Goal: Task Accomplishment & Management: Manage account settings

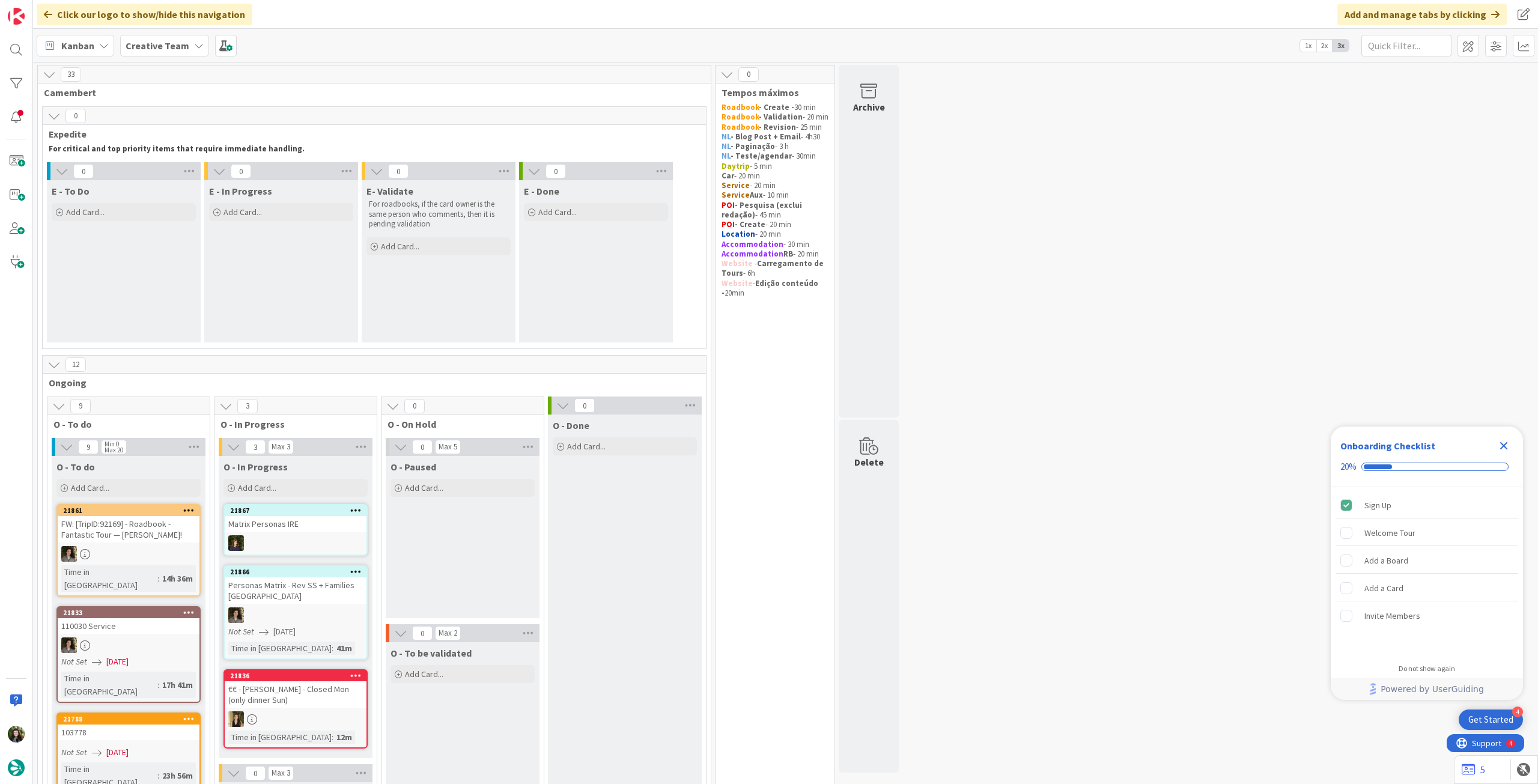
click at [1503, 445] on icon "Close Checklist" at bounding box center [1504, 446] width 8 height 8
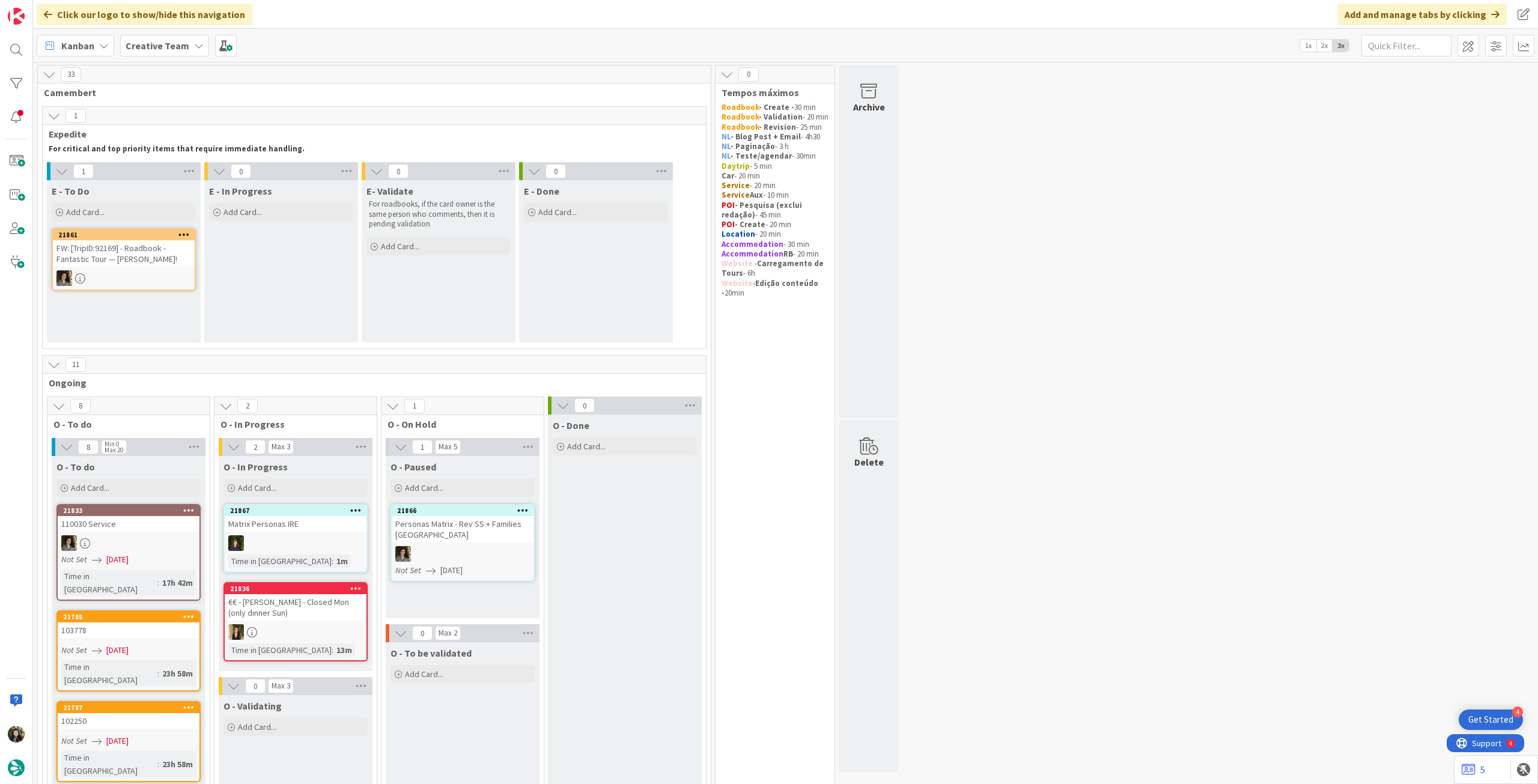
click at [172, 280] on div at bounding box center [124, 277] width 142 height 15
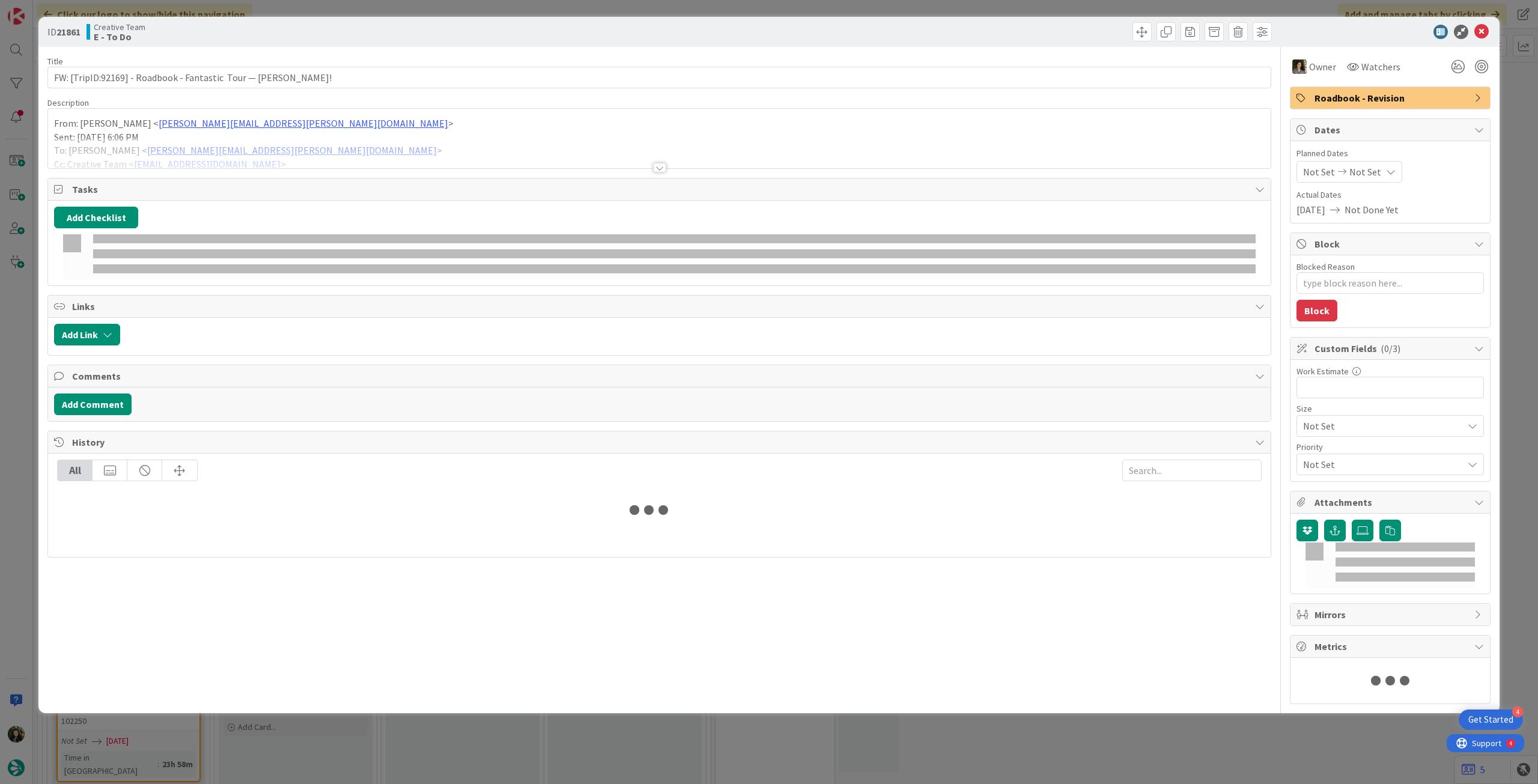
click at [1364, 168] on span "Not Set" at bounding box center [1365, 172] width 32 height 14
type textarea "x"
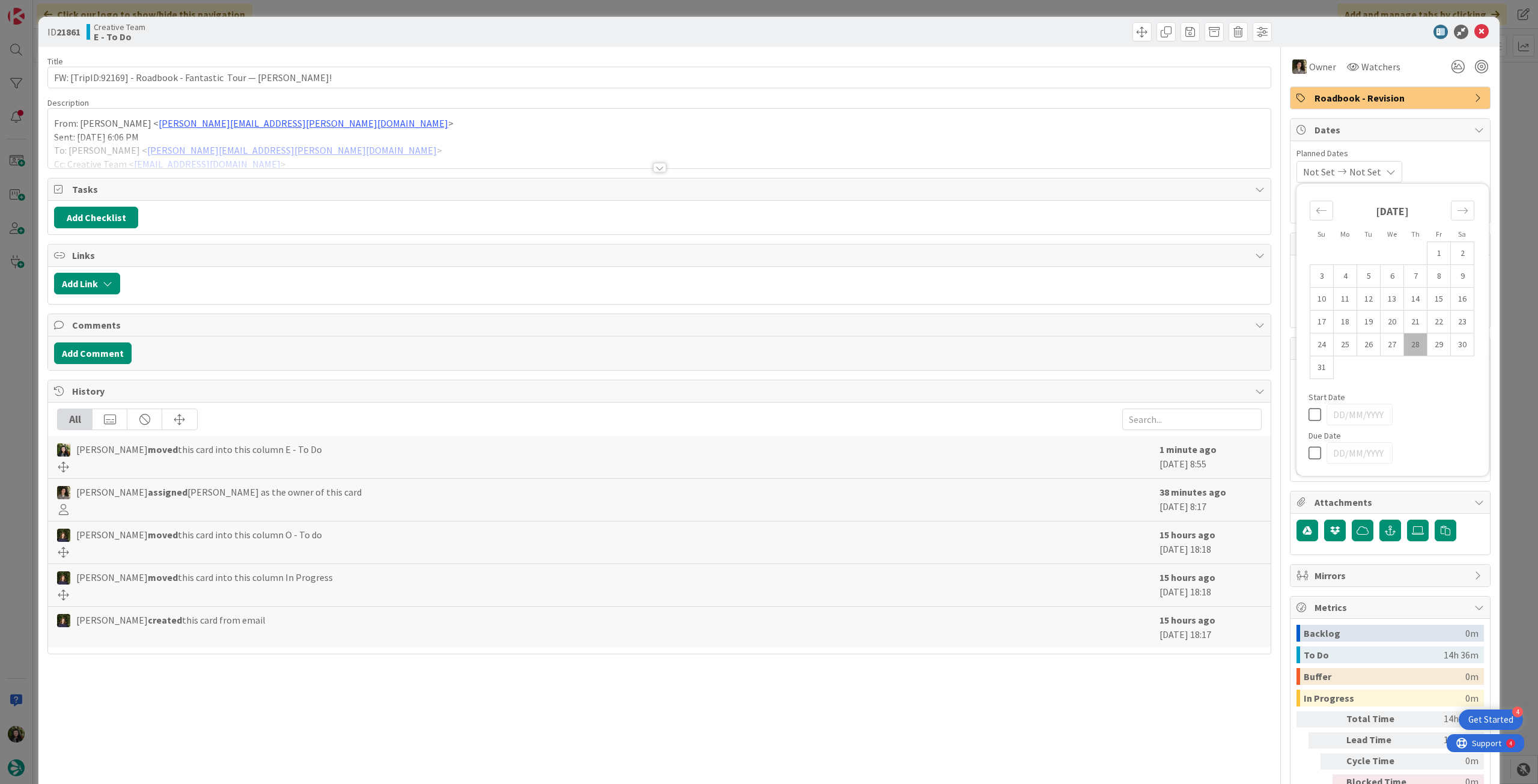
click at [1309, 456] on icon at bounding box center [1318, 453] width 18 height 14
type input "[DATE]"
click at [1474, 31] on icon at bounding box center [1482, 32] width 14 height 14
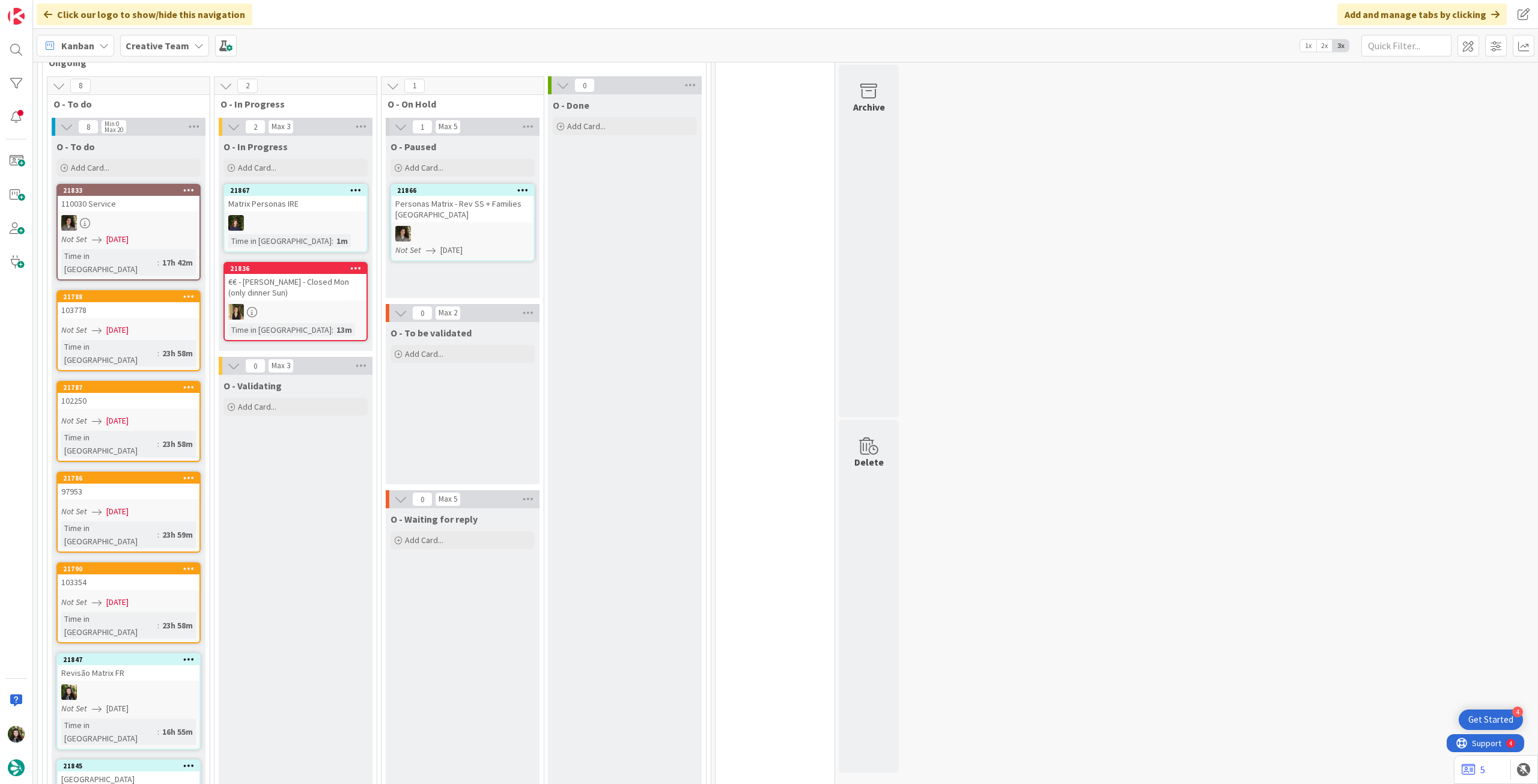
scroll to position [160, 0]
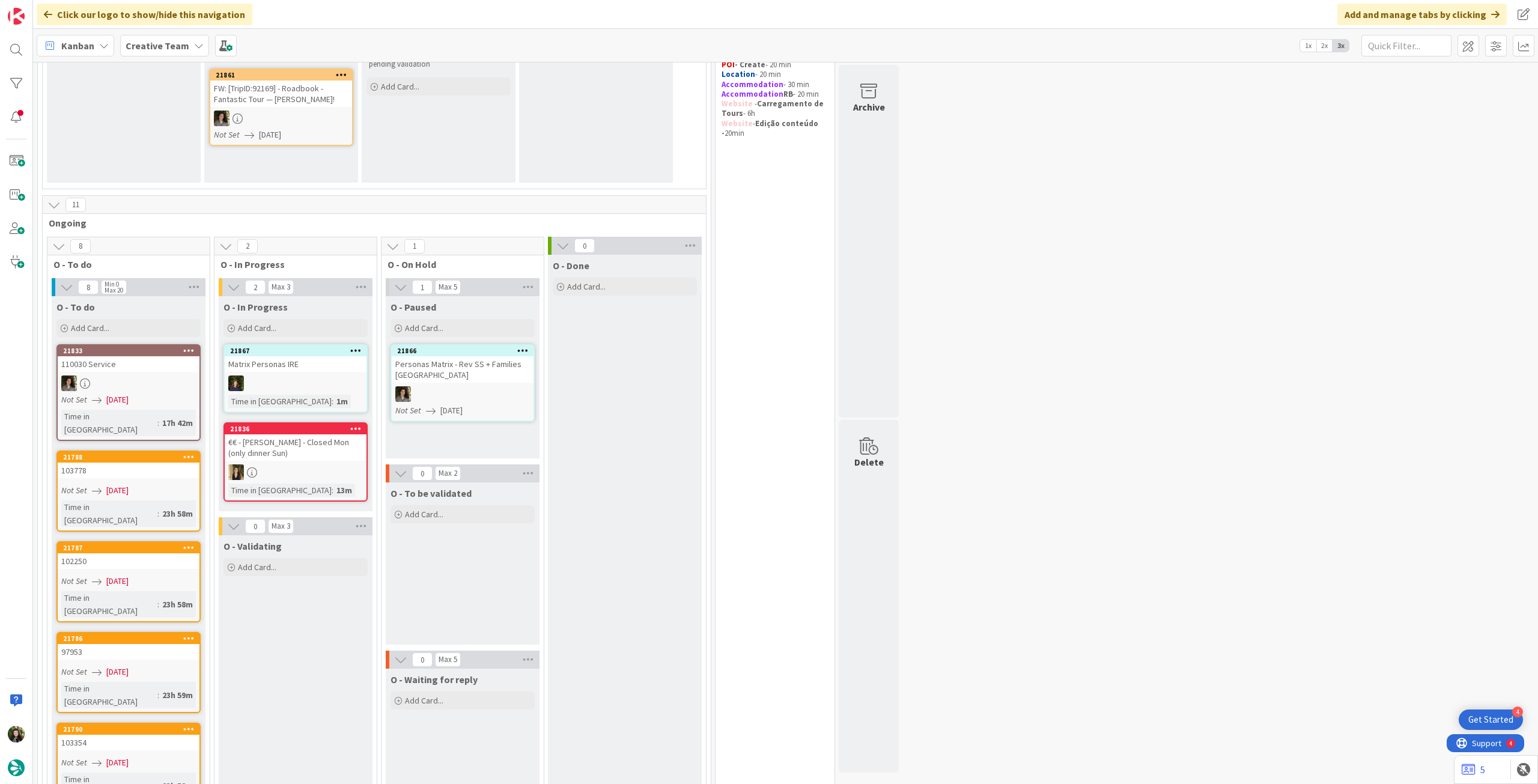
click at [132, 53] on div "Creative Team" at bounding box center [164, 45] width 89 height 22
click at [167, 167] on h4 "Creative Team - Análise" at bounding box center [216, 171] width 163 height 12
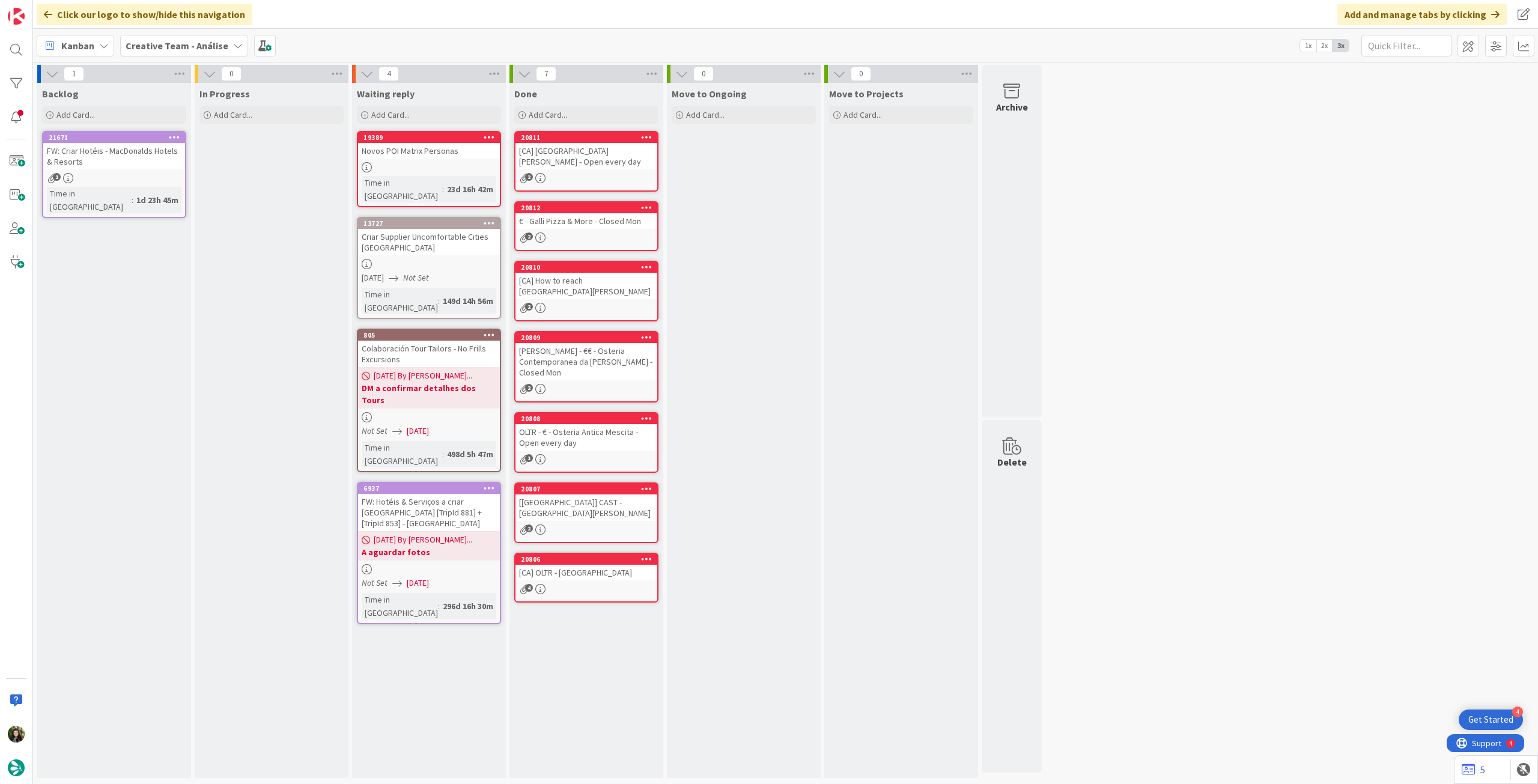
click at [175, 40] on b "Creative Team - Análise" at bounding box center [177, 45] width 103 height 12
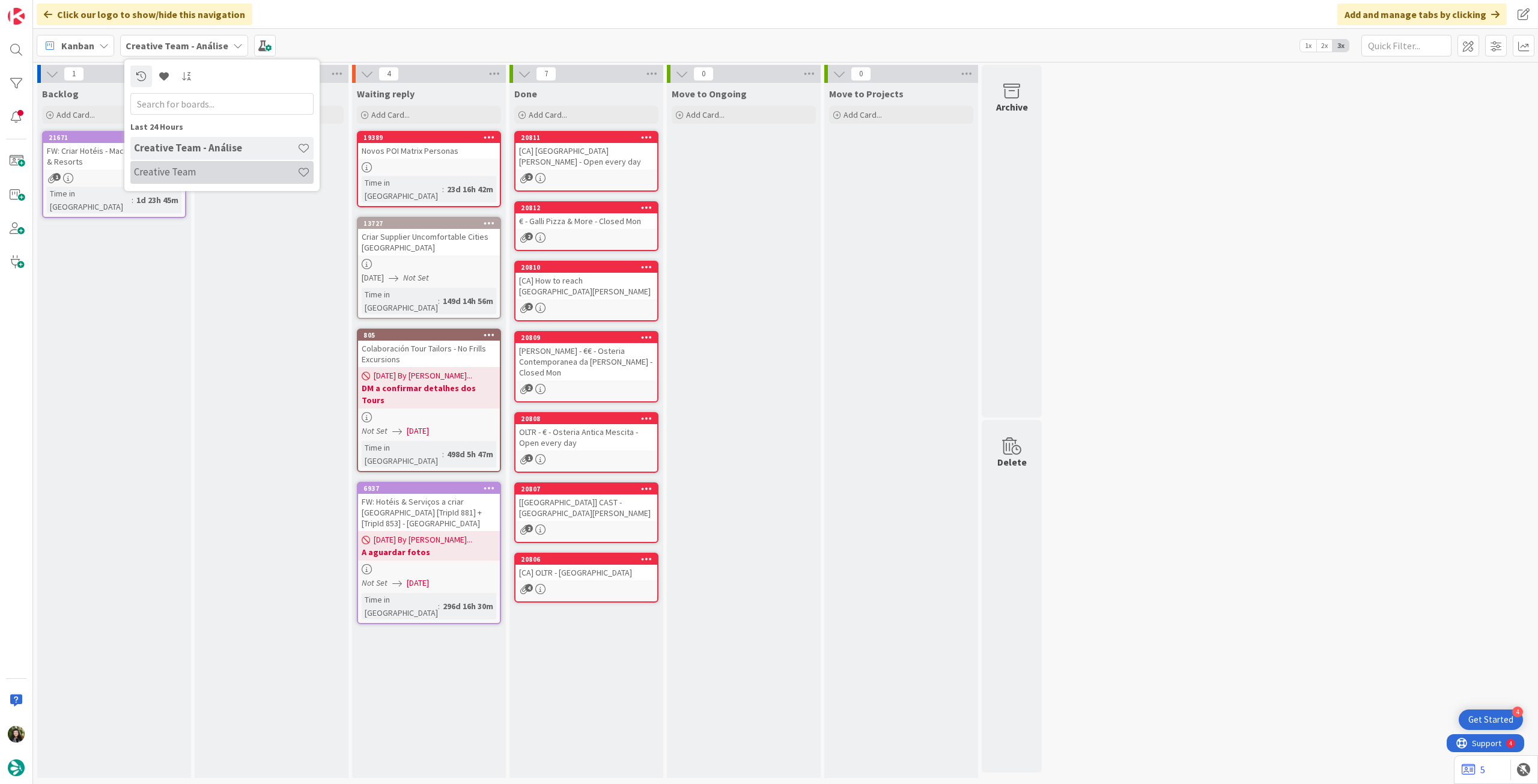
click at [205, 166] on h4 "Creative Team" at bounding box center [216, 171] width 163 height 12
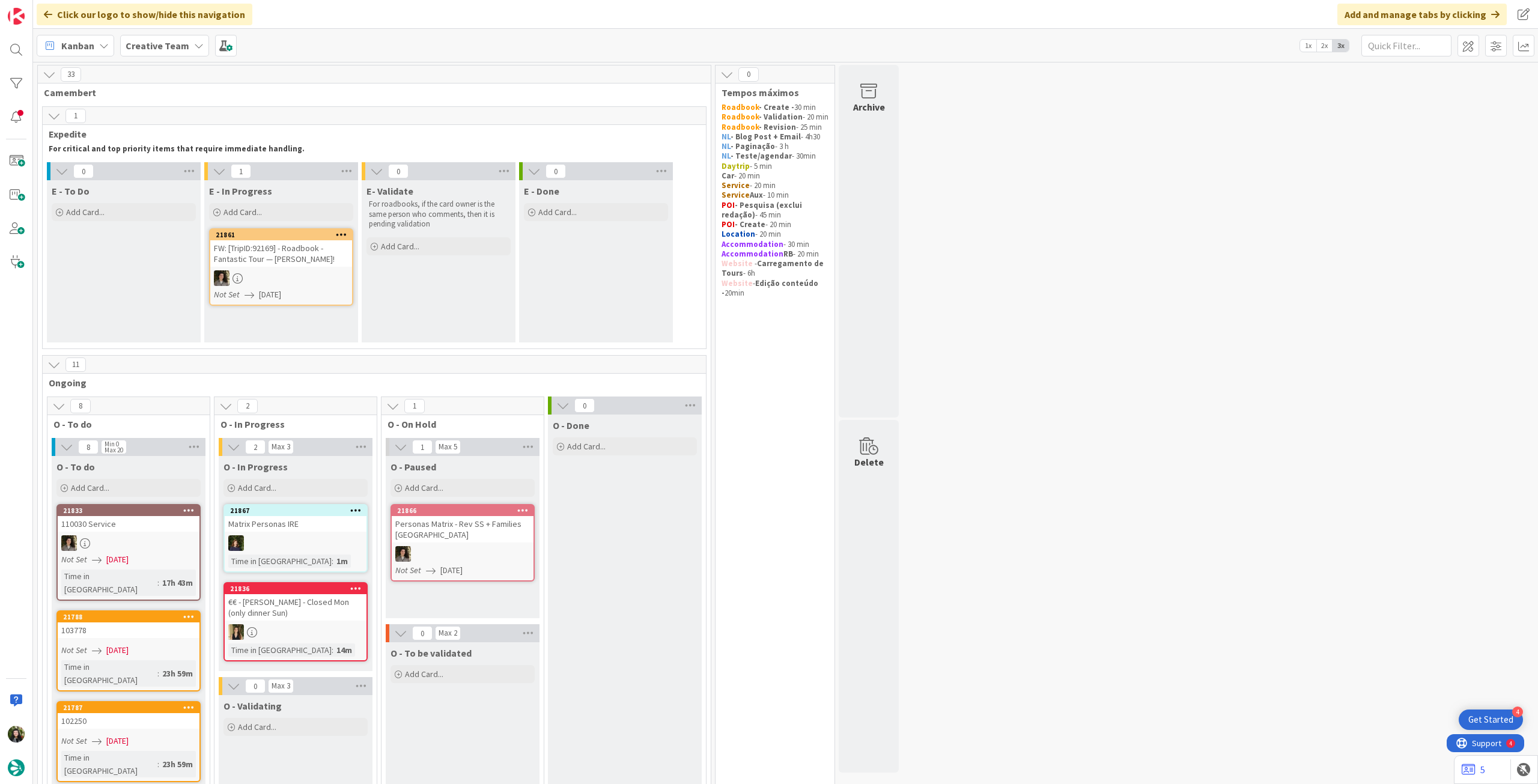
click at [178, 51] on span "Creative Team" at bounding box center [157, 46] width 64 height 14
click at [199, 176] on h4 "Creative Team - Análise" at bounding box center [216, 171] width 163 height 12
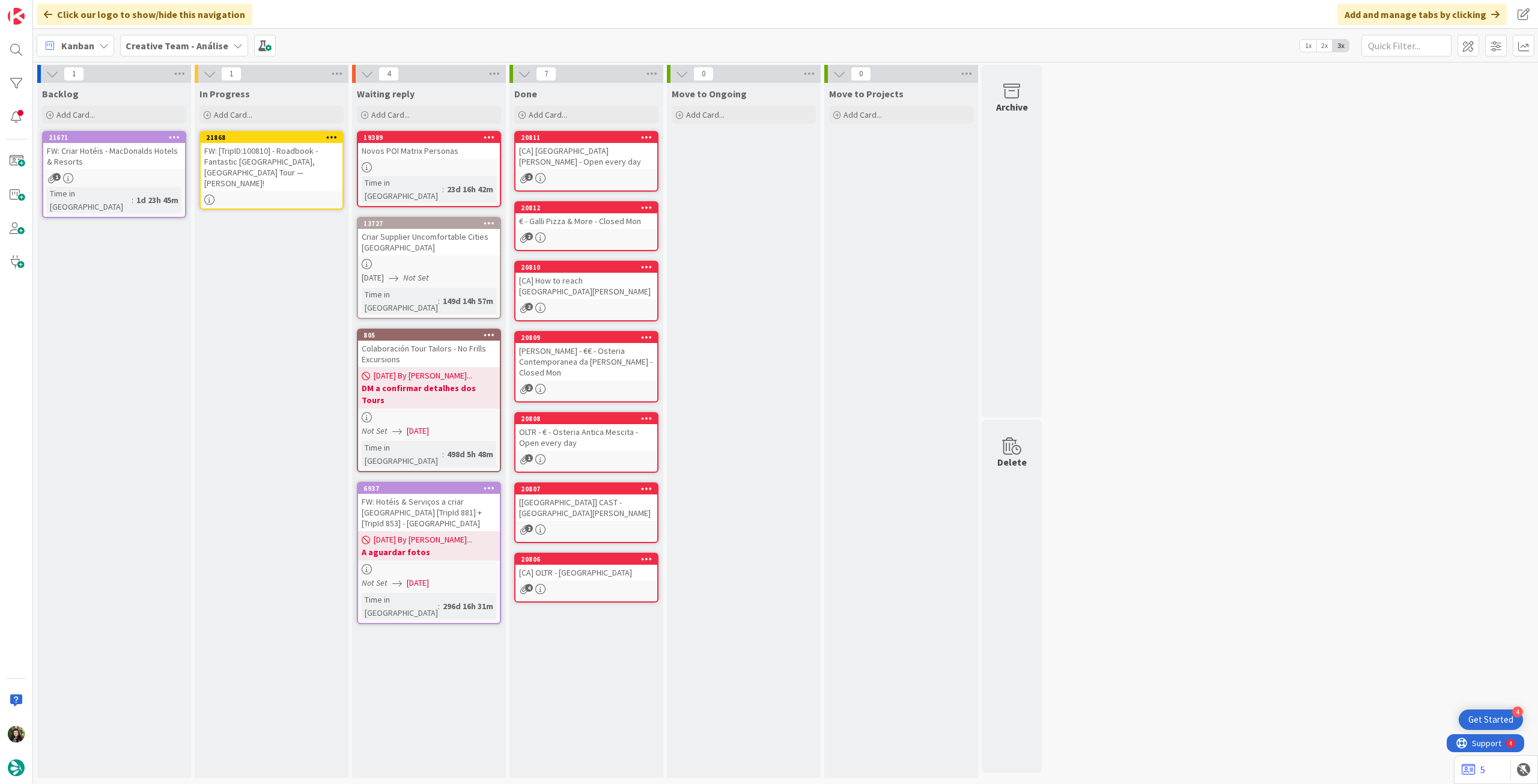
click at [288, 162] on div "FW: [TripID:100810] - Roadbook - Fantastic [GEOGRAPHIC_DATA], [GEOGRAPHIC_DATA]…" at bounding box center [271, 167] width 142 height 48
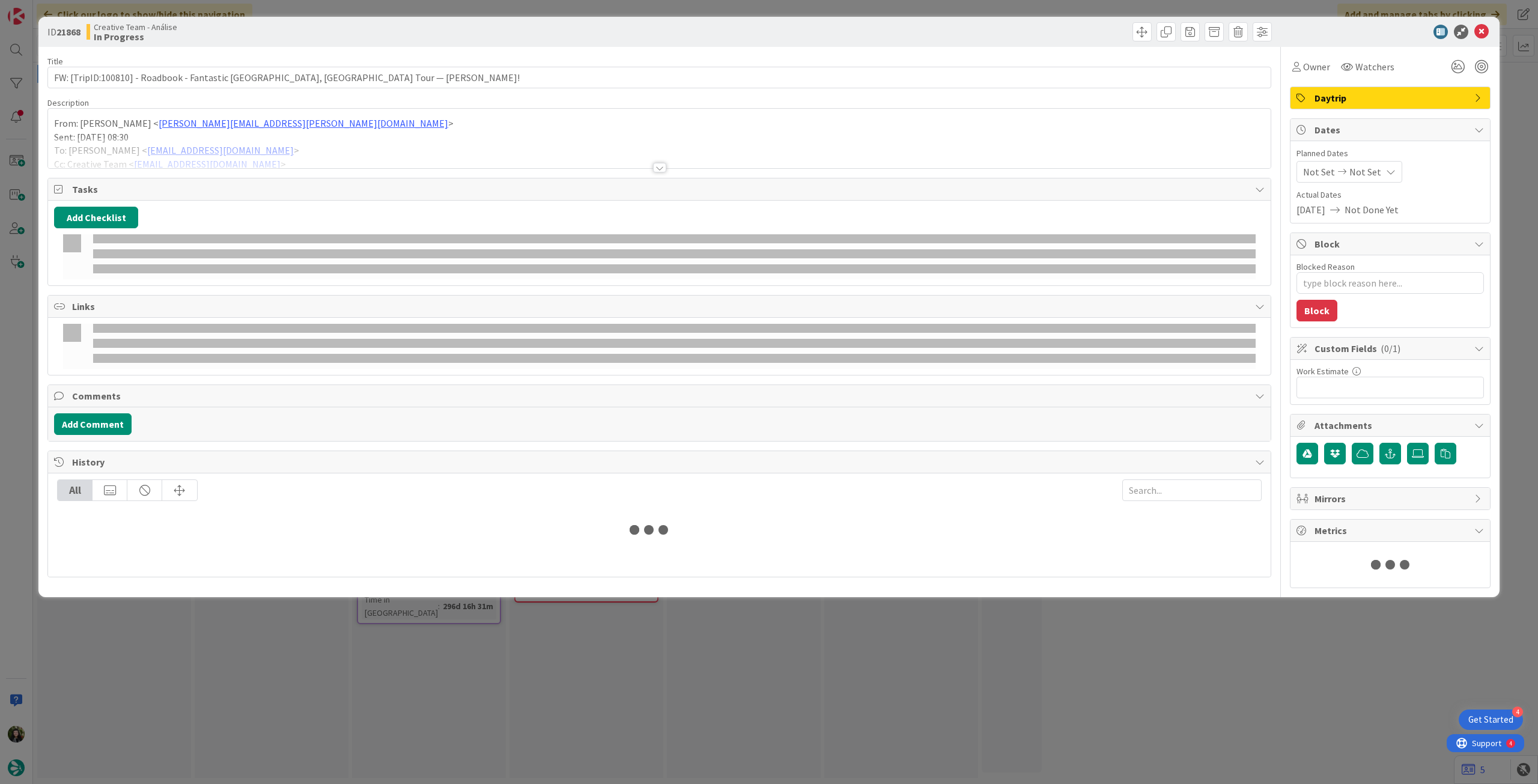
click at [1388, 173] on icon at bounding box center [1391, 172] width 10 height 10
type textarea "x"
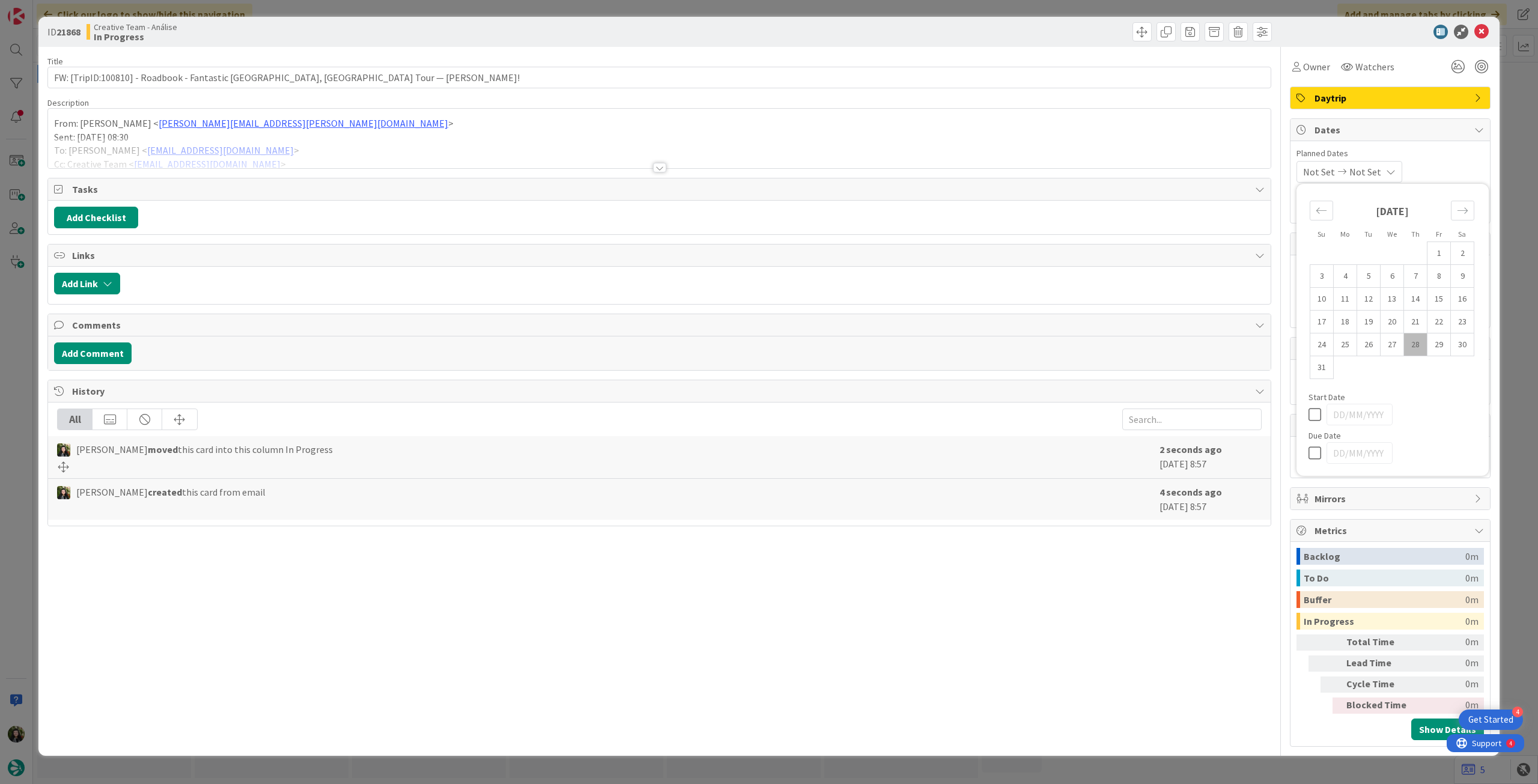
click at [1323, 456] on icon at bounding box center [1318, 453] width 18 height 14
type input "[DATE]"
click at [1480, 33] on icon at bounding box center [1482, 32] width 14 height 14
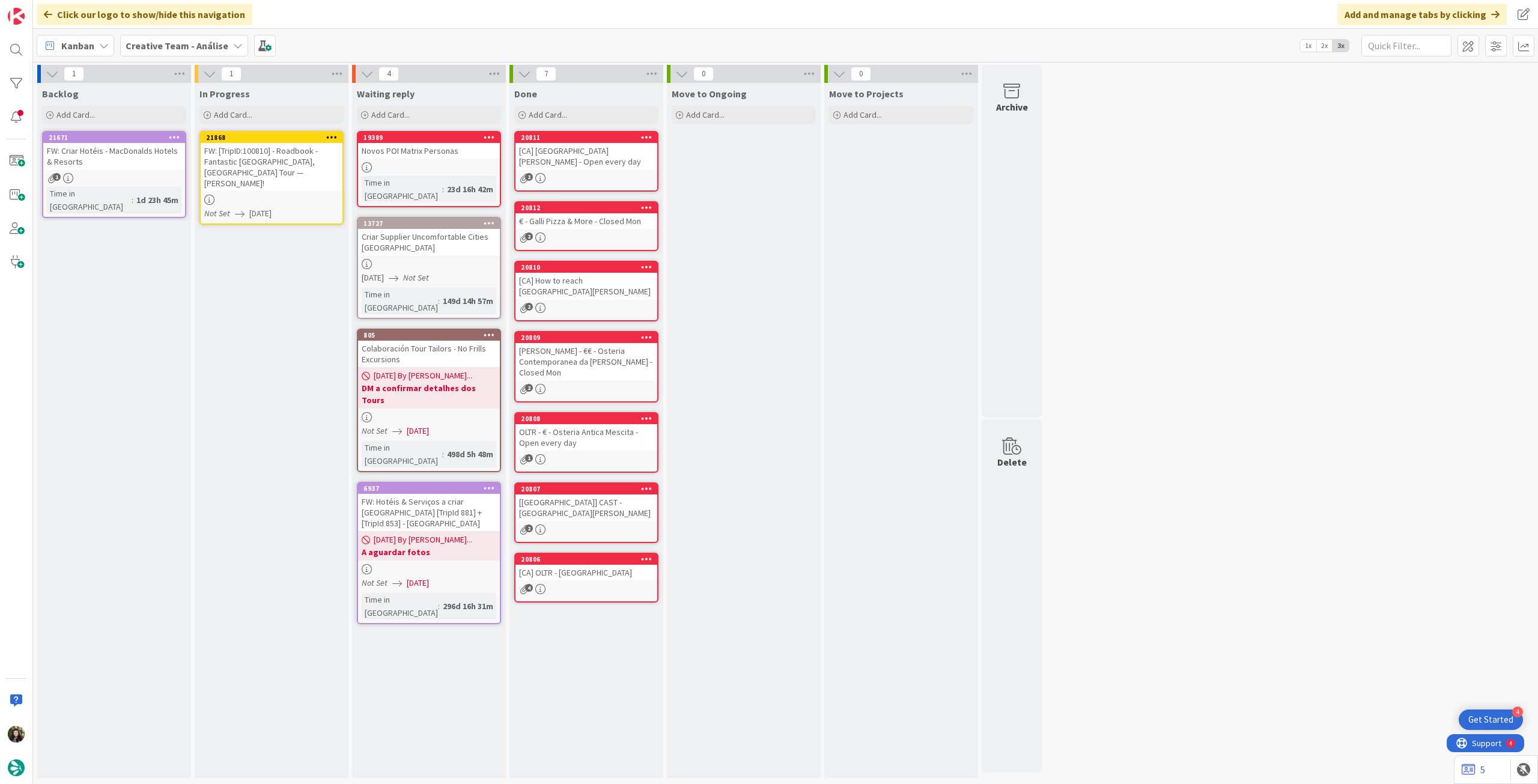
click at [326, 134] on div at bounding box center [331, 138] width 22 height 8
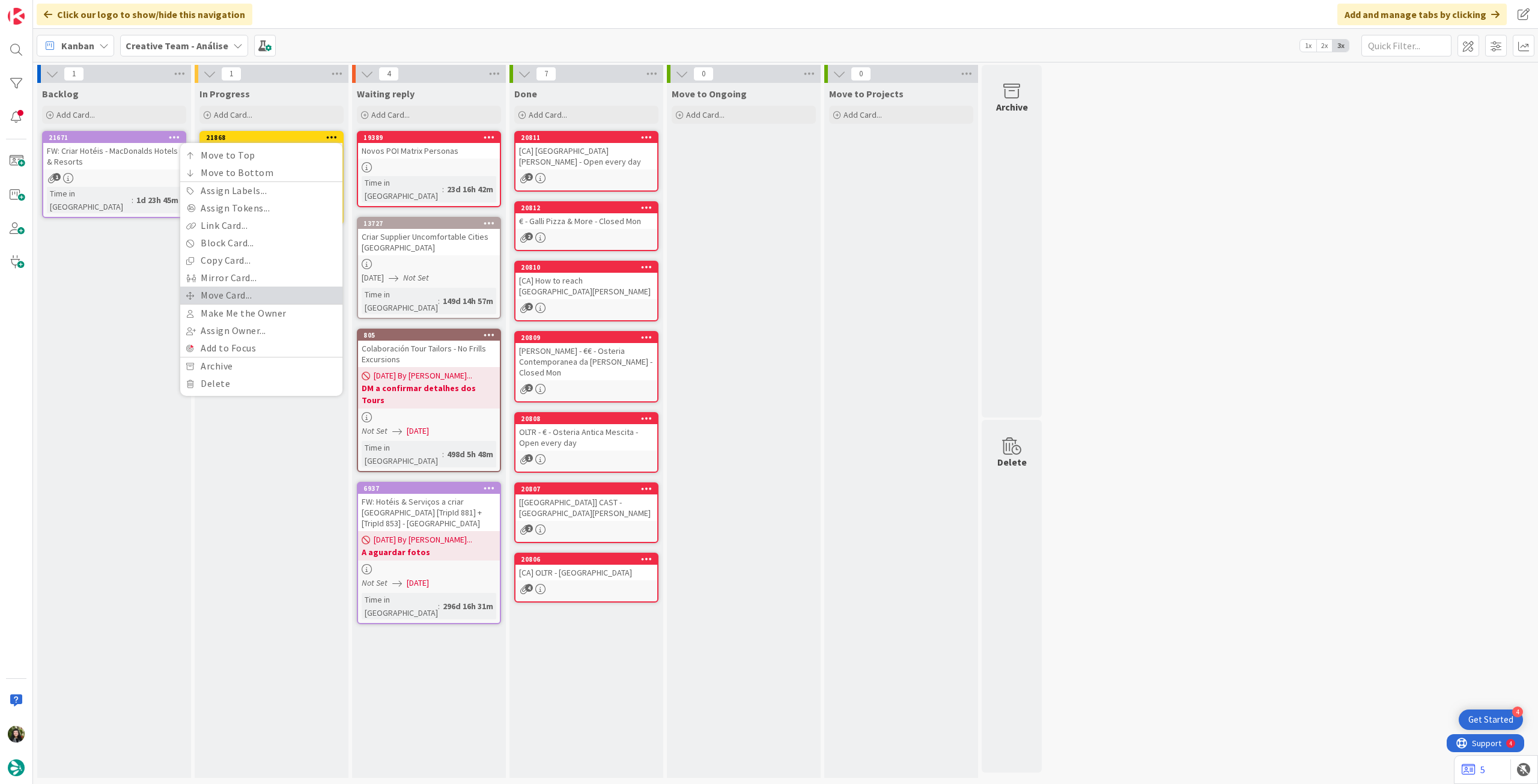
click at [300, 298] on link "Move Card..." at bounding box center [261, 295] width 162 height 18
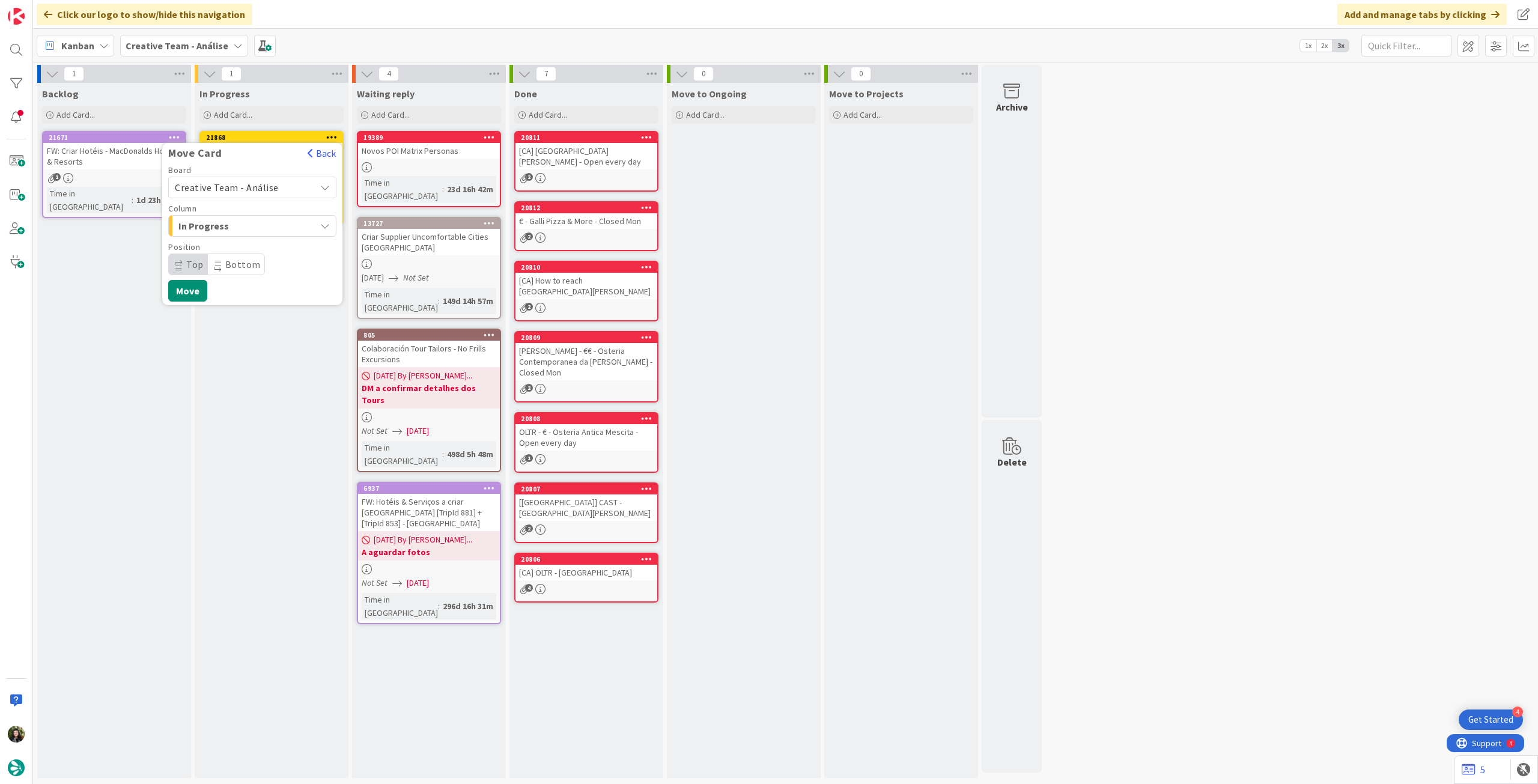
click at [281, 189] on span "Creative Team - Análise" at bounding box center [241, 187] width 134 height 17
click at [273, 243] on span "Creative Team" at bounding box center [260, 244] width 139 height 18
click at [258, 261] on span "Daytrip" at bounding box center [251, 264] width 115 height 17
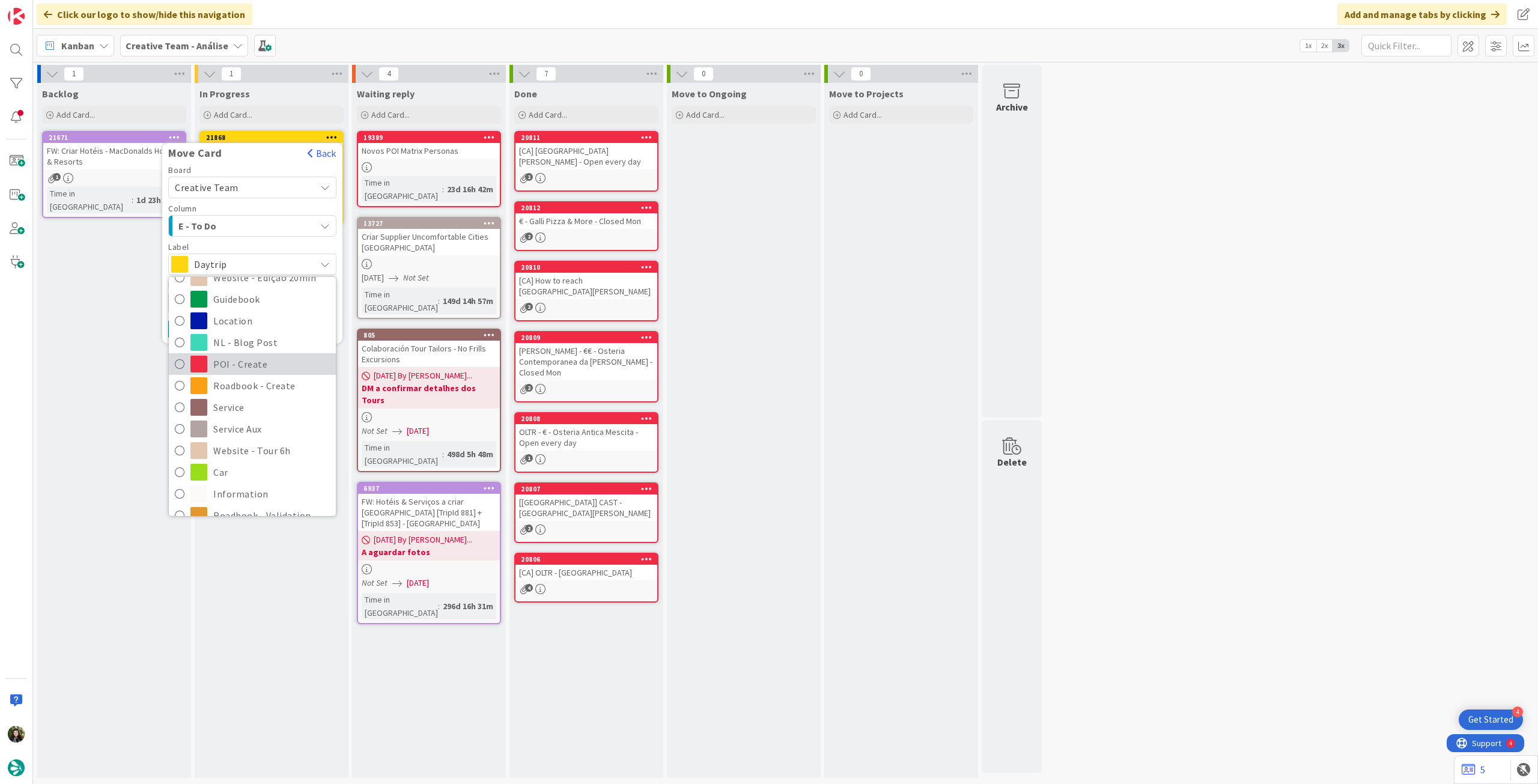
scroll to position [160, 0]
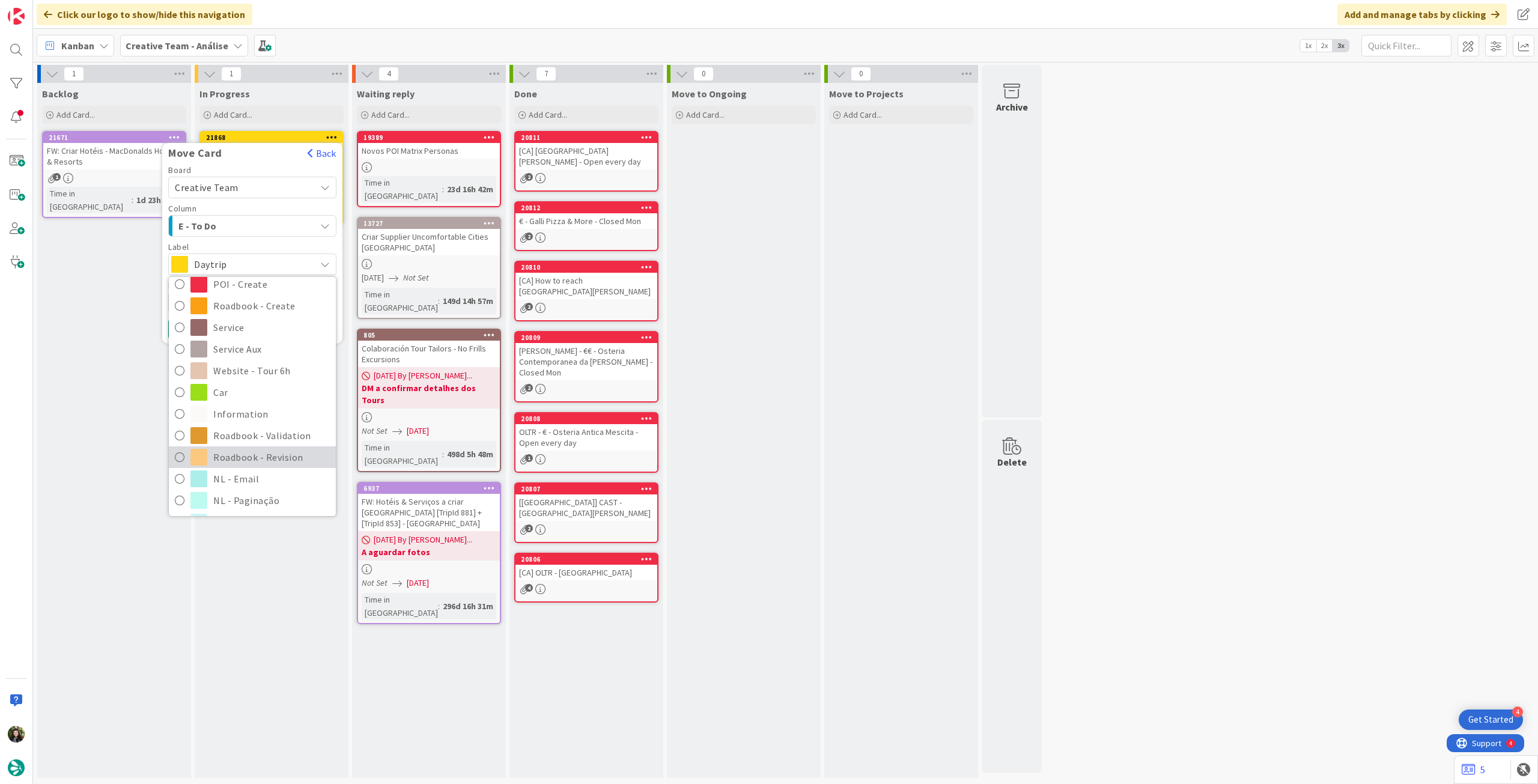
click at [257, 449] on span "Roadbook - Revision" at bounding box center [271, 457] width 117 height 18
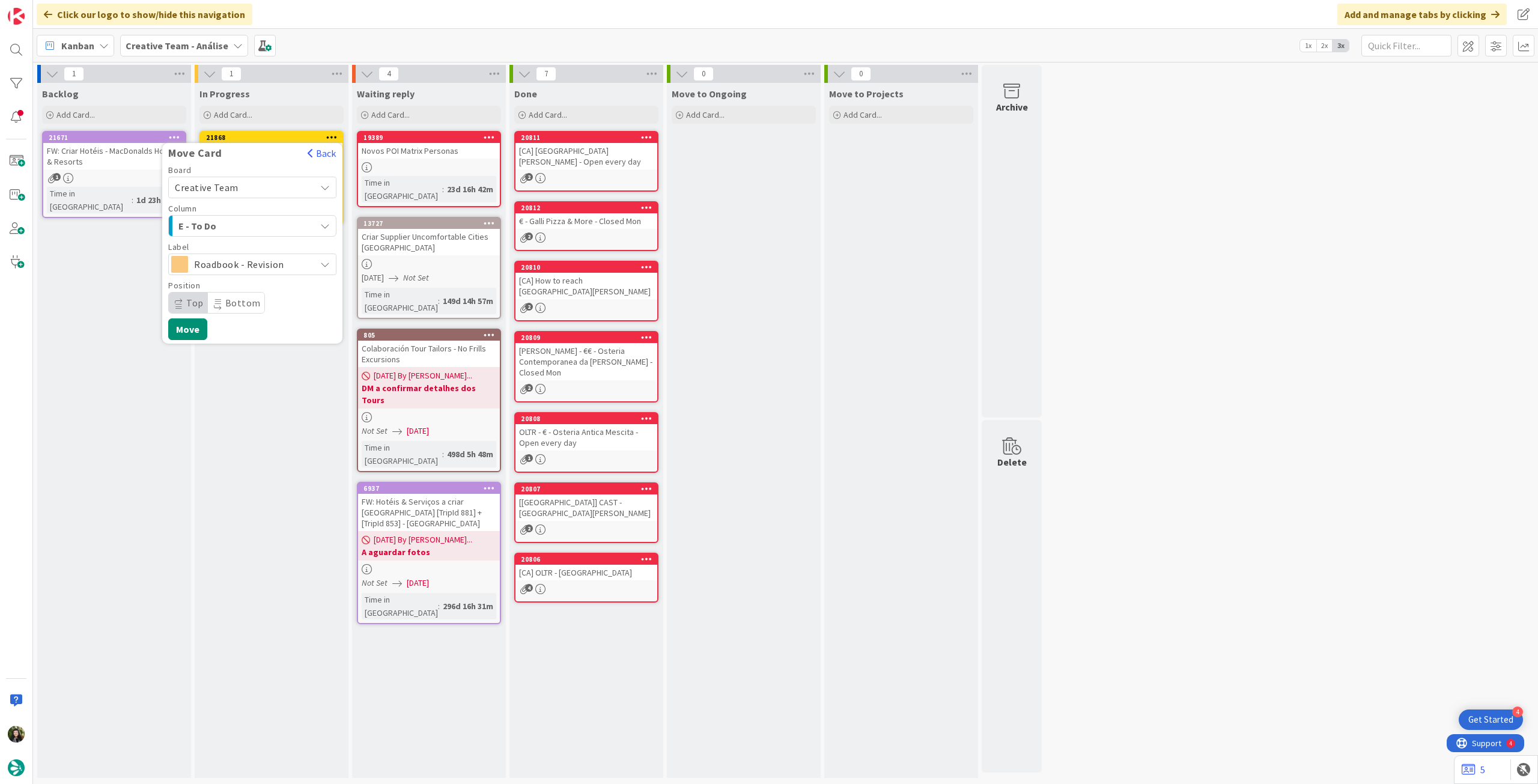
click at [198, 326] on button "Move" at bounding box center [187, 329] width 39 height 22
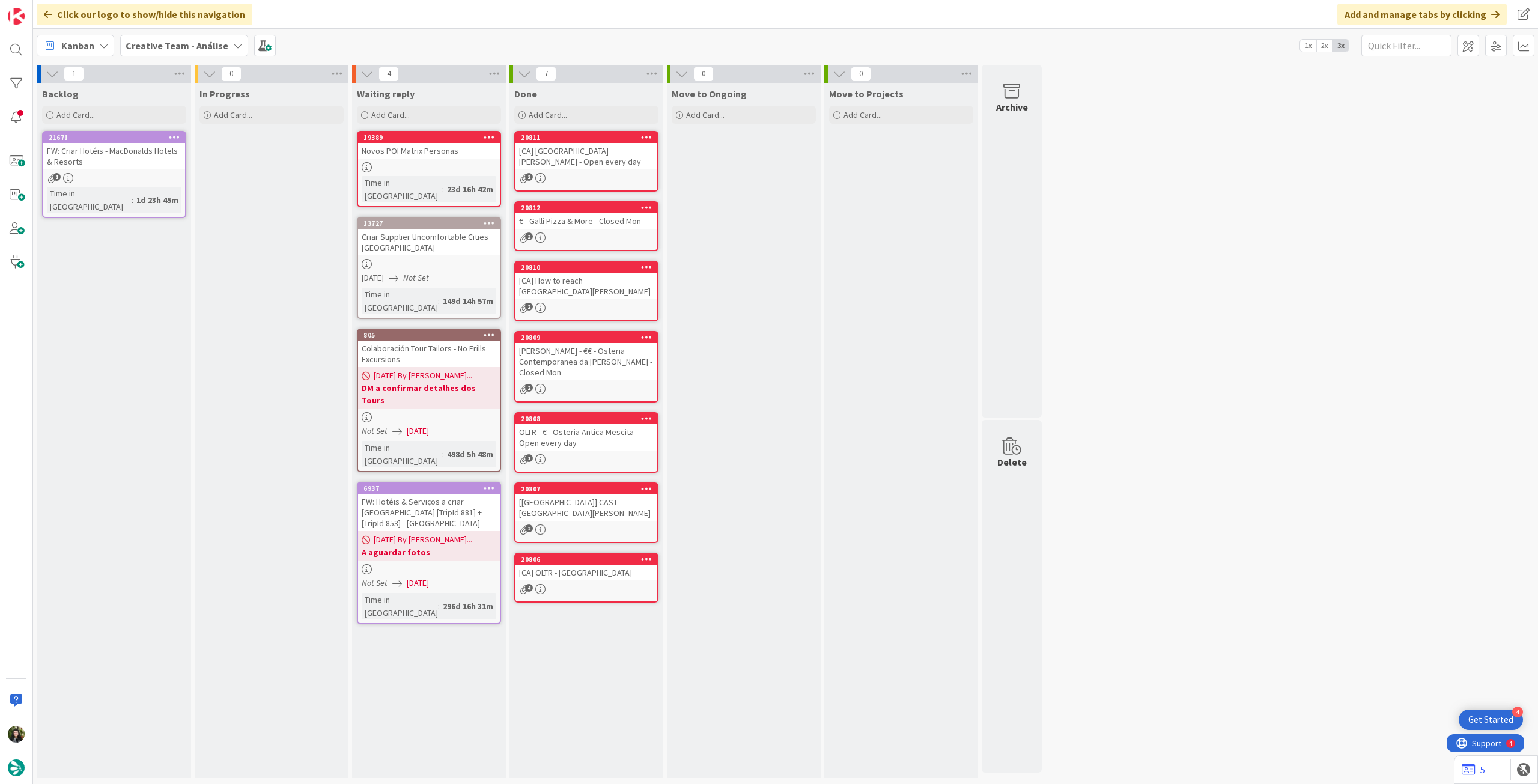
drag, startPoint x: 149, startPoint y: 40, endPoint x: 151, endPoint y: 52, distance: 12.2
click at [149, 42] on b "Creative Team - Análise" at bounding box center [177, 45] width 103 height 12
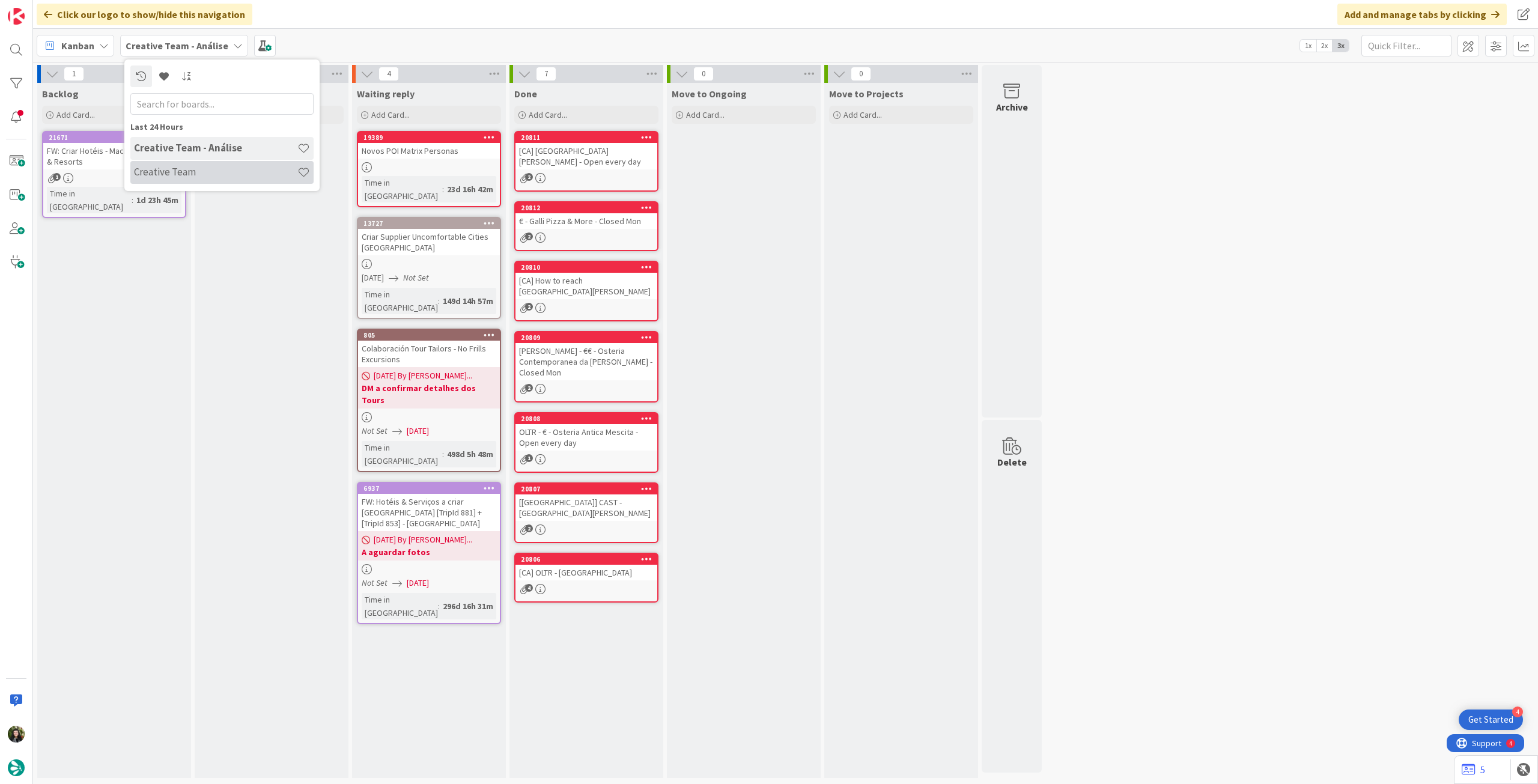
click at [179, 180] on div "Creative Team" at bounding box center [222, 172] width 183 height 23
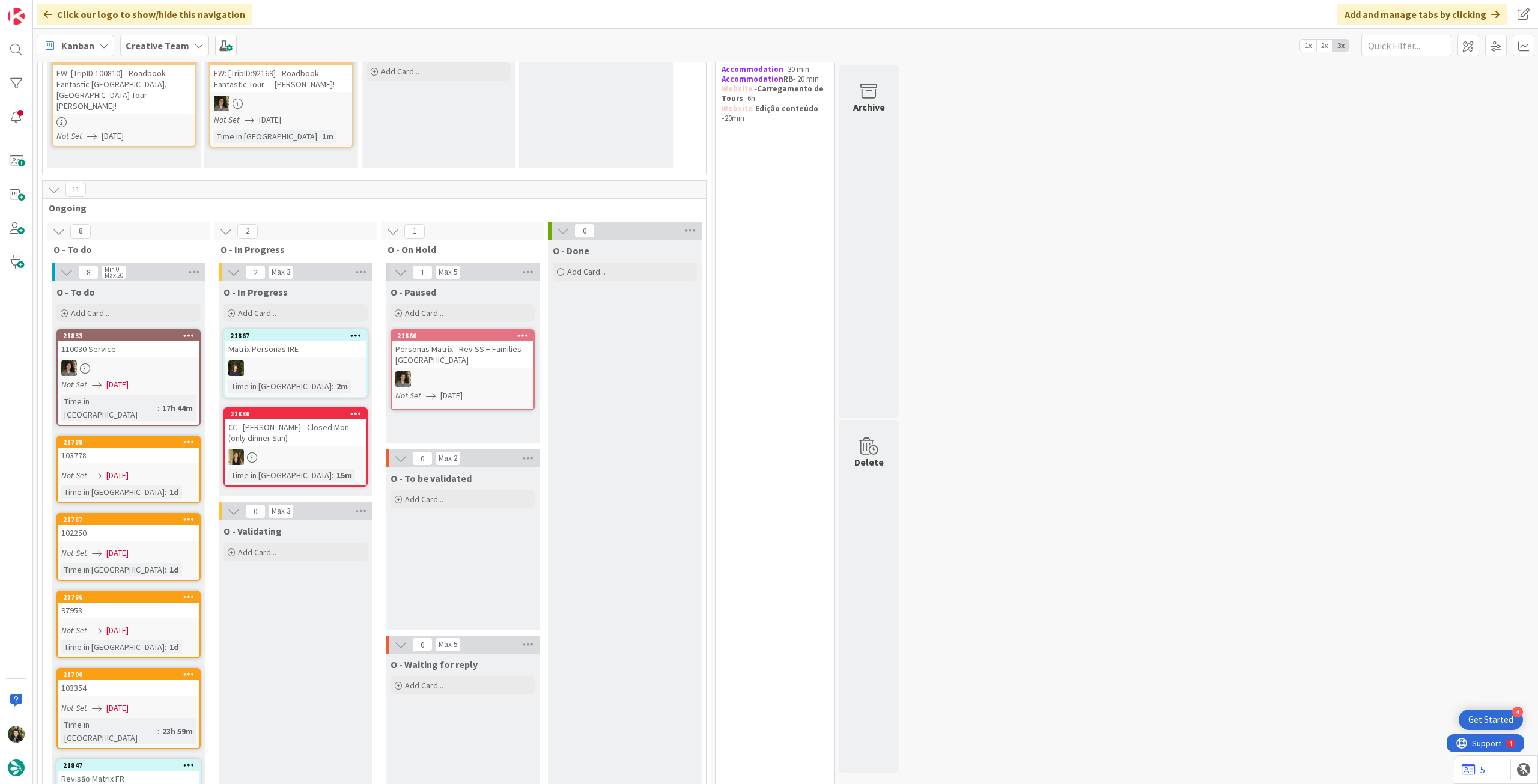
scroll to position [240, 0]
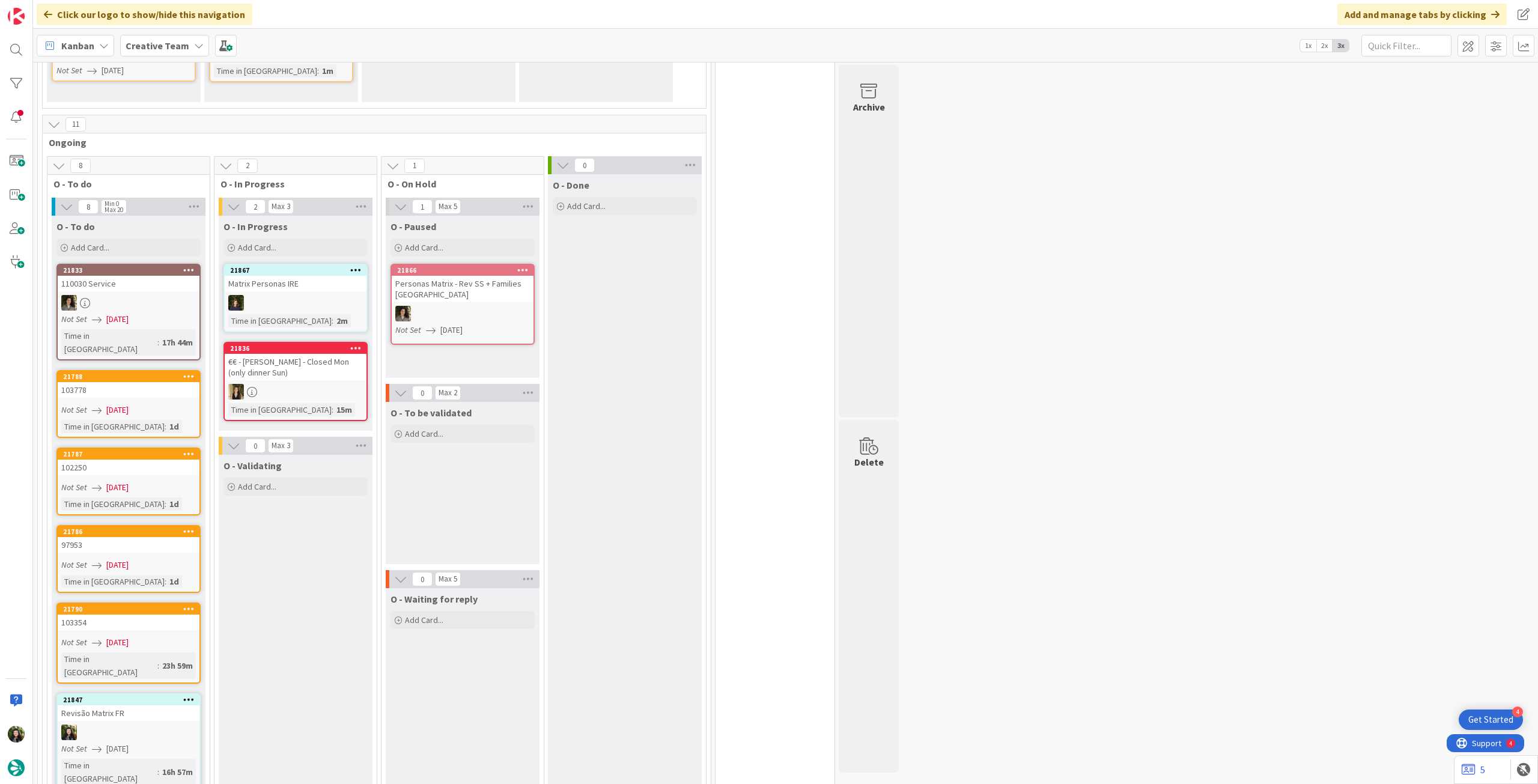
click at [126, 404] on span "[DATE]" at bounding box center [117, 410] width 23 height 13
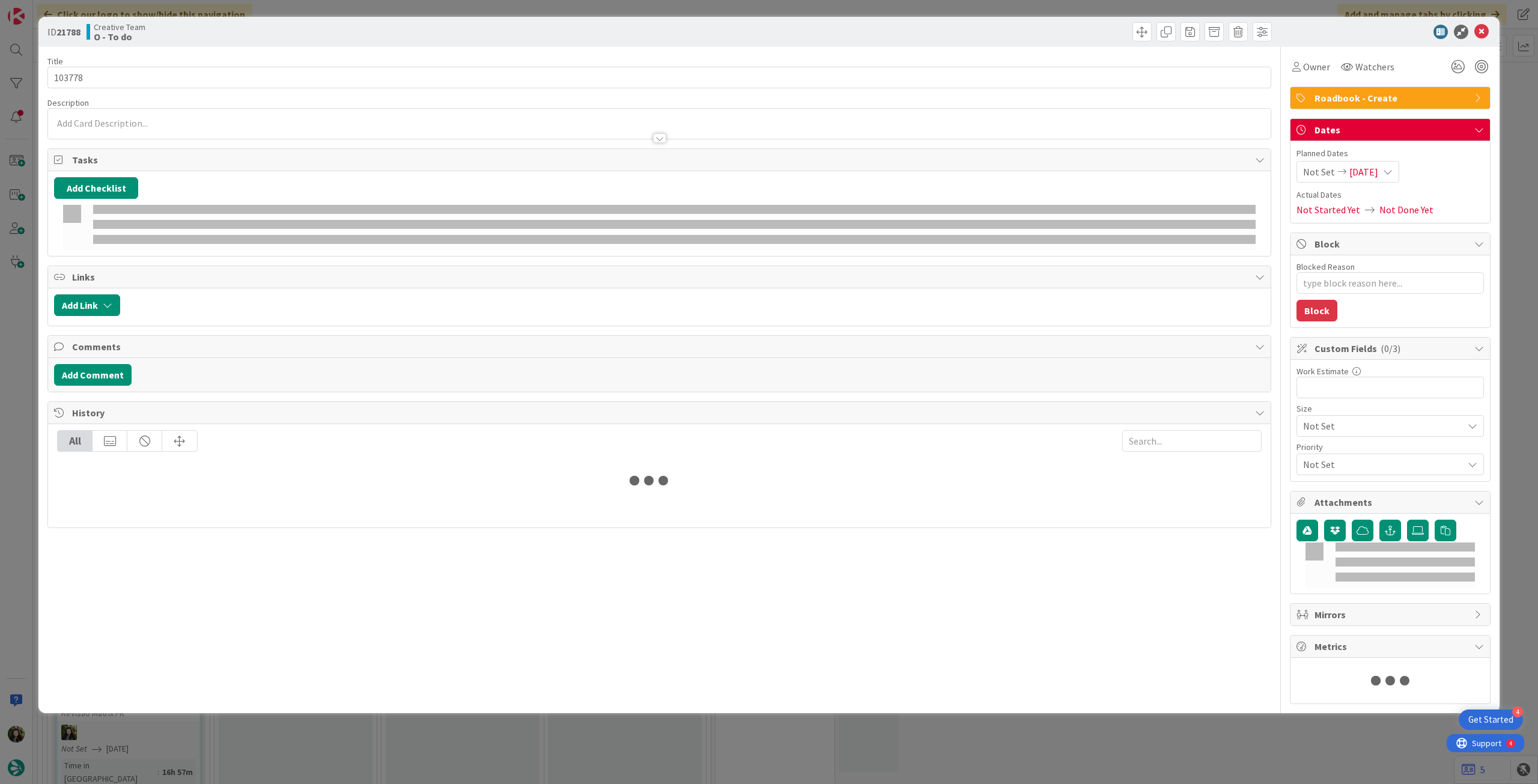
type textarea "x"
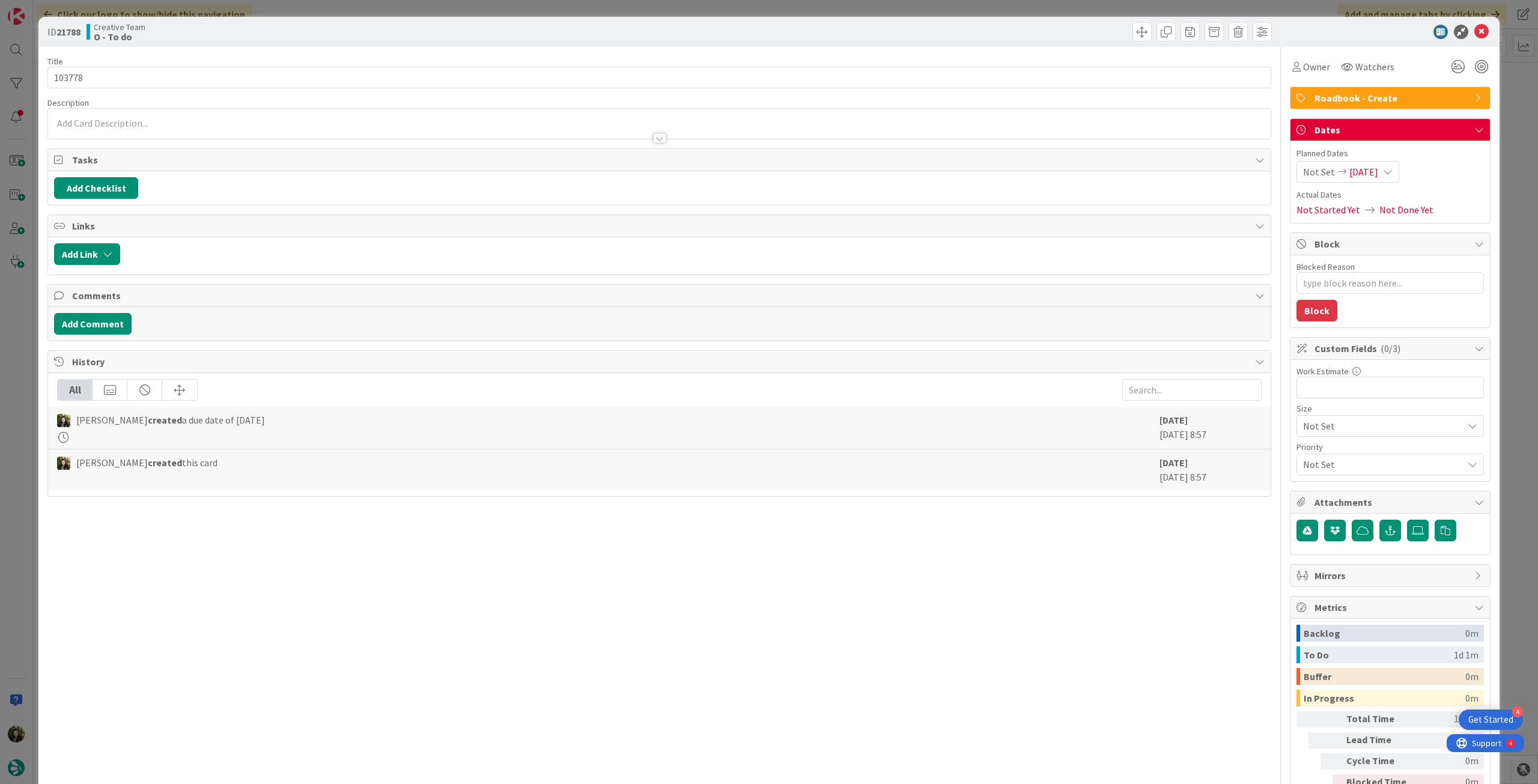
click at [1372, 165] on span "[DATE]" at bounding box center [1363, 172] width 29 height 14
click at [1309, 454] on icon at bounding box center [1318, 453] width 18 height 14
type input "[DATE]"
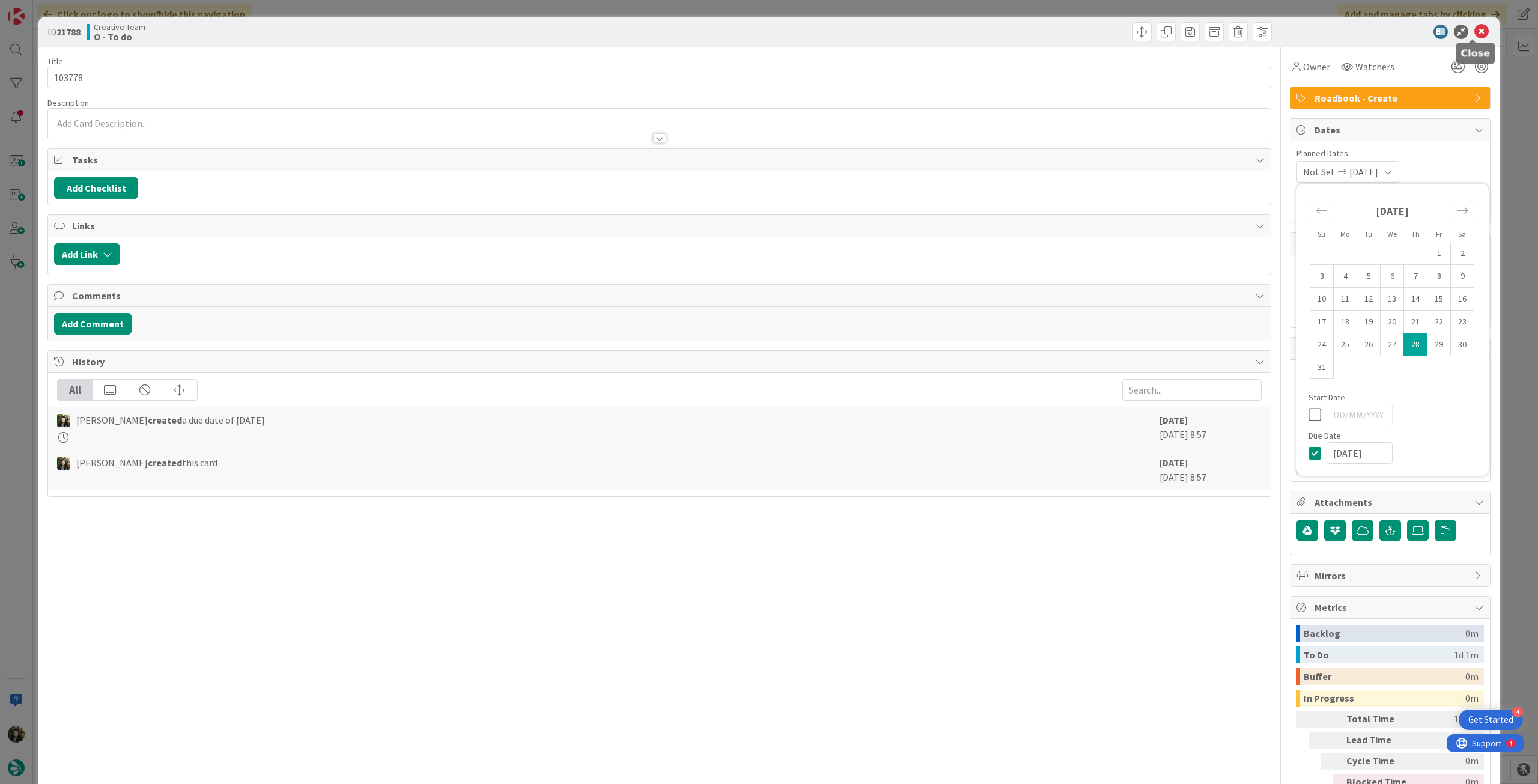
click at [1475, 31] on icon at bounding box center [1482, 32] width 14 height 14
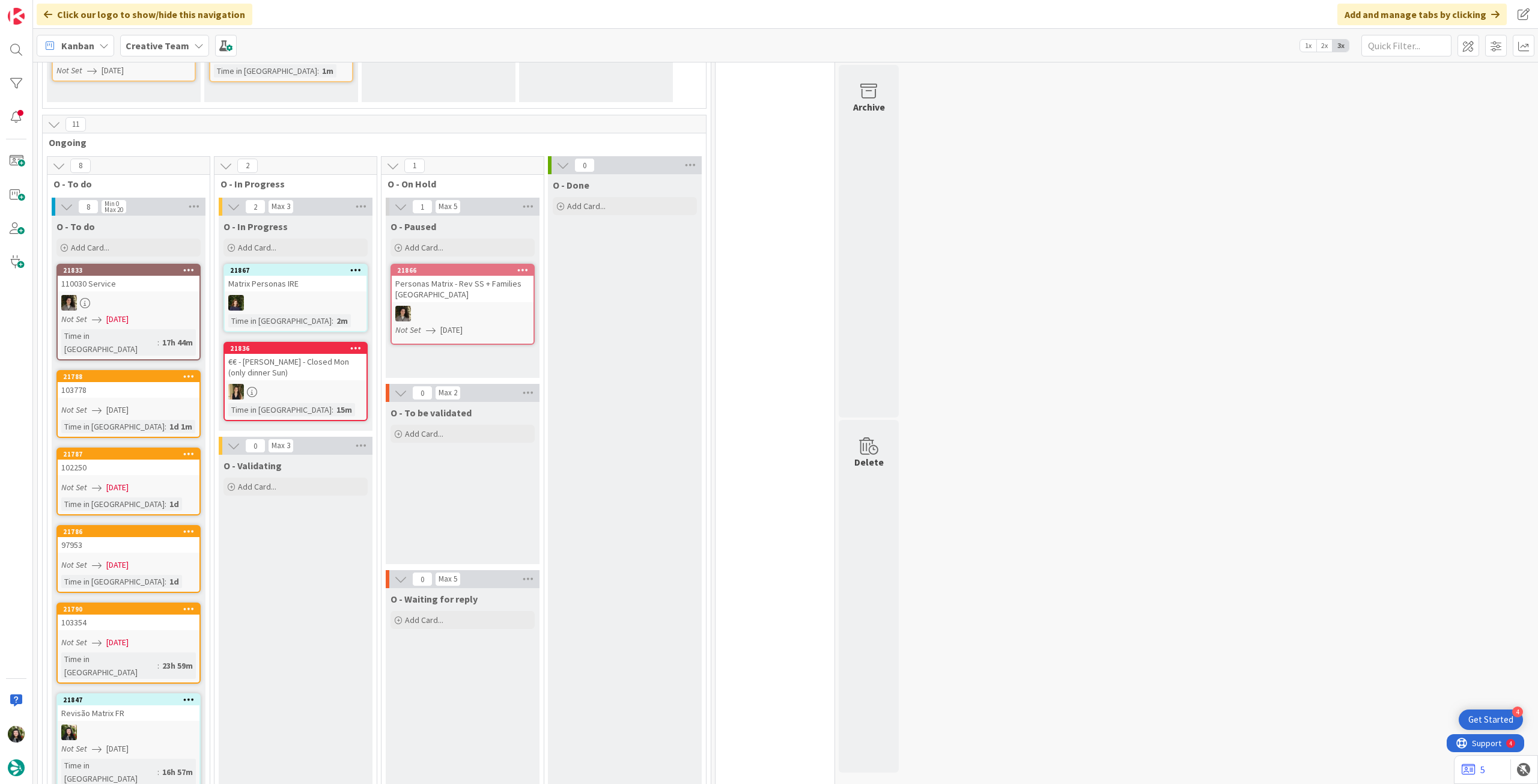
click at [125, 481] on span "[DATE]" at bounding box center [117, 487] width 23 height 13
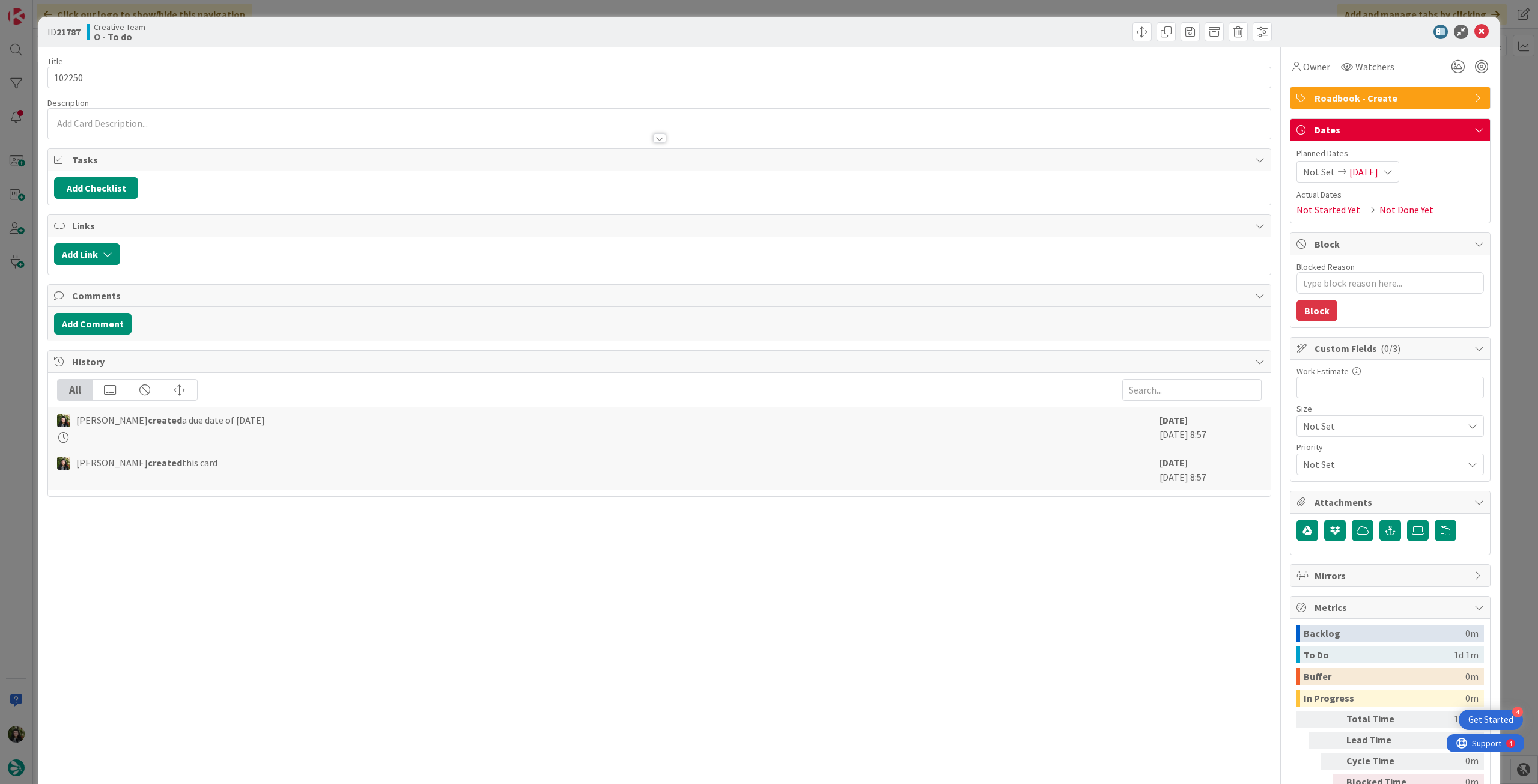
click at [1378, 177] on span "[DATE]" at bounding box center [1363, 172] width 29 height 14
type textarea "x"
click at [1309, 452] on icon at bounding box center [1318, 453] width 18 height 14
type input "[DATE]"
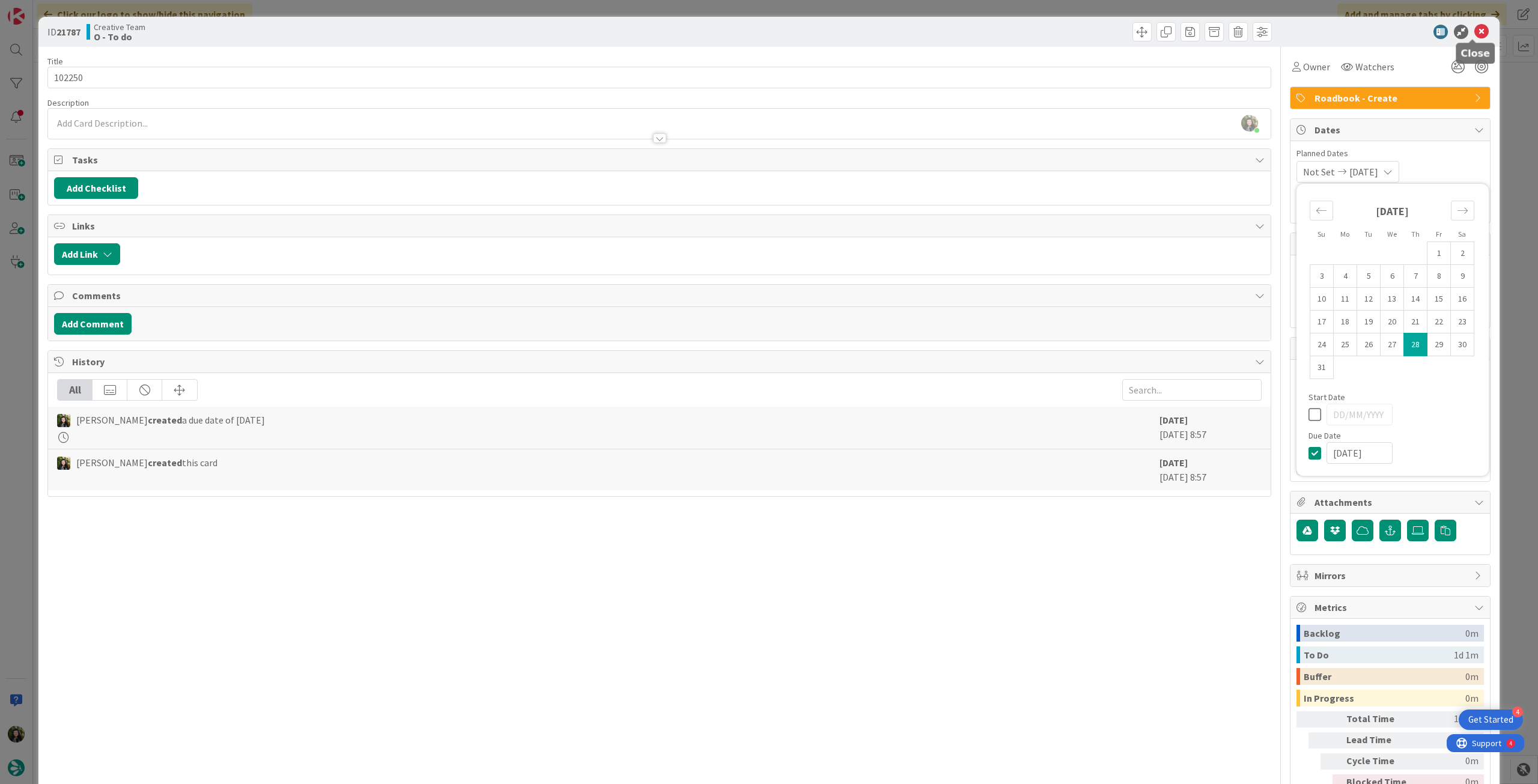
click at [1474, 29] on icon at bounding box center [1482, 32] width 14 height 14
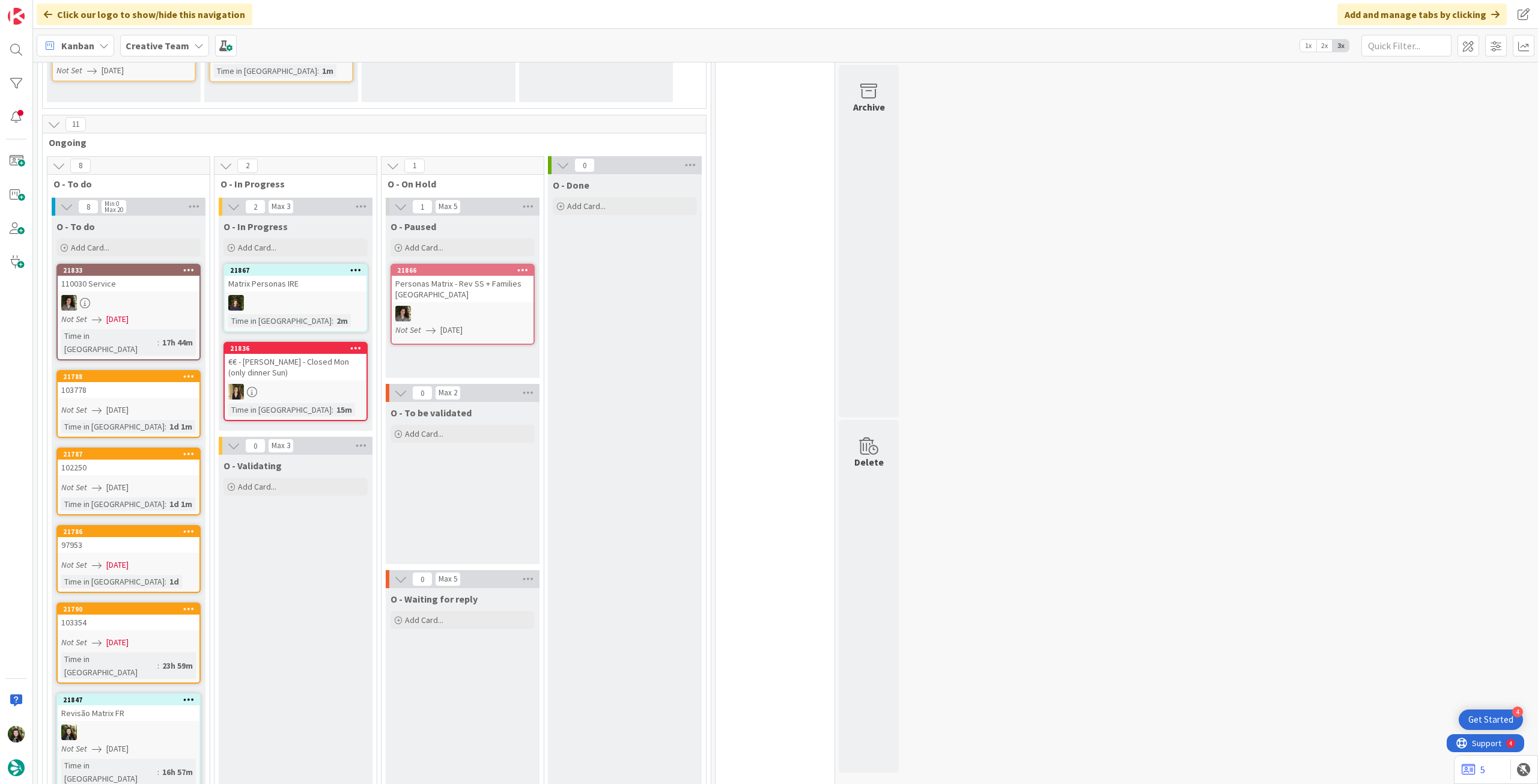
click at [110, 575] on div "Time in [GEOGRAPHIC_DATA]" at bounding box center [113, 581] width 103 height 13
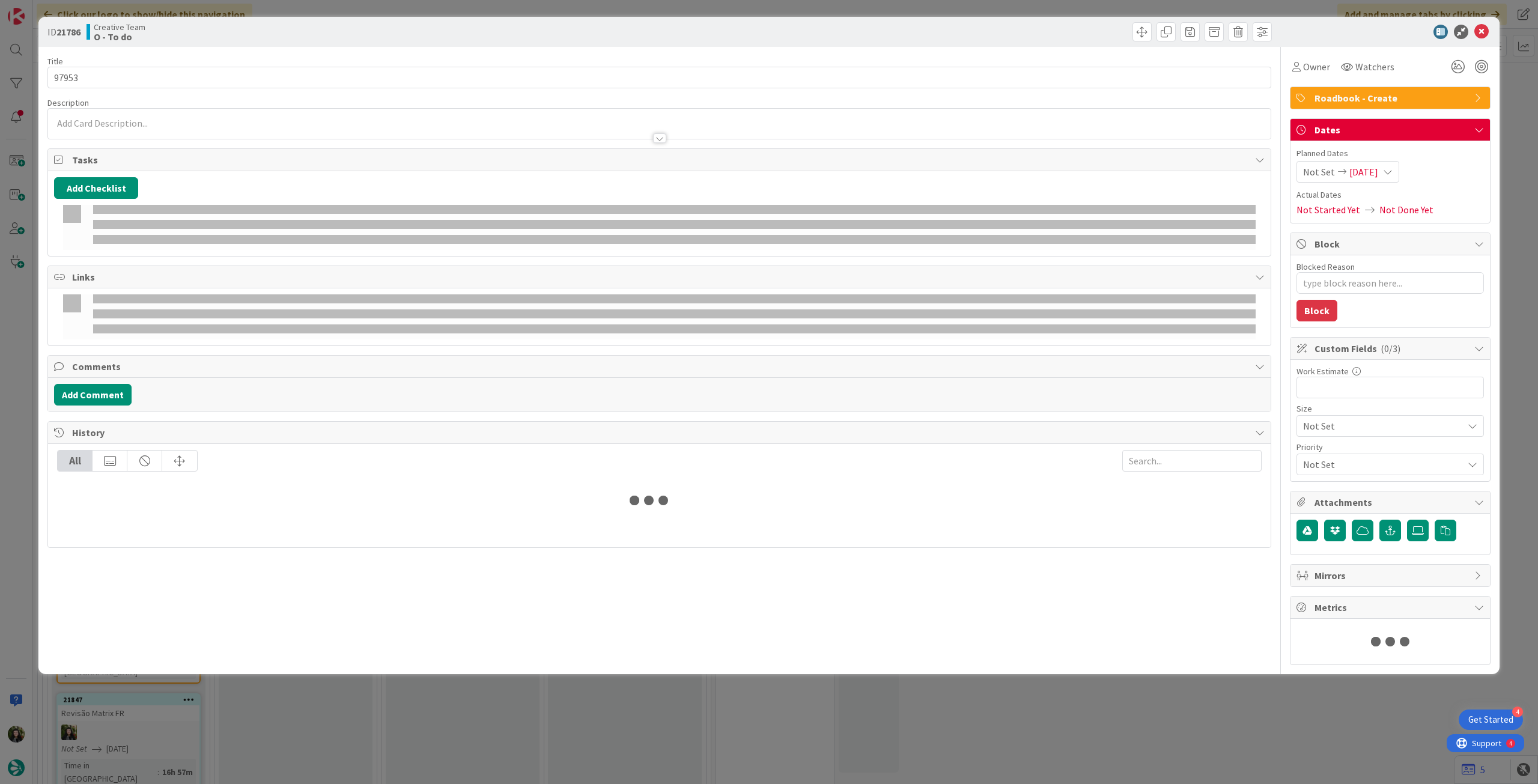
click at [1375, 174] on span "[DATE]" at bounding box center [1363, 172] width 29 height 14
type textarea "x"
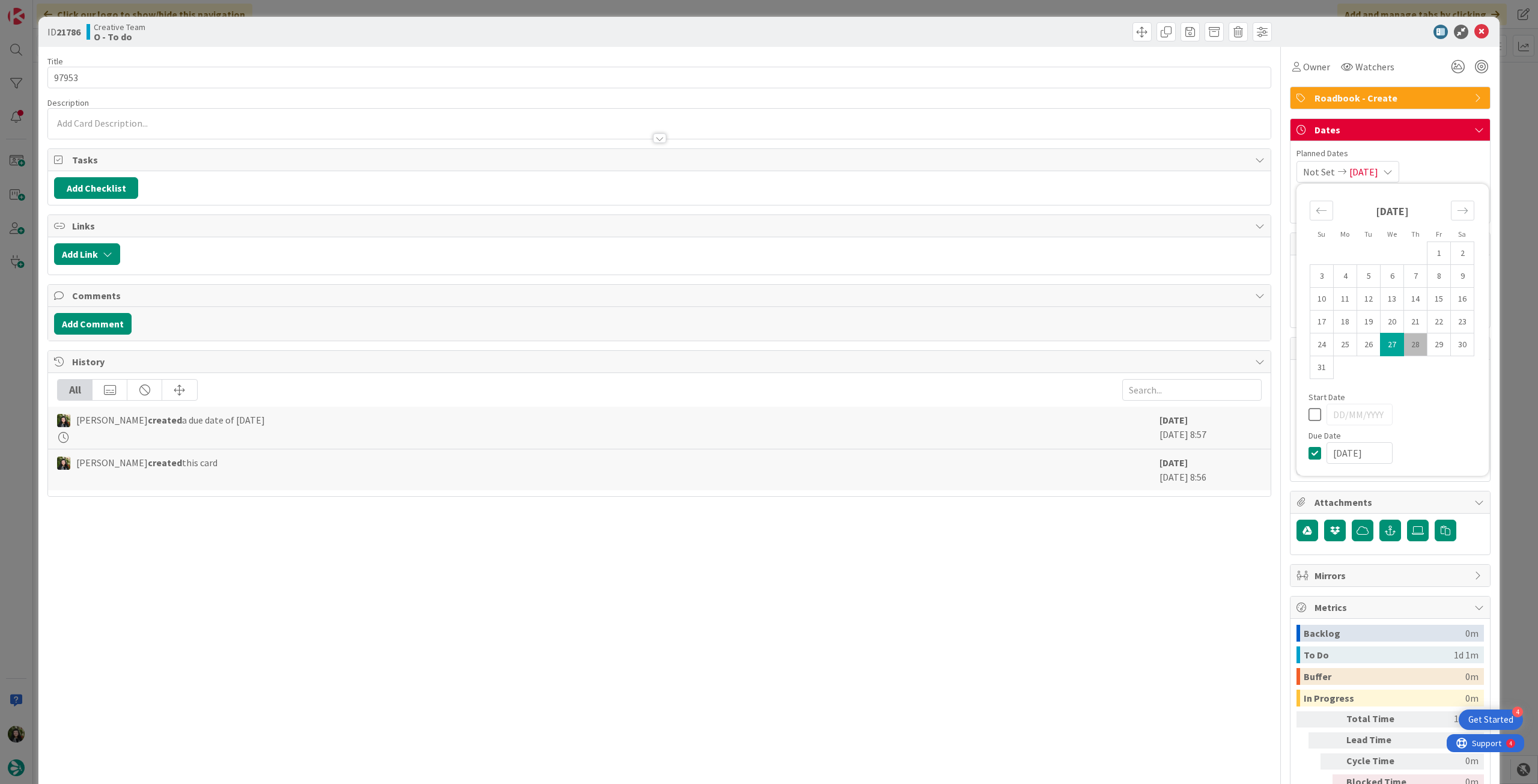
click at [1309, 452] on icon at bounding box center [1318, 453] width 18 height 14
type input "[DATE]"
click at [1478, 30] on icon at bounding box center [1482, 32] width 14 height 14
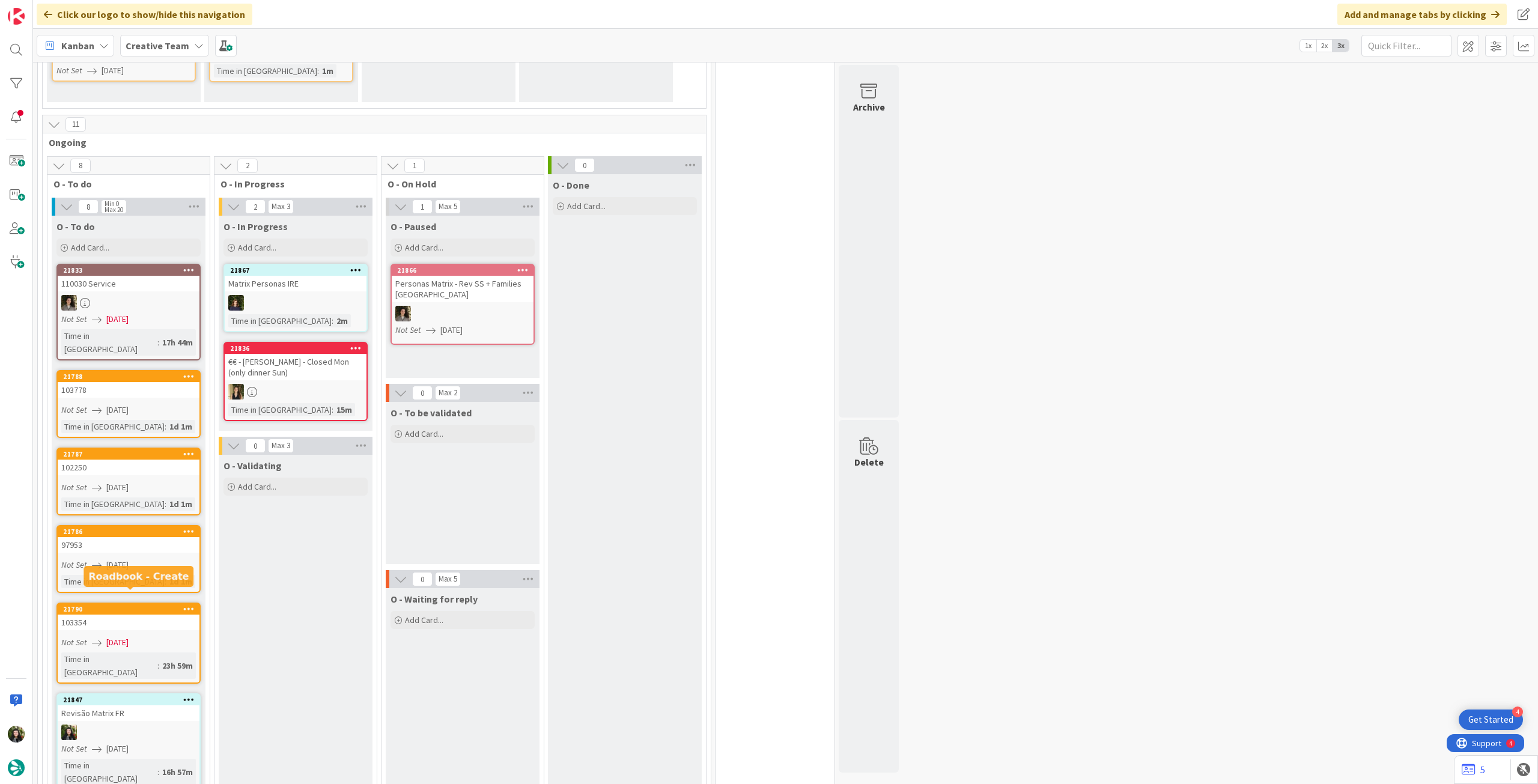
click at [148, 614] on div "103354" at bounding box center [129, 622] width 142 height 15
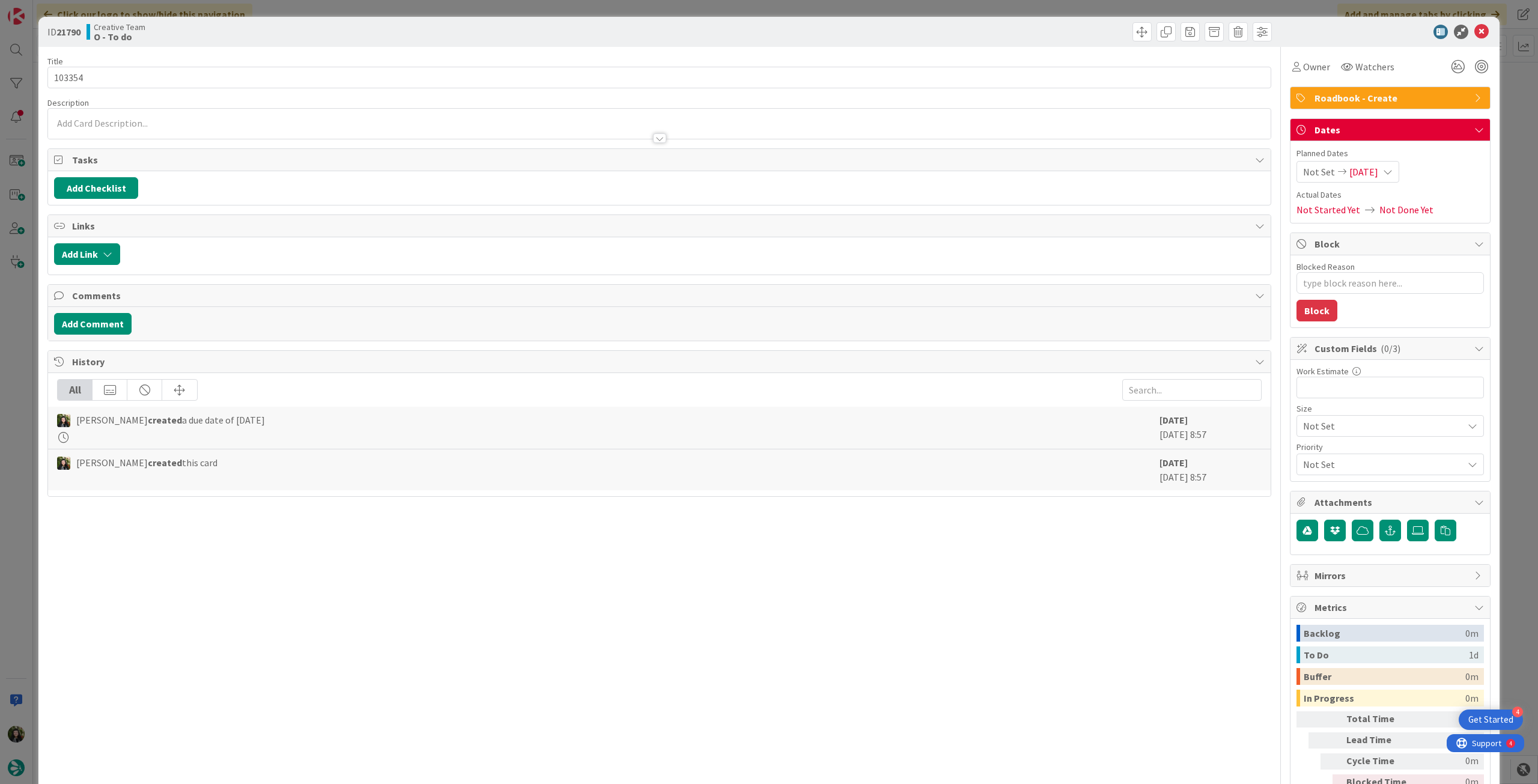
click at [1385, 173] on div "Not Set 27/08/2025" at bounding box center [1348, 171] width 103 height 22
type textarea "x"
click at [1311, 451] on icon at bounding box center [1318, 453] width 18 height 14
type input "[DATE]"
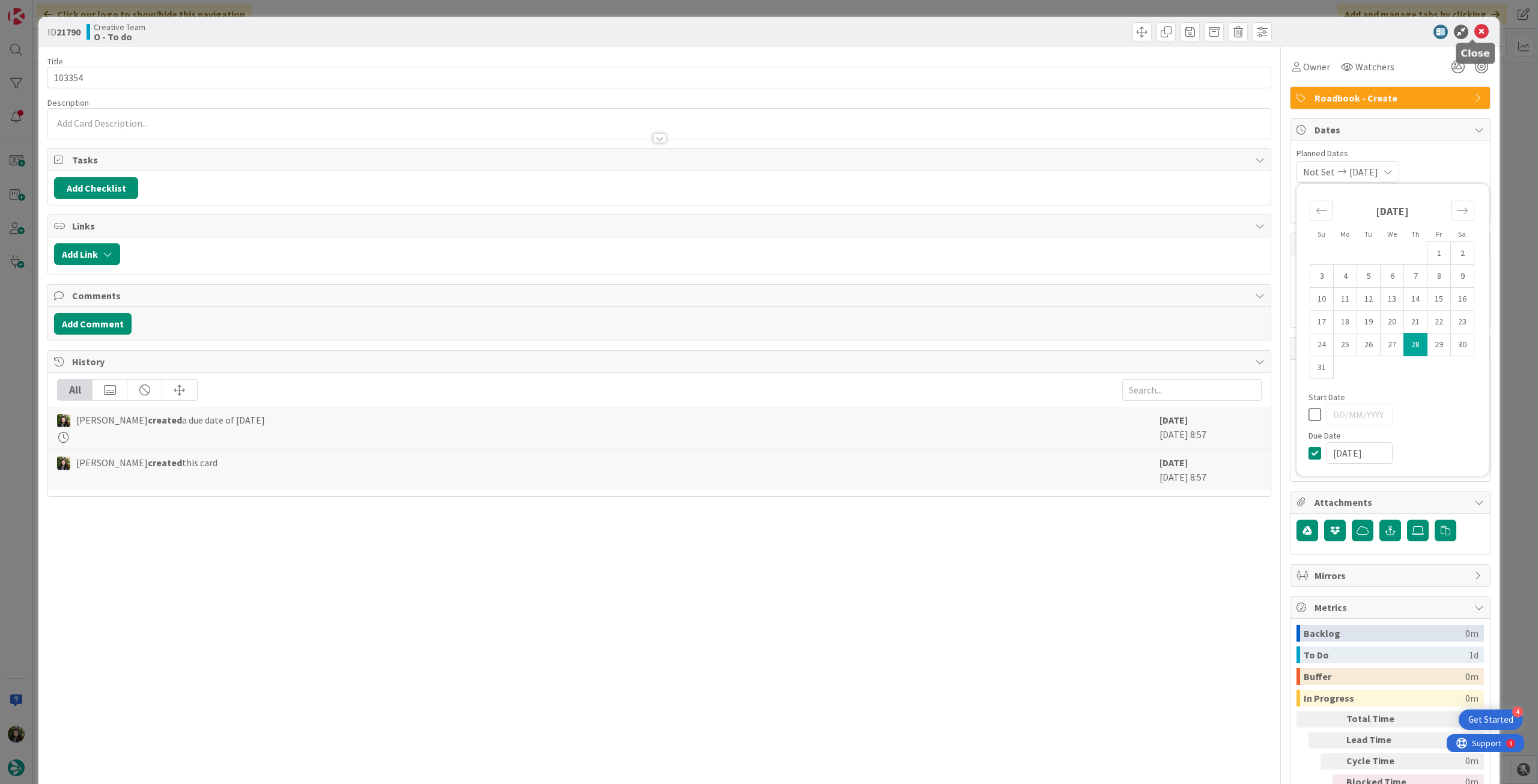
click at [1475, 32] on icon at bounding box center [1482, 32] width 14 height 14
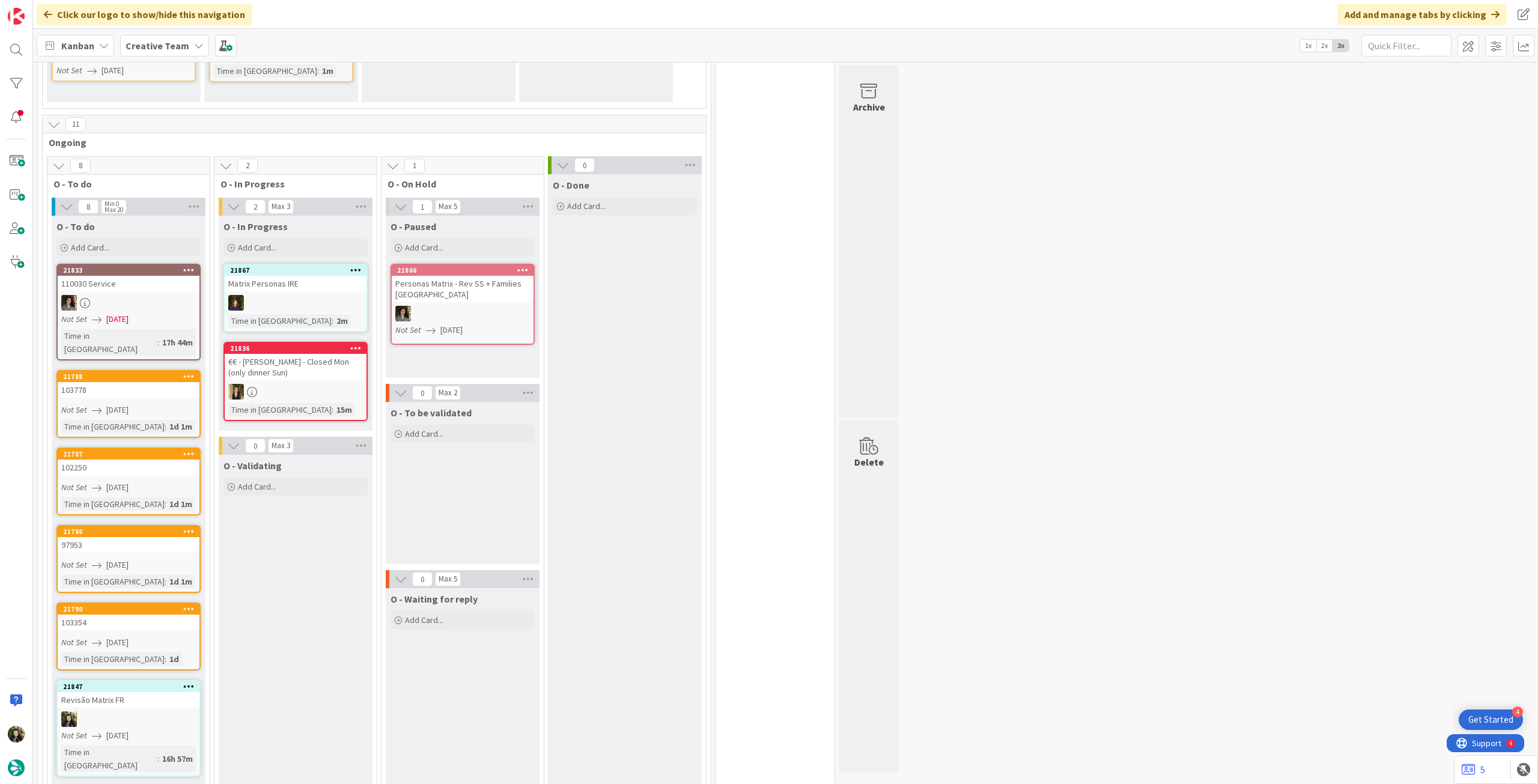
click at [133, 236] on div "O - To do Add Card..." at bounding box center [128, 237] width 154 height 43
click at [133, 242] on div "Add Card..." at bounding box center [128, 248] width 144 height 18
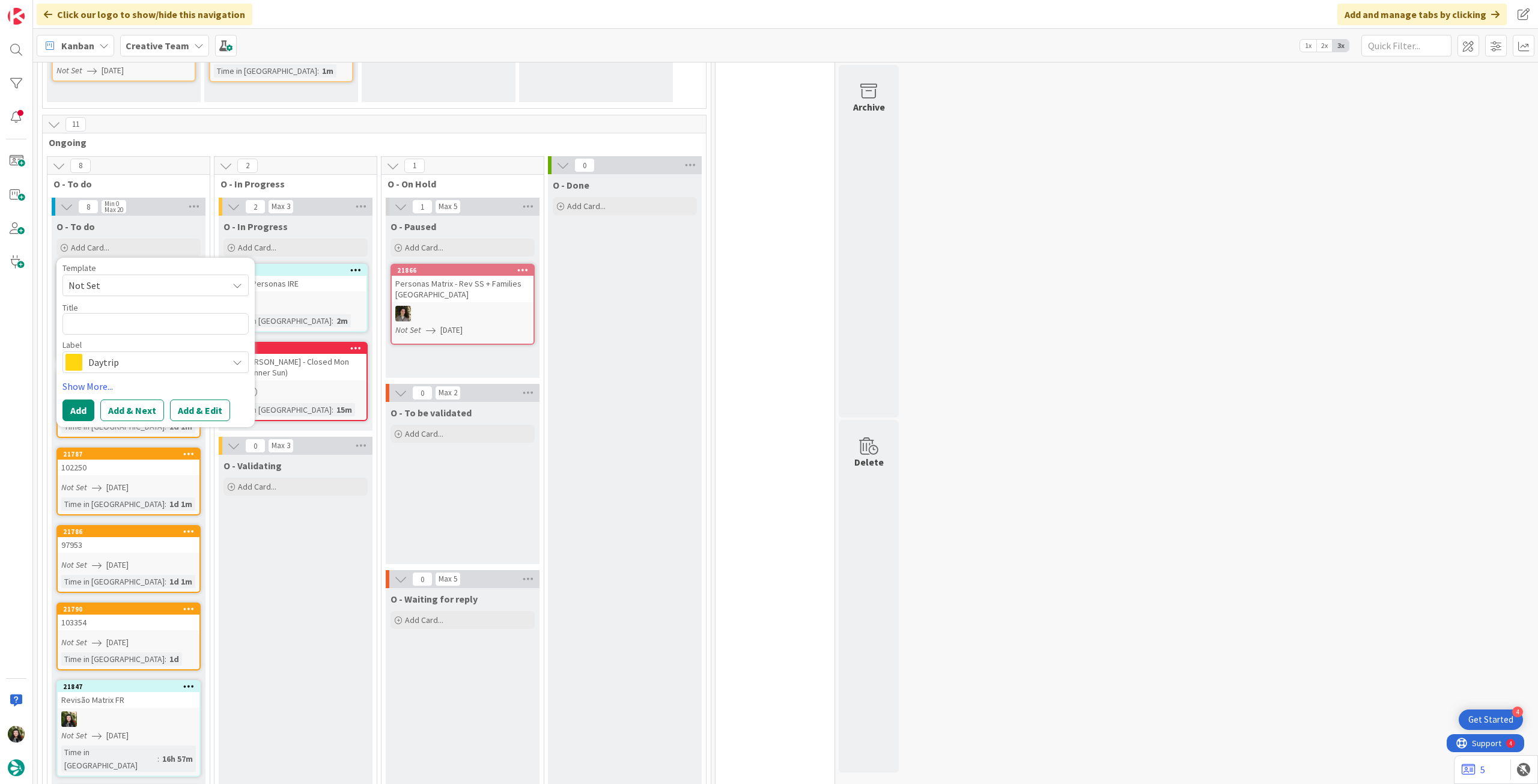
click at [132, 361] on span "Daytrip" at bounding box center [155, 362] width 134 height 17
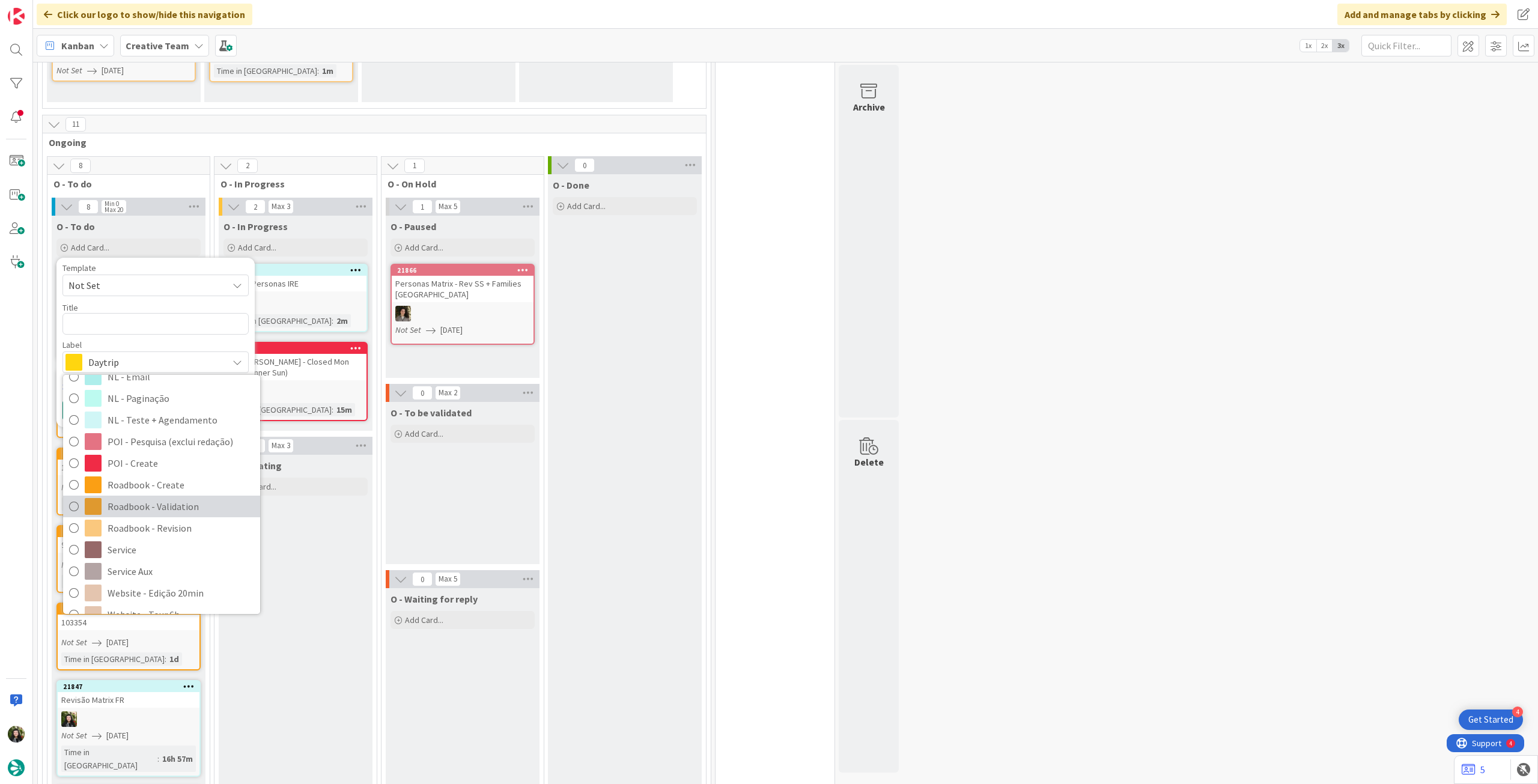
scroll to position [160, 0]
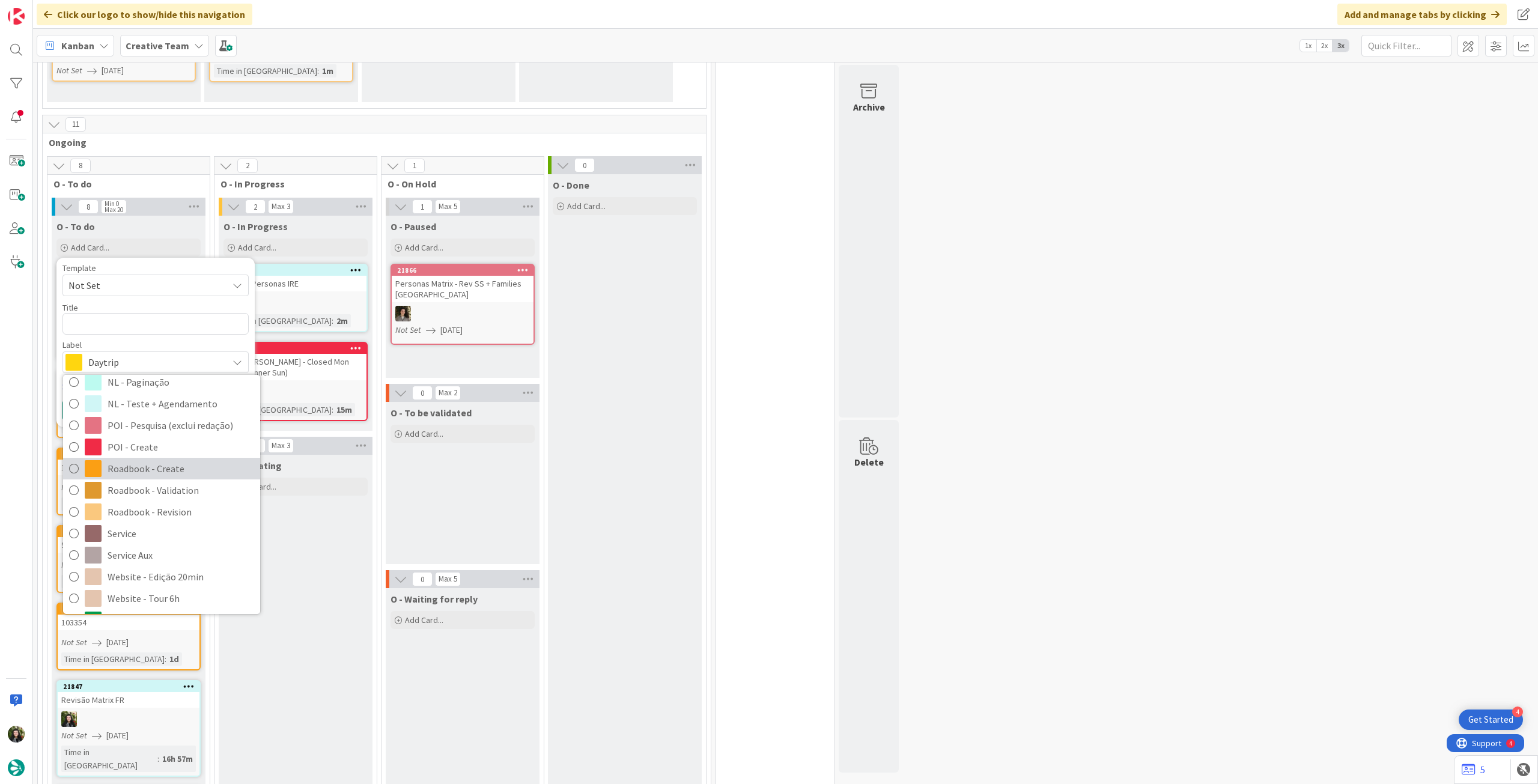
click at [184, 470] on span "Roadbook - Create" at bounding box center [181, 468] width 146 height 18
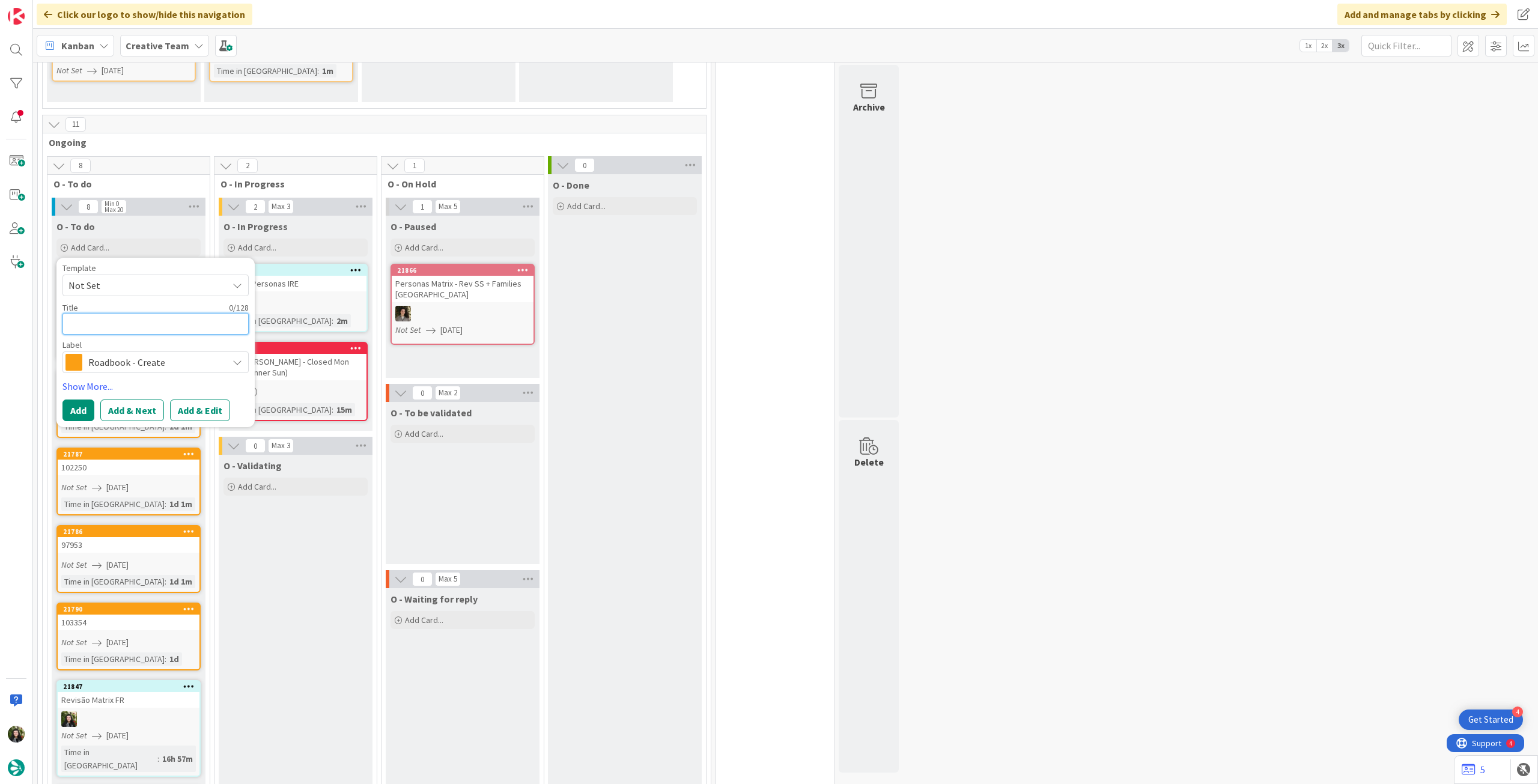
click at [158, 332] on textarea at bounding box center [156, 323] width 187 height 22
paste textarea "103356"
type textarea "x"
type textarea "103356"
click at [85, 409] on button "Add" at bounding box center [79, 410] width 32 height 22
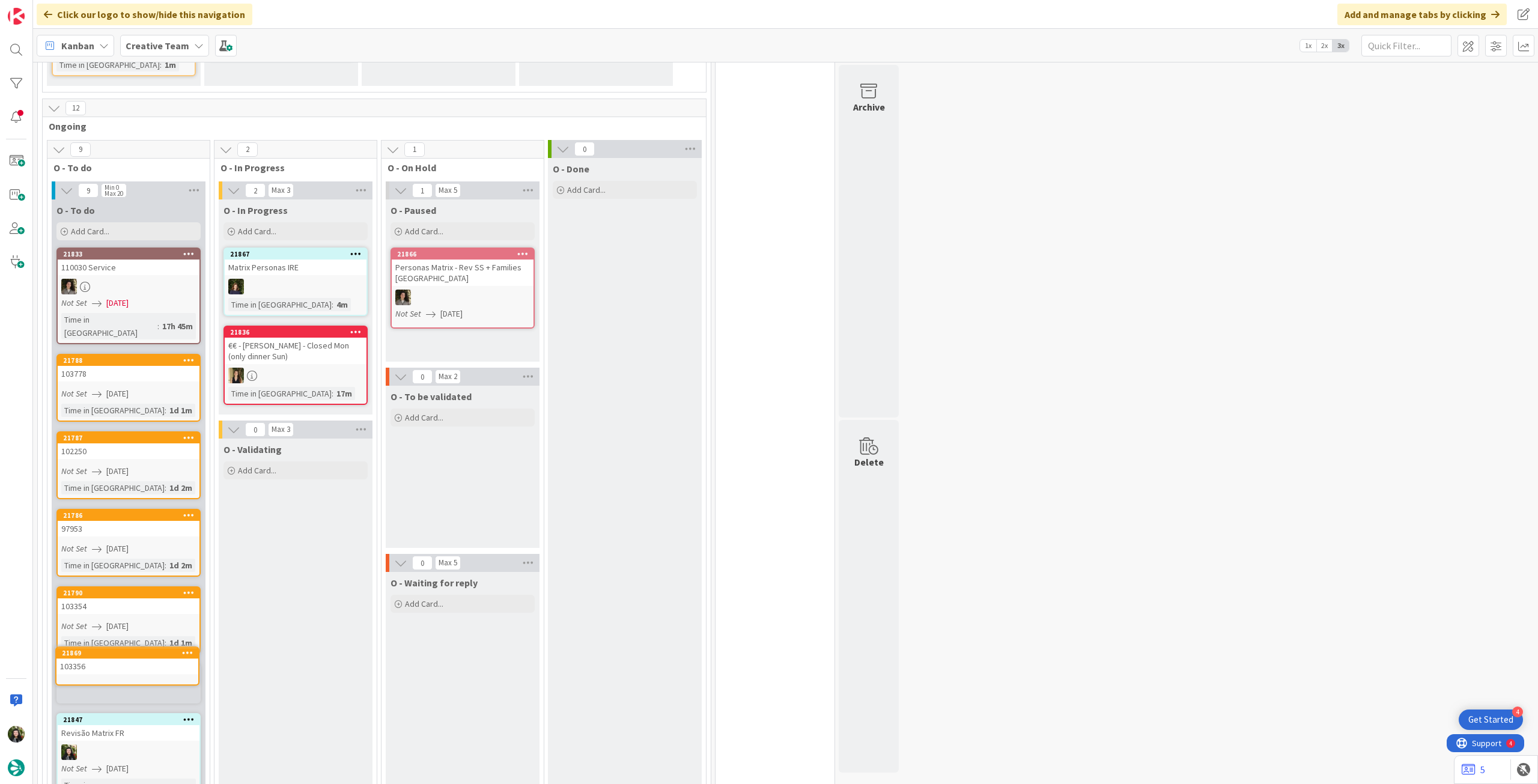
scroll to position [286, 0]
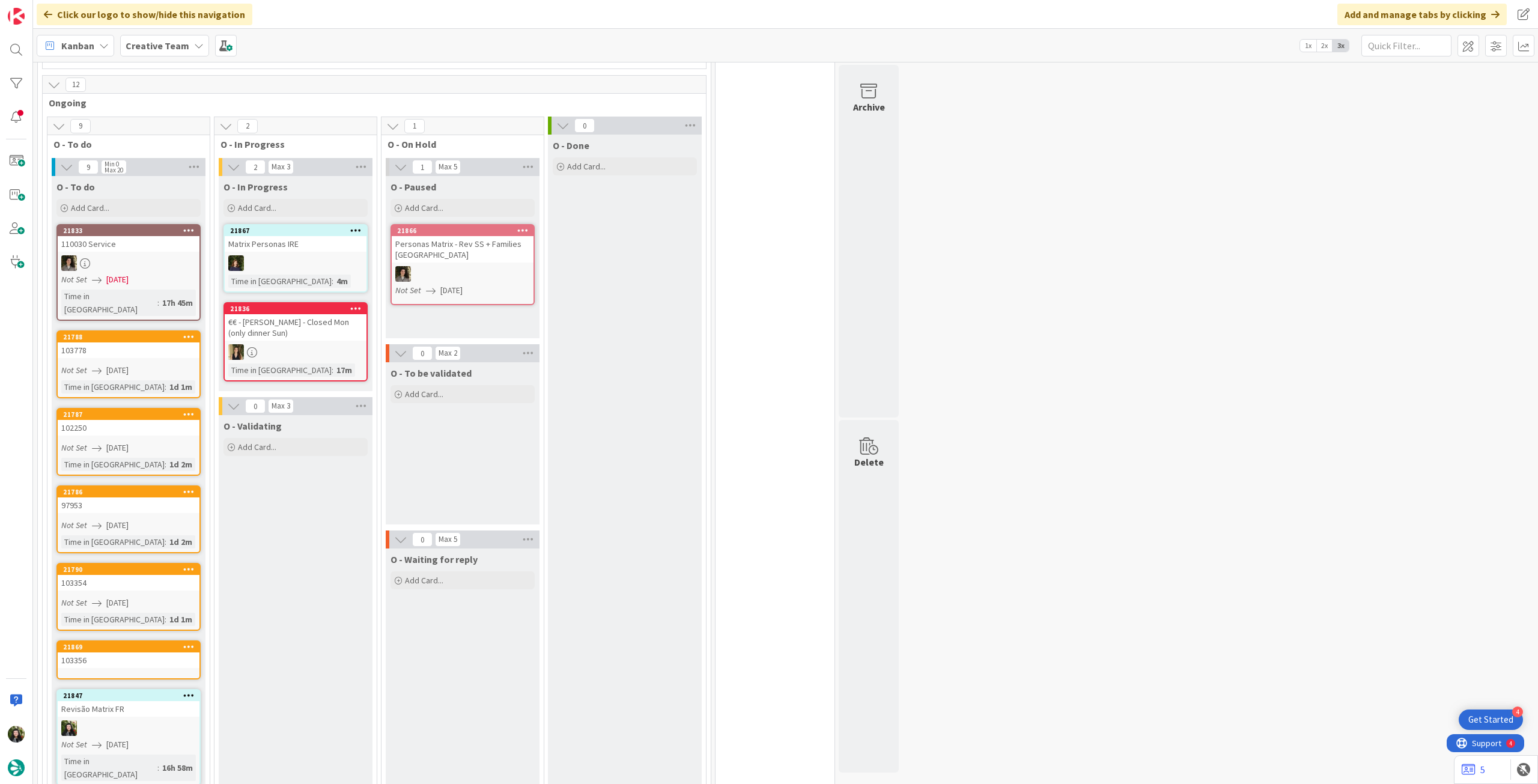
click at [113, 652] on div "103356" at bounding box center [129, 659] width 142 height 15
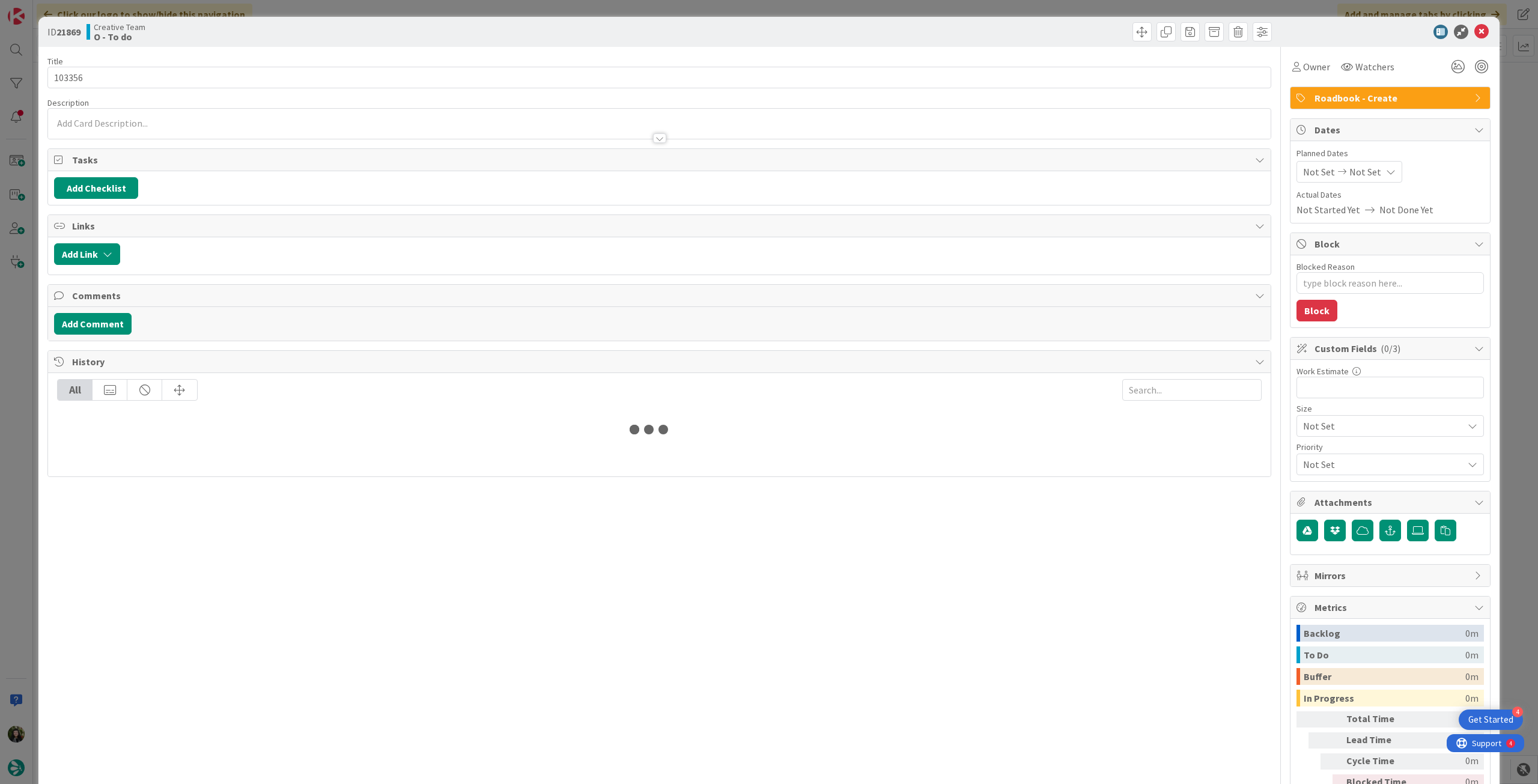
type textarea "x"
click at [1360, 158] on span "Planned Dates" at bounding box center [1390, 154] width 187 height 13
click at [1359, 167] on span "Not Set" at bounding box center [1365, 172] width 32 height 14
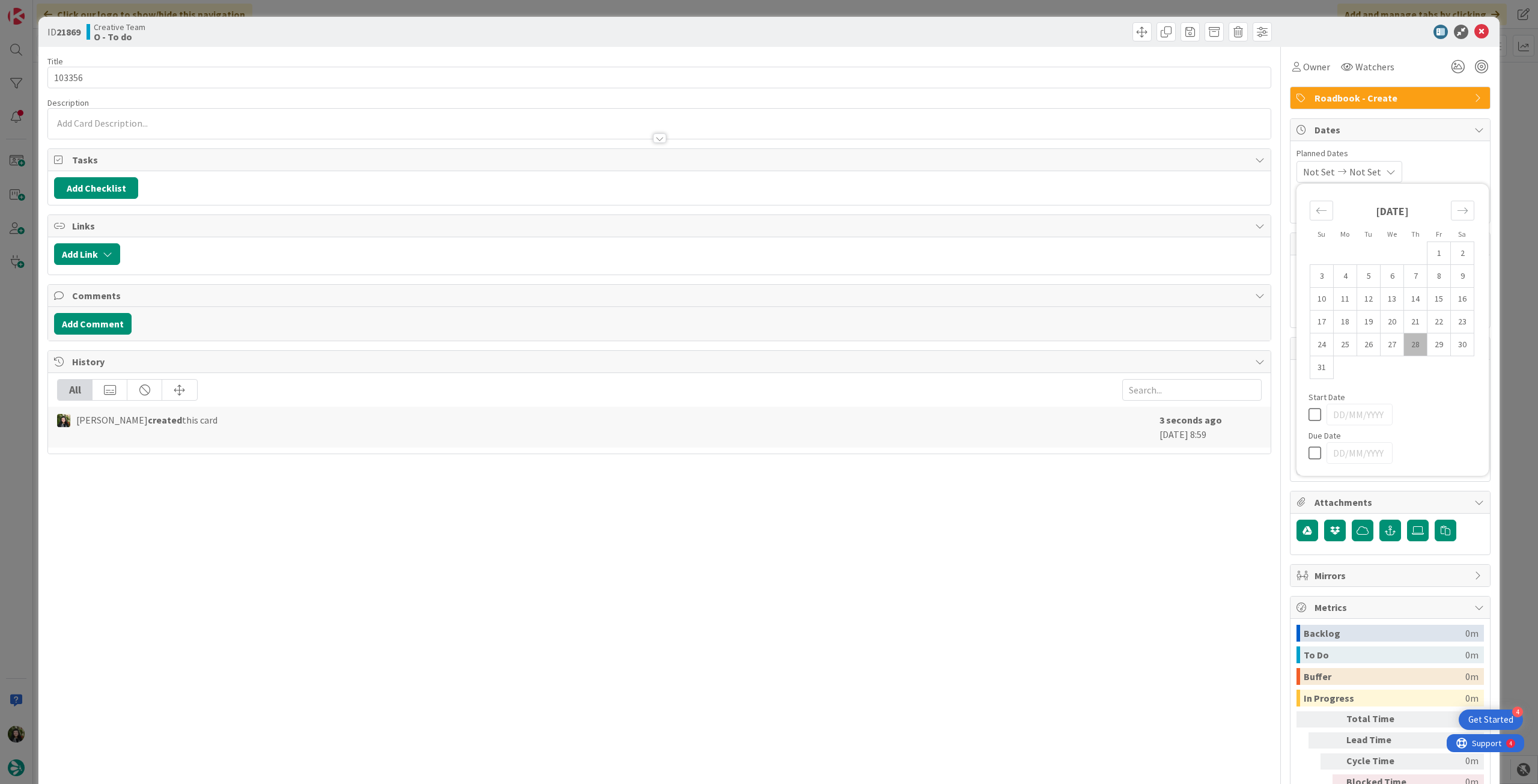
click at [1309, 454] on icon at bounding box center [1318, 453] width 18 height 14
type input "[DATE]"
click at [1474, 35] on icon at bounding box center [1482, 32] width 14 height 14
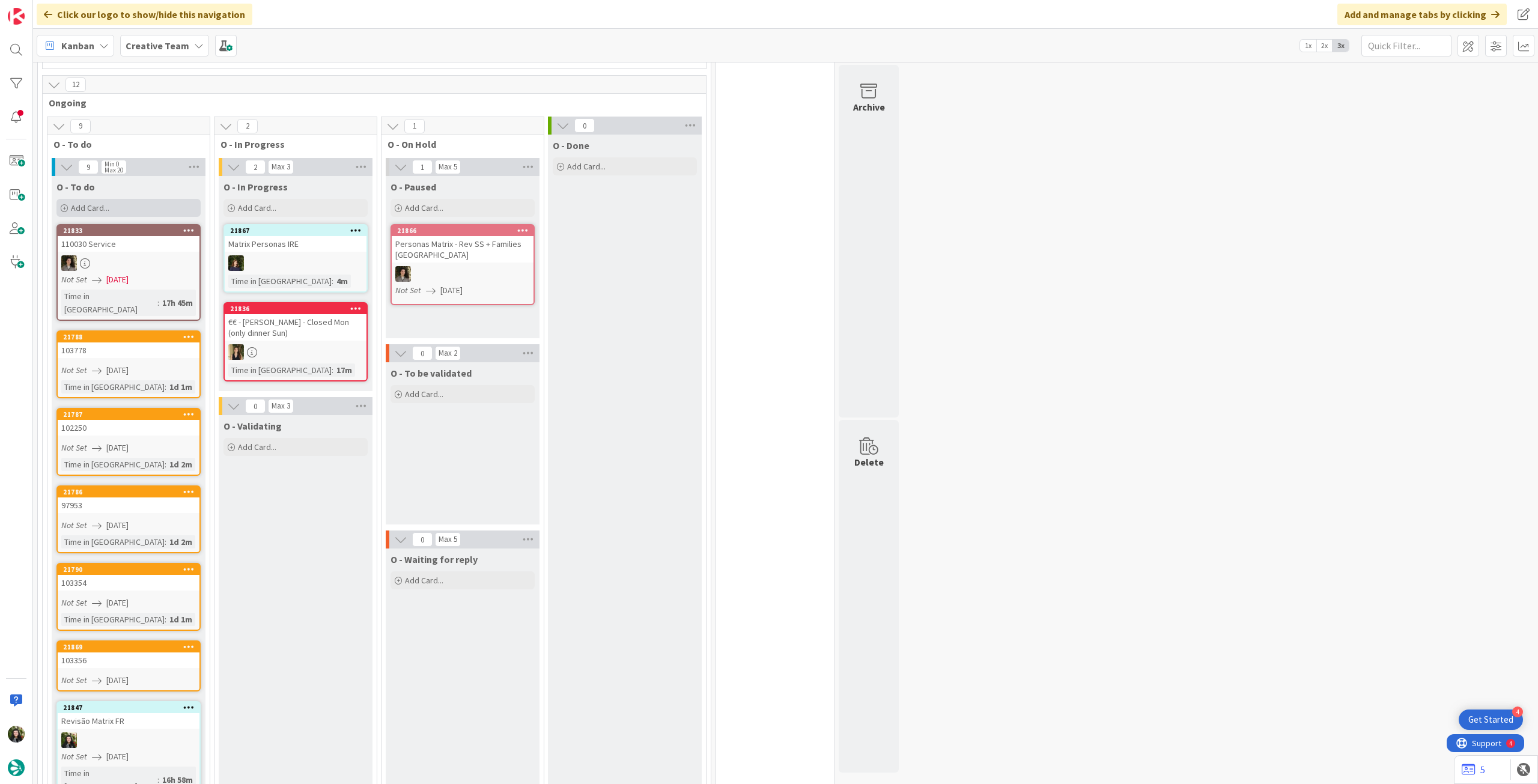
click at [101, 203] on span "Add Card..." at bounding box center [90, 207] width 39 height 10
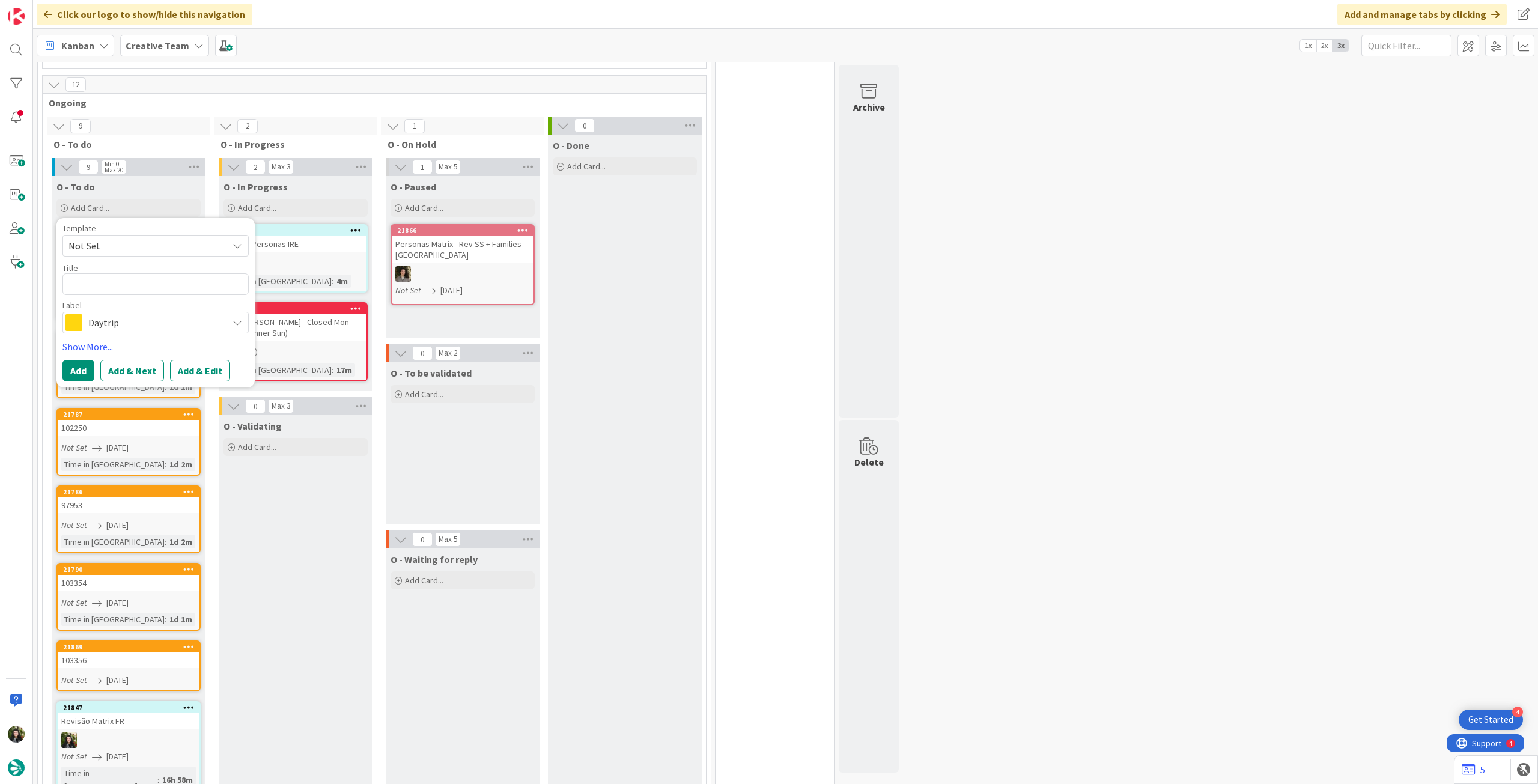
click at [115, 314] on span "Daytrip" at bounding box center [155, 322] width 134 height 17
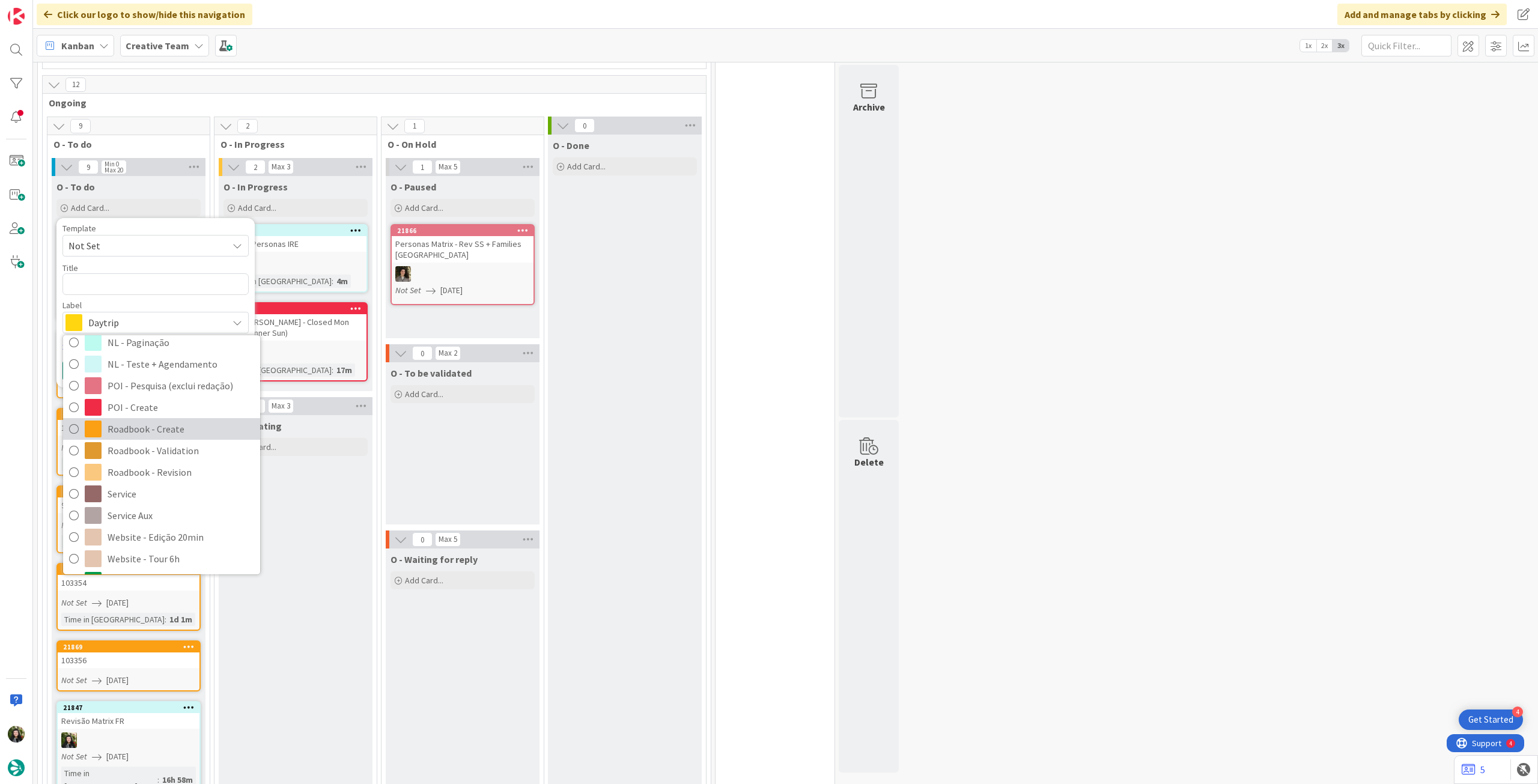
click at [182, 424] on span "Roadbook - Create" at bounding box center [181, 429] width 146 height 18
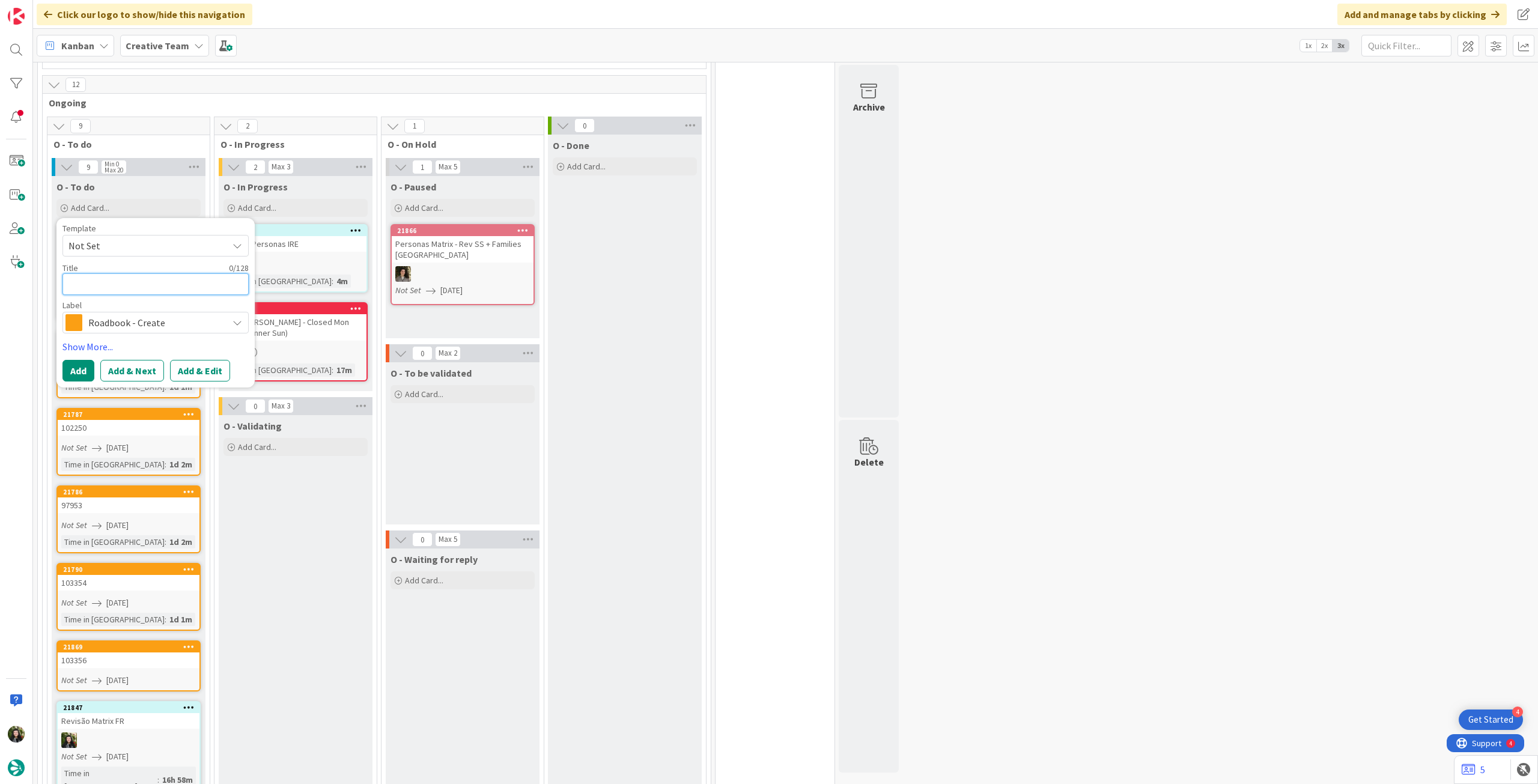
click at [145, 274] on textarea at bounding box center [156, 284] width 187 height 22
paste textarea "105265"
type textarea "x"
type textarea "105265"
click at [84, 362] on button "Add" at bounding box center [79, 370] width 32 height 22
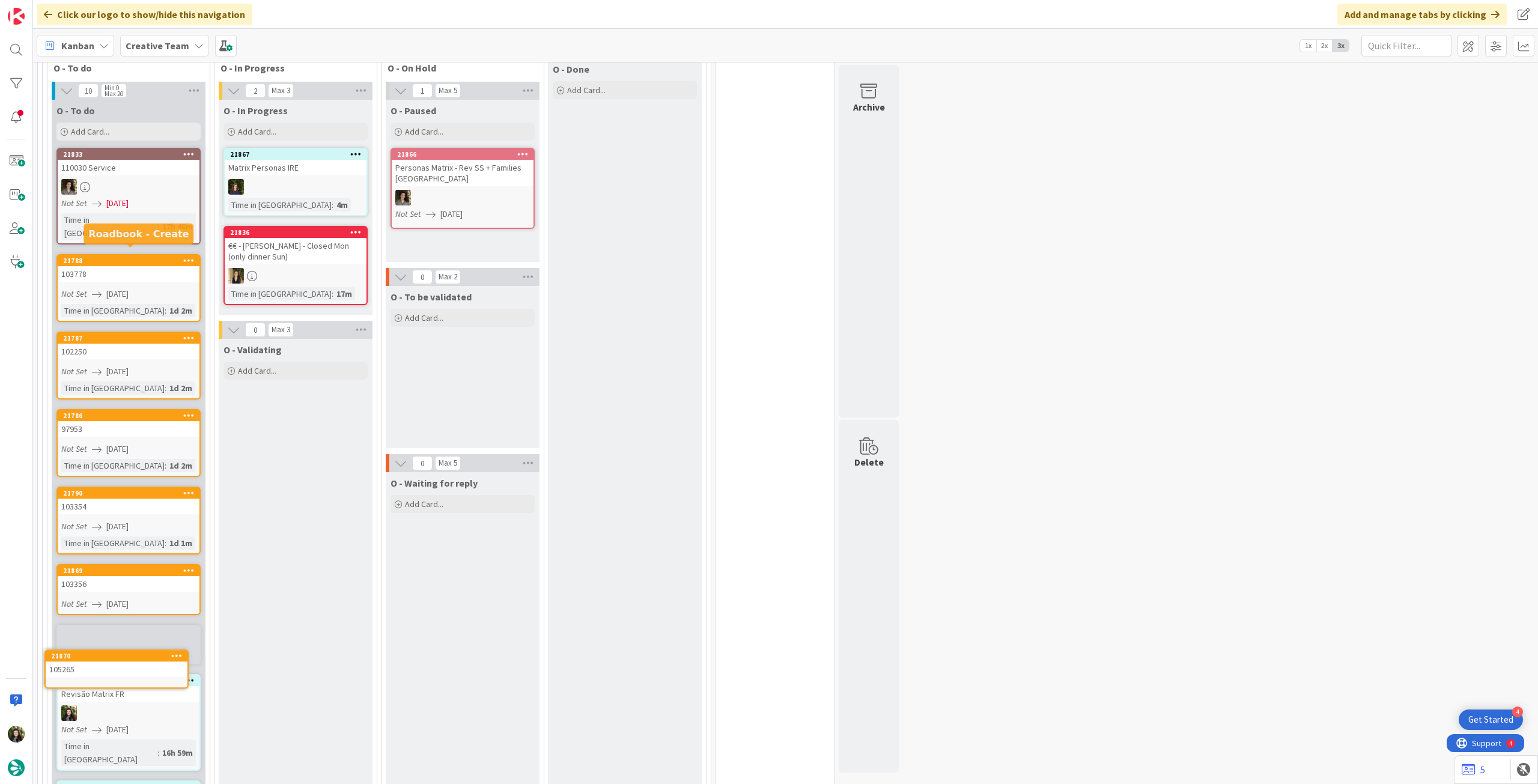
scroll to position [366, 0]
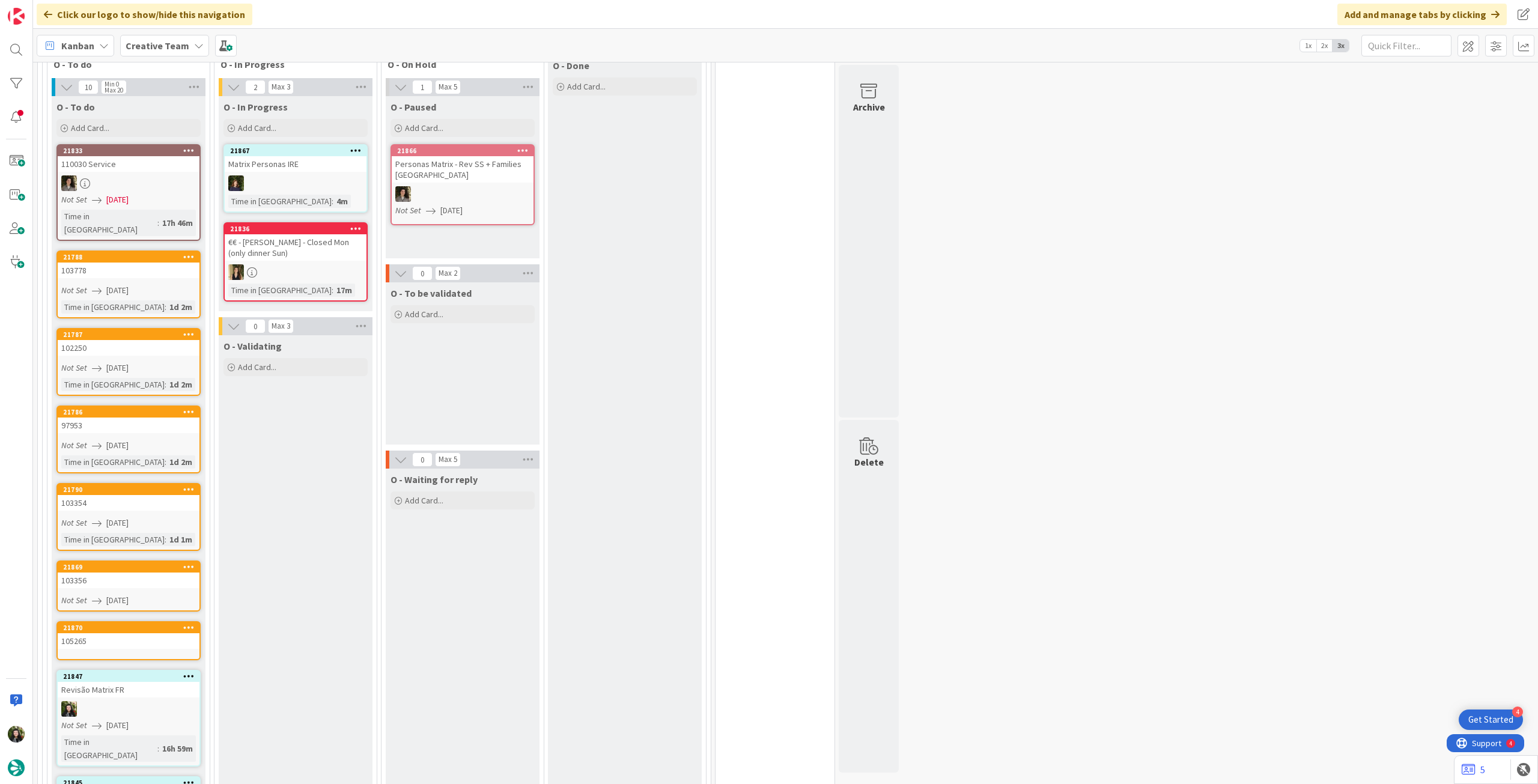
click at [120, 633] on div "105265" at bounding box center [129, 640] width 142 height 15
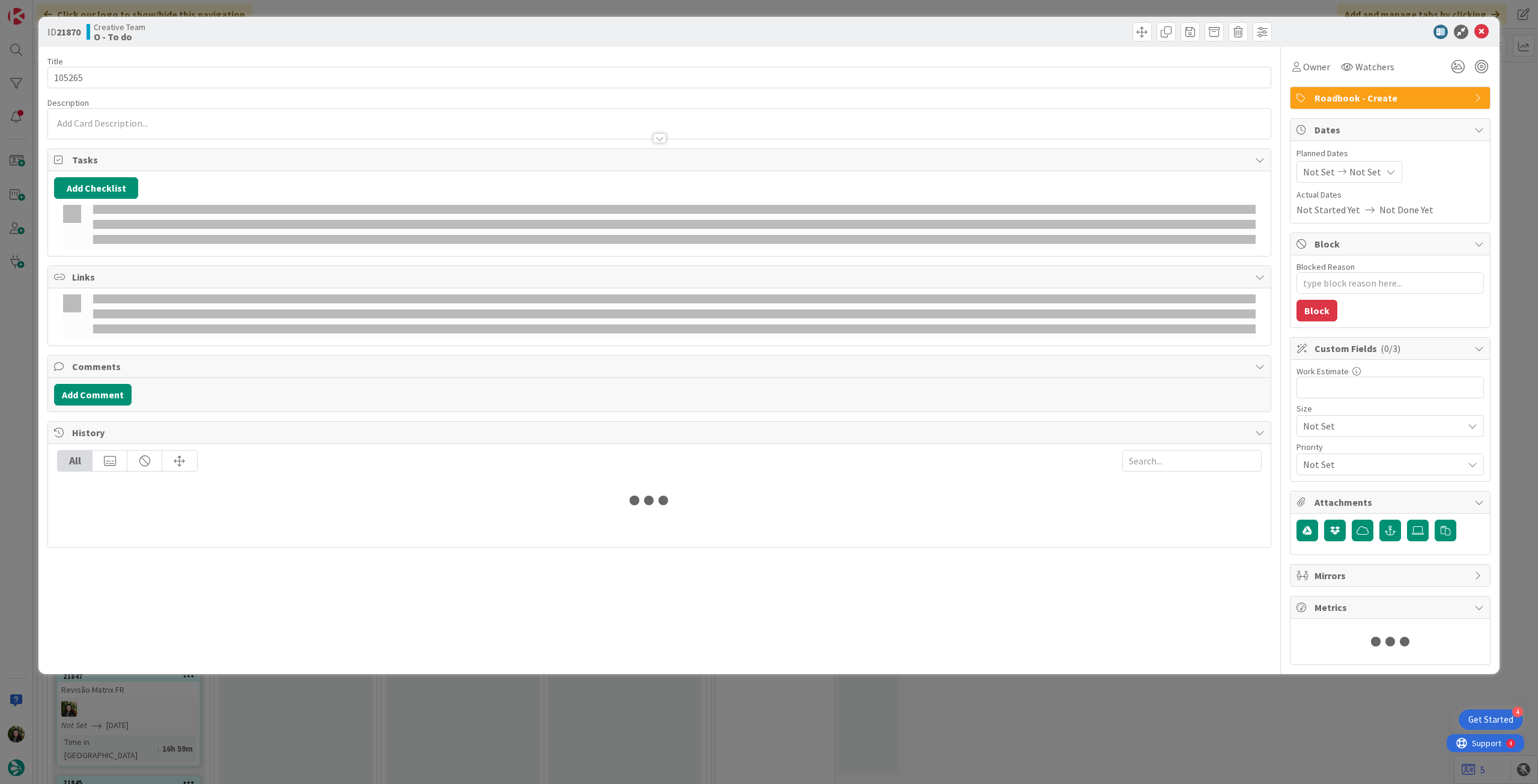
type textarea "x"
click at [1349, 174] on span "Not Set" at bounding box center [1365, 172] width 32 height 14
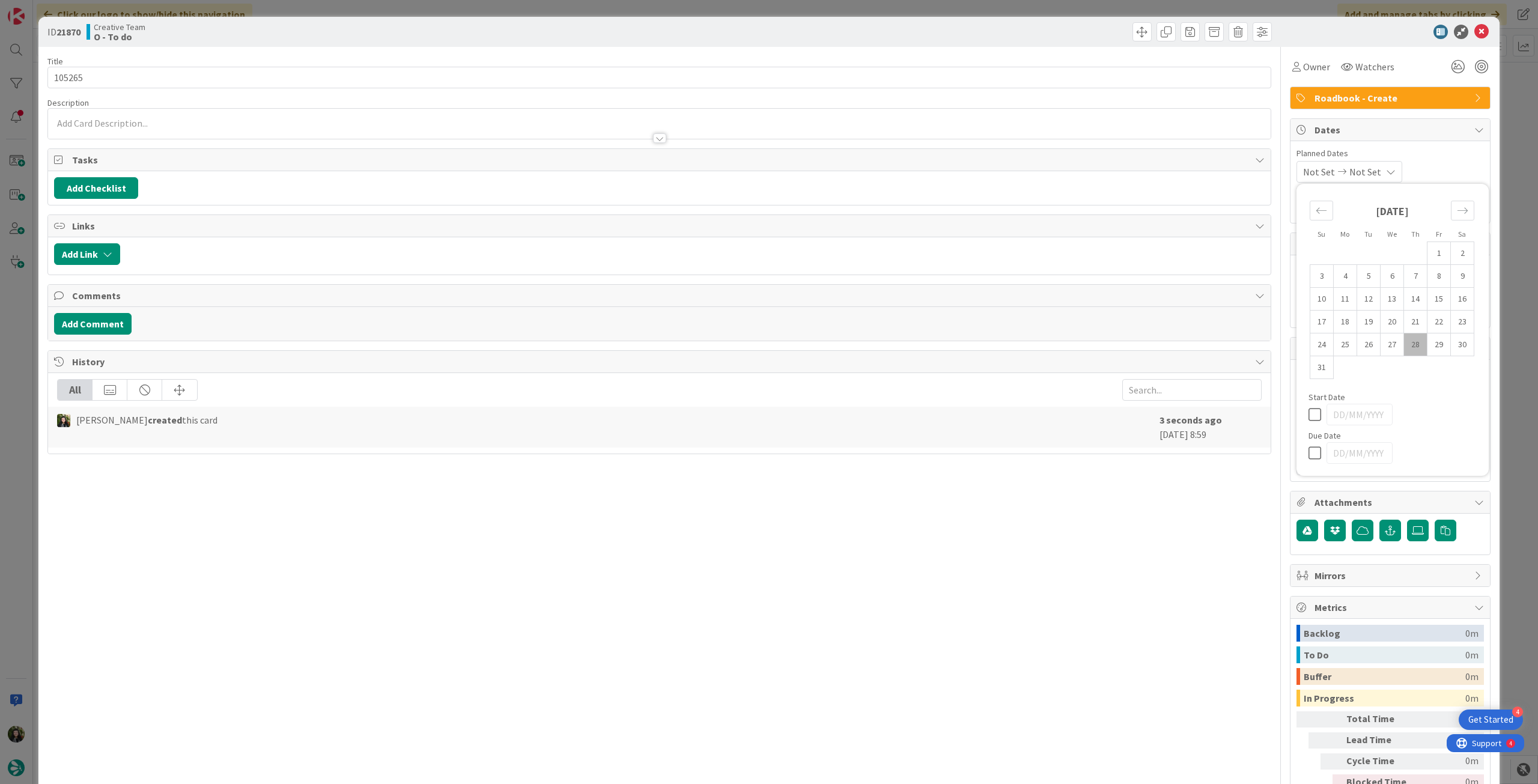
click at [1311, 442] on div at bounding box center [1392, 453] width 168 height 22
click at [1309, 449] on icon at bounding box center [1318, 453] width 18 height 14
type input "[DATE]"
click at [1474, 32] on icon at bounding box center [1482, 32] width 14 height 14
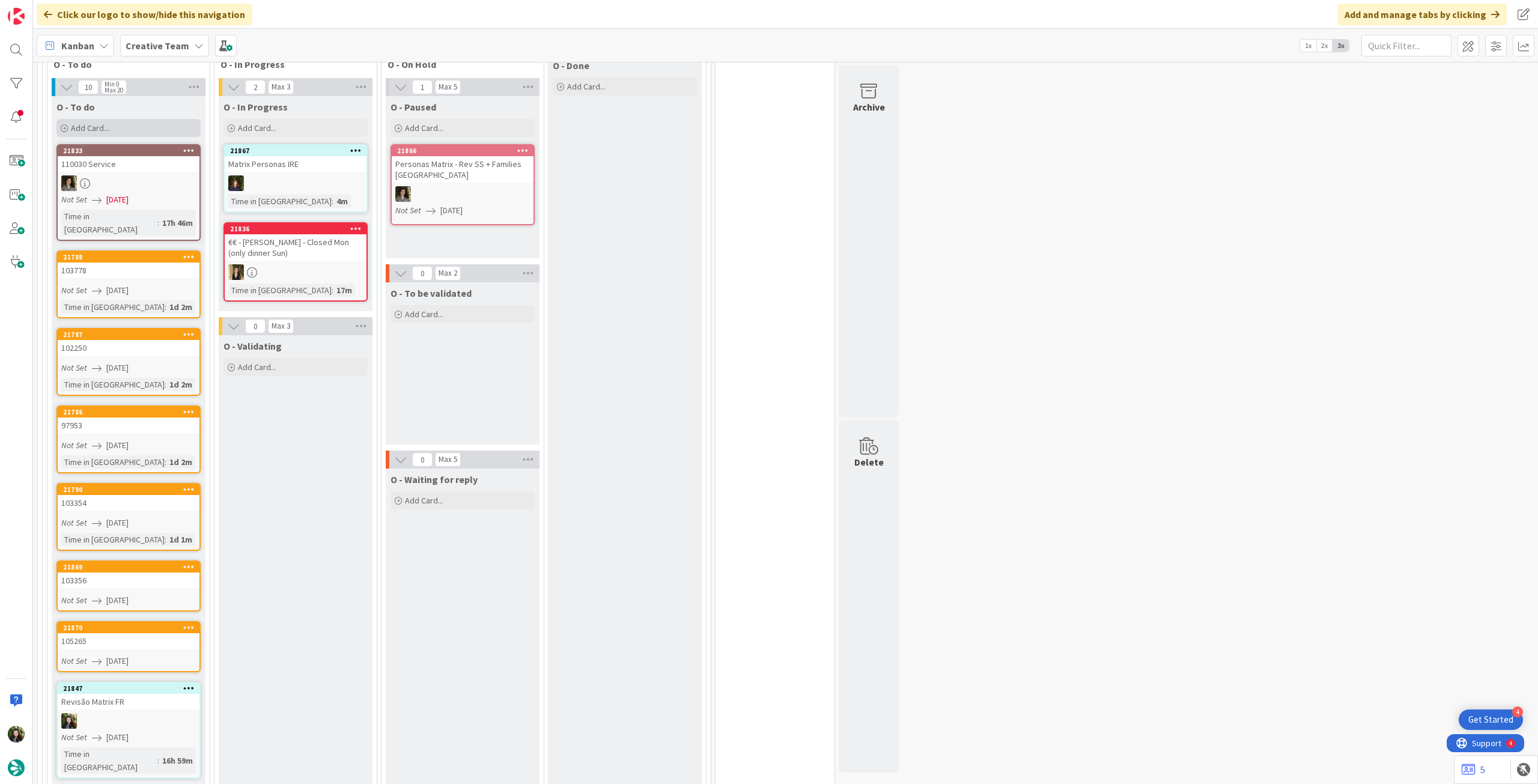
click at [142, 126] on div "Add Card..." at bounding box center [128, 128] width 144 height 18
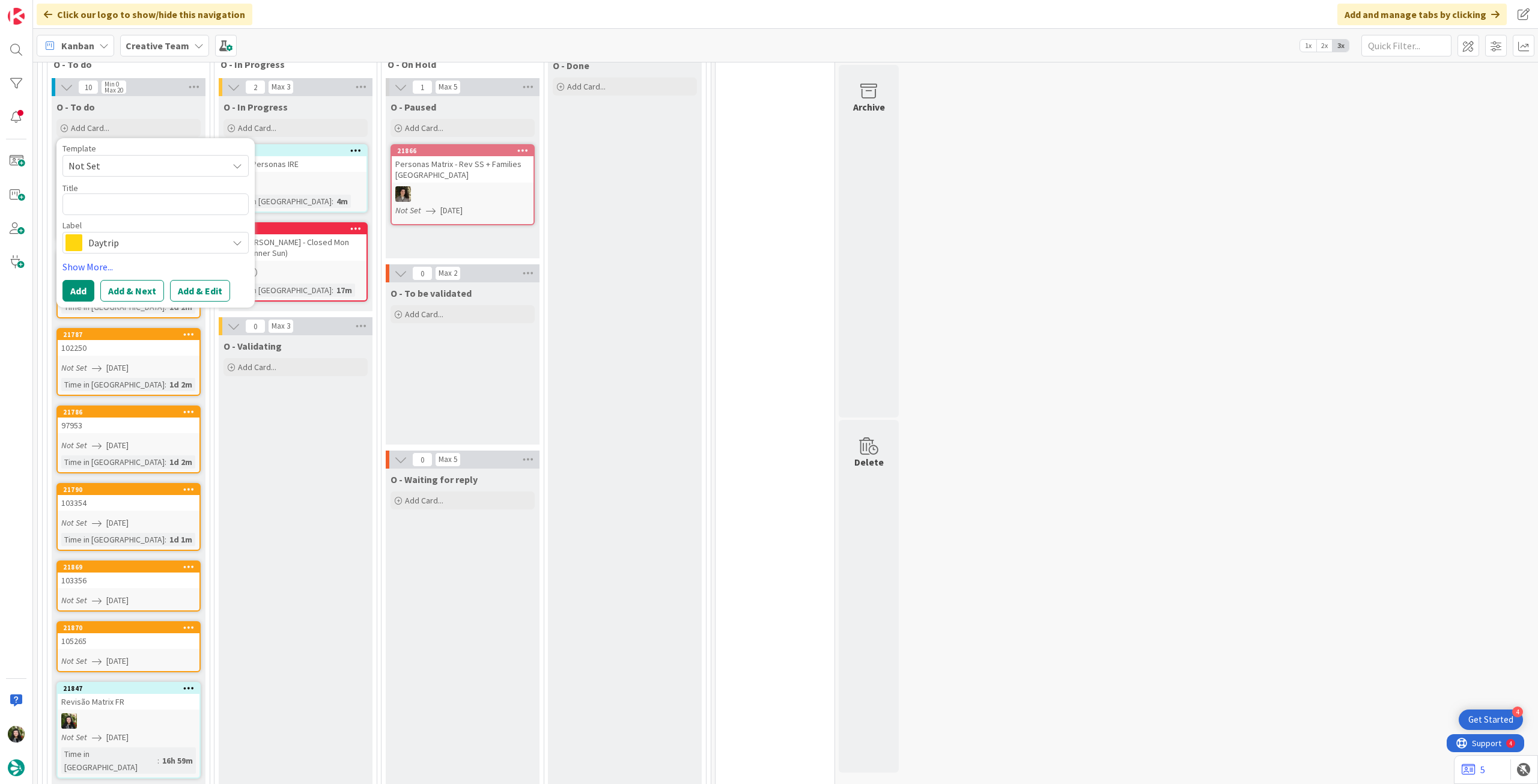
click at [142, 240] on span "Daytrip" at bounding box center [155, 242] width 134 height 17
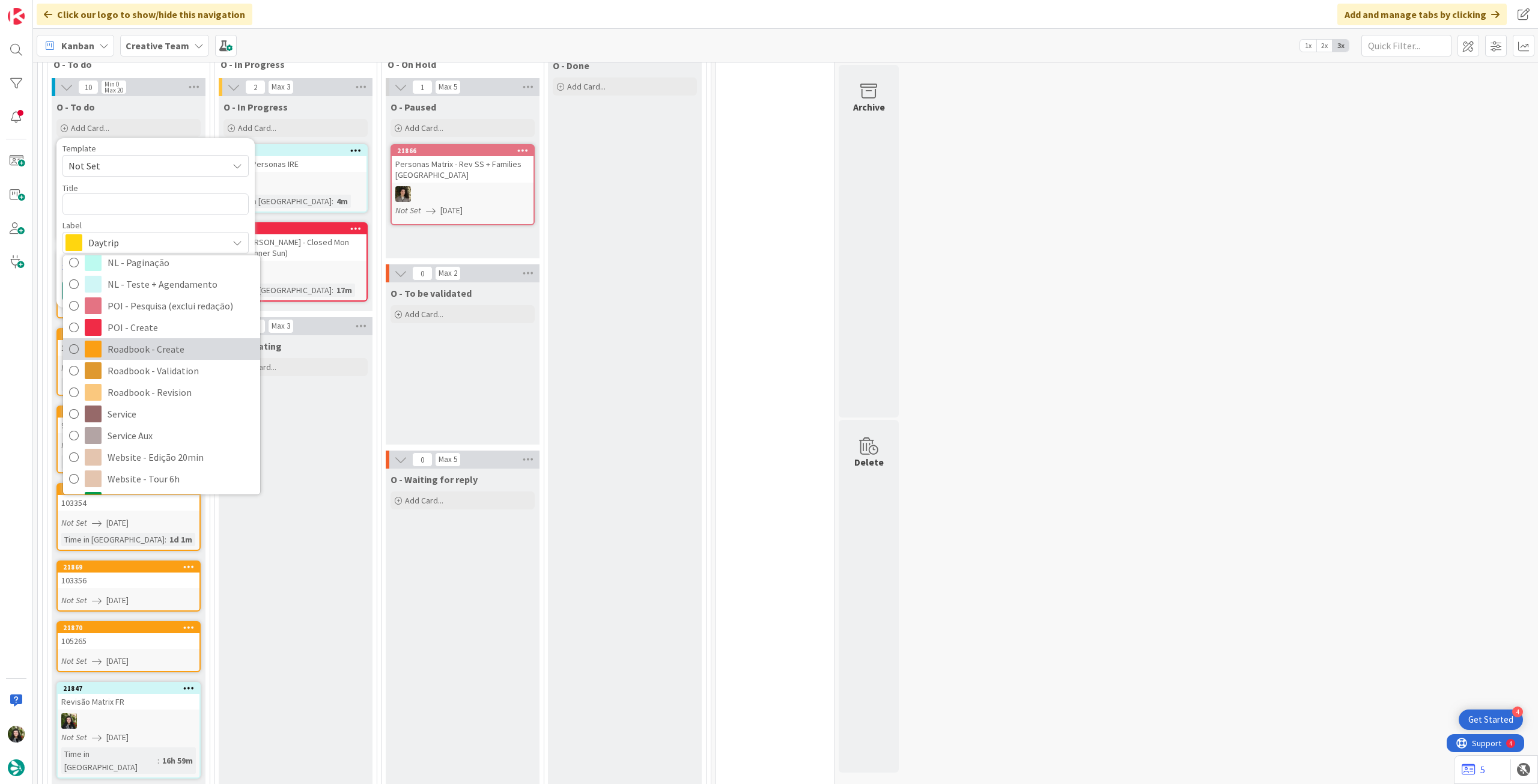
click at [170, 343] on span "Roadbook - Create" at bounding box center [181, 349] width 146 height 18
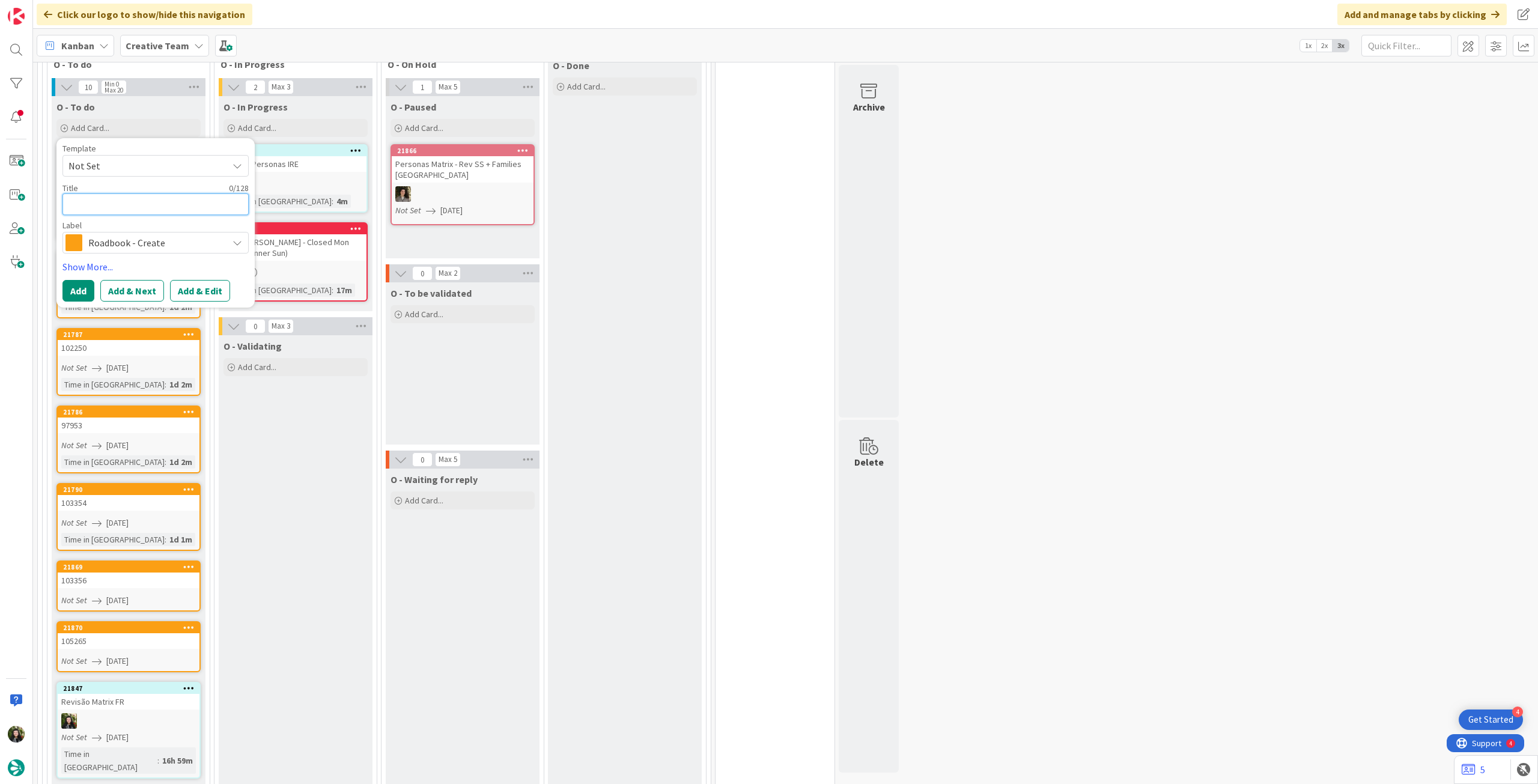
click at [139, 195] on textarea at bounding box center [156, 203] width 187 height 22
paste textarea "106888"
type textarea "x"
type textarea "106888"
click at [80, 281] on button "Add" at bounding box center [79, 290] width 32 height 22
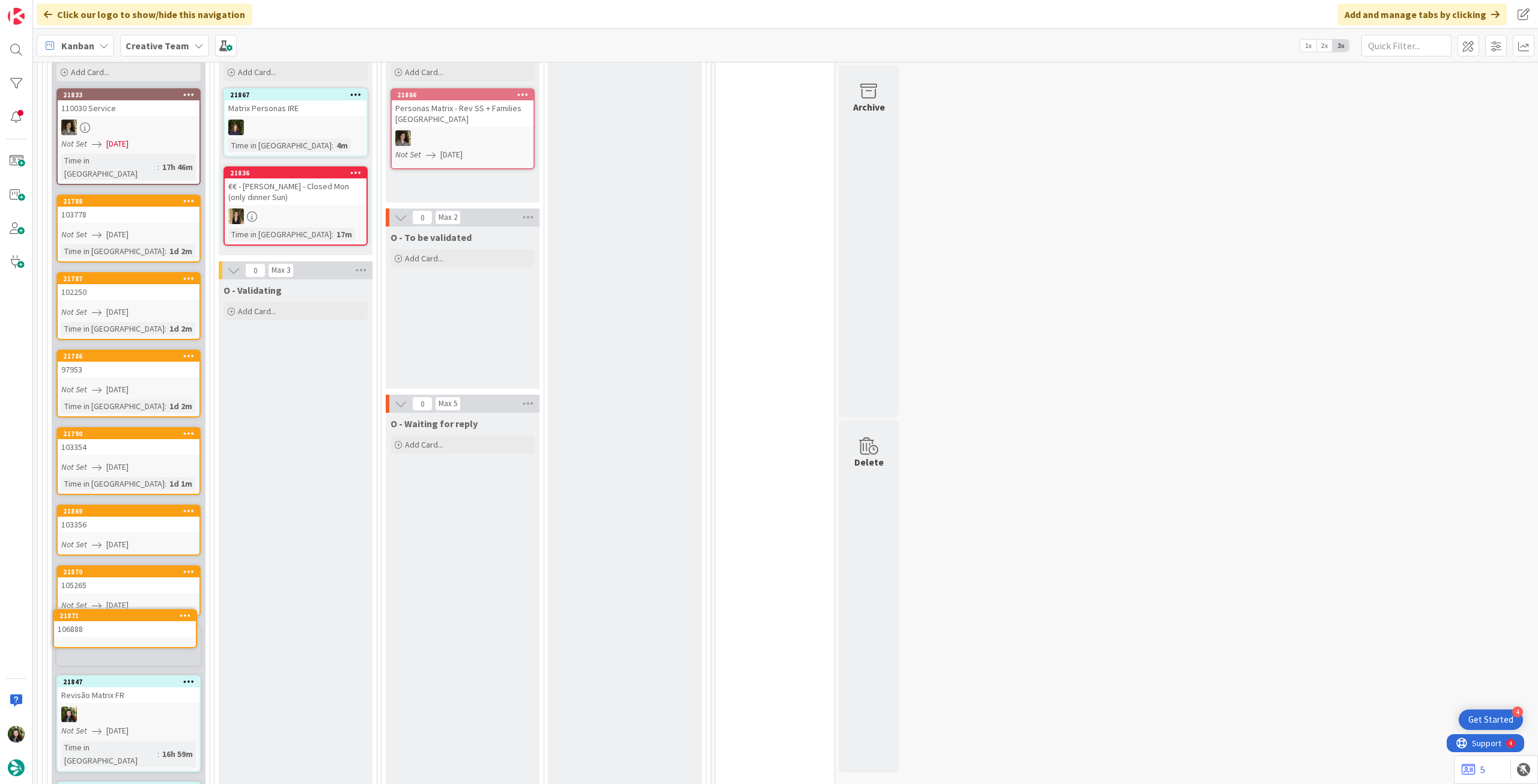
scroll to position [424, 0]
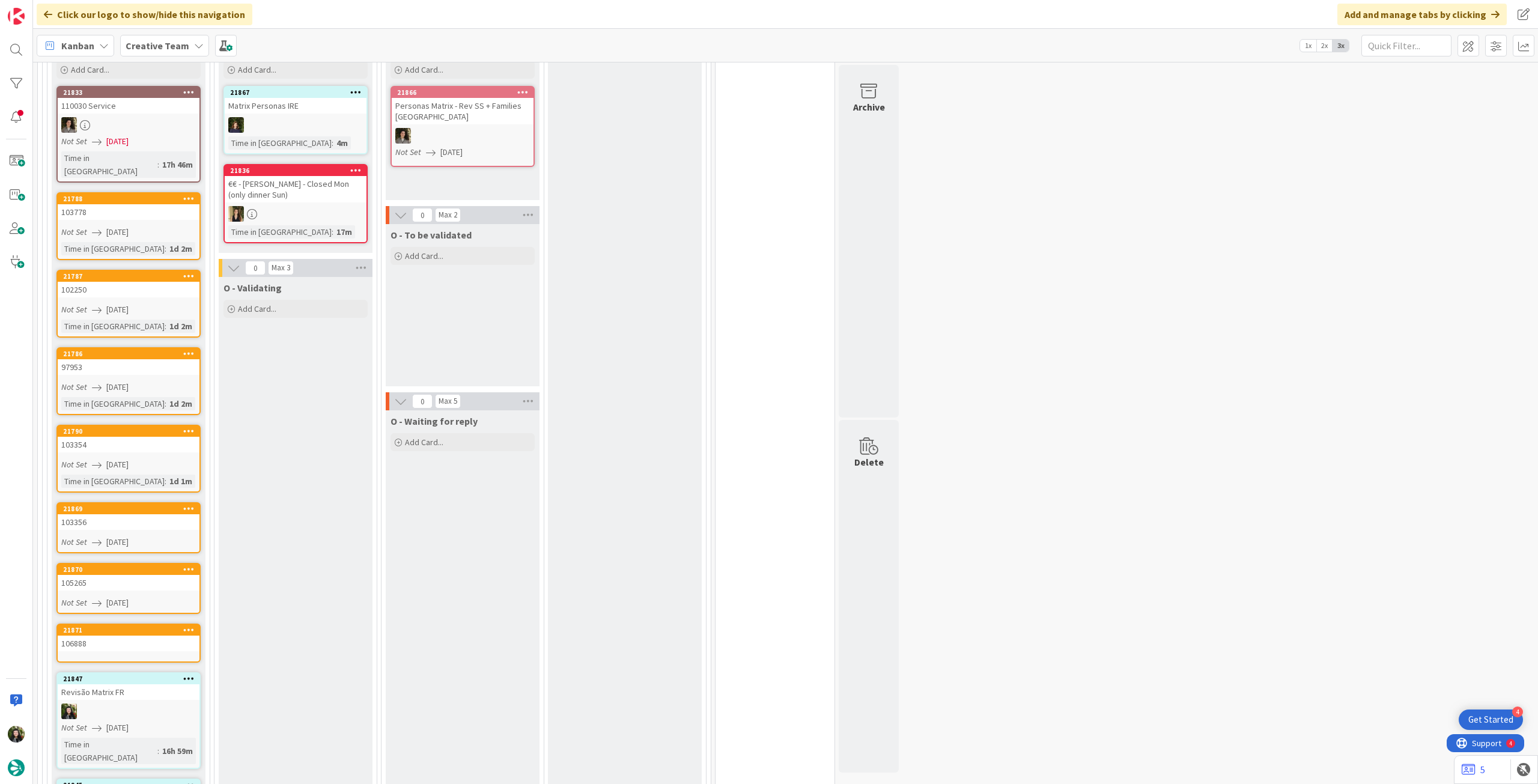
click at [110, 635] on div "106888" at bounding box center [129, 642] width 142 height 15
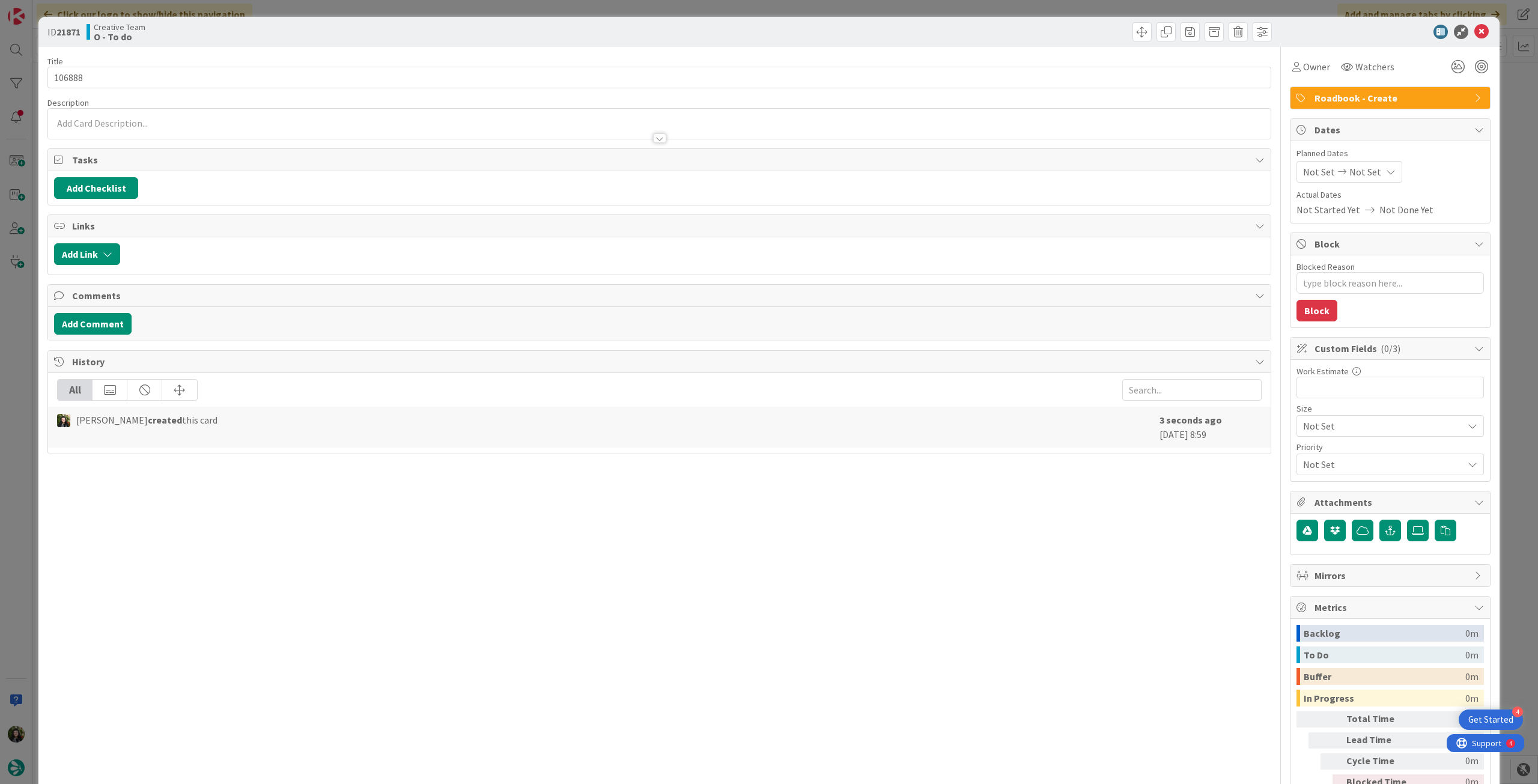
type textarea "x"
click at [1361, 181] on div "Not Set Not Set" at bounding box center [1349, 171] width 105 height 22
click at [1309, 454] on icon at bounding box center [1318, 453] width 18 height 14
type input "[DATE]"
drag, startPoint x: 1470, startPoint y: 30, endPoint x: 1285, endPoint y: 2, distance: 187.1
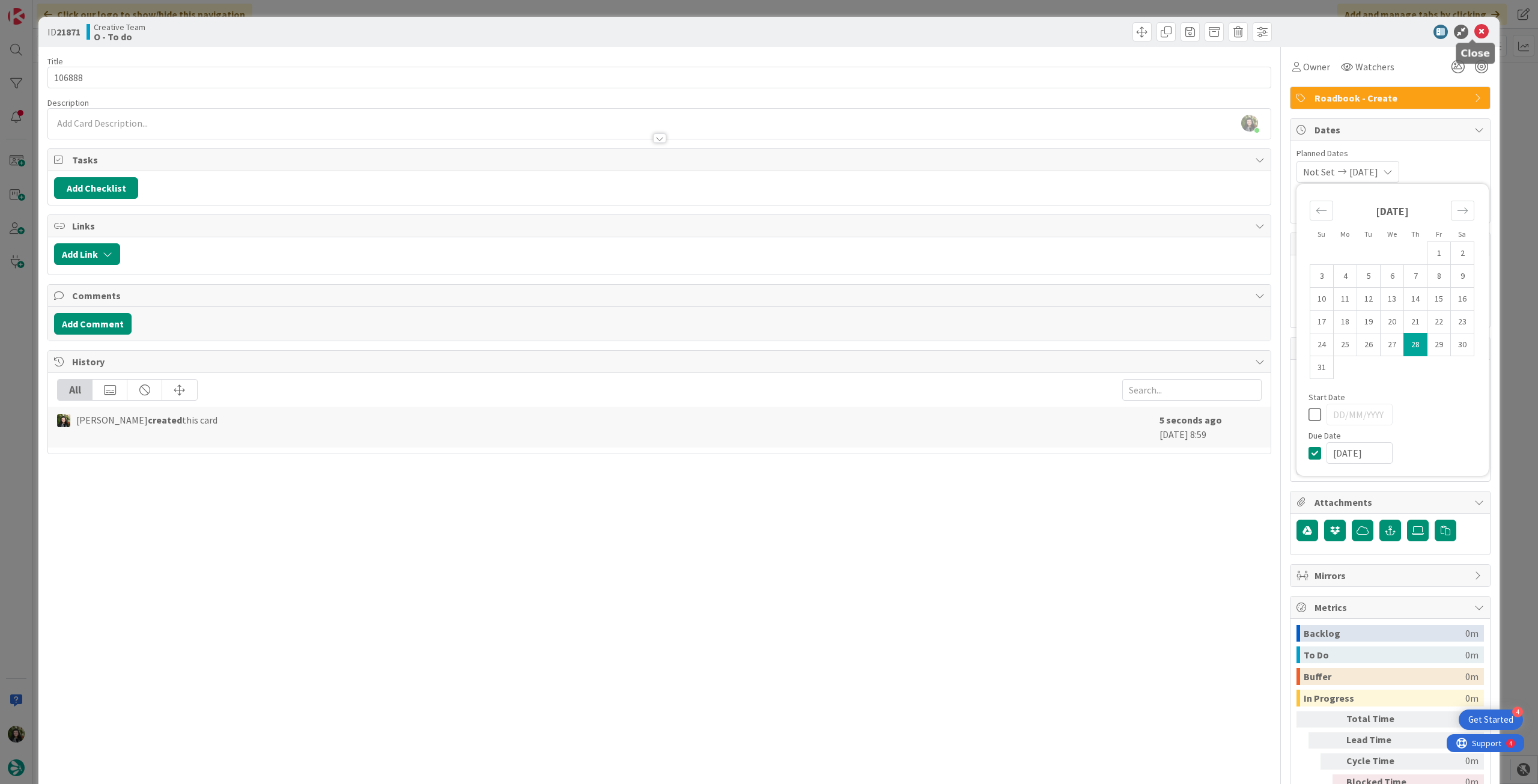
click at [1474, 31] on icon at bounding box center [1482, 32] width 14 height 14
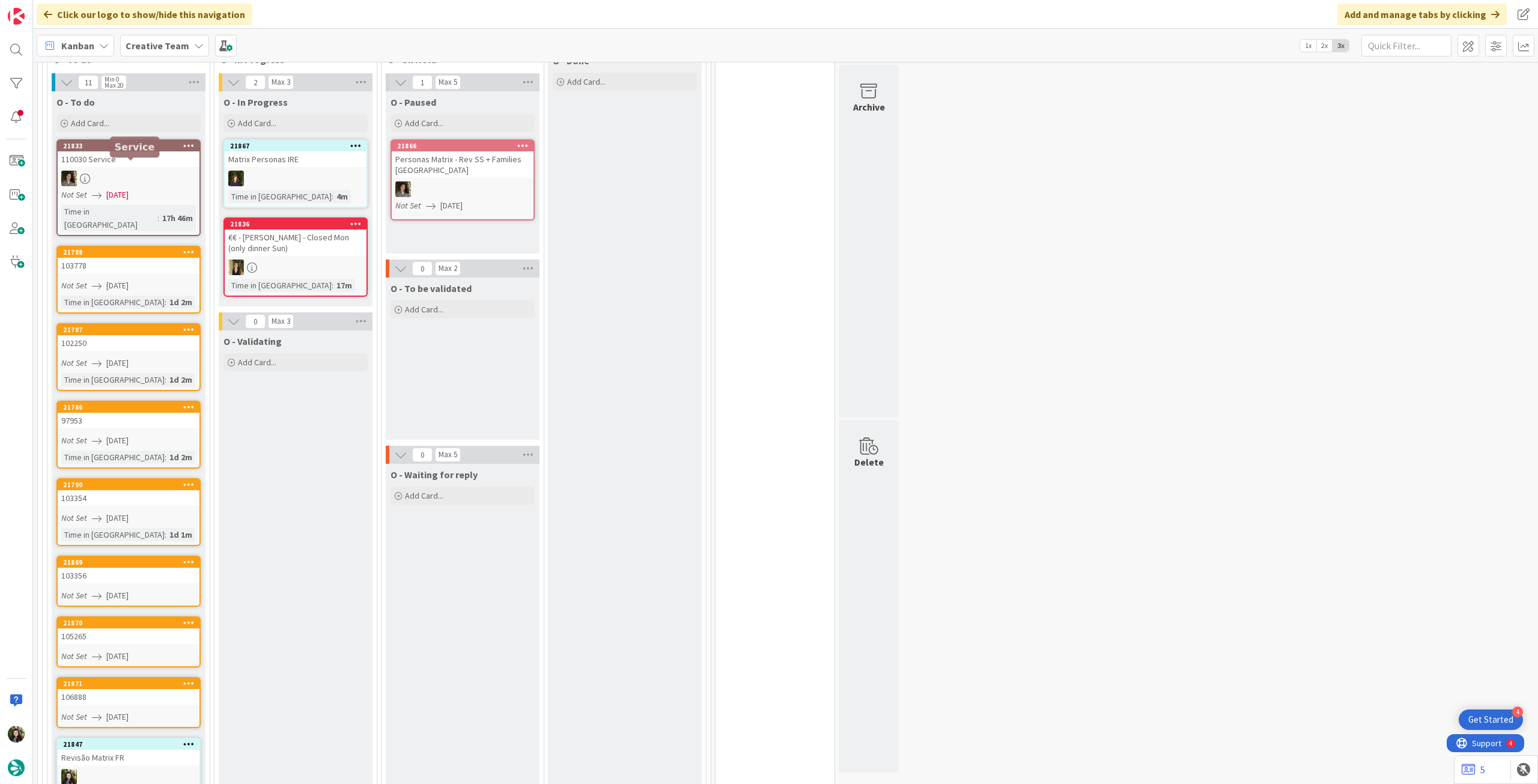
scroll to position [343, 0]
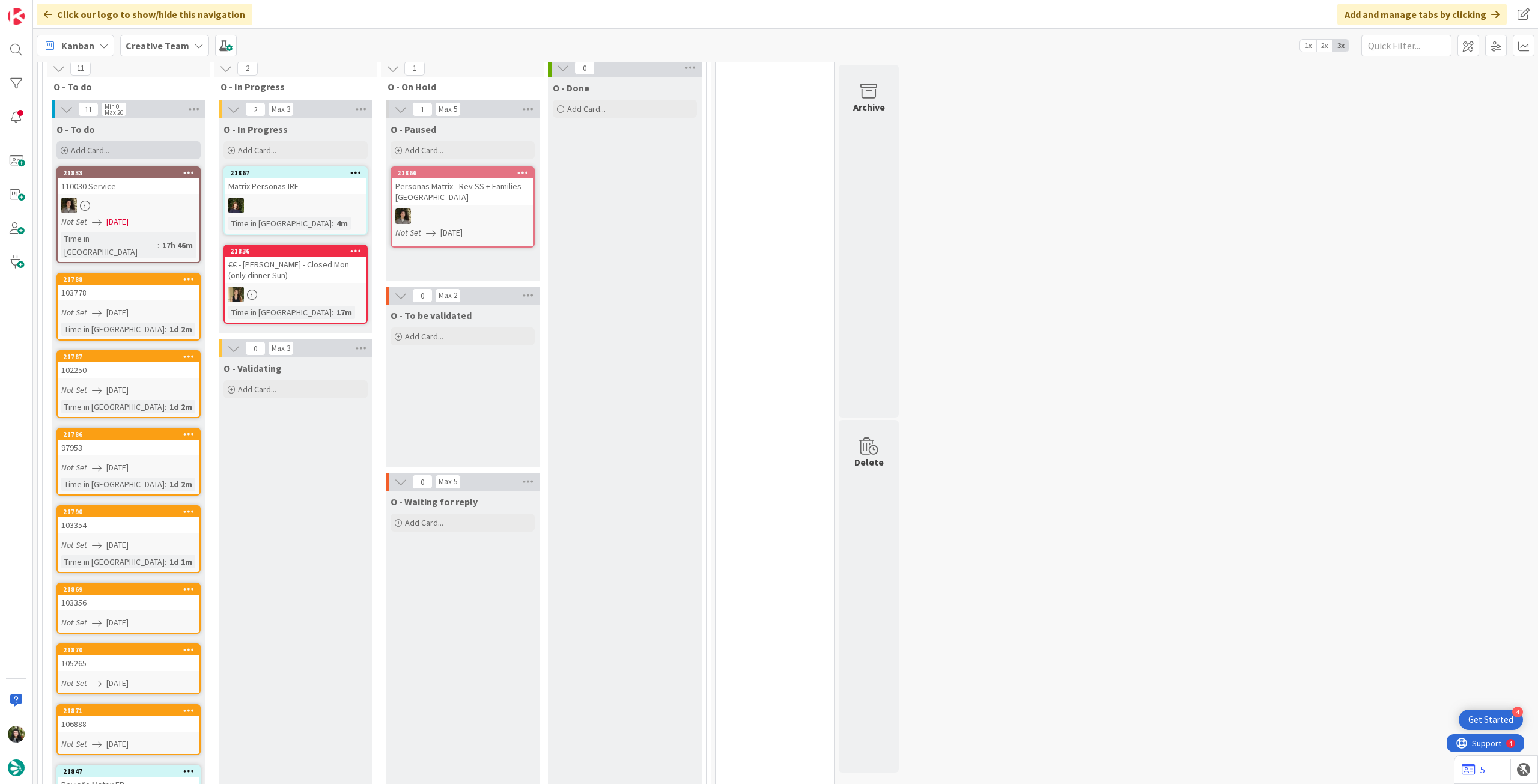
click at [113, 142] on div "Add Card..." at bounding box center [128, 150] width 144 height 18
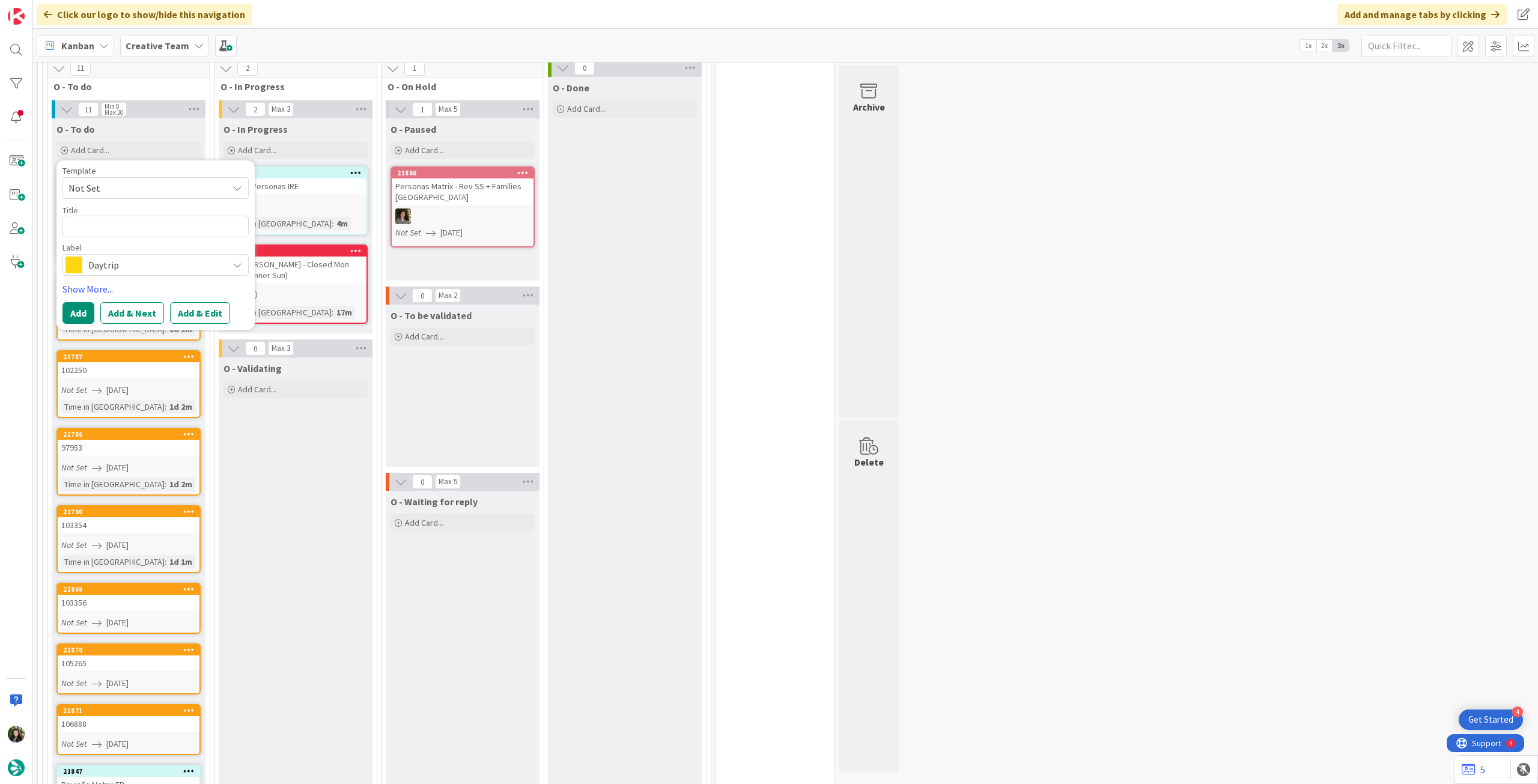
click at [114, 257] on span "Daytrip" at bounding box center [155, 265] width 134 height 17
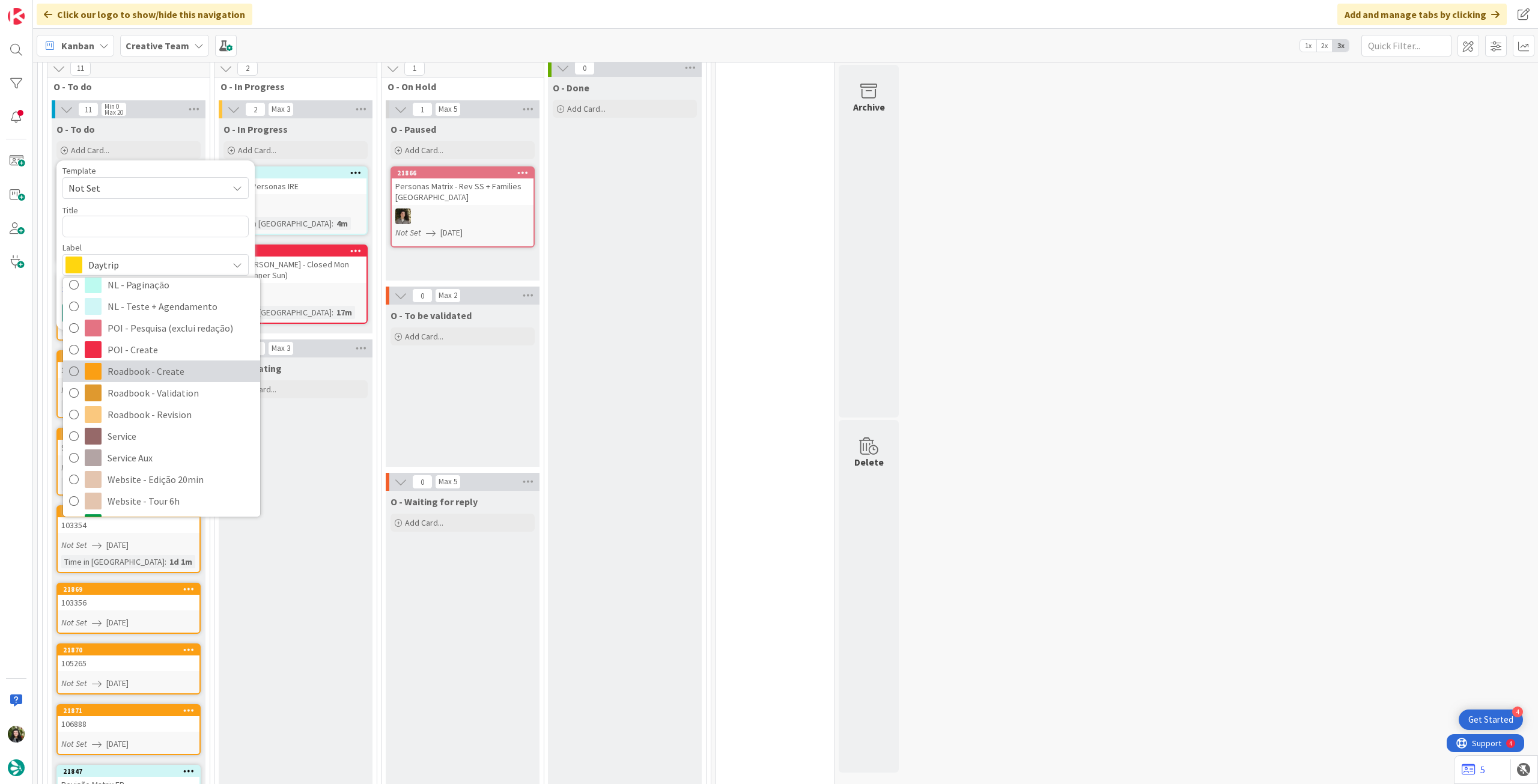
click at [144, 362] on span "Roadbook - Create" at bounding box center [181, 371] width 146 height 18
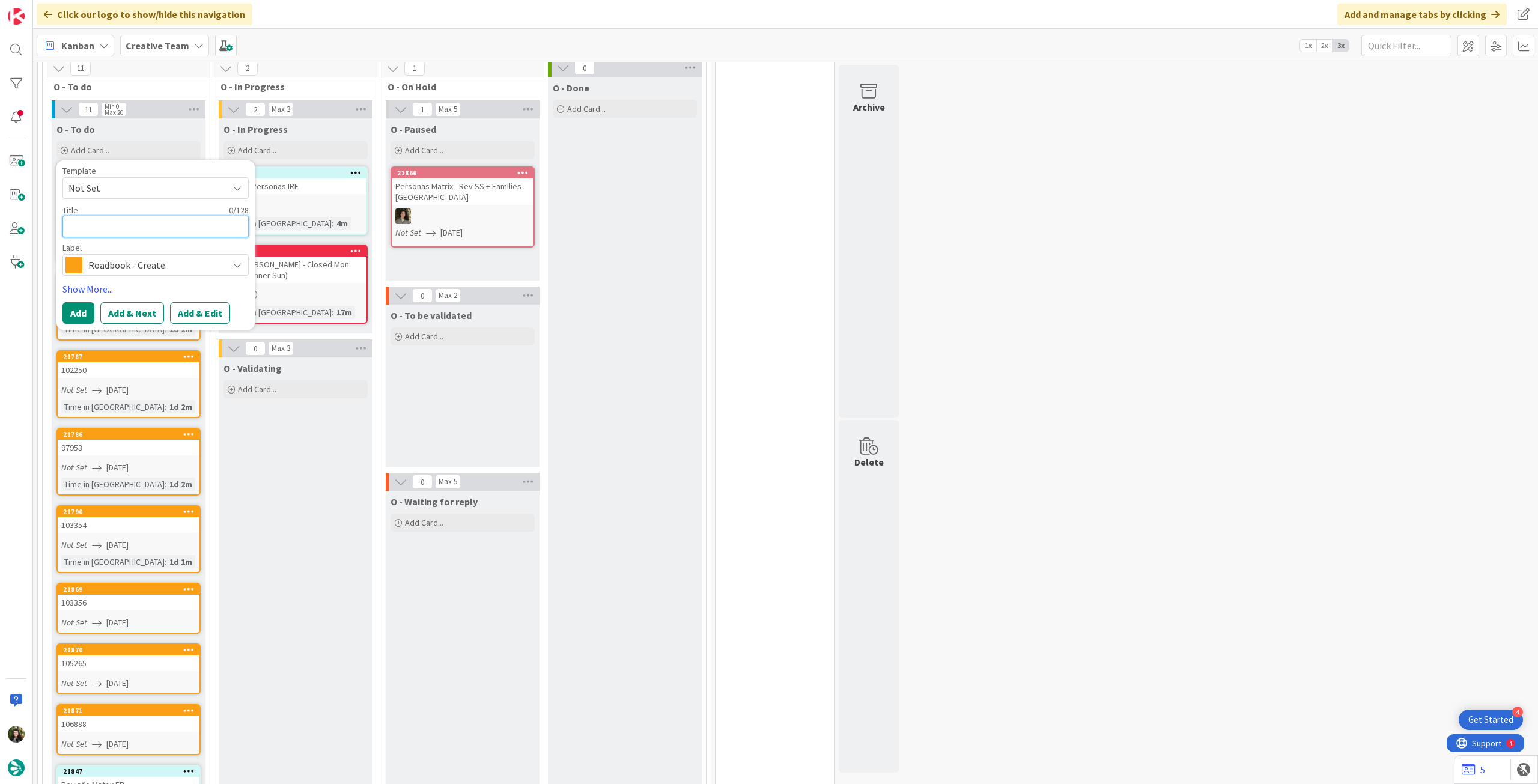
click at [117, 215] on textarea at bounding box center [156, 226] width 187 height 22
paste textarea "107555"
type textarea "x"
type textarea "107555"
click at [80, 302] on button "Add" at bounding box center [79, 313] width 32 height 22
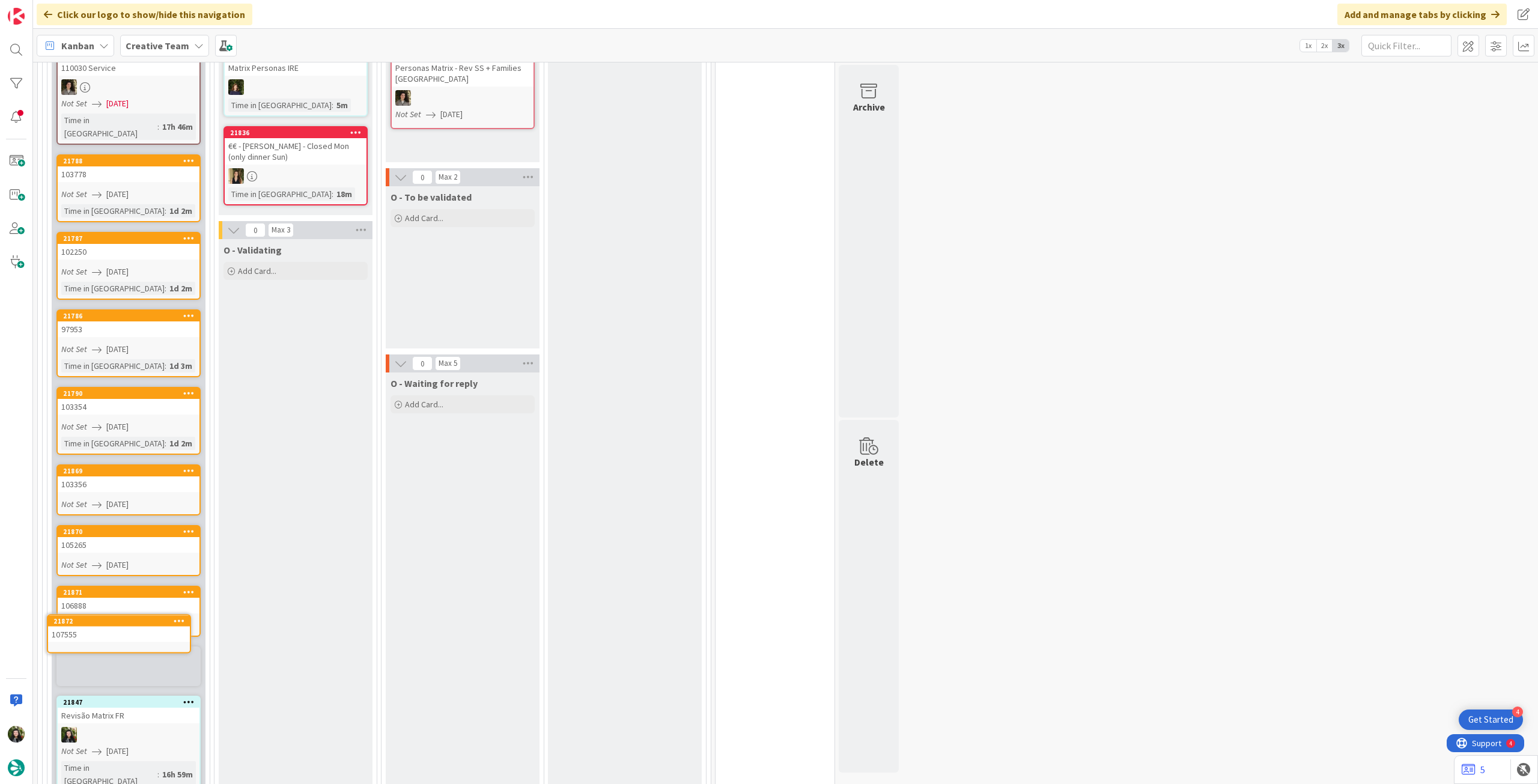
scroll to position [464, 0]
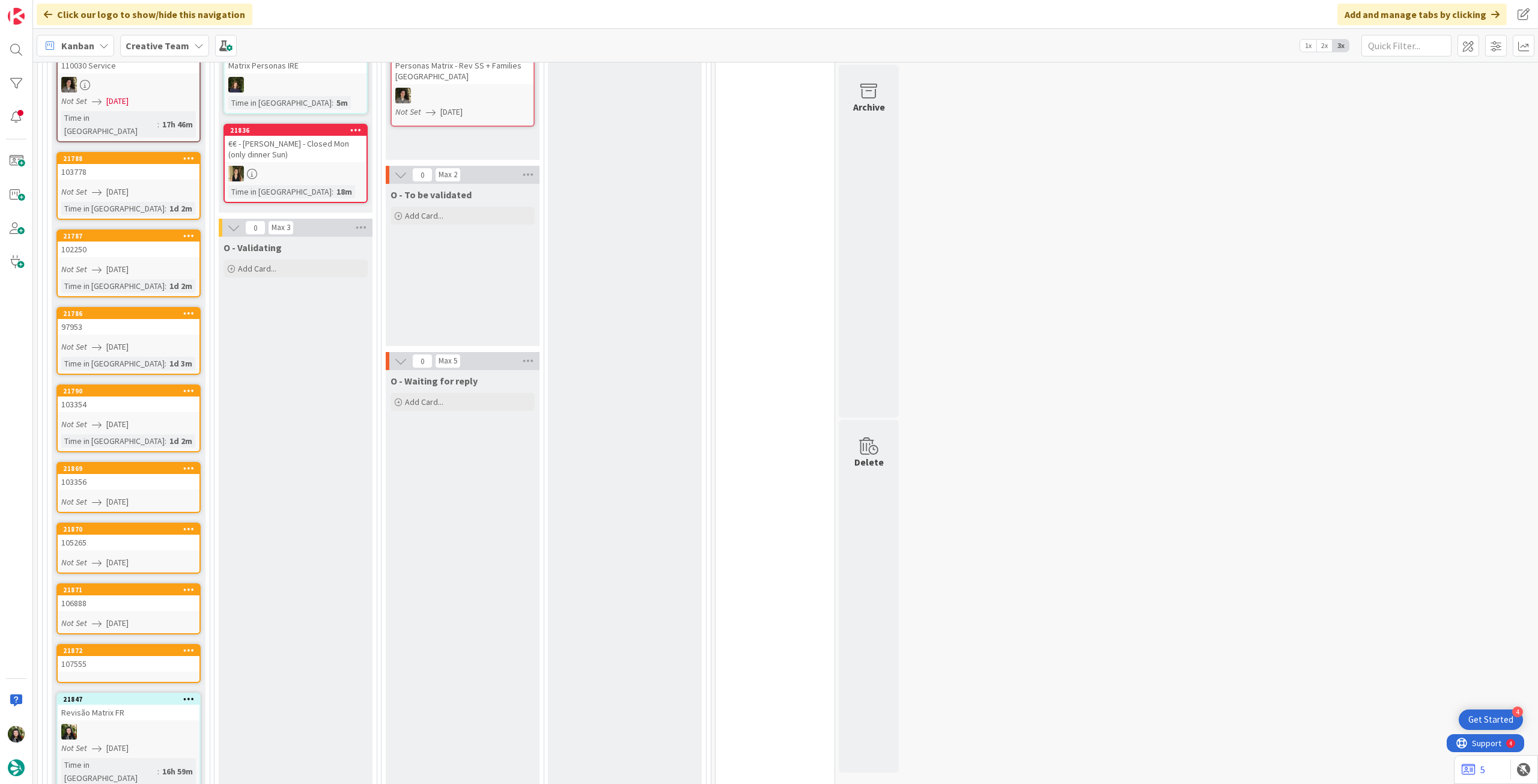
click at [113, 656] on div "107555" at bounding box center [129, 663] width 142 height 15
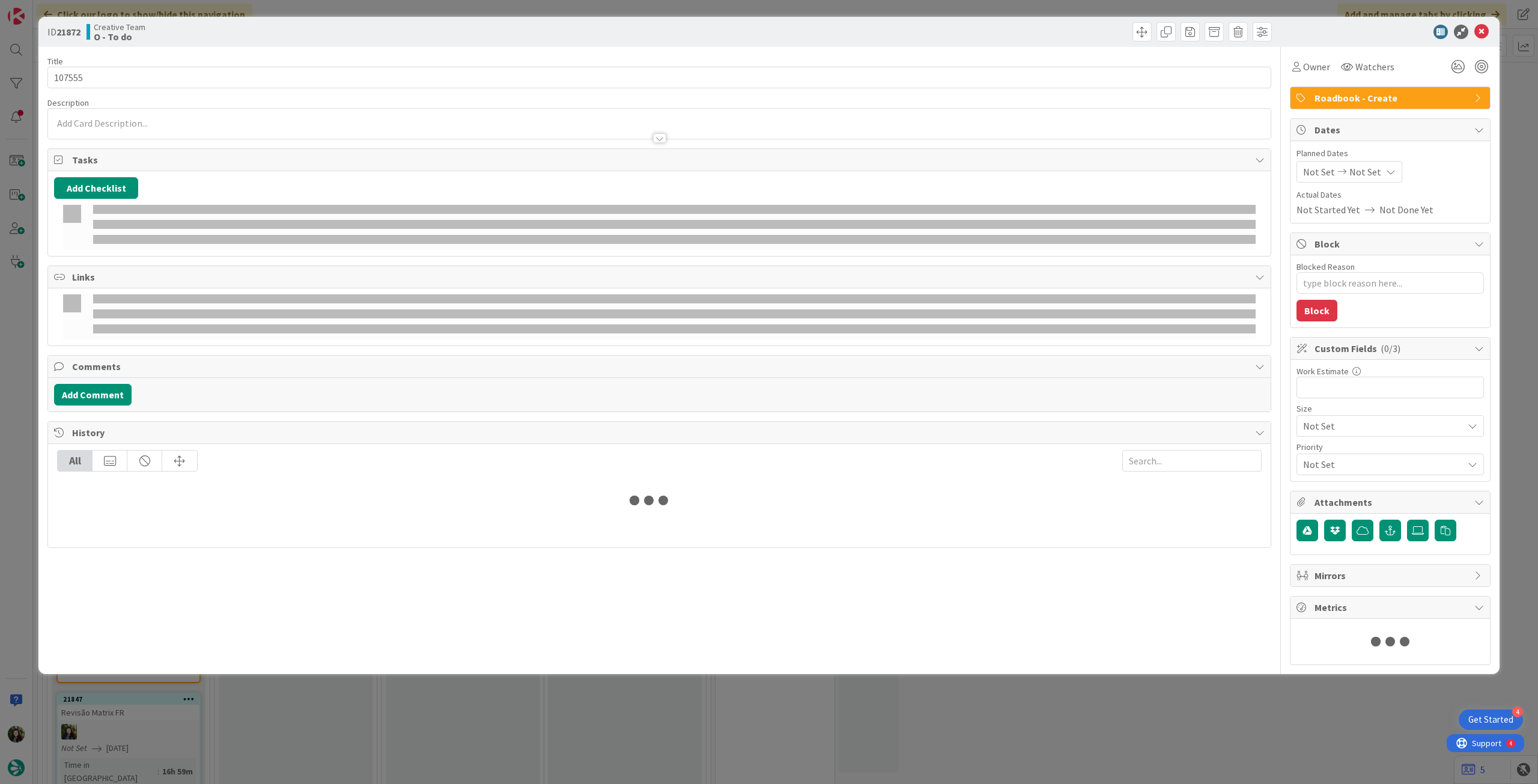
click at [1369, 174] on div "Not Set Not Set" at bounding box center [1349, 171] width 105 height 22
type textarea "x"
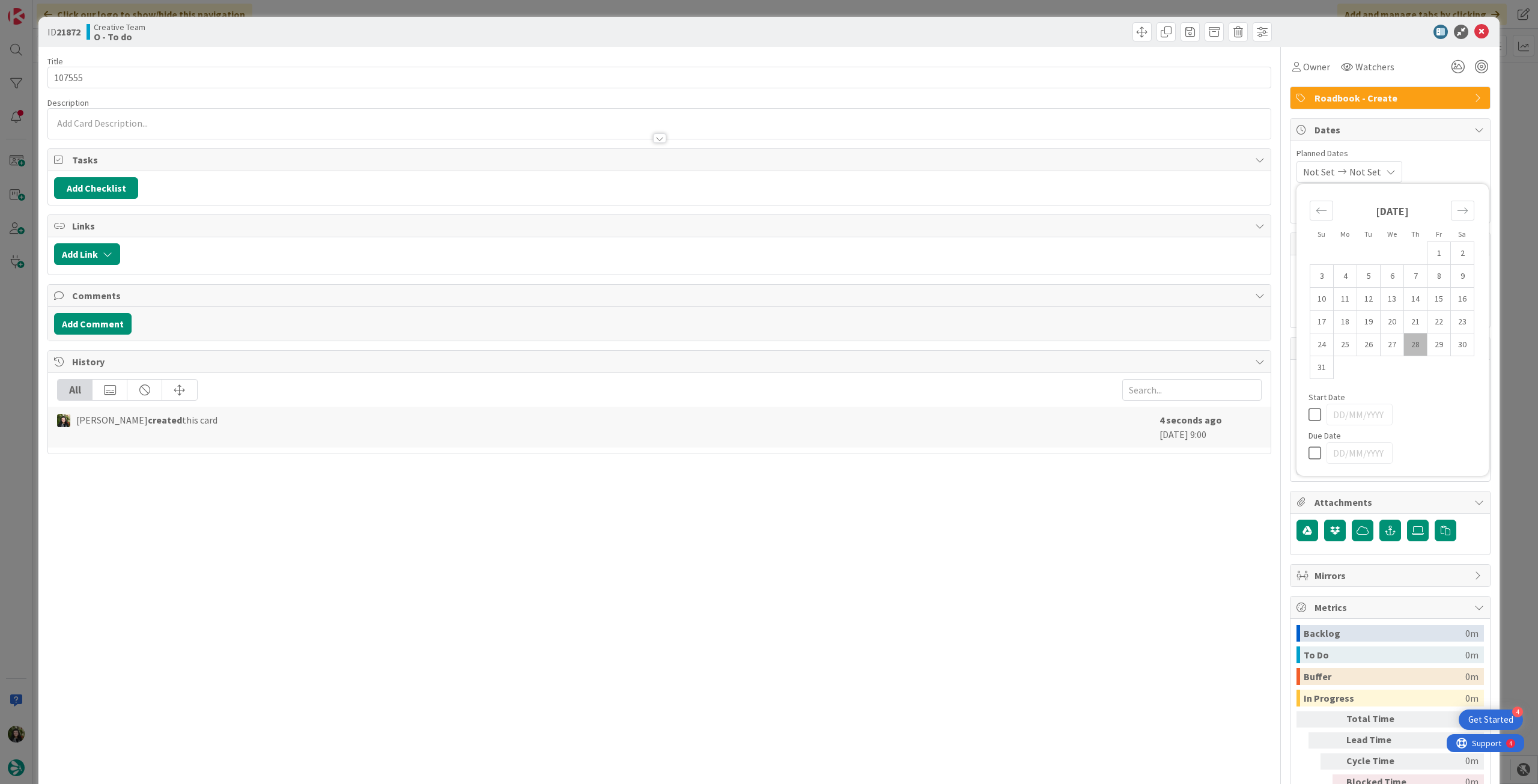
click at [1309, 452] on icon at bounding box center [1318, 453] width 18 height 14
type input "[DATE]"
click at [1474, 30] on icon at bounding box center [1482, 32] width 14 height 14
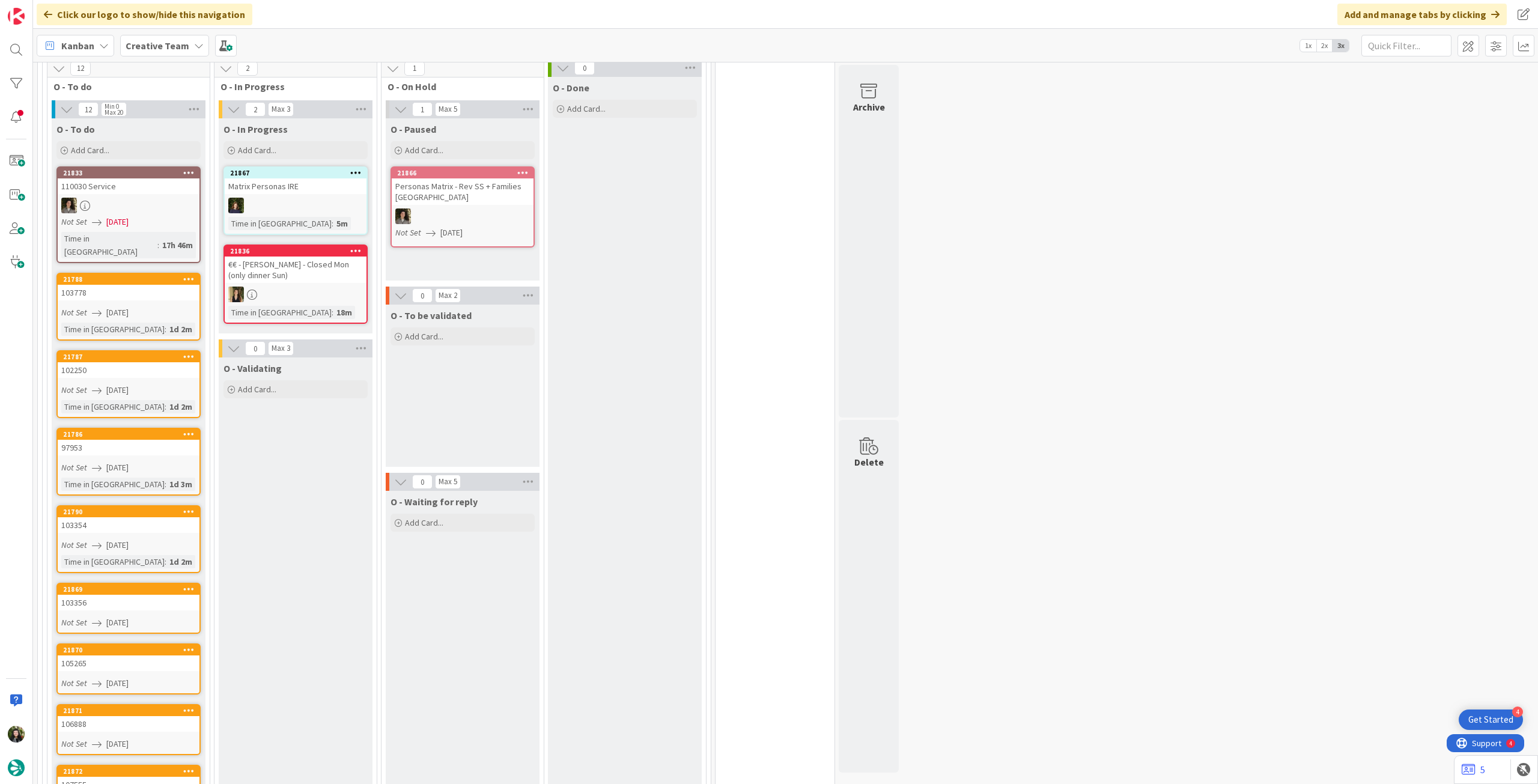
scroll to position [304, 0]
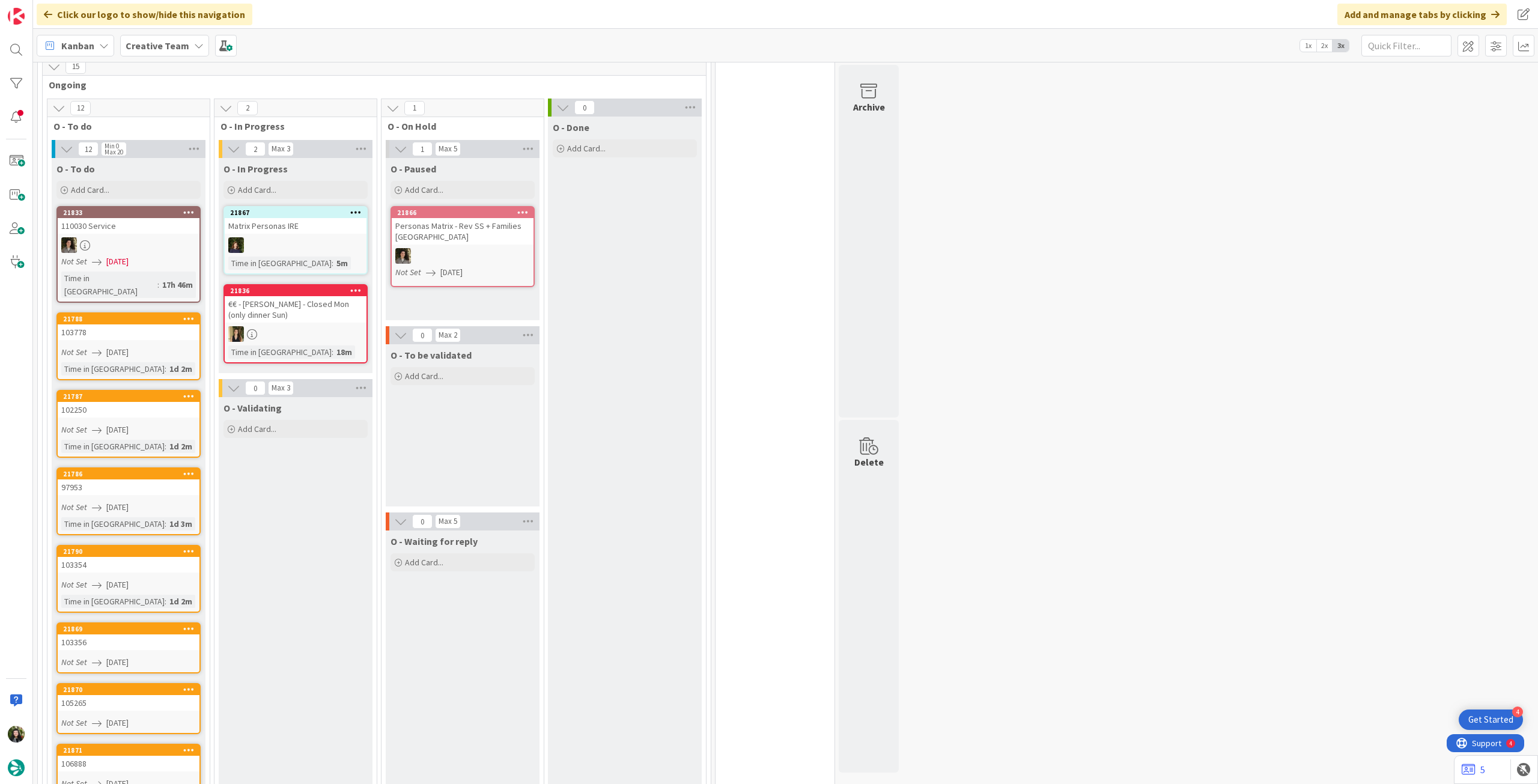
drag, startPoint x: 137, startPoint y: 182, endPoint x: 182, endPoint y: 162, distance: 49.2
click at [137, 182] on div "Add Card..." at bounding box center [128, 190] width 144 height 18
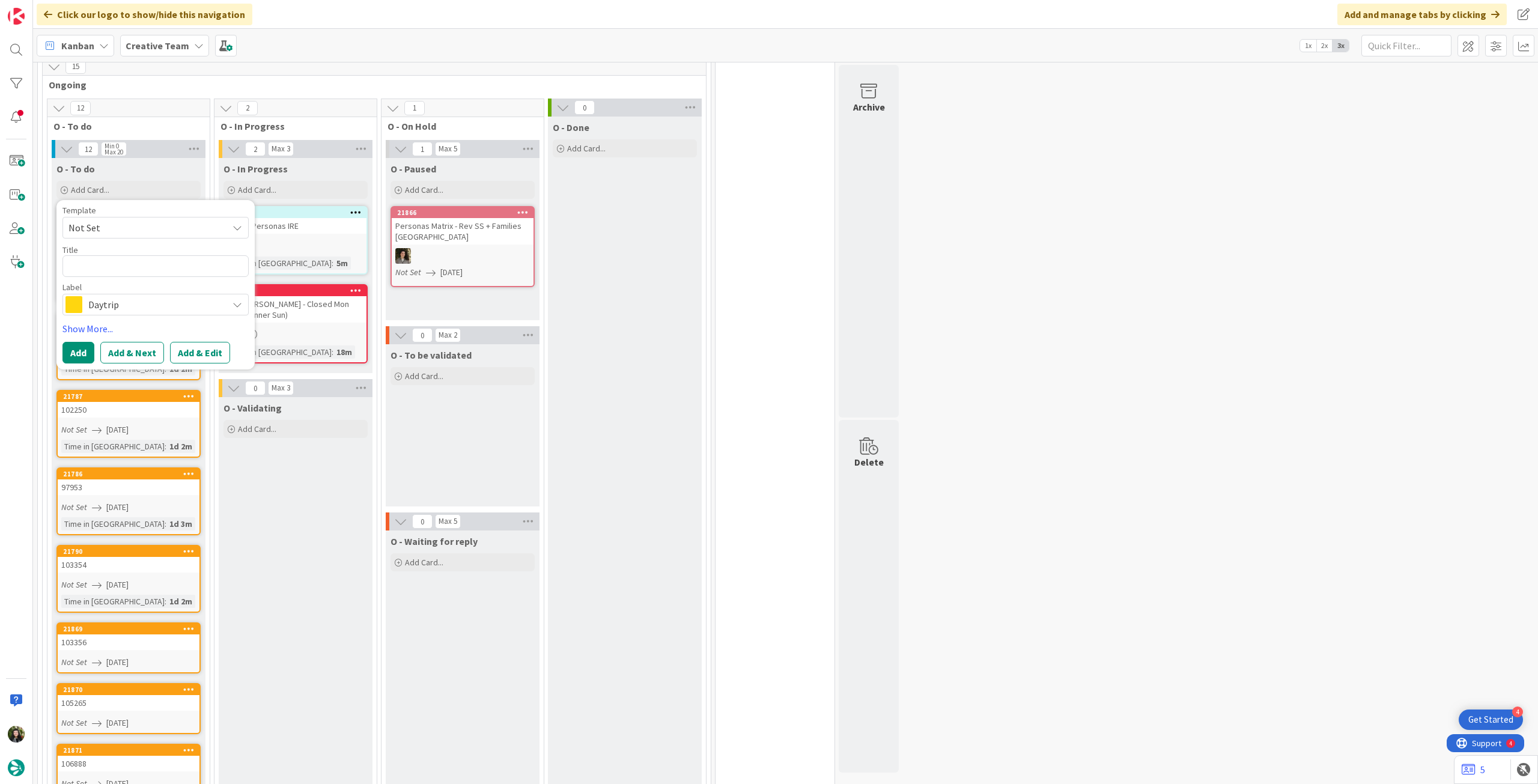
click at [182, 296] on span "Daytrip" at bounding box center [155, 304] width 134 height 17
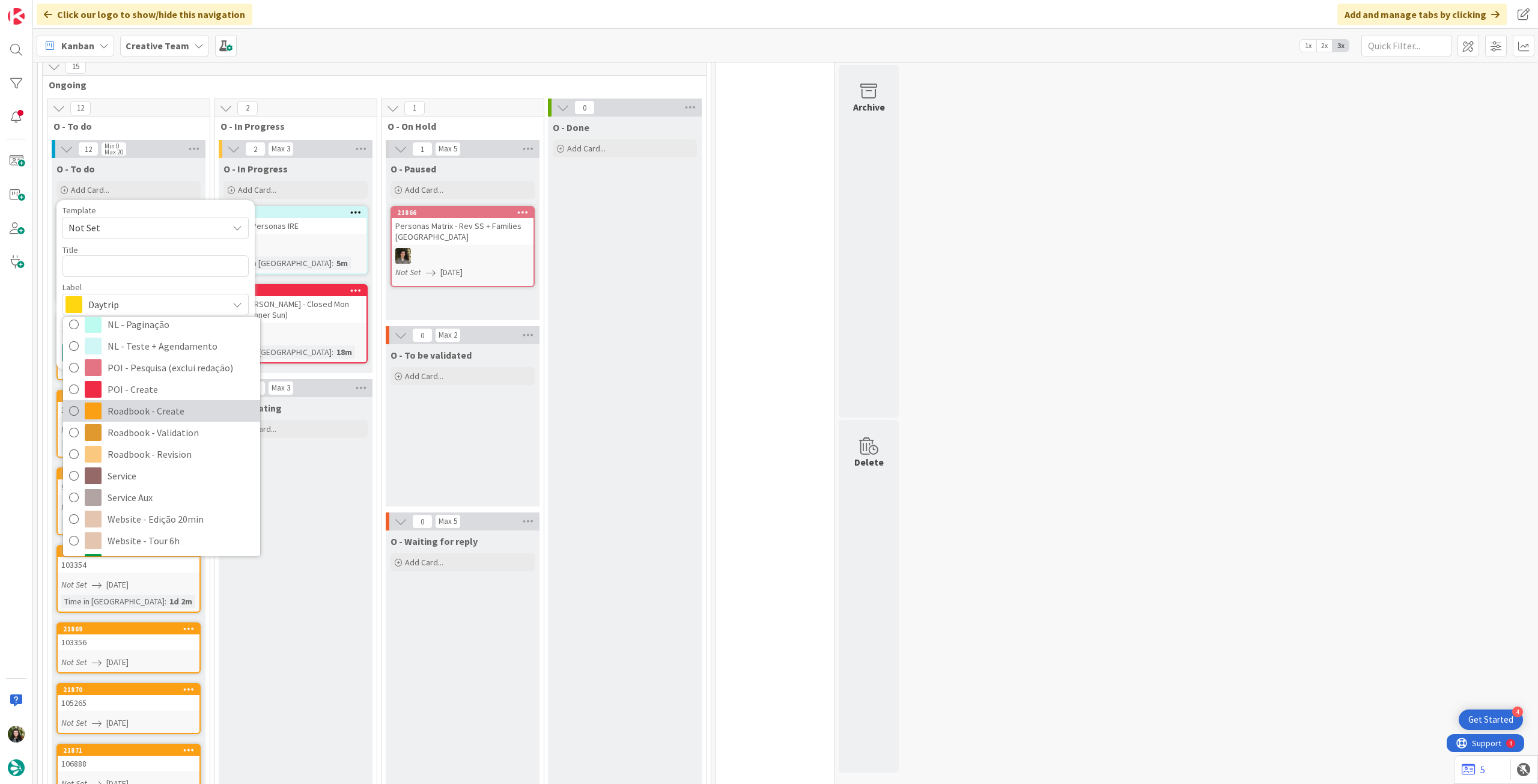
click at [161, 412] on span "Roadbook - Create" at bounding box center [181, 411] width 146 height 18
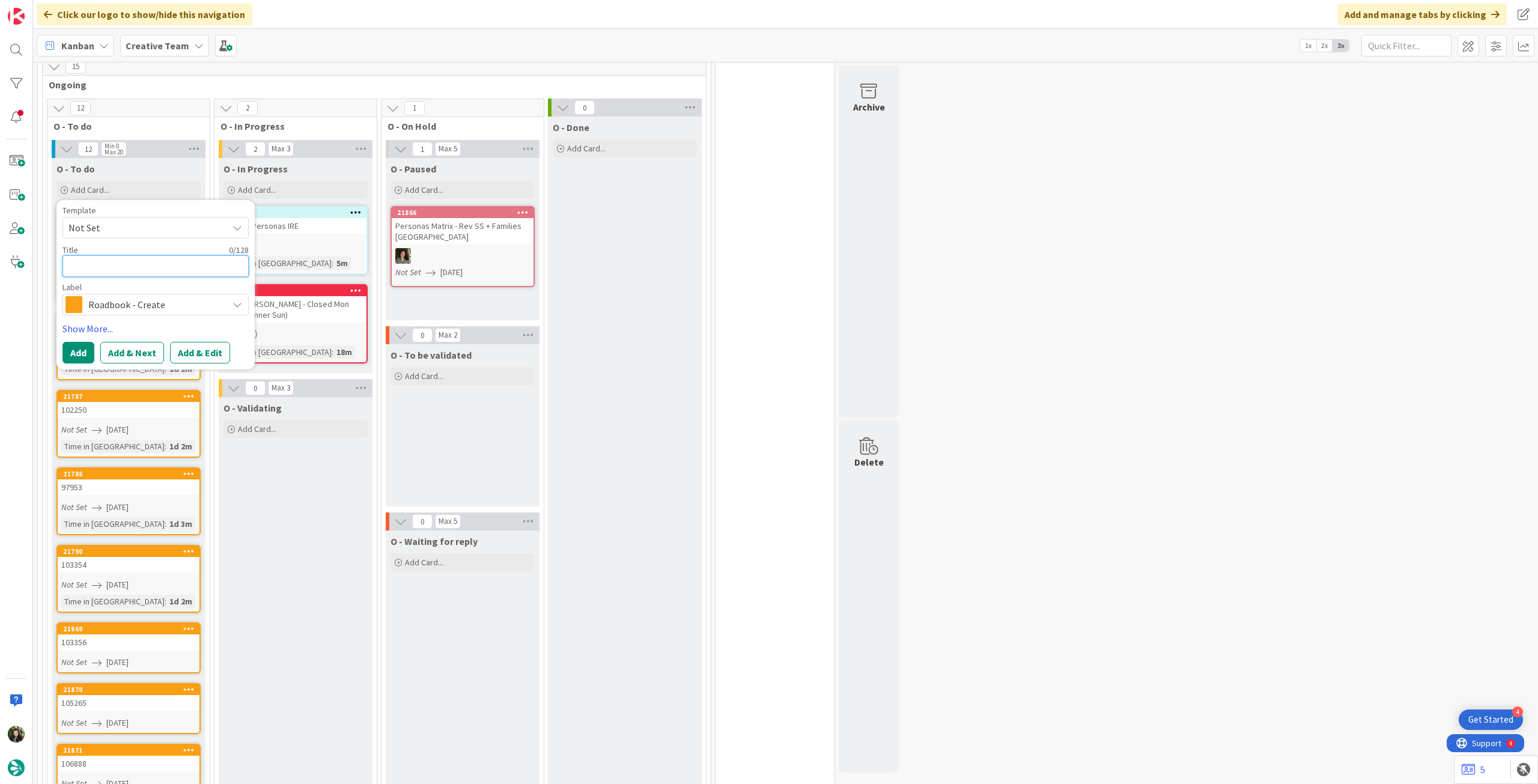
click at [131, 262] on textarea at bounding box center [156, 265] width 187 height 22
paste textarea "100742"
type textarea "x"
type textarea "100742"
click at [75, 349] on button "Add" at bounding box center [79, 352] width 32 height 22
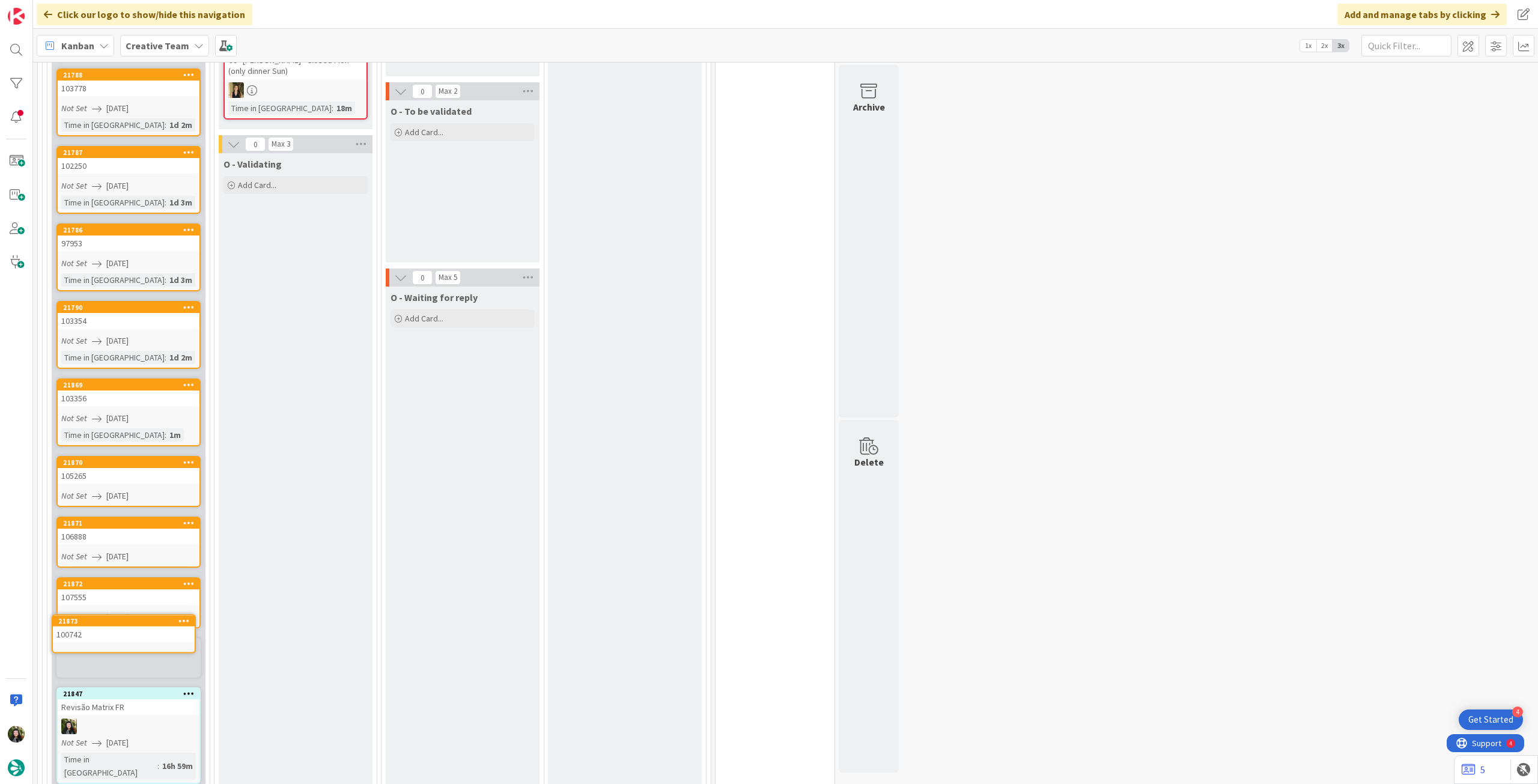
scroll to position [555, 0]
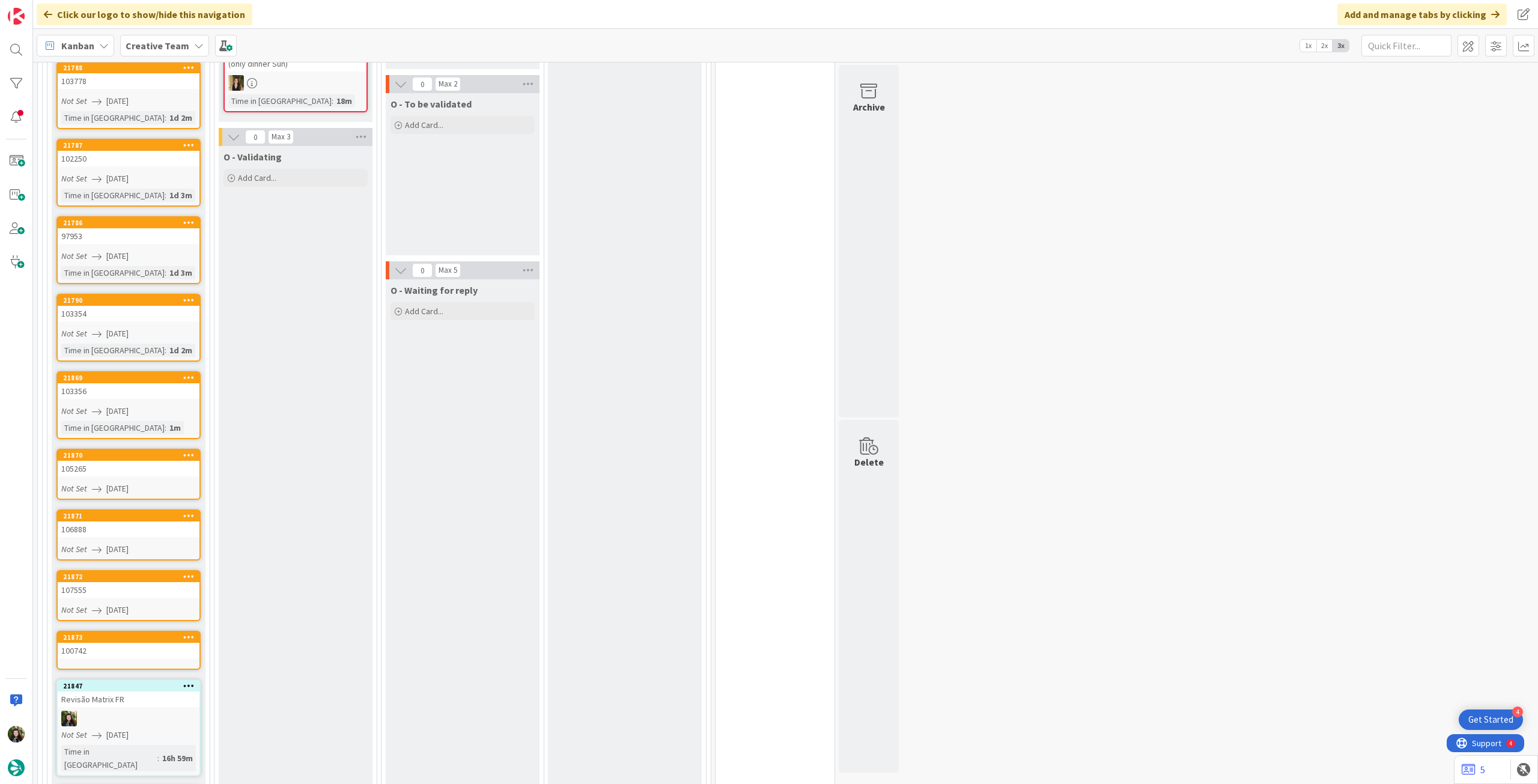
click at [125, 642] on div "100742" at bounding box center [129, 650] width 142 height 15
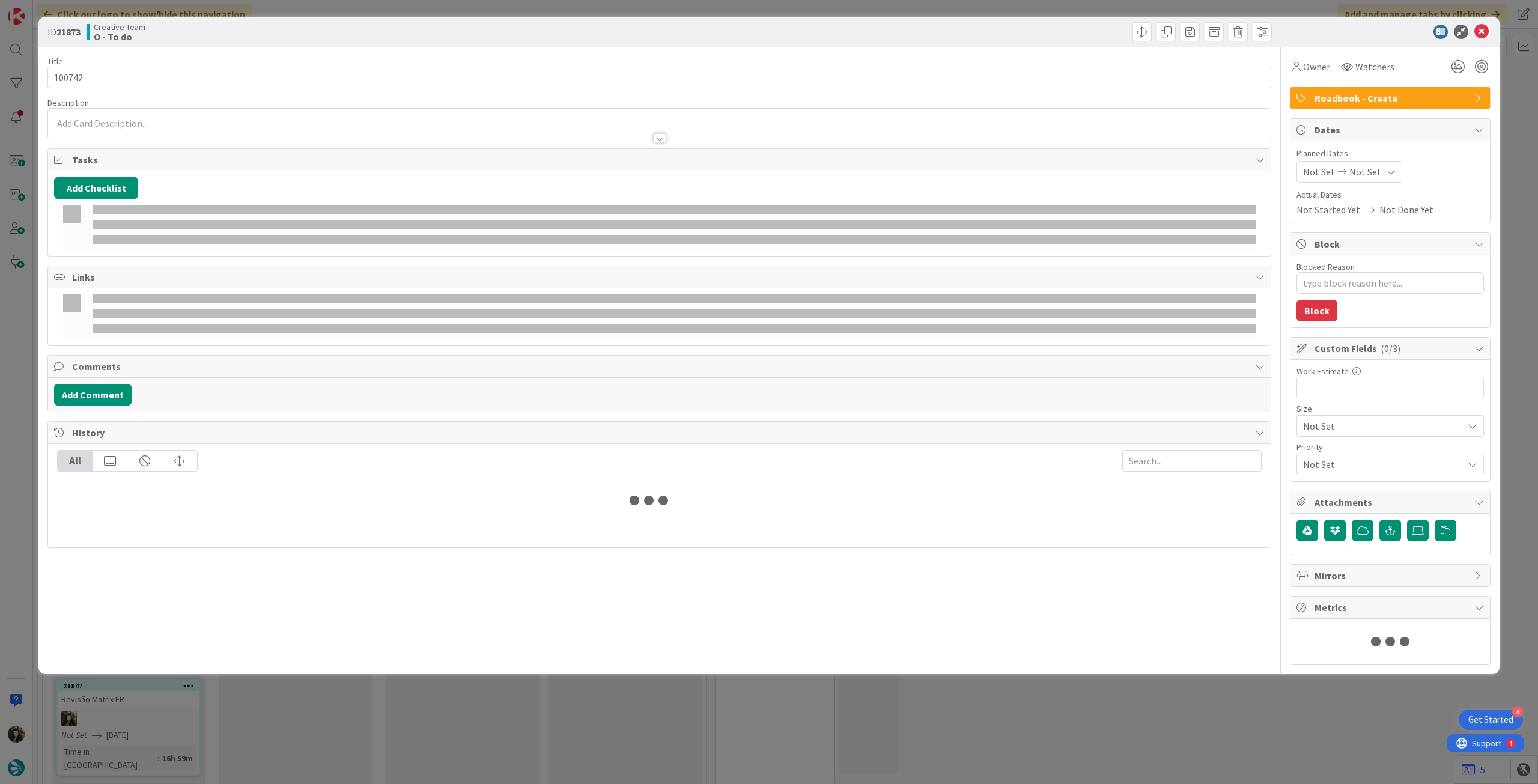
type textarea "x"
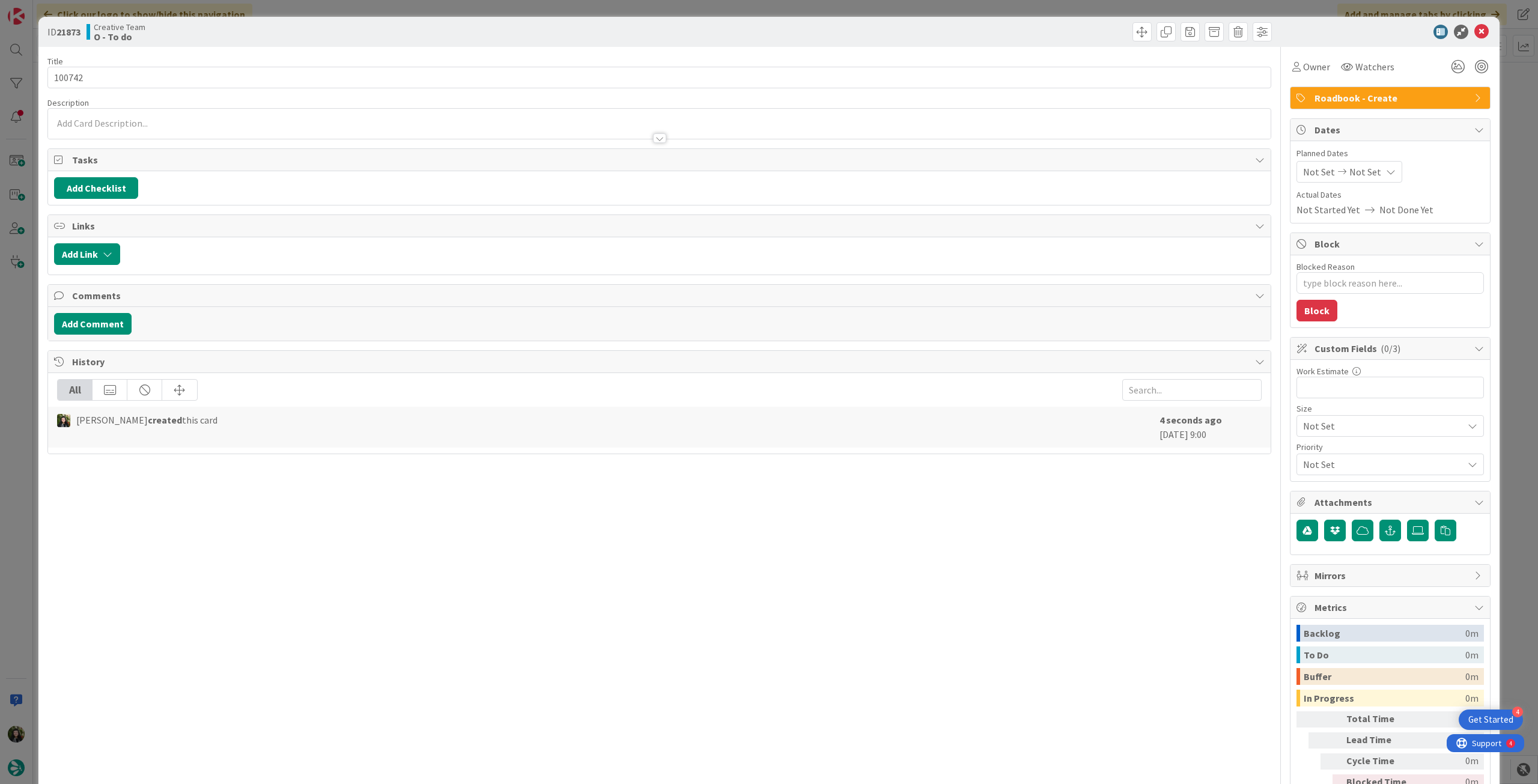
click at [1352, 167] on span "Not Set" at bounding box center [1365, 172] width 32 height 14
click at [1309, 452] on icon at bounding box center [1318, 453] width 18 height 14
type input "[DATE]"
click at [1475, 35] on icon at bounding box center [1482, 32] width 14 height 14
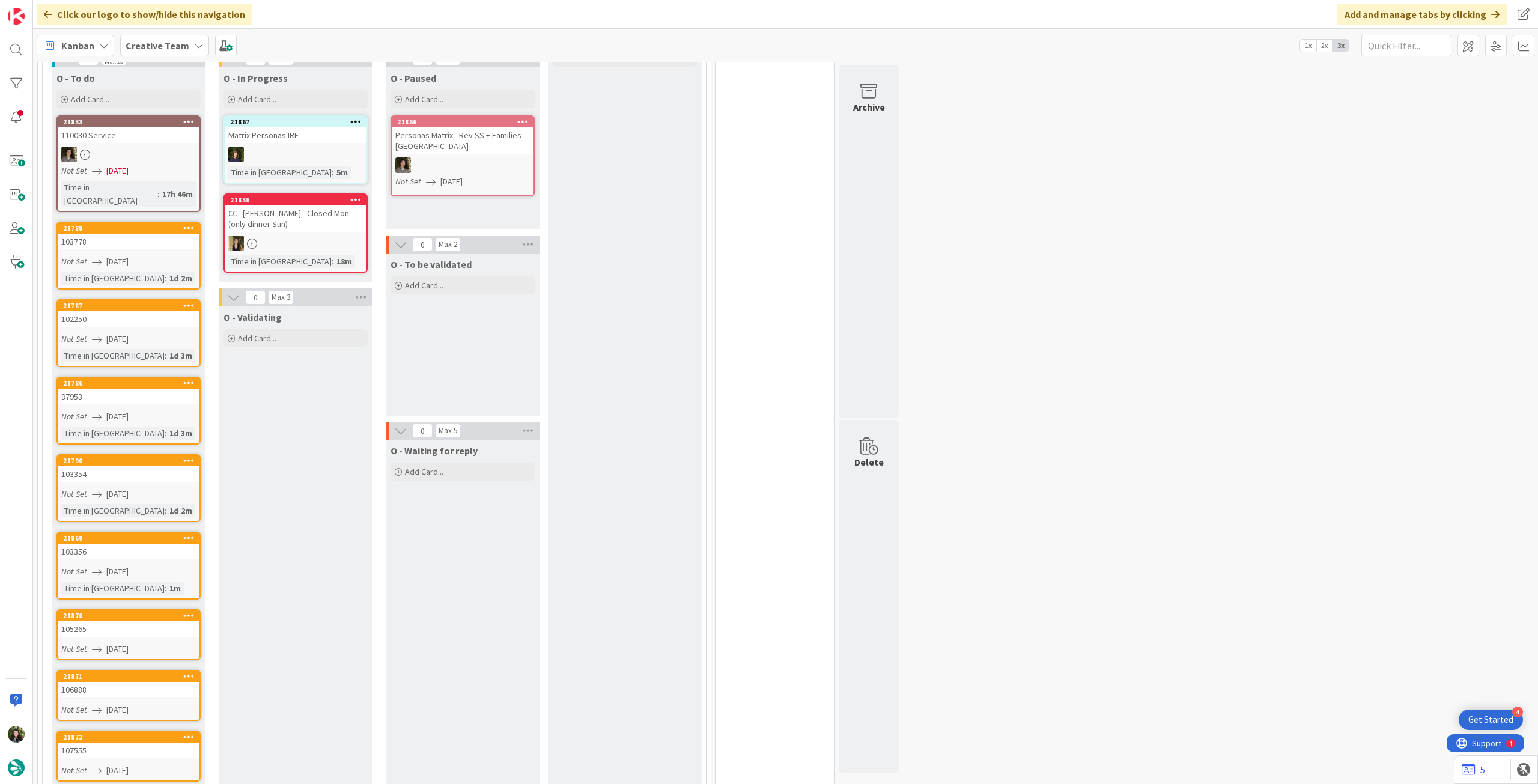
scroll to position [314, 0]
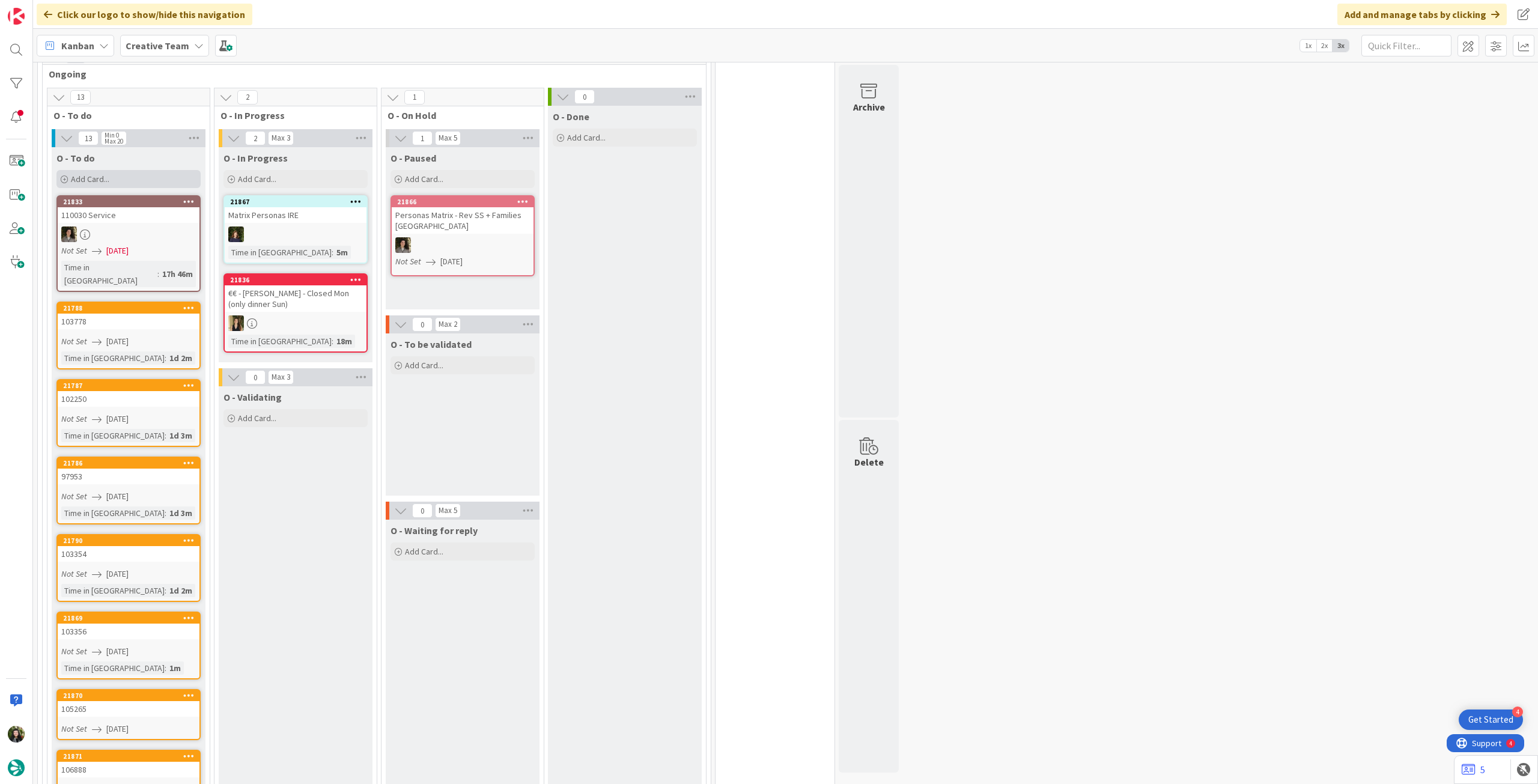
click at [137, 174] on div "Add Card..." at bounding box center [128, 179] width 144 height 18
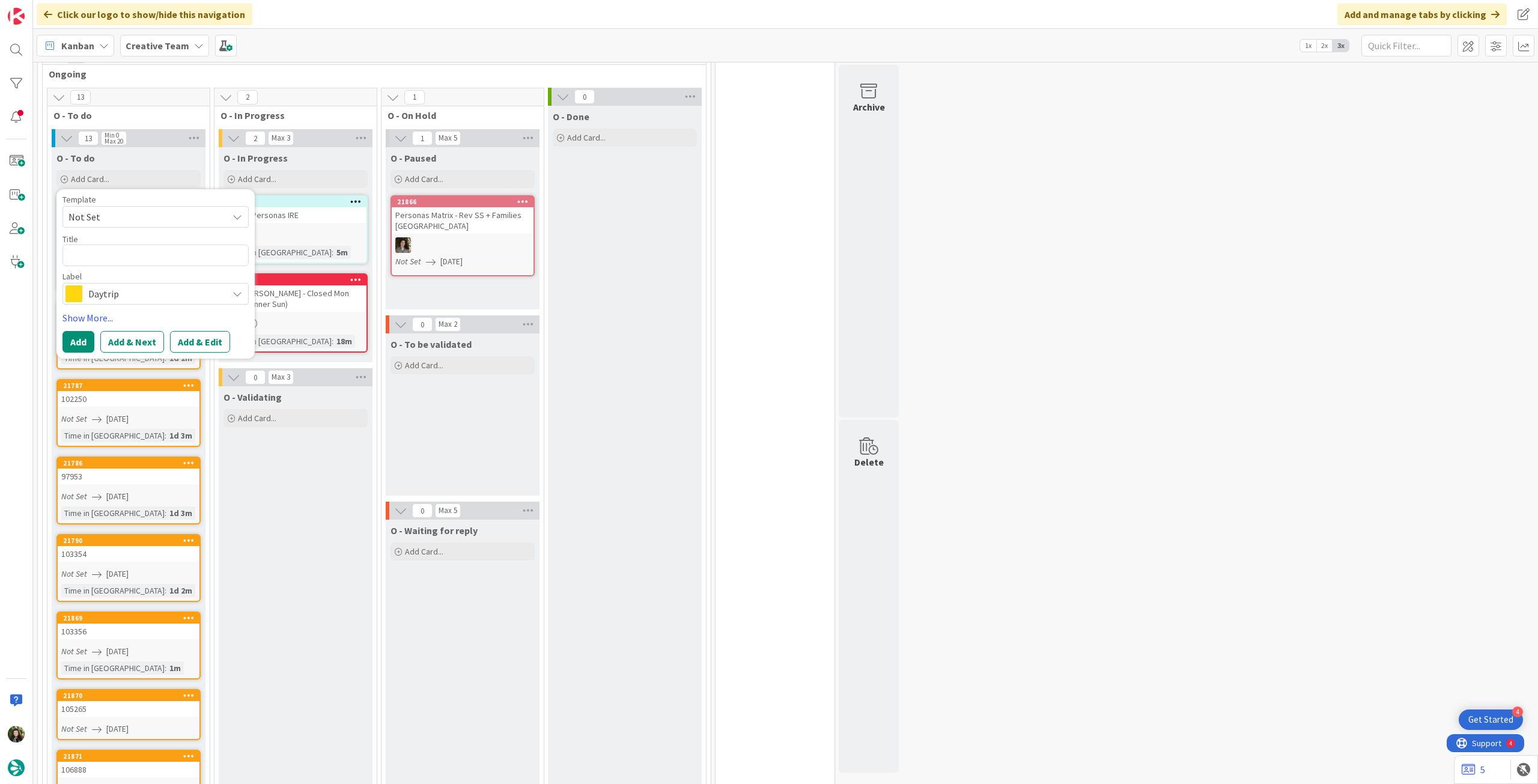
click at [146, 285] on span "Daytrip" at bounding box center [155, 293] width 134 height 17
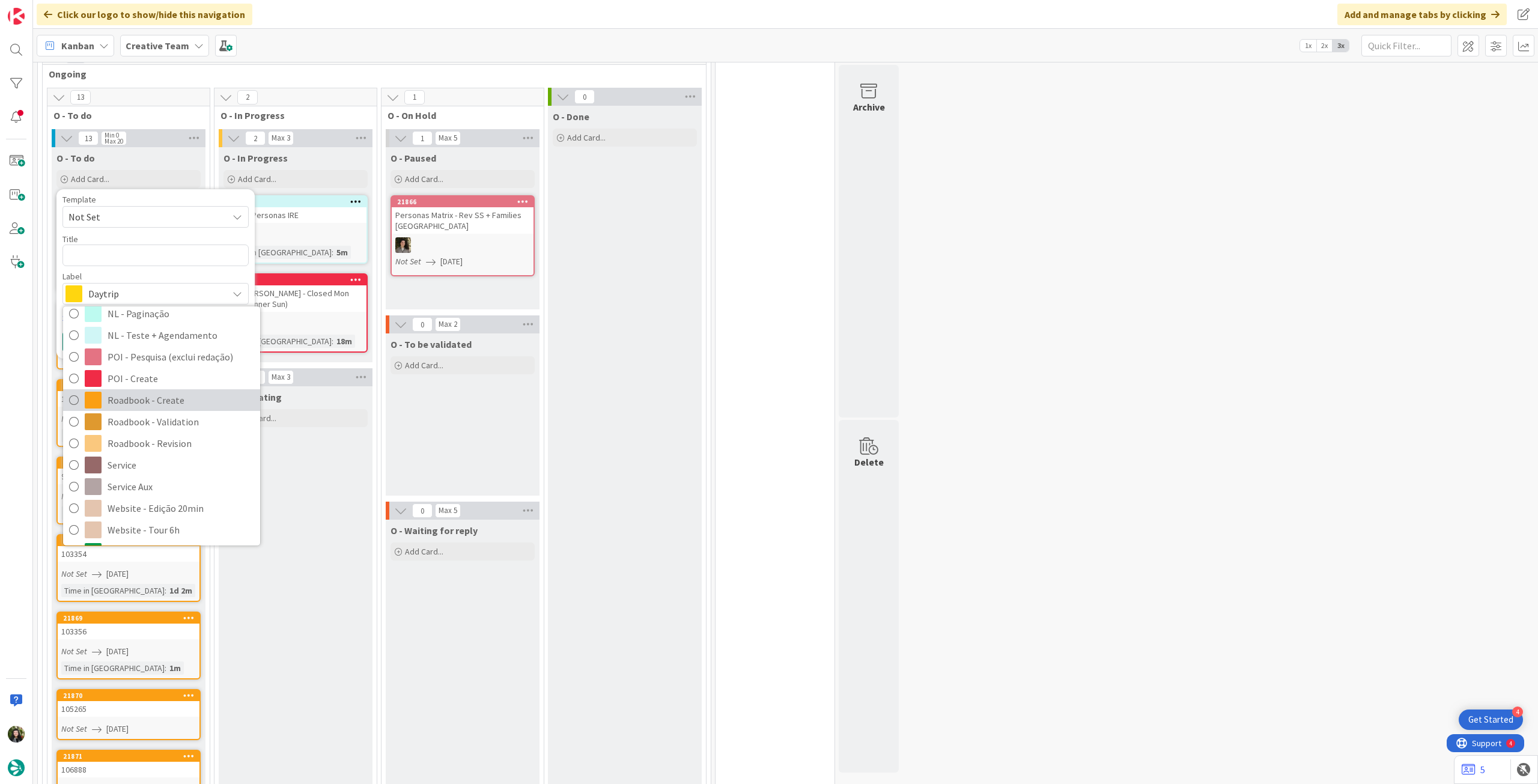
click at [160, 392] on span "Roadbook - Create" at bounding box center [181, 400] width 146 height 18
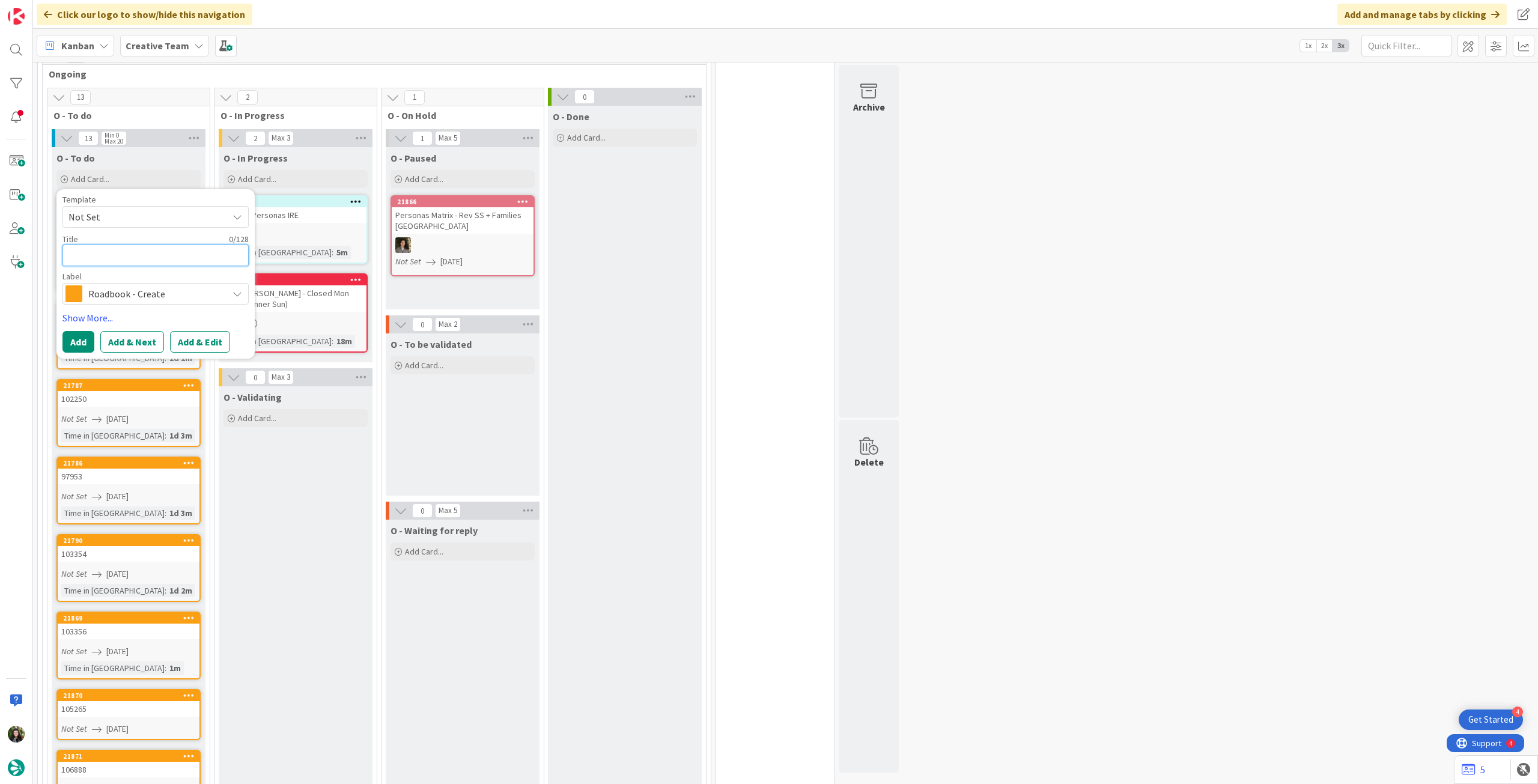
click at [117, 244] on textarea at bounding box center [156, 255] width 187 height 22
paste textarea "101953"
type textarea "x"
type textarea "101953"
click at [77, 339] on button "Add" at bounding box center [79, 342] width 32 height 22
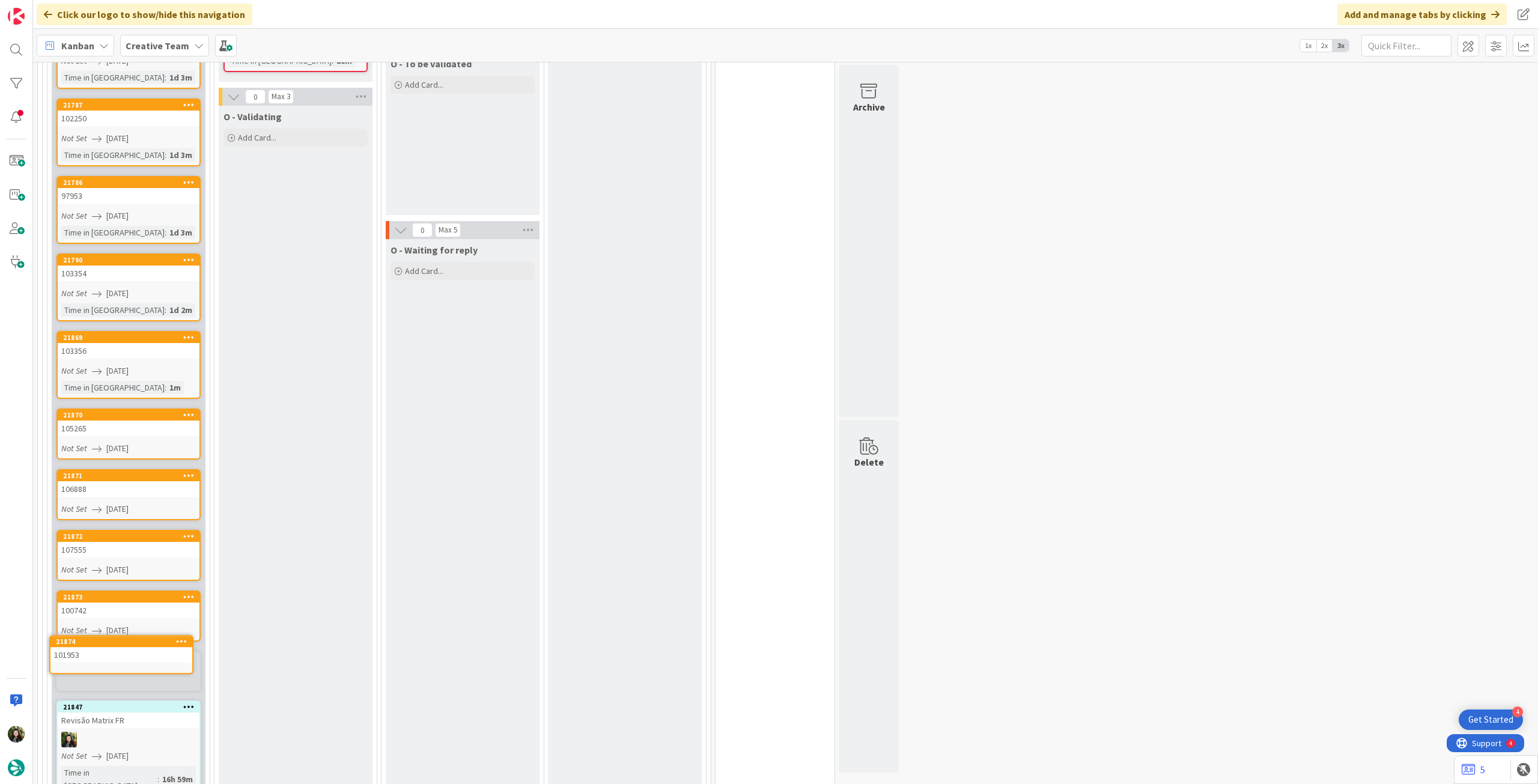
scroll to position [611, 0]
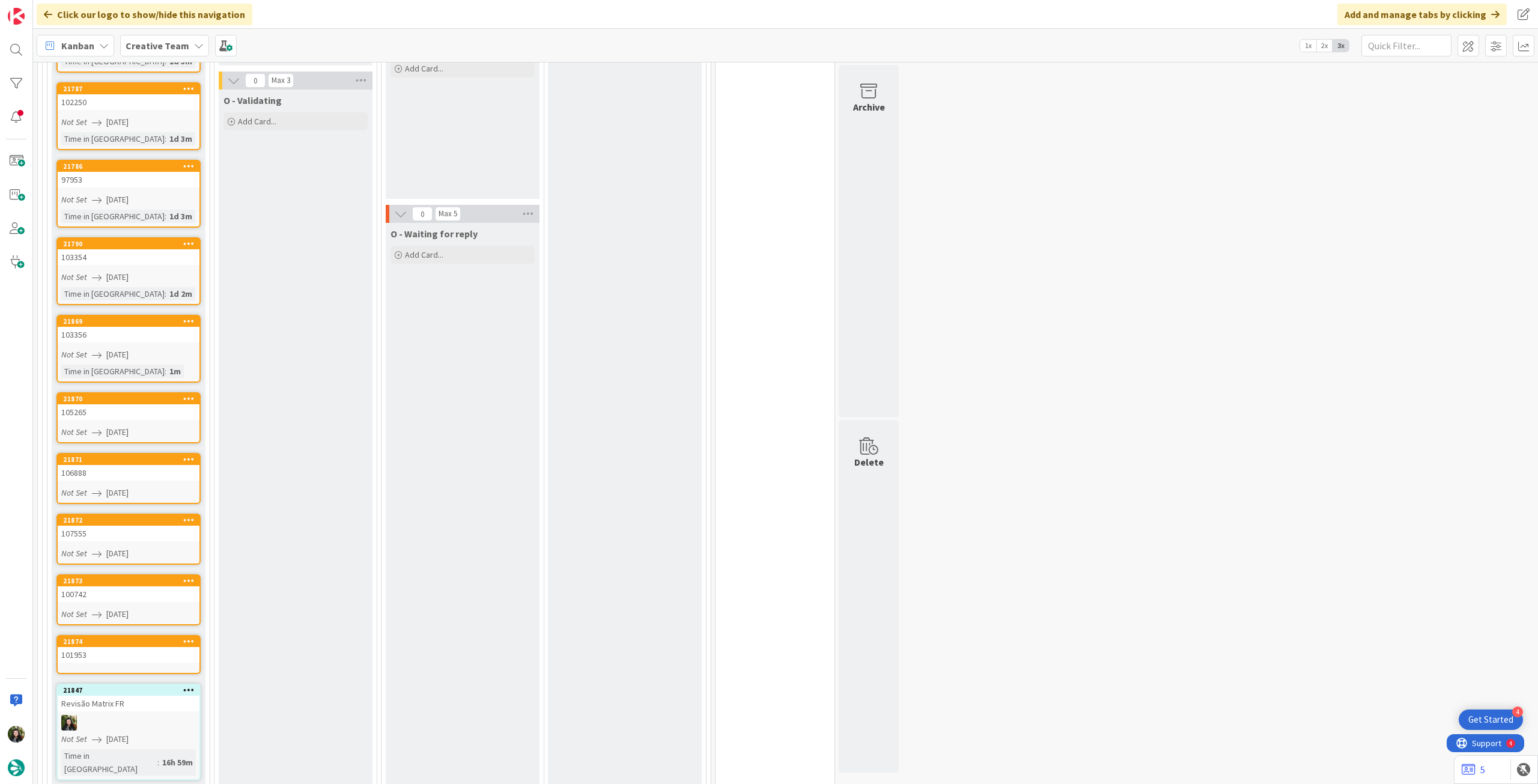
click at [116, 646] on div "101953" at bounding box center [129, 654] width 142 height 15
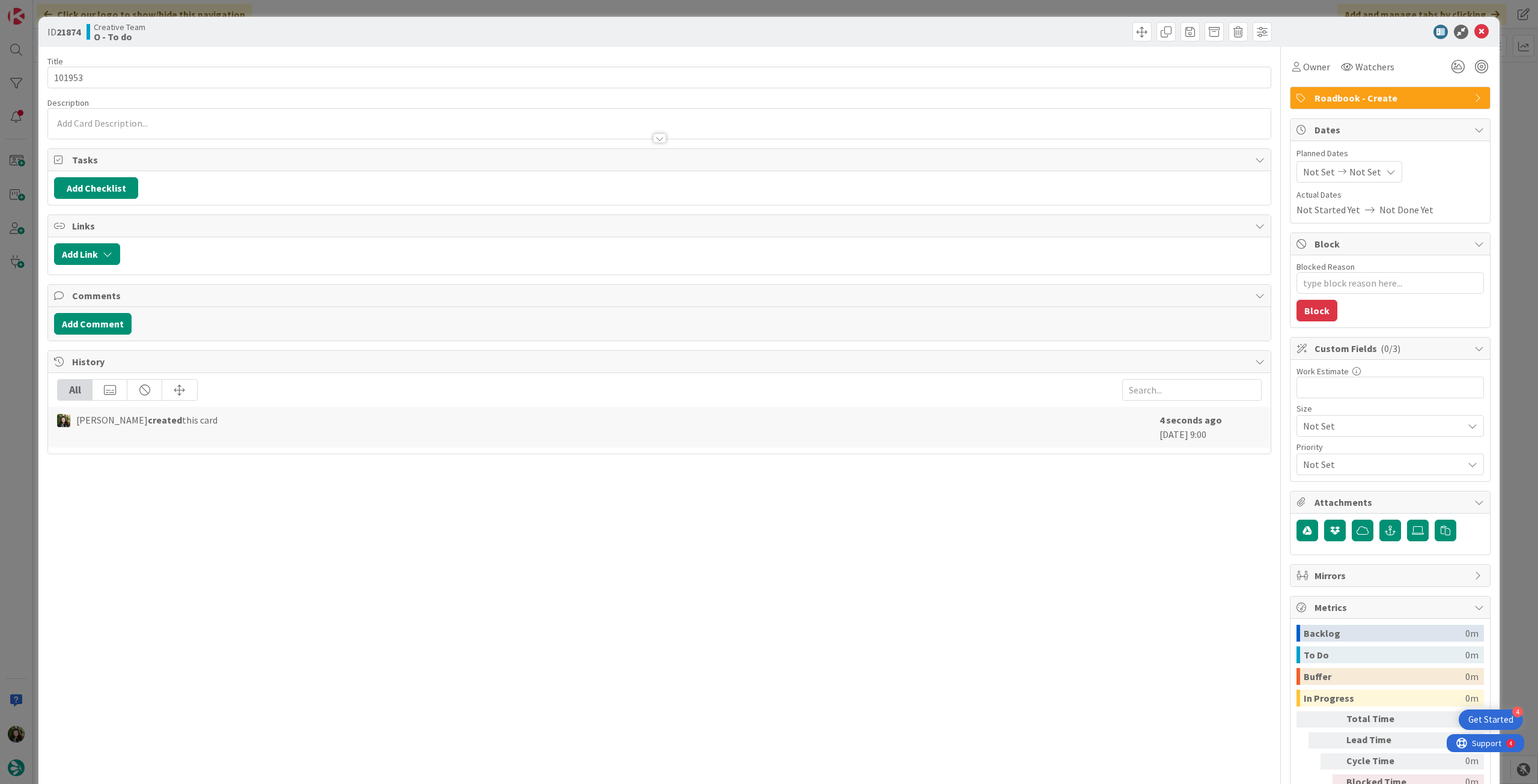
type textarea "x"
click at [1375, 179] on div "Not Set Not Set" at bounding box center [1349, 171] width 105 height 22
click at [1312, 451] on icon at bounding box center [1318, 453] width 18 height 14
type input "[DATE]"
click at [1475, 35] on icon at bounding box center [1482, 32] width 14 height 14
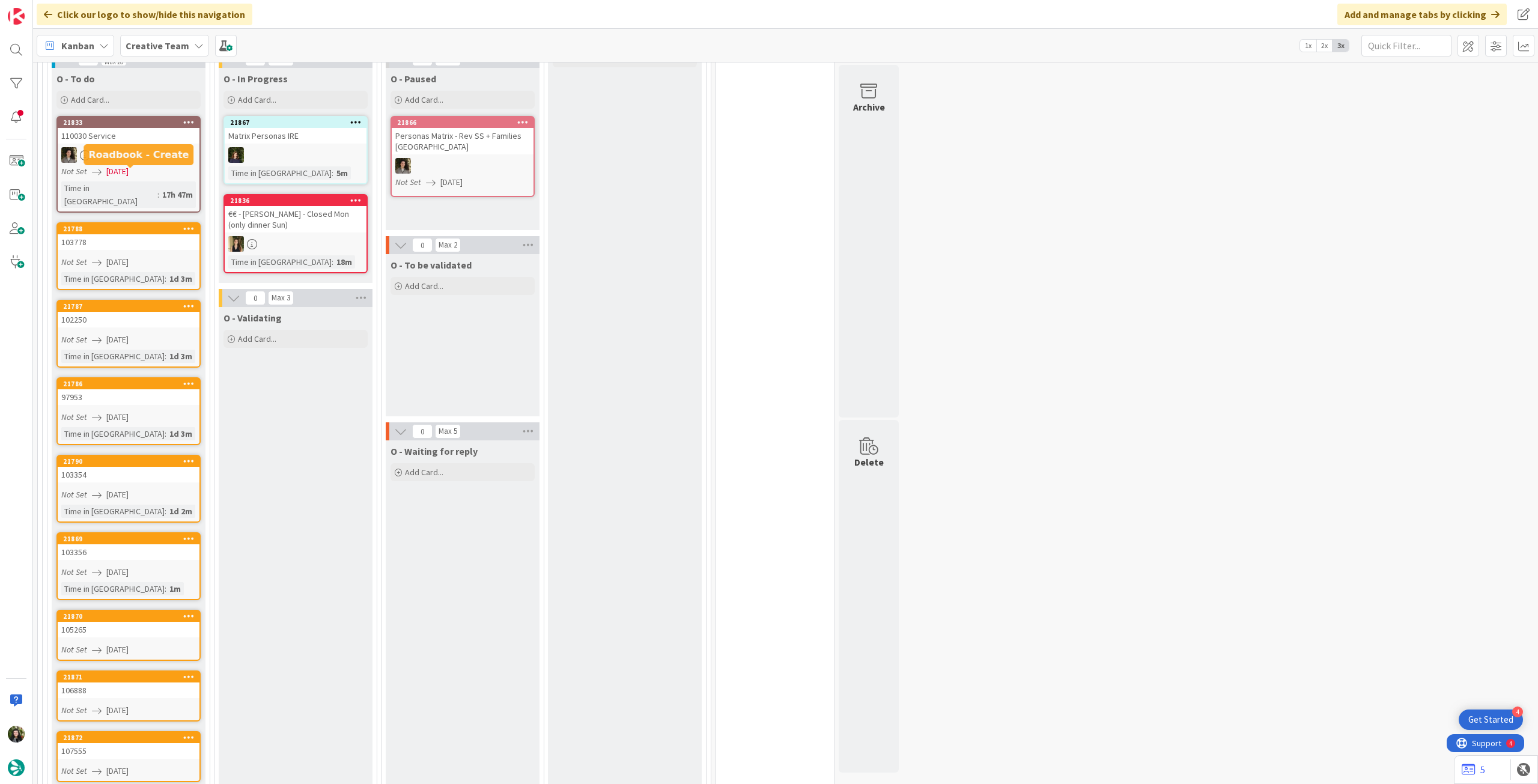
scroll to position [371, 0]
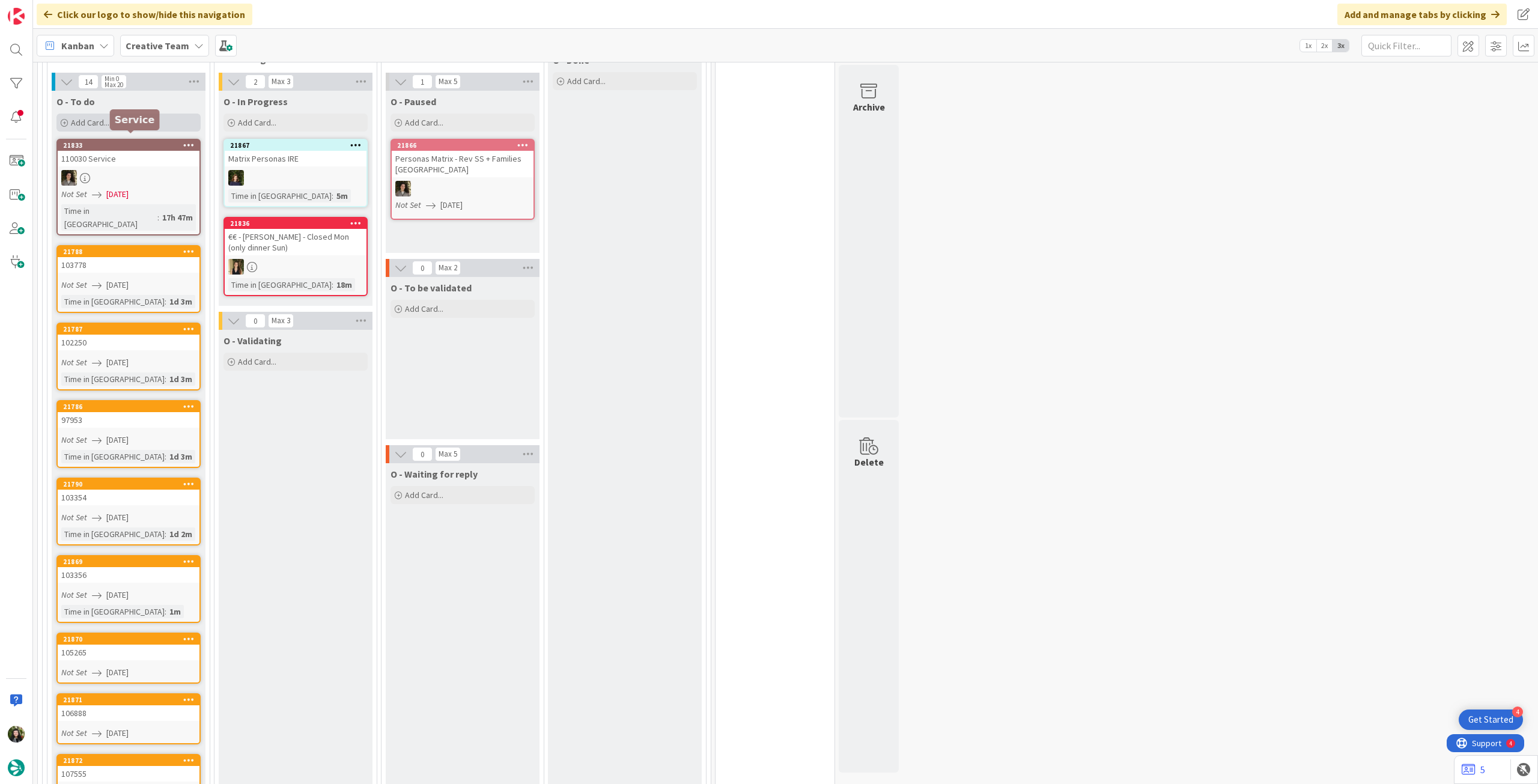
click at [120, 120] on div "Add Card..." at bounding box center [128, 122] width 144 height 18
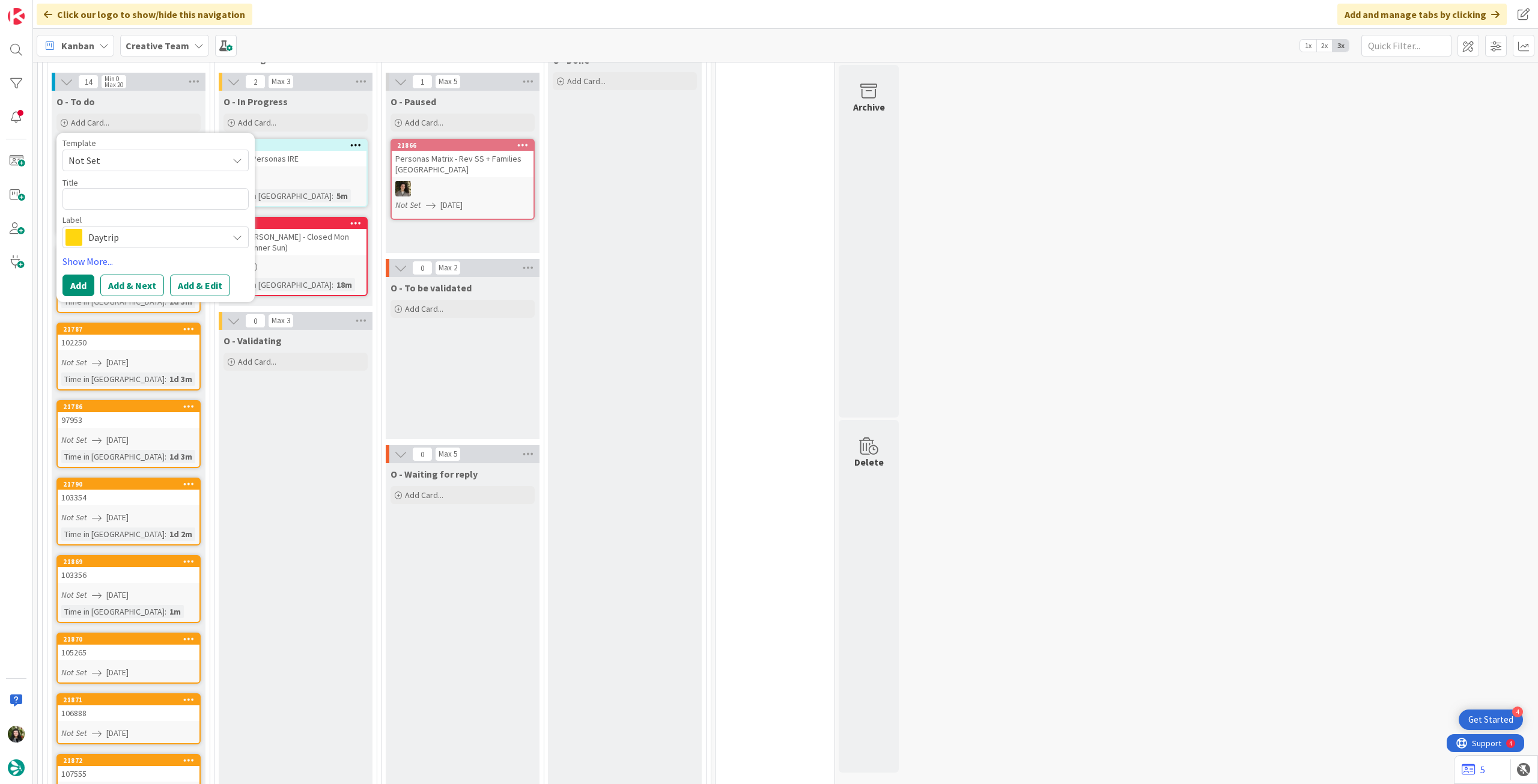
click at [140, 236] on span "Daytrip" at bounding box center [155, 237] width 134 height 17
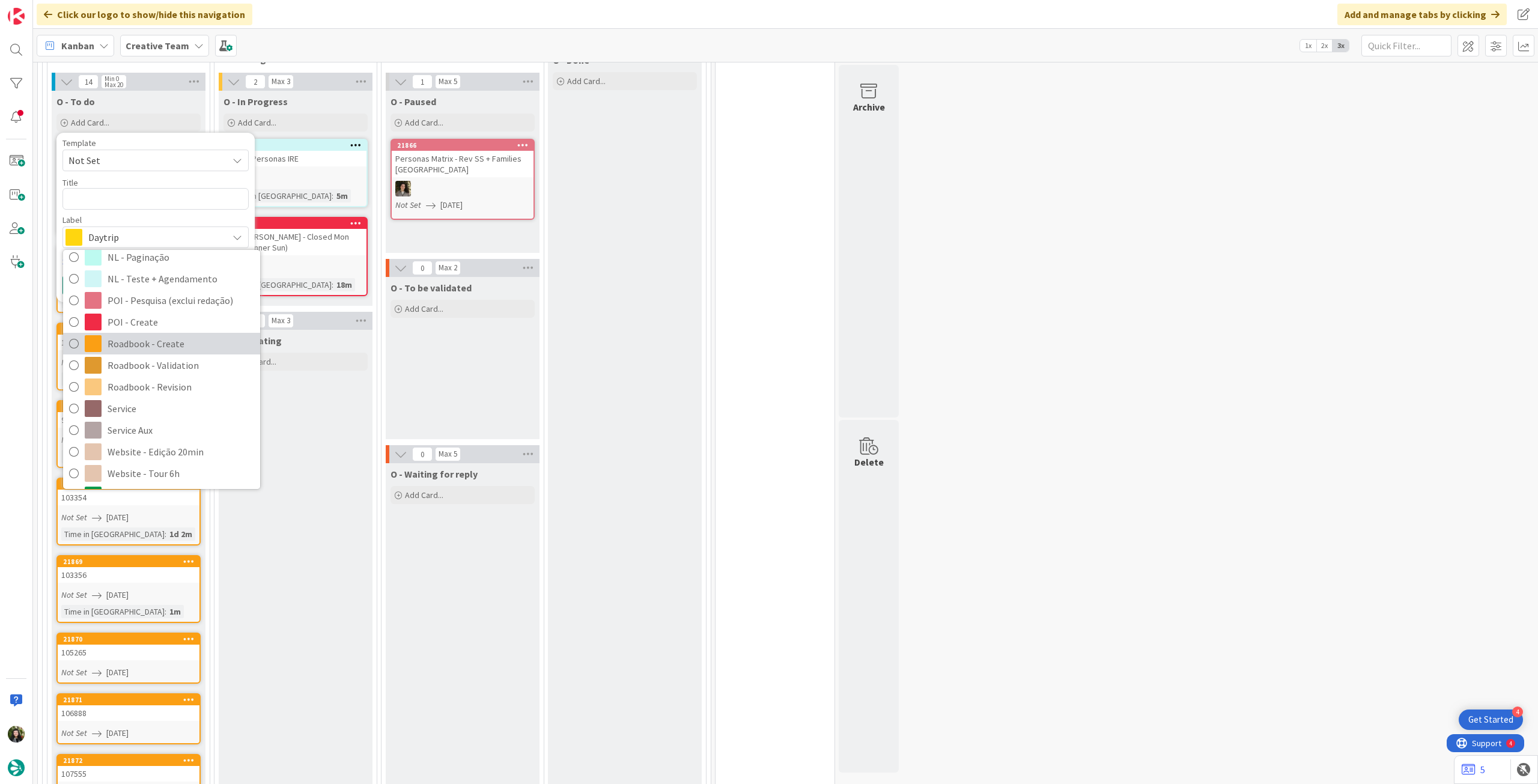
click at [163, 335] on span "Roadbook - Create" at bounding box center [181, 343] width 146 height 18
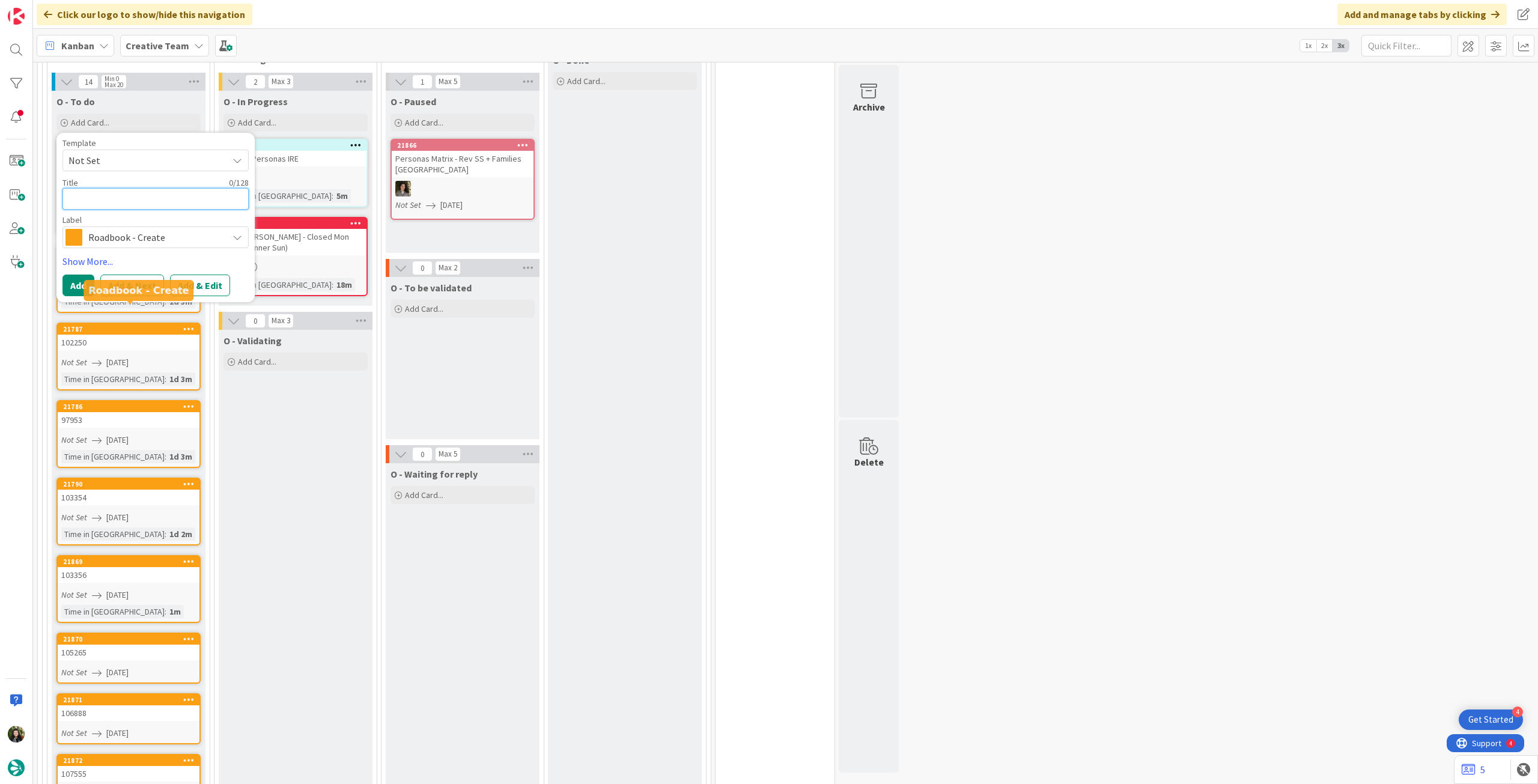
click at [144, 197] on textarea at bounding box center [156, 199] width 187 height 22
paste textarea "88216"
type textarea "x"
type textarea "88216"
click at [84, 278] on button "Add" at bounding box center [79, 285] width 32 height 22
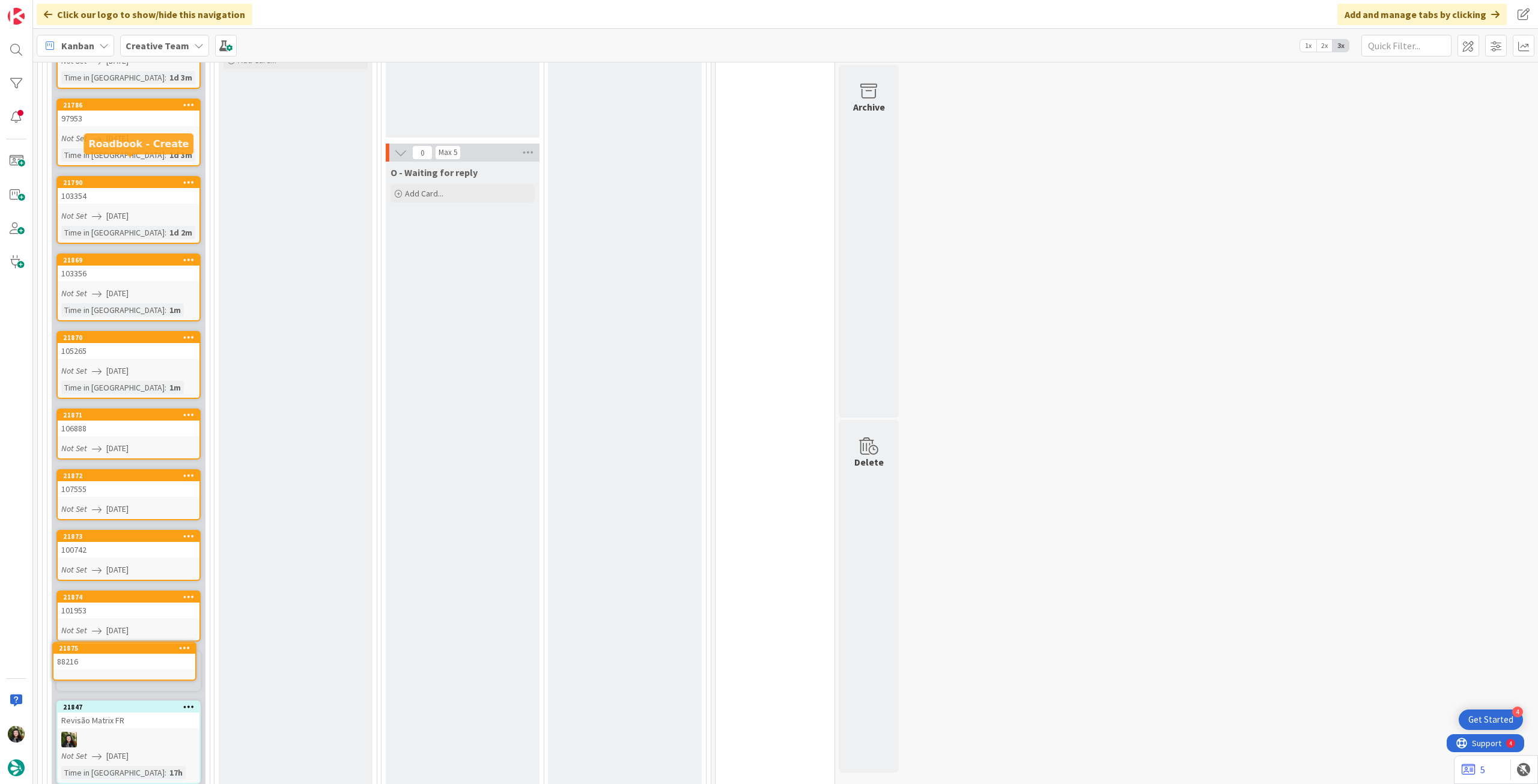
scroll to position [693, 0]
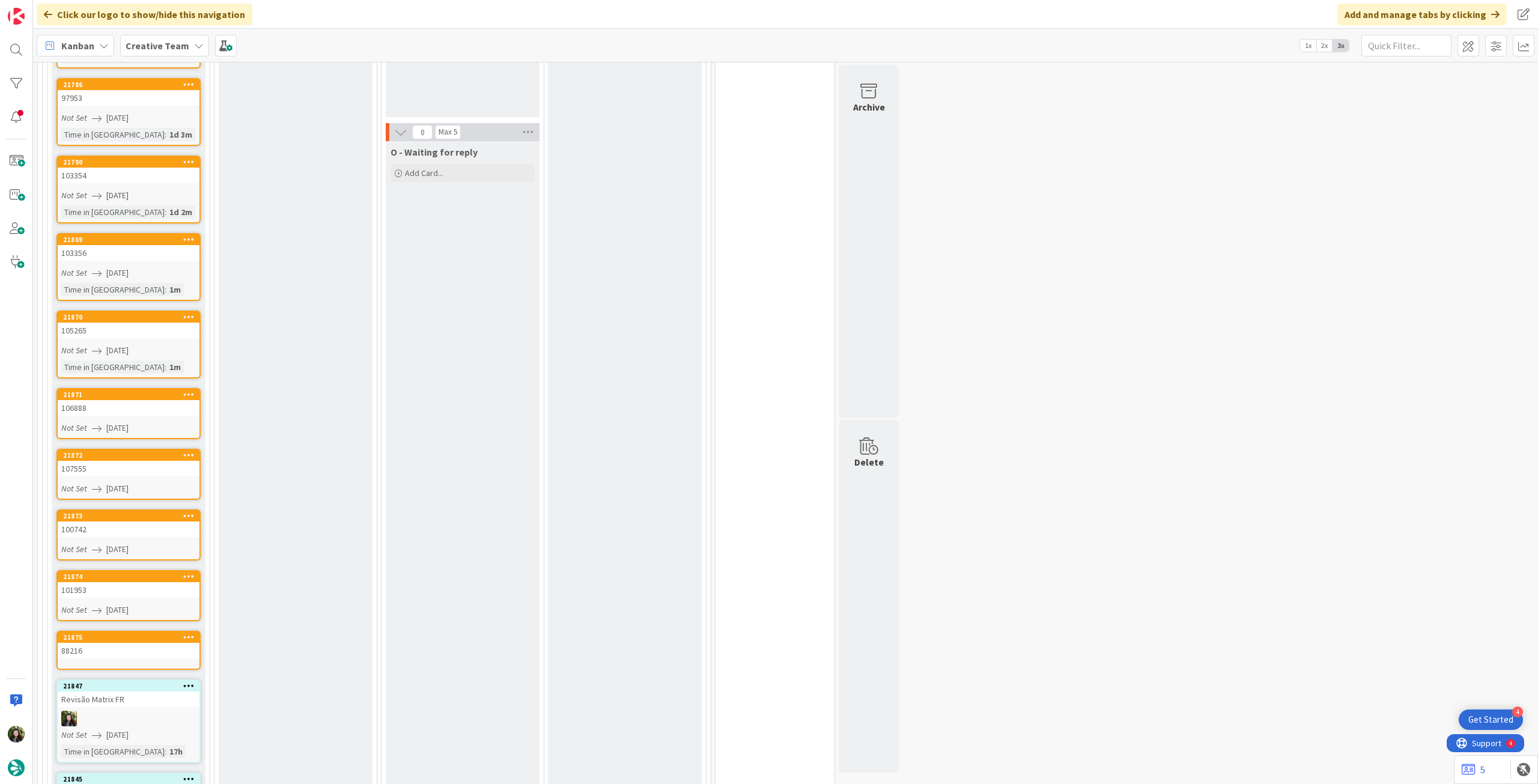
click at [110, 642] on div "88216" at bounding box center [129, 650] width 142 height 15
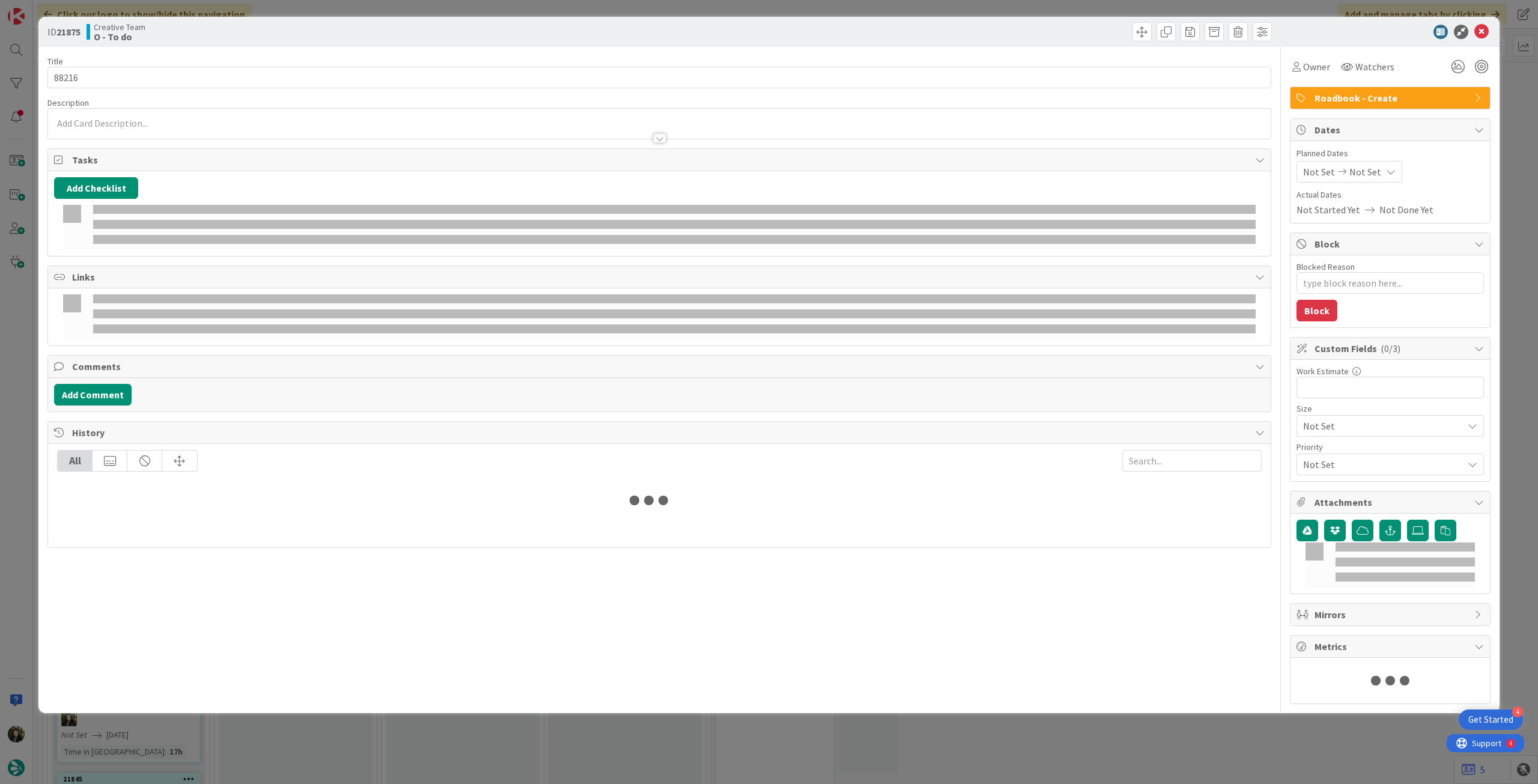
click at [1376, 178] on div "Not Set Not Set" at bounding box center [1349, 171] width 105 height 22
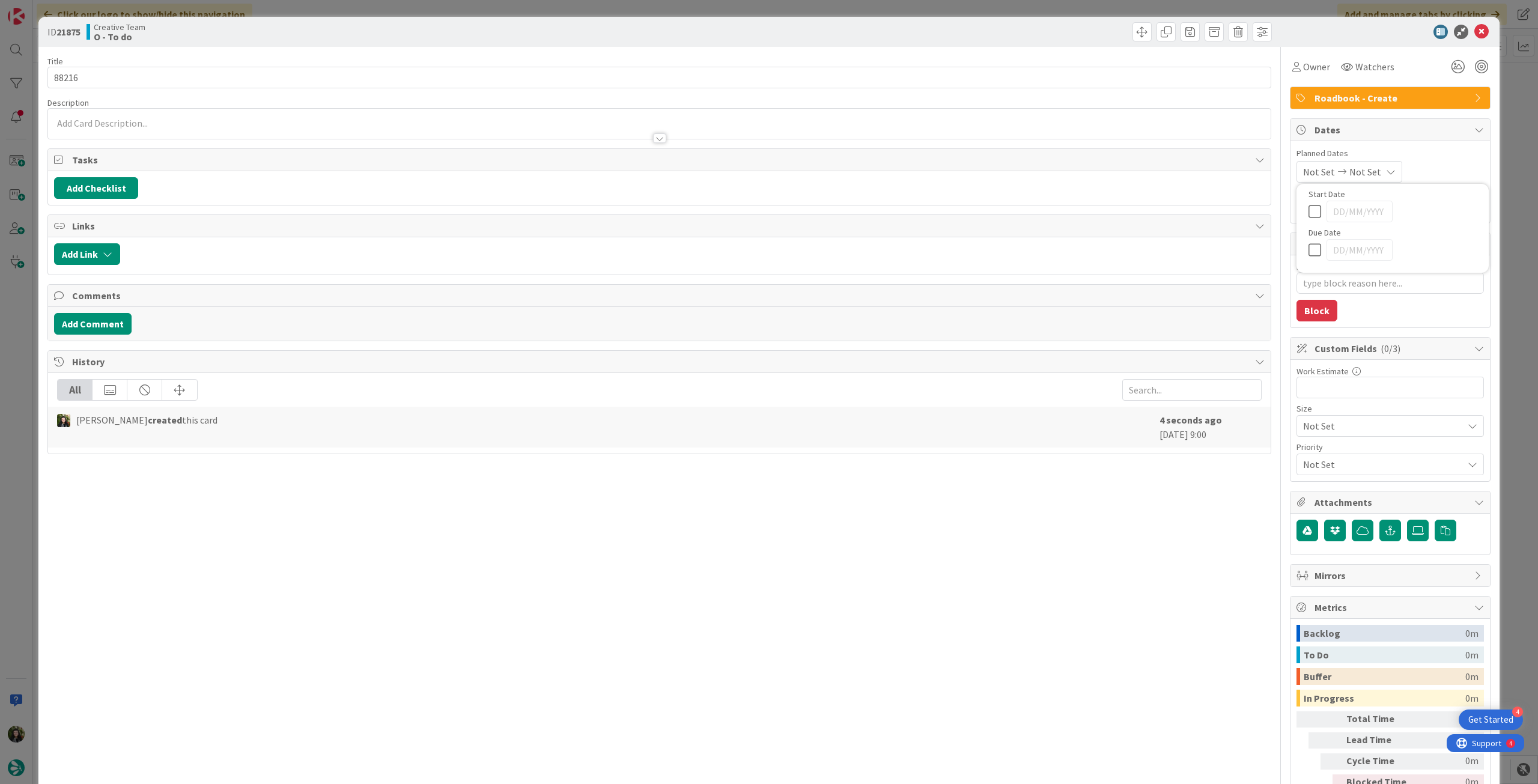
type textarea "x"
click at [1309, 449] on icon at bounding box center [1318, 453] width 18 height 14
type input "[DATE]"
click at [1471, 42] on div "ID 21875 Creative Team O - To do" at bounding box center [769, 31] width 1461 height 30
type textarea "x"
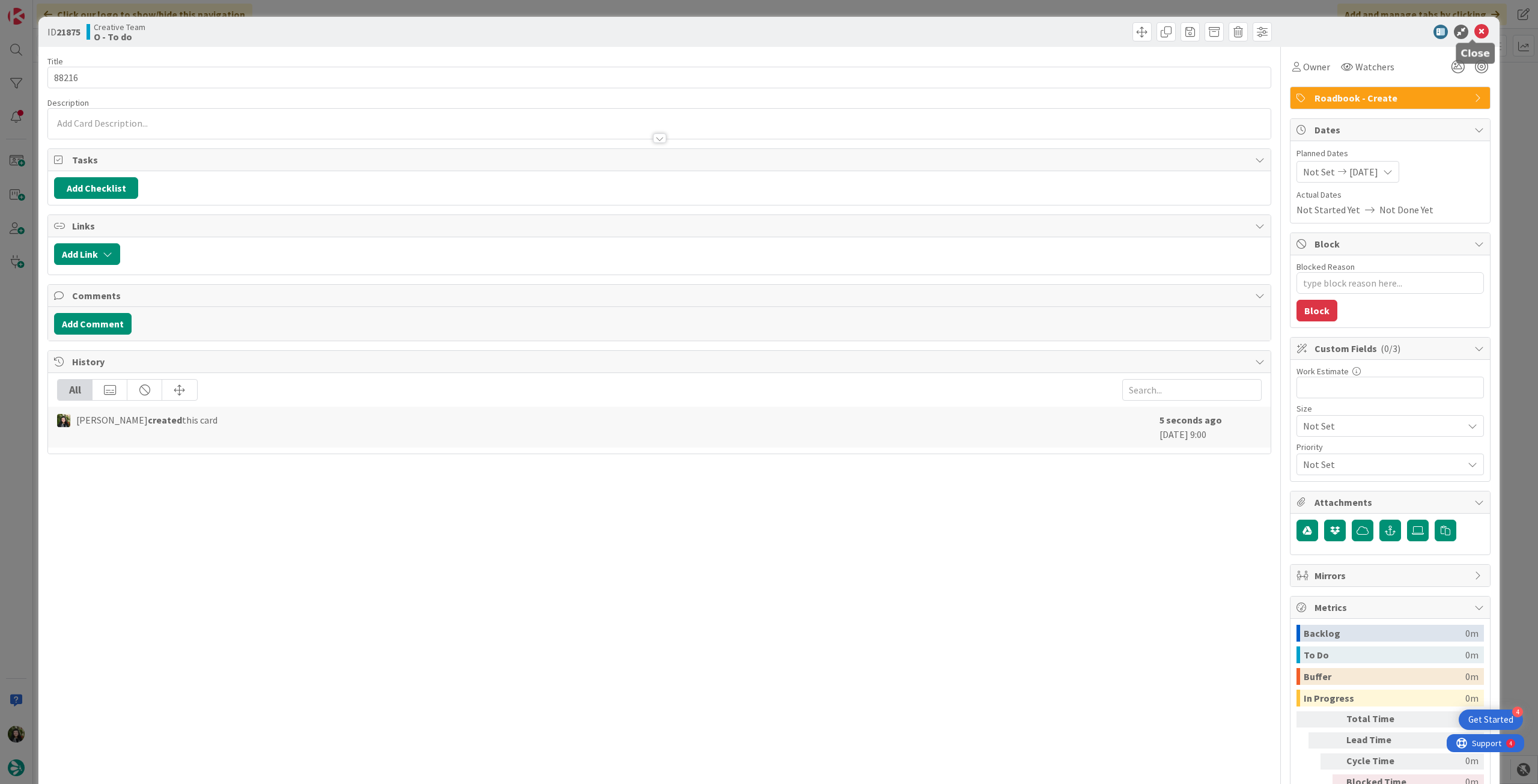
click at [1474, 35] on icon at bounding box center [1482, 32] width 14 height 14
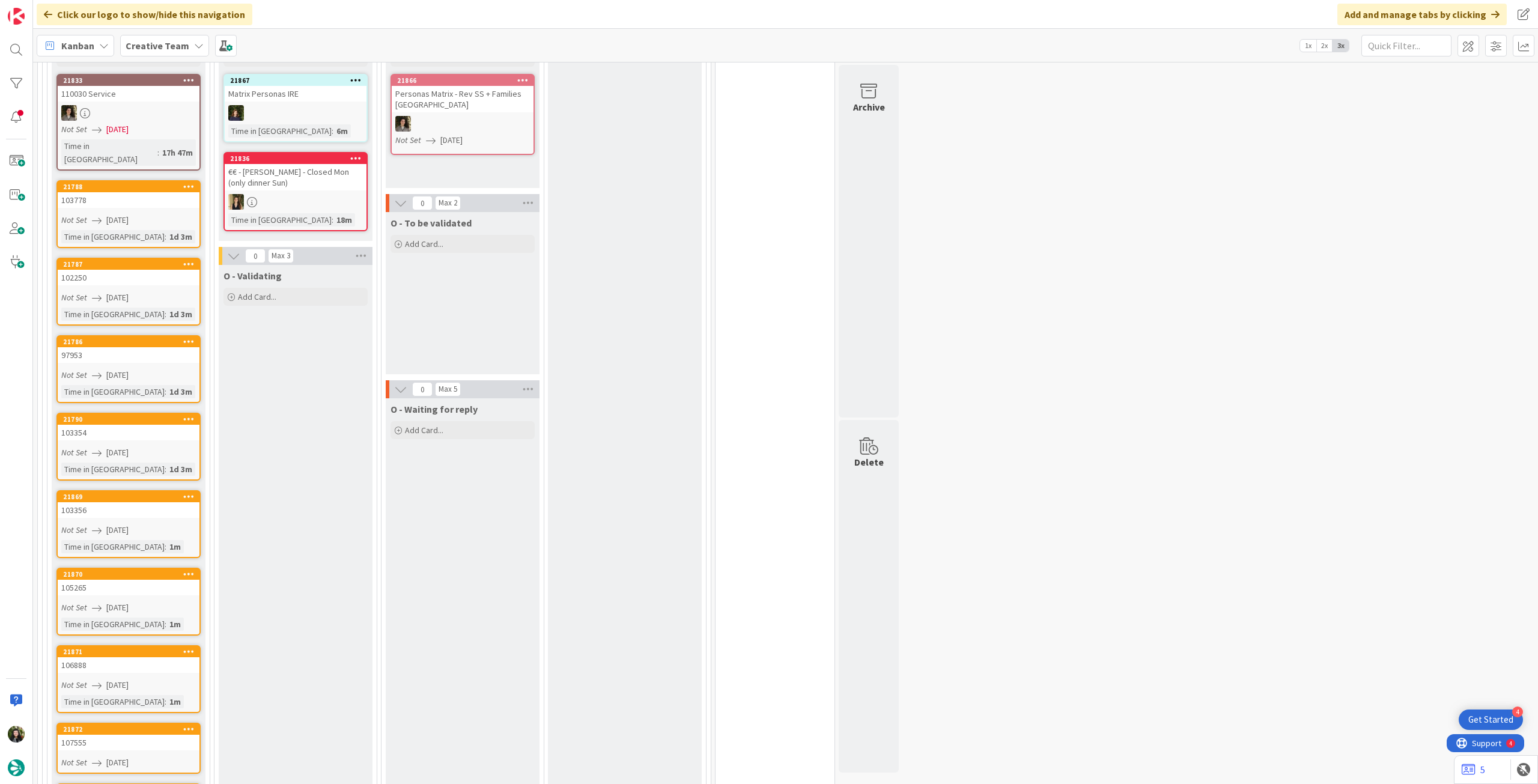
scroll to position [640, 0]
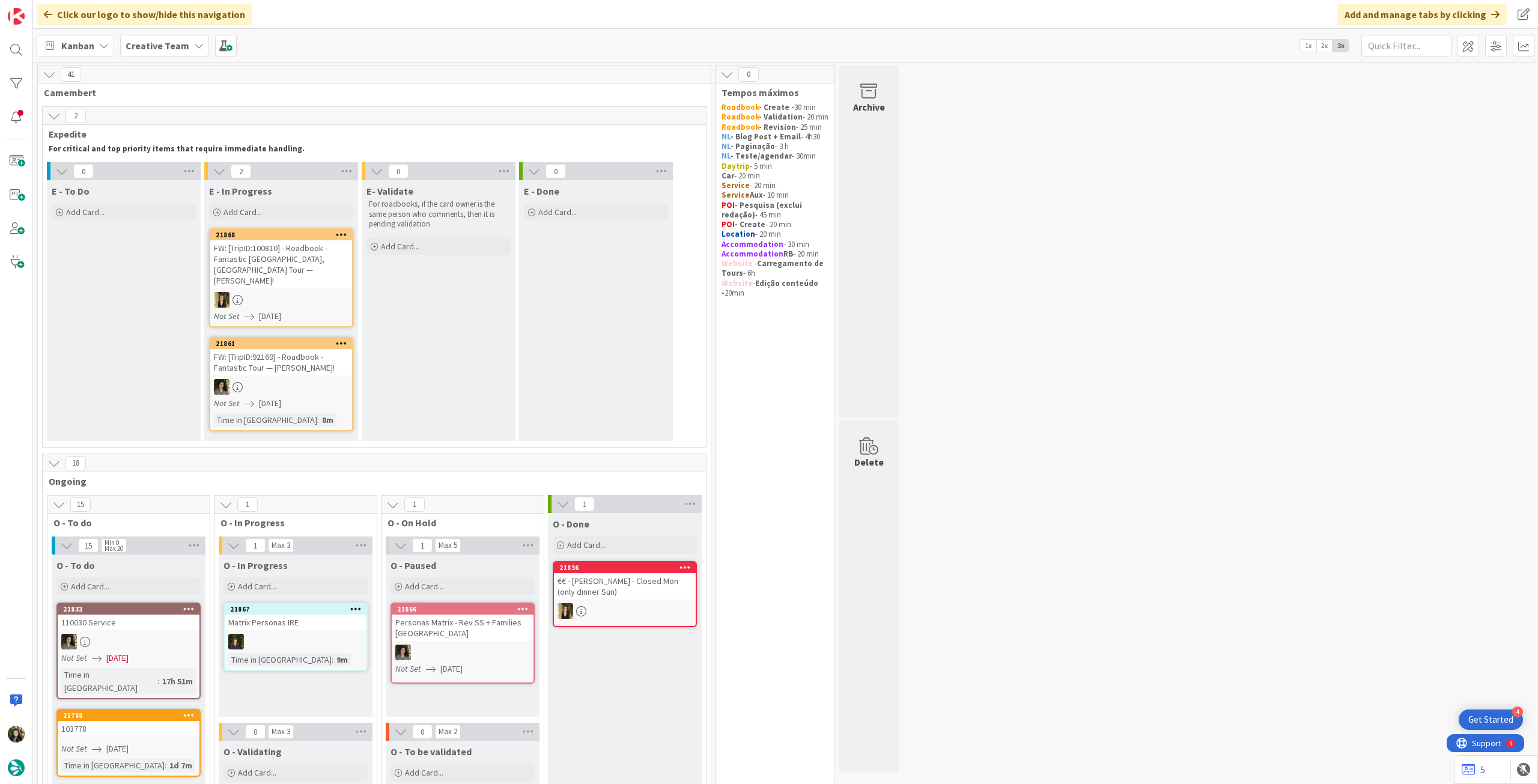
click at [189, 45] on div "Creative Team" at bounding box center [164, 45] width 89 height 22
click at [175, 171] on h4 "Creative Team - Análise" at bounding box center [216, 171] width 163 height 12
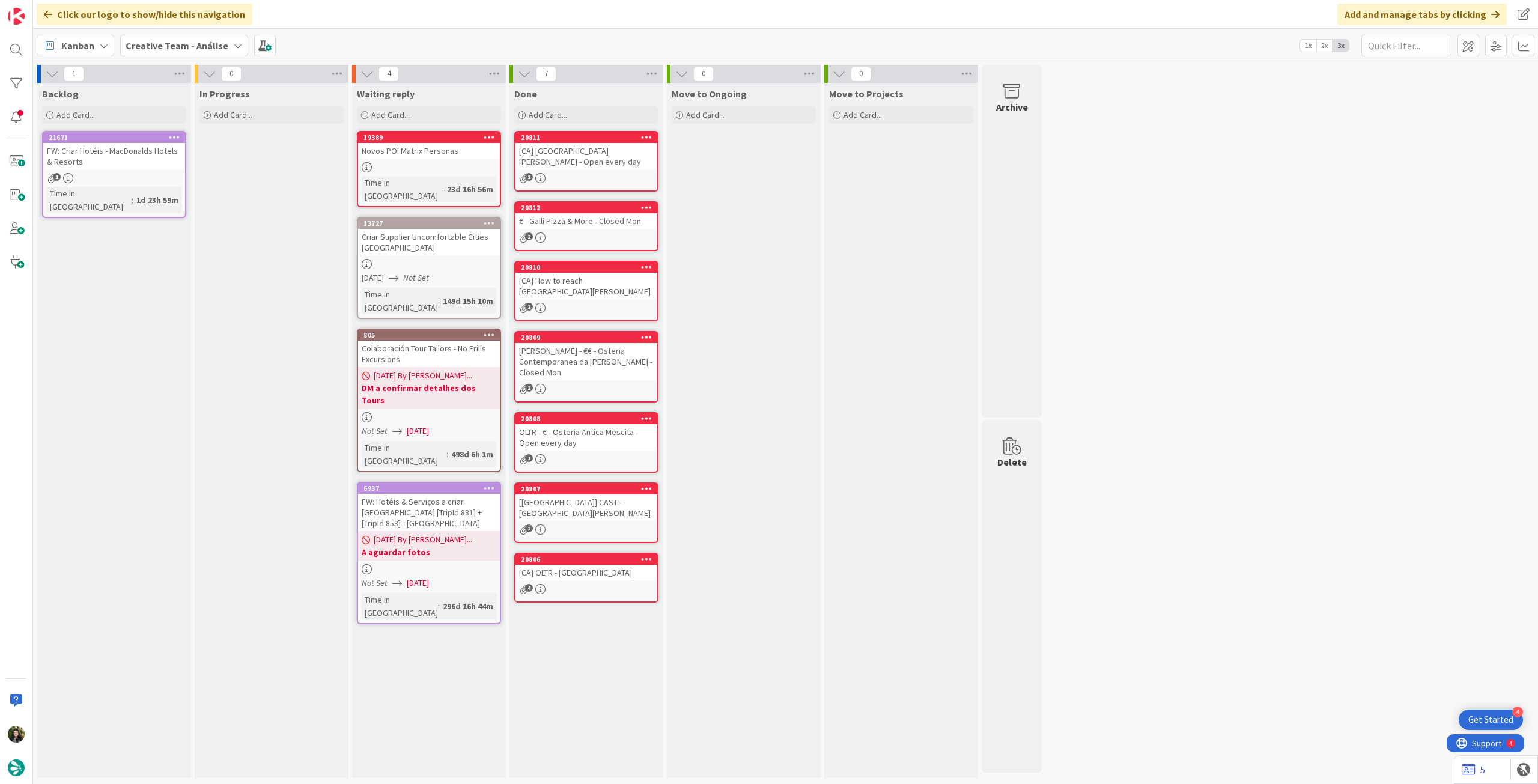
click at [172, 42] on b "Creative Team - Análise" at bounding box center [177, 45] width 103 height 12
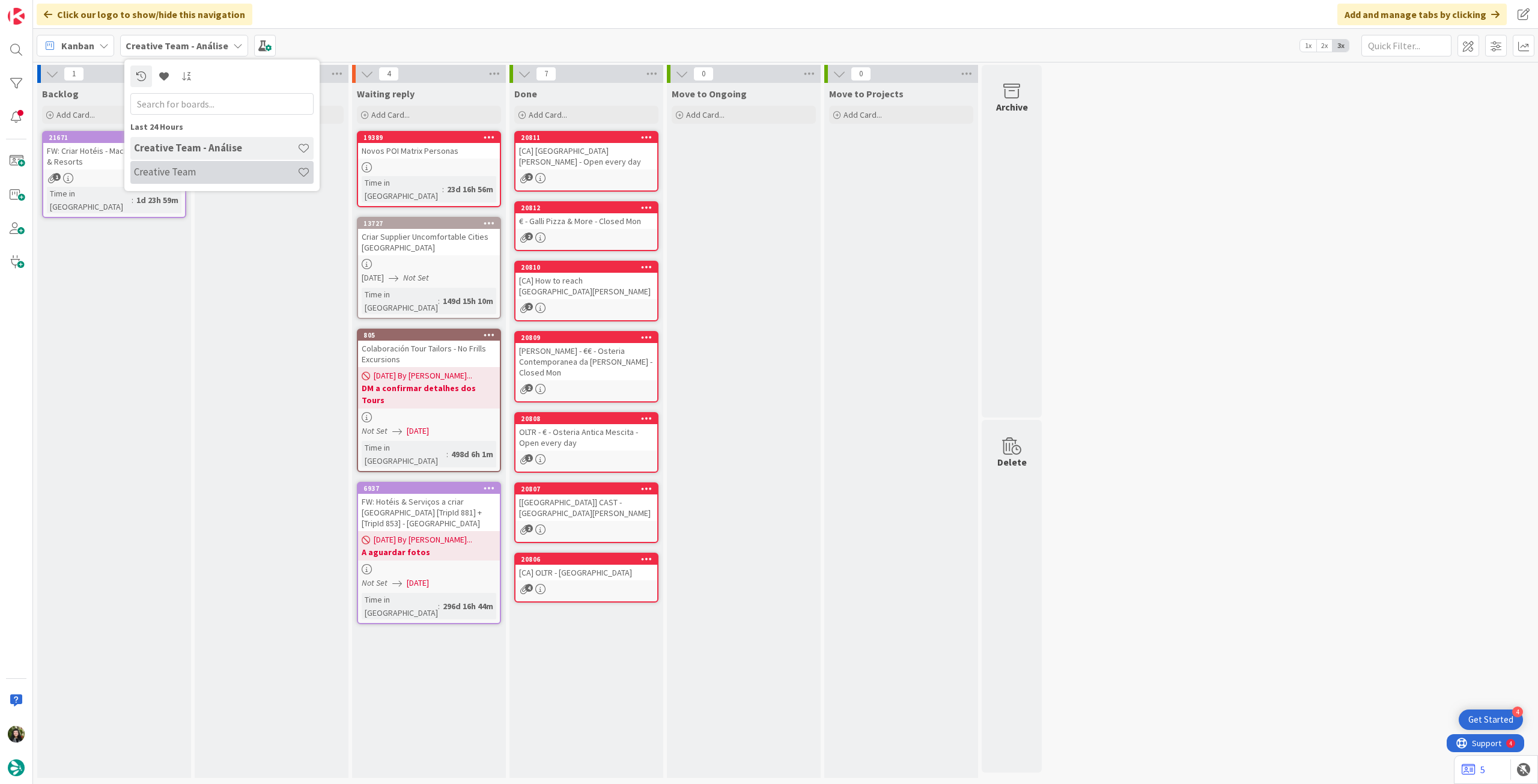
click at [193, 179] on div "Creative Team" at bounding box center [222, 172] width 183 height 23
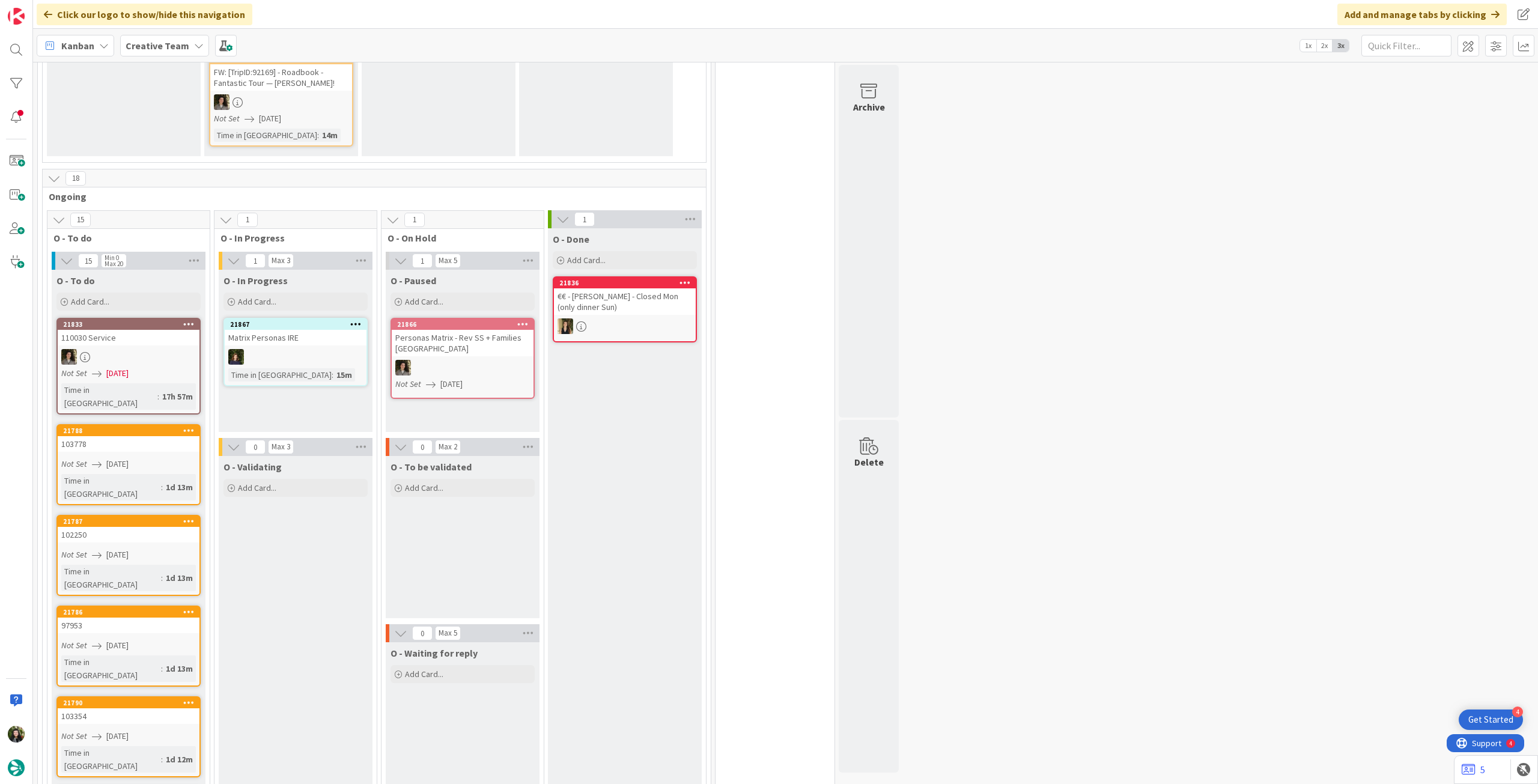
scroll to position [320, 0]
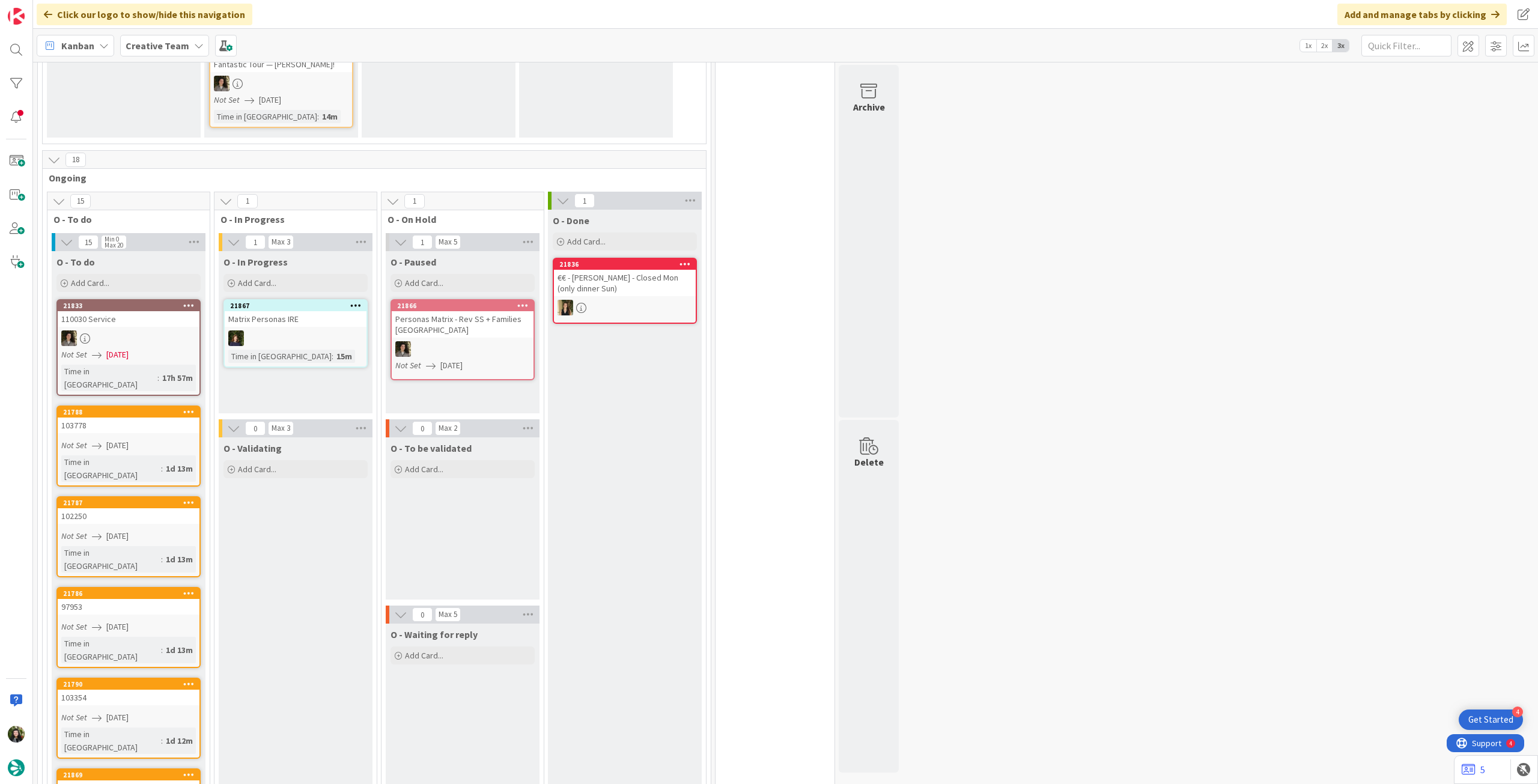
click at [170, 348] on div "Not Set 27/08/2025" at bounding box center [130, 355] width 138 height 13
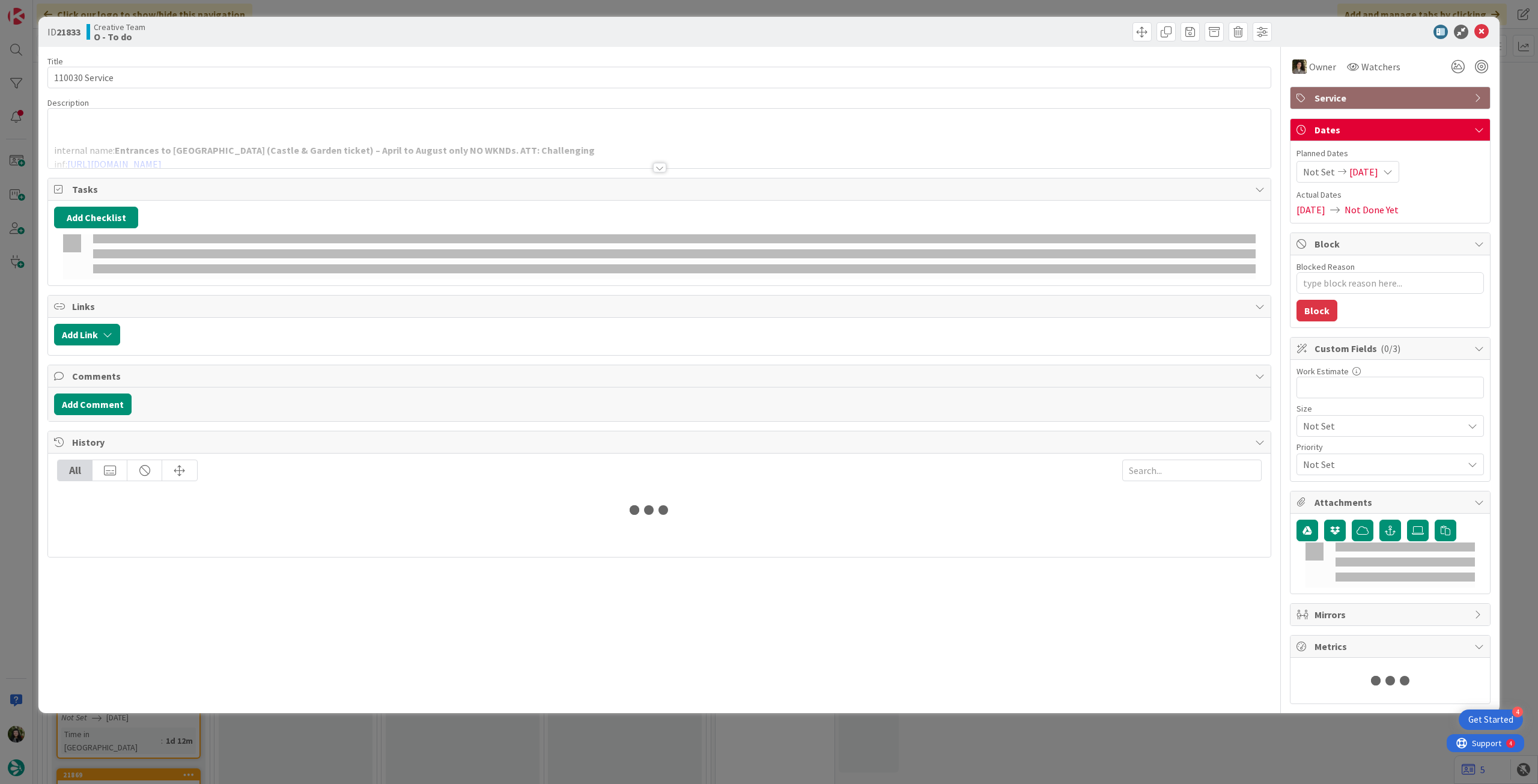
type textarea "x"
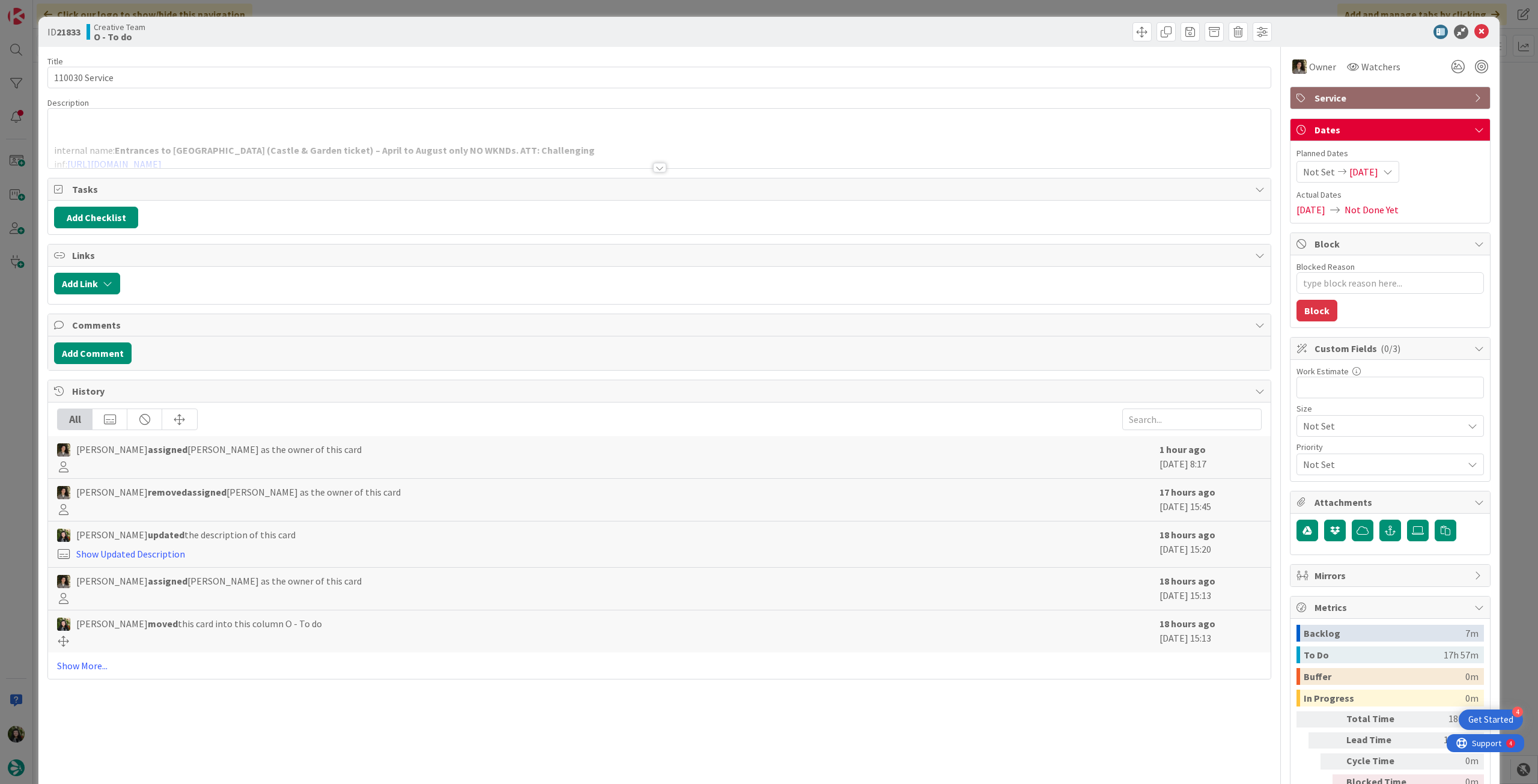
click at [345, 154] on div at bounding box center [660, 153] width 1223 height 31
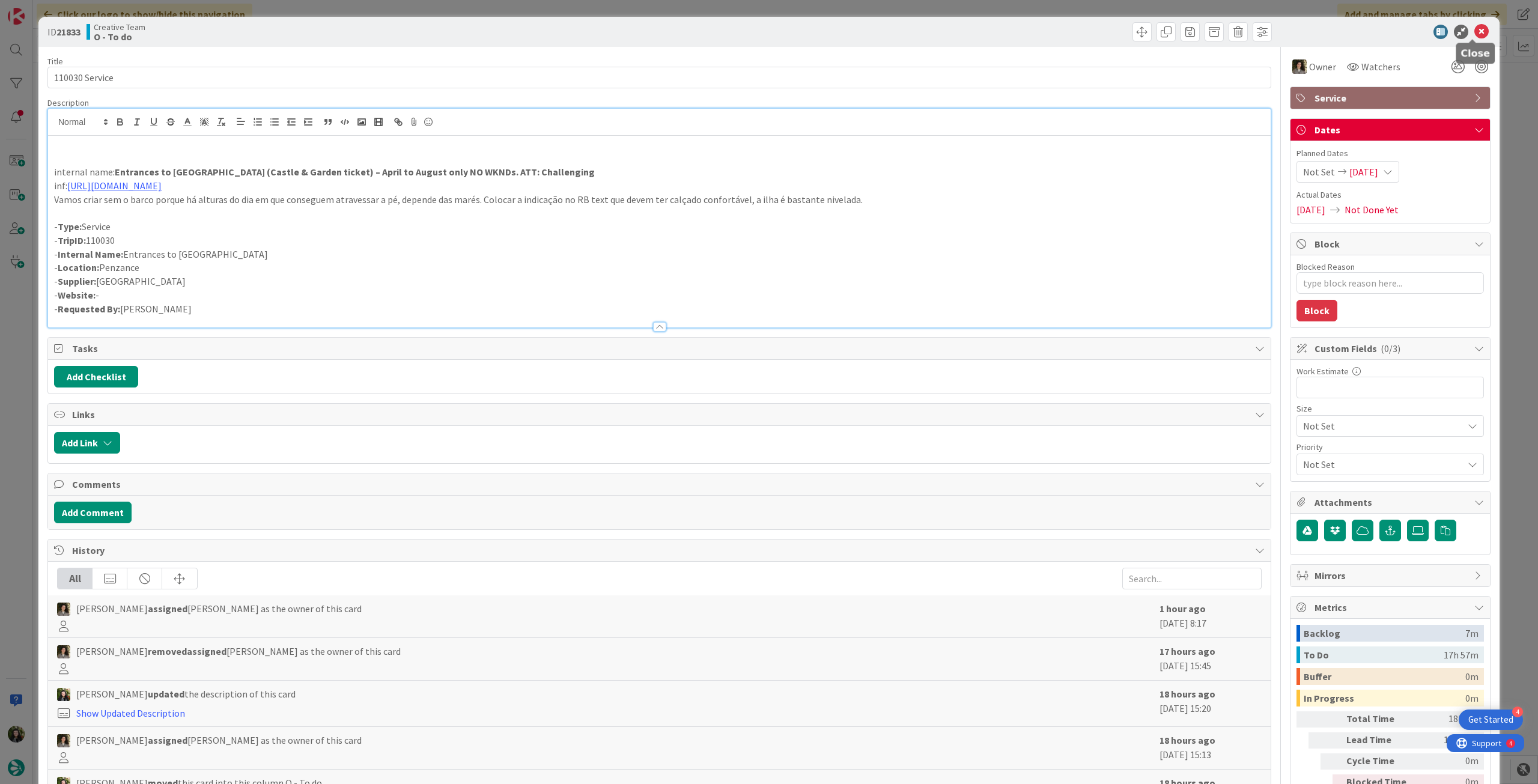
click at [1474, 32] on icon at bounding box center [1482, 32] width 14 height 14
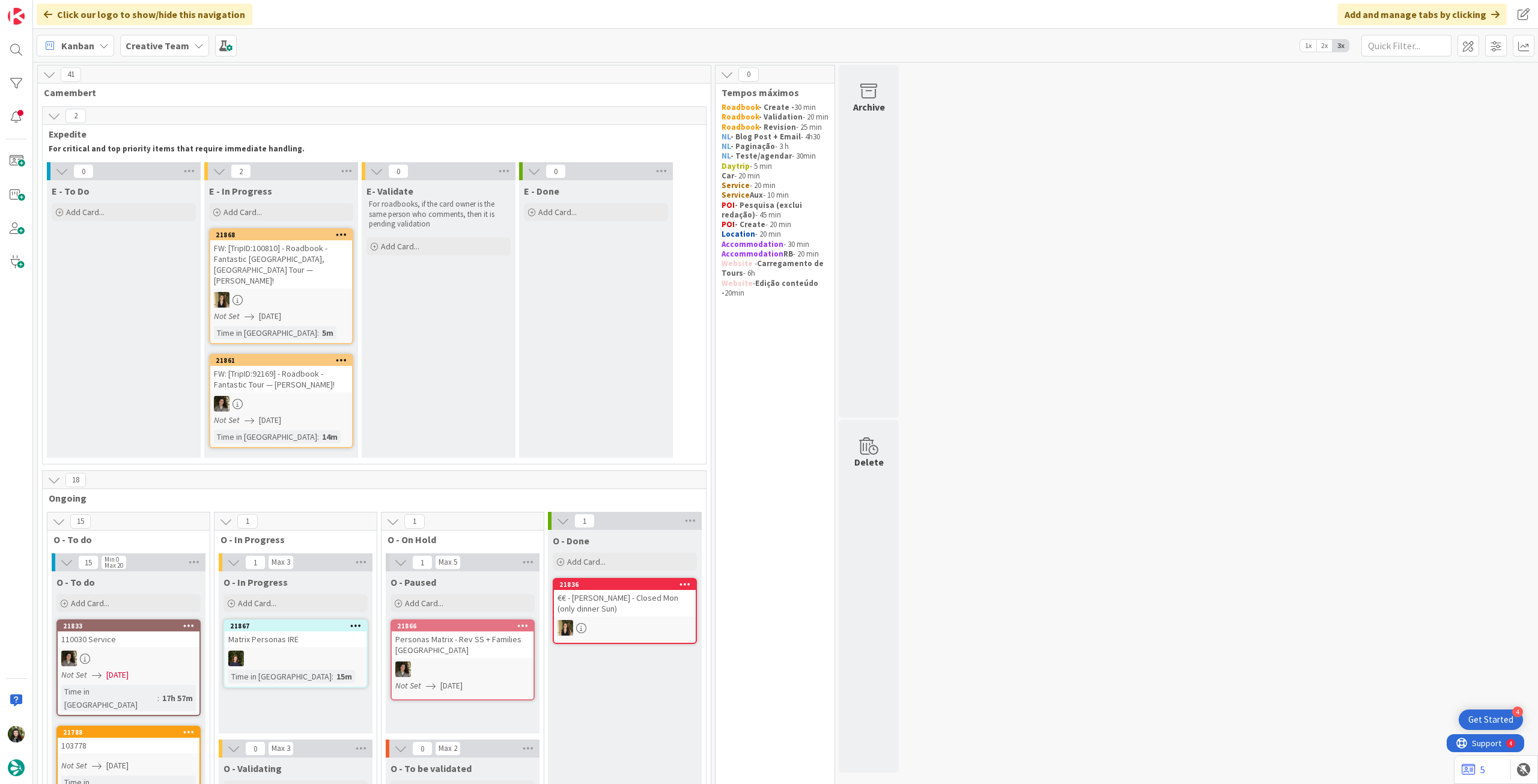
click at [175, 47] on b "Creative Team" at bounding box center [157, 45] width 64 height 12
click at [193, 174] on h4 "Creative Team - Análise" at bounding box center [216, 171] width 163 height 12
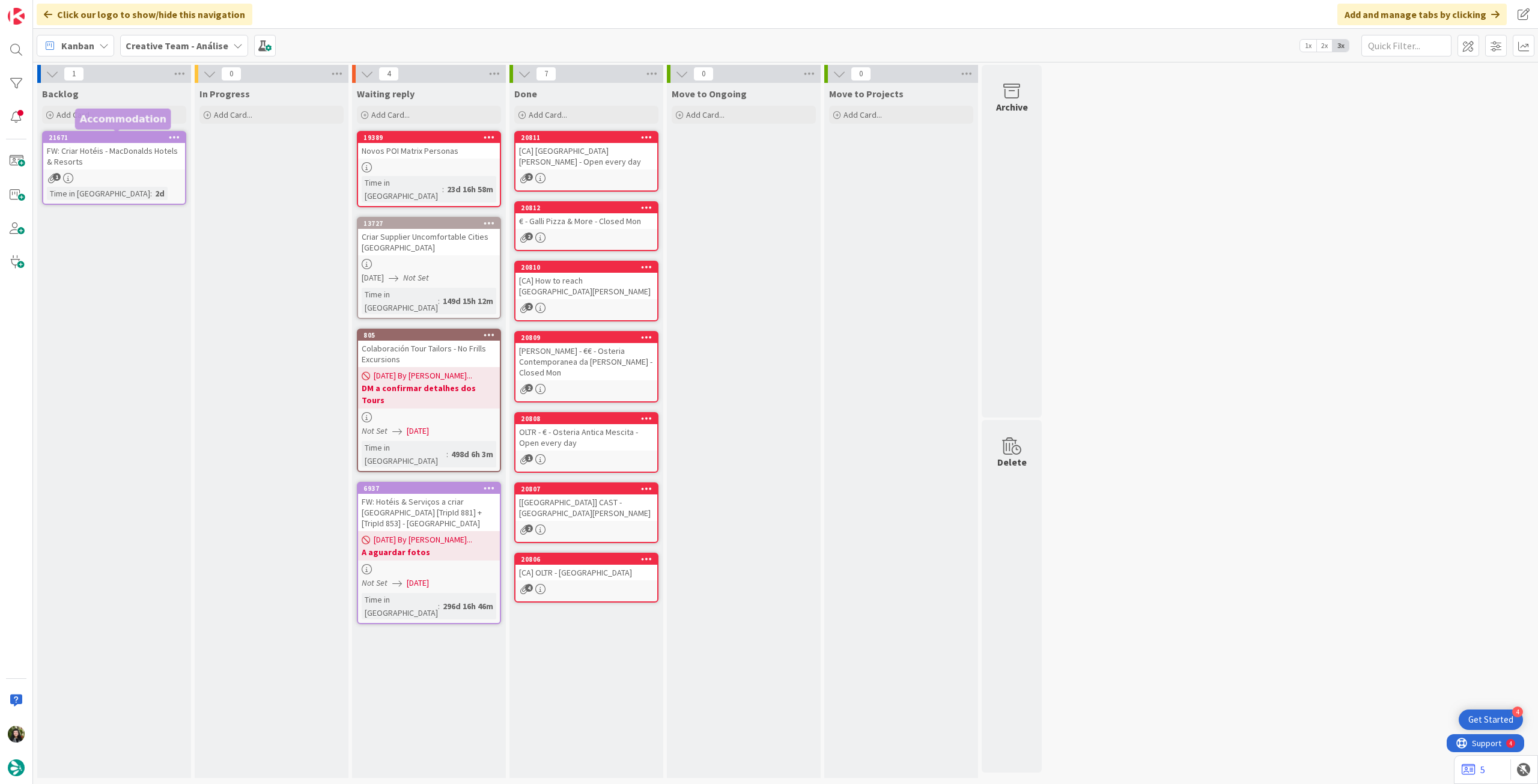
click at [153, 49] on b "Creative Team - Análise" at bounding box center [177, 45] width 103 height 12
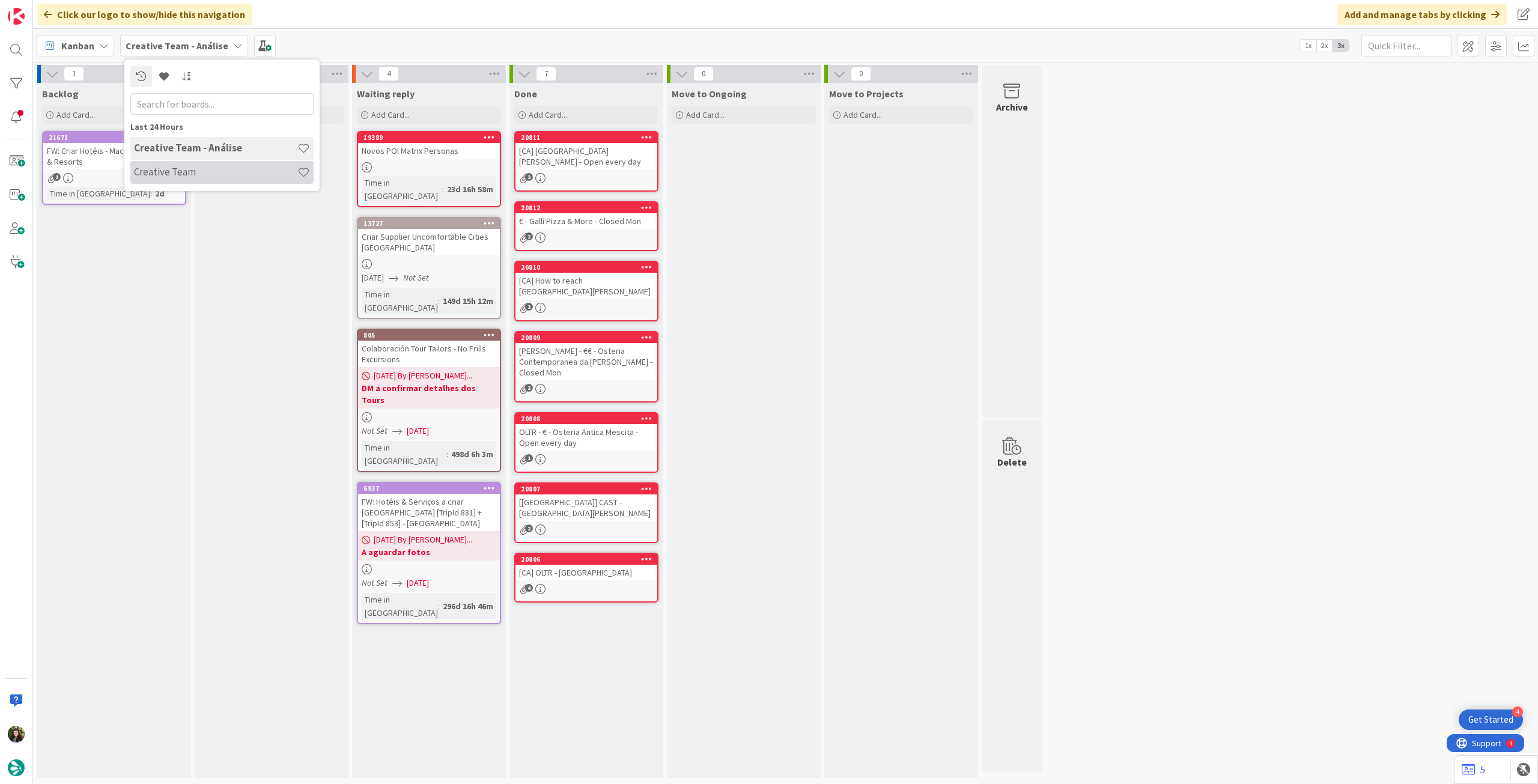
click at [167, 170] on h4 "Creative Team" at bounding box center [216, 171] width 163 height 12
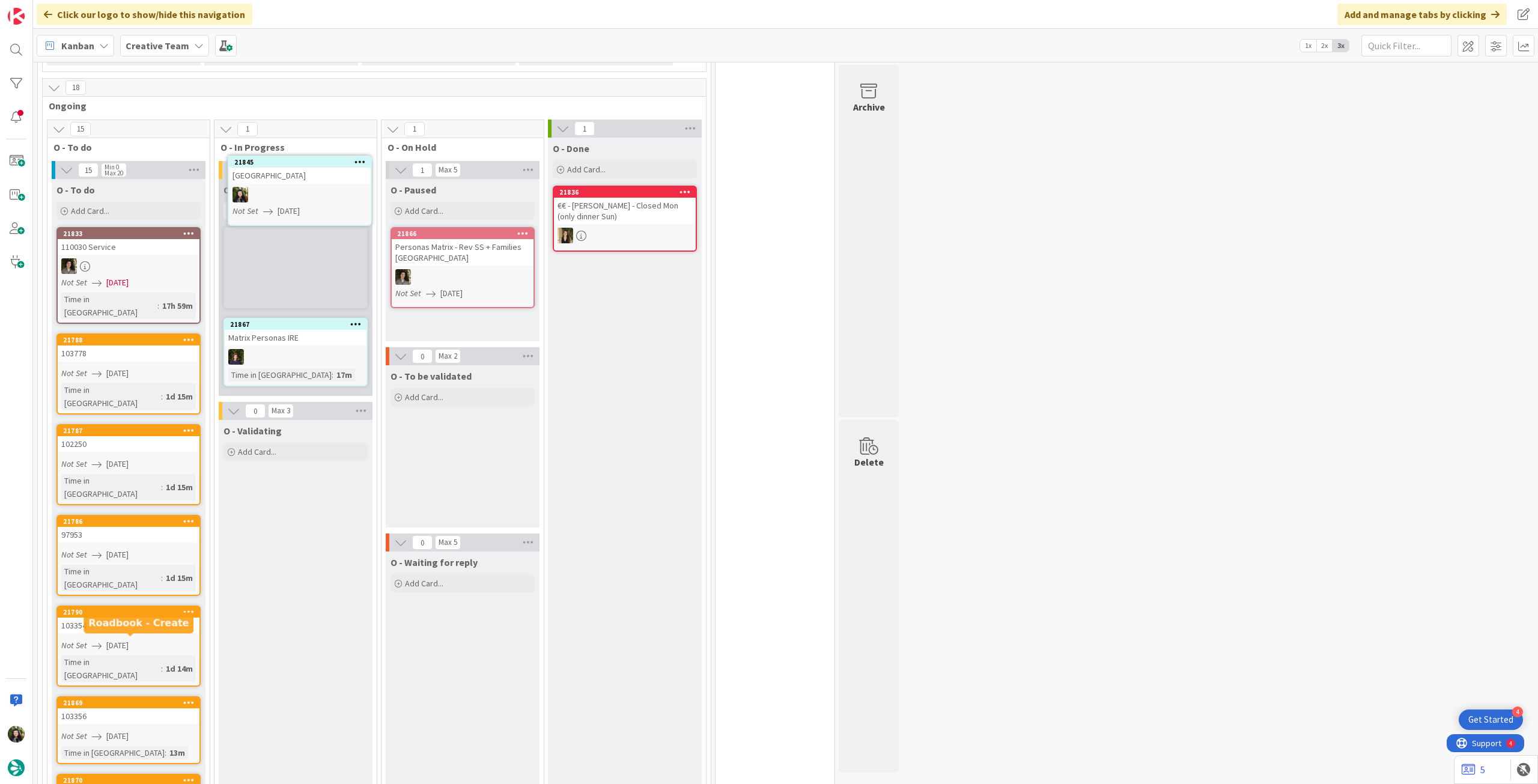
scroll to position [357, 0]
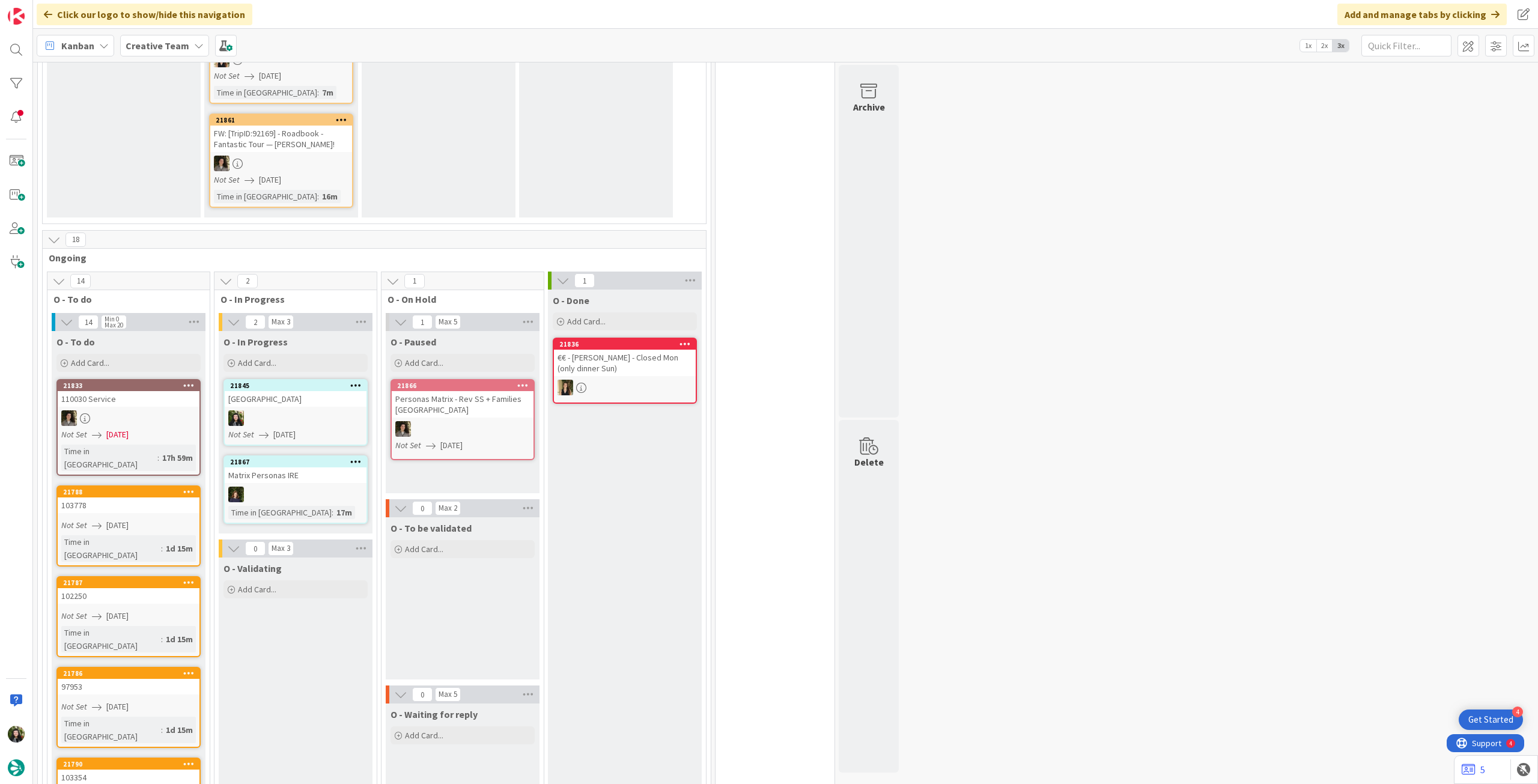
drag, startPoint x: 146, startPoint y: 45, endPoint x: 146, endPoint y: 53, distance: 8.0
click at [146, 47] on b "Creative Team" at bounding box center [157, 45] width 64 height 12
click at [159, 165] on div "Creative Team - Análise" at bounding box center [222, 172] width 183 height 23
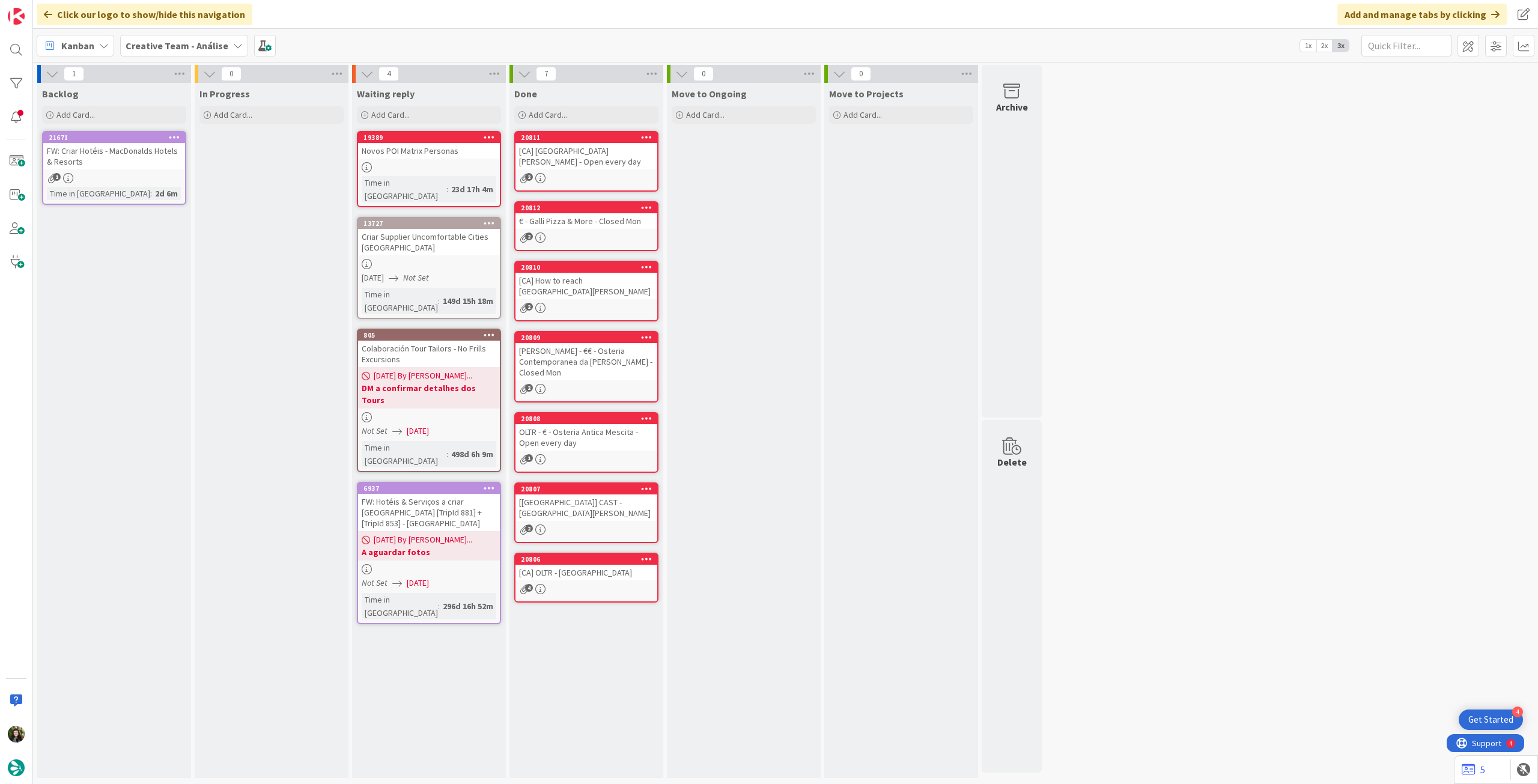
drag, startPoint x: 187, startPoint y: 40, endPoint x: 187, endPoint y: 64, distance: 24.0
click at [187, 40] on b "Creative Team - Análise" at bounding box center [177, 45] width 103 height 12
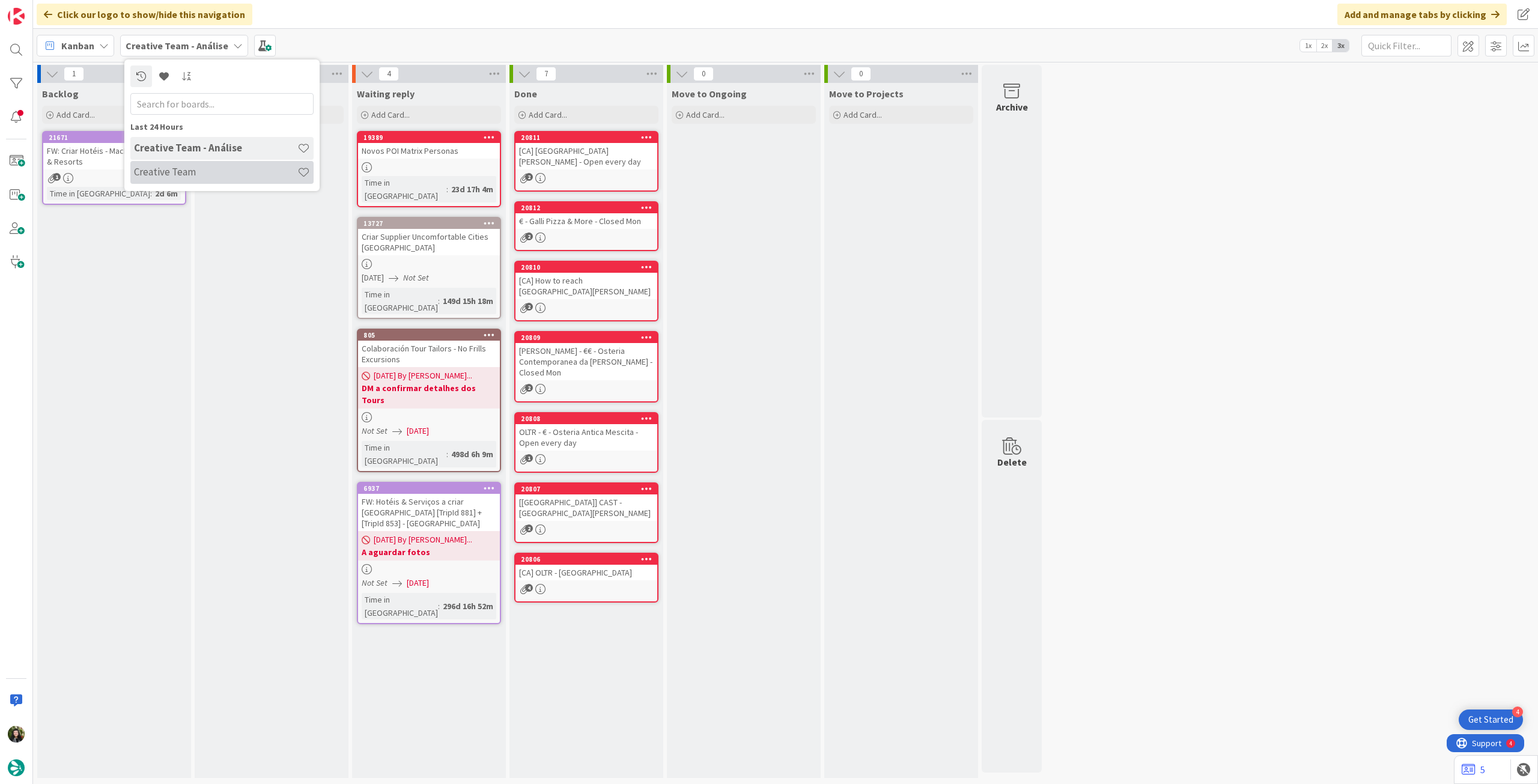
click at [187, 177] on h4 "Creative Team" at bounding box center [216, 171] width 163 height 12
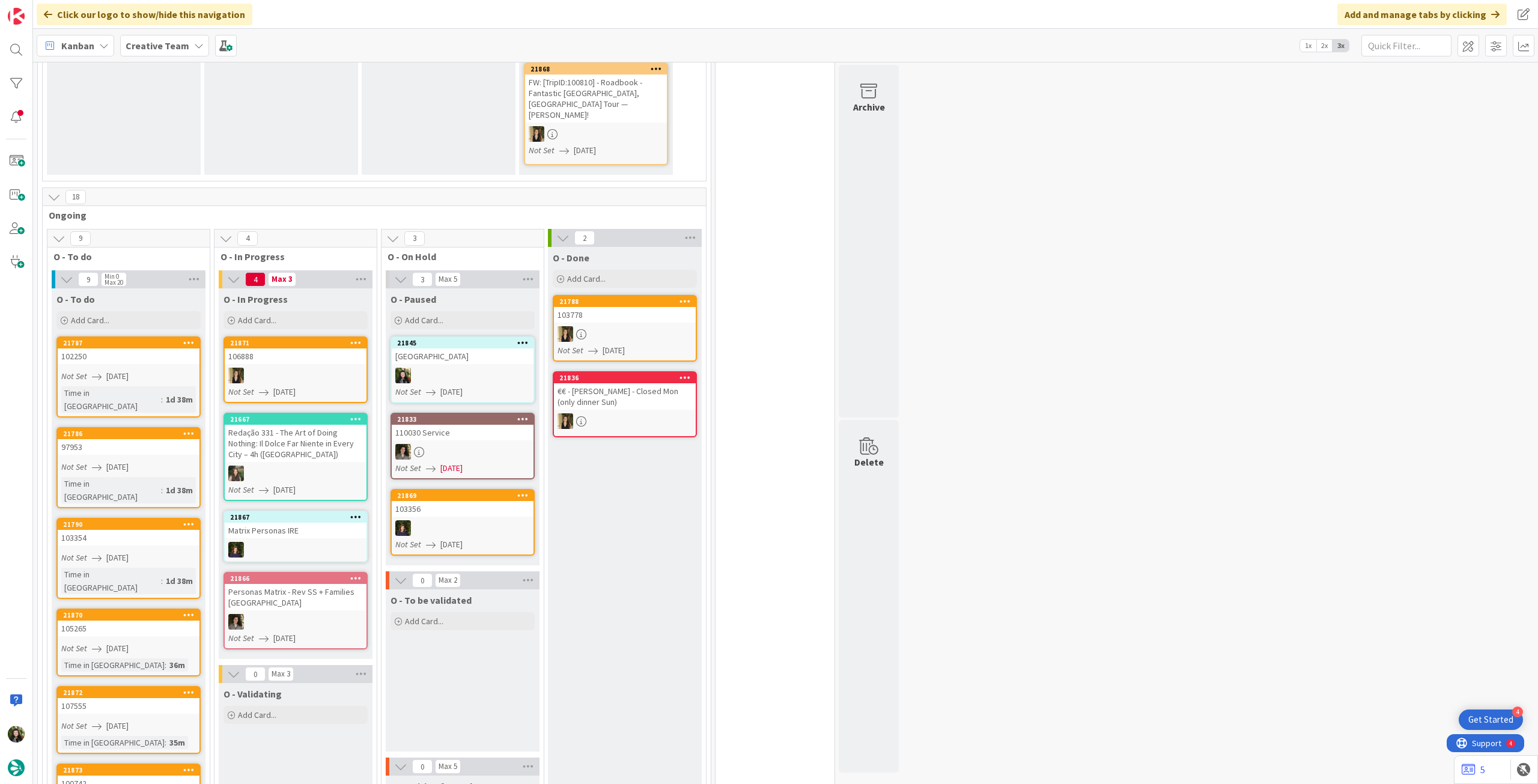
scroll to position [320, 0]
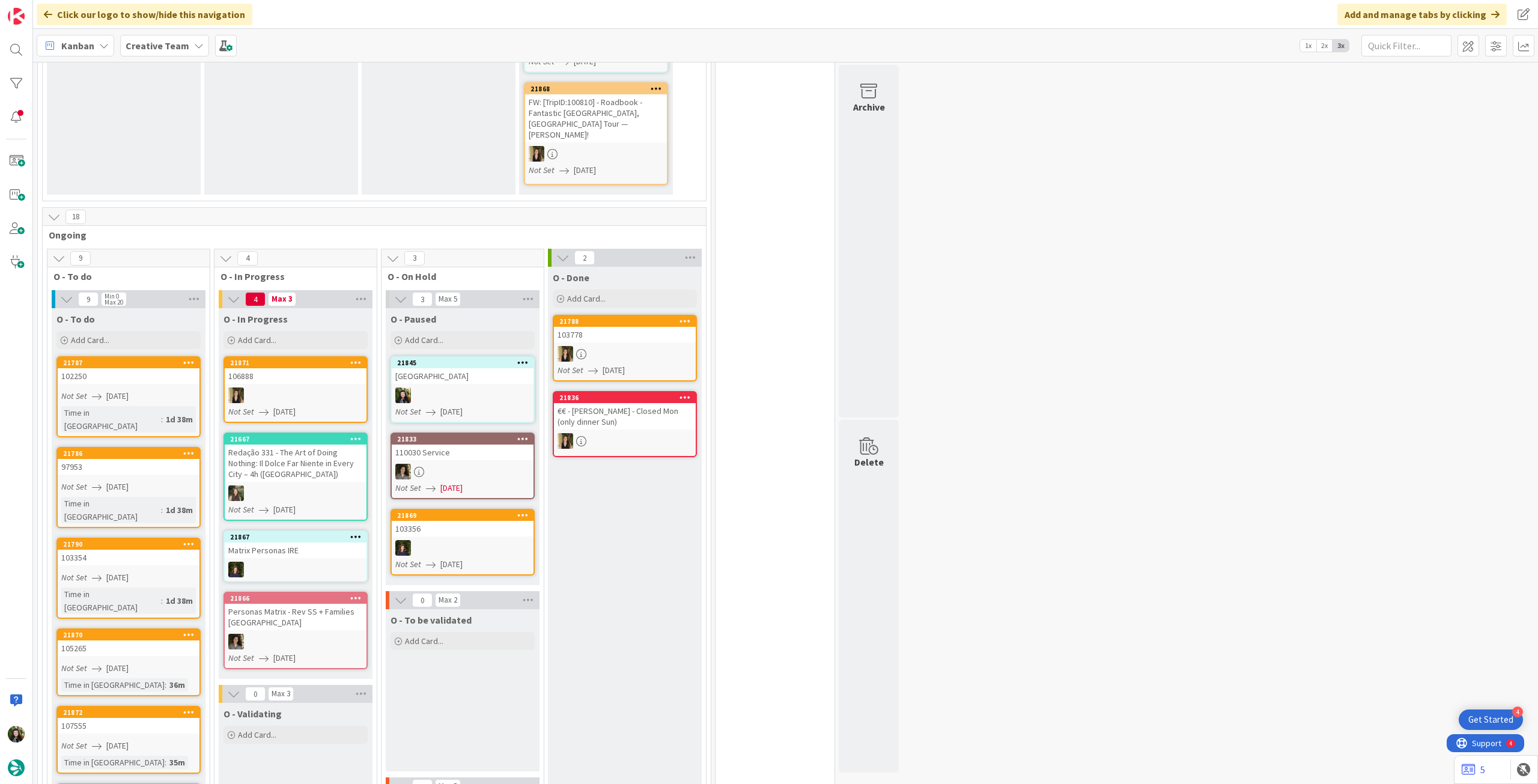
click at [82, 318] on div "O - To do Add Card..." at bounding box center [128, 330] width 154 height 43
click at [101, 335] on span "Add Card..." at bounding box center [90, 339] width 39 height 10
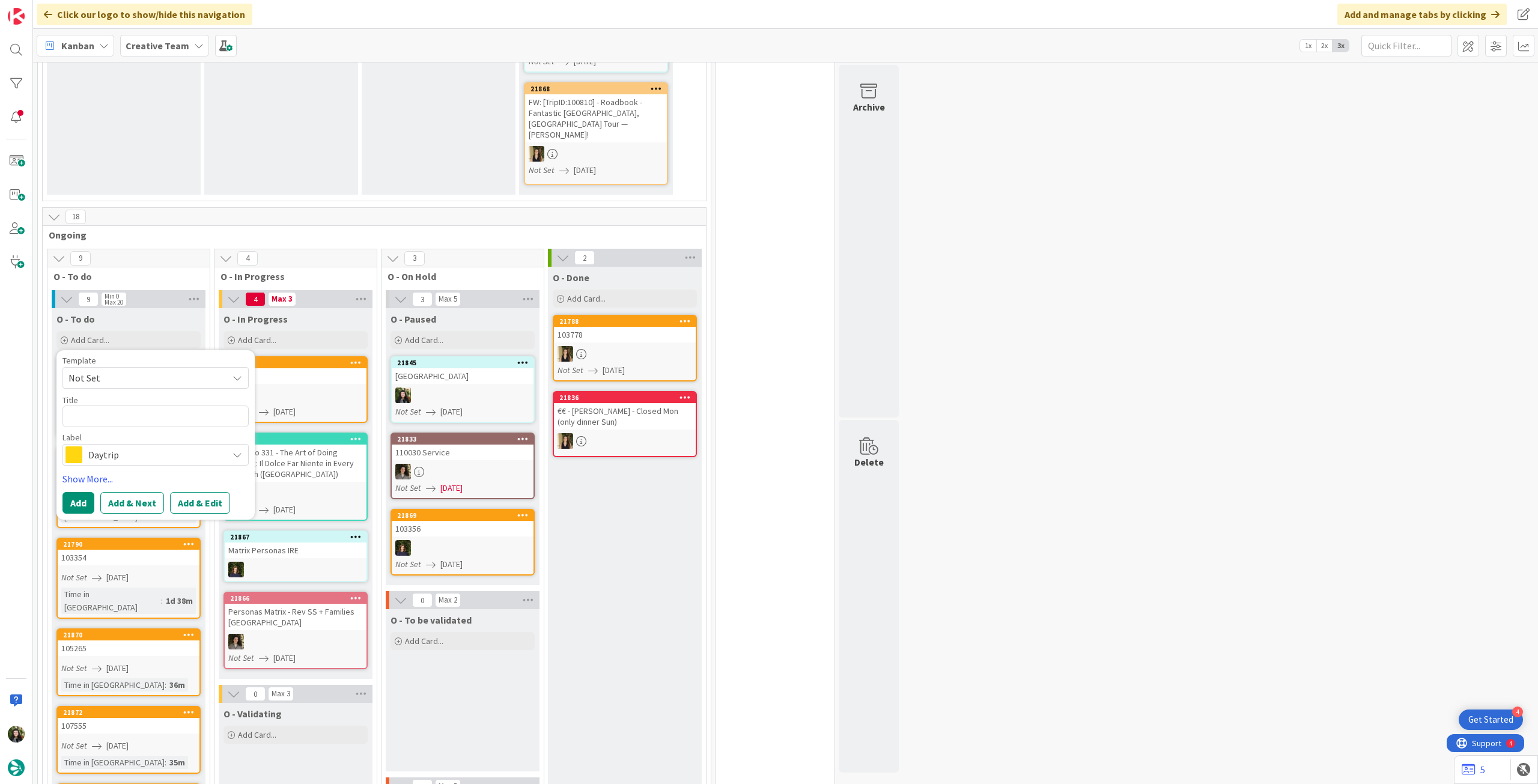
click at [137, 446] on span "Daytrip" at bounding box center [155, 454] width 134 height 17
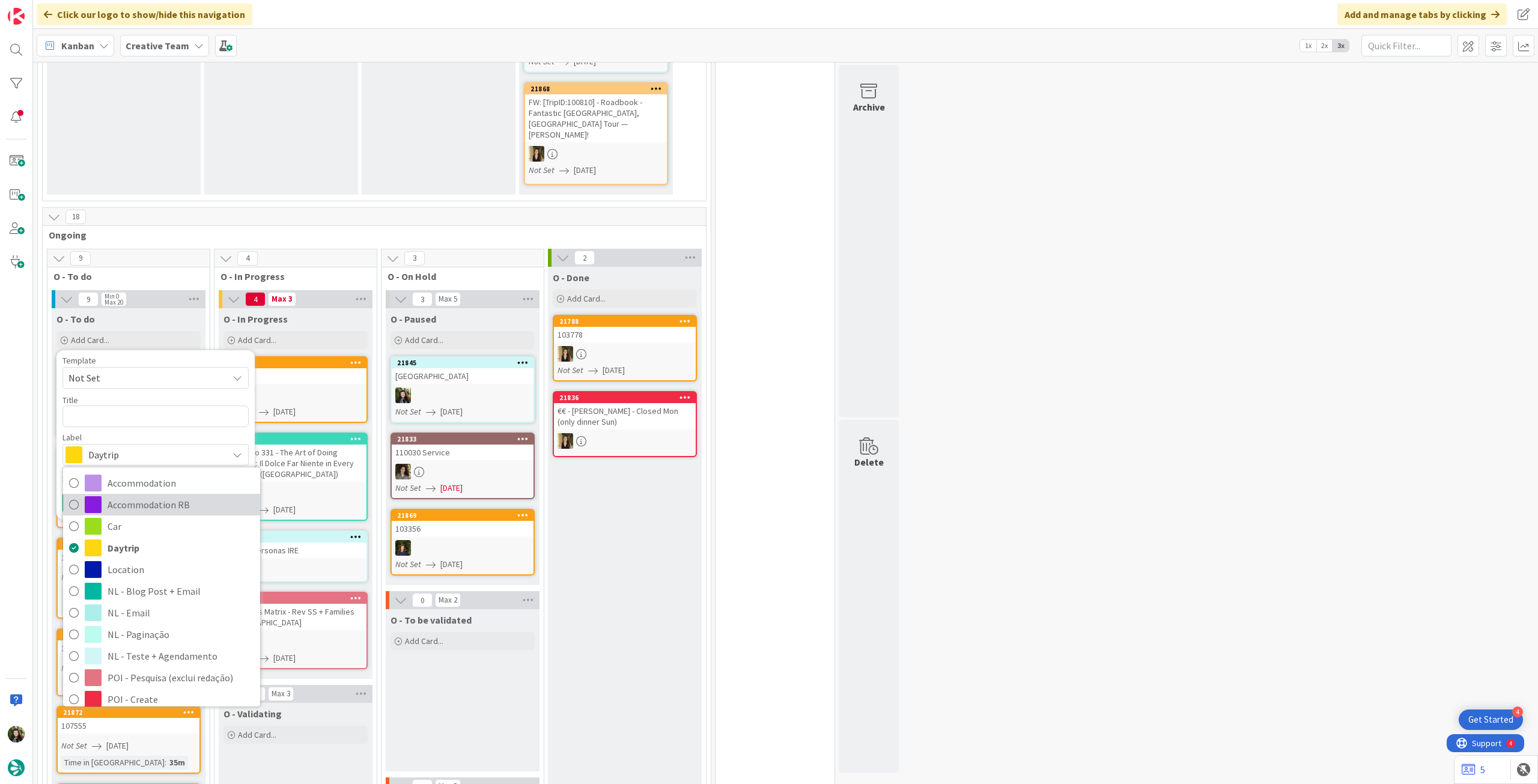
click at [149, 495] on span "Accommodation RB" at bounding box center [181, 504] width 146 height 18
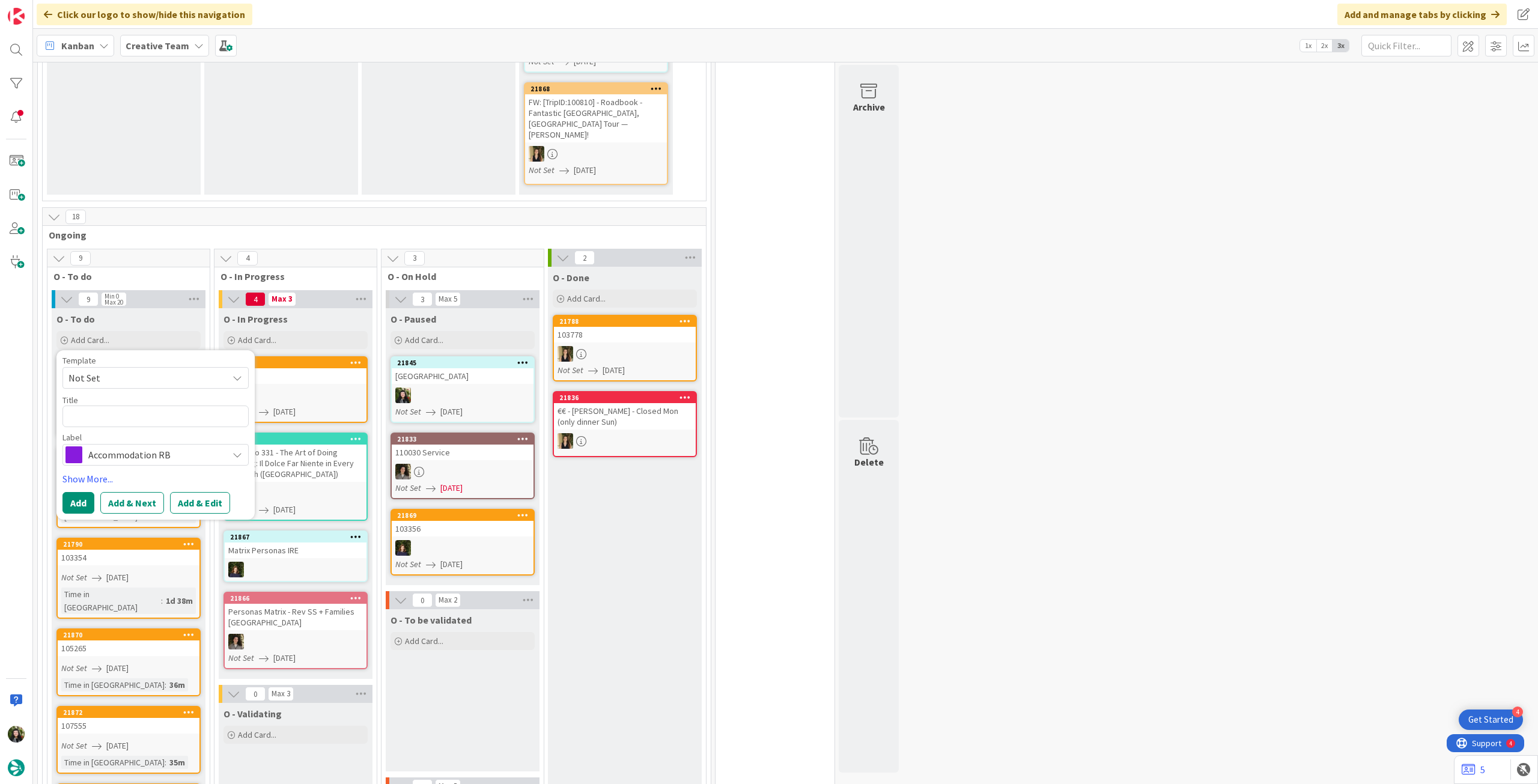
click at [93, 395] on div "Title 0 / 128" at bounding box center [156, 400] width 187 height 10
click at [92, 410] on textarea at bounding box center [156, 416] width 187 height 22
paste textarea "Casa do Barão (ATT – politica de cancelamento)"
type textarea "x"
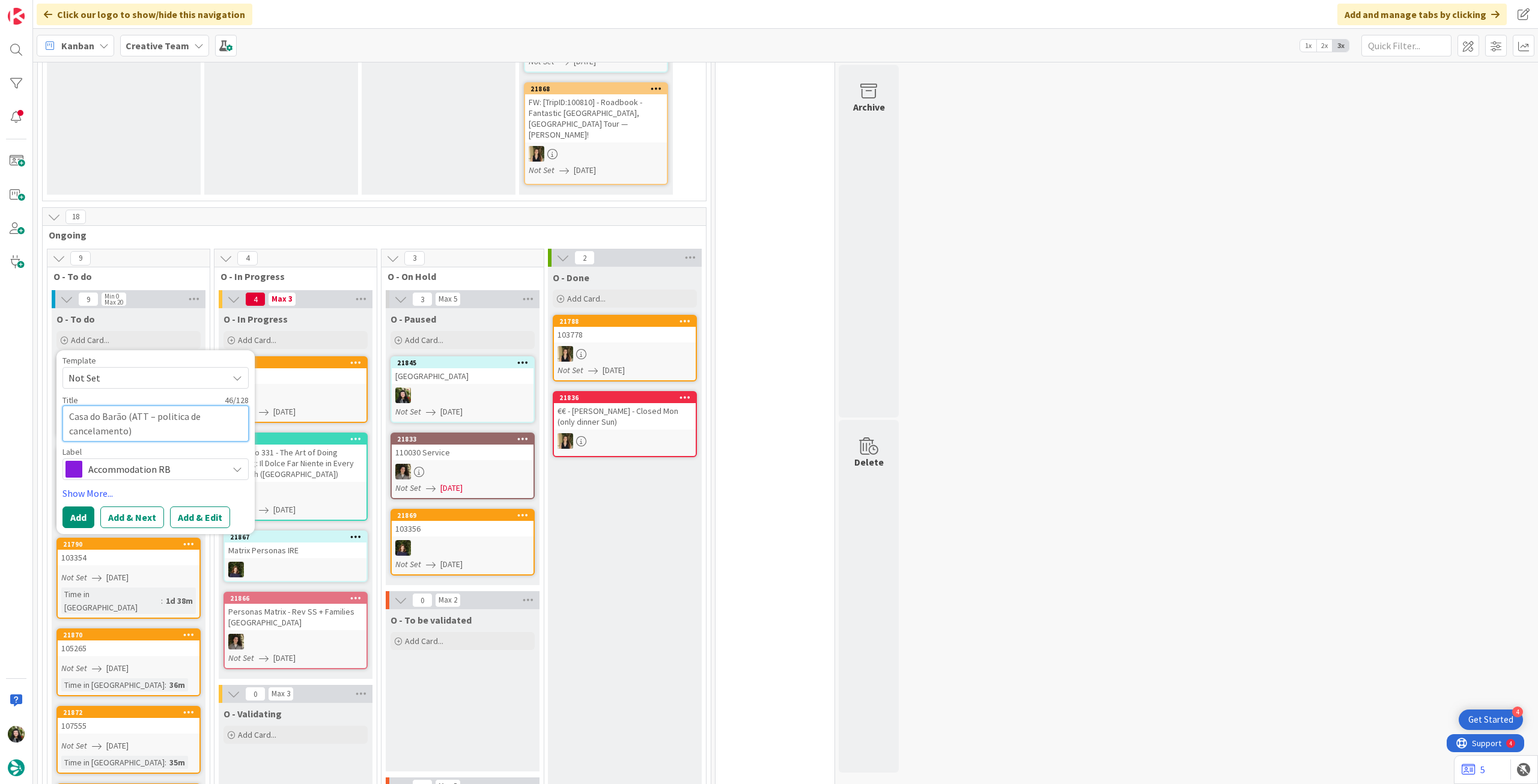
type textarea "Casa do Barão (ATT – politica de cancelamento)"
click at [71, 507] on button "Add" at bounding box center [79, 517] width 32 height 22
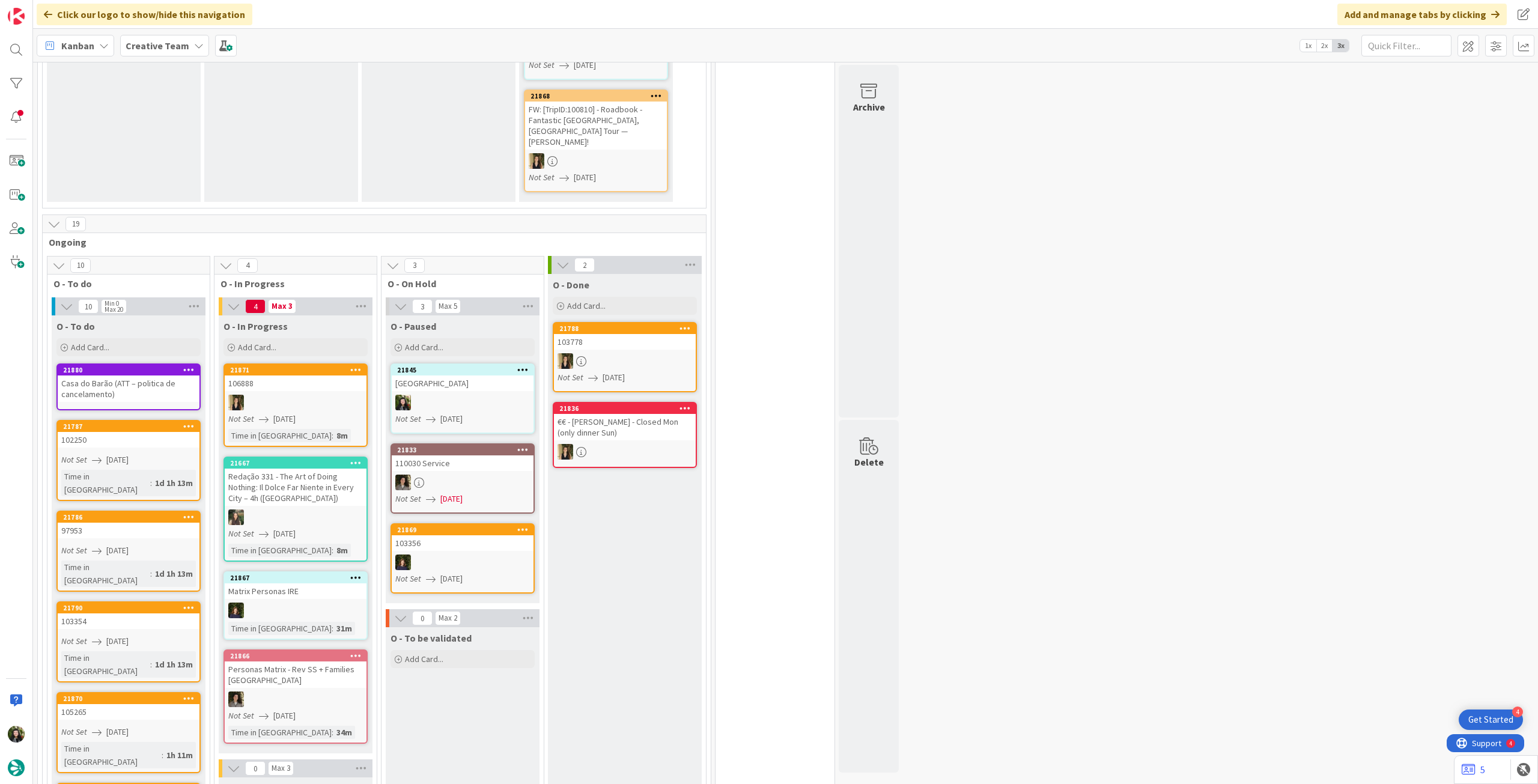
click at [120, 376] on div "Casa do Barão (ATT – politica de cancelamento)" at bounding box center [129, 388] width 142 height 27
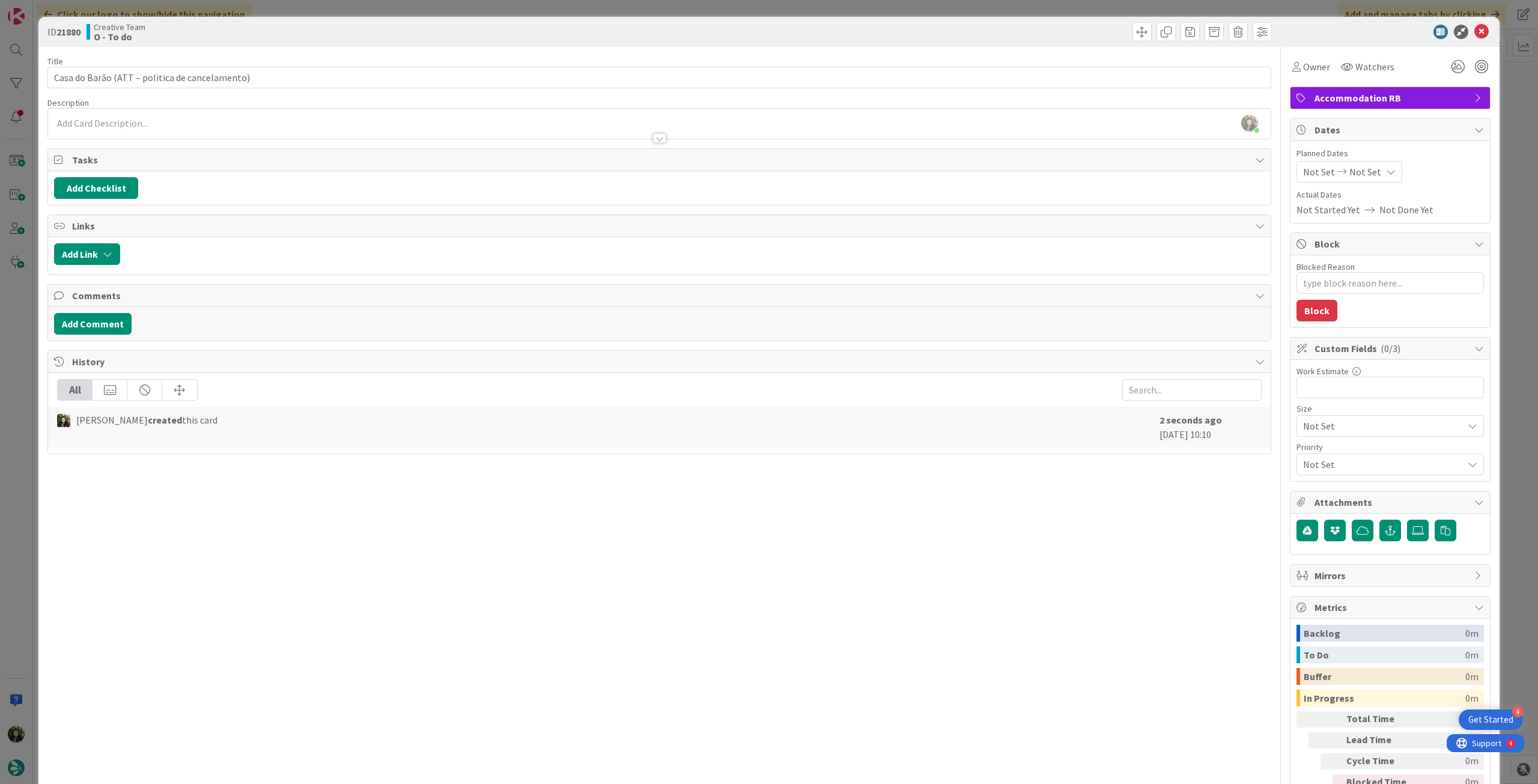
click at [1474, 34] on icon at bounding box center [1482, 32] width 14 height 14
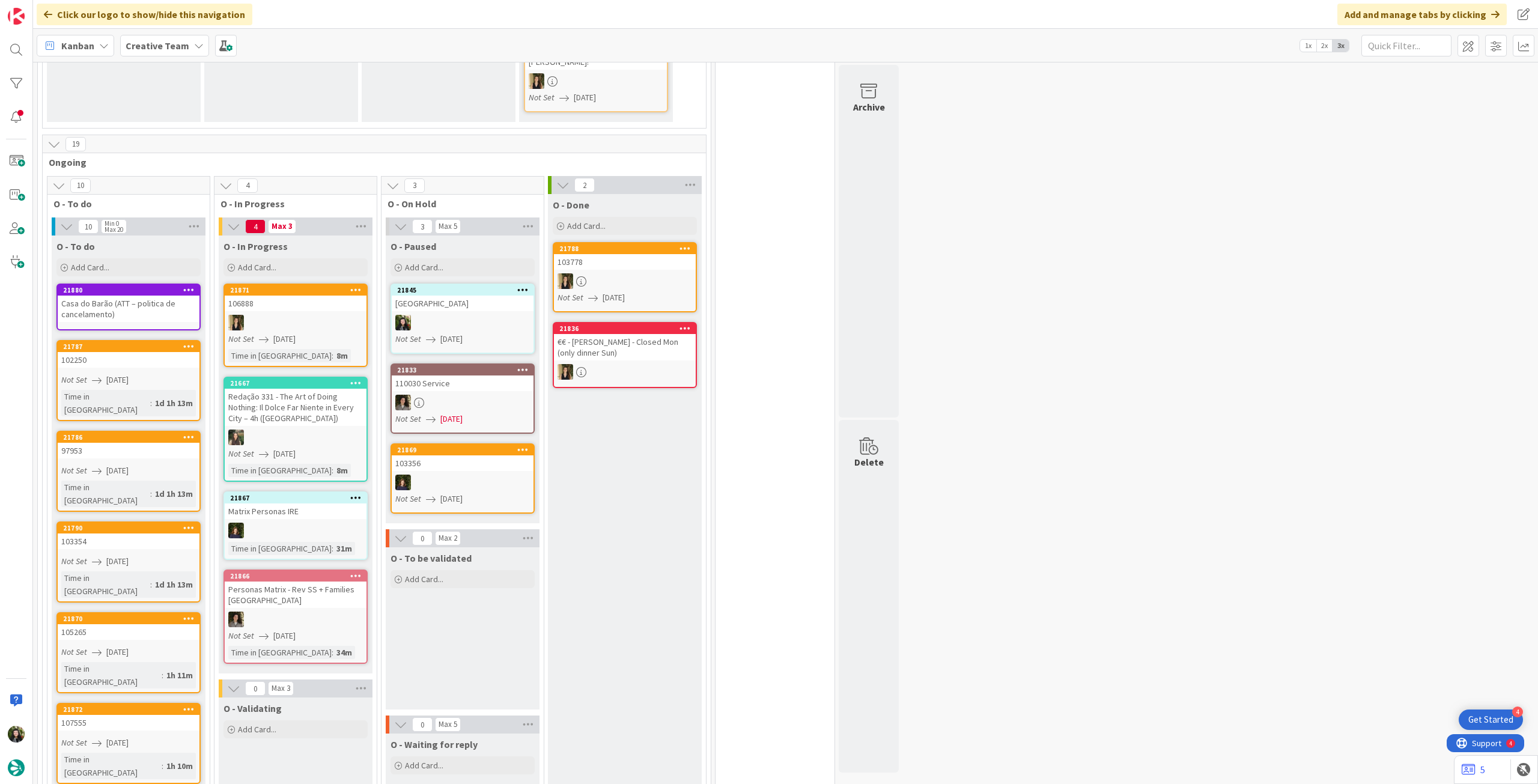
click at [144, 305] on div "Casa do Barão (ATT – politica de cancelamento)" at bounding box center [129, 308] width 142 height 27
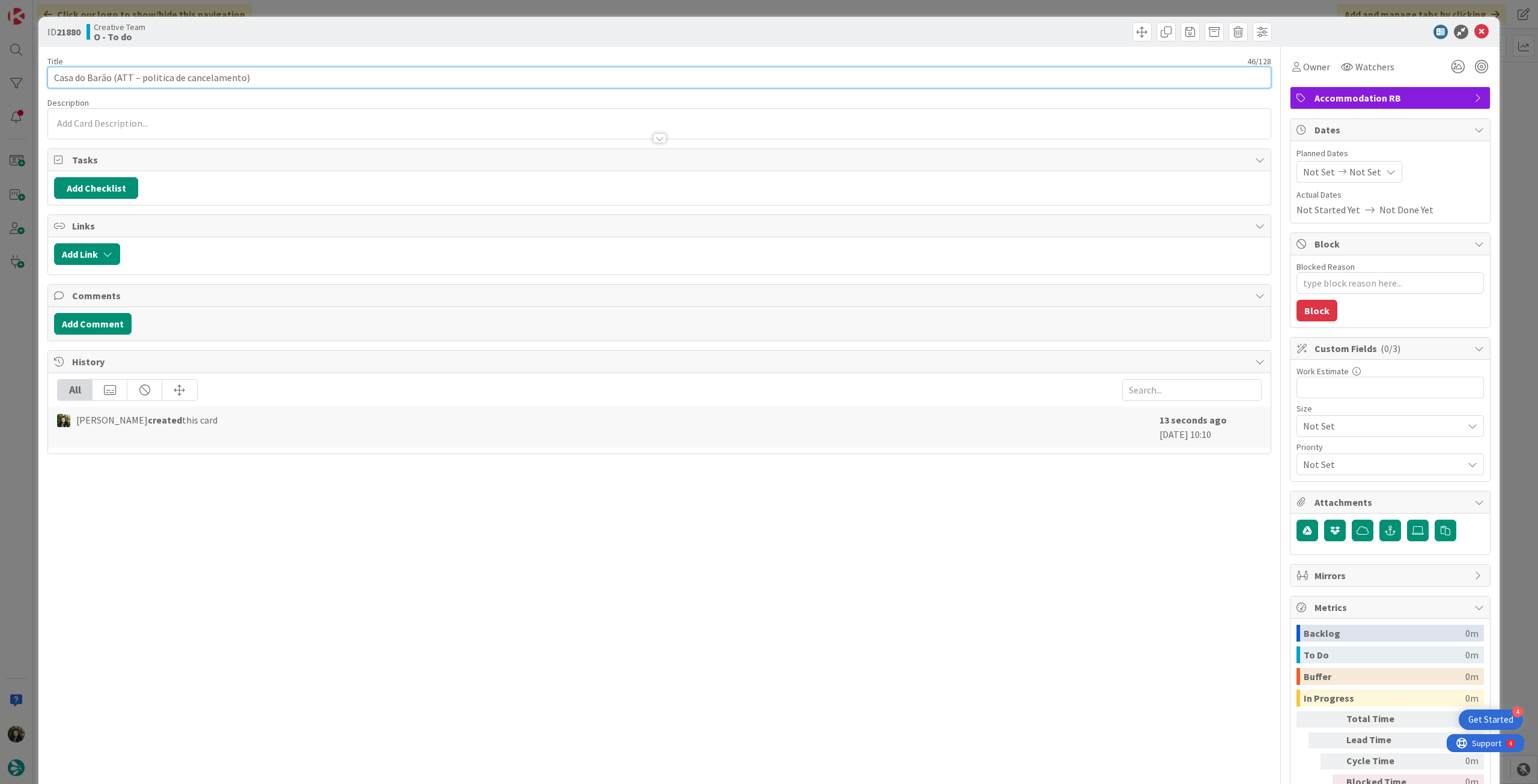
click at [302, 76] on input "Casa do Barão (ATT – politica de cancelamento)" at bounding box center [659, 77] width 1223 height 22
type textarea "x"
paste input "97953"
type input "Casa do Barão (ATT – politica de cancelamento) - 97953"
type textarea "x"
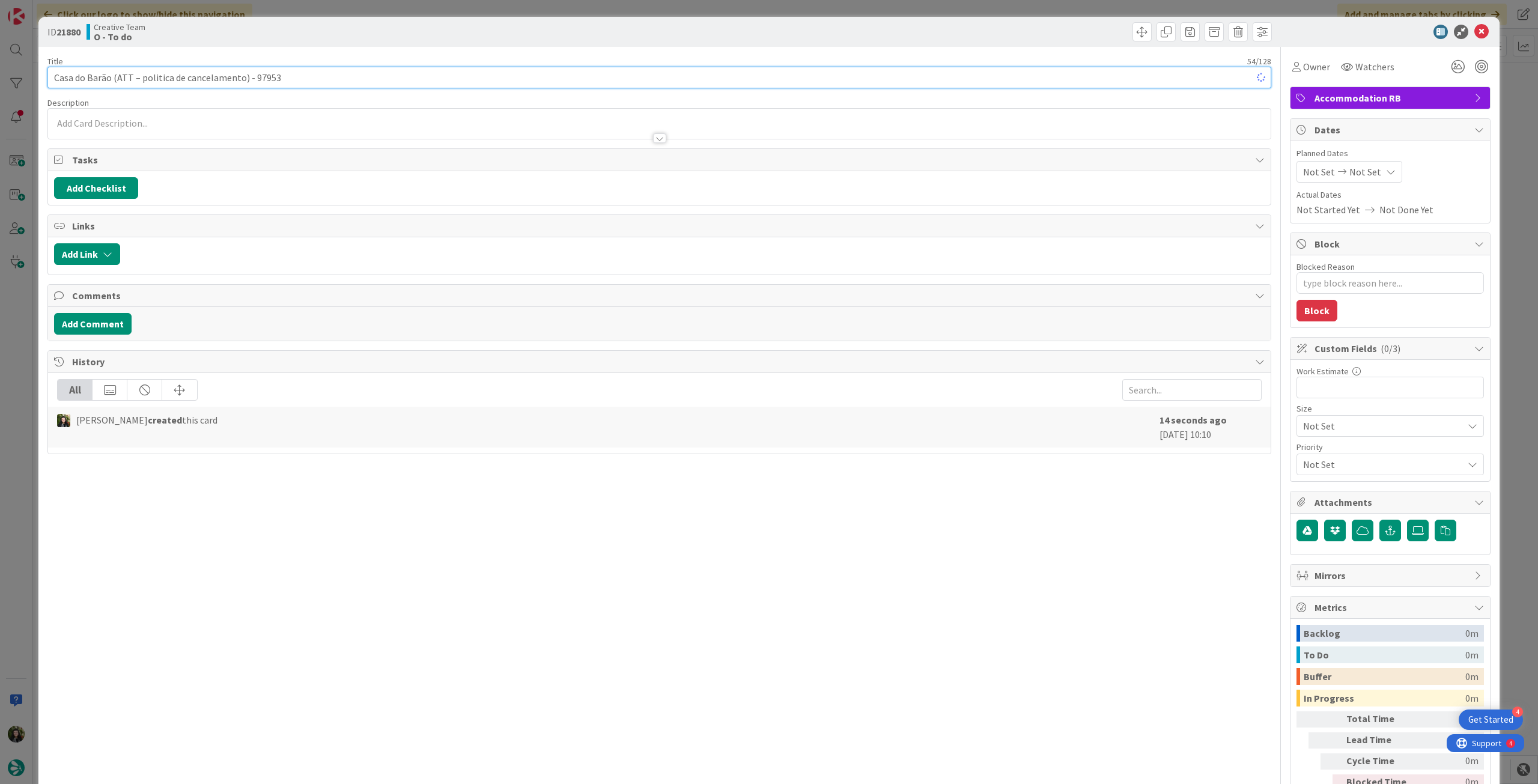
type input "Casa do Barão (ATT – politica de cancelamento) - 97953"
click at [1363, 181] on div "Not Set Not Set" at bounding box center [1349, 171] width 105 height 22
click at [1309, 450] on icon at bounding box center [1318, 453] width 18 height 14
type input "[DATE]"
click at [1474, 31] on icon at bounding box center [1482, 32] width 14 height 14
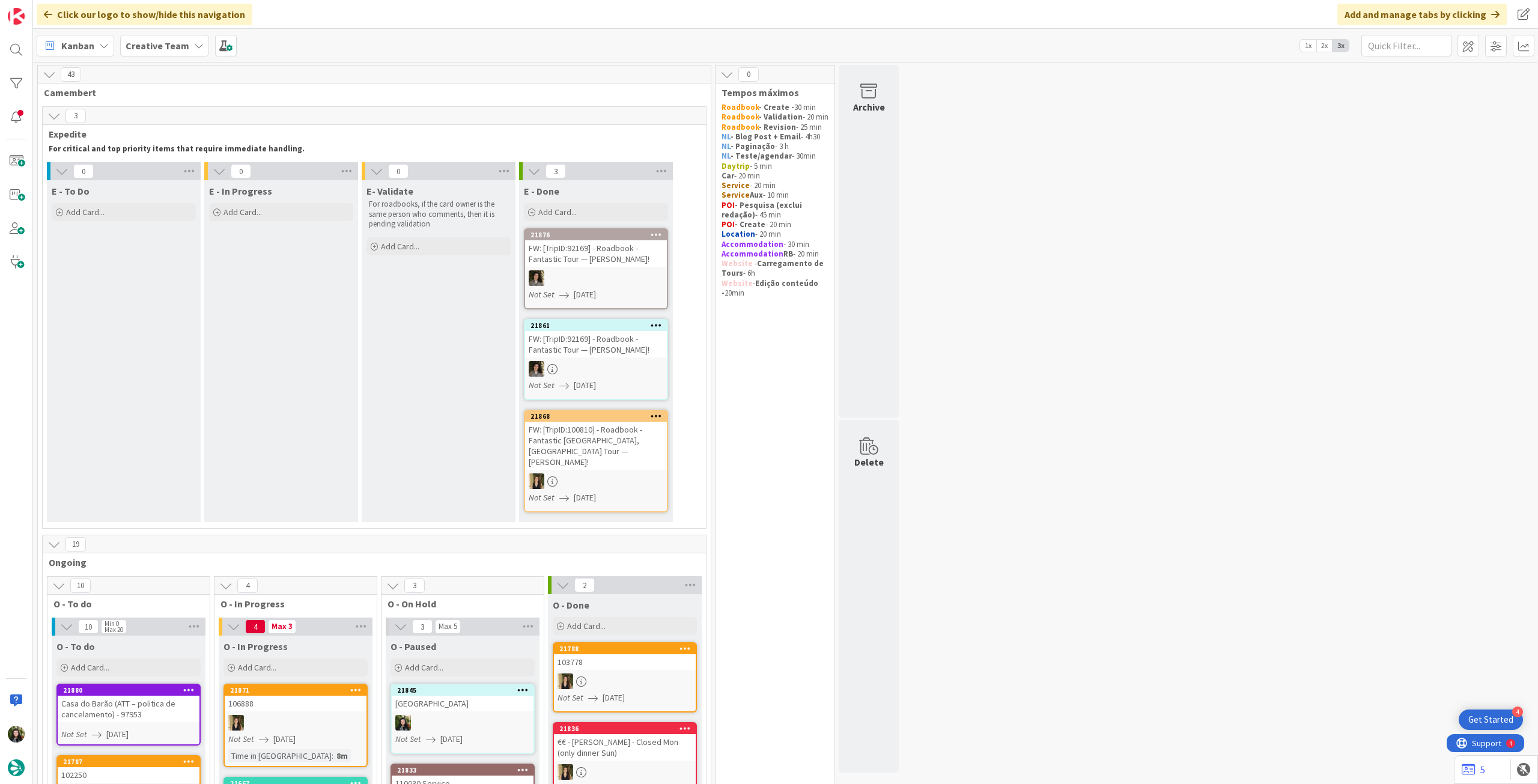
click at [162, 40] on b "Creative Team" at bounding box center [157, 45] width 64 height 12
click at [183, 181] on div "Creative Team - Análise" at bounding box center [222, 172] width 183 height 23
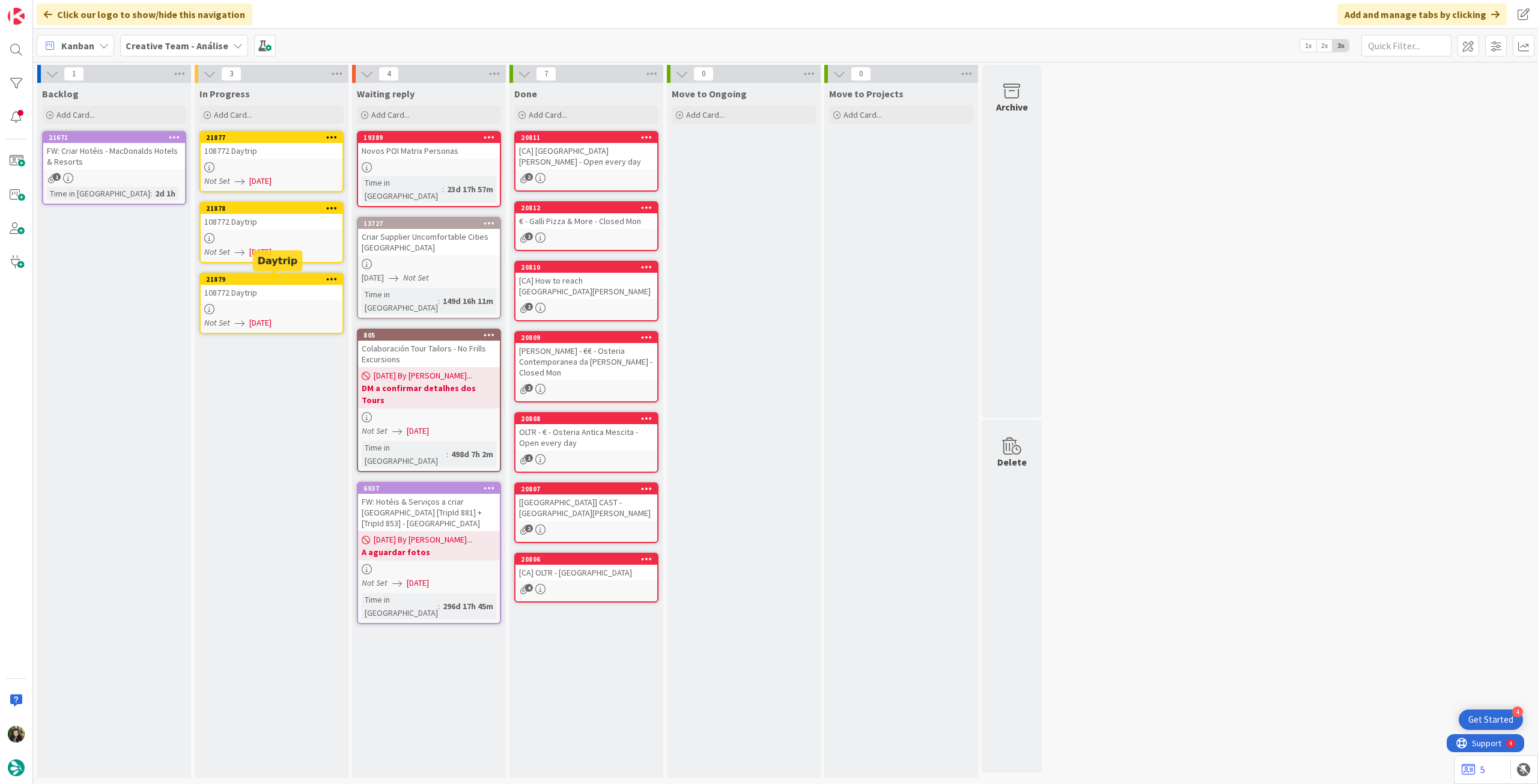
click at [281, 164] on div at bounding box center [271, 167] width 142 height 10
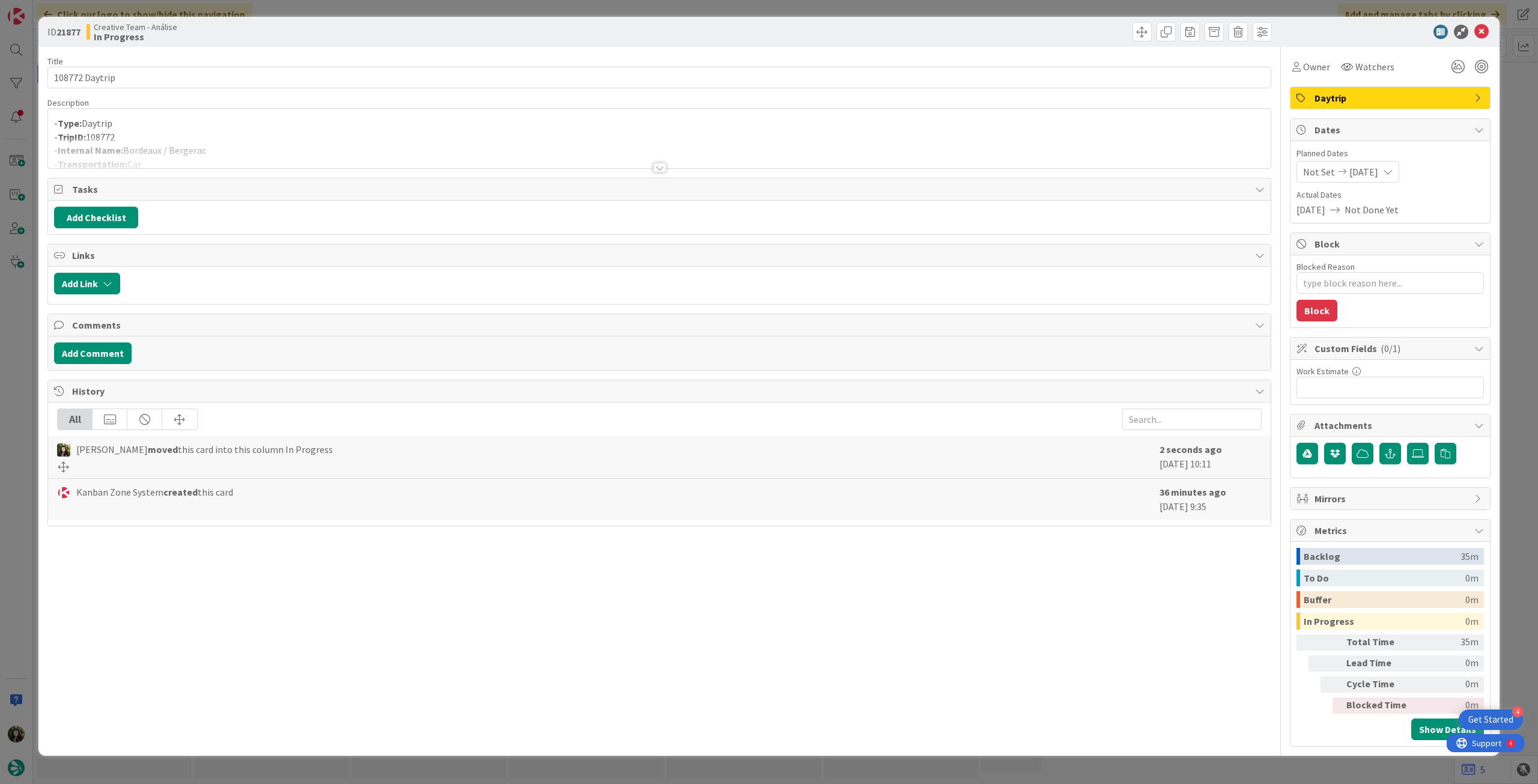
click at [1480, 27] on icon at bounding box center [1482, 32] width 14 height 14
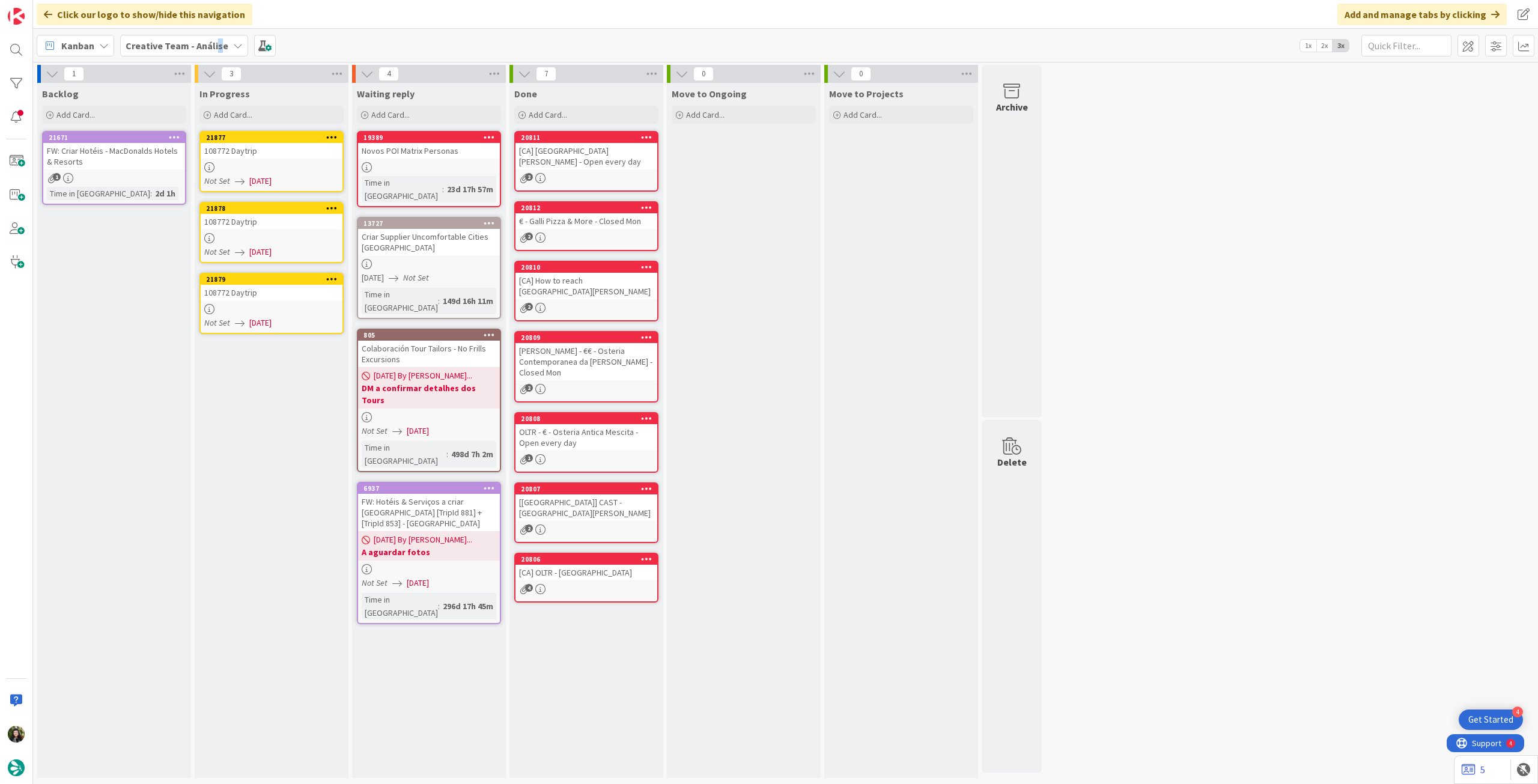
click at [214, 48] on b "Creative Team - Análise" at bounding box center [177, 45] width 103 height 12
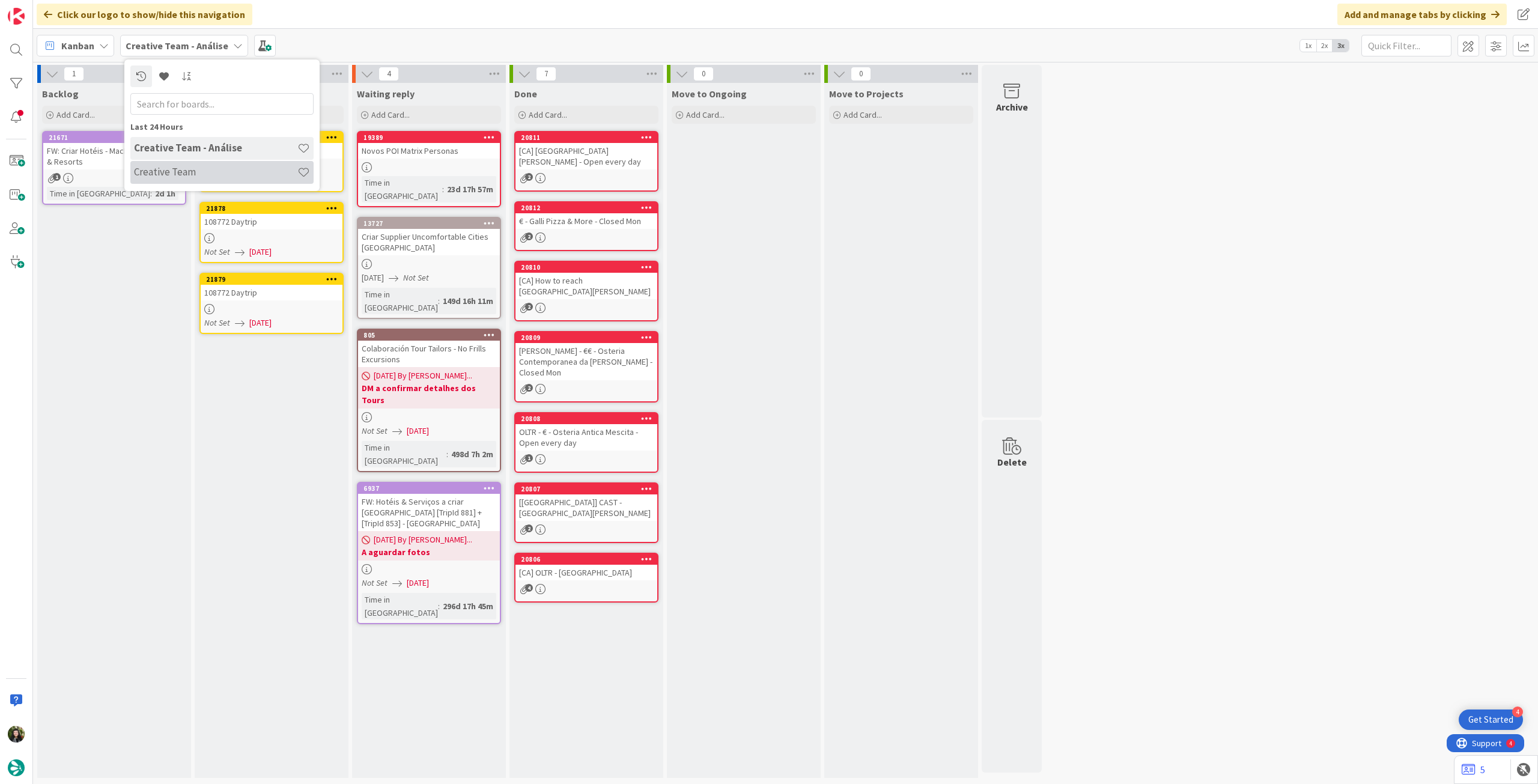
click at [189, 176] on h4 "Creative Team" at bounding box center [216, 171] width 163 height 12
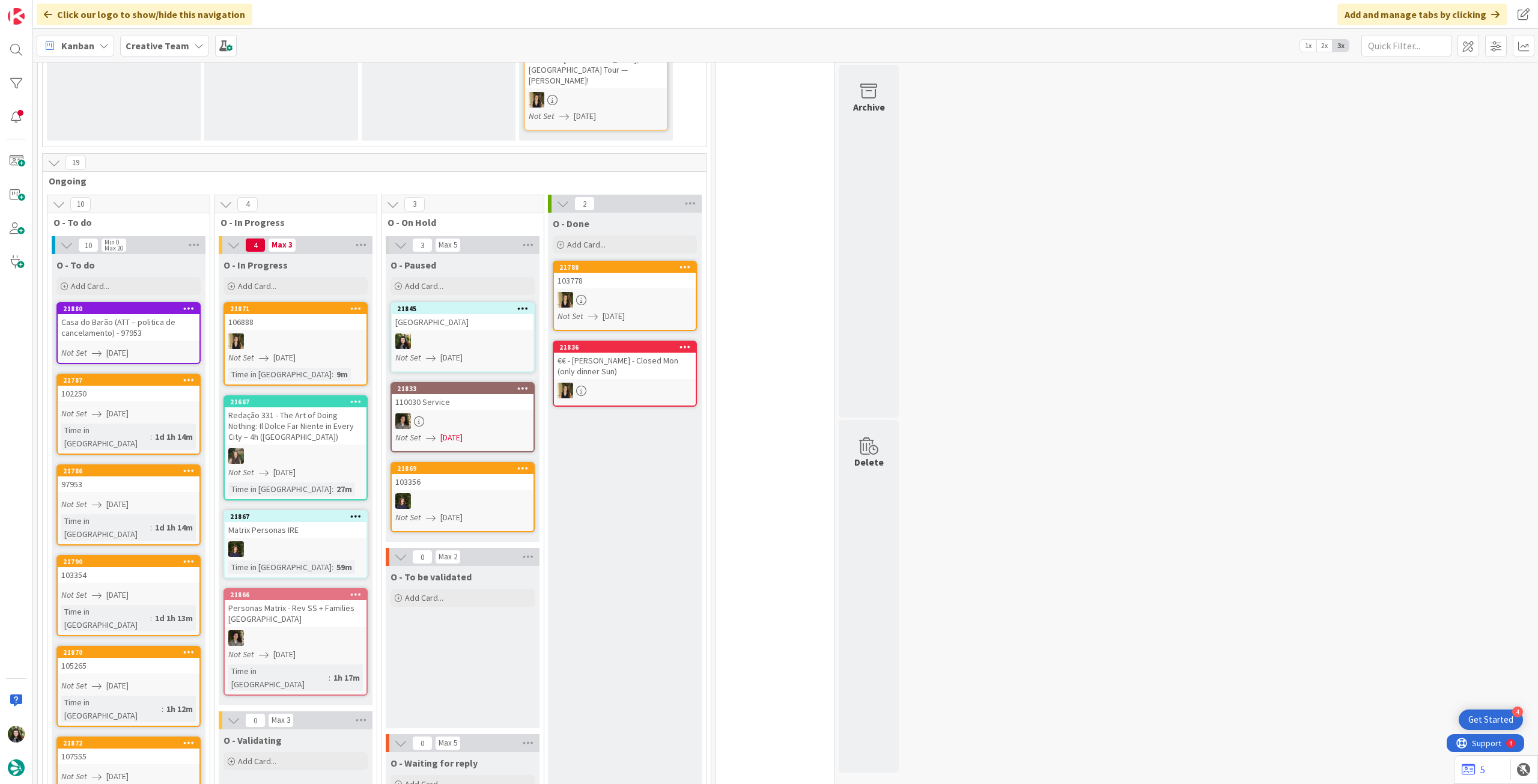
scroll to position [400, 0]
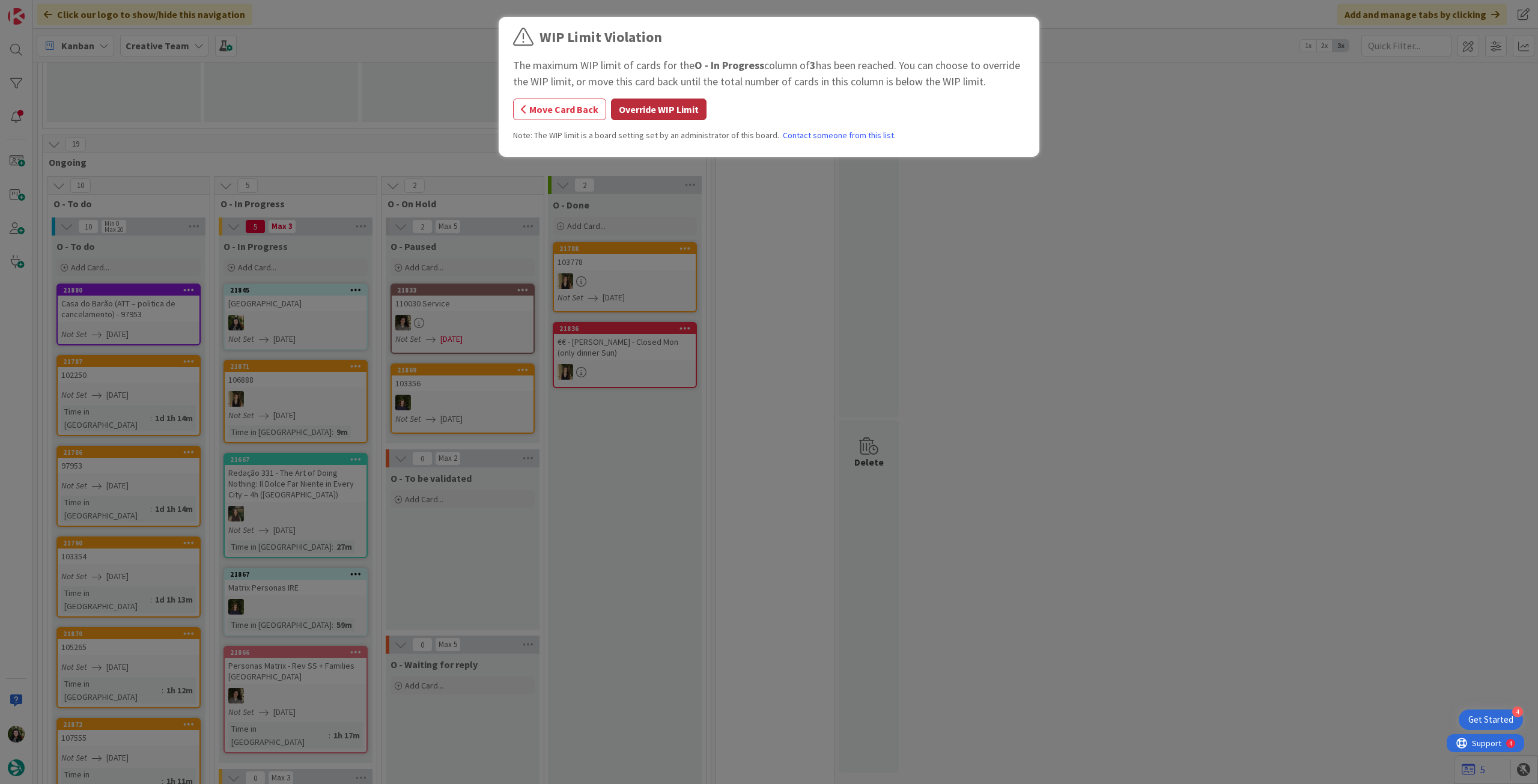
click at [623, 116] on button "Override WIP Limit" at bounding box center [659, 109] width 96 height 22
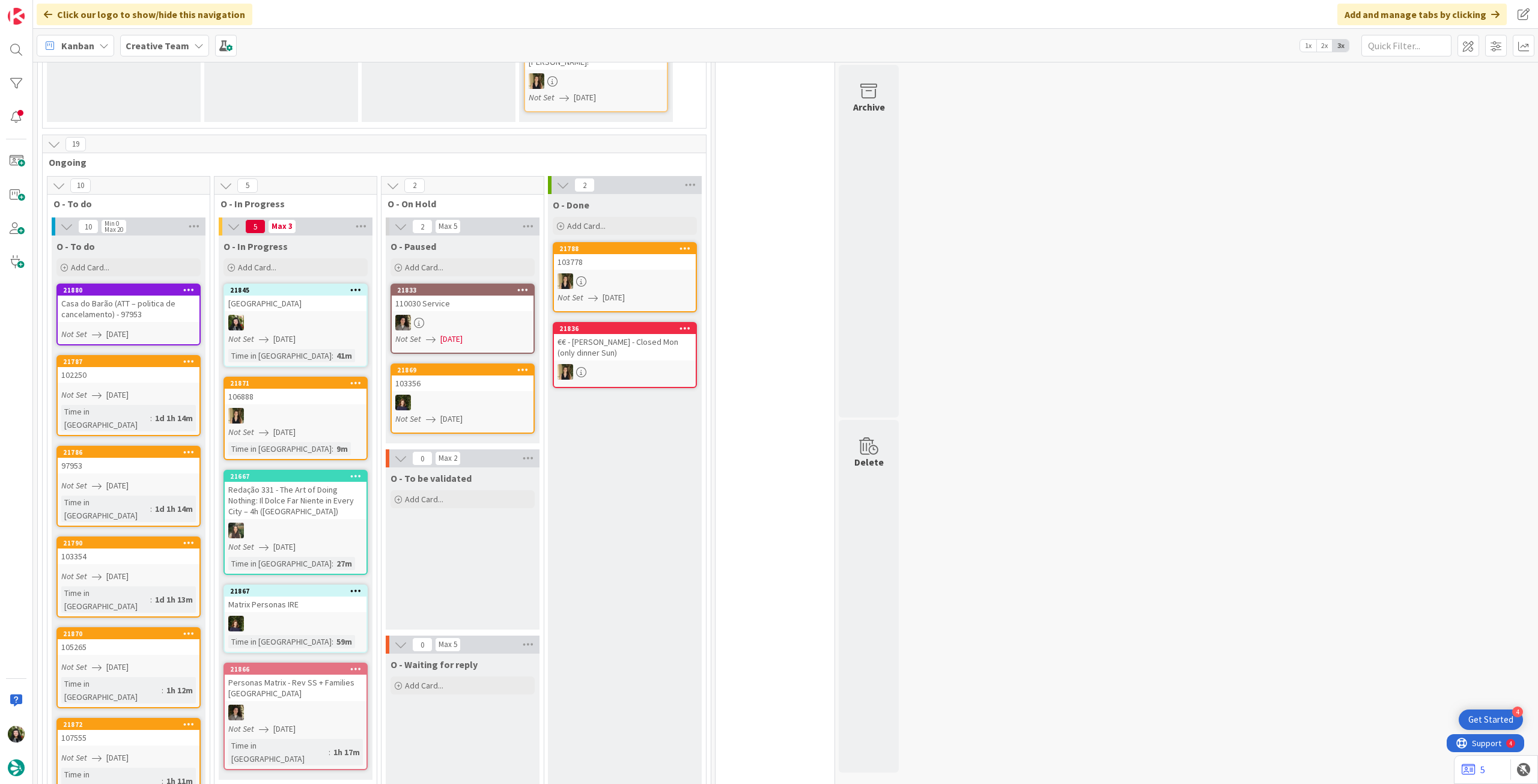
click at [327, 300] on link "21845 Atualizar Lightroom Not Set 28/08/2025 Time in Column : 41m" at bounding box center [295, 326] width 144 height 84
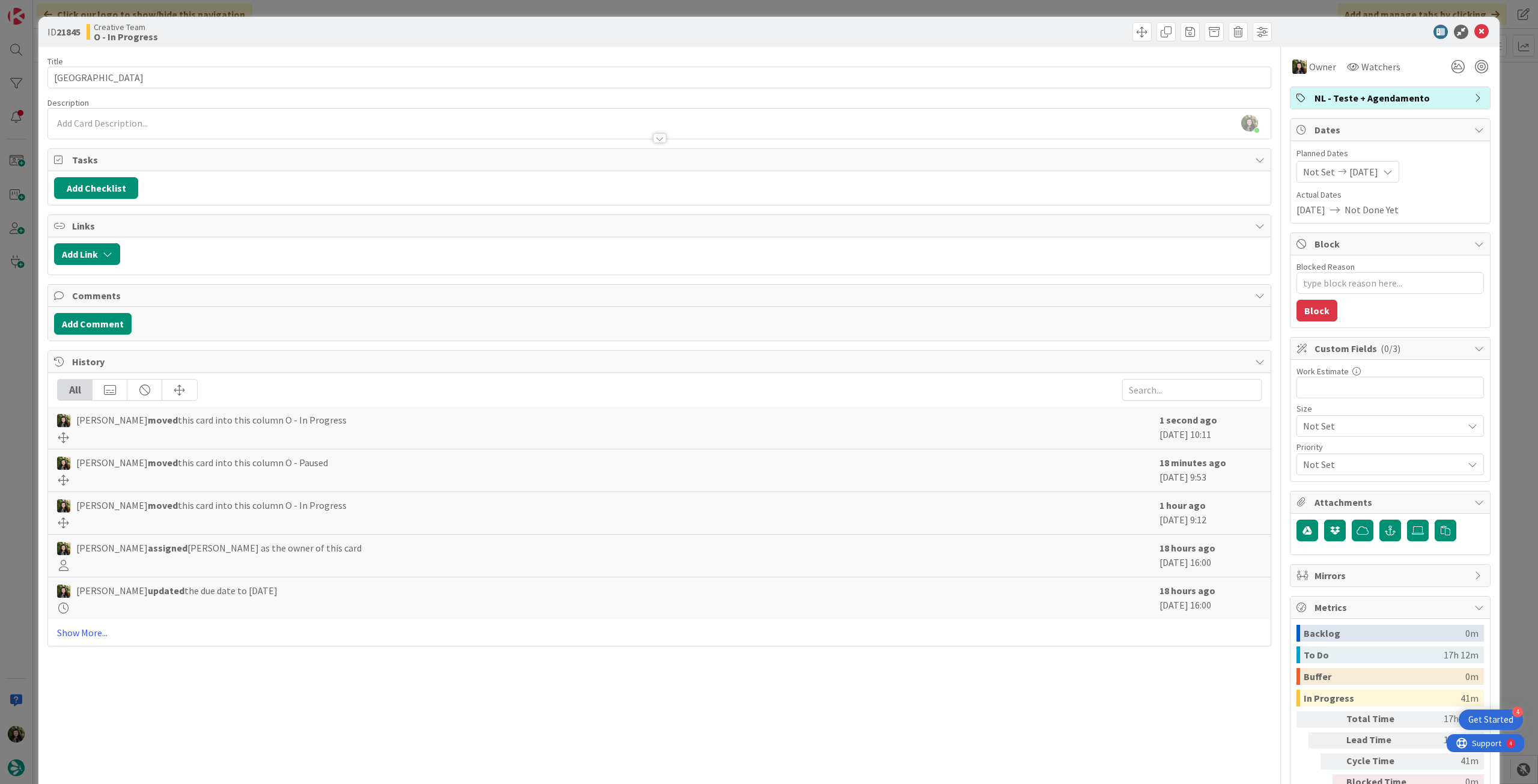
click at [1343, 101] on span "NL - Teste + Agendamento" at bounding box center [1391, 98] width 154 height 14
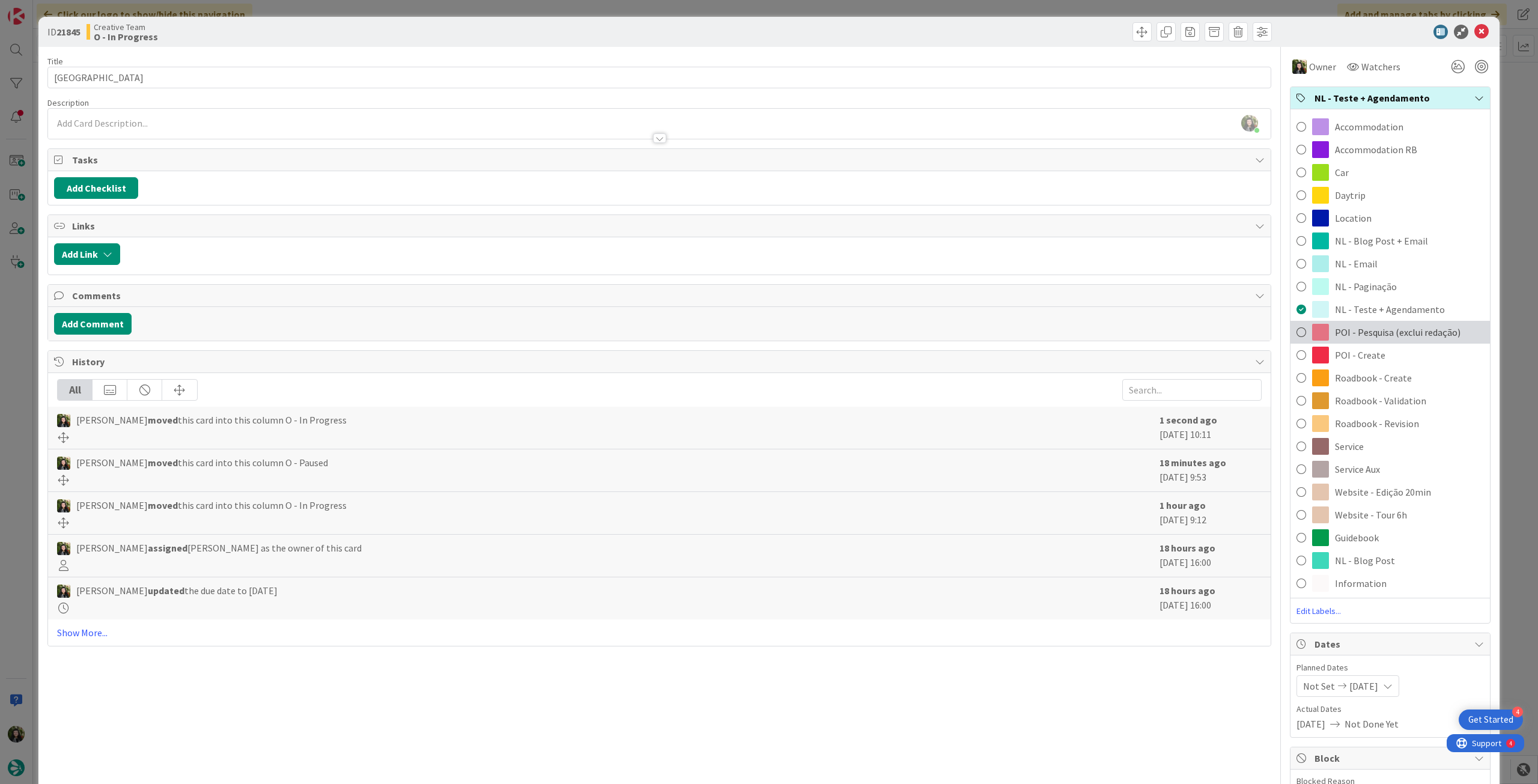
click at [1402, 335] on span "POI - Pesquisa (exclui redação)" at bounding box center [1398, 332] width 125 height 14
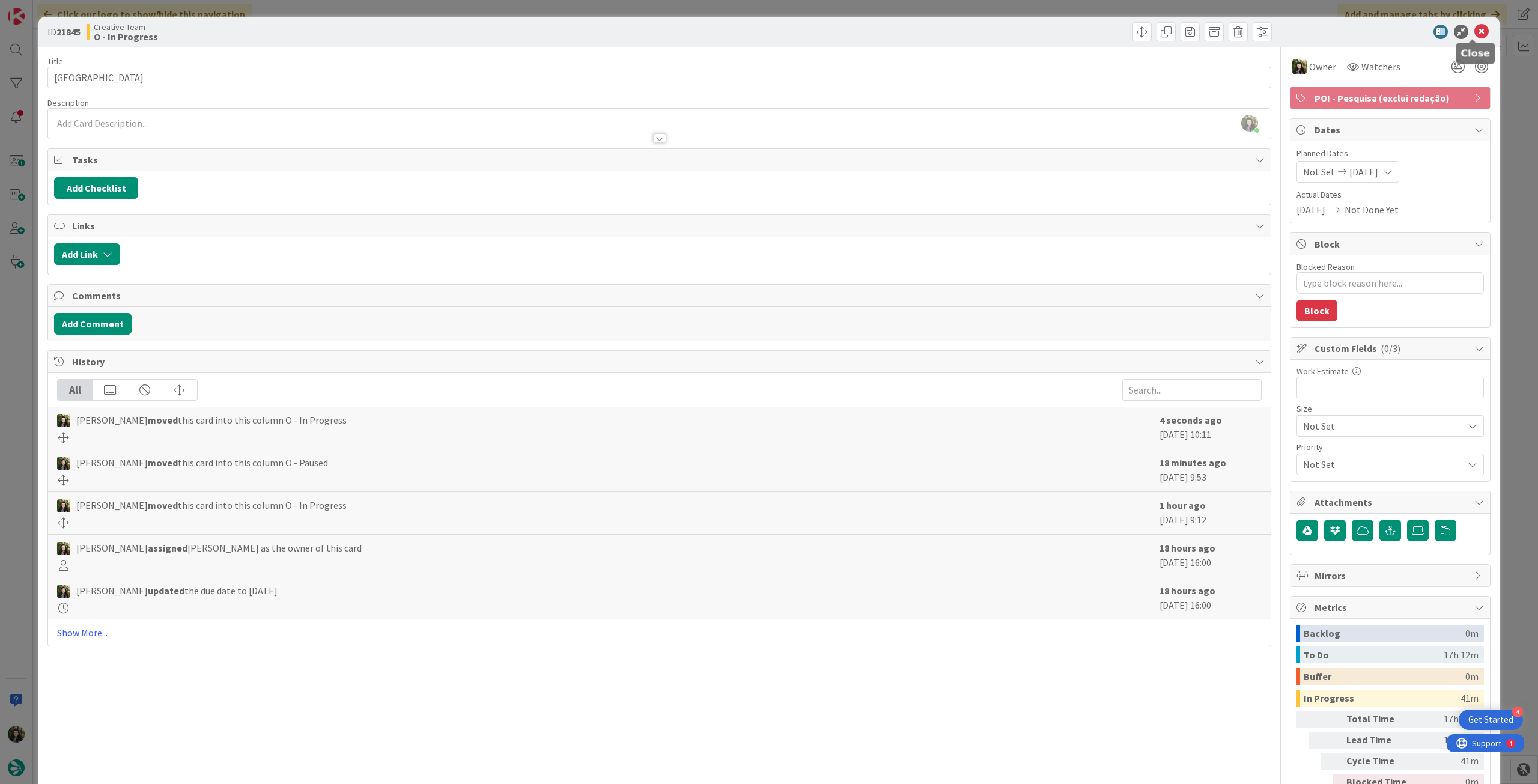
click at [1474, 30] on icon at bounding box center [1482, 32] width 14 height 14
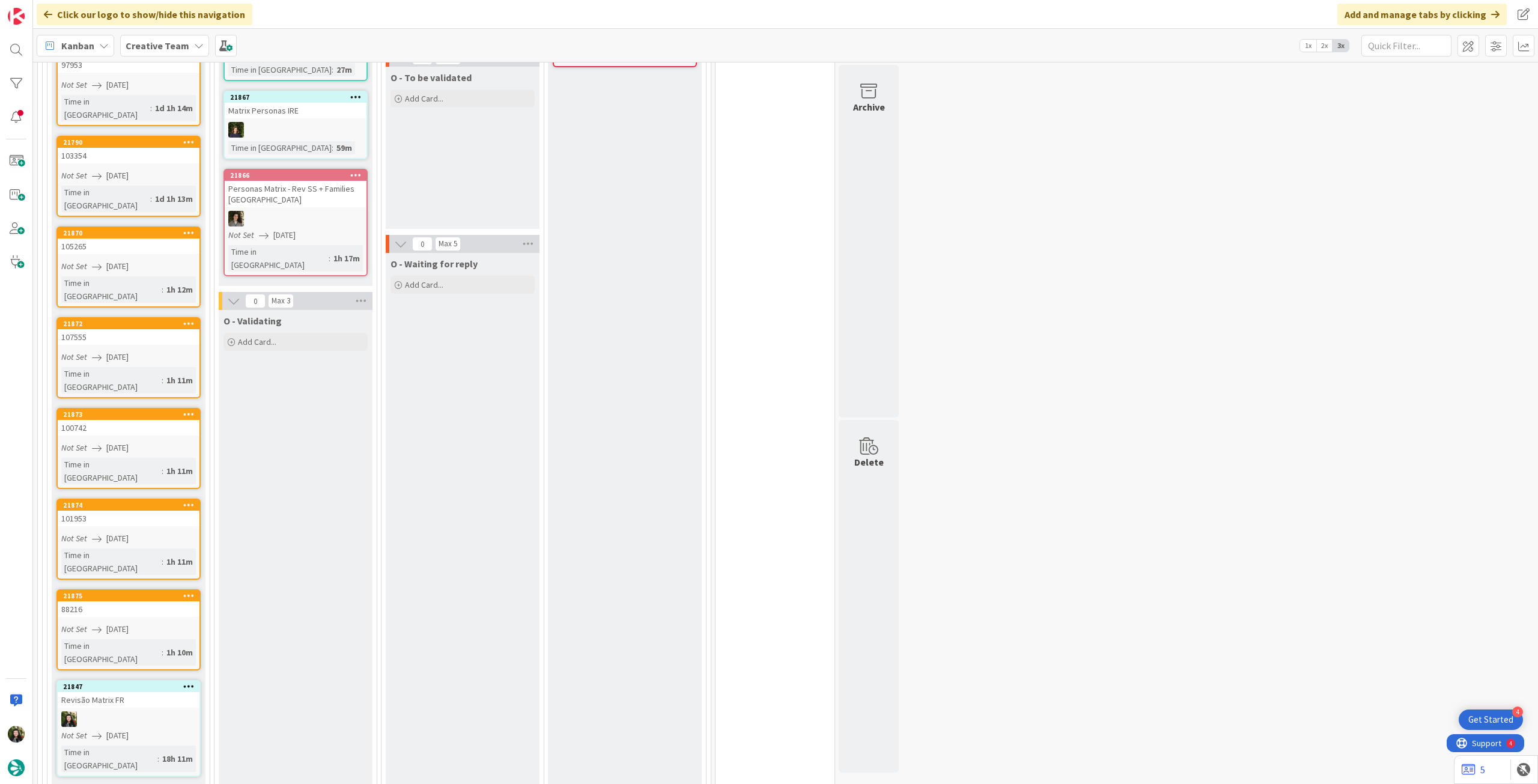
scroll to position [320, 0]
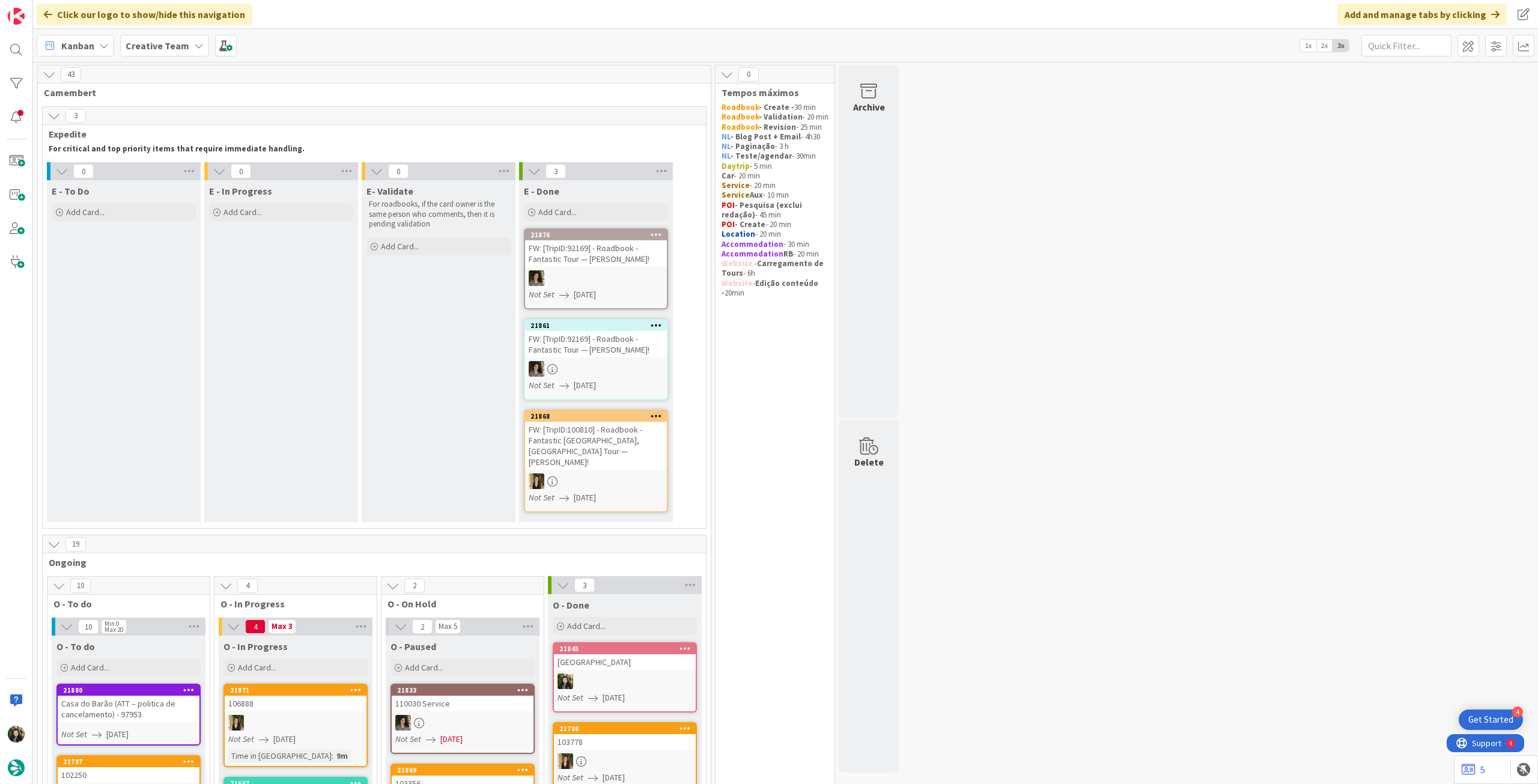
click at [168, 53] on div "Creative Team" at bounding box center [164, 45] width 89 height 22
click at [162, 174] on h4 "Creative Team - Análise" at bounding box center [216, 171] width 163 height 12
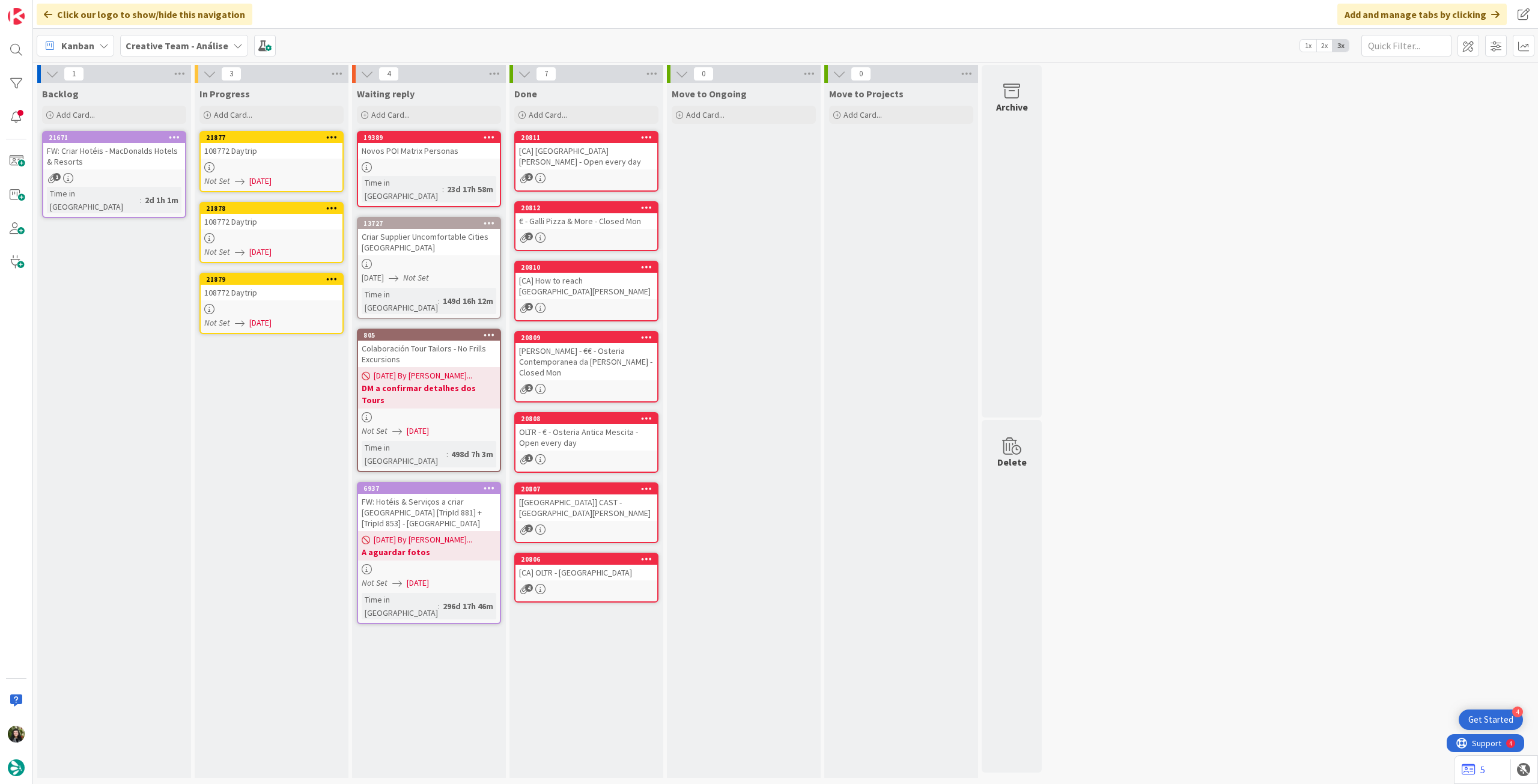
click at [284, 150] on div "108772 Daytrip" at bounding box center [271, 150] width 142 height 15
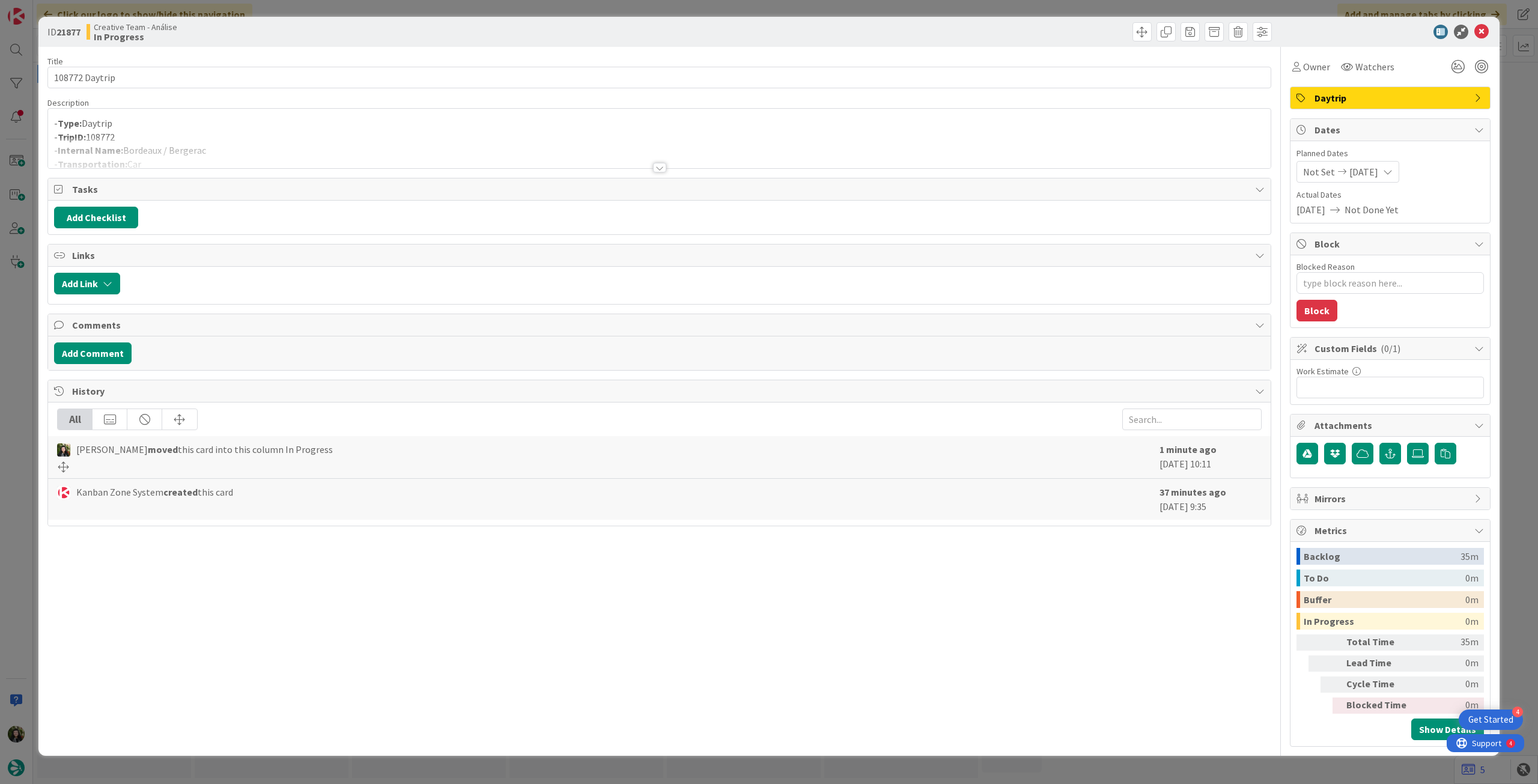
click at [312, 153] on div at bounding box center [660, 153] width 1223 height 31
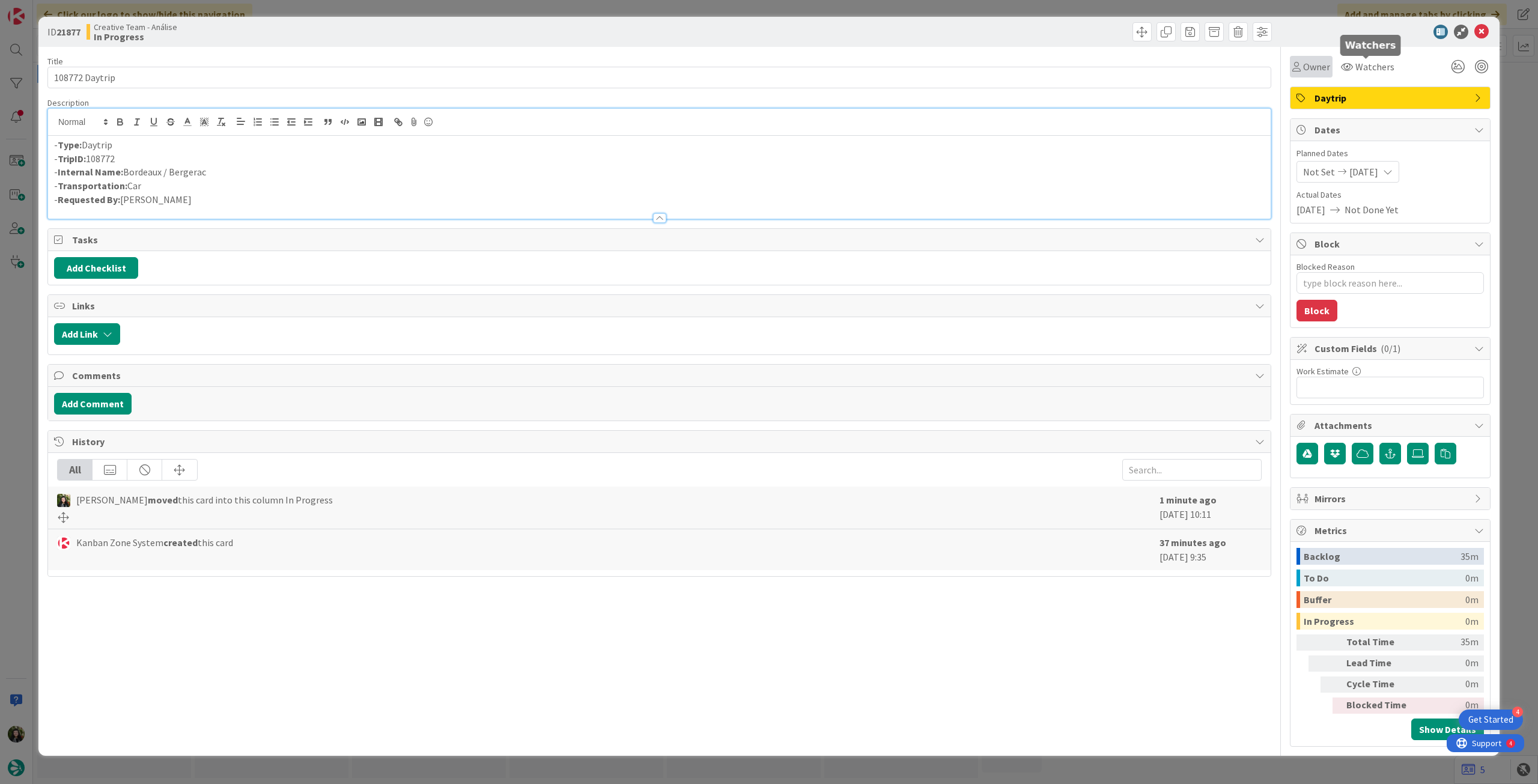
click at [1290, 64] on div "Owner" at bounding box center [1311, 66] width 43 height 22
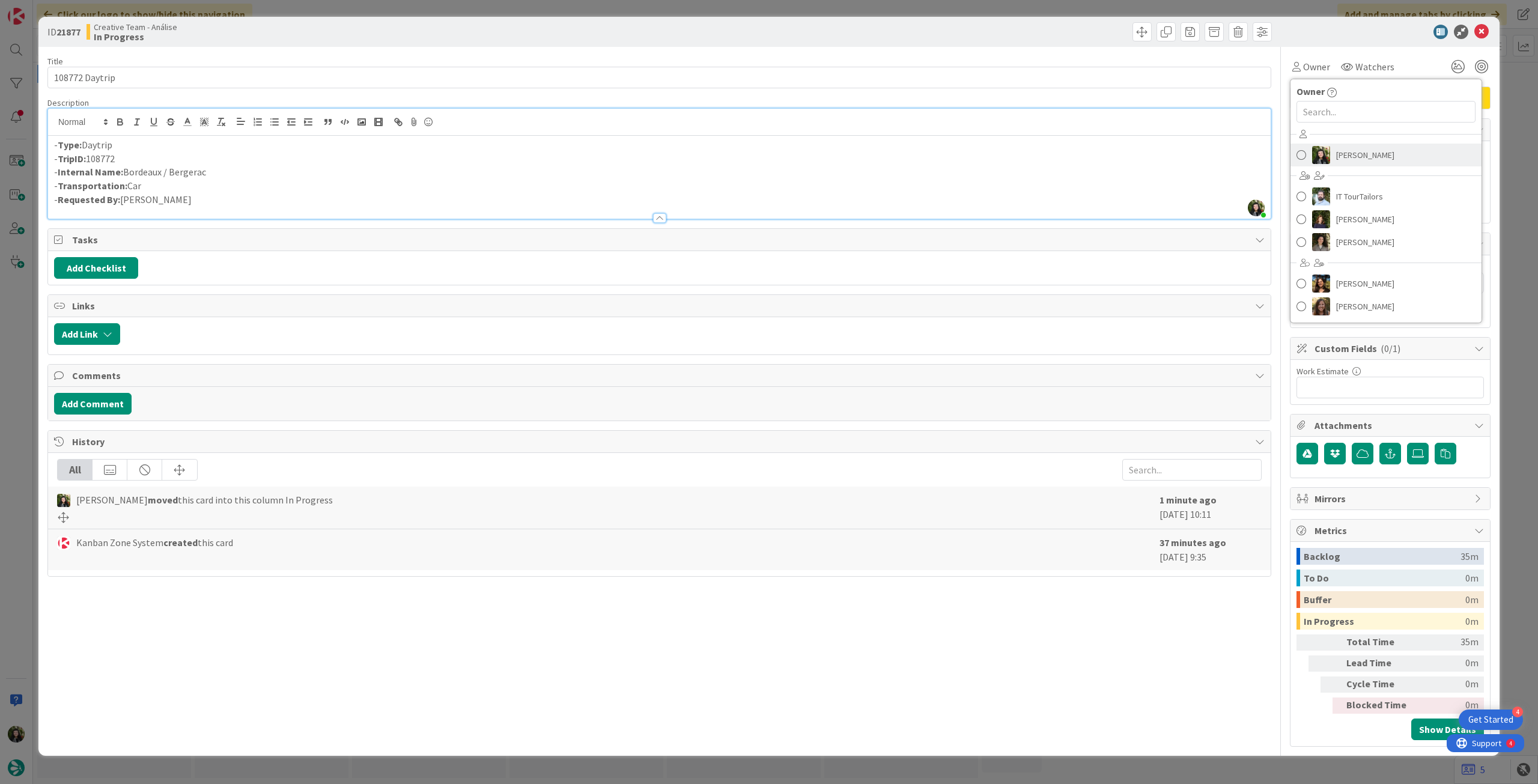
click at [1361, 155] on span "[PERSON_NAME]" at bounding box center [1365, 154] width 58 height 18
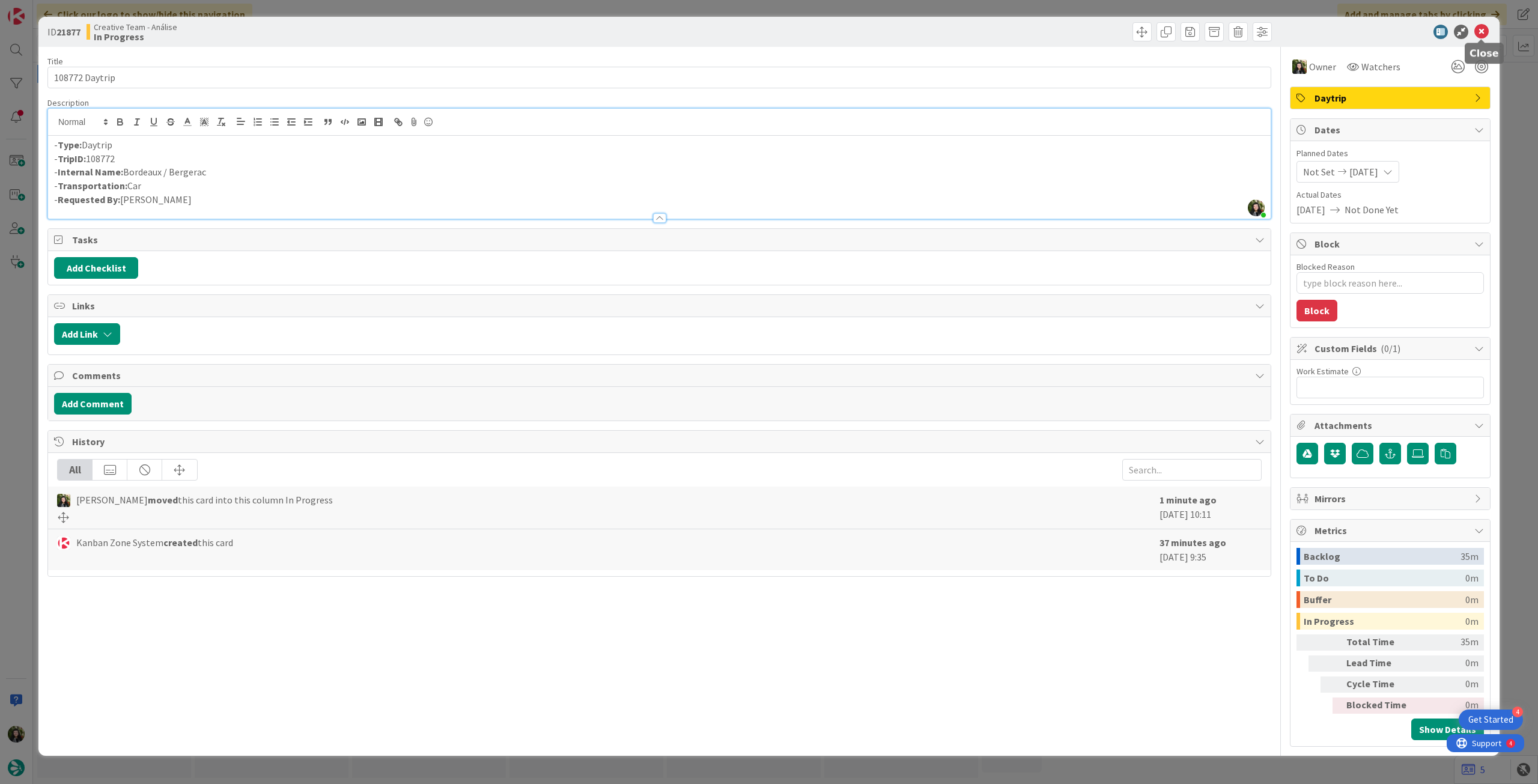
click at [1486, 28] on icon at bounding box center [1482, 32] width 14 height 14
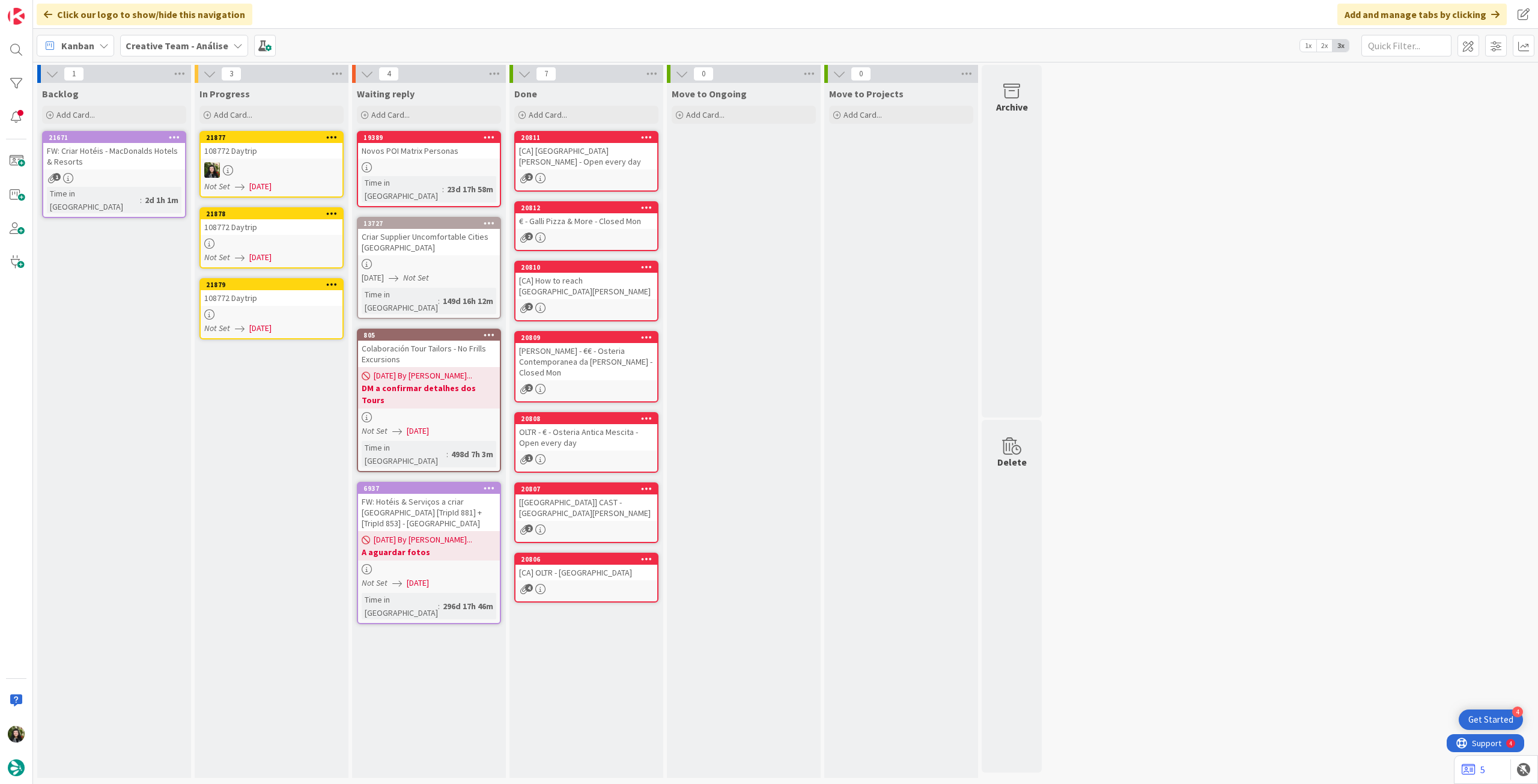
click at [216, 242] on div at bounding box center [271, 244] width 142 height 10
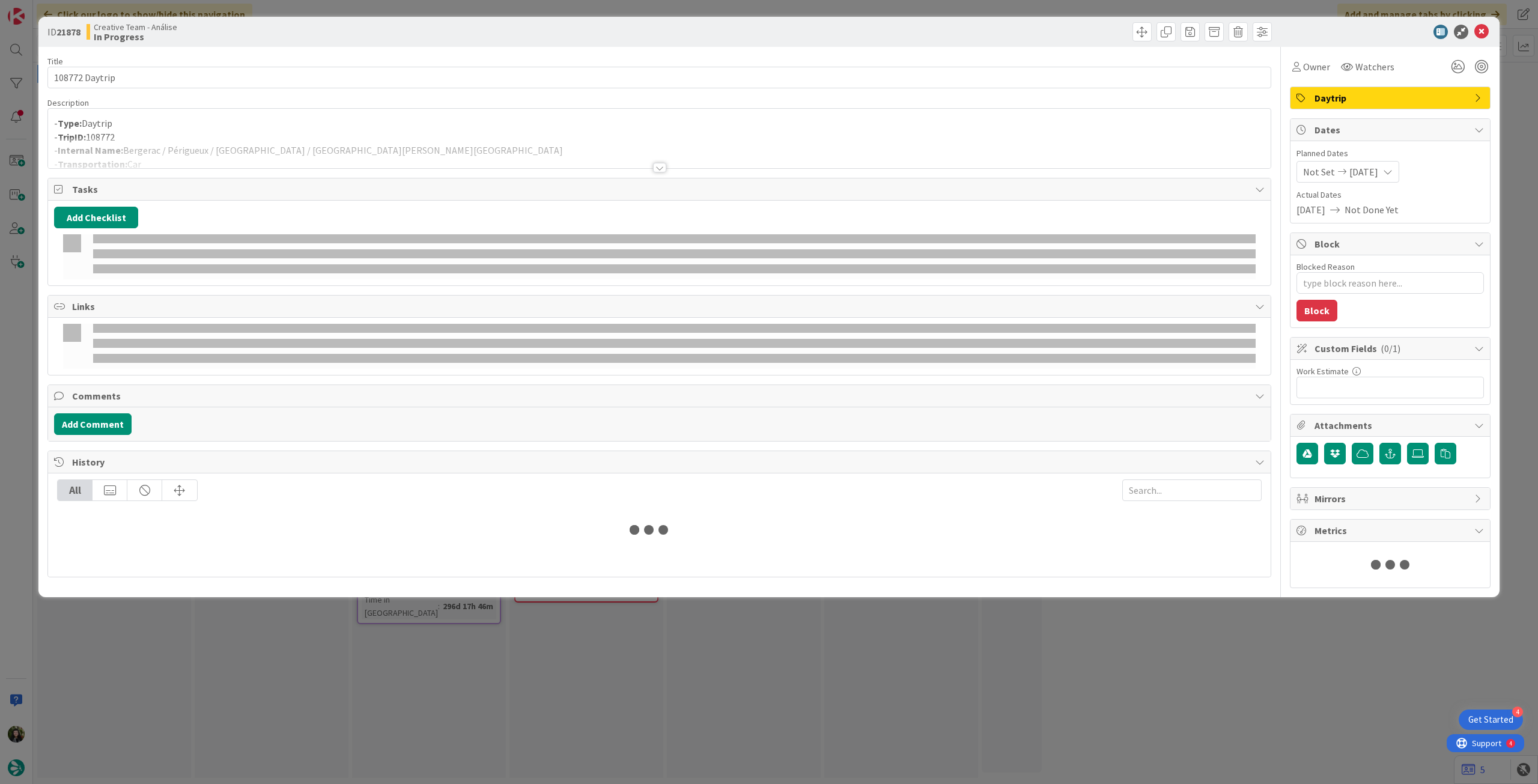
click at [229, 141] on div at bounding box center [660, 153] width 1223 height 31
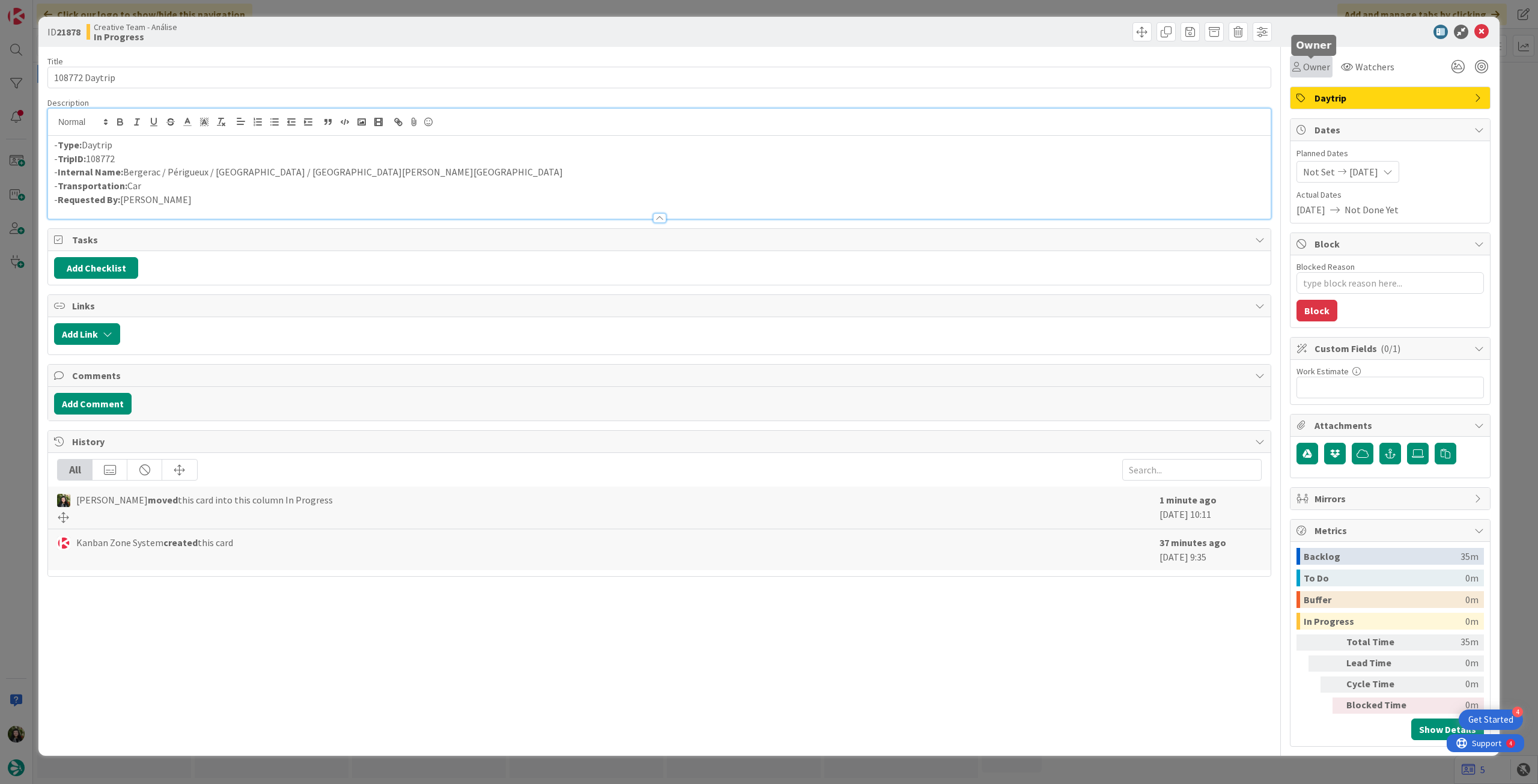
click at [1309, 63] on span "Owner" at bounding box center [1317, 67] width 27 height 14
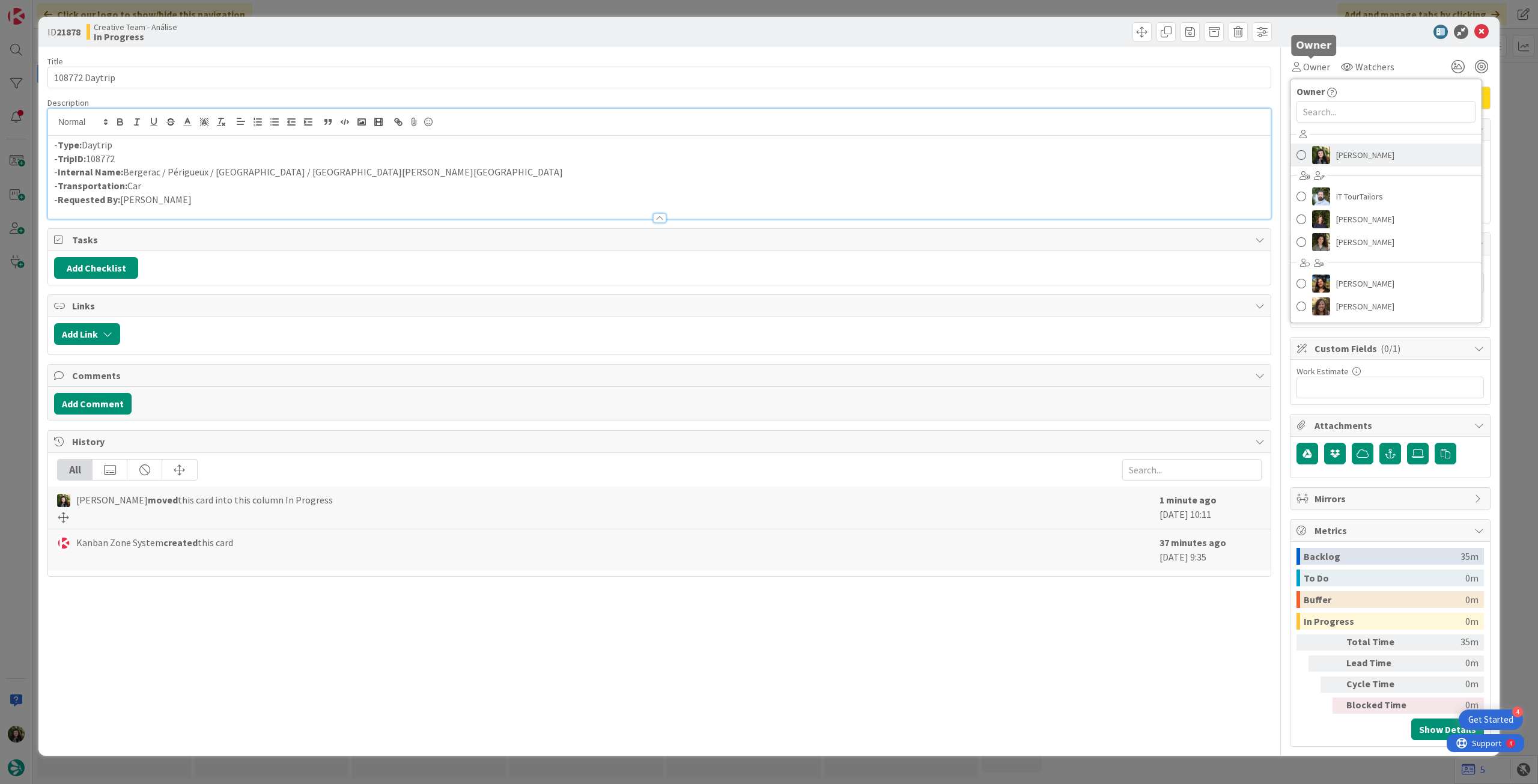
click at [1348, 154] on span "[PERSON_NAME]" at bounding box center [1365, 154] width 58 height 18
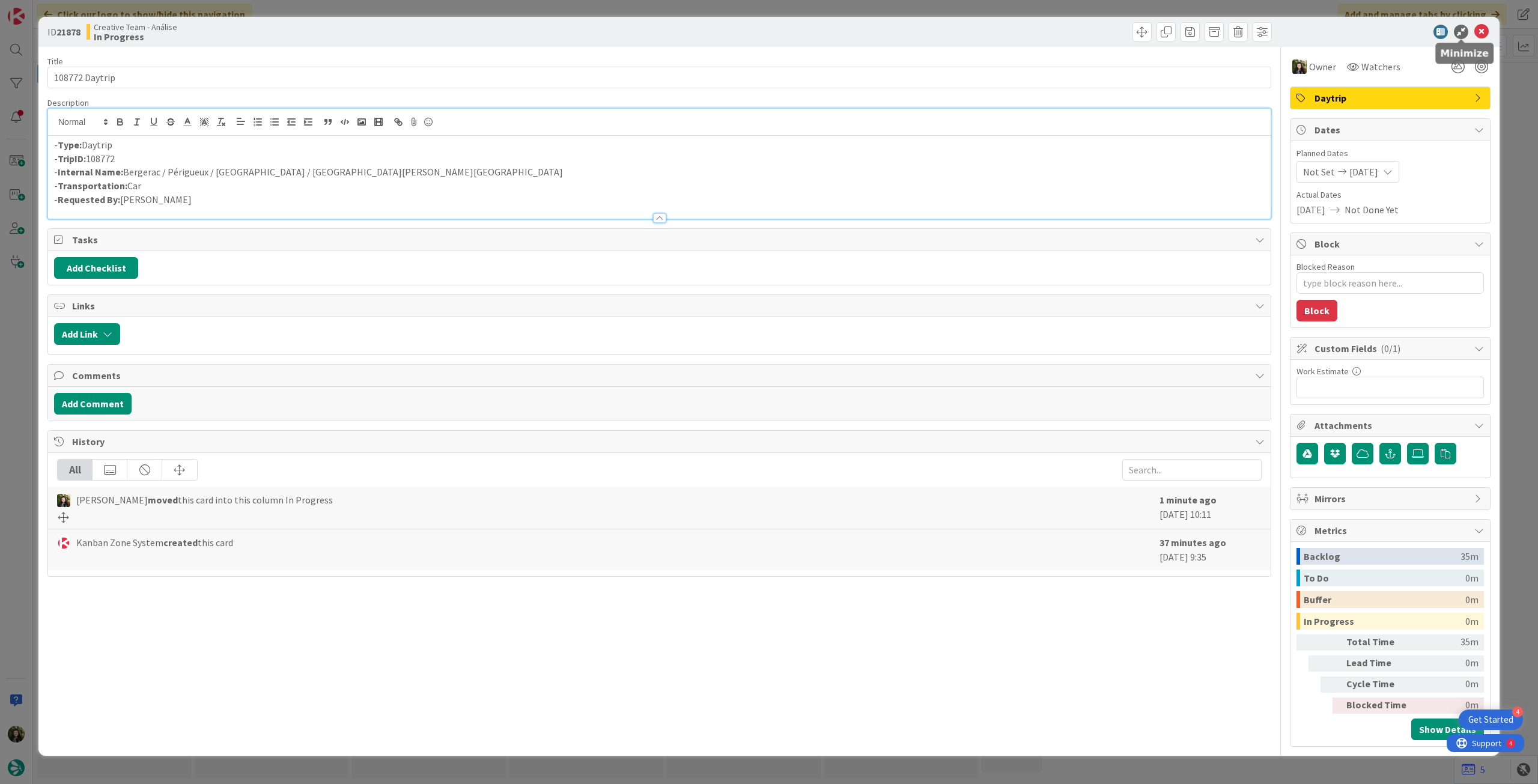
click at [1478, 31] on icon at bounding box center [1482, 32] width 14 height 14
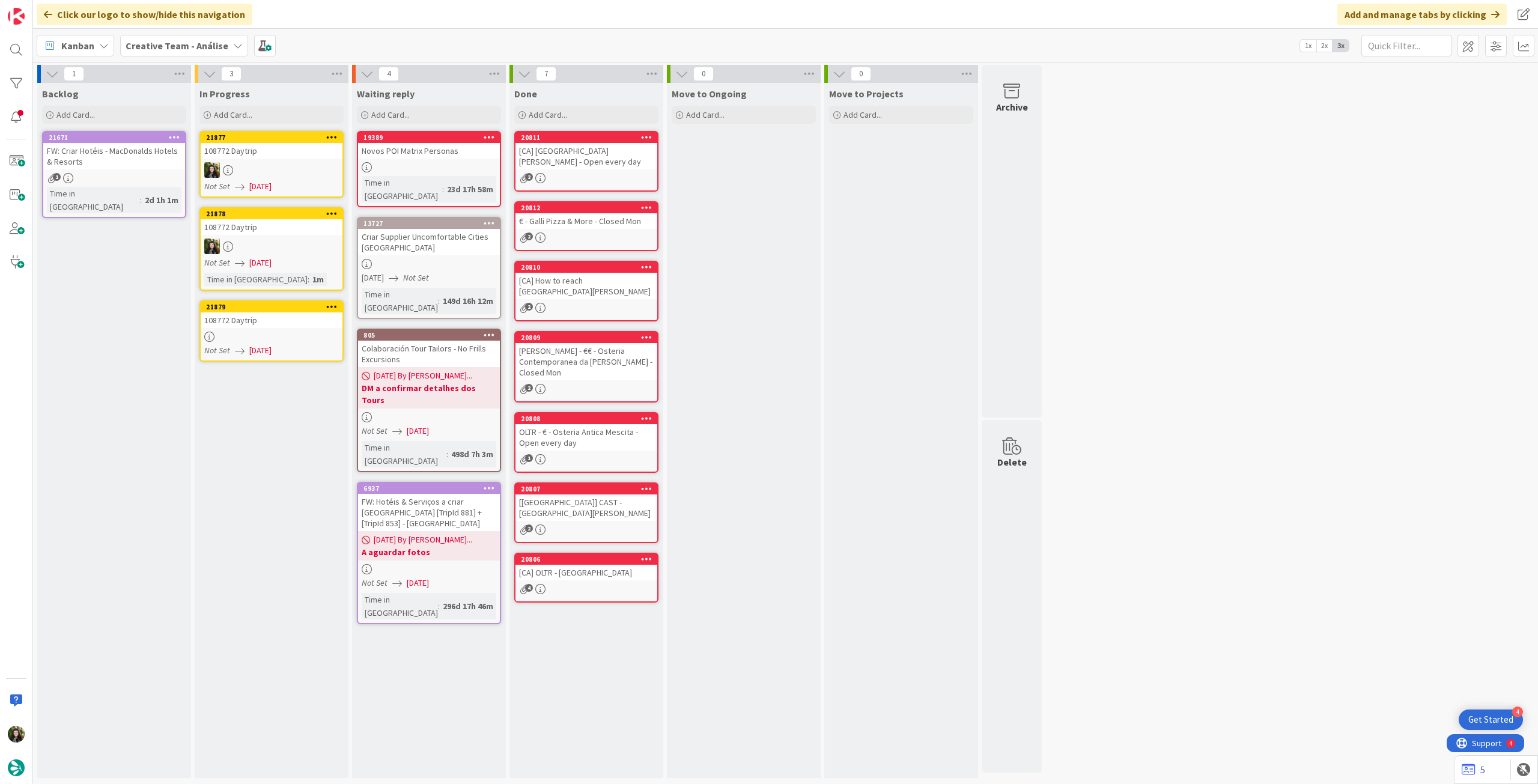
click at [284, 327] on link "21879 108772 Daytrip Not Set 28/08/2025" at bounding box center [271, 330] width 144 height 61
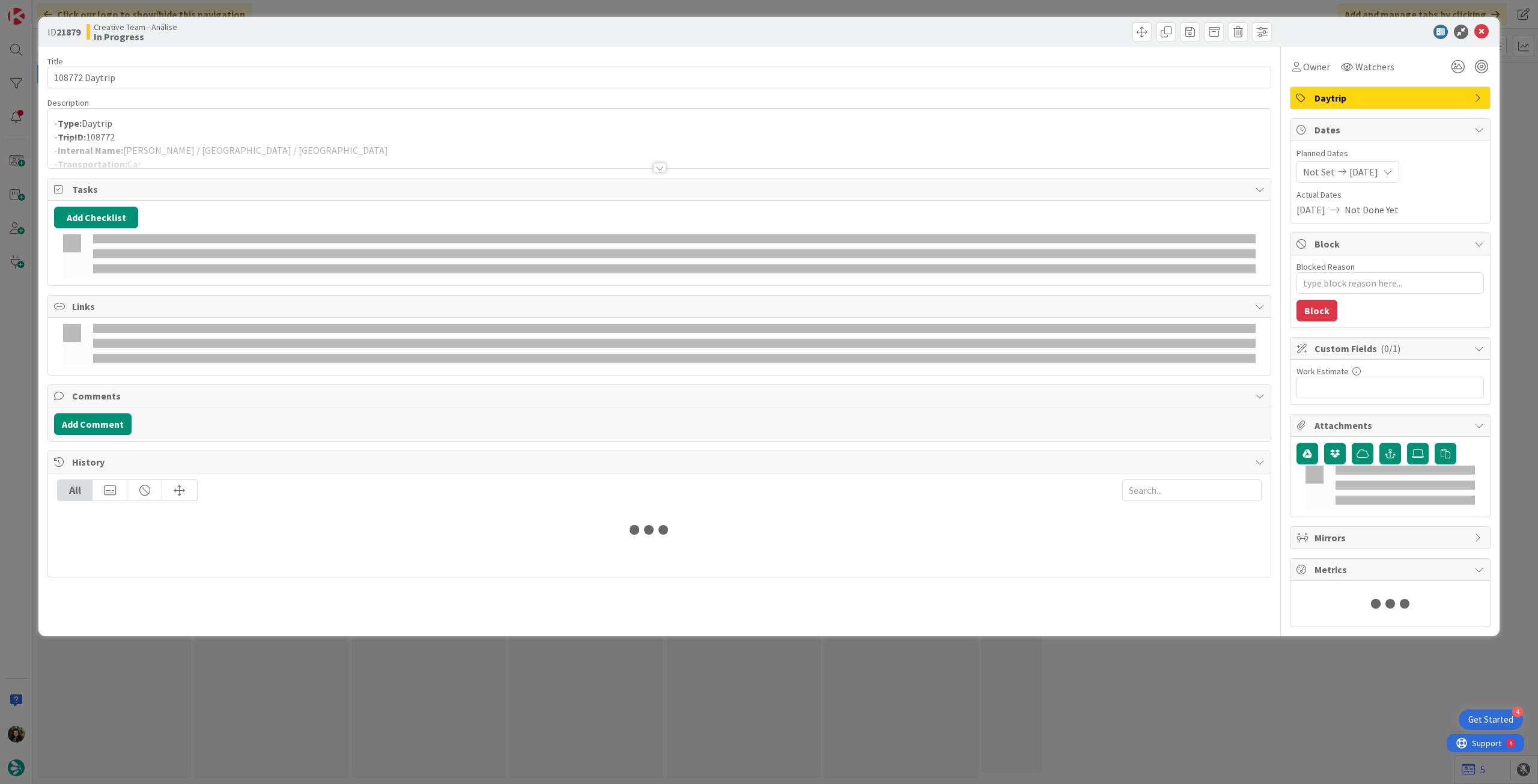
click at [226, 122] on p "- Type: Daytrip" at bounding box center [659, 123] width 1211 height 14
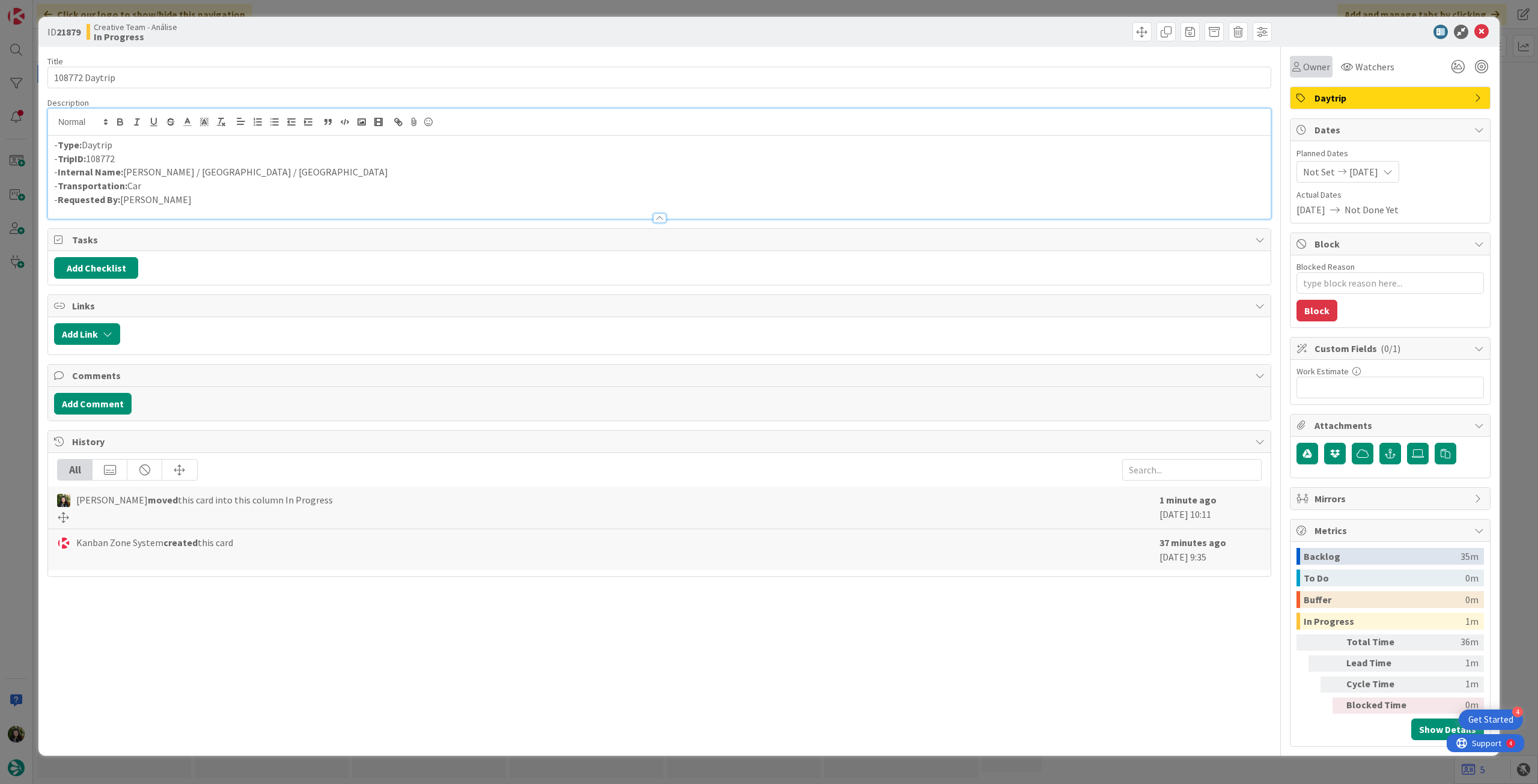
click at [1318, 67] on span "Owner" at bounding box center [1317, 67] width 27 height 14
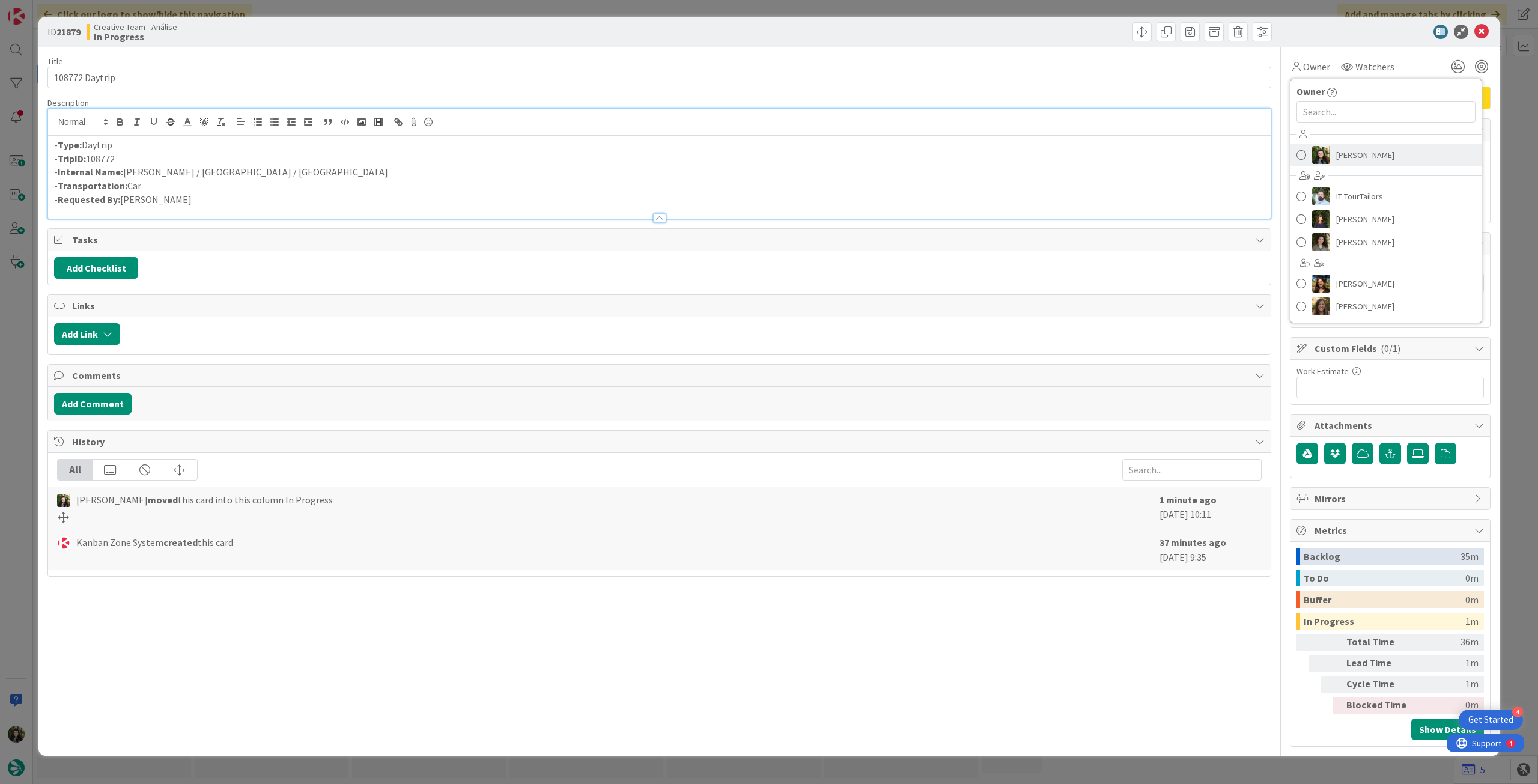
click at [1347, 158] on span "[PERSON_NAME]" at bounding box center [1365, 154] width 58 height 18
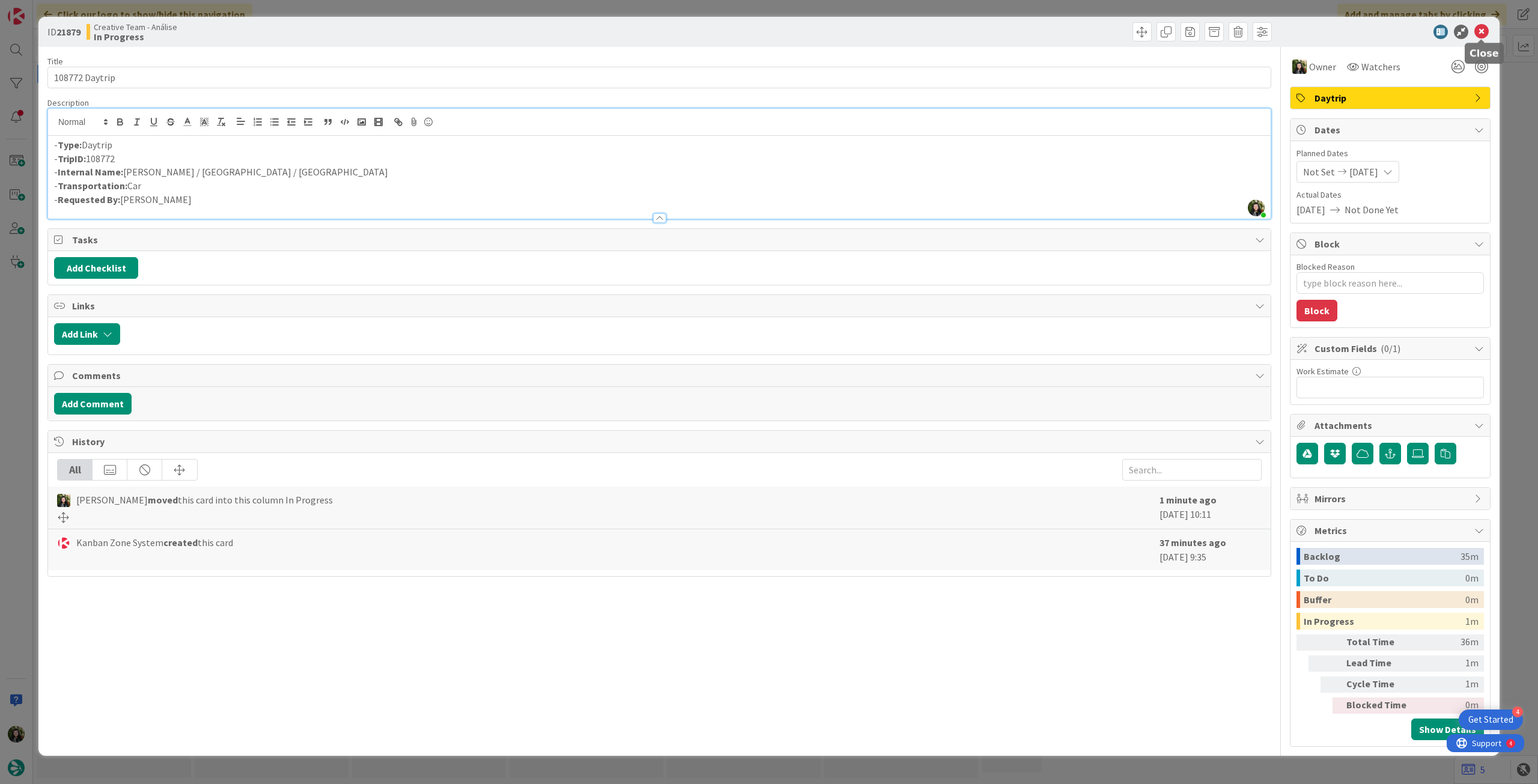
click at [1478, 38] on icon at bounding box center [1482, 32] width 14 height 14
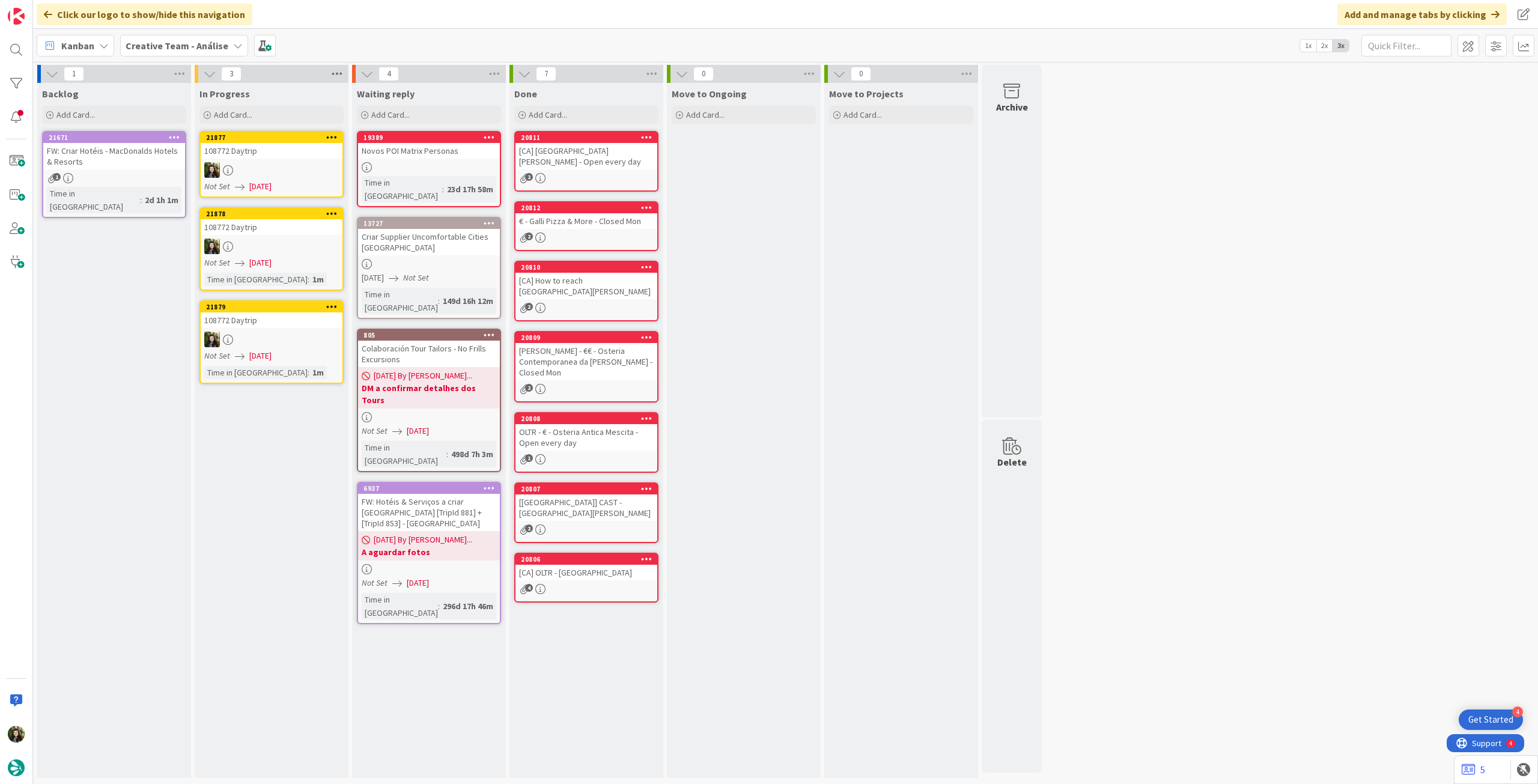
click at [340, 77] on icon at bounding box center [336, 74] width 15 height 18
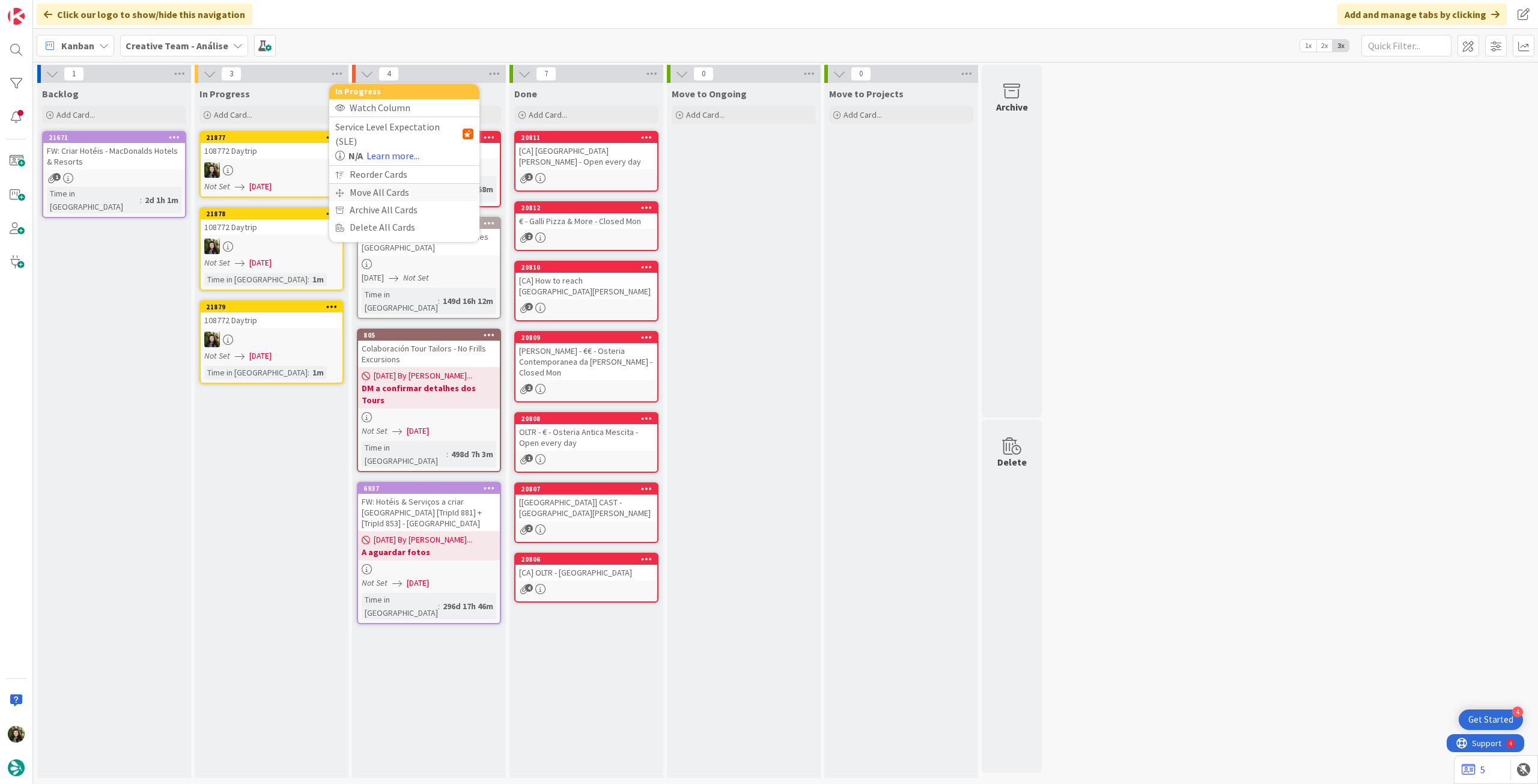
click at [360, 184] on div "Move All Cards" at bounding box center [404, 193] width 150 height 18
click at [392, 132] on span "Creative Team - Análise" at bounding box center [390, 130] width 97 height 12
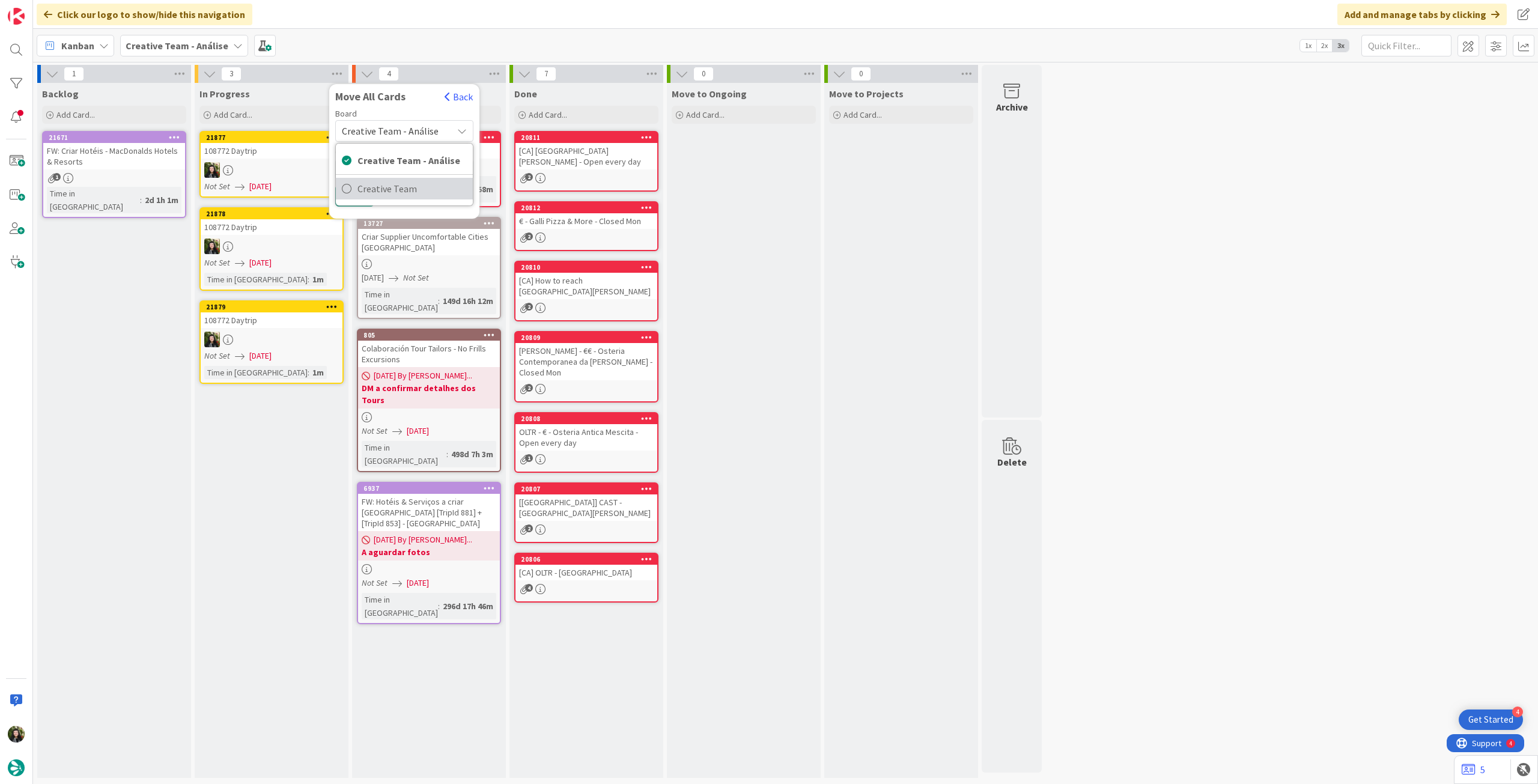
click at [387, 195] on span "Creative Team" at bounding box center [412, 188] width 109 height 18
click at [389, 171] on span "Select a Column..." at bounding box center [381, 169] width 79 height 15
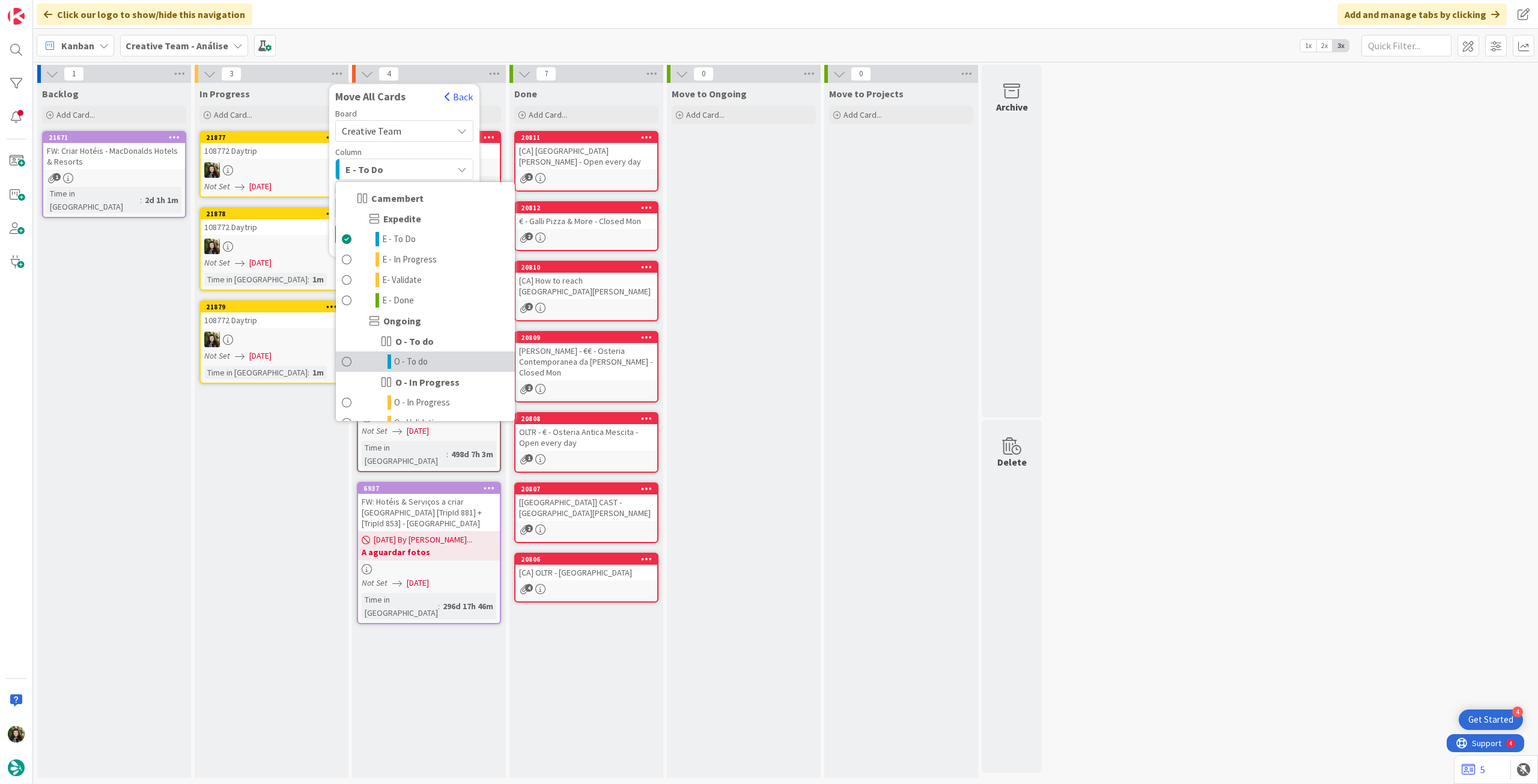
click at [413, 357] on span "O - To do" at bounding box center [411, 362] width 34 height 14
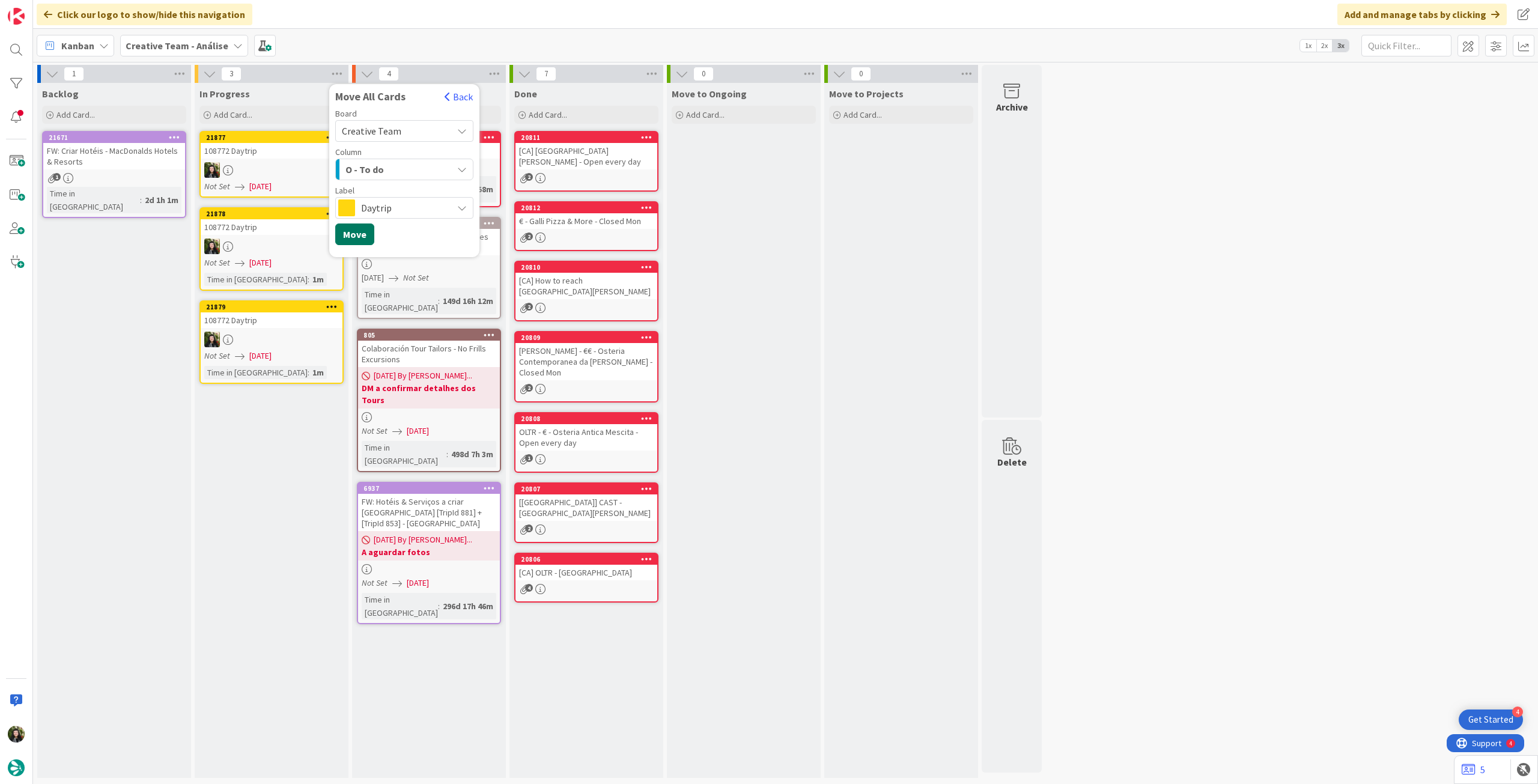
click at [362, 240] on button "Move" at bounding box center [355, 234] width 39 height 22
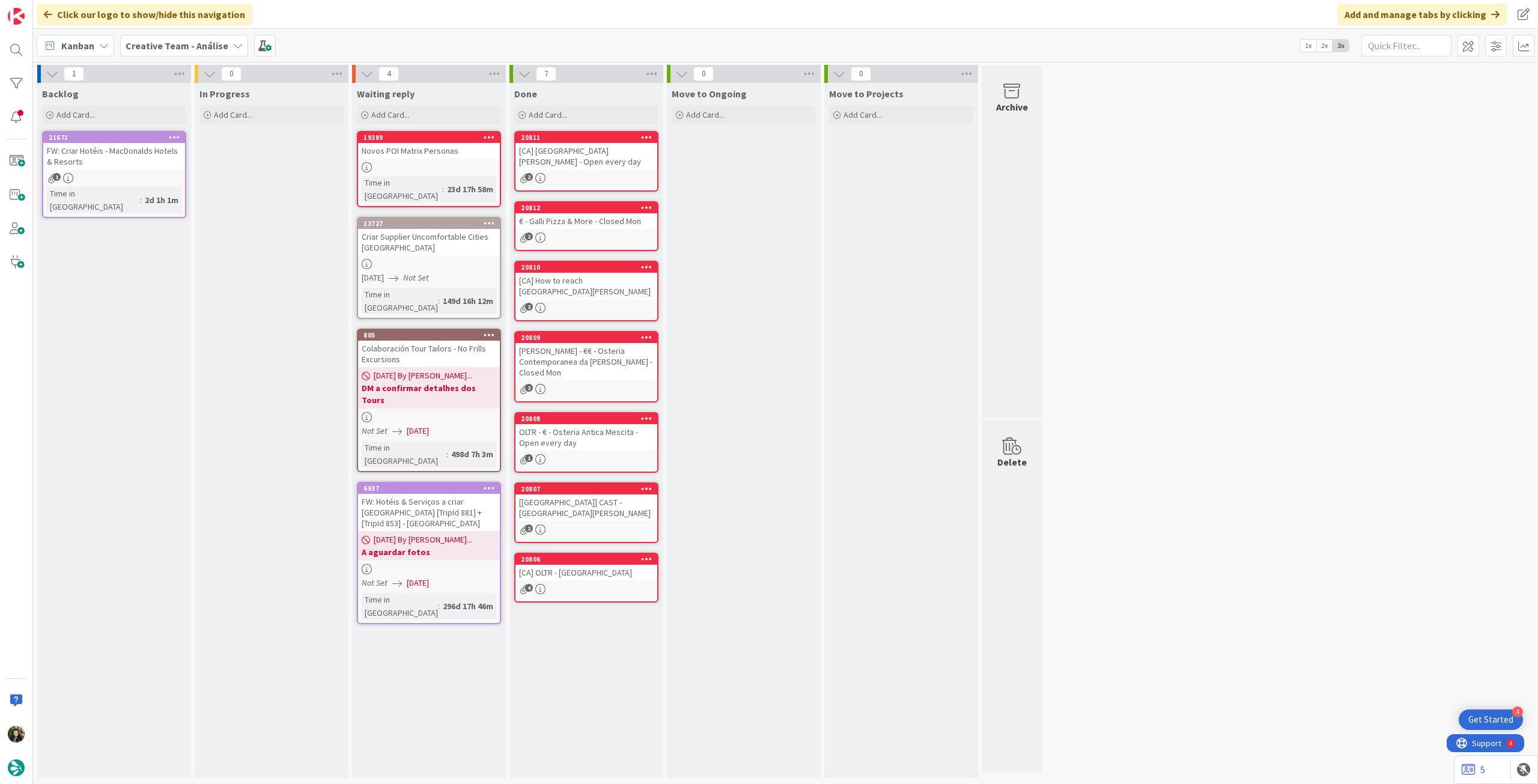
click at [175, 44] on b "Creative Team - Análise" at bounding box center [177, 45] width 103 height 12
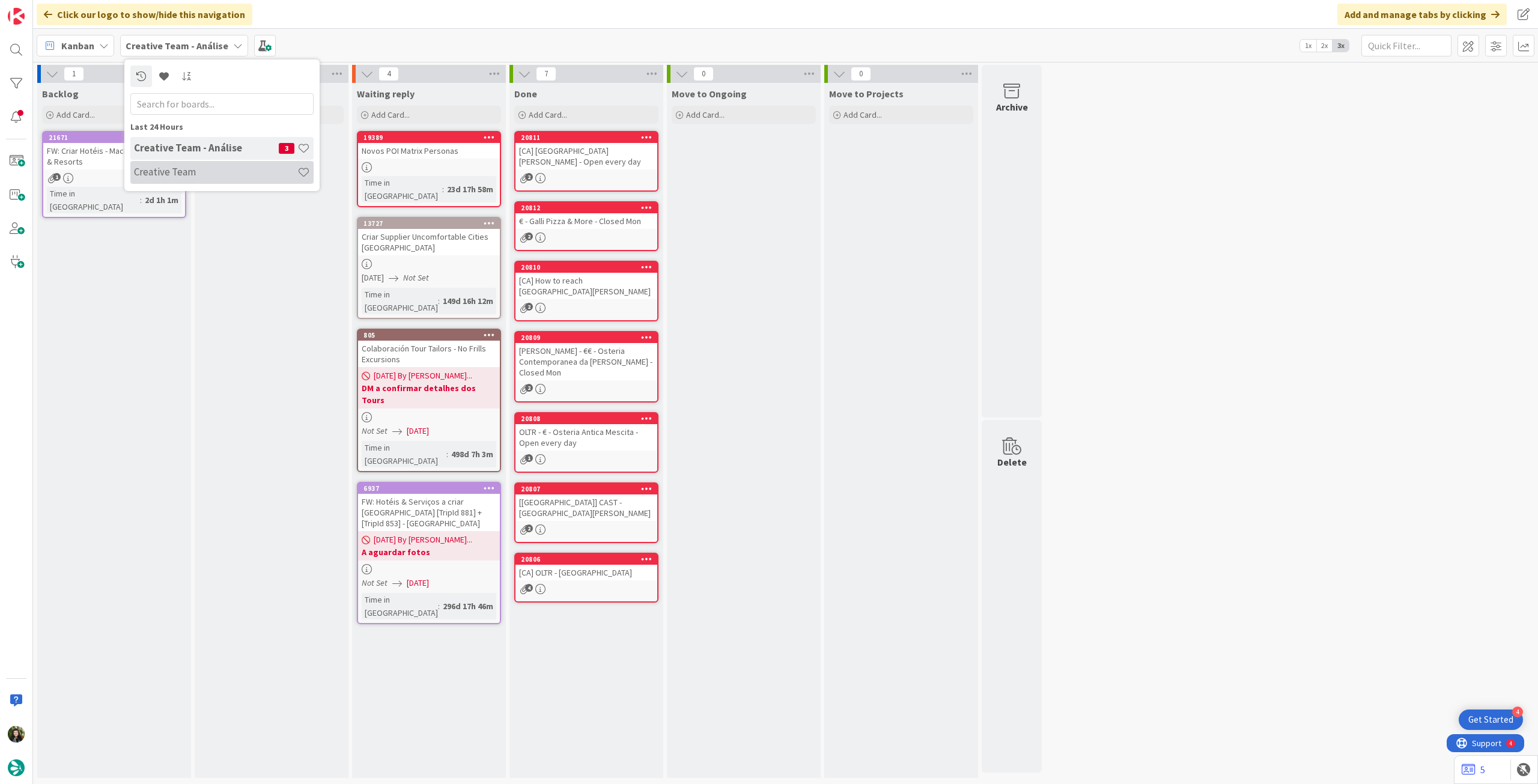
click at [185, 173] on h4 "Creative Team" at bounding box center [216, 171] width 163 height 12
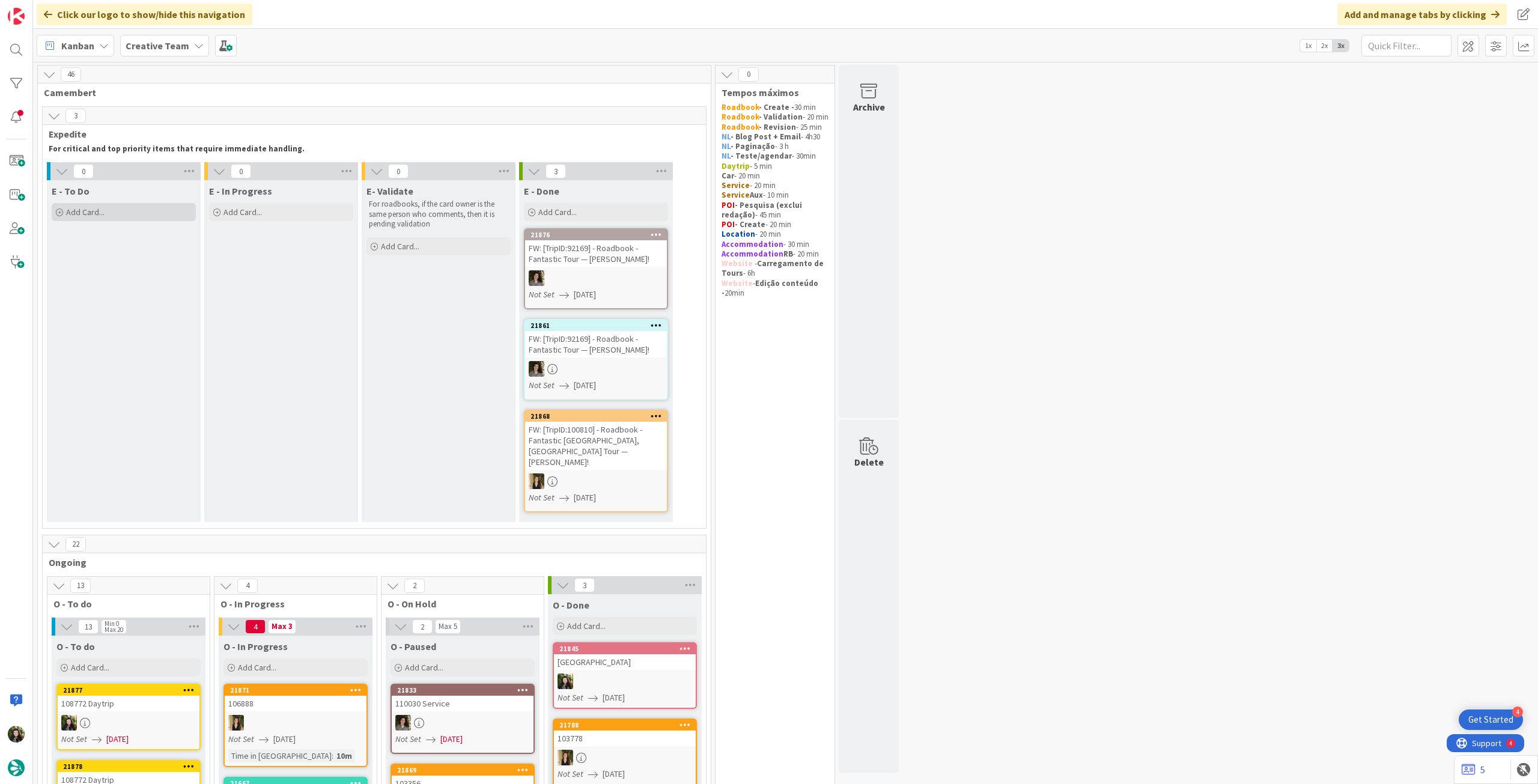
click at [114, 206] on div "Add Card..." at bounding box center [123, 211] width 144 height 18
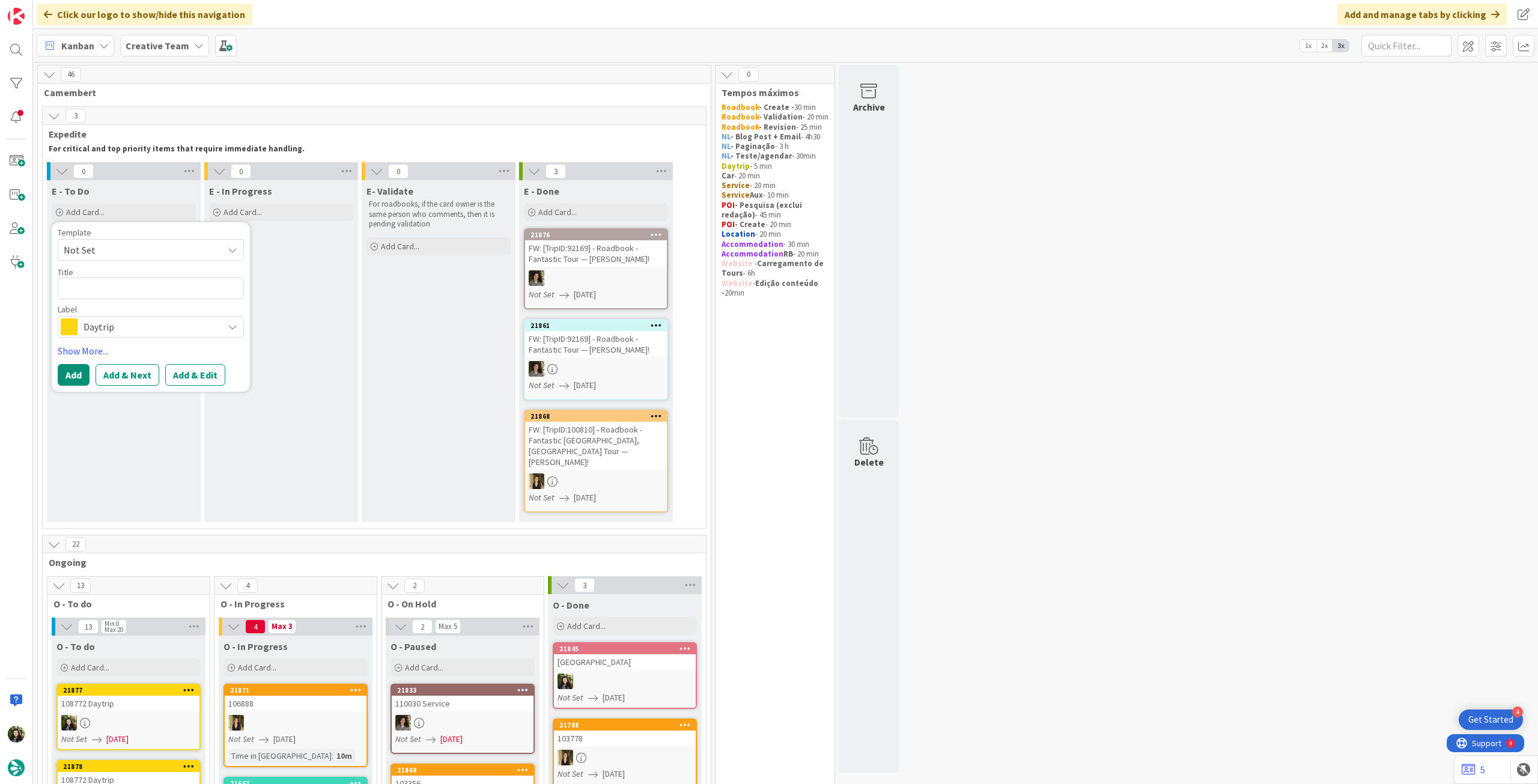
click at [113, 313] on div "Label" at bounding box center [151, 309] width 187 height 8
click at [113, 322] on span "Daytrip" at bounding box center [150, 326] width 134 height 17
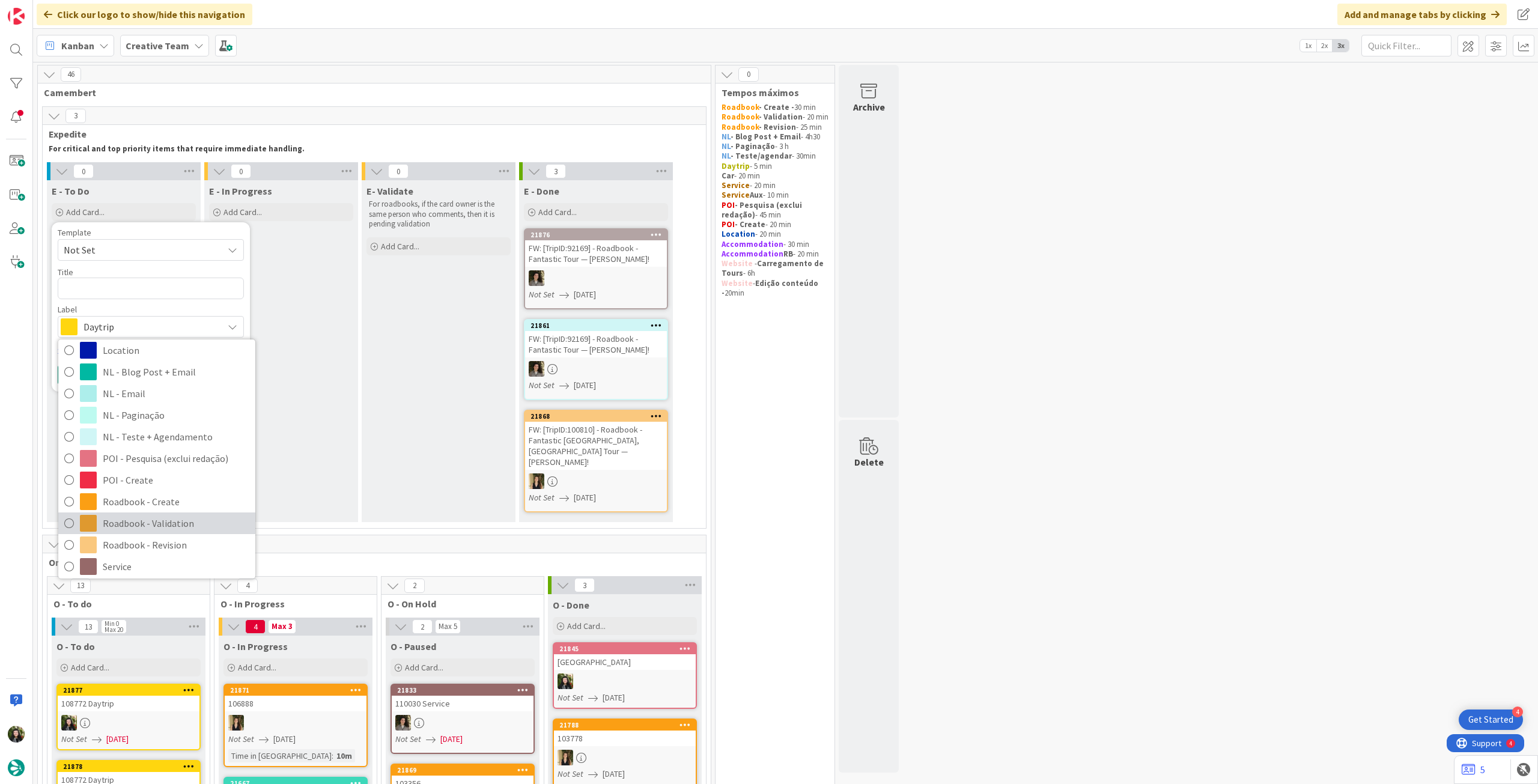
scroll to position [160, 0]
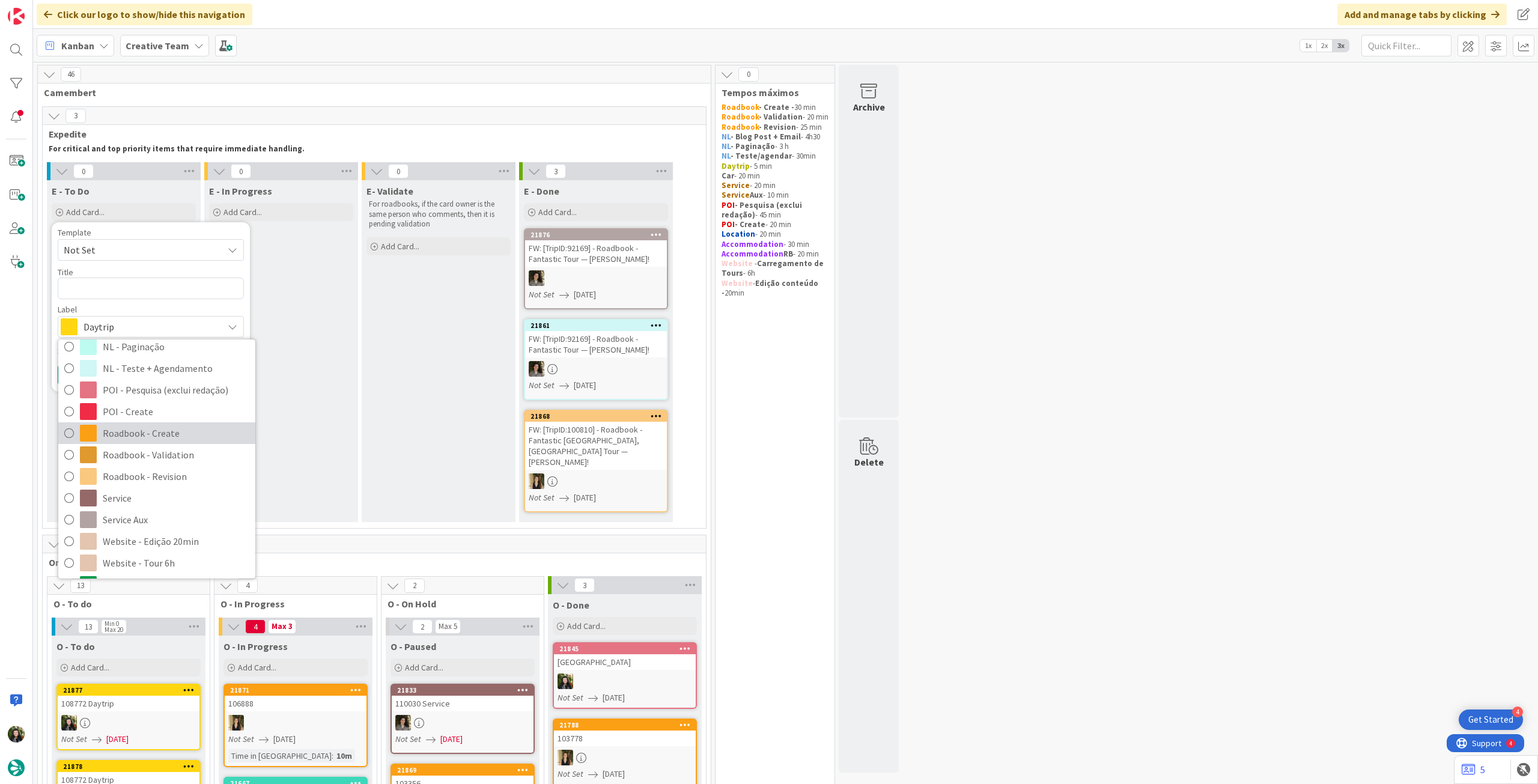
drag, startPoint x: 151, startPoint y: 427, endPoint x: 150, endPoint y: 420, distance: 7.1
click at [151, 427] on span "Roadbook - Create" at bounding box center [176, 433] width 146 height 18
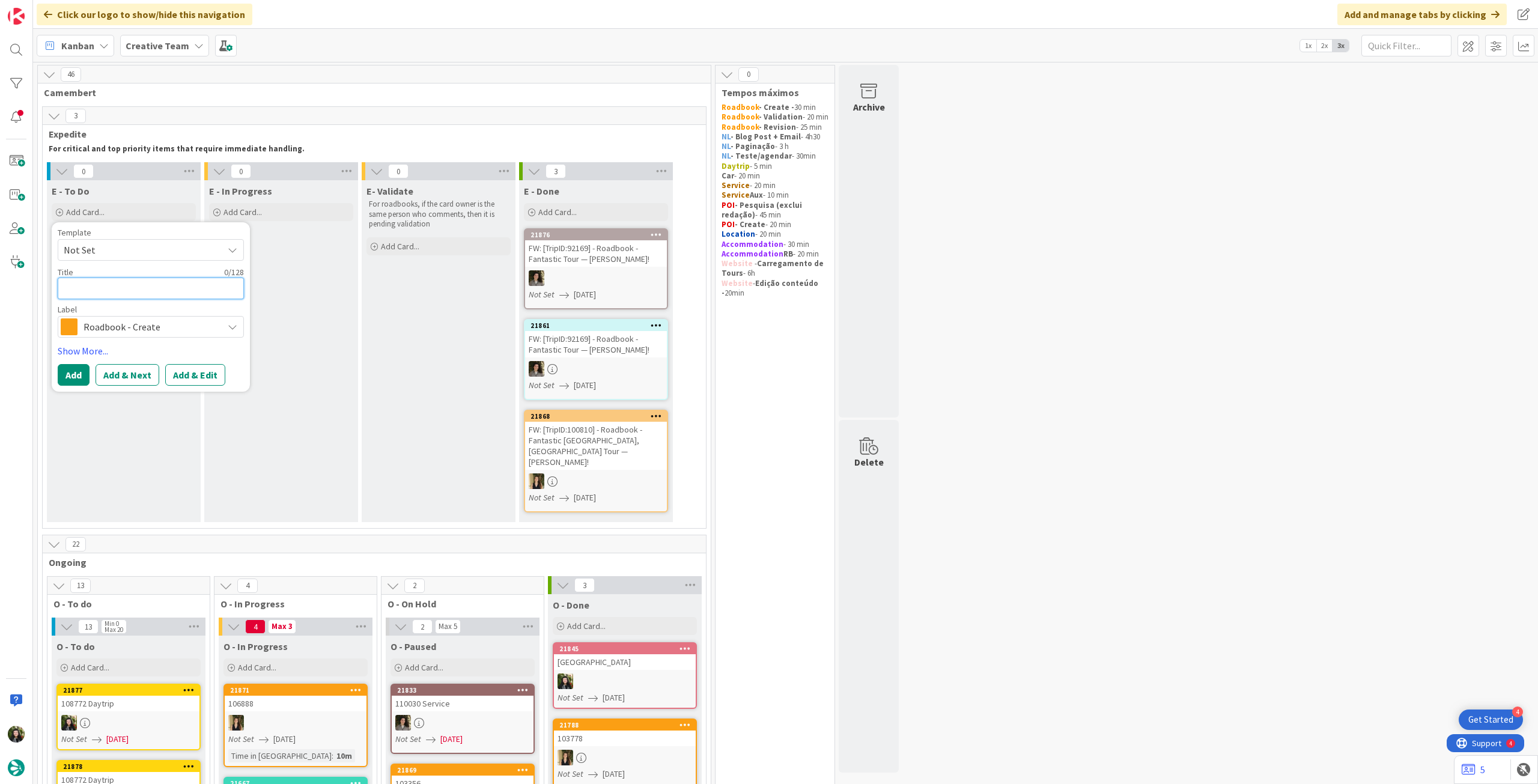
click at [142, 290] on textarea at bounding box center [151, 288] width 187 height 22
paste textarea "104750"
type textarea "x"
type textarea "104750"
click at [73, 388] on button "Add" at bounding box center [74, 389] width 32 height 22
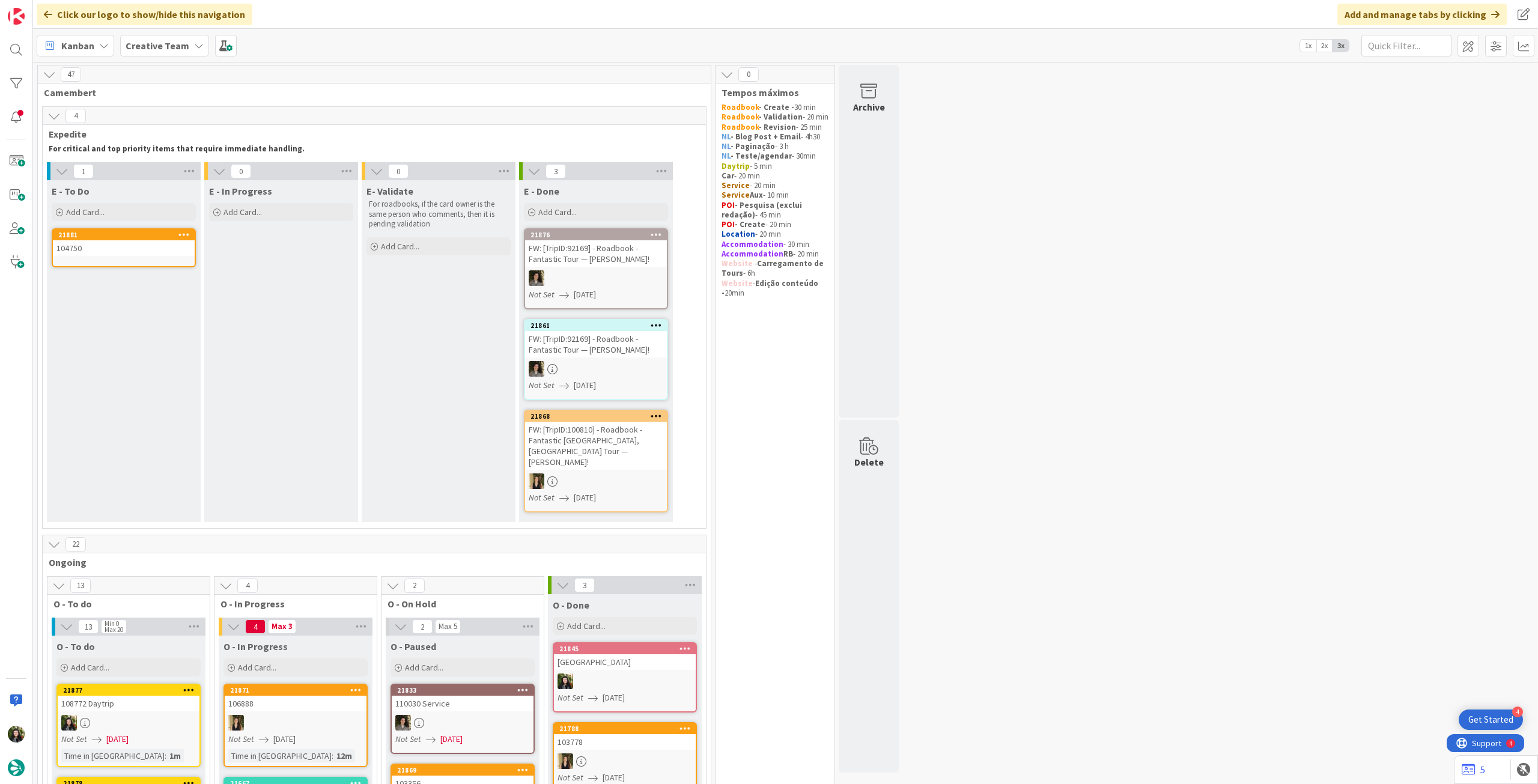
click at [117, 261] on link "21881 104750" at bounding box center [123, 248] width 144 height 39
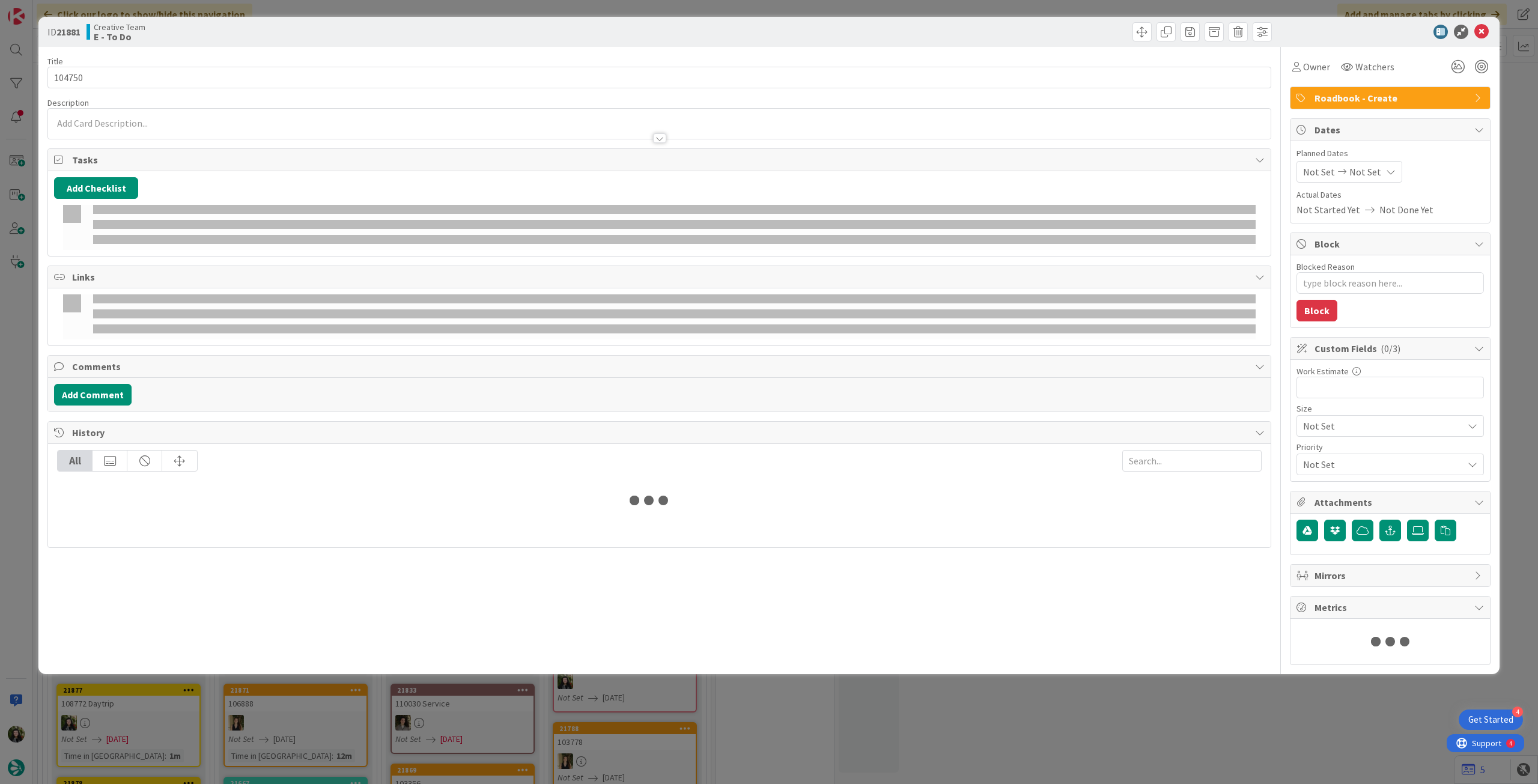
type textarea "x"
type input "104750"
click at [1360, 178] on span "Not Set" at bounding box center [1365, 172] width 32 height 14
type textarea "x"
type input "104750"
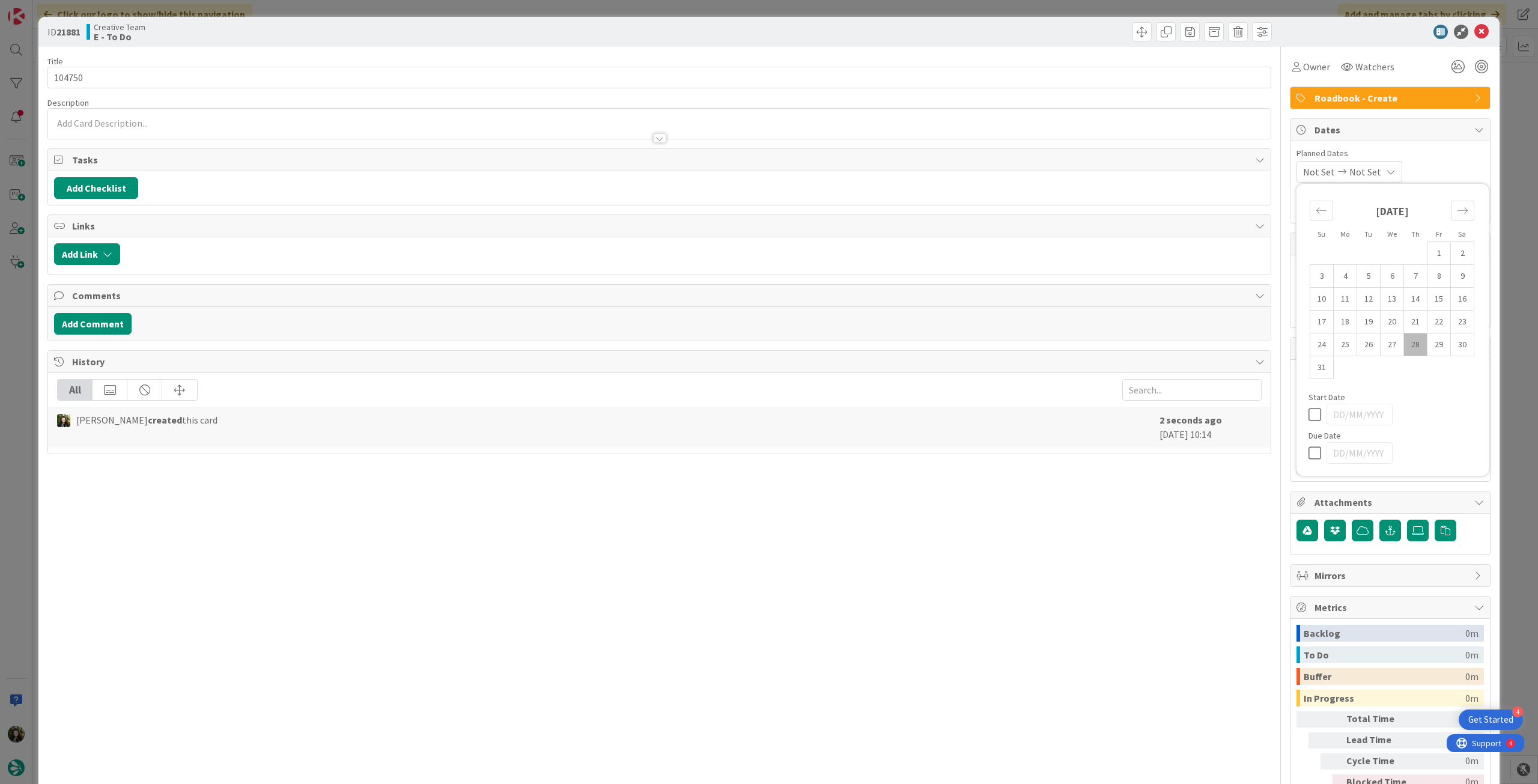
click at [1314, 456] on icon at bounding box center [1318, 453] width 18 height 14
type input "[DATE]"
type textarea "x"
type input "104750"
click at [1474, 35] on icon at bounding box center [1482, 32] width 14 height 14
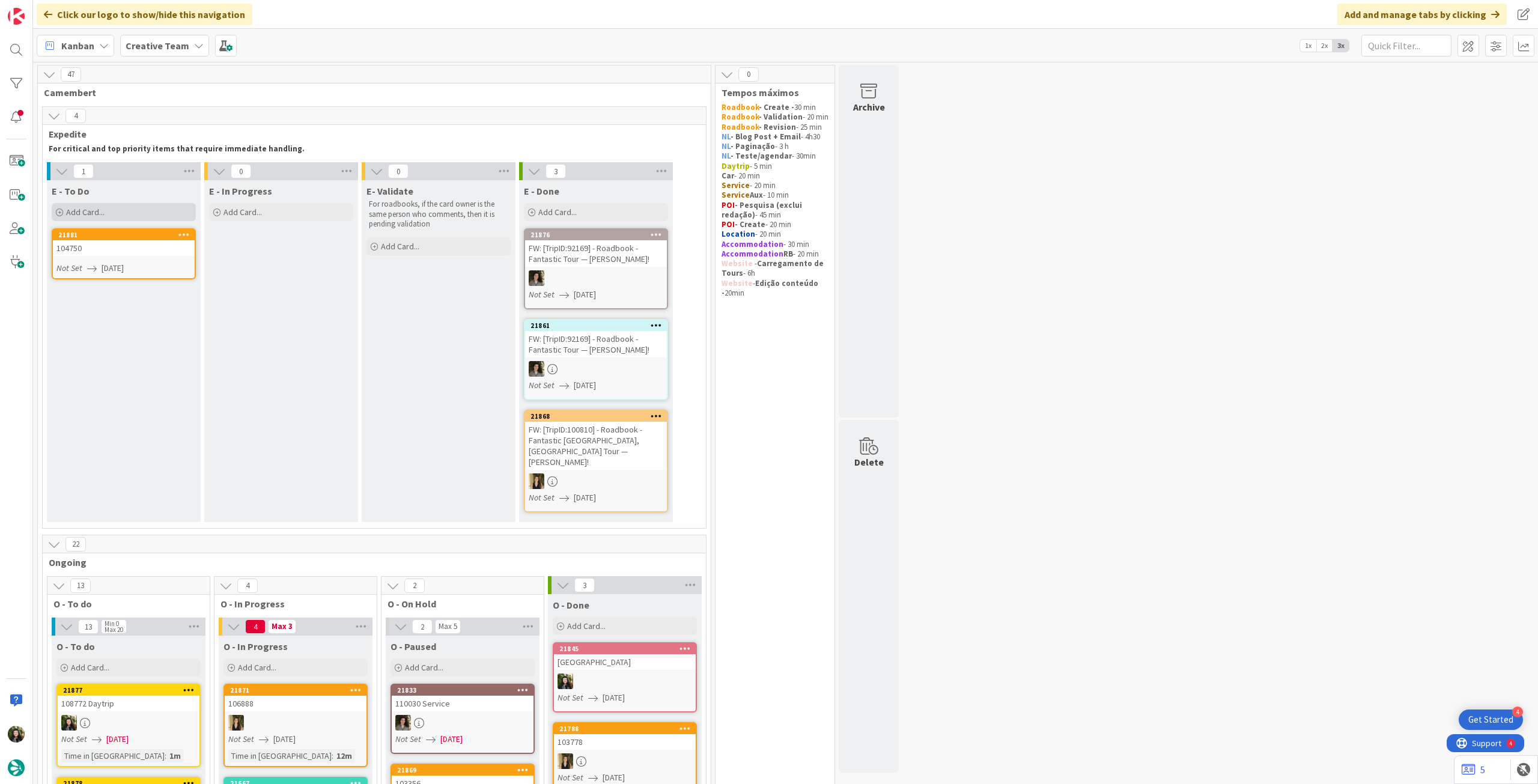
click at [97, 213] on span "Add Card..." at bounding box center [85, 211] width 39 height 10
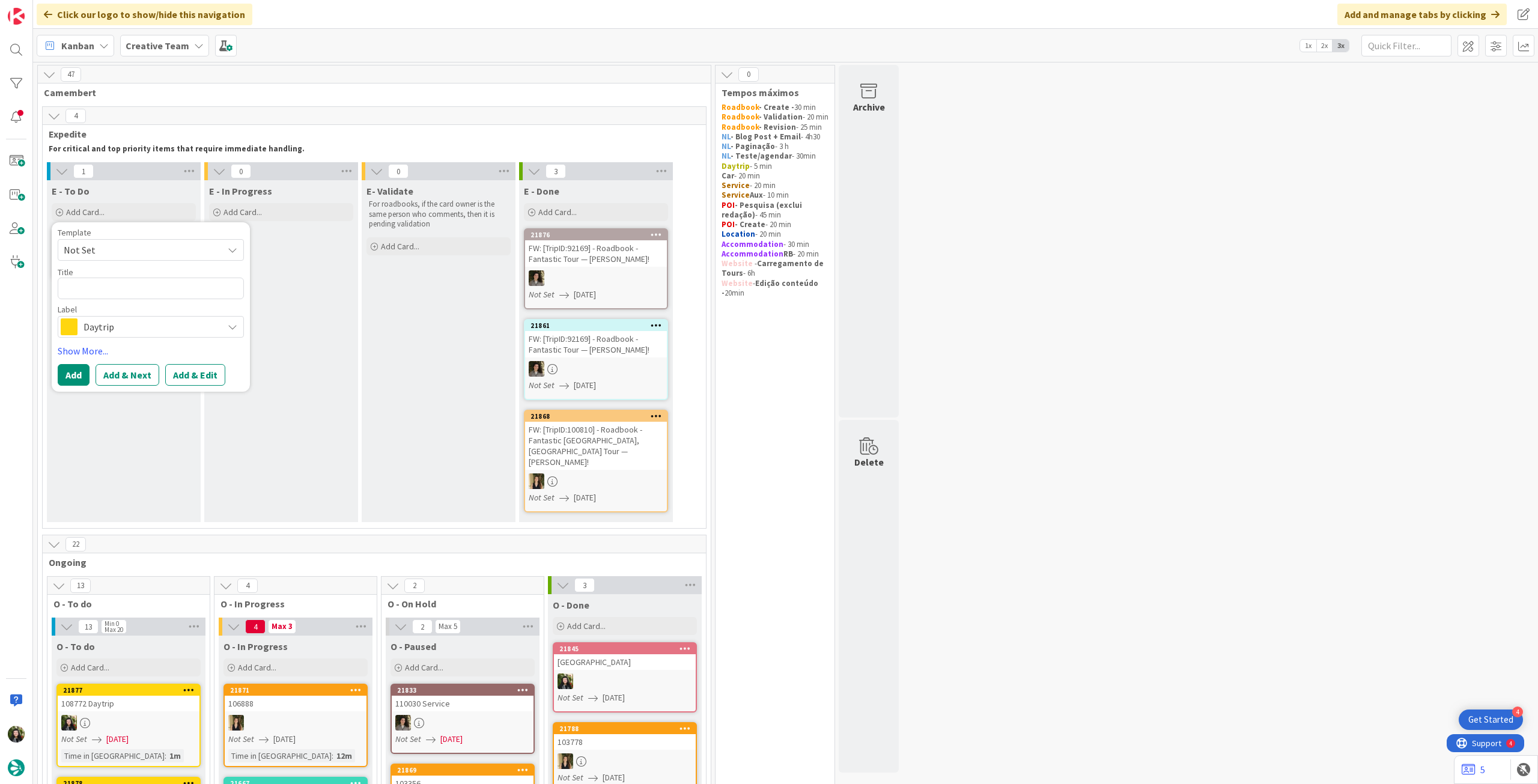
drag, startPoint x: 107, startPoint y: 319, endPoint x: 112, endPoint y: 298, distance: 21.6
click at [107, 322] on span "Daytrip" at bounding box center [150, 326] width 134 height 17
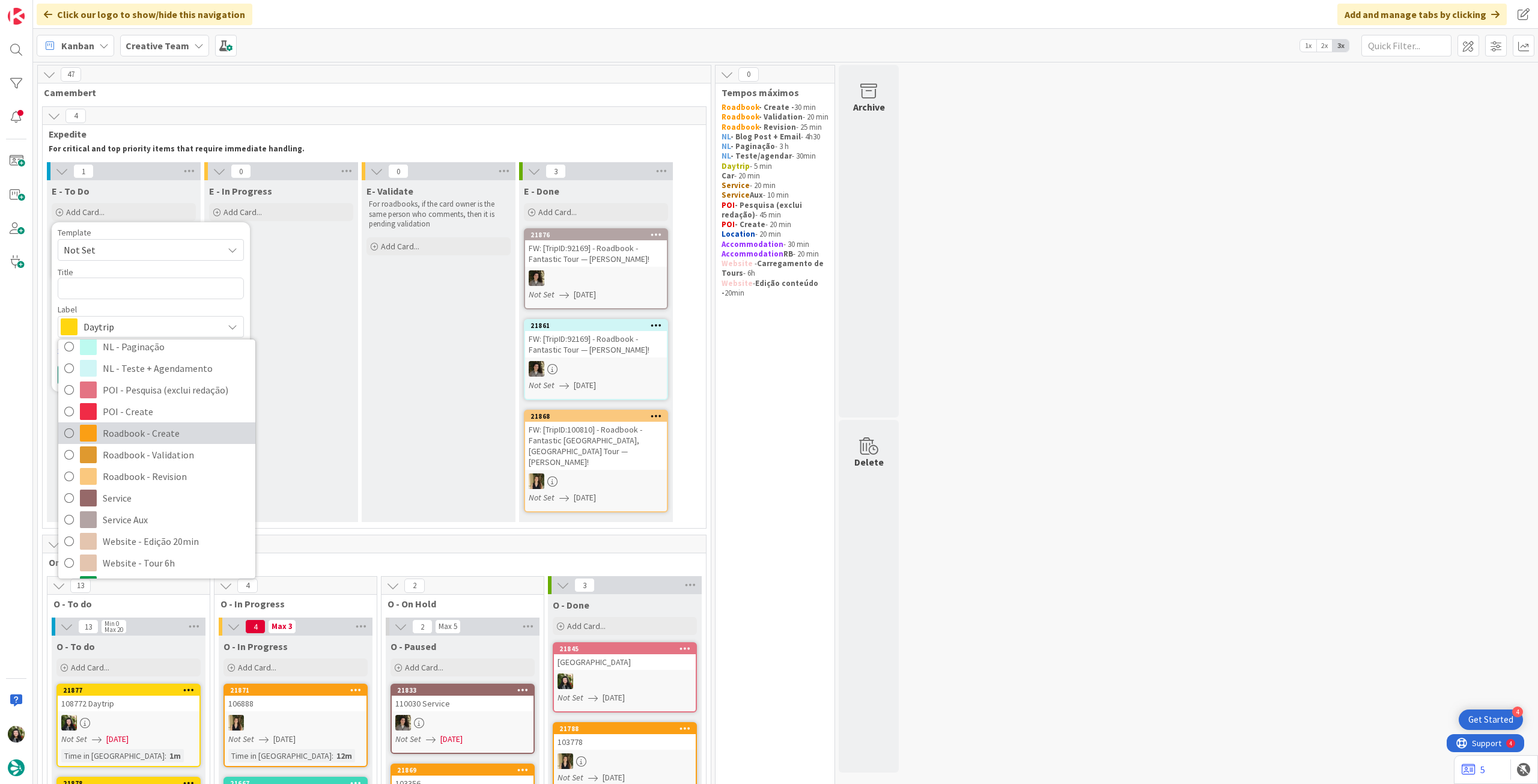
drag, startPoint x: 136, startPoint y: 430, endPoint x: 128, endPoint y: 402, distance: 29.1
click at [136, 430] on span "Roadbook - Create" at bounding box center [176, 433] width 146 height 18
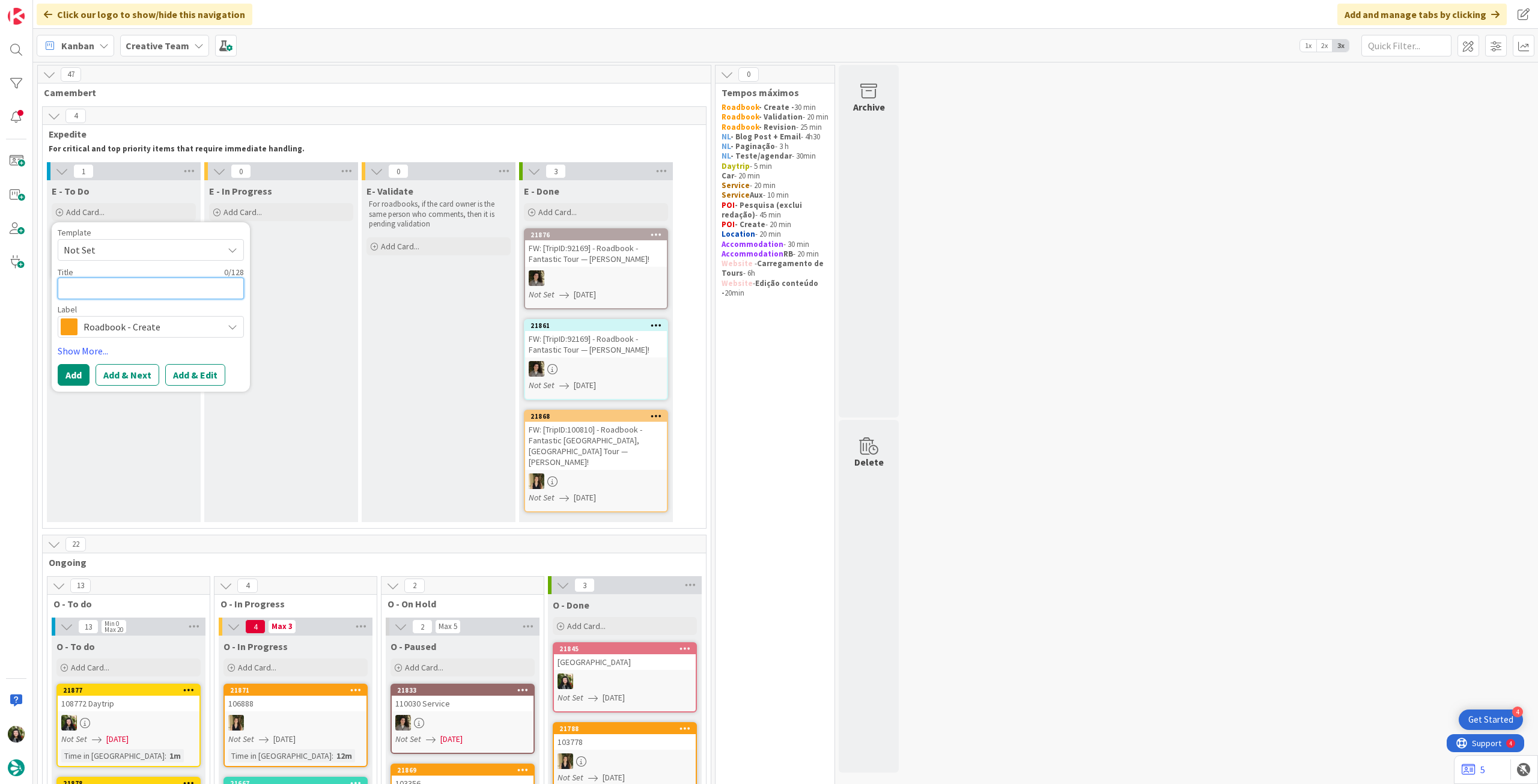
click at [125, 293] on textarea at bounding box center [151, 288] width 187 height 22
paste textarea "103404"
type textarea "x"
type textarea "103404"
click at [68, 374] on button "Add" at bounding box center [74, 375] width 32 height 22
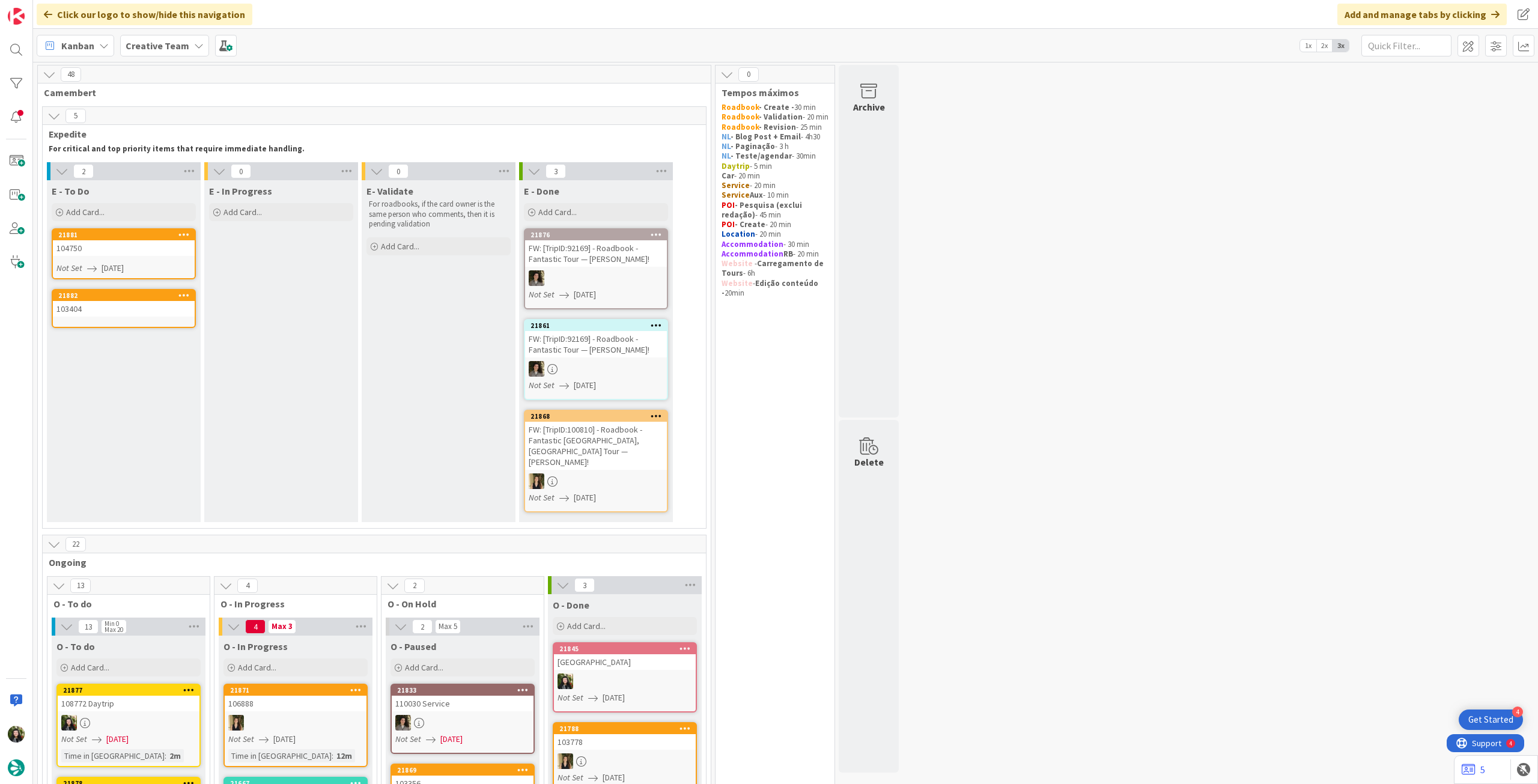
click at [122, 310] on div "103404" at bounding box center [124, 308] width 142 height 15
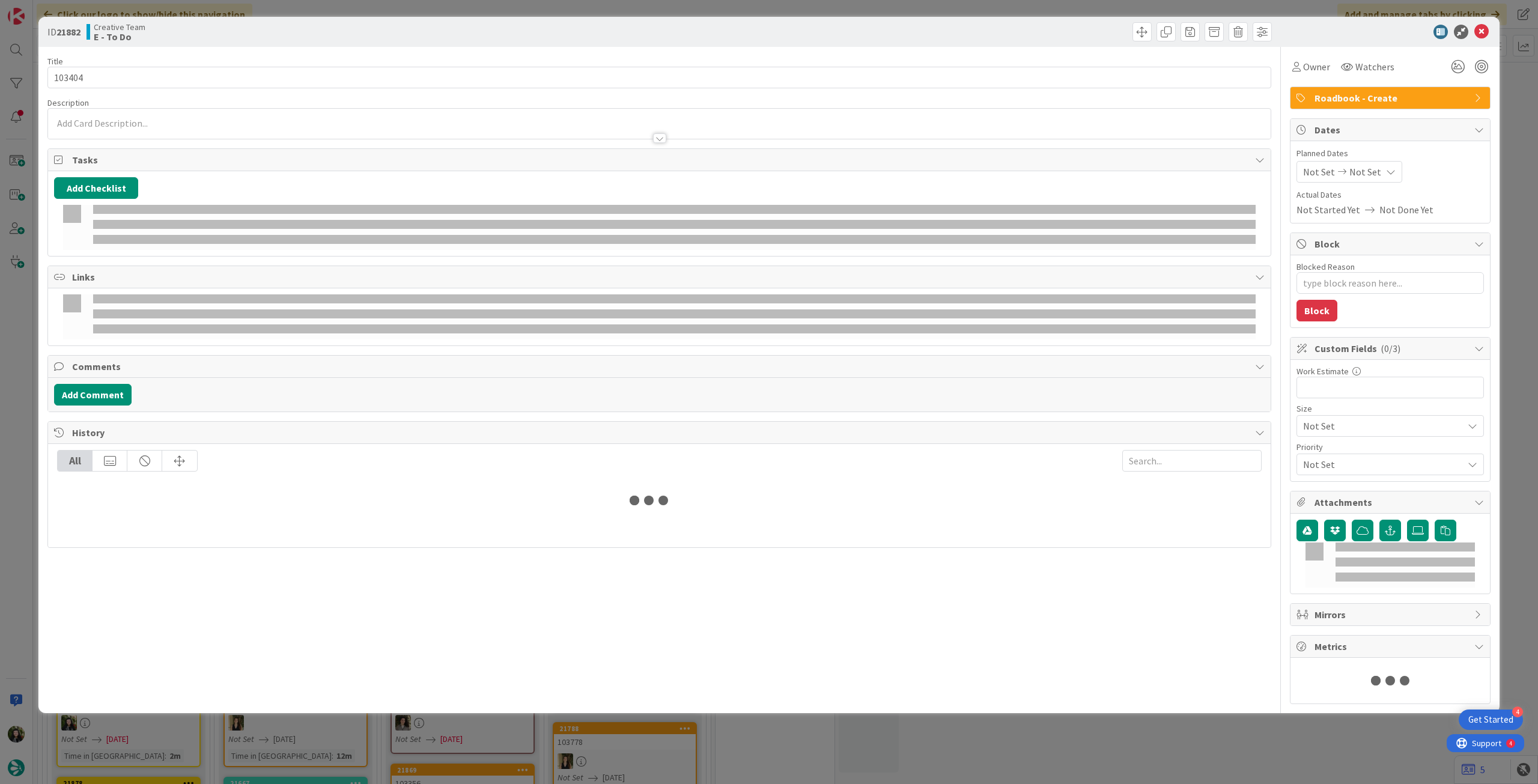
click at [1367, 170] on div "Not Set Not Set" at bounding box center [1349, 171] width 105 height 22
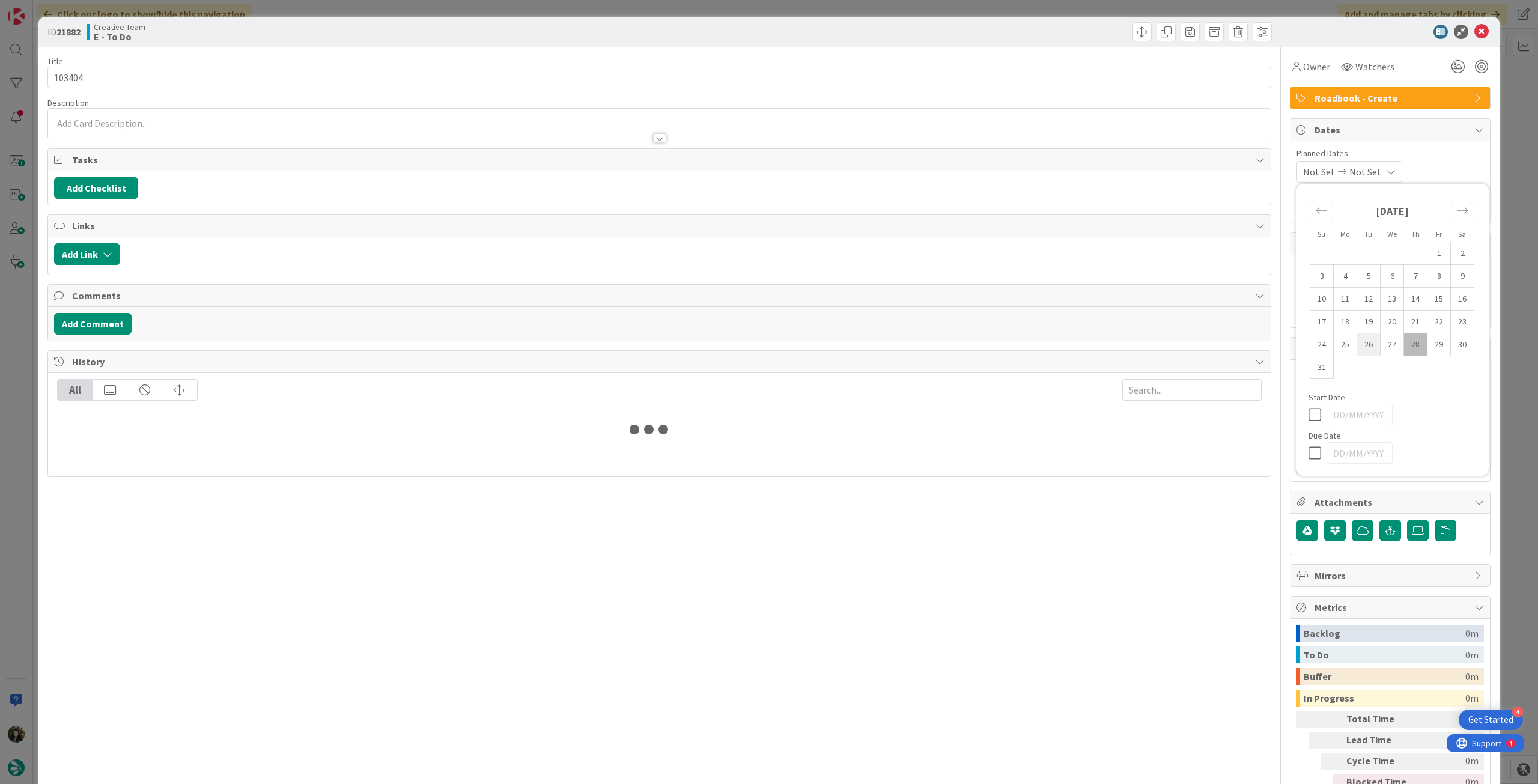
type textarea "x"
click at [1309, 446] on icon at bounding box center [1318, 453] width 18 height 14
type input "[DATE]"
drag, startPoint x: 1477, startPoint y: 35, endPoint x: 1259, endPoint y: 34, distance: 218.0
click at [1476, 34] on icon at bounding box center [1482, 32] width 14 height 14
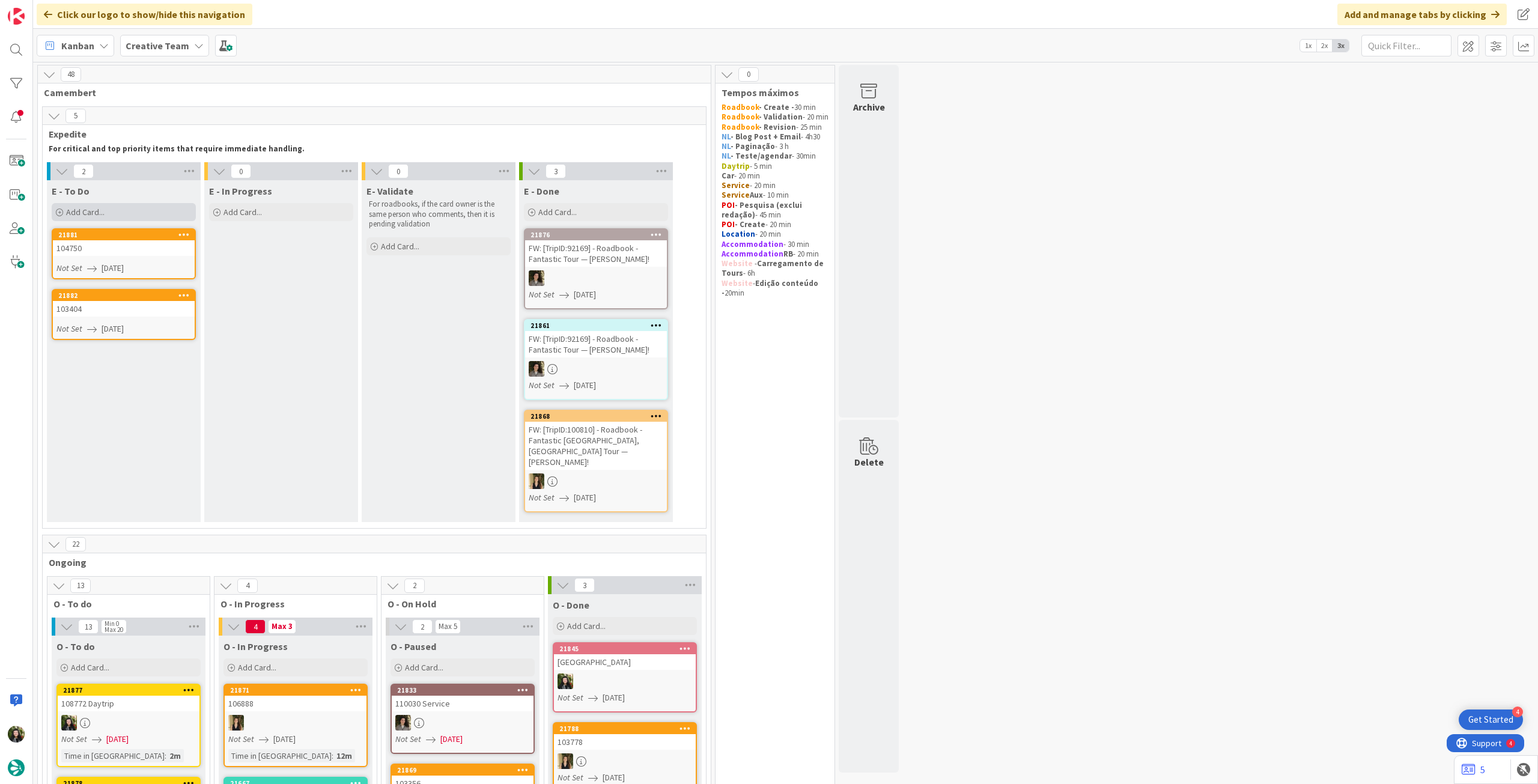
click at [127, 213] on div "Add Card..." at bounding box center [123, 211] width 144 height 18
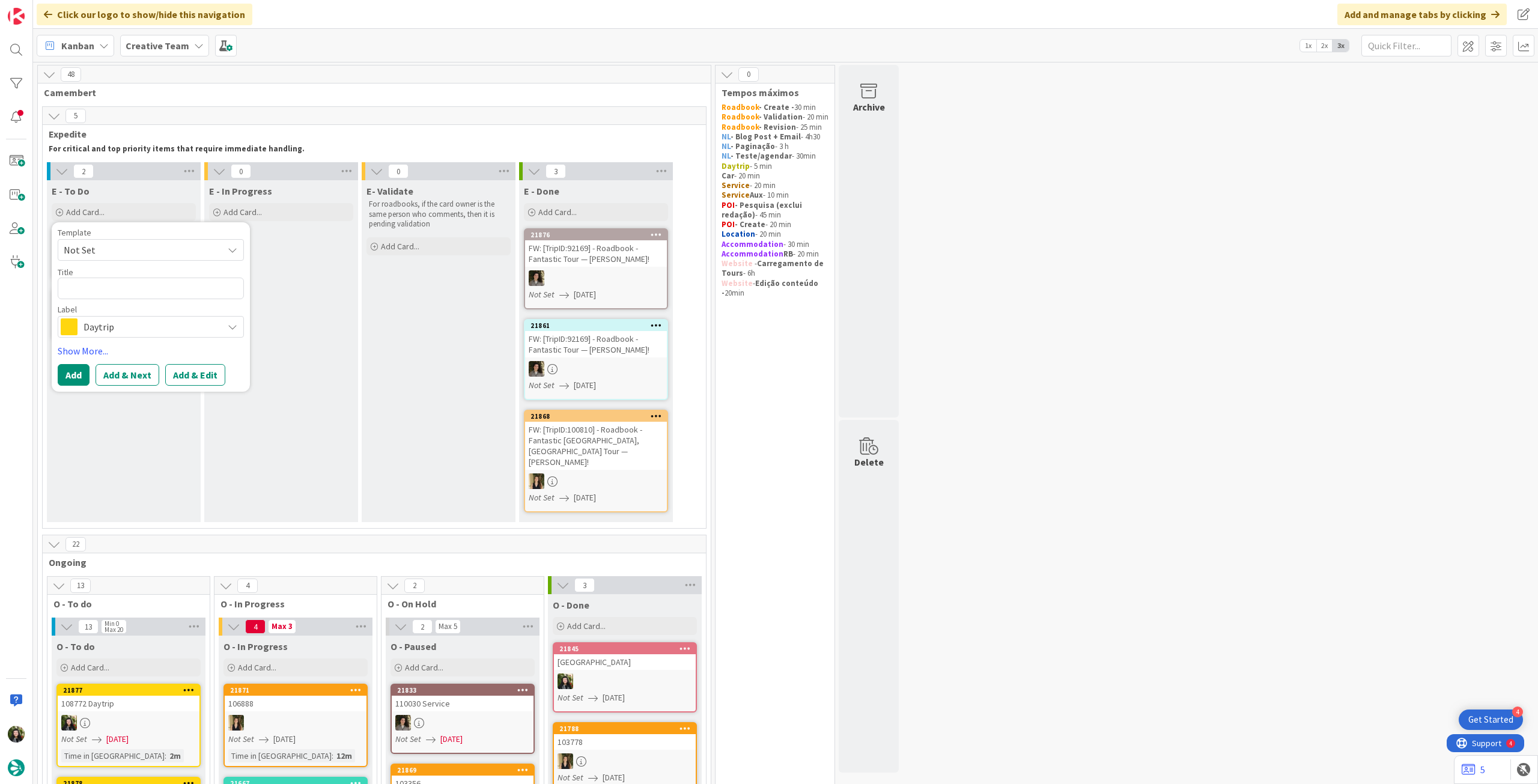
click at [141, 330] on span "Daytrip" at bounding box center [150, 326] width 134 height 17
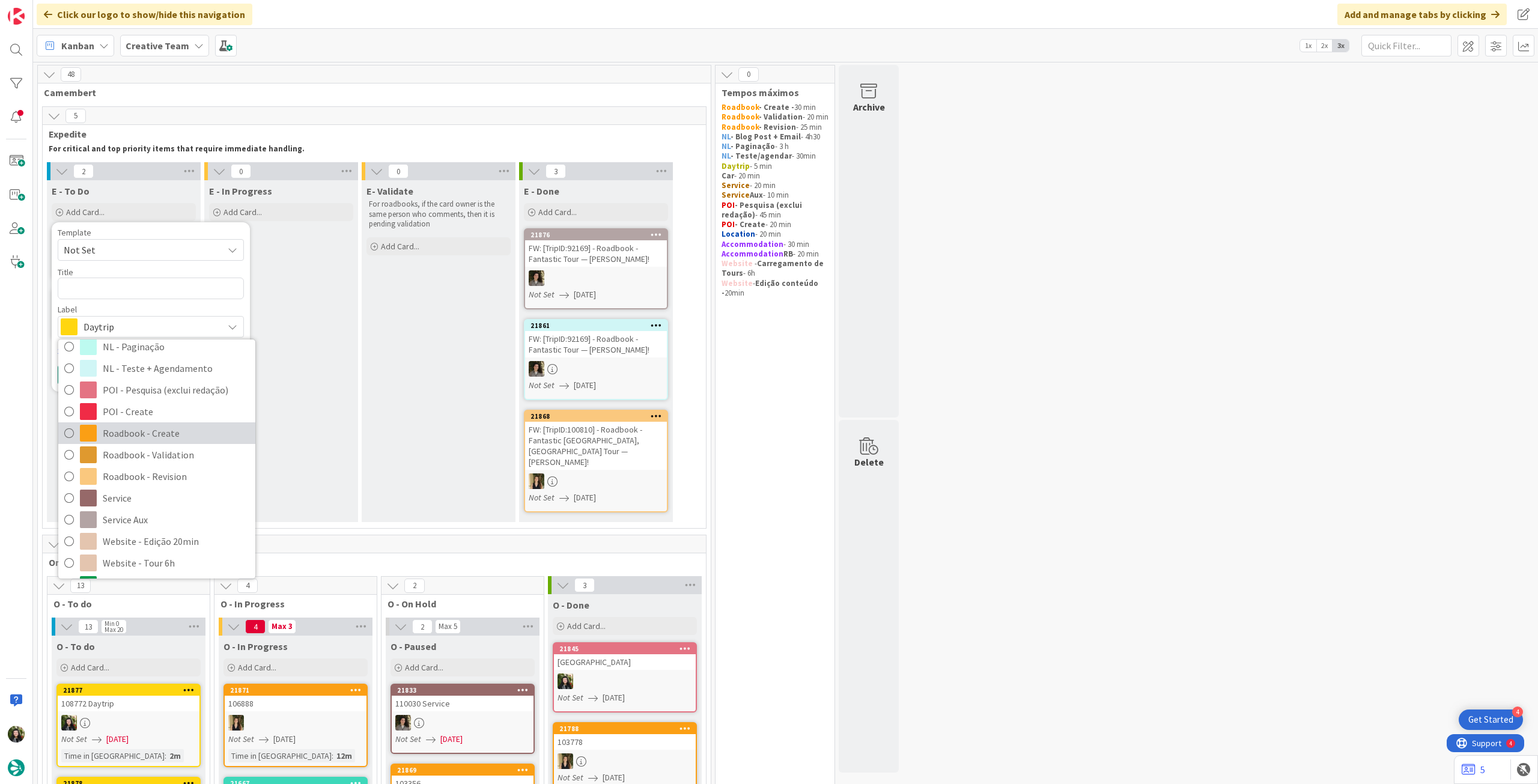
click at [148, 432] on span "Roadbook - Create" at bounding box center [176, 433] width 146 height 18
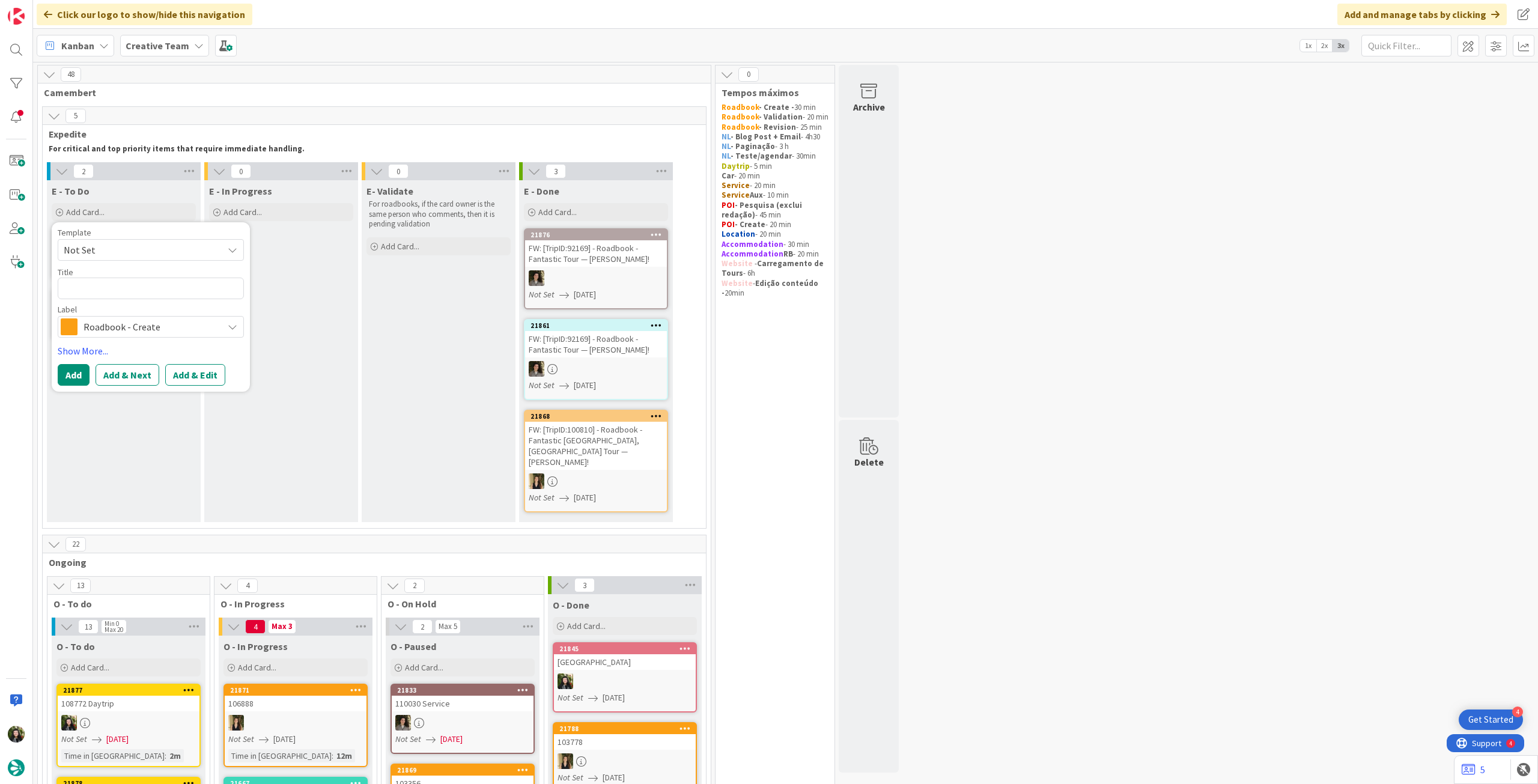
click at [115, 301] on div "Template Not Set Title 0 / 128 Label Roadbook - Create Accommodation Accommodat…" at bounding box center [151, 283] width 187 height 109
click at [116, 298] on div "Template Not Set Title 0 / 128 Label Roadbook - Create Accommodation Accommodat…" at bounding box center [151, 283] width 187 height 109
click at [117, 296] on textarea at bounding box center [151, 288] width 187 height 22
paste textarea "82208"
type textarea "x"
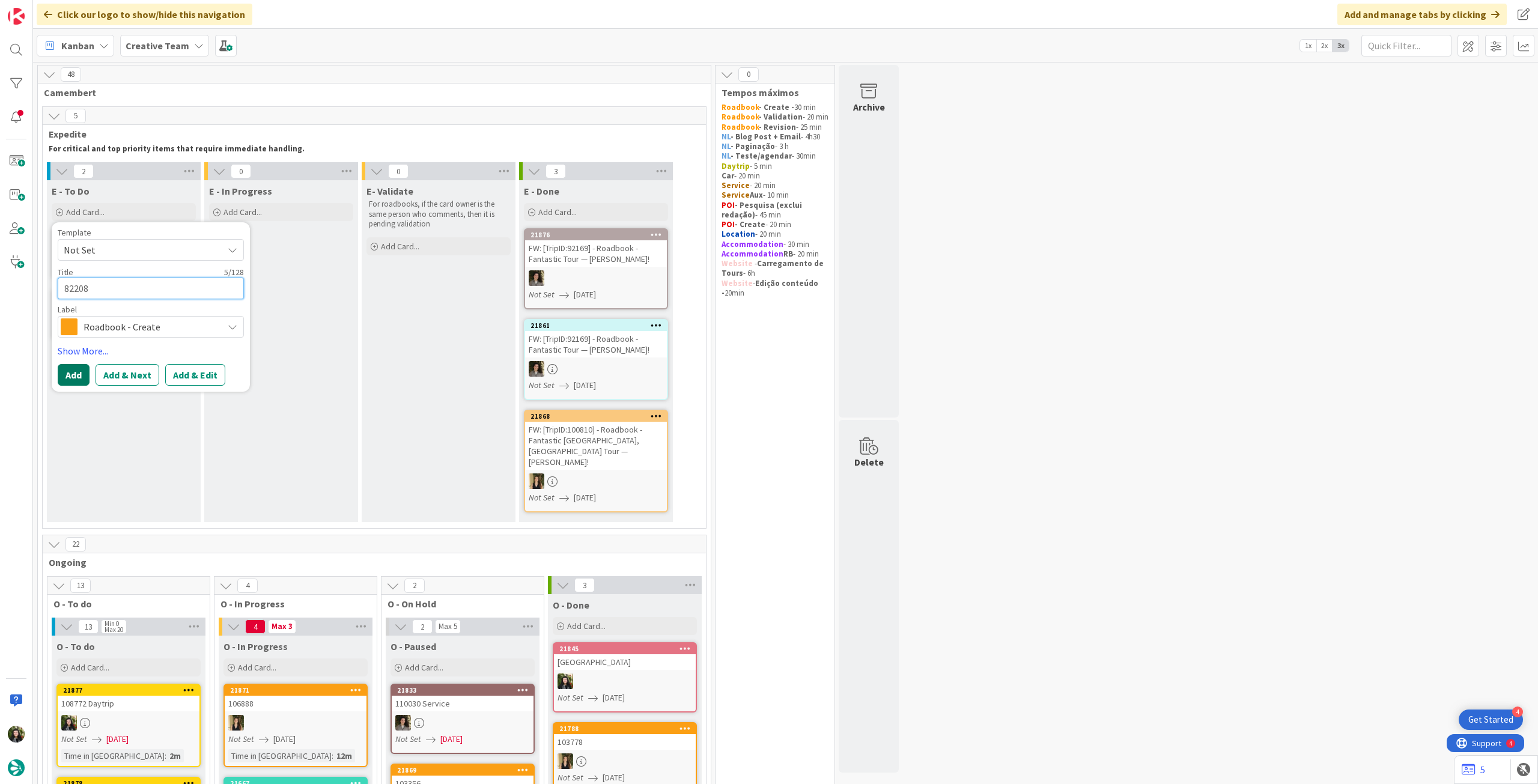
type textarea "82208"
click at [79, 364] on button "Add" at bounding box center [74, 375] width 32 height 22
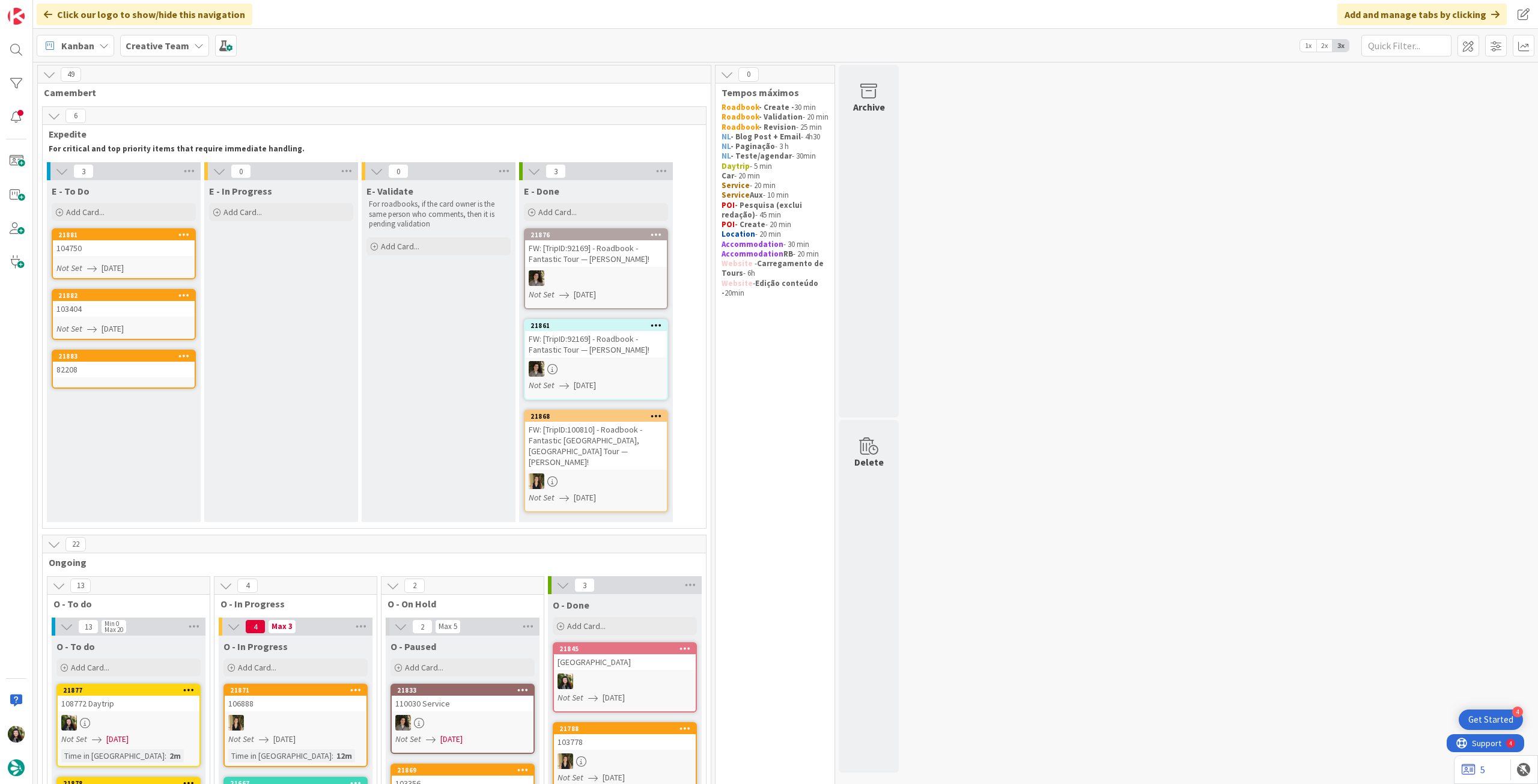
click at [117, 377] on link "21883 82208" at bounding box center [123, 369] width 144 height 39
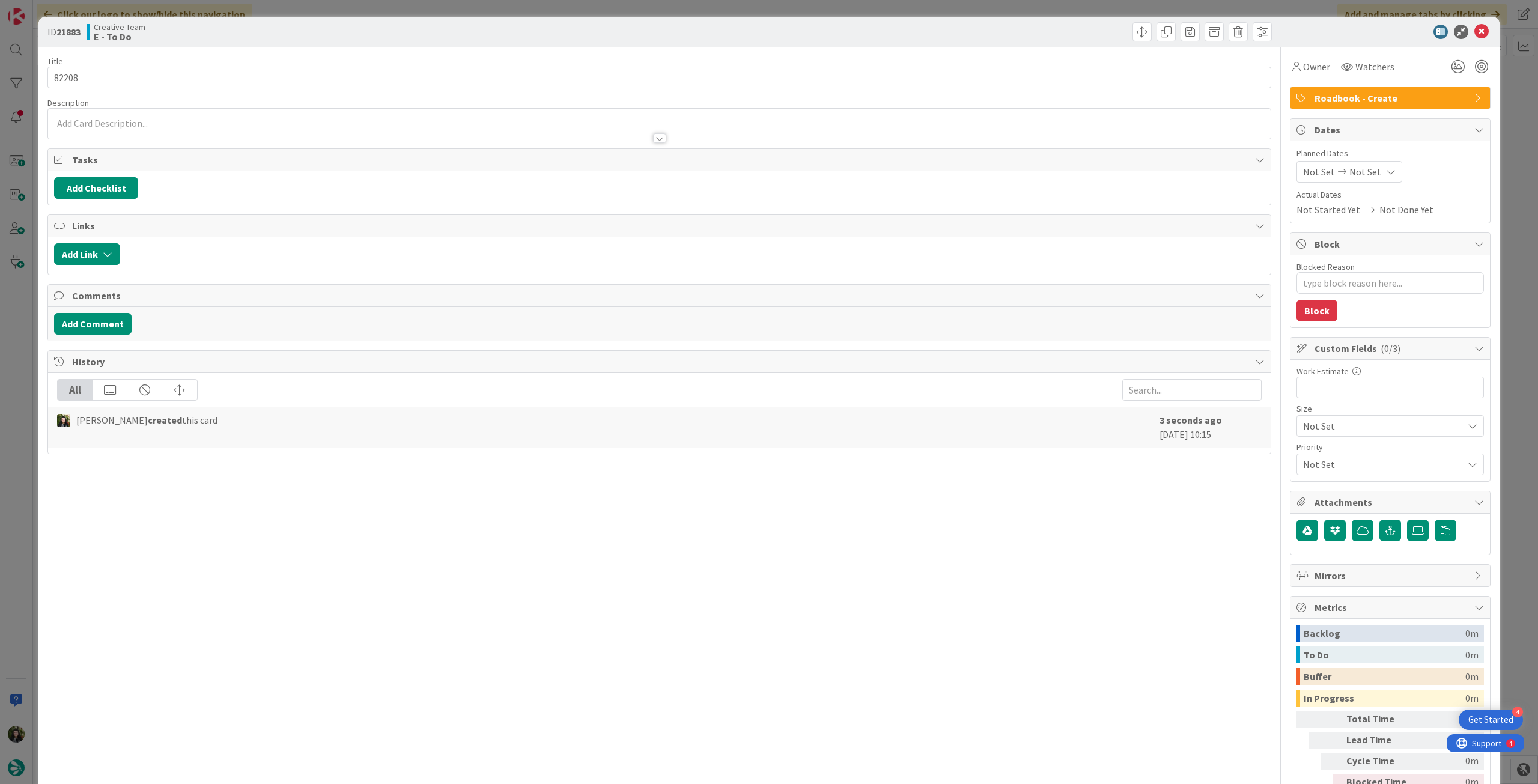
type textarea "x"
click at [1366, 178] on span "Not Set" at bounding box center [1365, 172] width 32 height 14
click at [1309, 448] on icon at bounding box center [1318, 453] width 18 height 14
type input "[DATE]"
click at [1474, 33] on icon at bounding box center [1482, 32] width 14 height 14
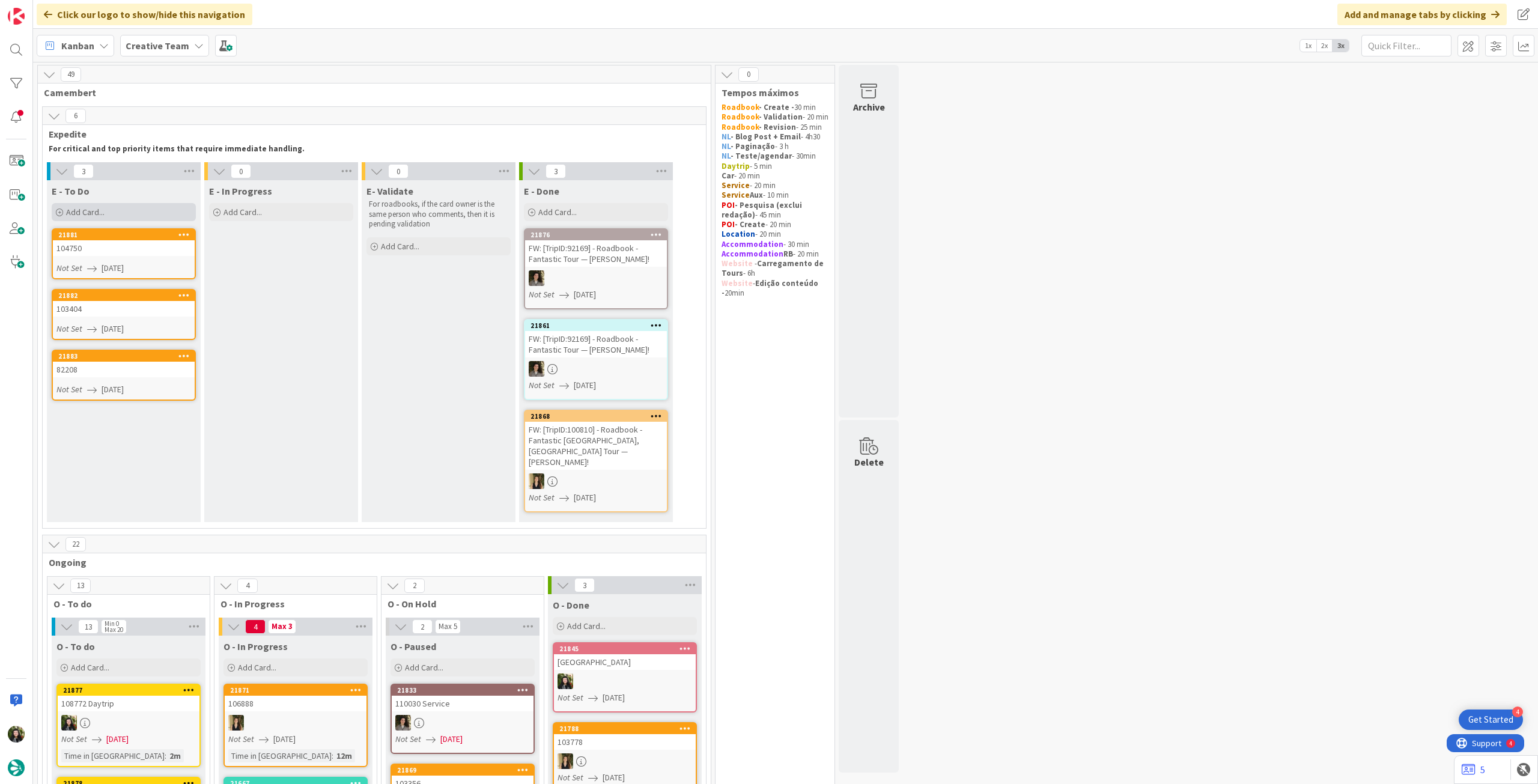
click at [105, 215] on div "Add Card..." at bounding box center [123, 211] width 144 height 18
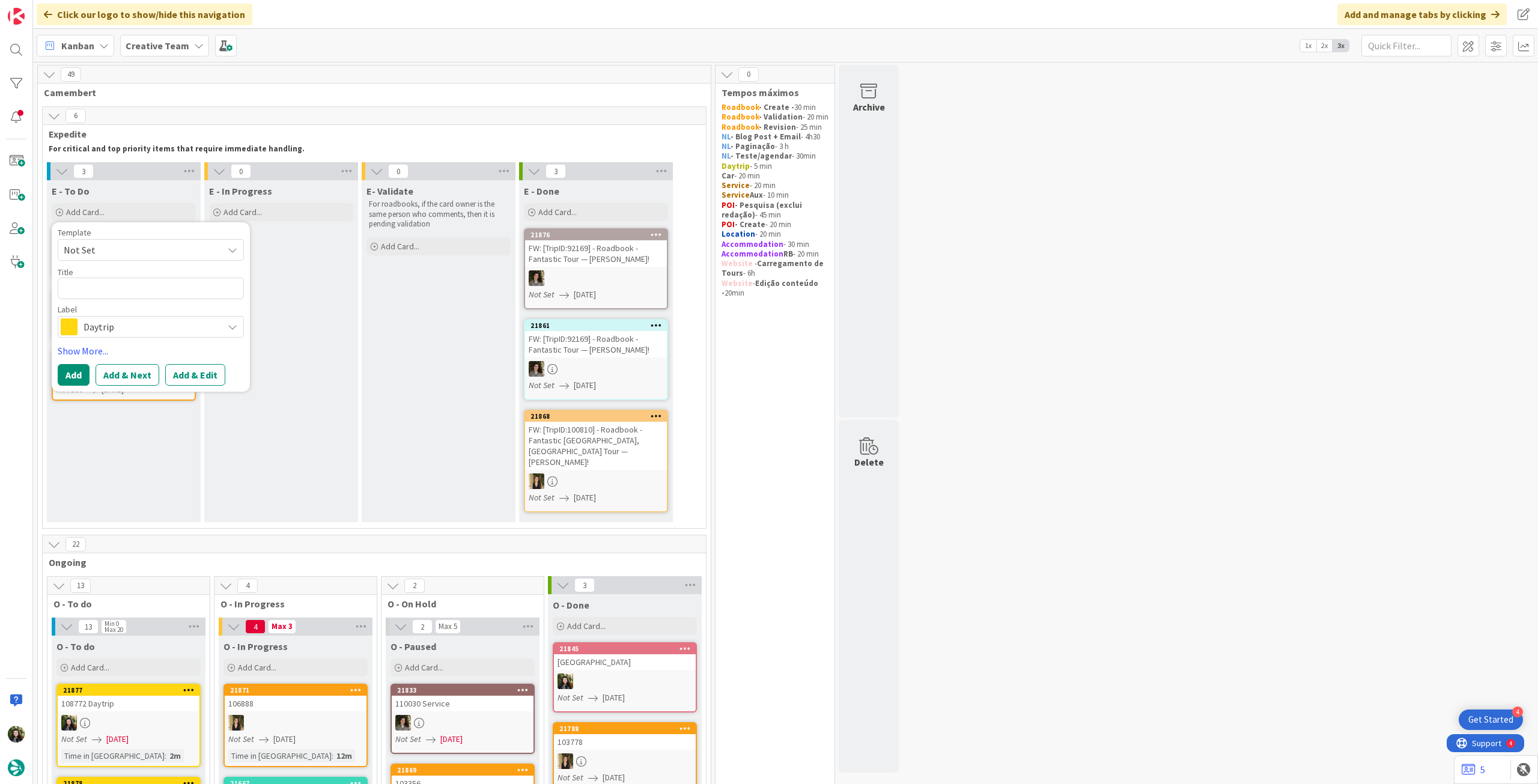
click at [117, 327] on span "Daytrip" at bounding box center [150, 326] width 134 height 17
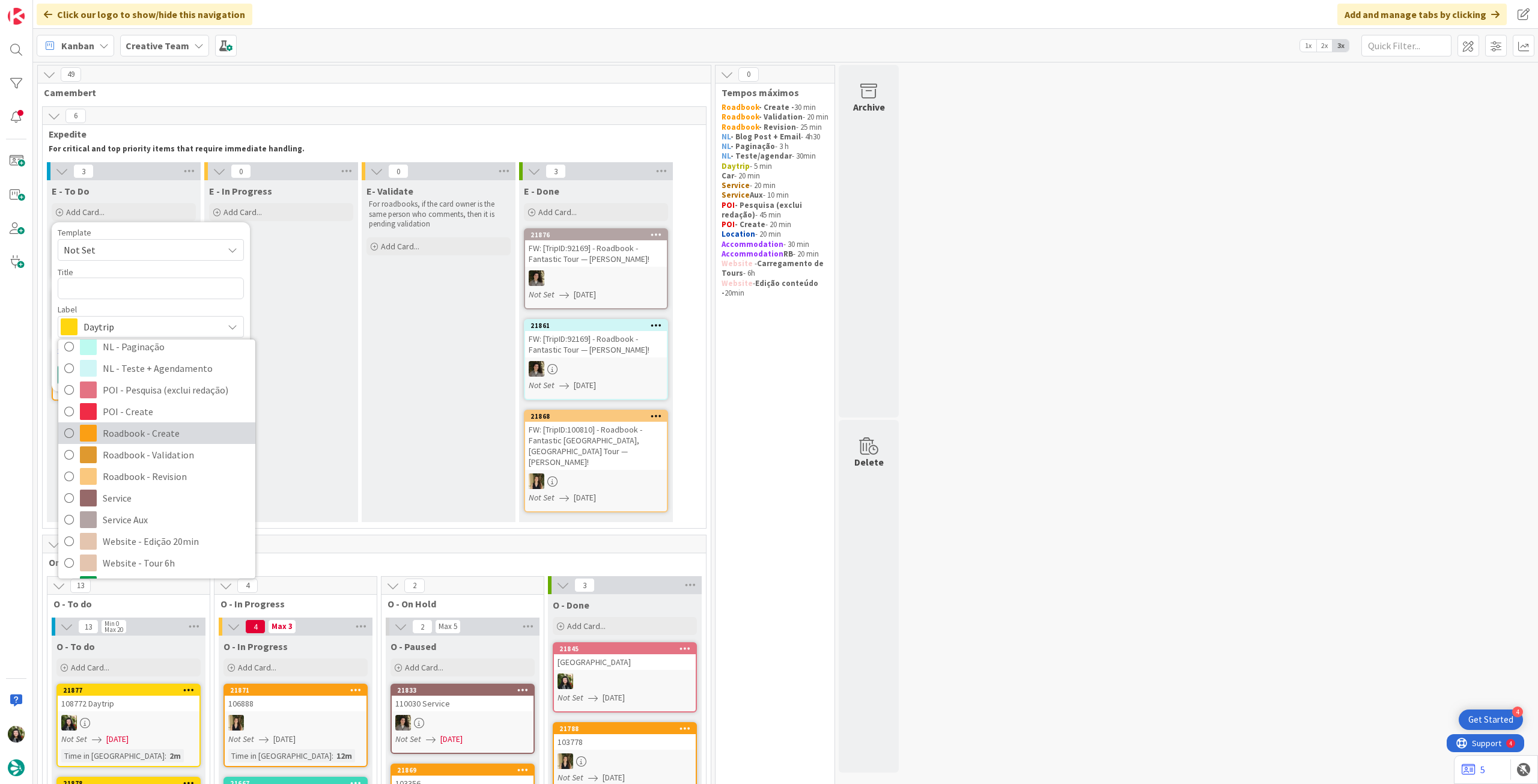
click at [146, 424] on span "Roadbook - Create" at bounding box center [176, 433] width 146 height 18
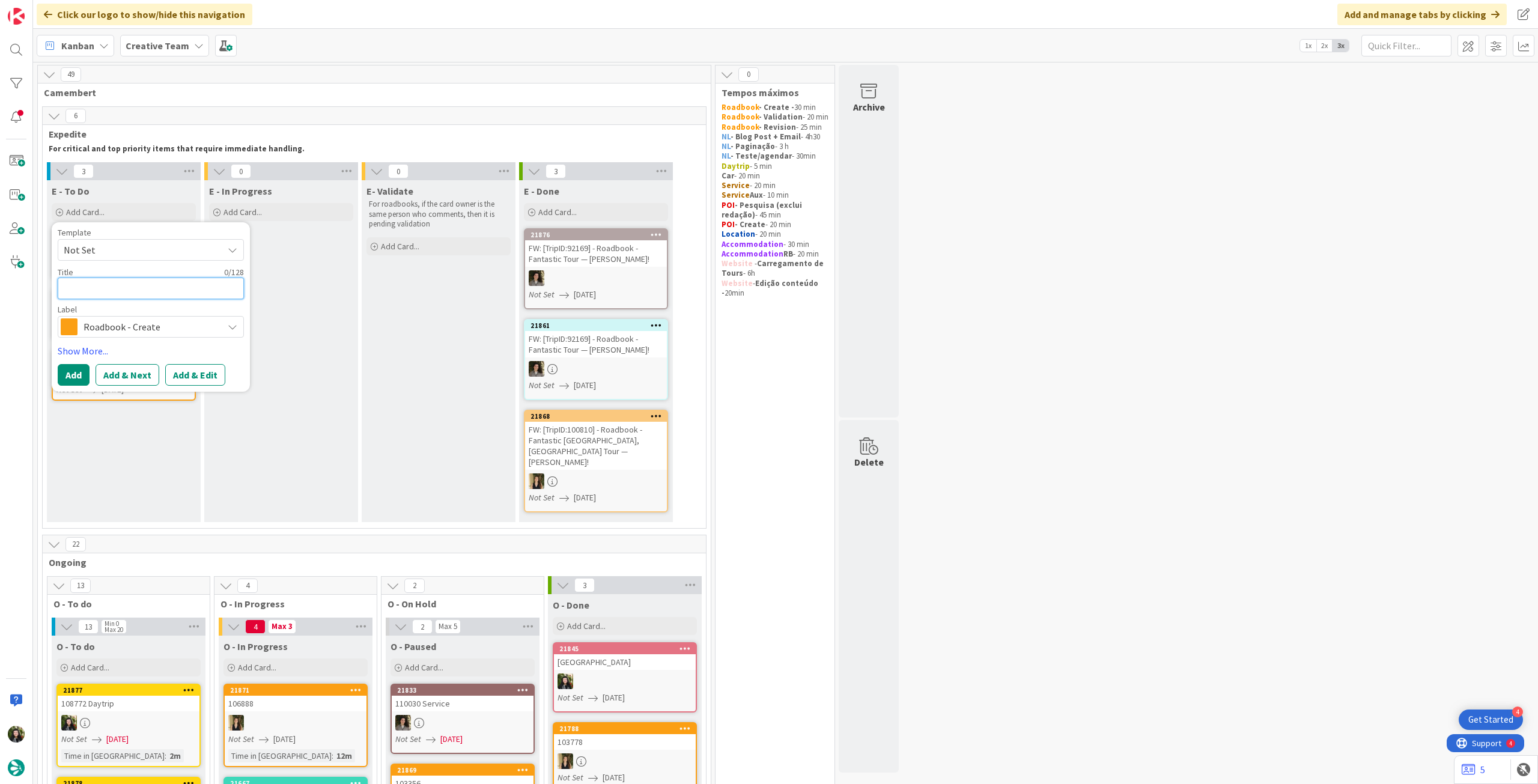
click at [115, 292] on textarea at bounding box center [151, 288] width 187 height 22
paste textarea "101408"
type textarea "x"
type textarea "101408"
click at [76, 367] on button "Add" at bounding box center [74, 375] width 32 height 22
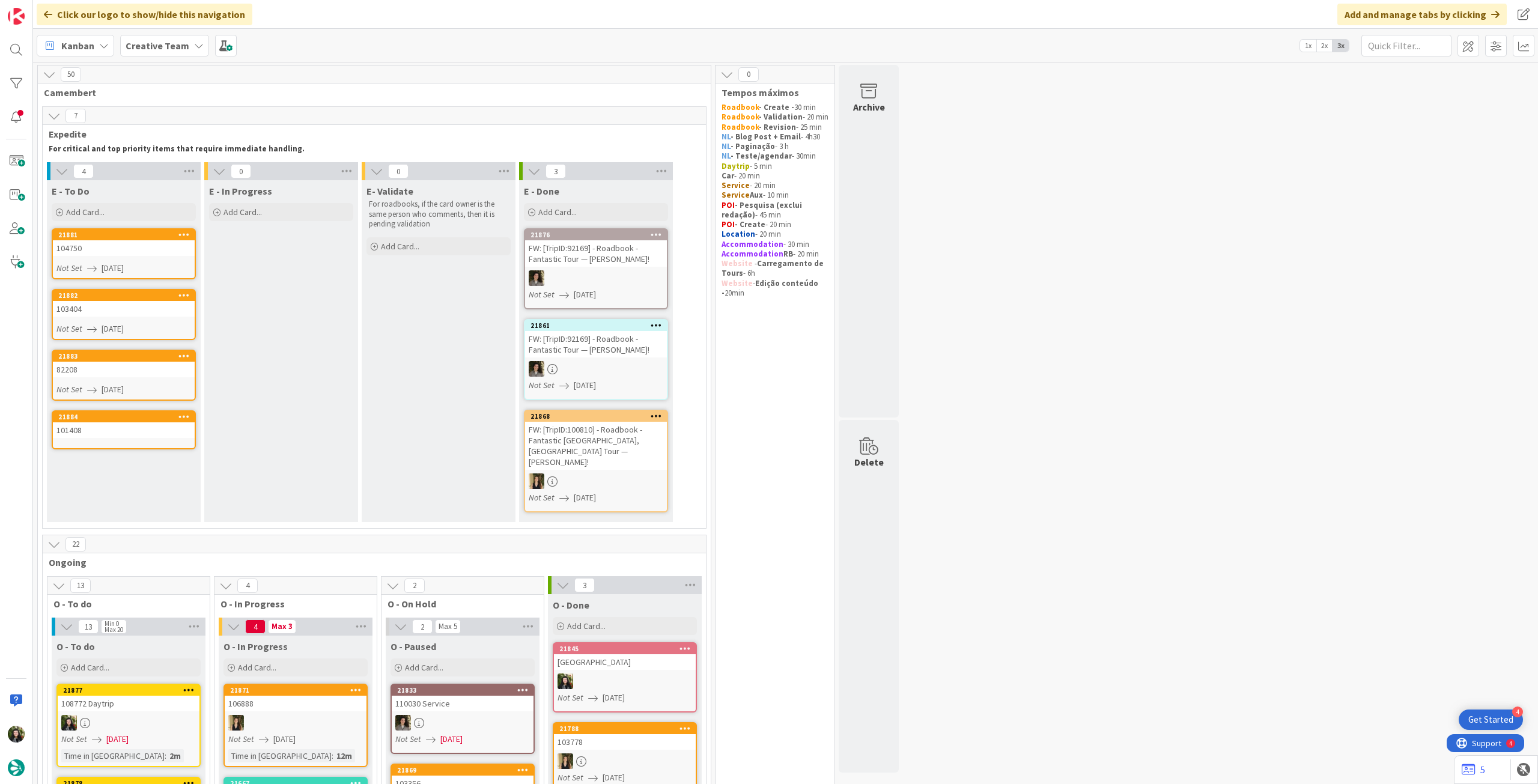
click at [119, 430] on div "101408" at bounding box center [124, 429] width 142 height 15
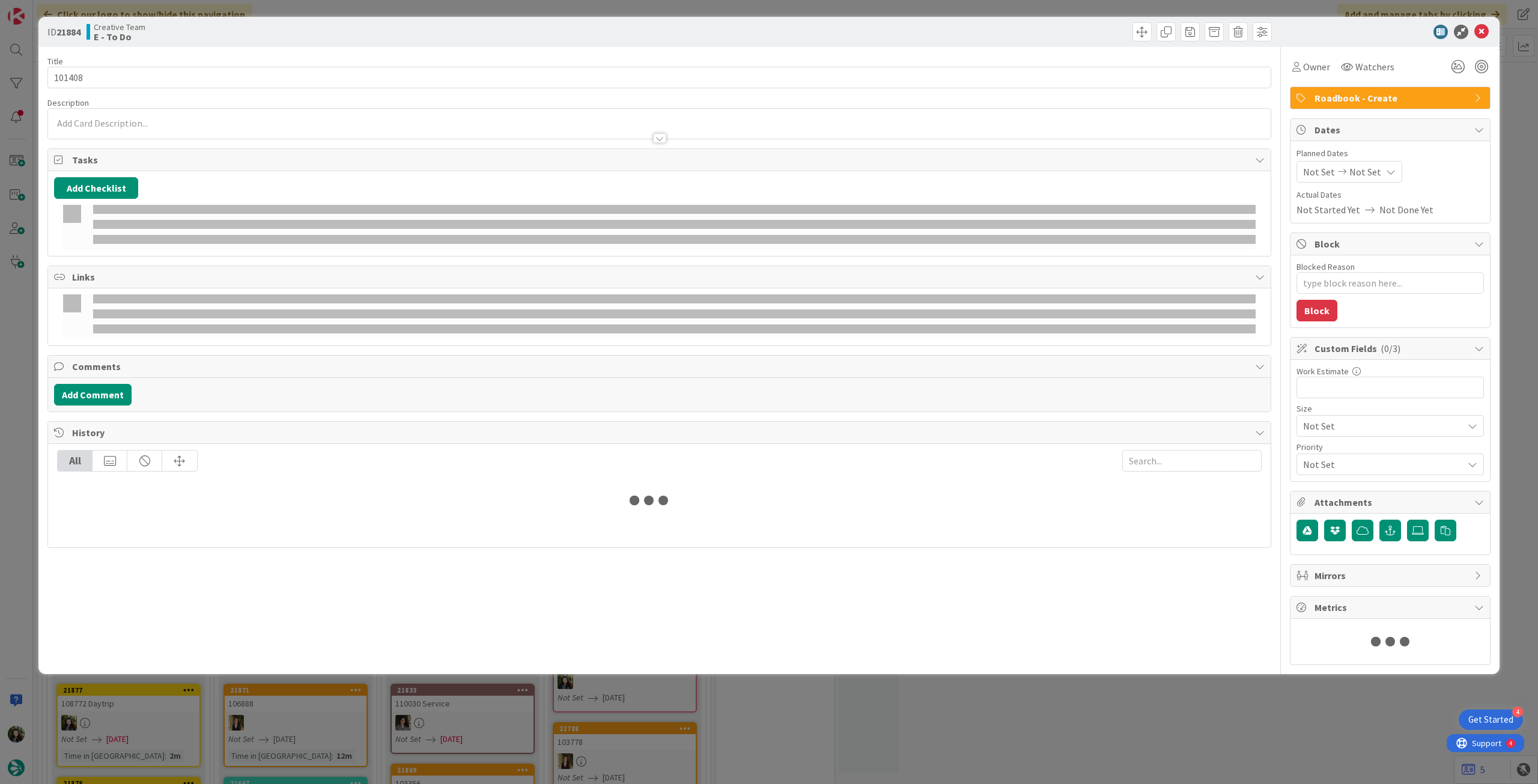
click at [1345, 182] on div "Planned Dates Not Set Not Set Actual Dates Not Started Yet Not Done Yet" at bounding box center [1390, 182] width 187 height 70
type textarea "x"
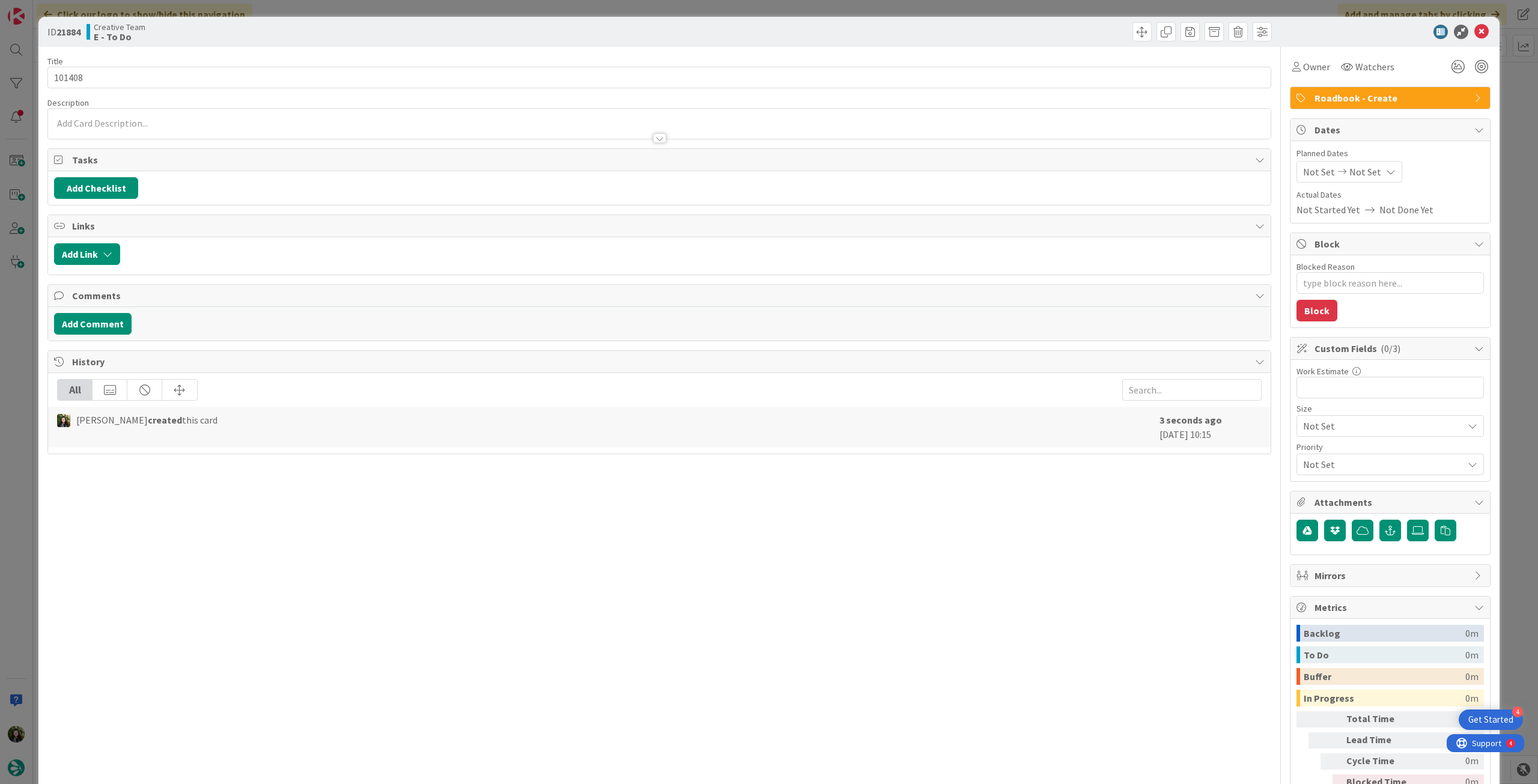
click at [1355, 173] on span "Not Set" at bounding box center [1365, 172] width 32 height 14
click at [1309, 457] on icon at bounding box center [1318, 453] width 18 height 14
type input "[DATE]"
type textarea "x"
click at [1474, 32] on icon at bounding box center [1482, 32] width 14 height 14
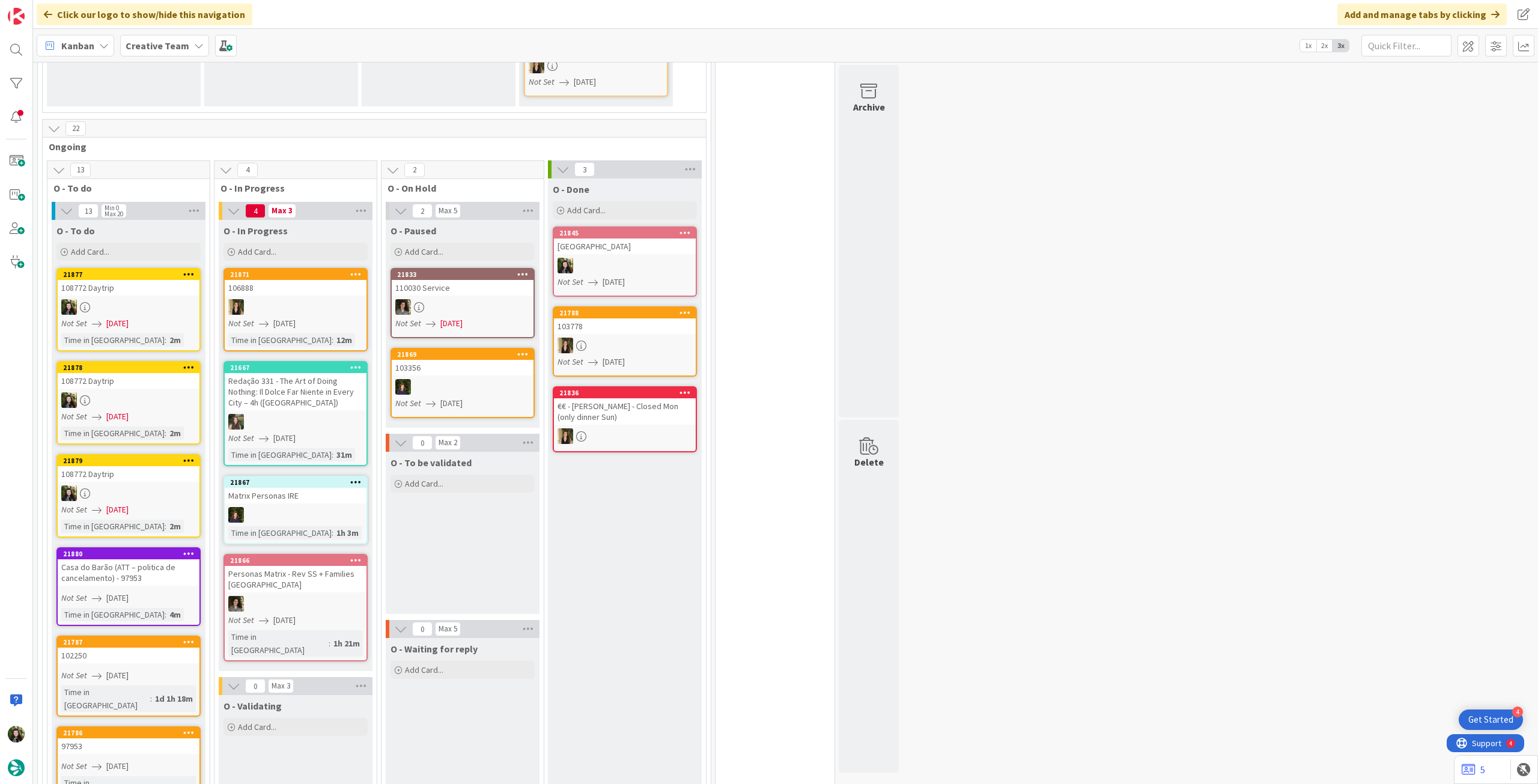
scroll to position [400, 0]
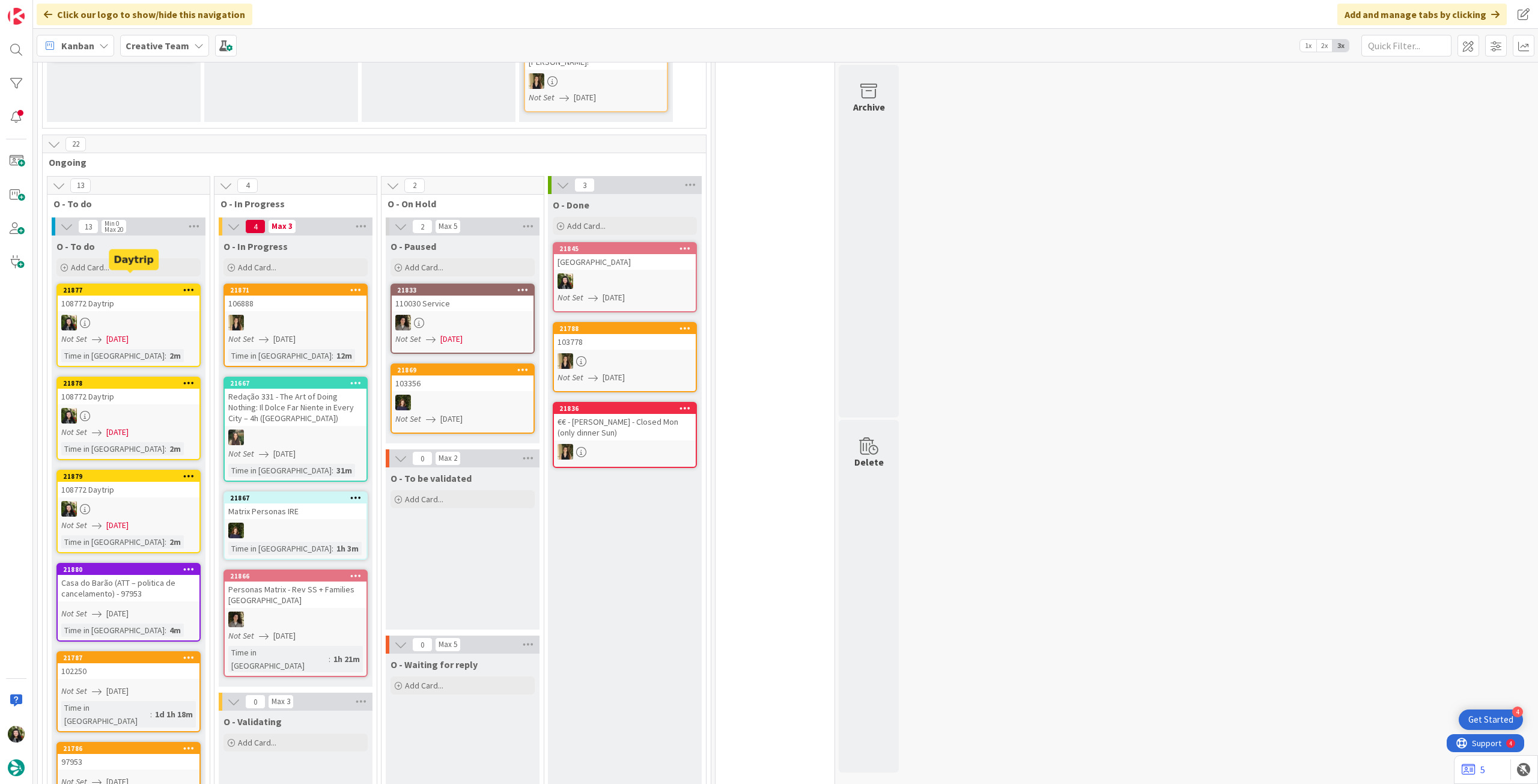
click at [148, 298] on link "21877 108772 Daytrip Not Set [DATE] Time in [GEOGRAPHIC_DATA] : 2m" at bounding box center [128, 326] width 144 height 84
click at [214, 298] on div "50 Camembert 7 Expedite For critical and top priority items that require immedi…" at bounding box center [785, 423] width 1505 height 722
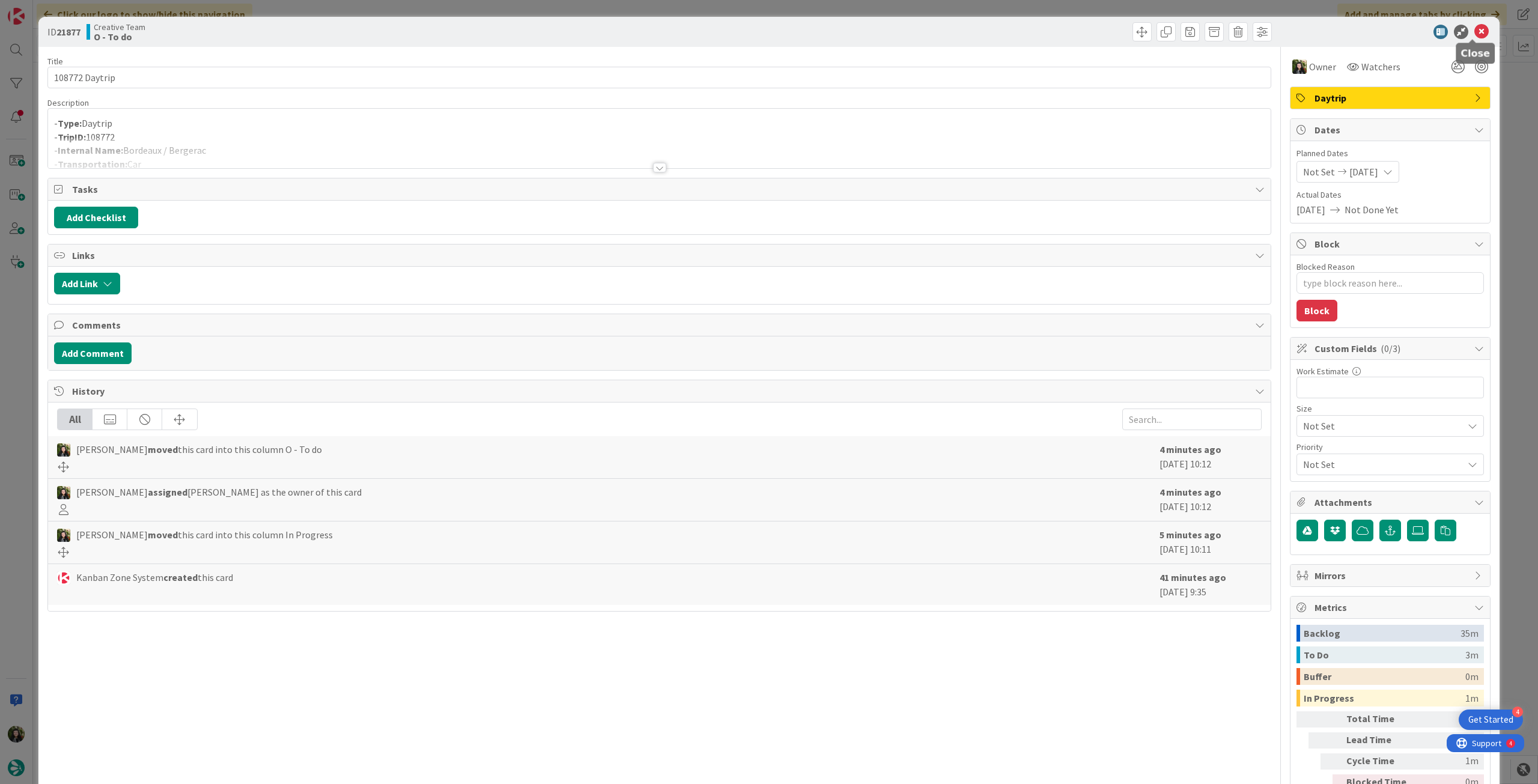
click at [1474, 29] on icon at bounding box center [1482, 32] width 14 height 14
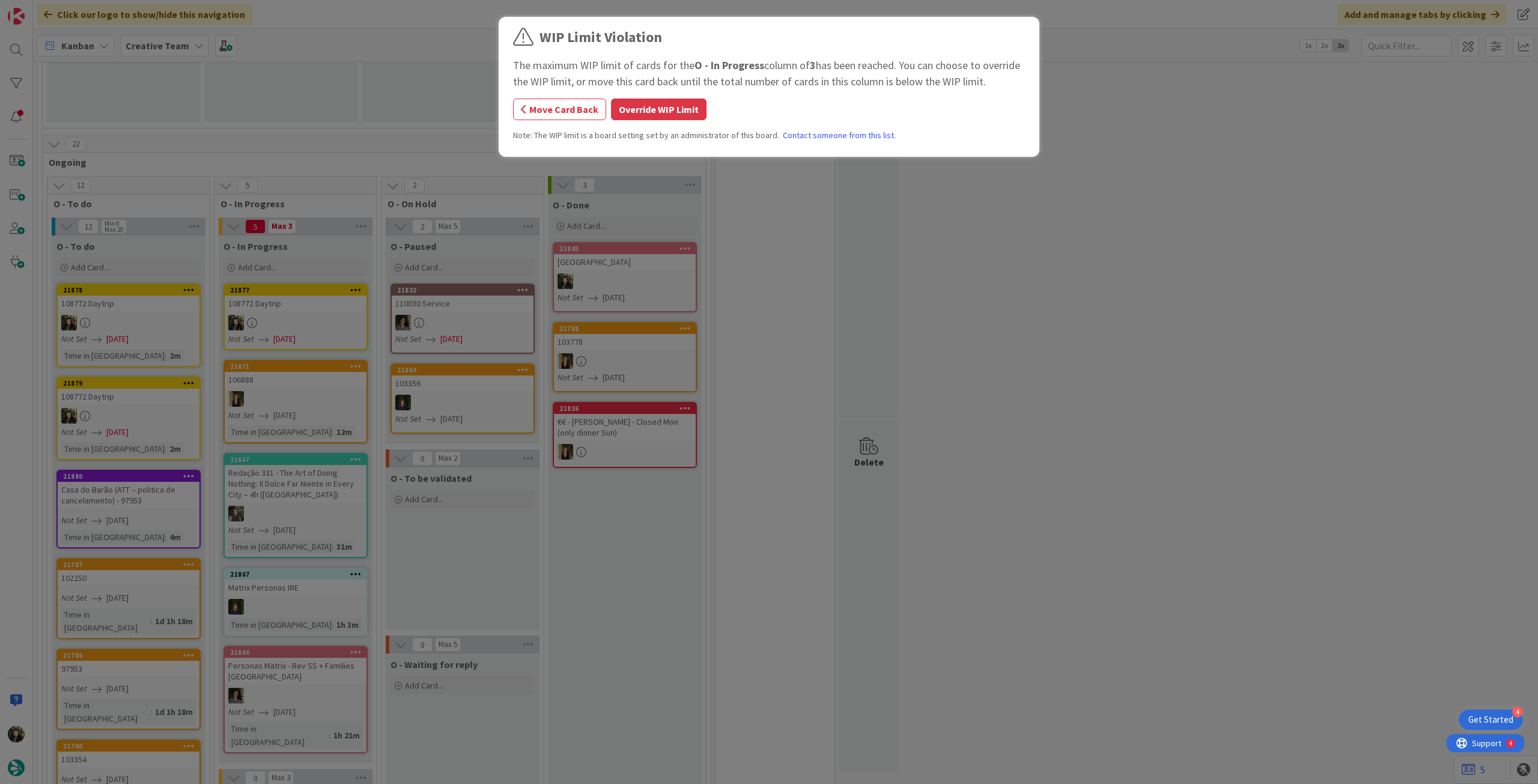
click at [307, 302] on div "WIP Limit Violation The maximum WIP limit of cards for the O - In Progress colu…" at bounding box center [769, 392] width 1538 height 784
click at [635, 115] on button "Override WIP Limit" at bounding box center [659, 109] width 96 height 22
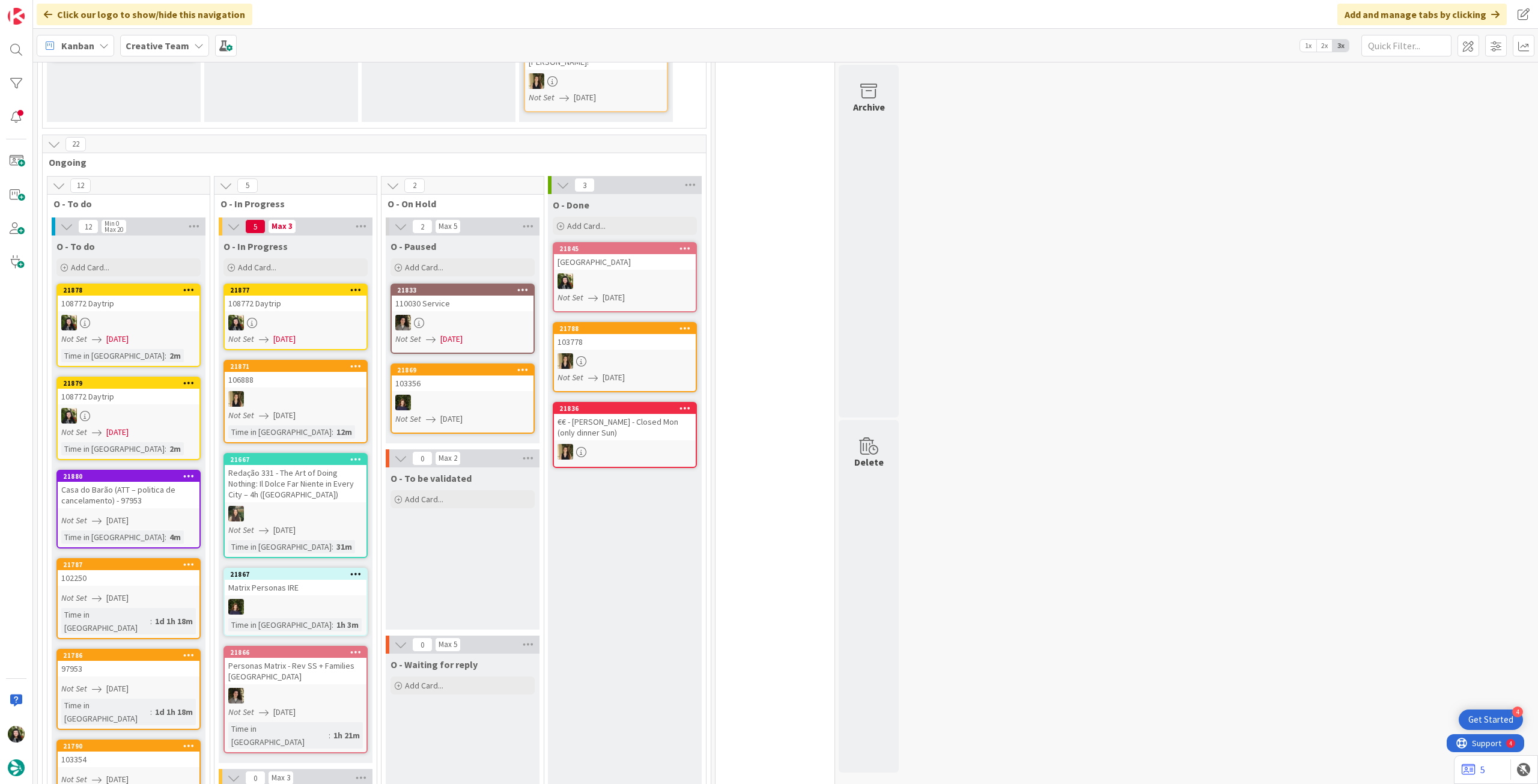
click at [303, 317] on div at bounding box center [295, 322] width 142 height 15
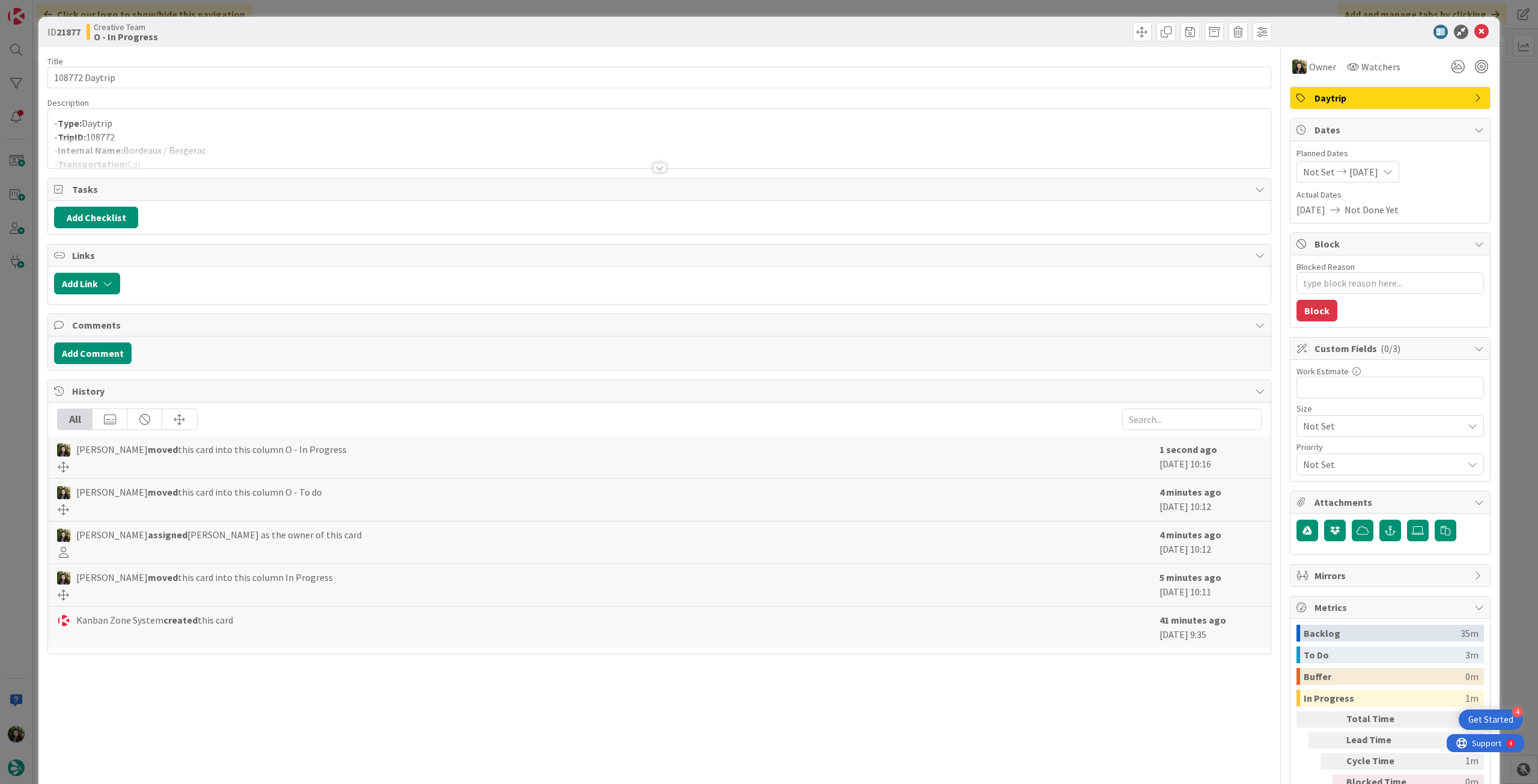
click at [189, 153] on div at bounding box center [660, 153] width 1223 height 31
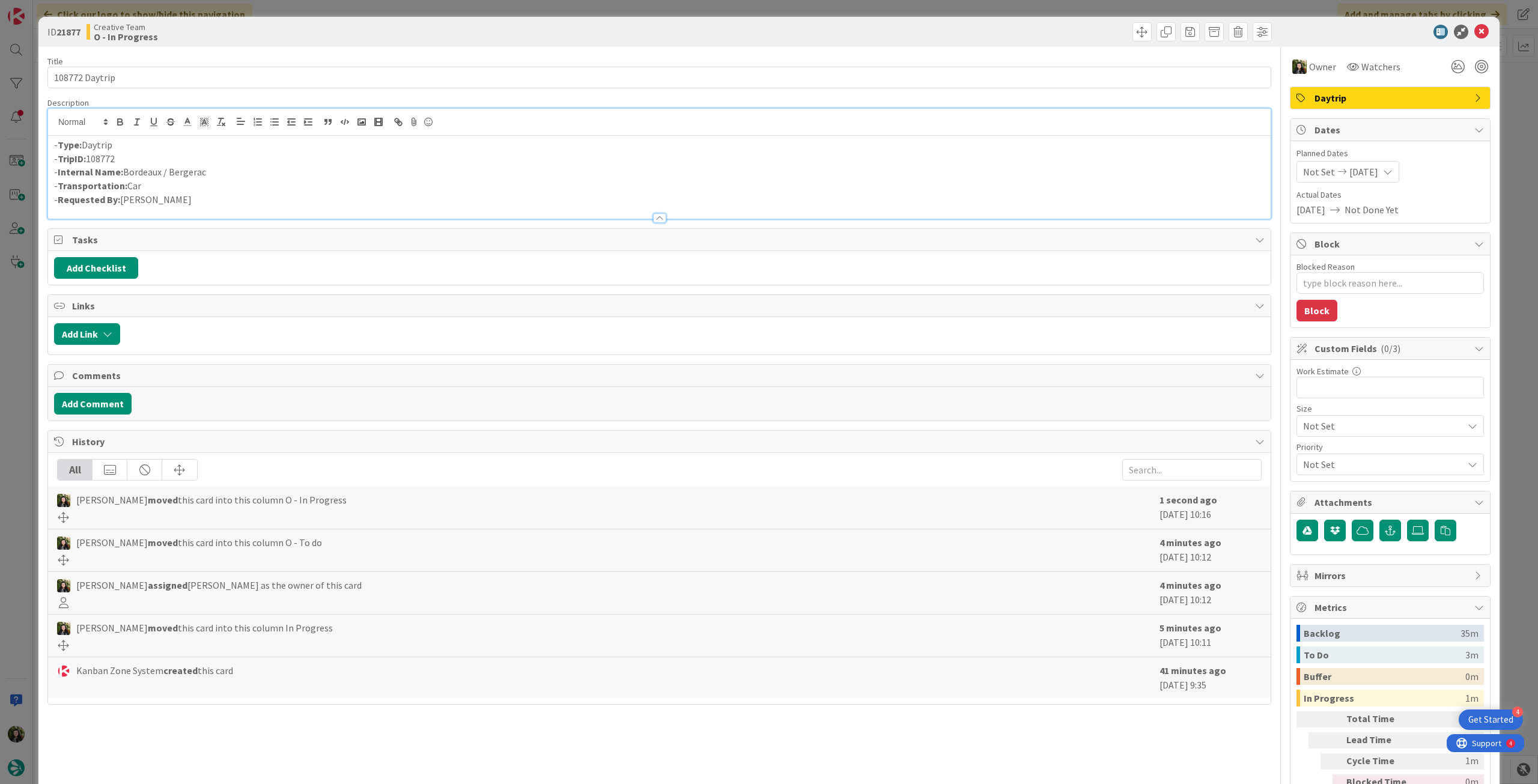
drag, startPoint x: 224, startPoint y: 177, endPoint x: 124, endPoint y: 174, distance: 100.0
click at [124, 174] on p "- Internal Name: Bordeaux / Bergerac" at bounding box center [659, 171] width 1211 height 14
copy p "Bordeaux / Bergerac"
click at [1474, 34] on icon at bounding box center [1482, 32] width 14 height 14
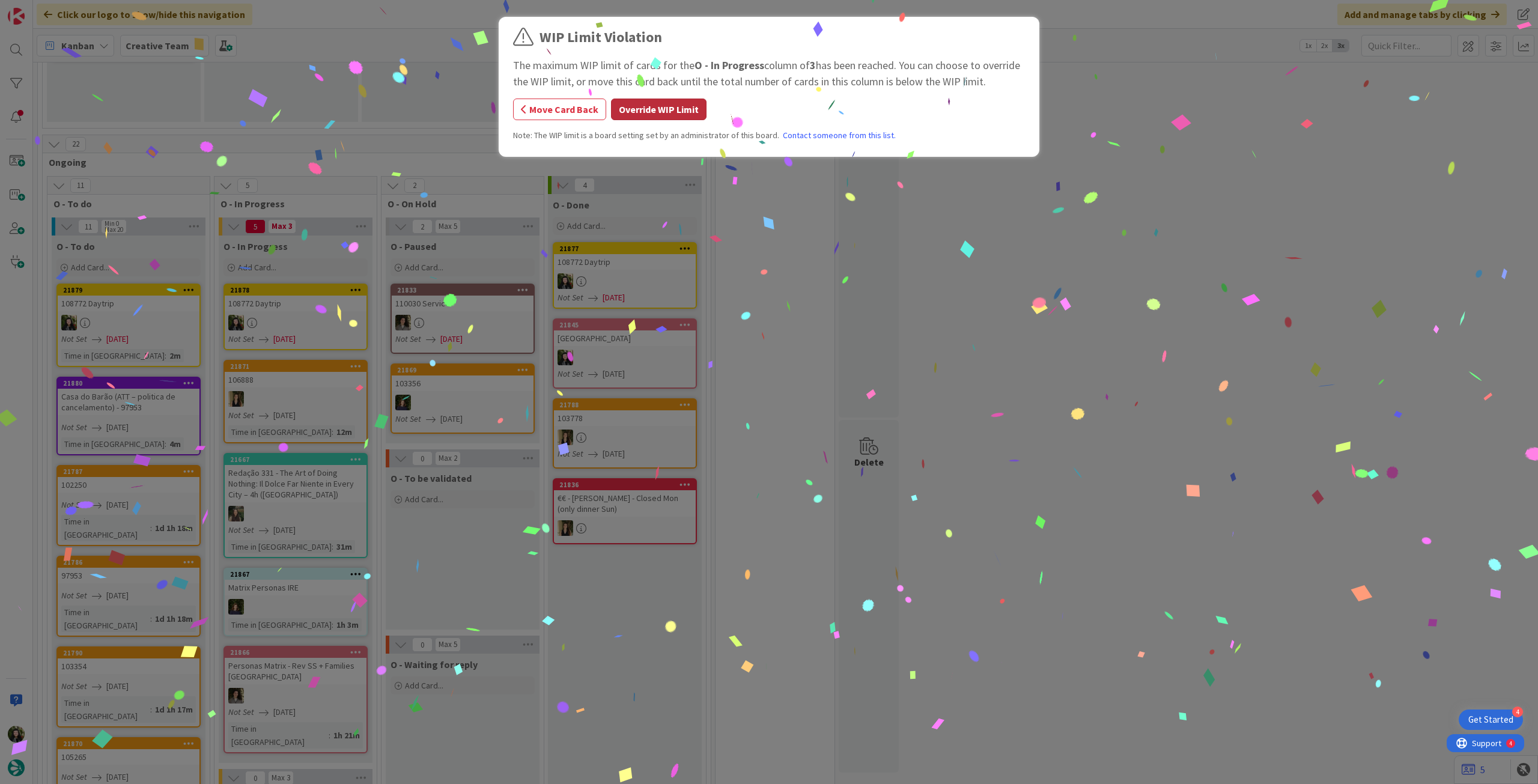
click at [636, 108] on button "Override WIP Limit" at bounding box center [659, 109] width 96 height 22
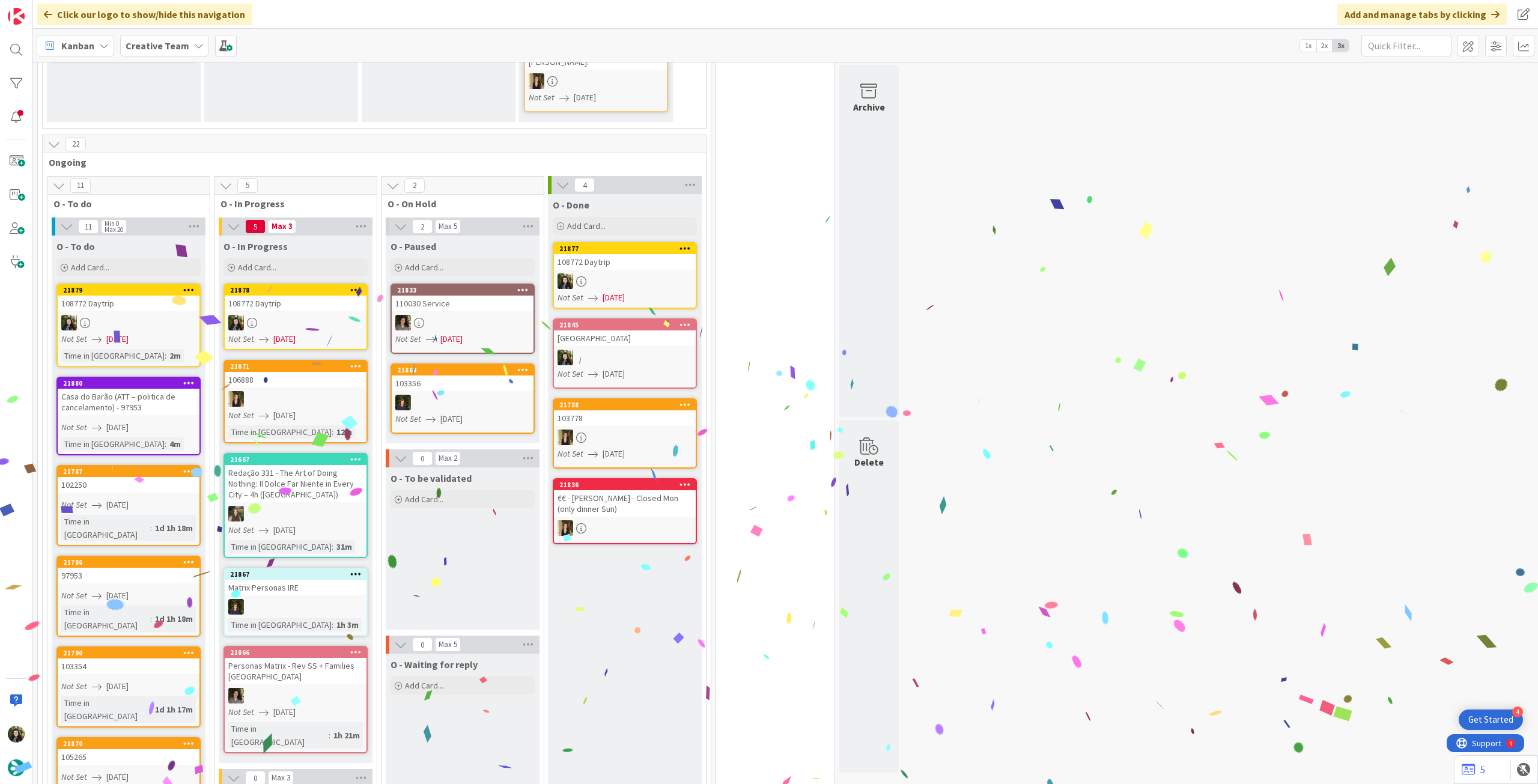
click at [326, 314] on div at bounding box center [295, 322] width 142 height 15
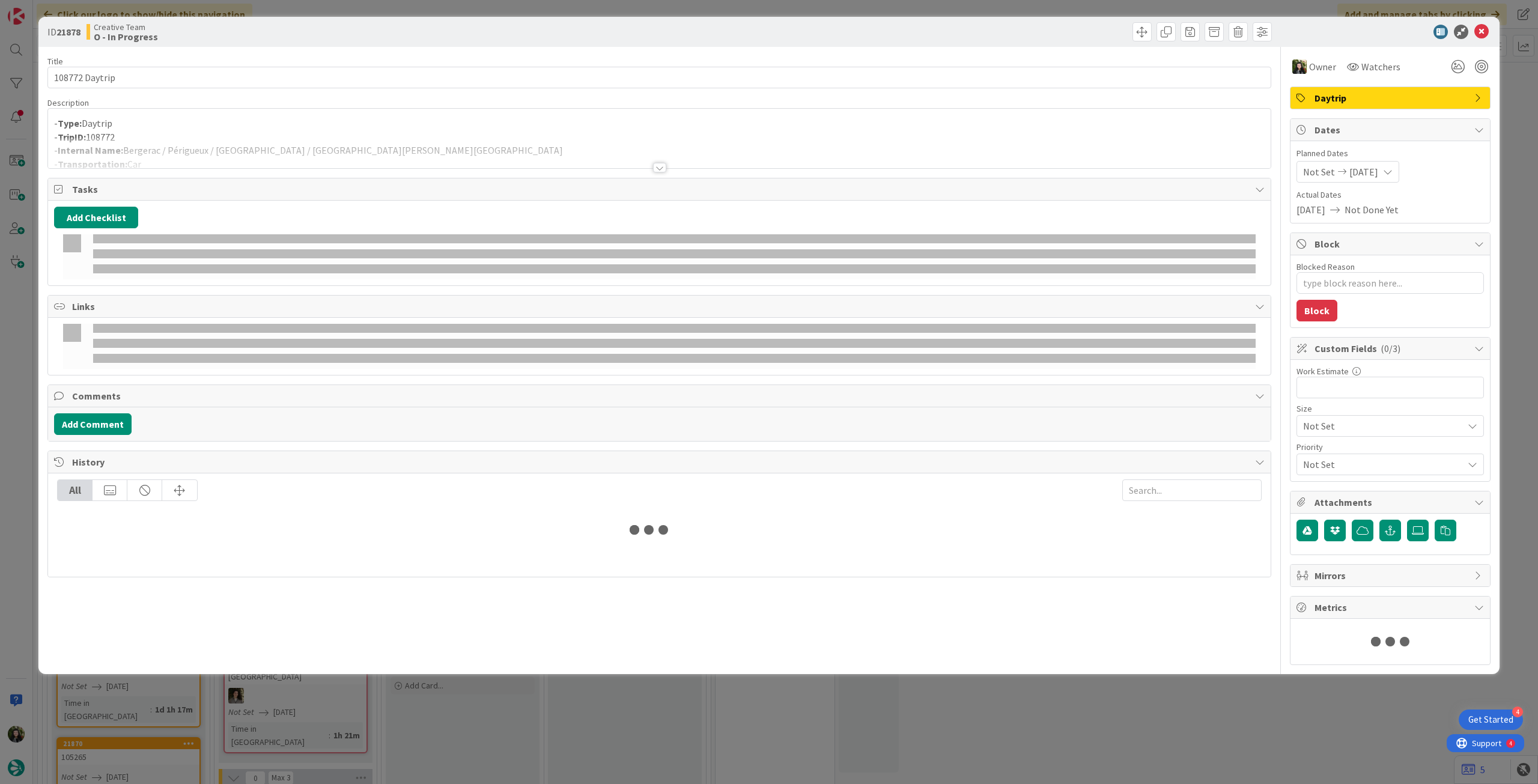
click at [248, 159] on div at bounding box center [660, 153] width 1223 height 31
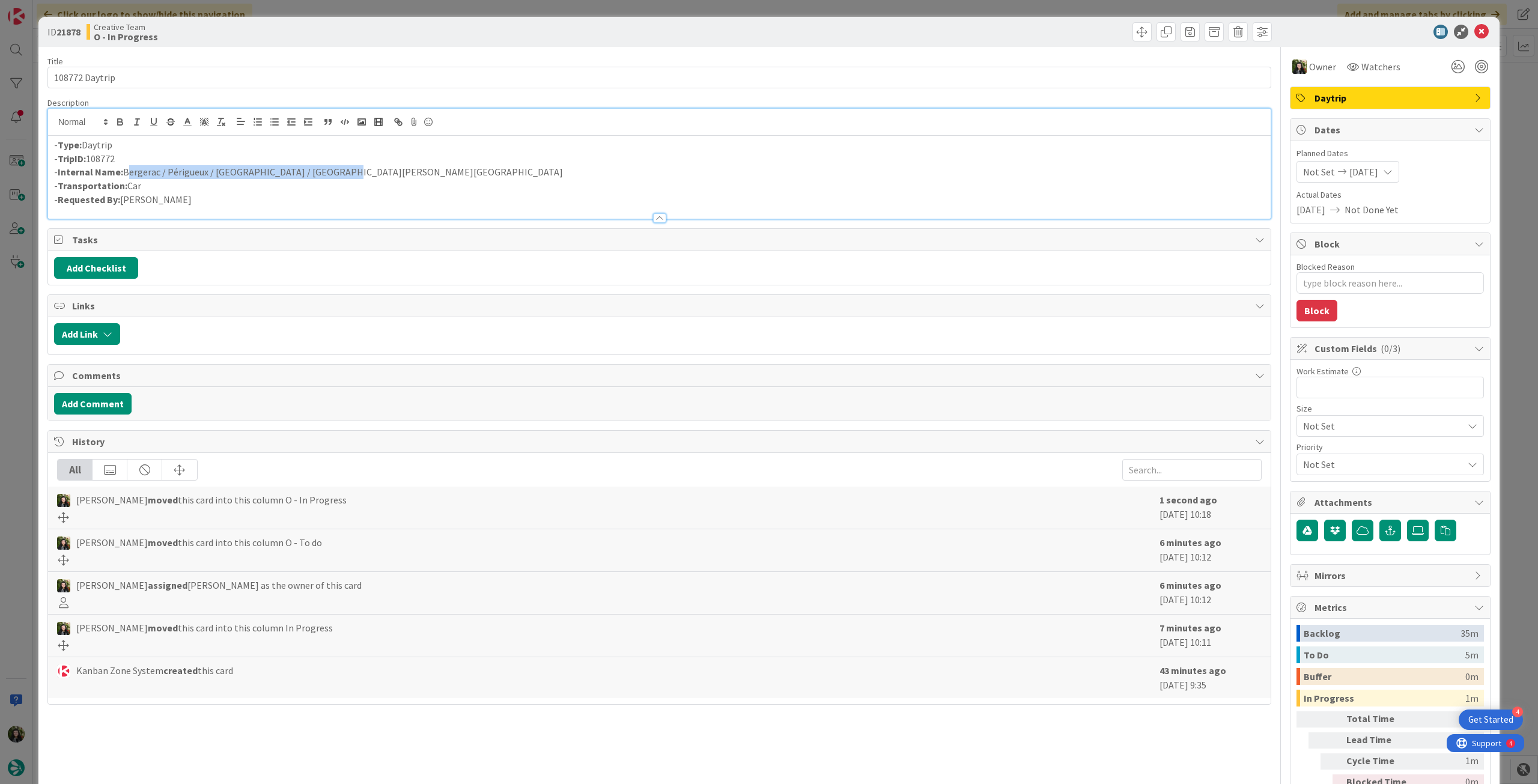
drag, startPoint x: 342, startPoint y: 172, endPoint x: 126, endPoint y: 172, distance: 216.0
click at [126, 172] on p "- Internal Name: Bergerac / Périgueux / Montignac / Sarlat-la-Canéda" at bounding box center [659, 171] width 1211 height 14
copy p "Bergerac / Périgueux / Montignac / Sarlat-la-Canéda"
click at [1474, 31] on icon at bounding box center [1482, 32] width 14 height 14
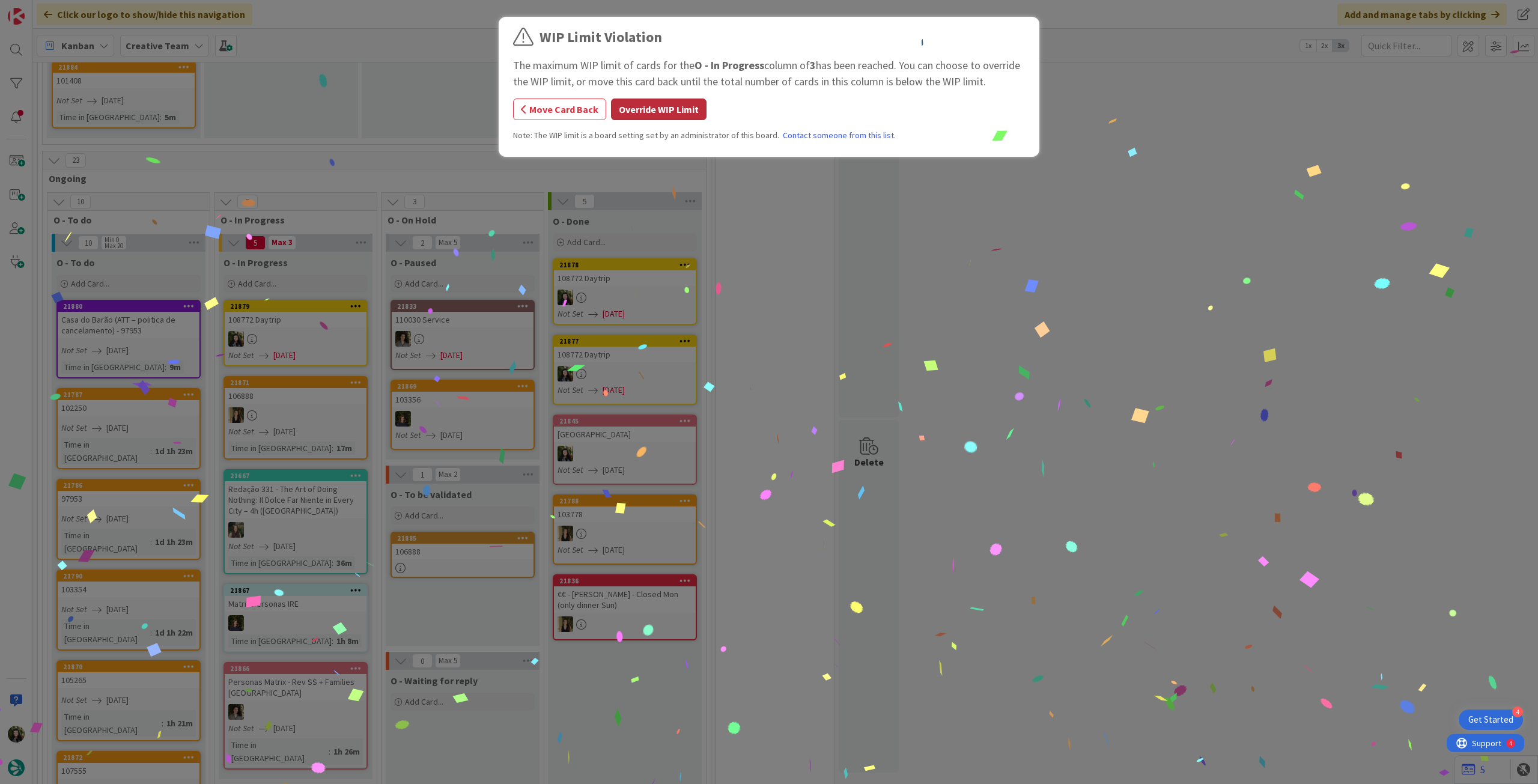
click at [689, 111] on button "Override WIP Limit" at bounding box center [659, 109] width 96 height 22
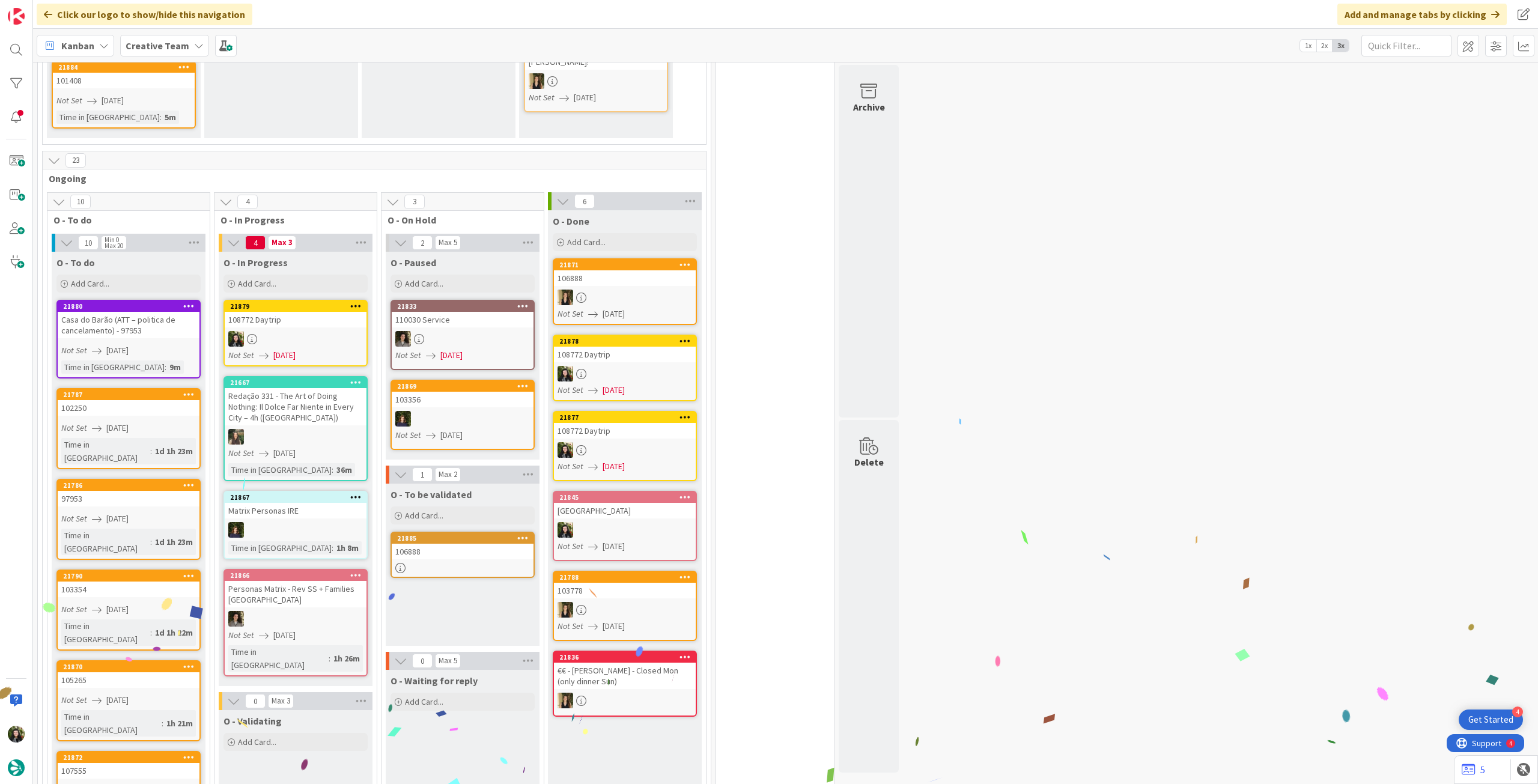
click at [352, 335] on div at bounding box center [295, 339] width 142 height 15
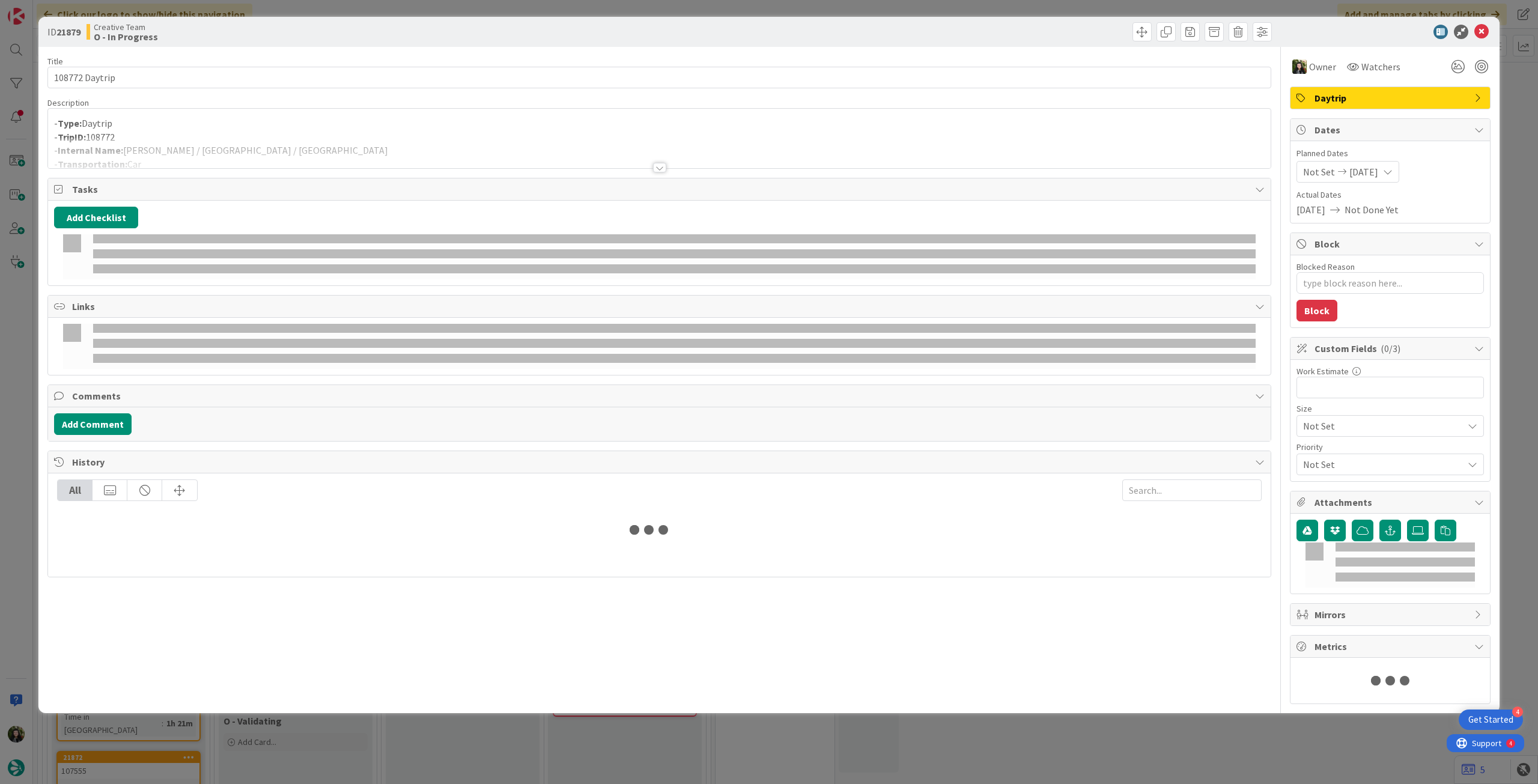
click at [199, 148] on div at bounding box center [660, 153] width 1223 height 31
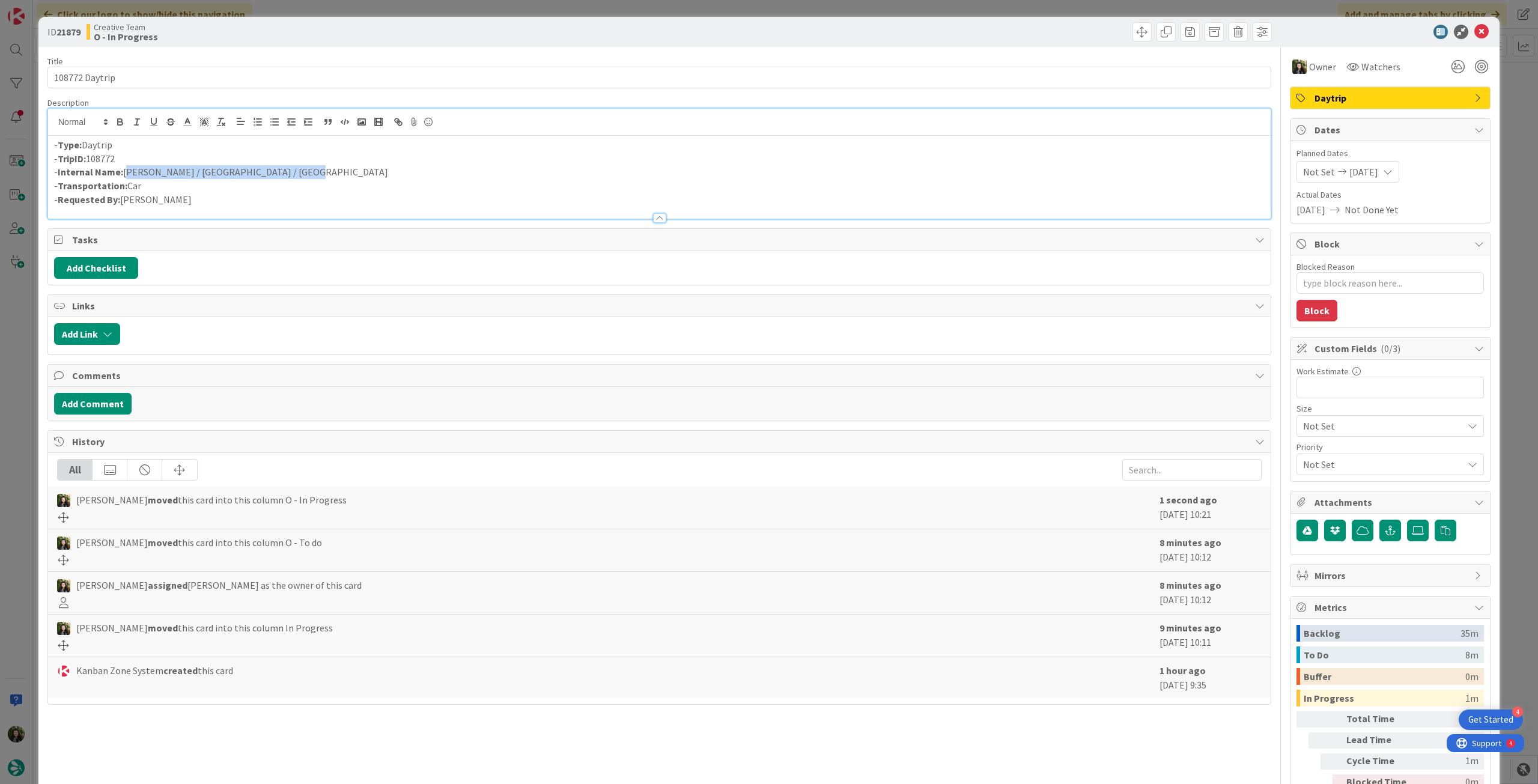
drag, startPoint x: 290, startPoint y: 171, endPoint x: 125, endPoint y: 170, distance: 165.0
click at [125, 170] on p "- Internal Name: Sarlat-la-Canéda / Montpellier / Avignon" at bounding box center [659, 171] width 1211 height 14
copy p "Sarlat-la-Canéda / Montpellier / Avignon"
click at [1474, 26] on icon at bounding box center [1482, 32] width 14 height 14
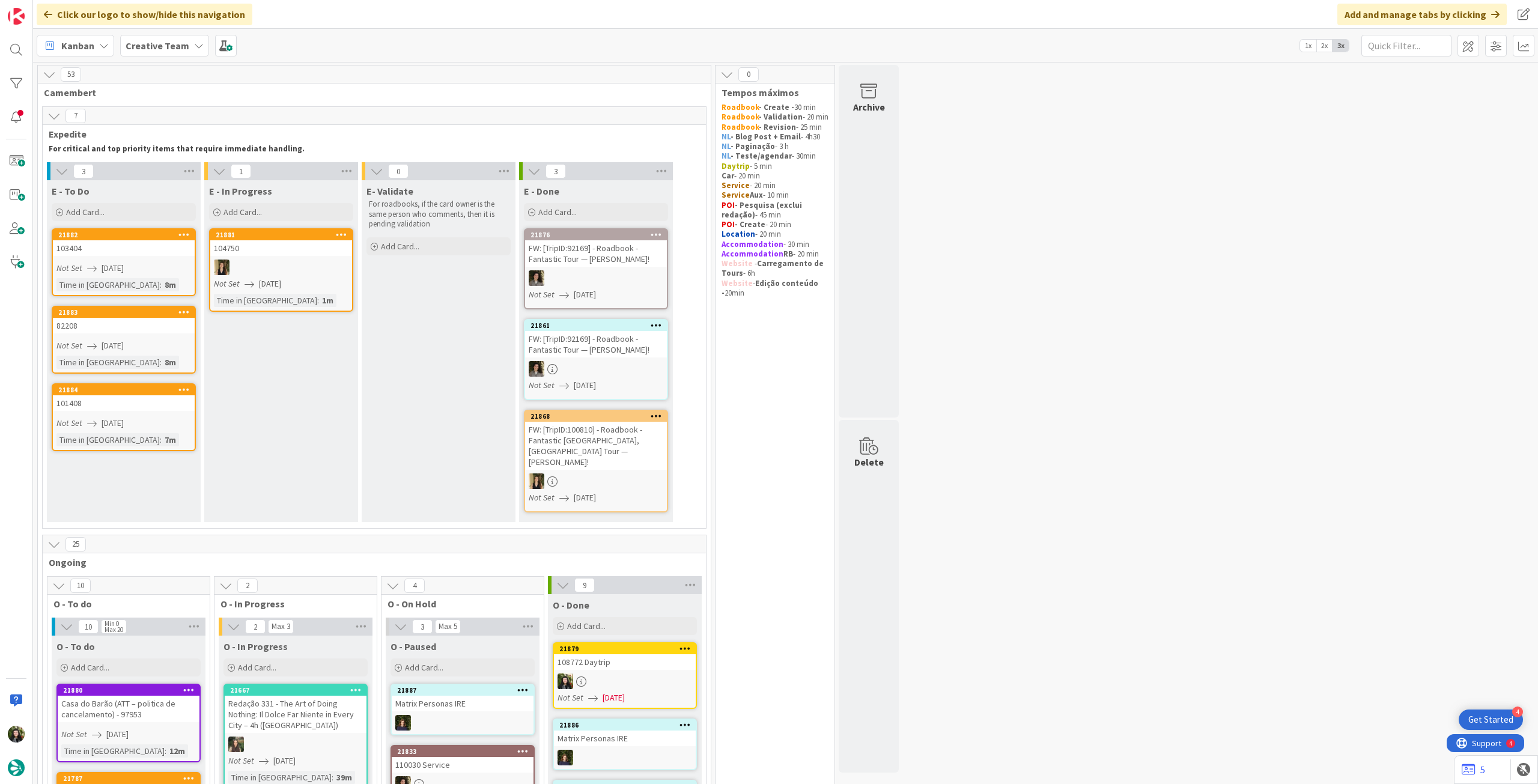
click at [171, 47] on b "Creative Team" at bounding box center [157, 45] width 64 height 12
click at [187, 170] on h4 "Creative Team - Análise" at bounding box center [216, 171] width 163 height 12
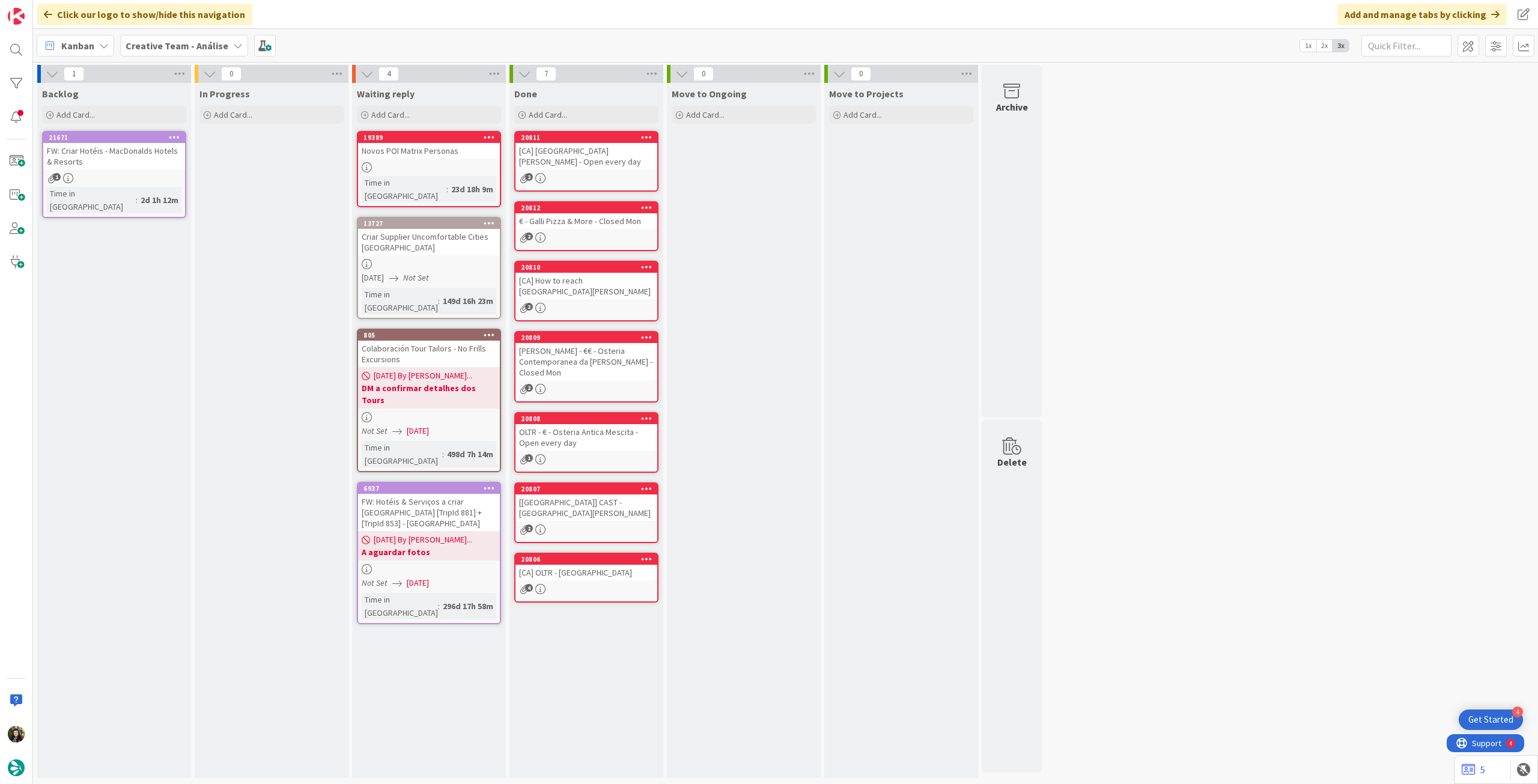
click at [170, 44] on b "Creative Team - Análise" at bounding box center [177, 45] width 103 height 12
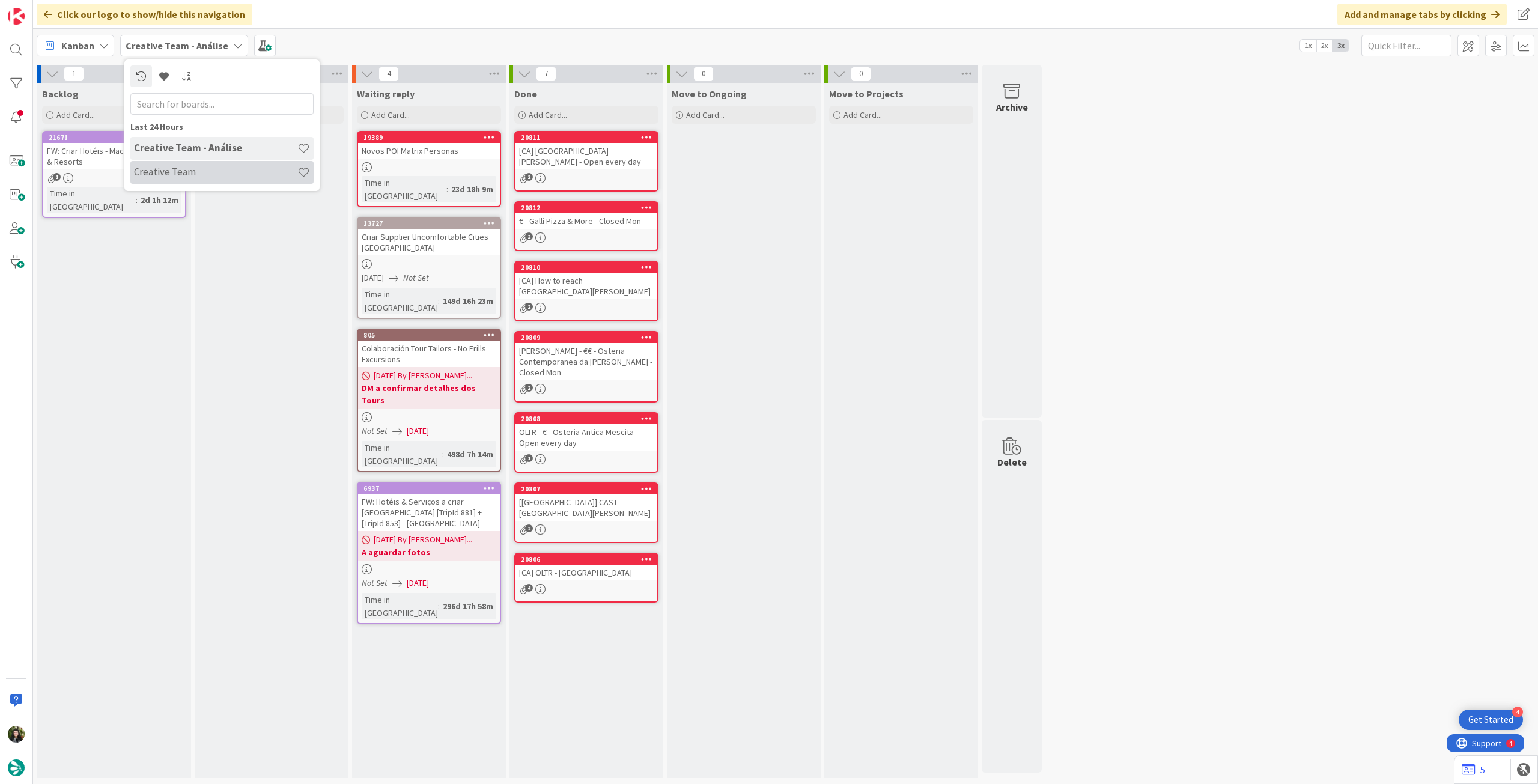
click at [210, 175] on h4 "Creative Team" at bounding box center [216, 171] width 163 height 12
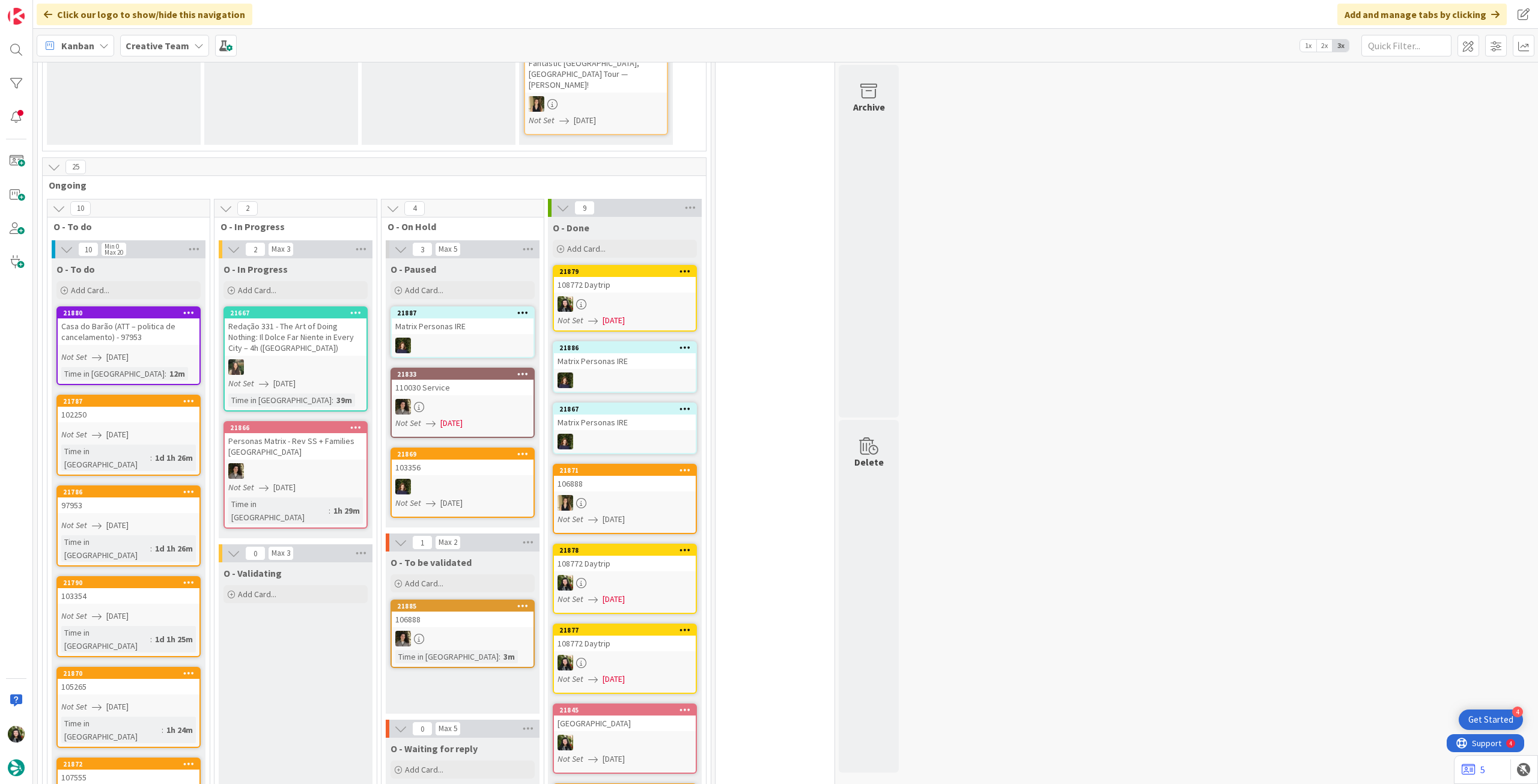
scroll to position [320, 0]
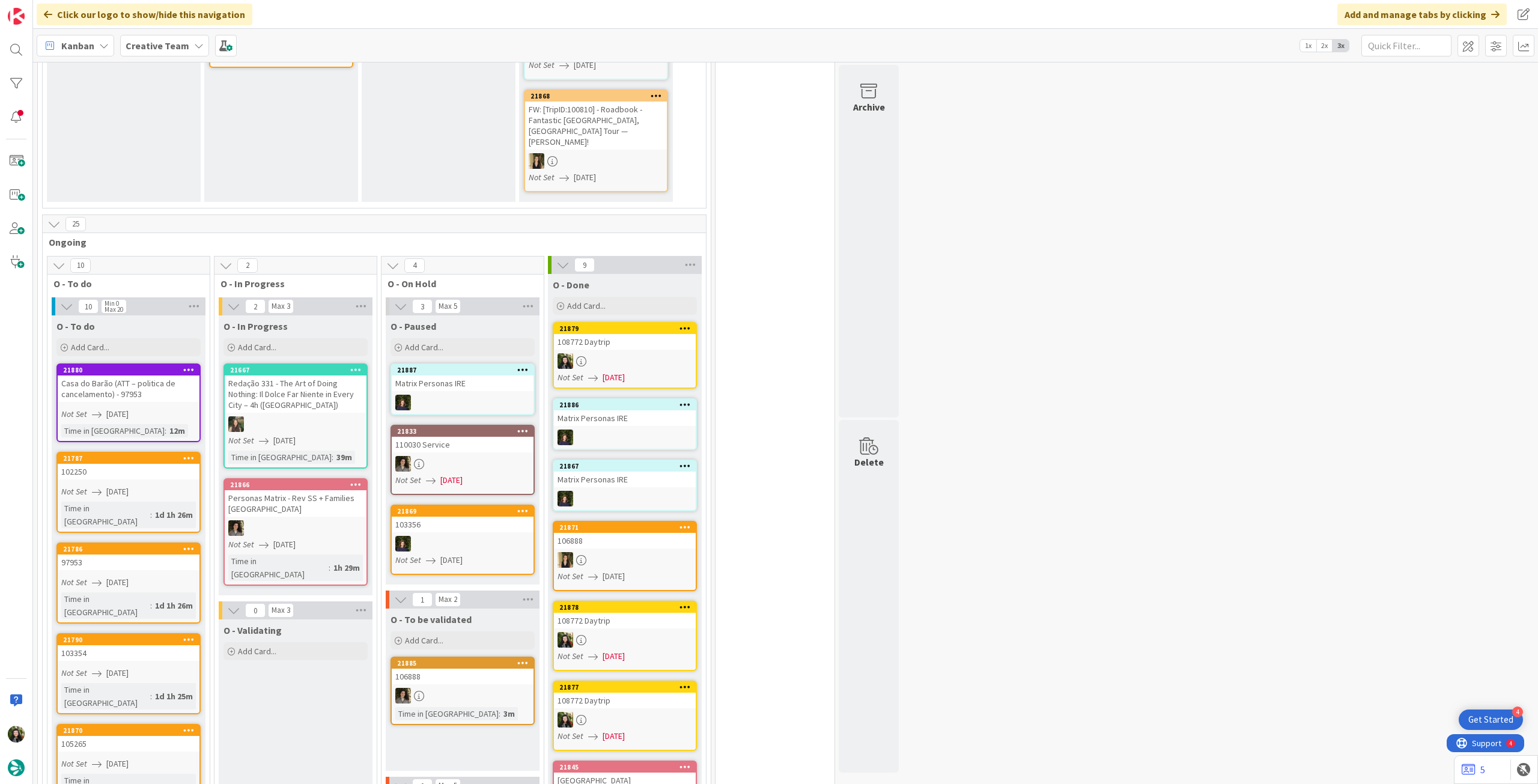
click at [137, 44] on b "Creative Team" at bounding box center [157, 45] width 64 height 12
click at [162, 172] on h4 "Creative Team - Análise" at bounding box center [216, 171] width 163 height 12
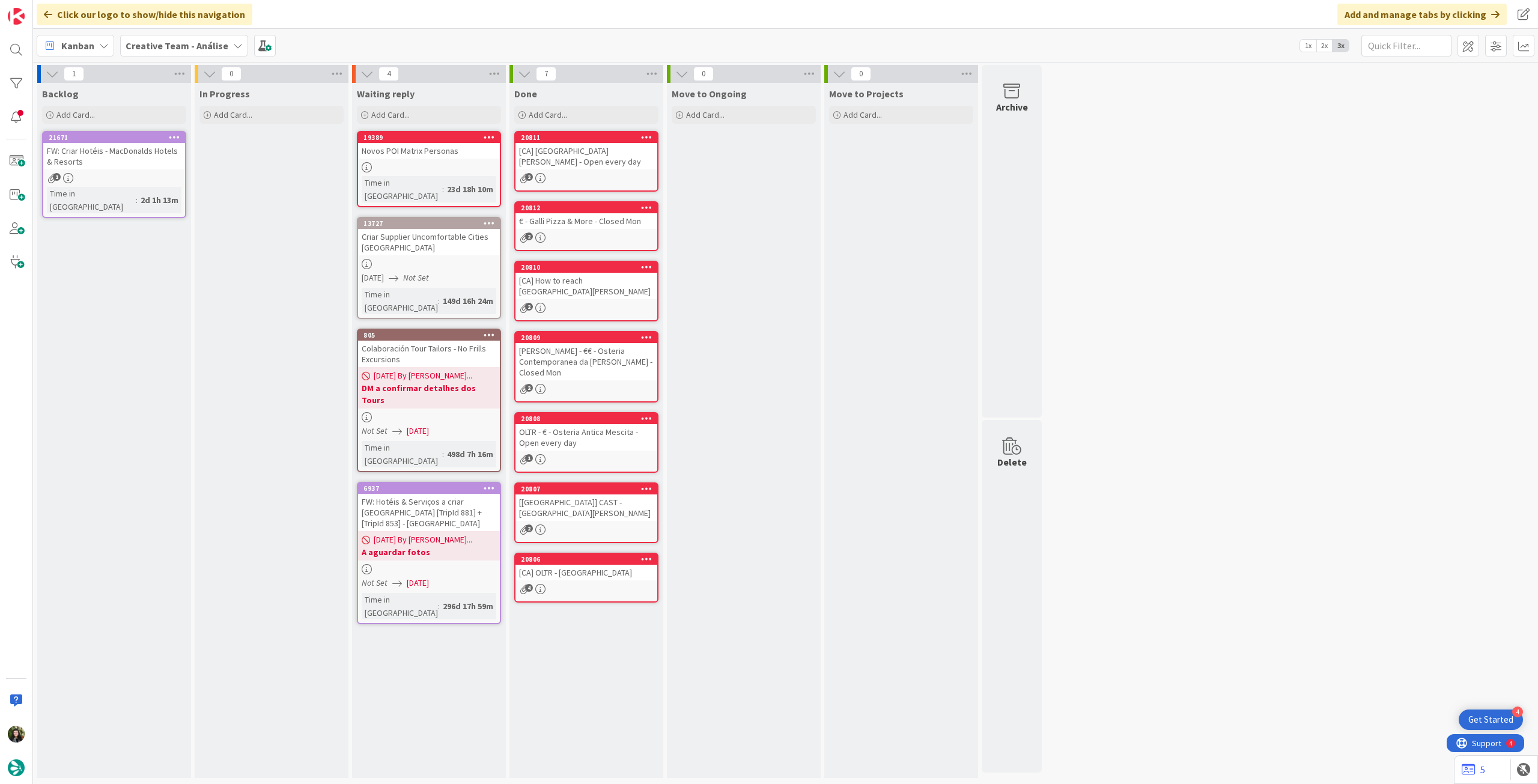
click at [134, 170] on link "21671 FW: Criar Hotéis - MacDonalds Hotels & Resorts 1 Time in Column : 2d 1h 1…" at bounding box center [113, 174] width 144 height 87
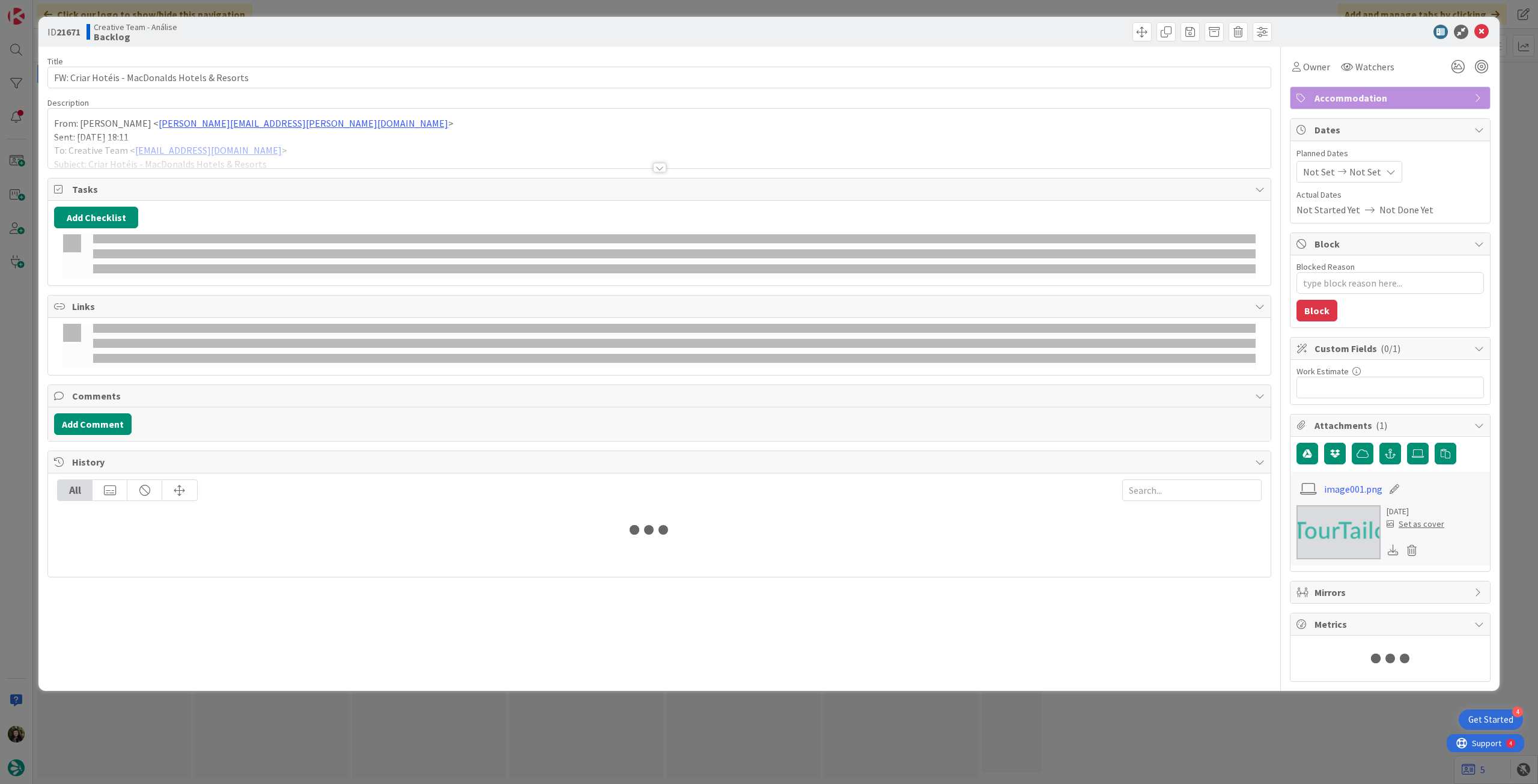
click at [402, 161] on div at bounding box center [660, 153] width 1223 height 31
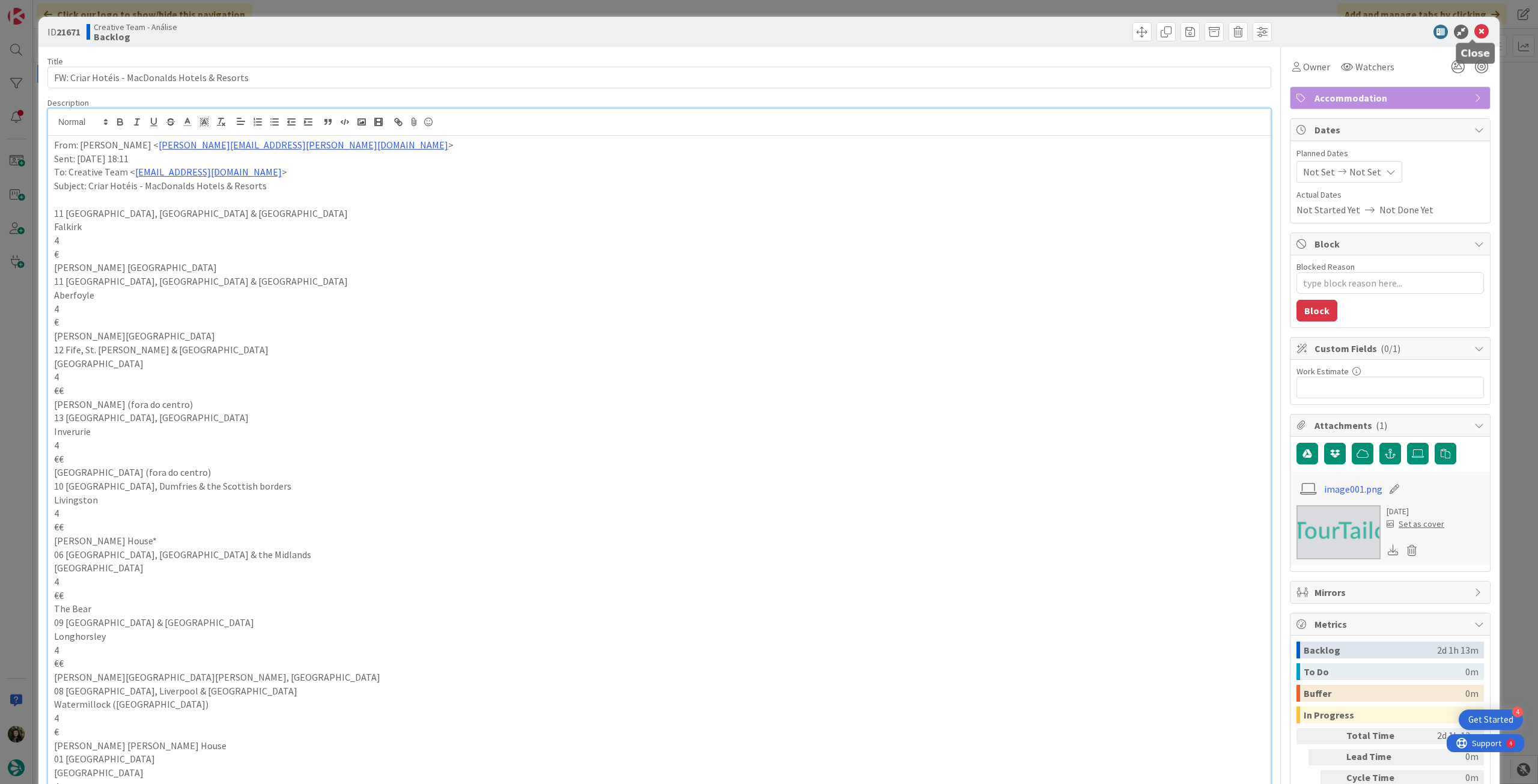
click at [1477, 37] on icon at bounding box center [1482, 32] width 14 height 14
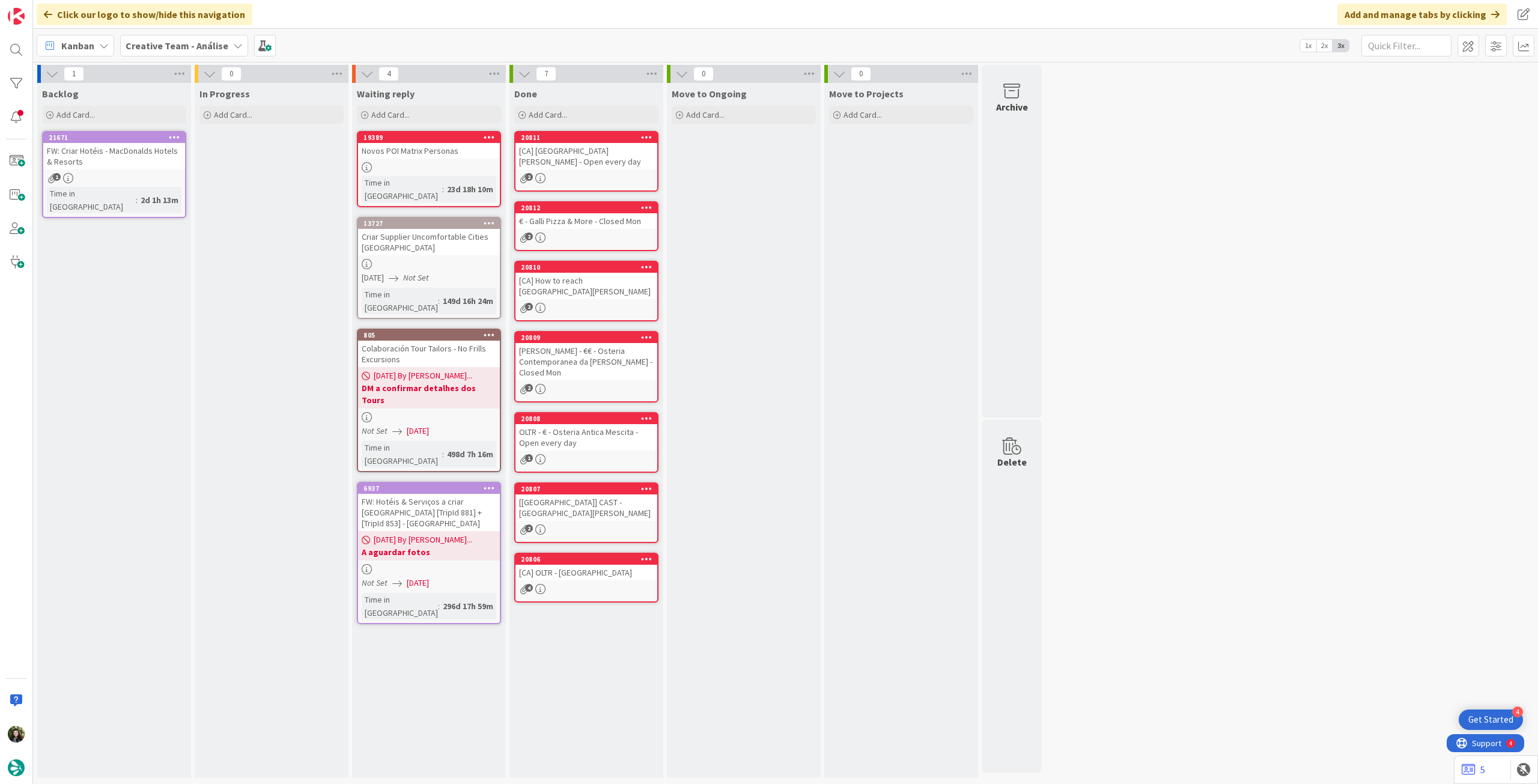
click at [177, 138] on icon at bounding box center [175, 137] width 11 height 8
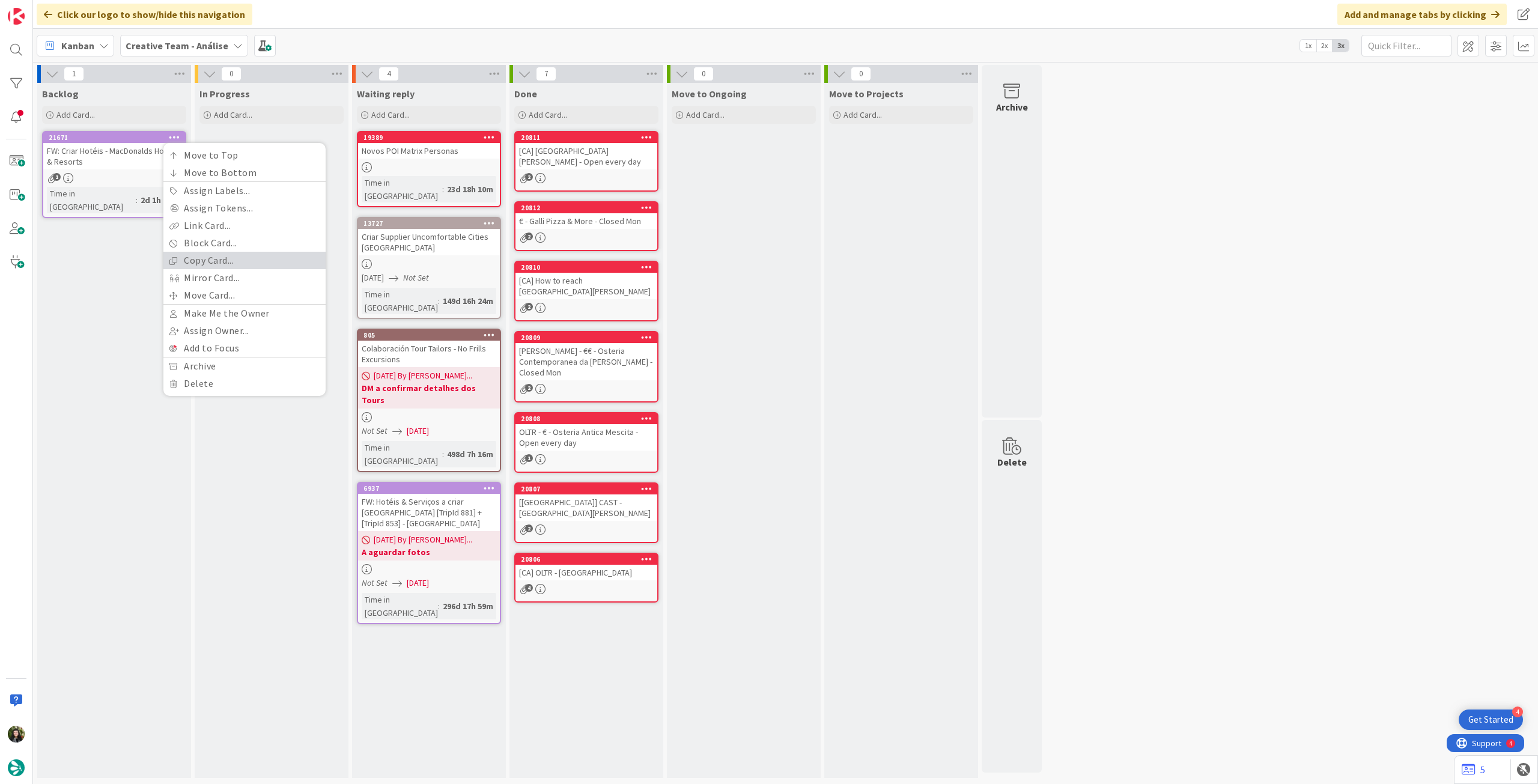
click at [186, 261] on link "Copy Card..." at bounding box center [245, 261] width 162 height 18
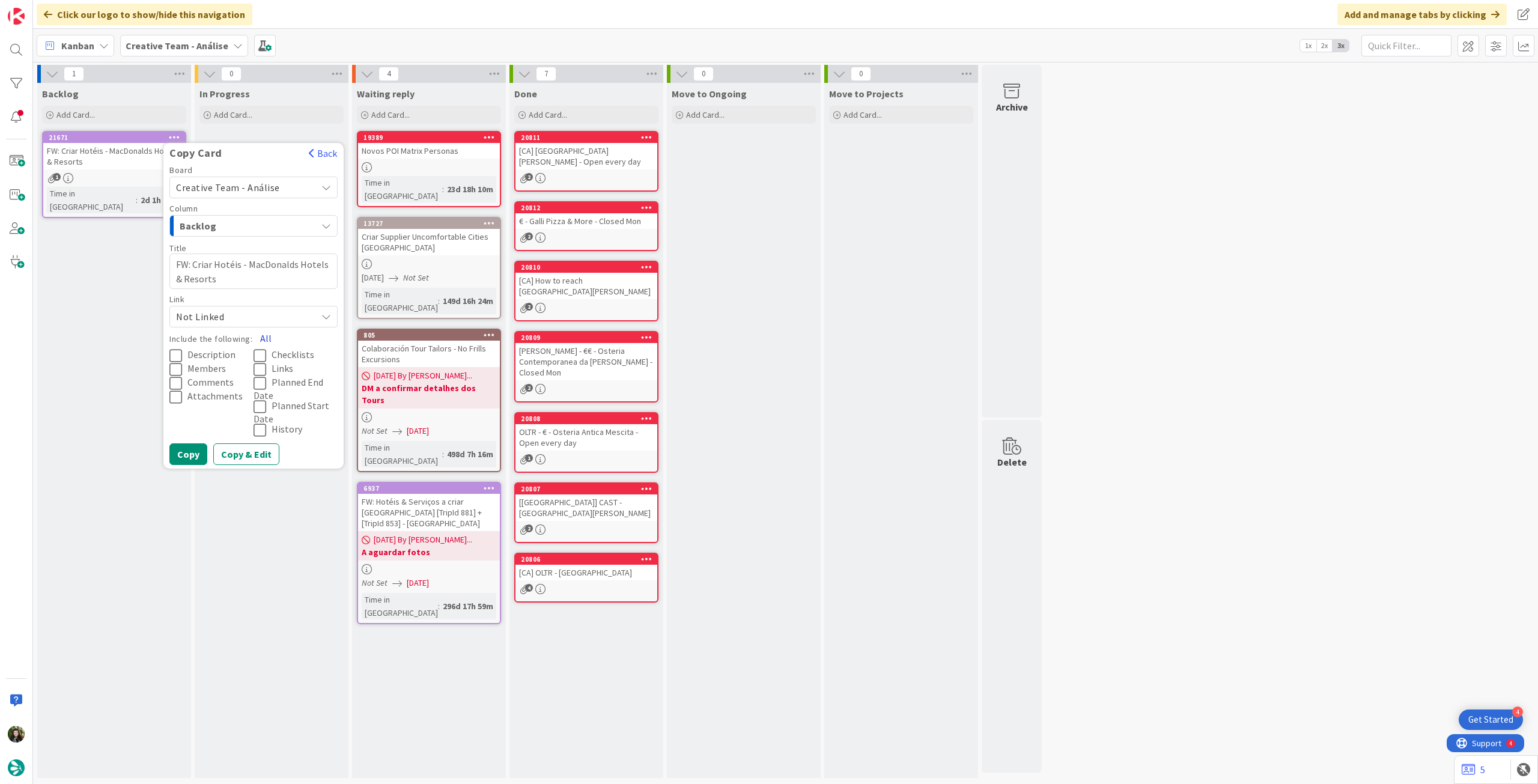
click at [267, 335] on button "All" at bounding box center [266, 338] width 27 height 22
click at [183, 449] on button "Copy" at bounding box center [188, 454] width 38 height 22
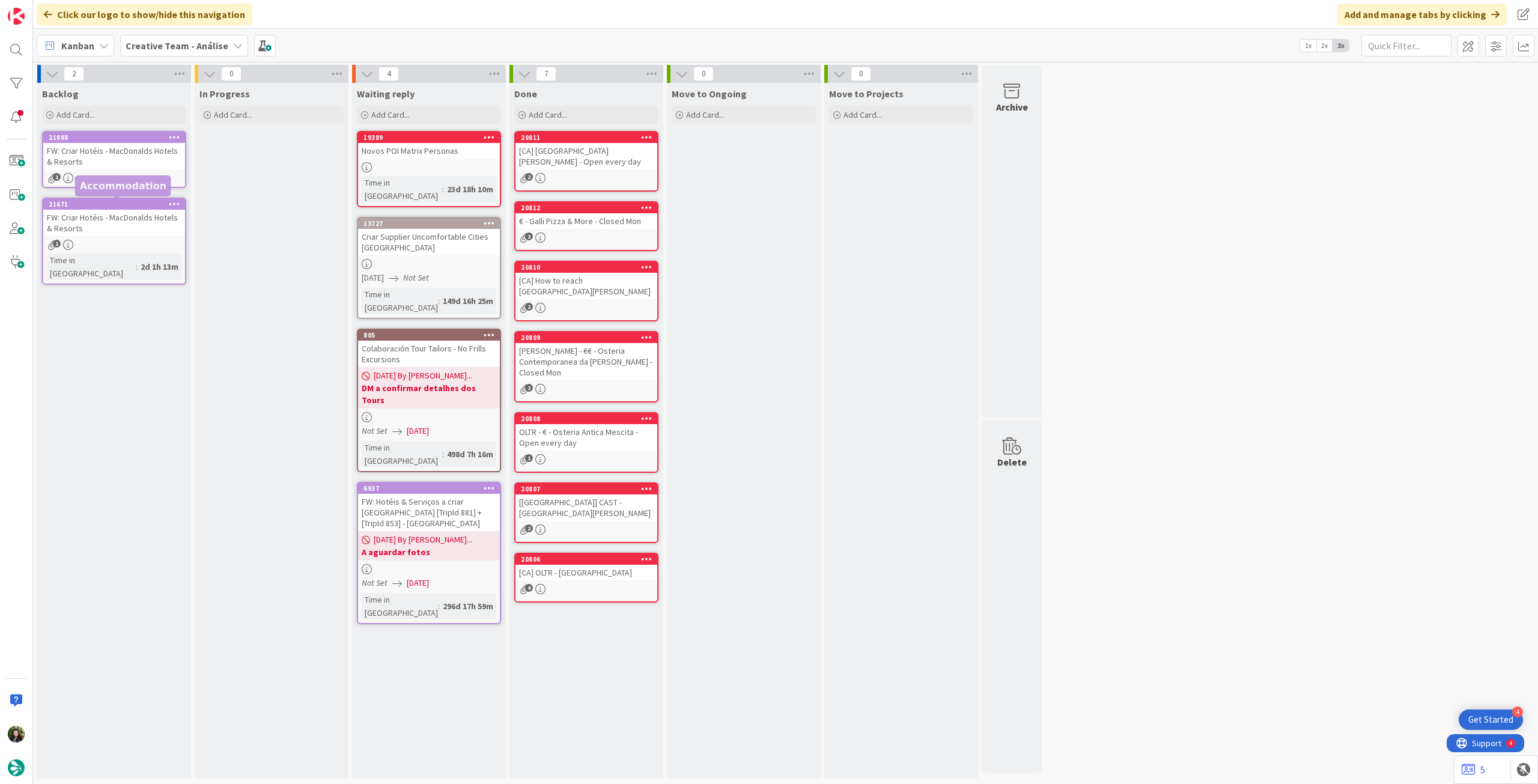
click at [101, 230] on div "FW: Criar Hotéis - MacDonalds Hotels & Resorts" at bounding box center [114, 223] width 142 height 27
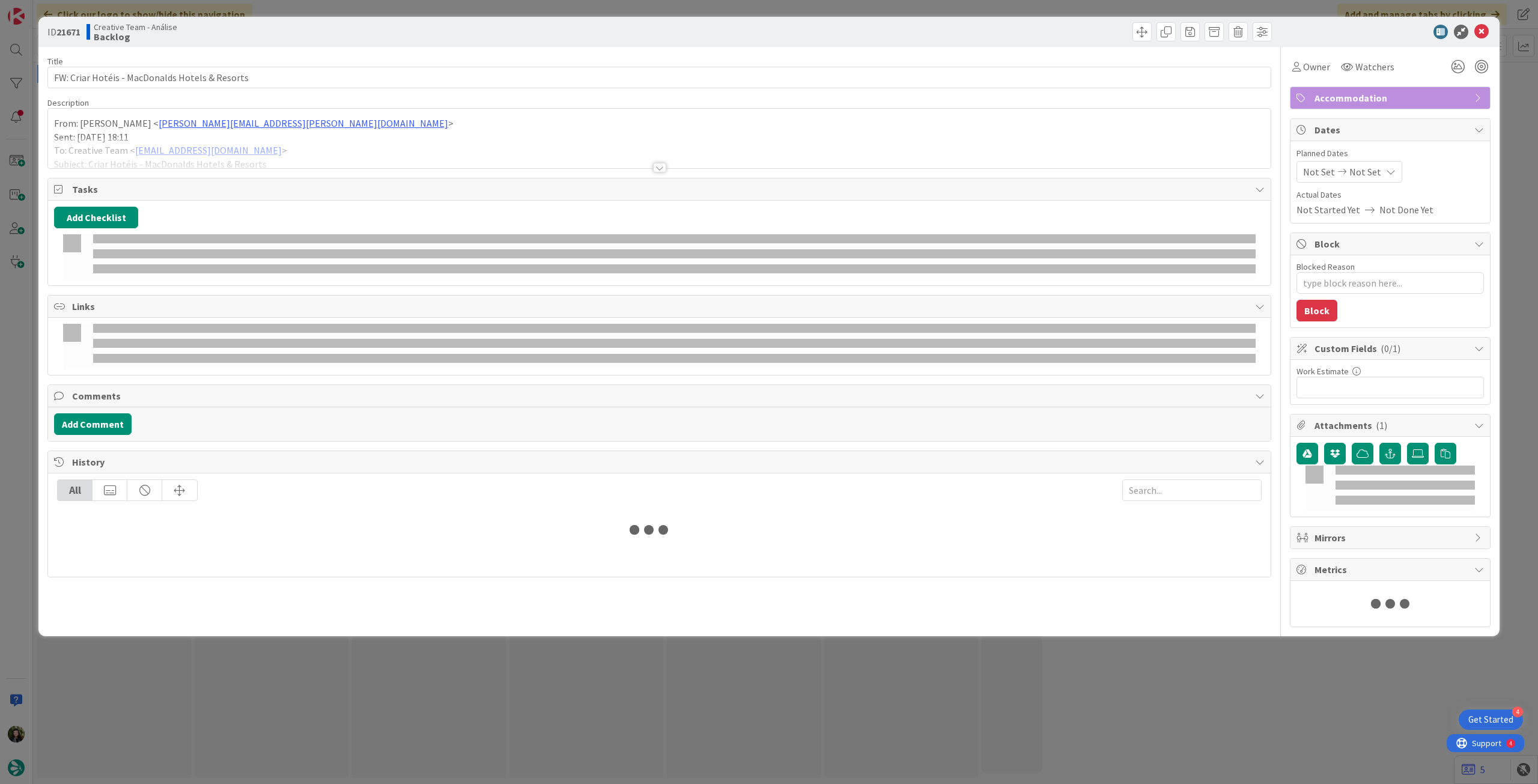
click at [158, 153] on div at bounding box center [660, 153] width 1223 height 31
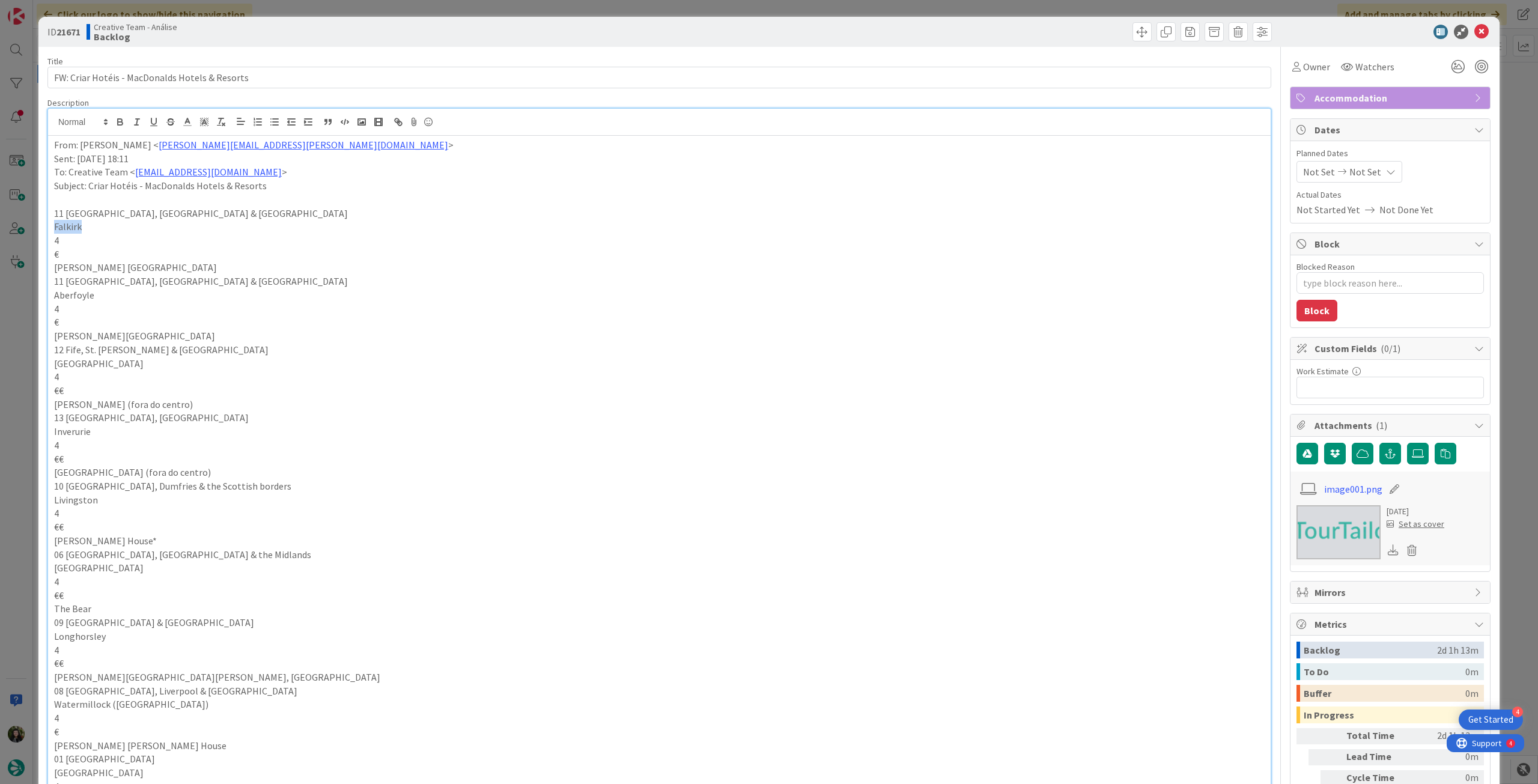
drag, startPoint x: 72, startPoint y: 225, endPoint x: 51, endPoint y: 225, distance: 21.0
click at [51, 225] on div "From: Rita Bernardo < rita.bernardo@tourtailors.com > Sent: Friday, August 8, 2…" at bounding box center [660, 655] width 1223 height 1038
copy p "Falkirk"
drag, startPoint x: 54, startPoint y: 212, endPoint x: 199, endPoint y: 267, distance: 155.1
click at [199, 267] on div "From: Rita Bernardo < rita.bernardo@tourtailors.com > Sent: Friday, August 8, 2…" at bounding box center [660, 655] width 1223 height 1038
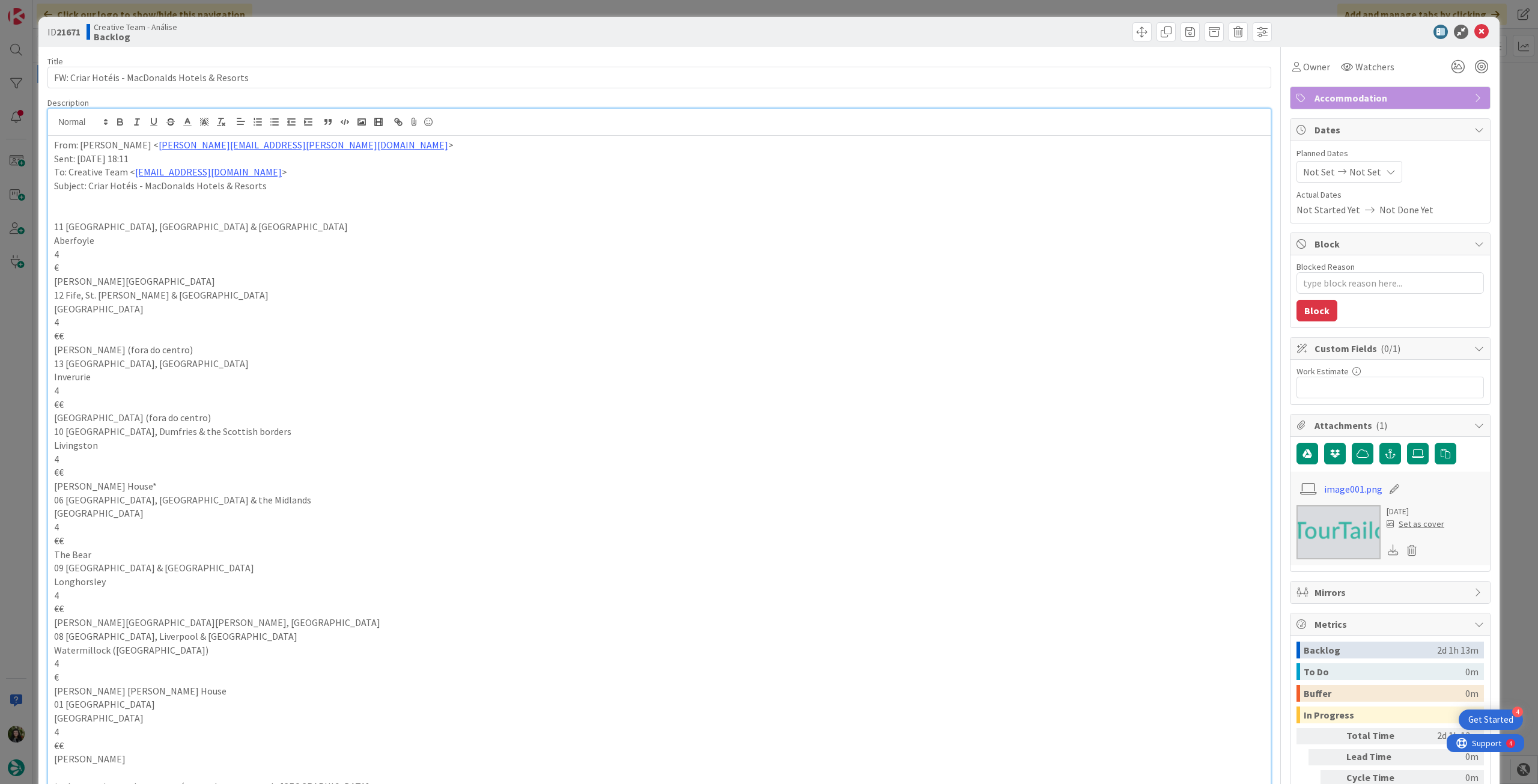
click at [54, 143] on p "From: Rita Bernardo < rita.bernardo@tourtailors.com >" at bounding box center [659, 145] width 1211 height 14
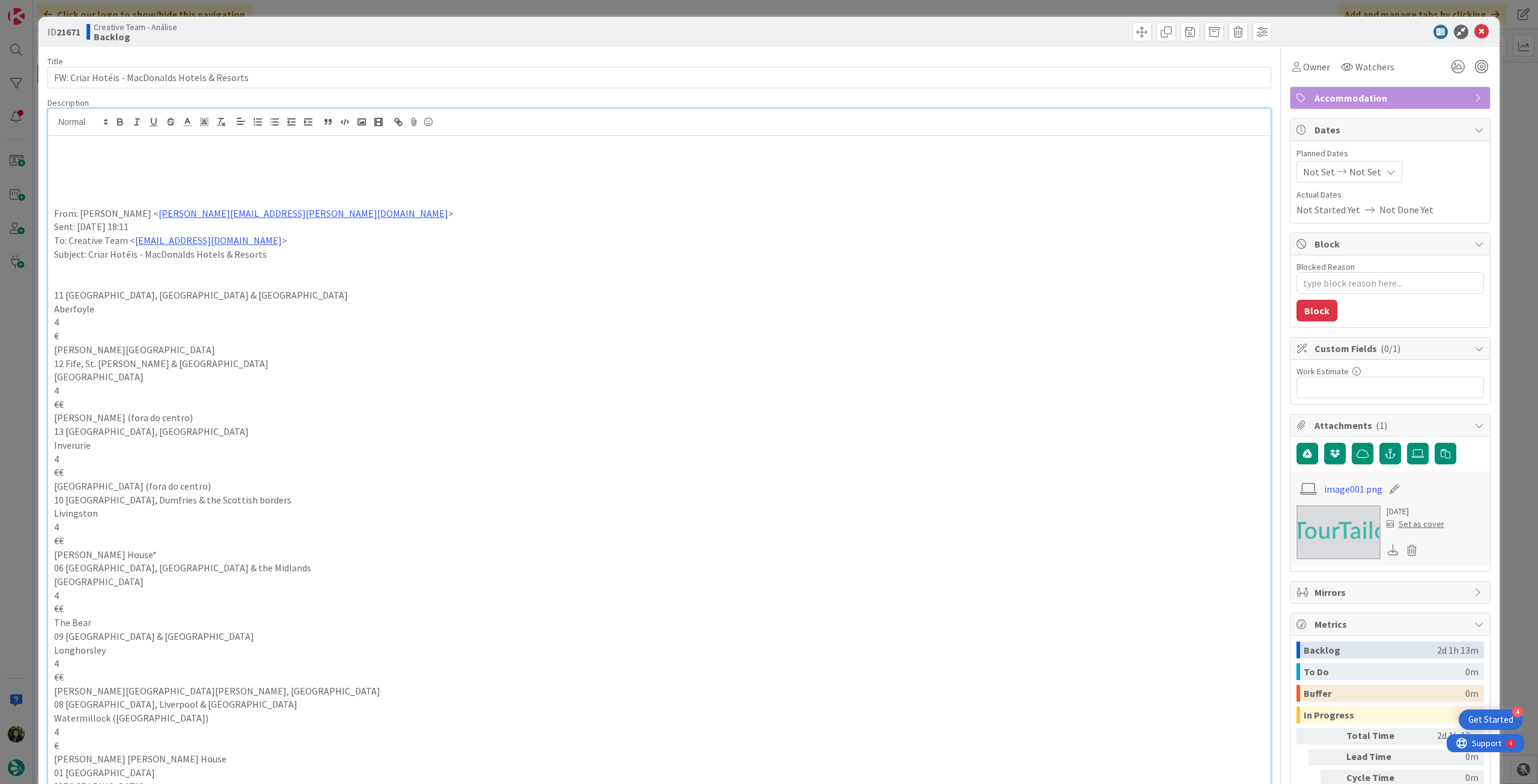
click at [80, 162] on p at bounding box center [659, 158] width 1211 height 14
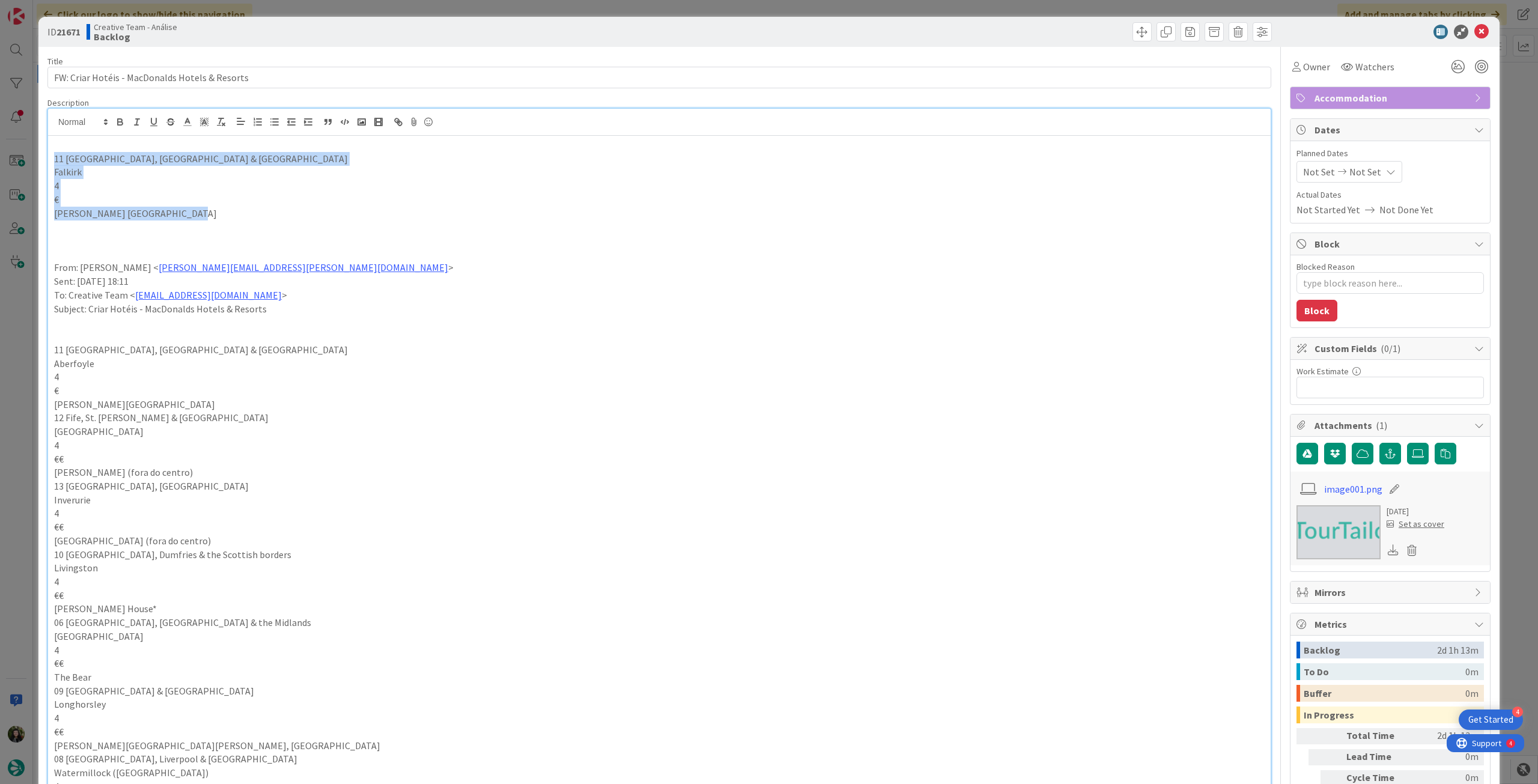
drag, startPoint x: 195, startPoint y: 212, endPoint x: 30, endPoint y: 151, distance: 175.9
click at [23, 155] on div "ID 21671 Creative Team - Análise Backlog Title 46 / 128 FW: Criar Hotéis - MacD…" at bounding box center [769, 392] width 1538 height 784
click at [115, 124] on icon "button" at bounding box center [120, 121] width 10 height 10
click at [519, 290] on p "To: Creative Team < product@tourtailors.com >" at bounding box center [659, 294] width 1211 height 14
type textarea "x"
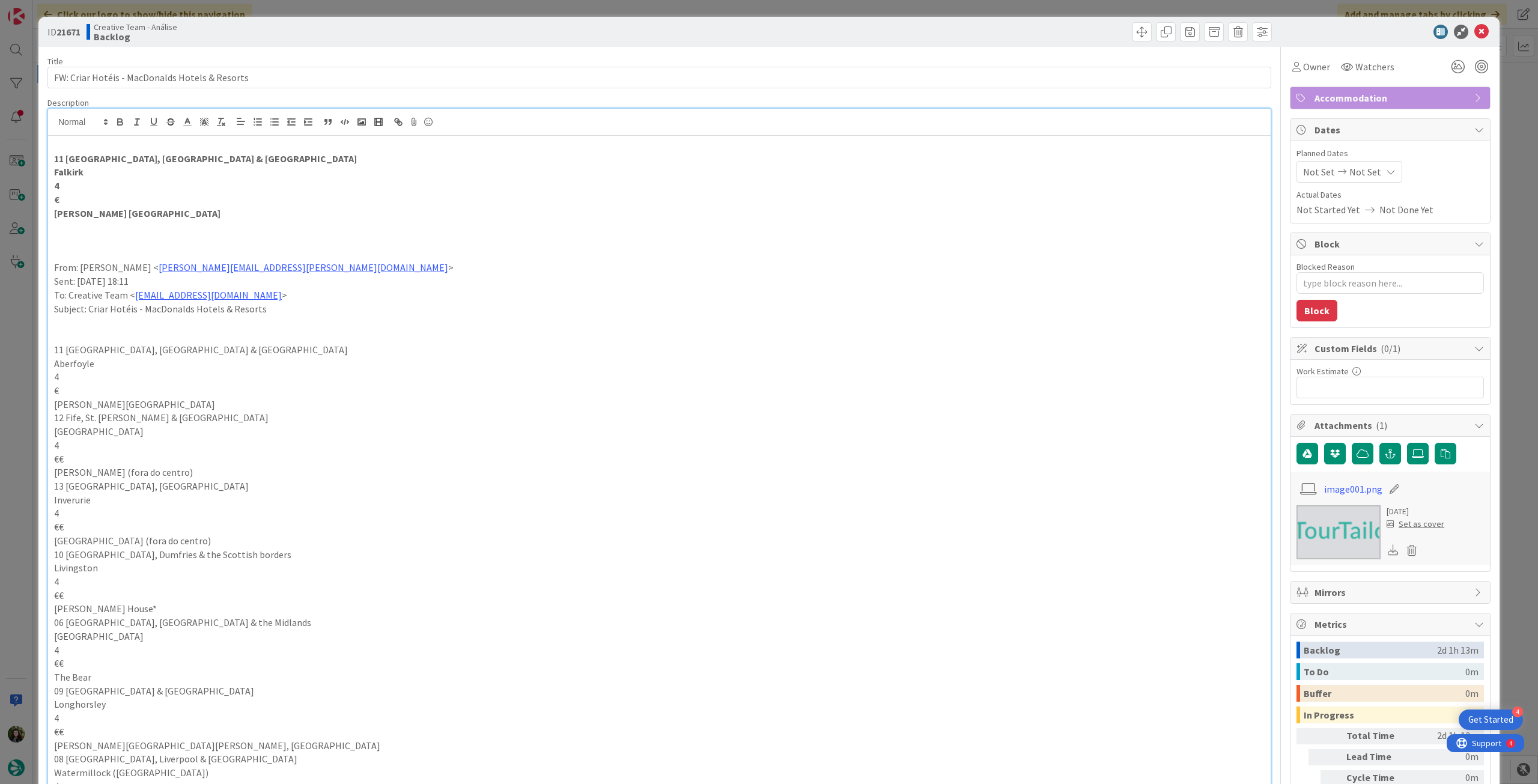
click at [1371, 178] on div "Not Set Not Set" at bounding box center [1349, 171] width 105 height 22
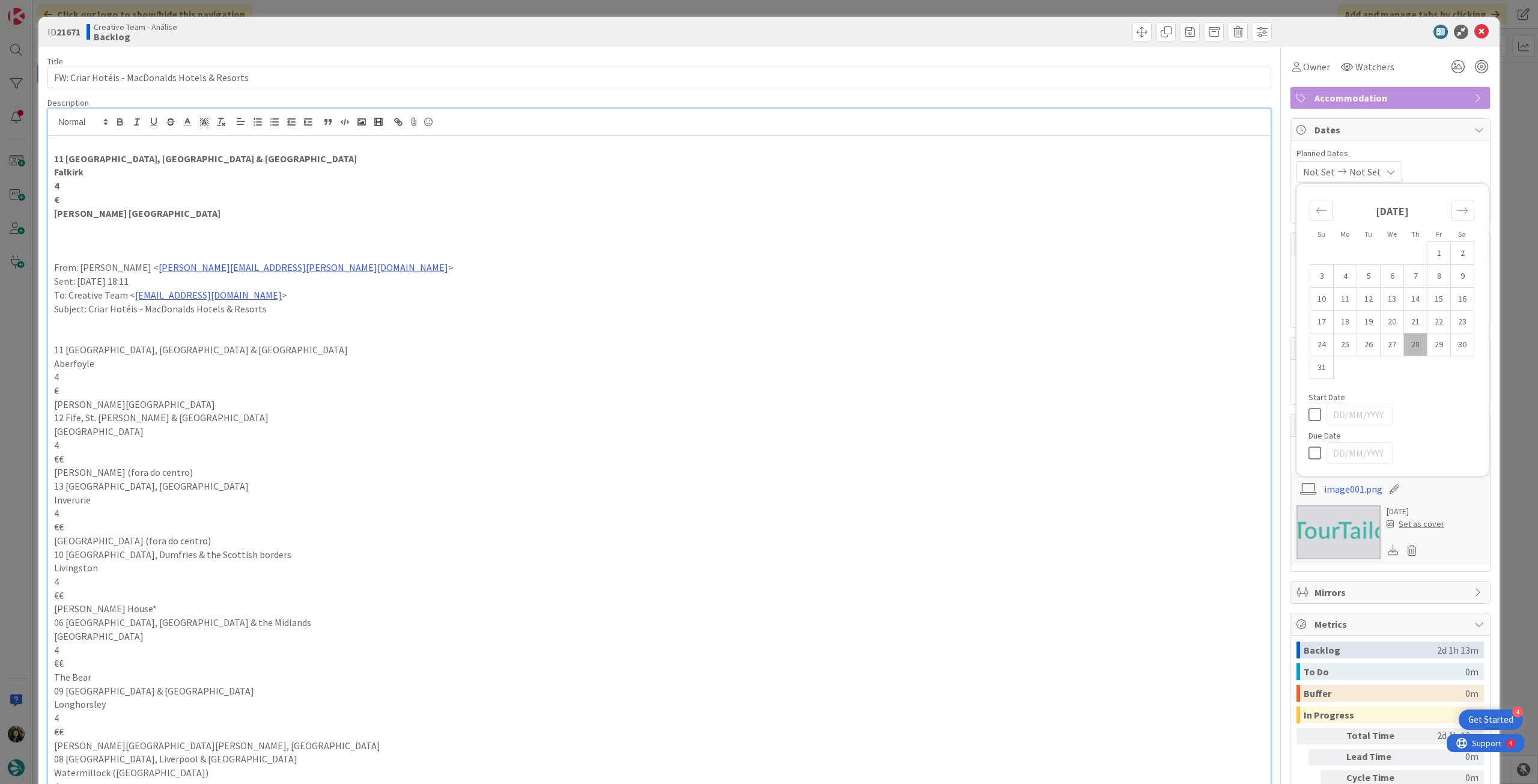
click at [1309, 452] on icon at bounding box center [1318, 453] width 18 height 14
type input "[DATE]"
click at [1308, 68] on span "Owner" at bounding box center [1317, 67] width 27 height 14
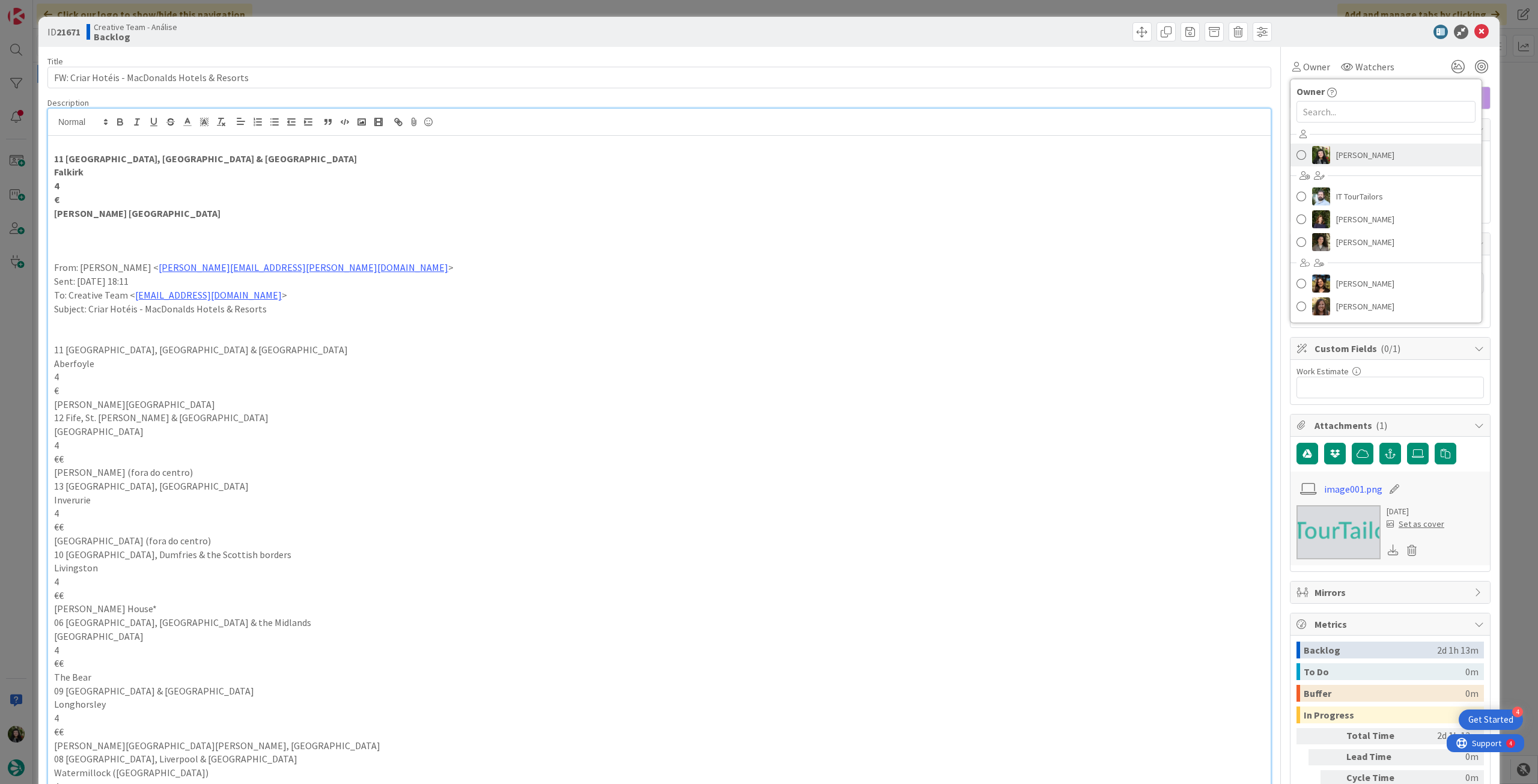
click at [1336, 147] on span "[PERSON_NAME]" at bounding box center [1365, 154] width 58 height 18
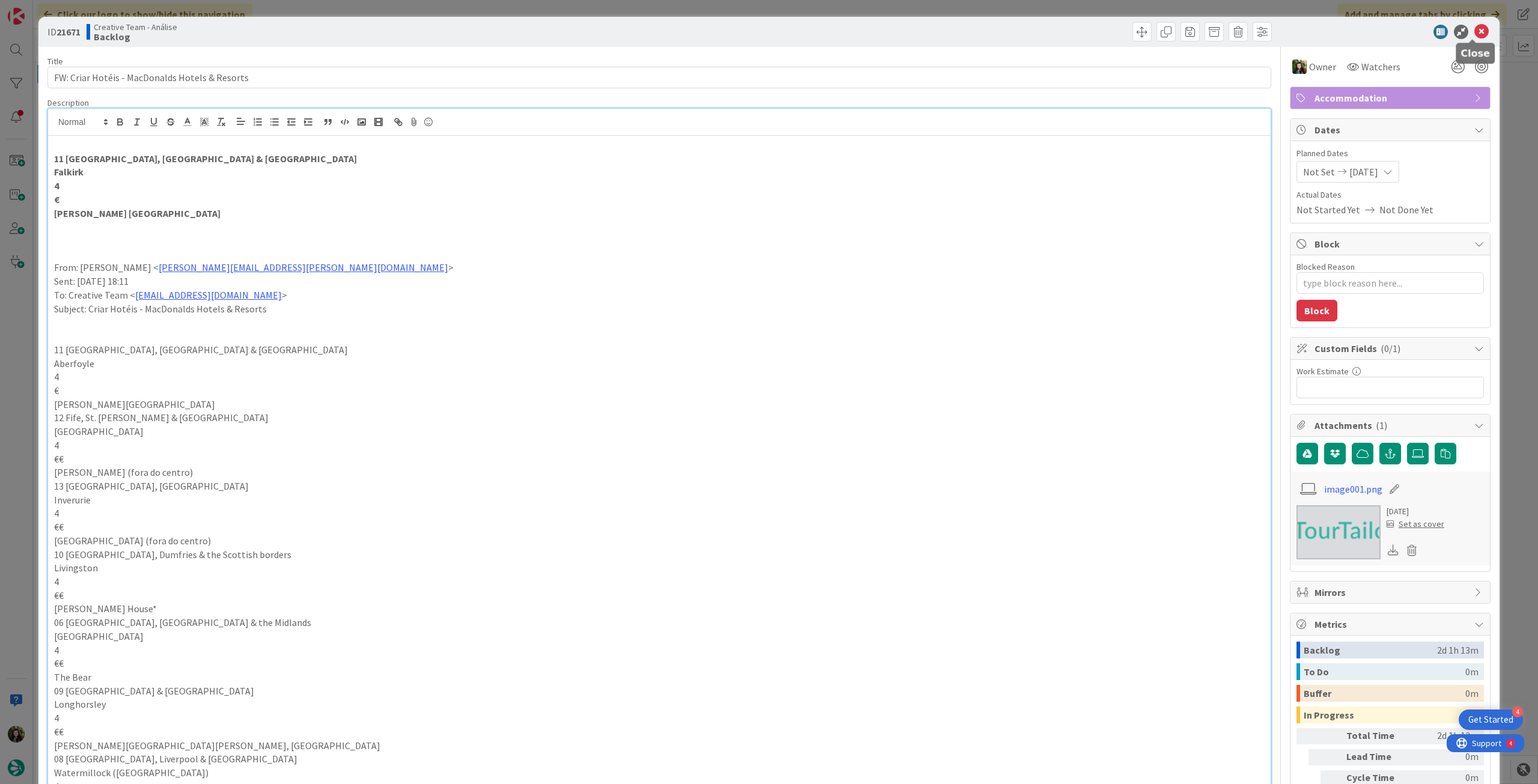
click at [1475, 35] on icon at bounding box center [1482, 32] width 14 height 14
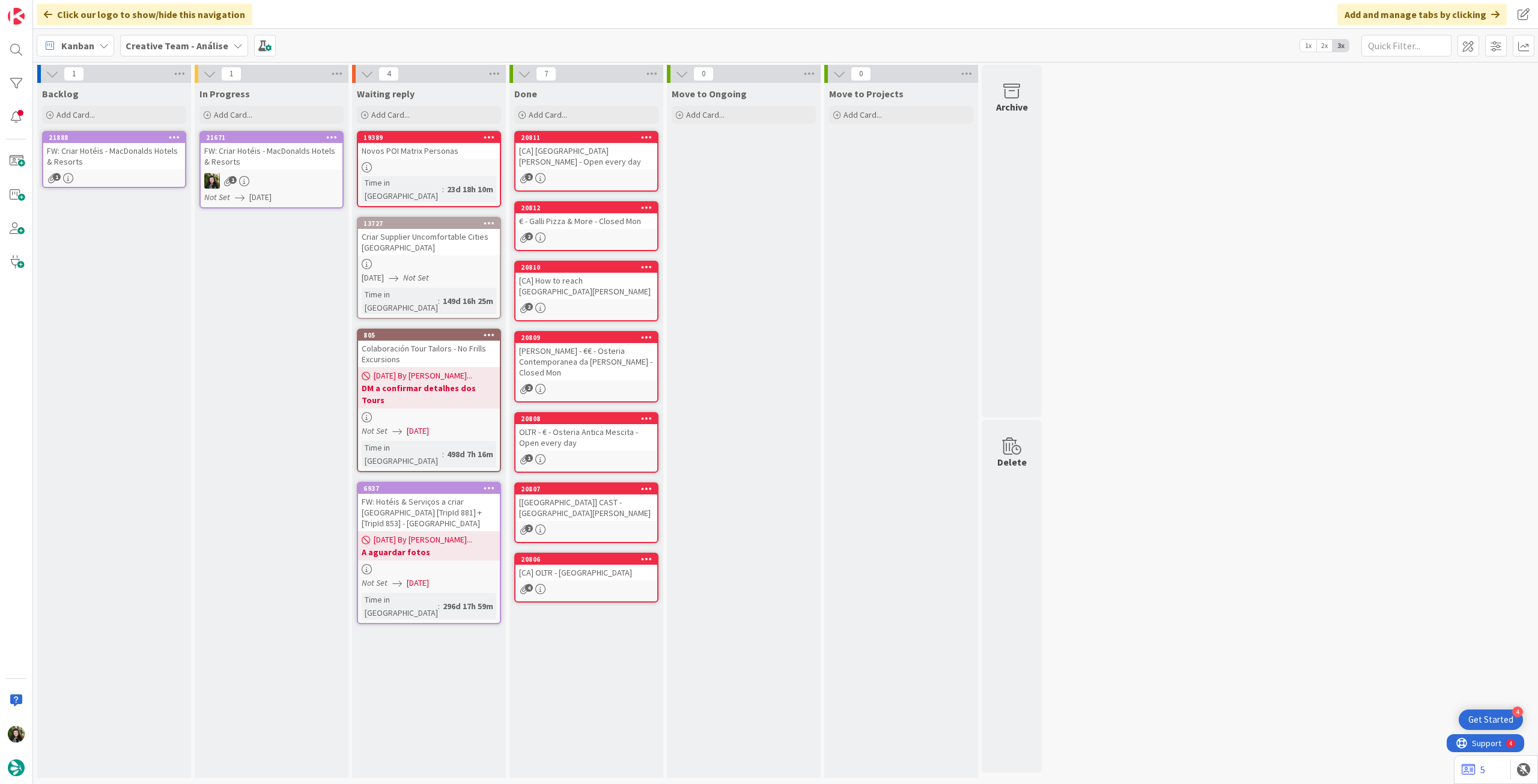
click at [145, 150] on div "FW: Criar Hotéis - MacDonalds Hotels & Resorts" at bounding box center [114, 156] width 142 height 27
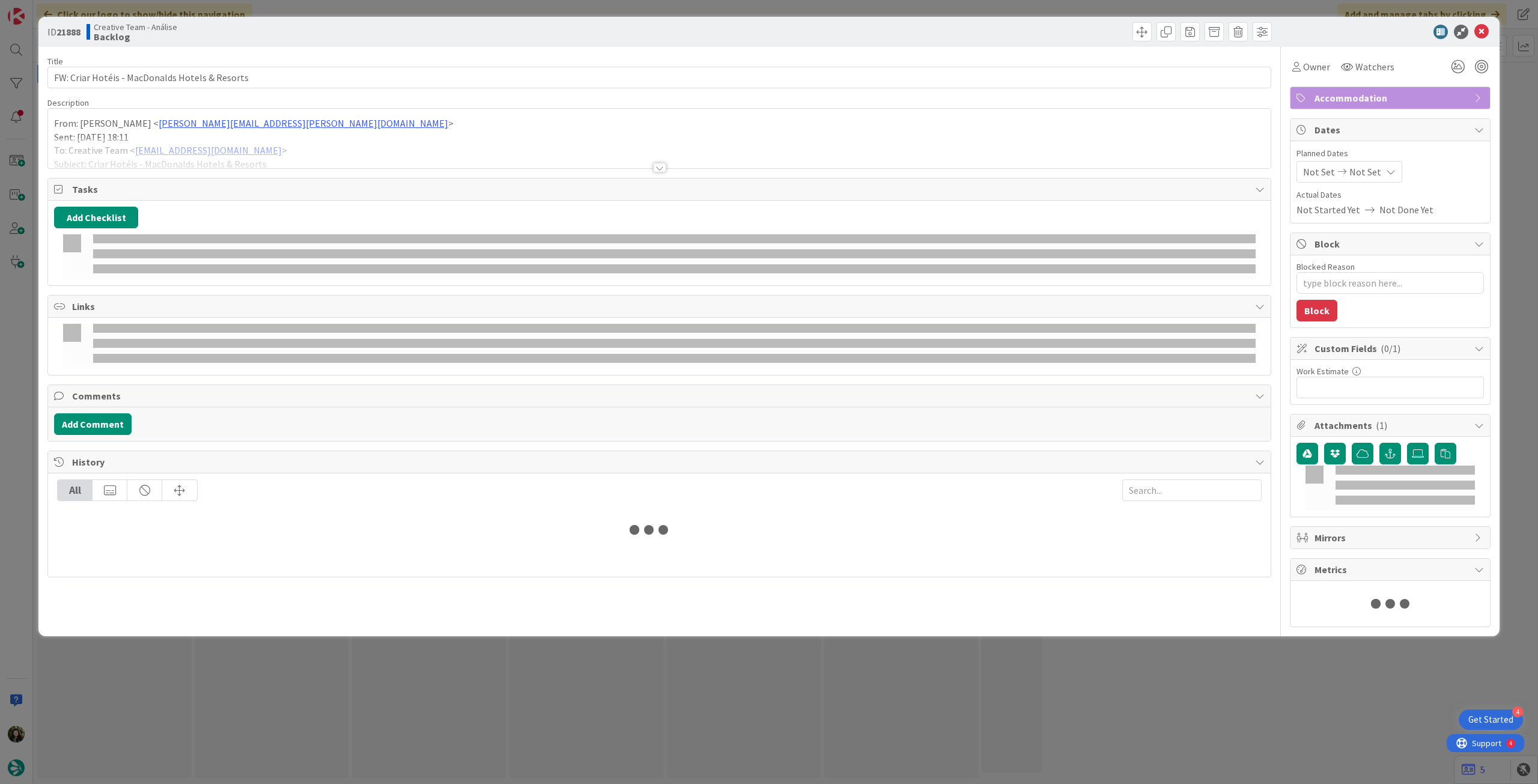
click at [114, 144] on div at bounding box center [660, 153] width 1223 height 31
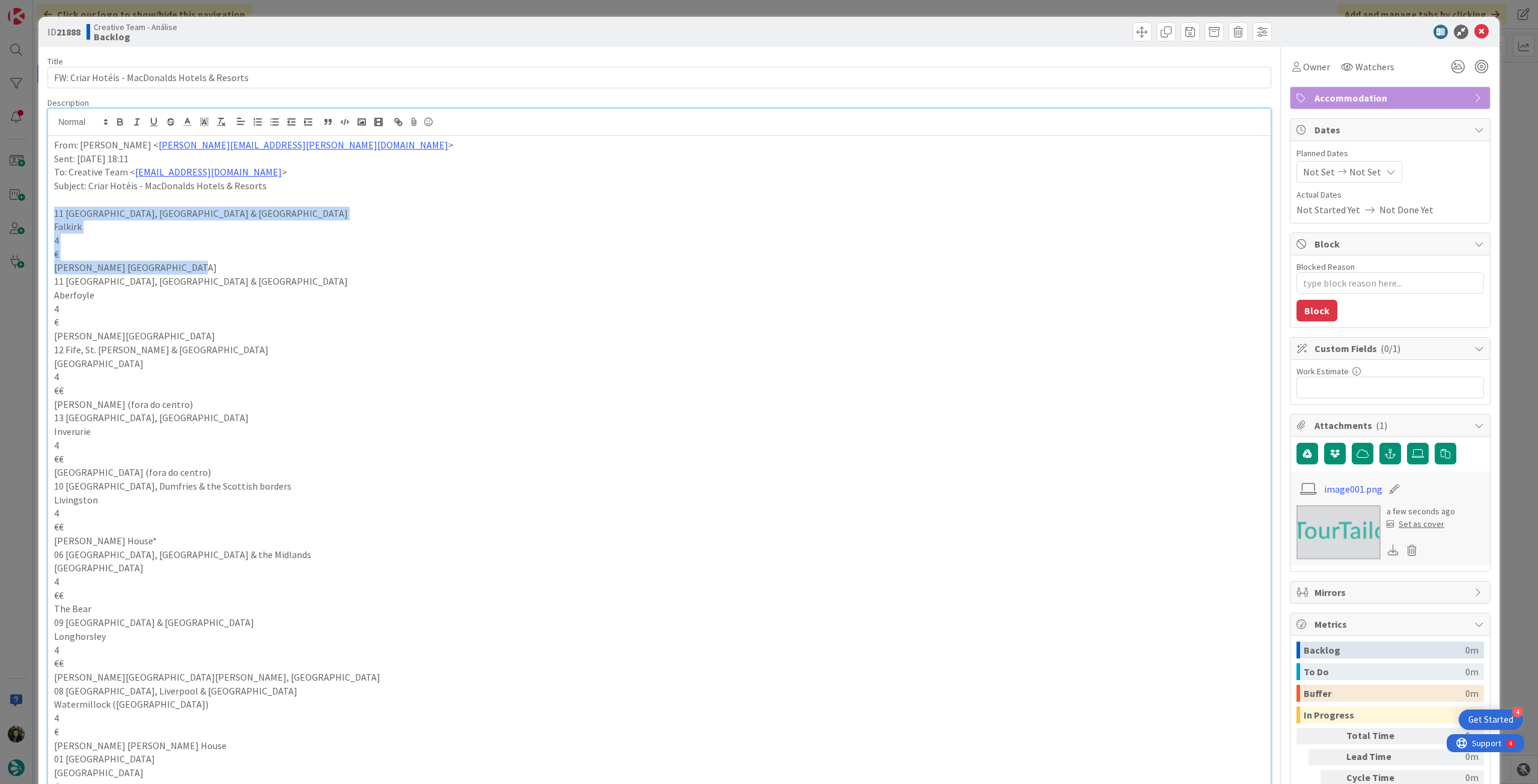
drag, startPoint x: 52, startPoint y: 212, endPoint x: 195, endPoint y: 264, distance: 152.2
click at [195, 264] on div "From: Rita Bernardo < rita.bernardo@tourtailors.com > Sent: Friday, August 8, 2…" at bounding box center [660, 655] width 1223 height 1038
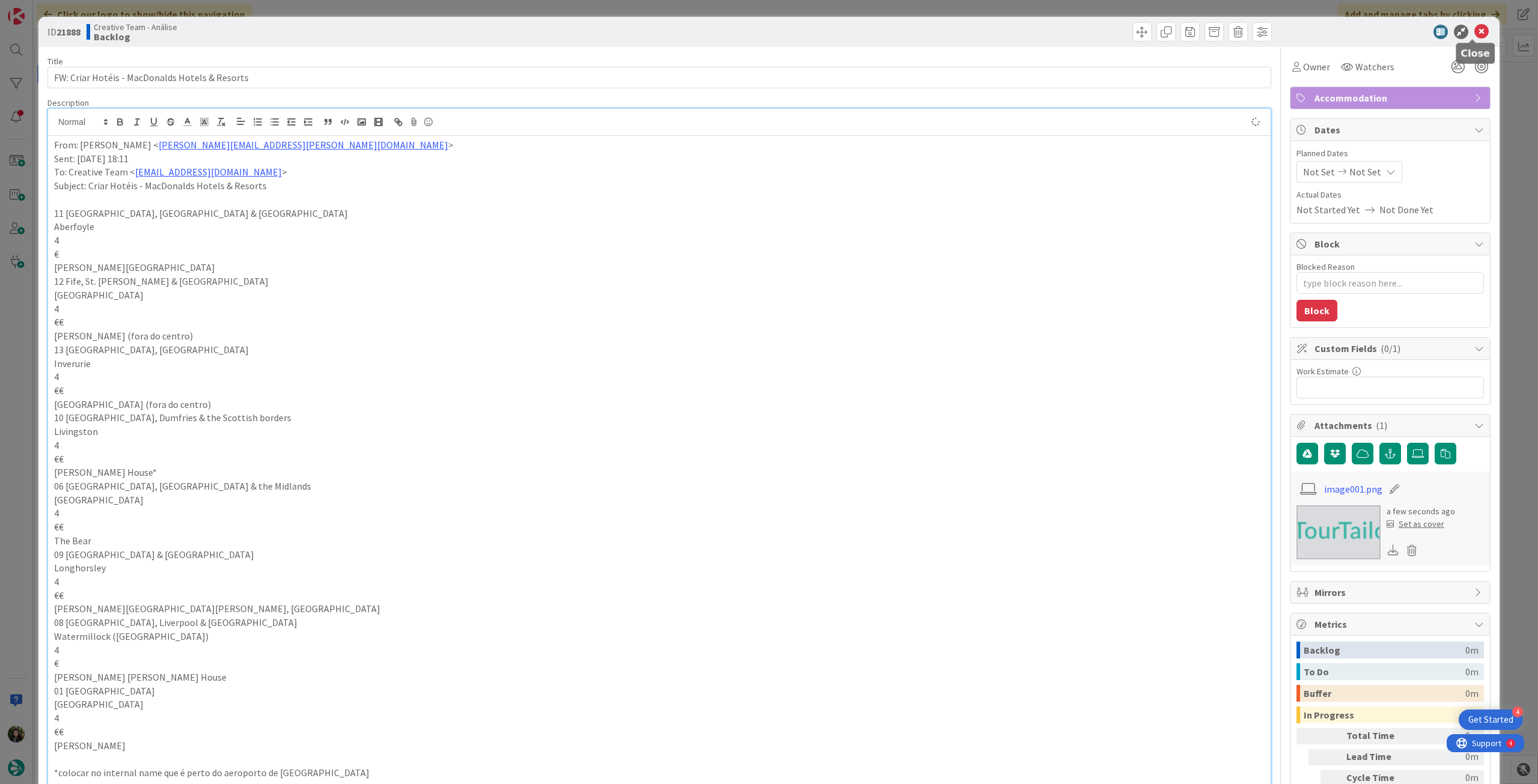
click at [1474, 37] on icon at bounding box center [1482, 32] width 14 height 14
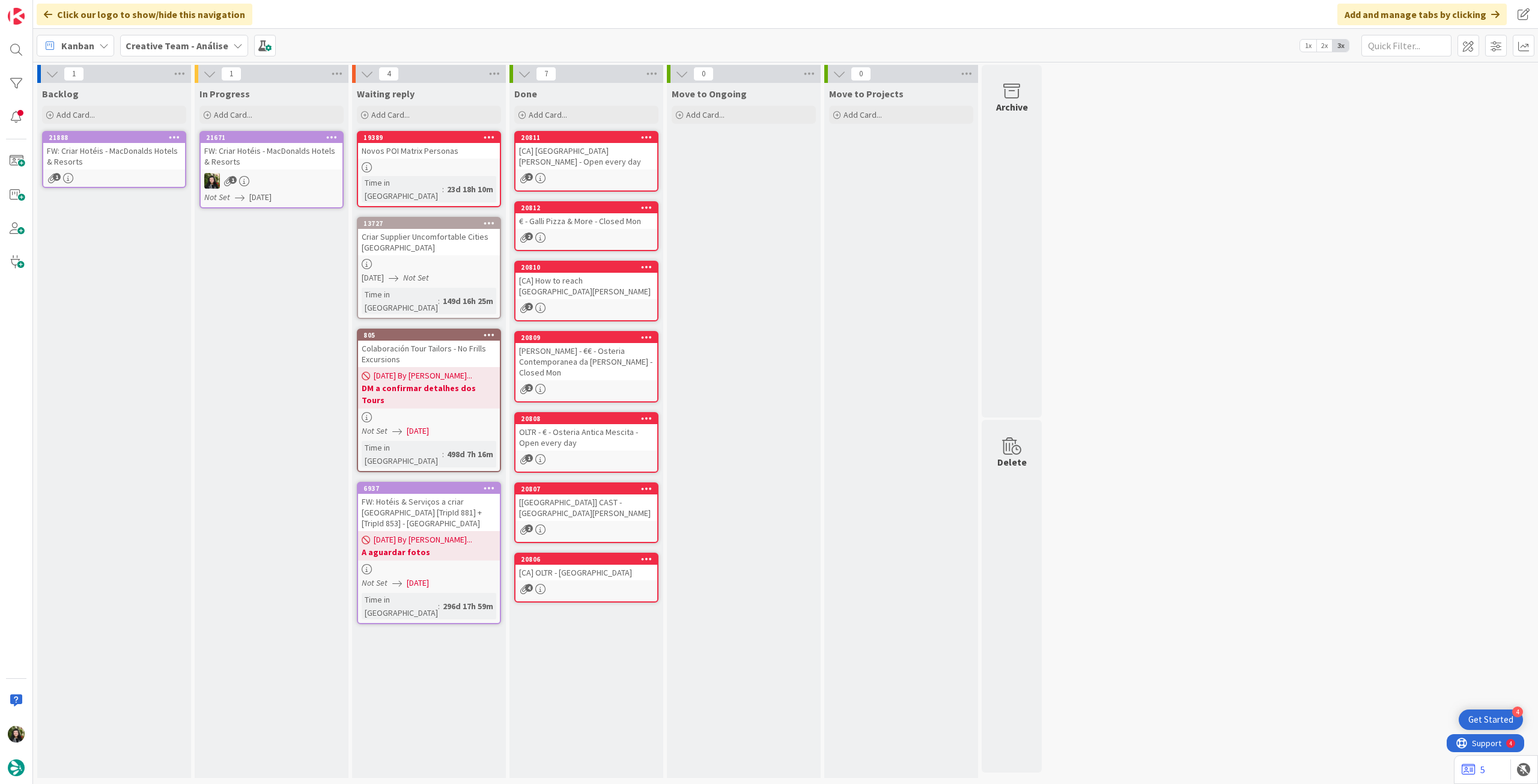
click at [335, 135] on icon at bounding box center [332, 137] width 11 height 8
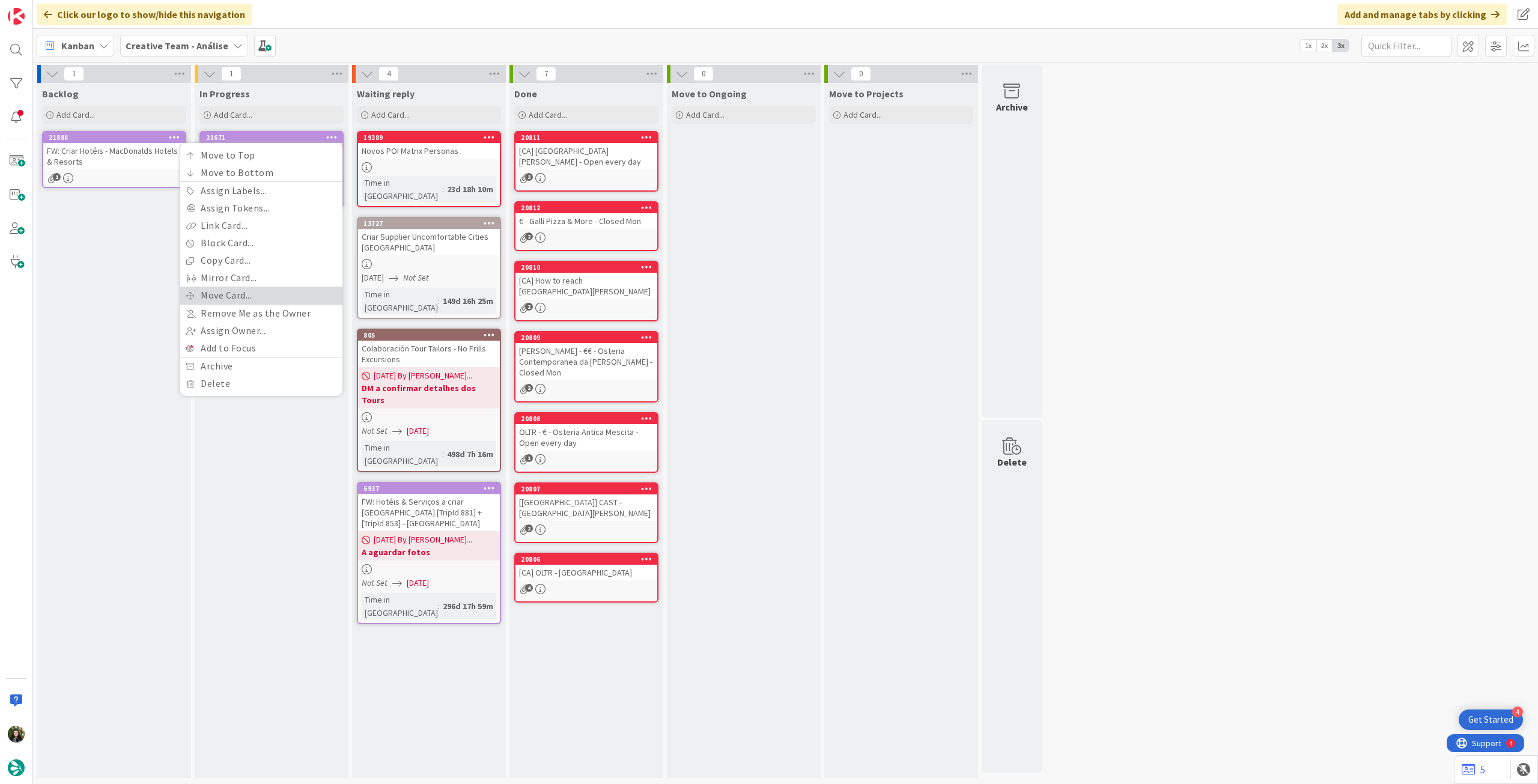
click at [248, 289] on link "Move Card..." at bounding box center [261, 295] width 162 height 18
click at [240, 184] on span "Creative Team - Análise" at bounding box center [226, 187] width 104 height 12
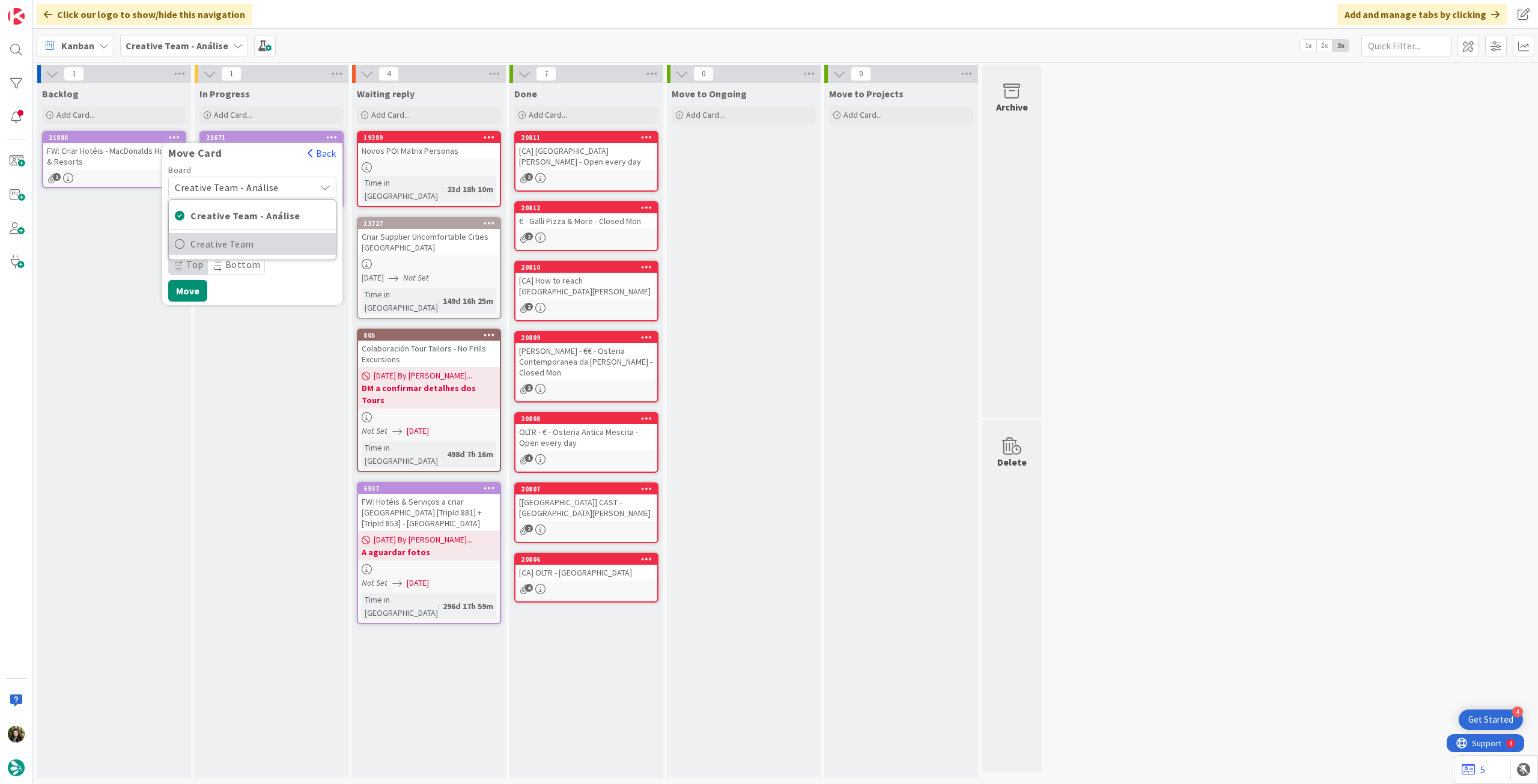
click at [223, 233] on link "Creative Team" at bounding box center [253, 244] width 167 height 22
click at [243, 225] on span "E - To Do" at bounding box center [224, 225] width 90 height 15
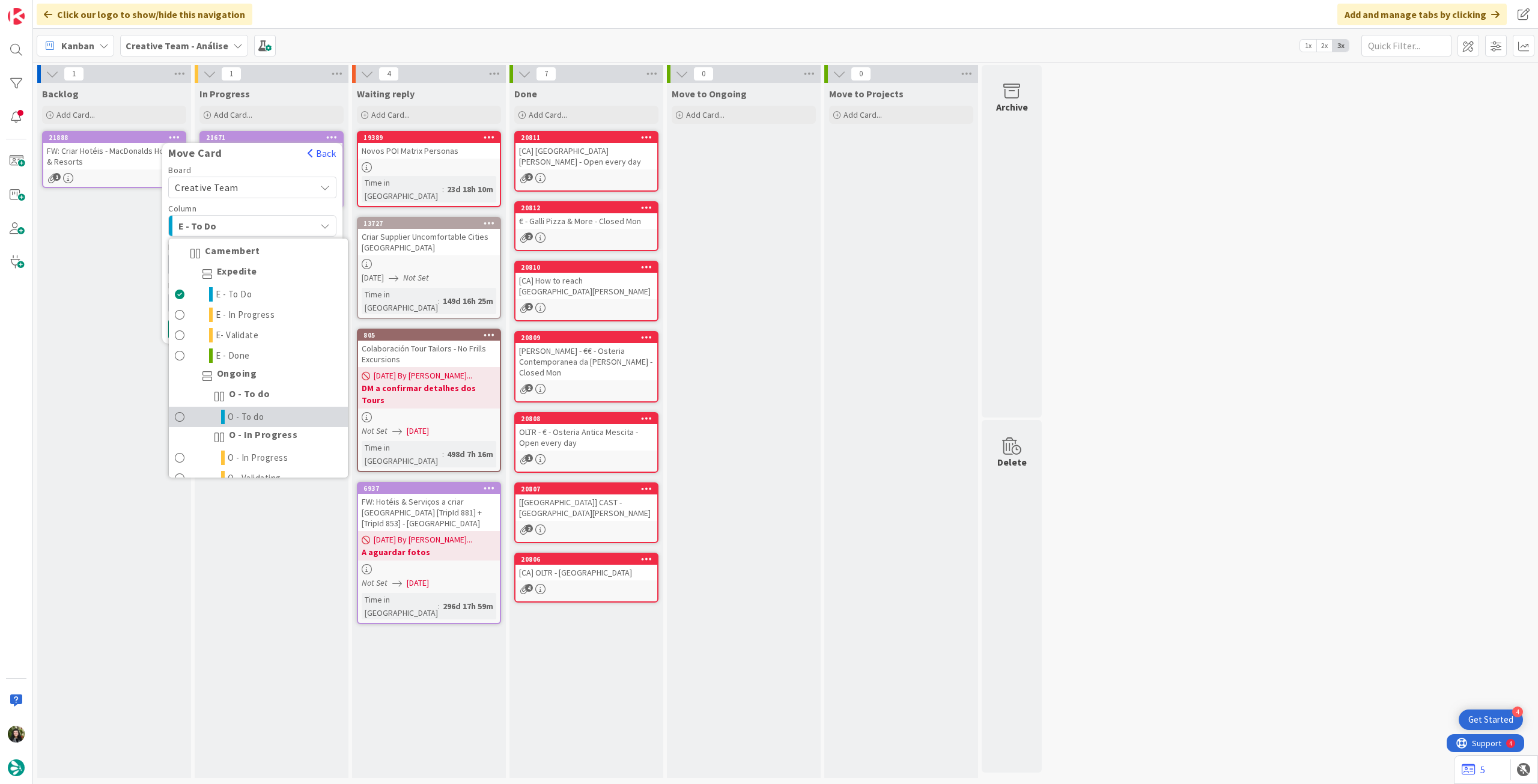
click at [253, 405] on div "Camembert Expedite E - To Do E - In Progress E- Validate E - Done Ongoing O - T…" at bounding box center [258, 358] width 180 height 240
click at [253, 410] on span "O - To do" at bounding box center [246, 417] width 37 height 14
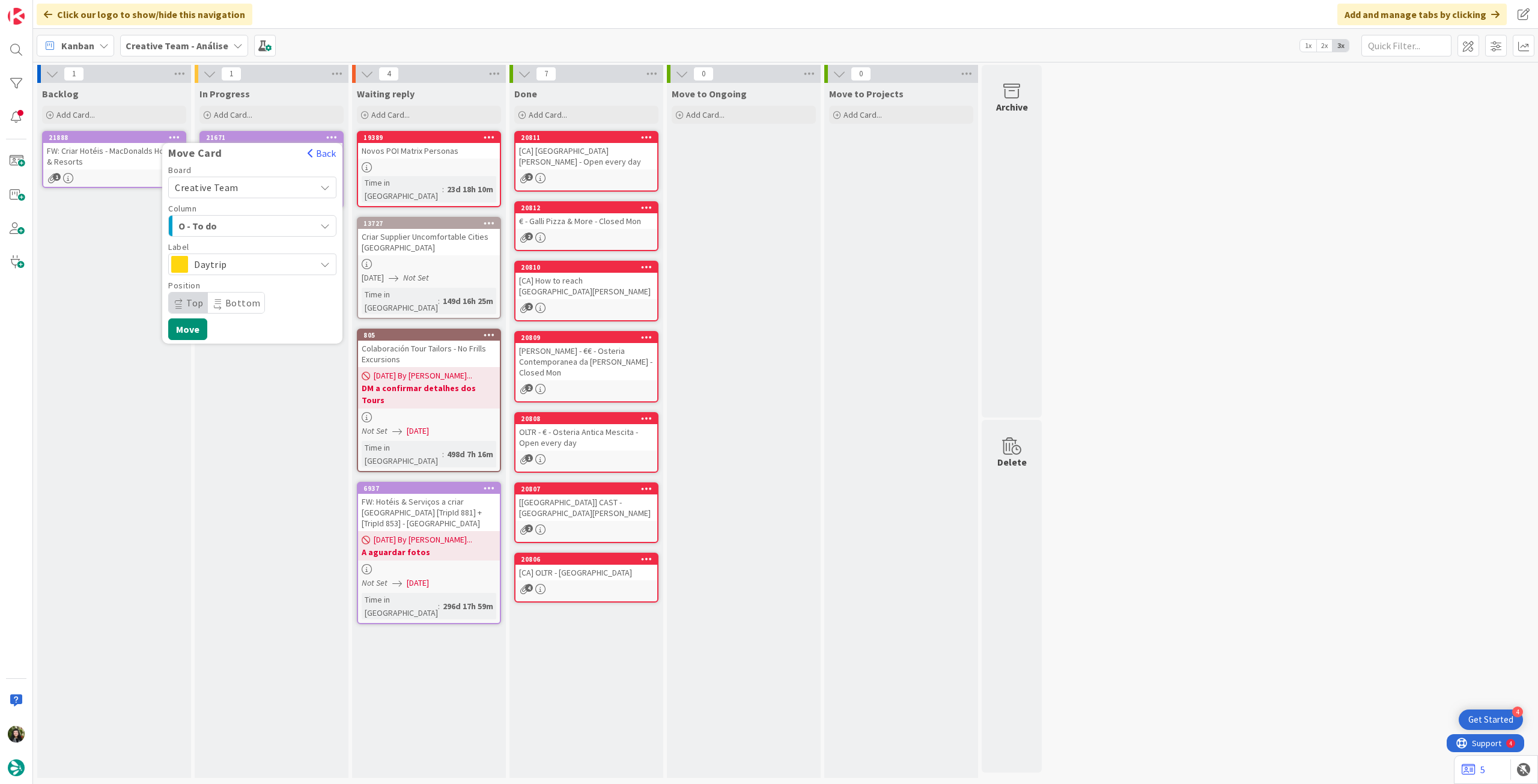
click at [233, 256] on span "Daytrip" at bounding box center [251, 264] width 115 height 17
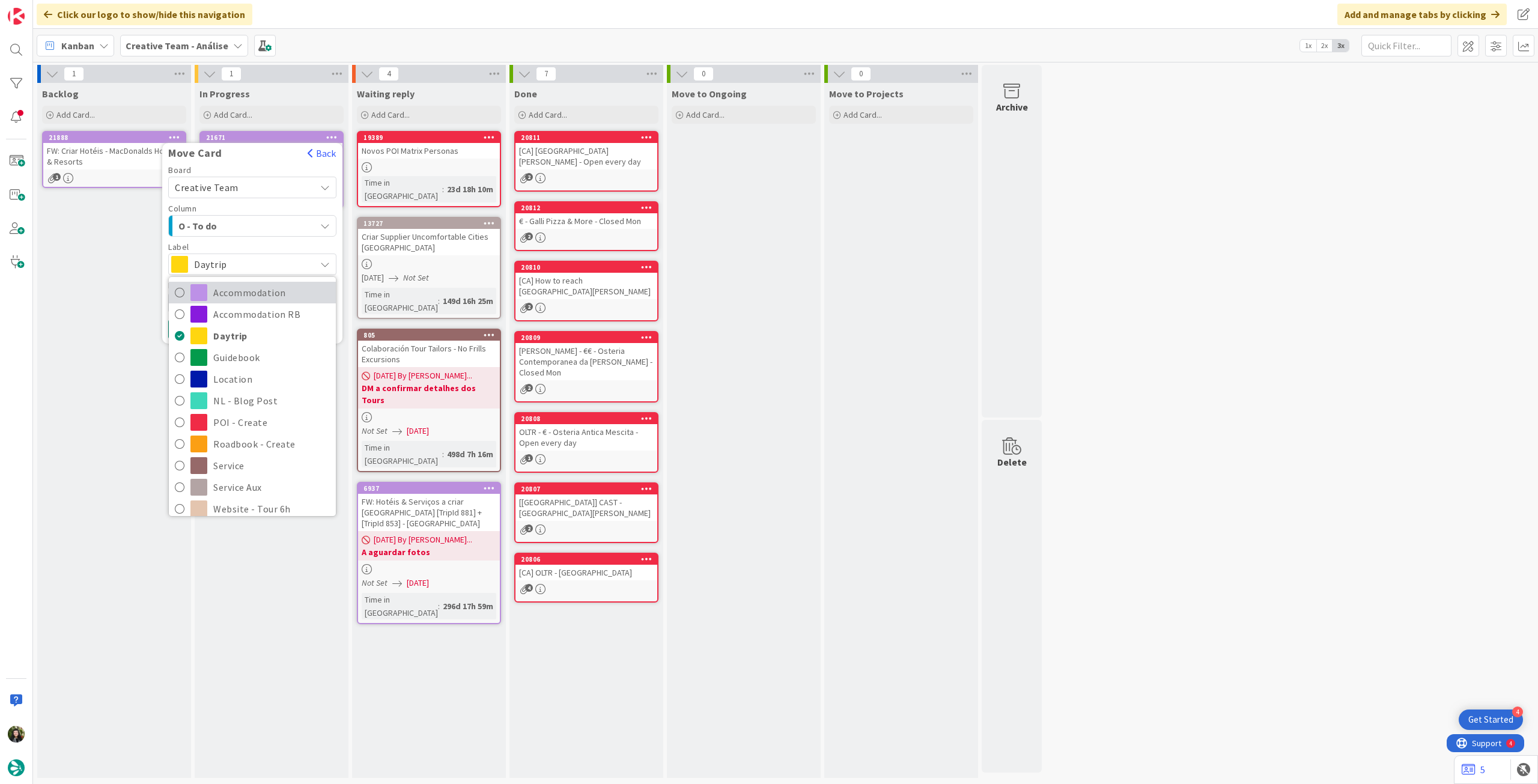
click at [230, 289] on span "Accommodation" at bounding box center [271, 293] width 117 height 18
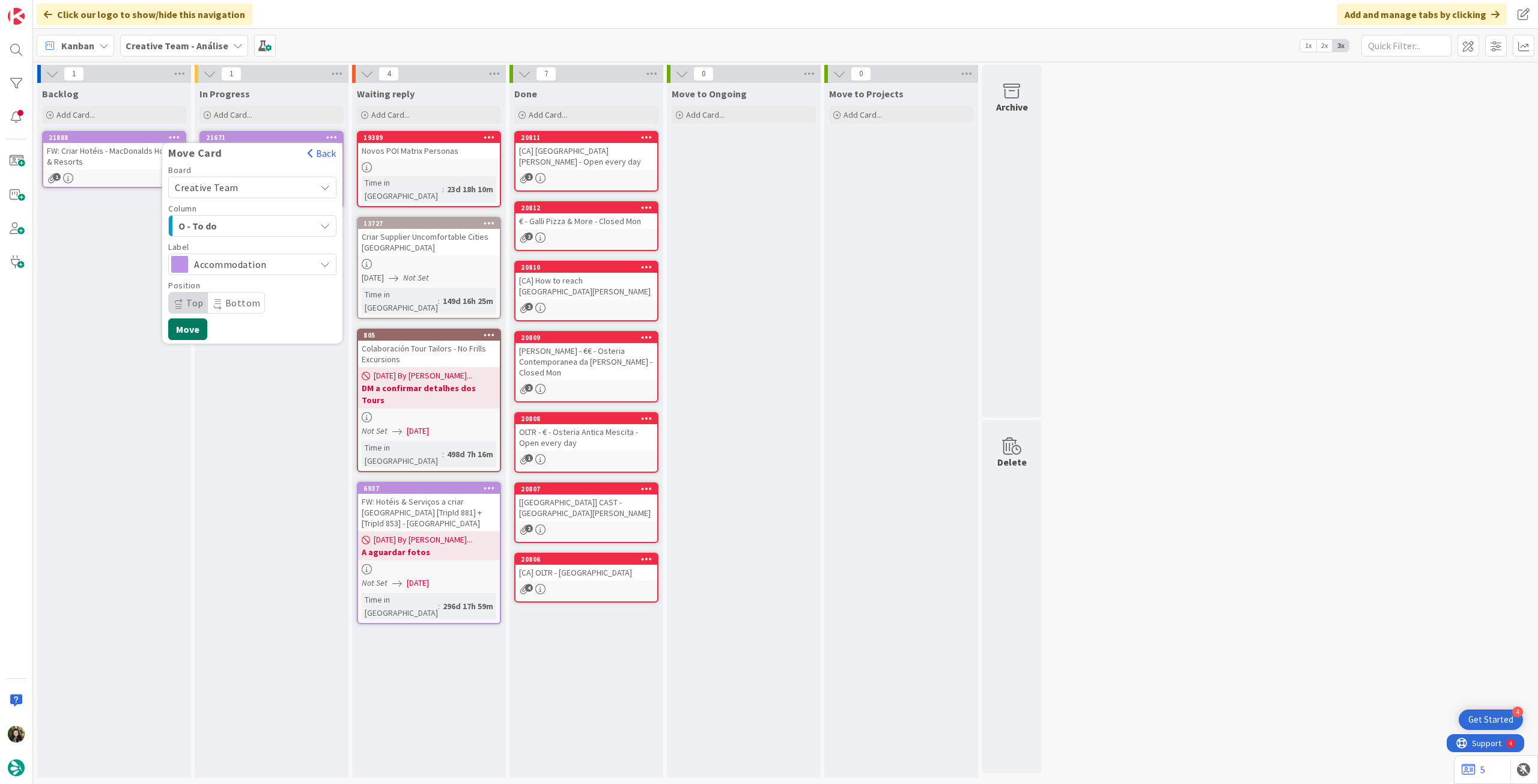
click at [193, 331] on button "Move" at bounding box center [187, 329] width 39 height 22
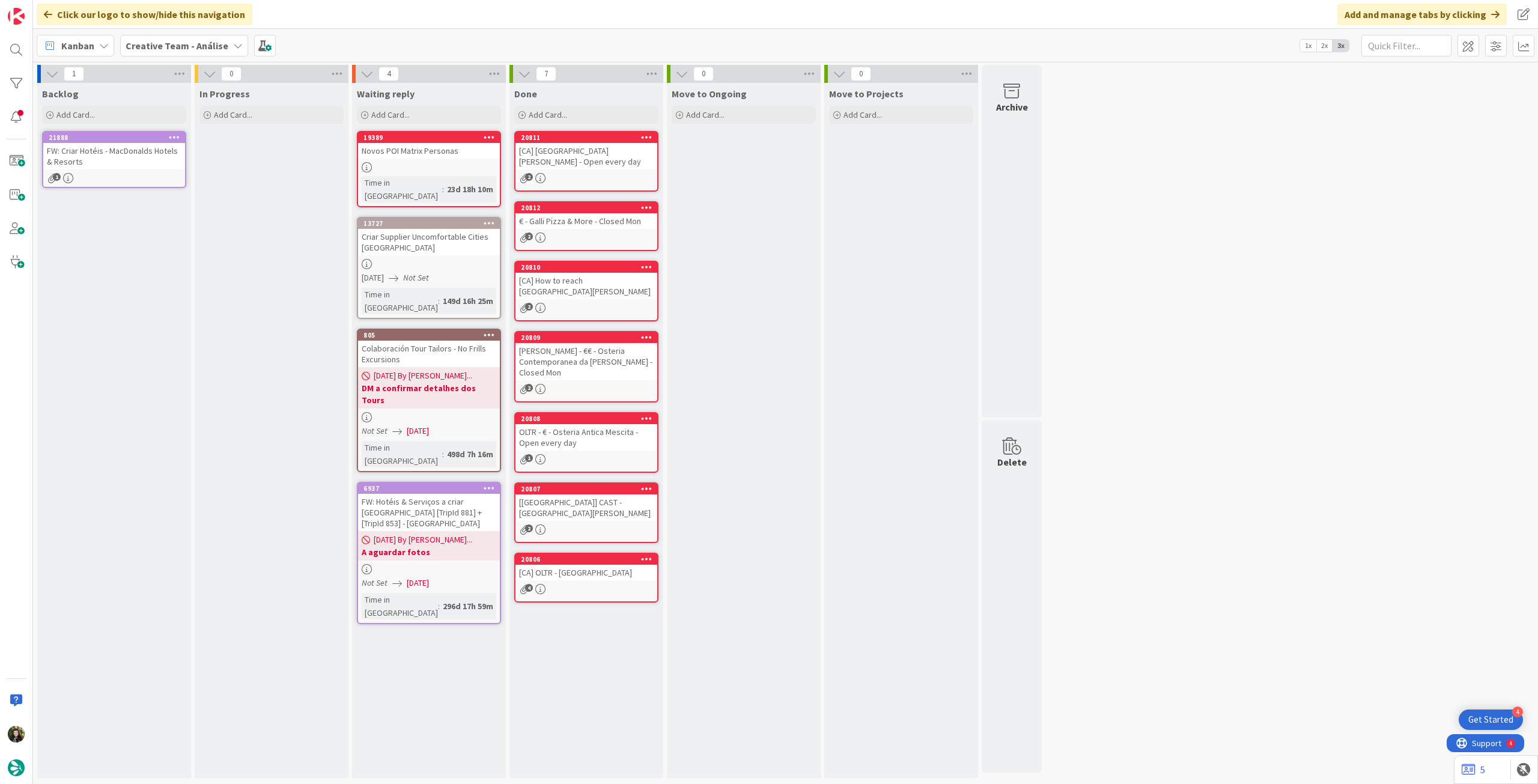
click at [155, 43] on b "Creative Team - Análise" at bounding box center [177, 45] width 103 height 12
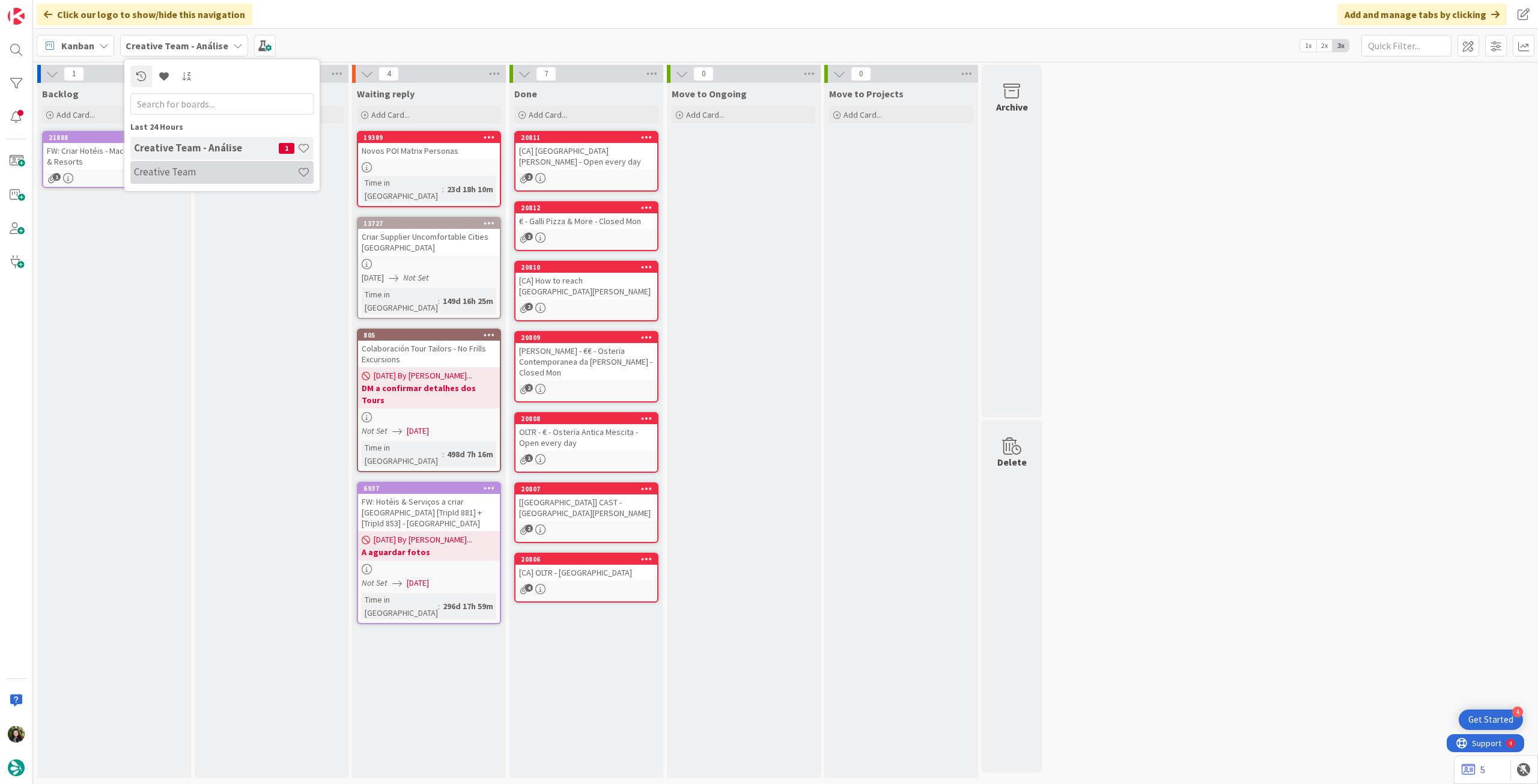
click at [166, 174] on h4 "Creative Team" at bounding box center [216, 171] width 163 height 12
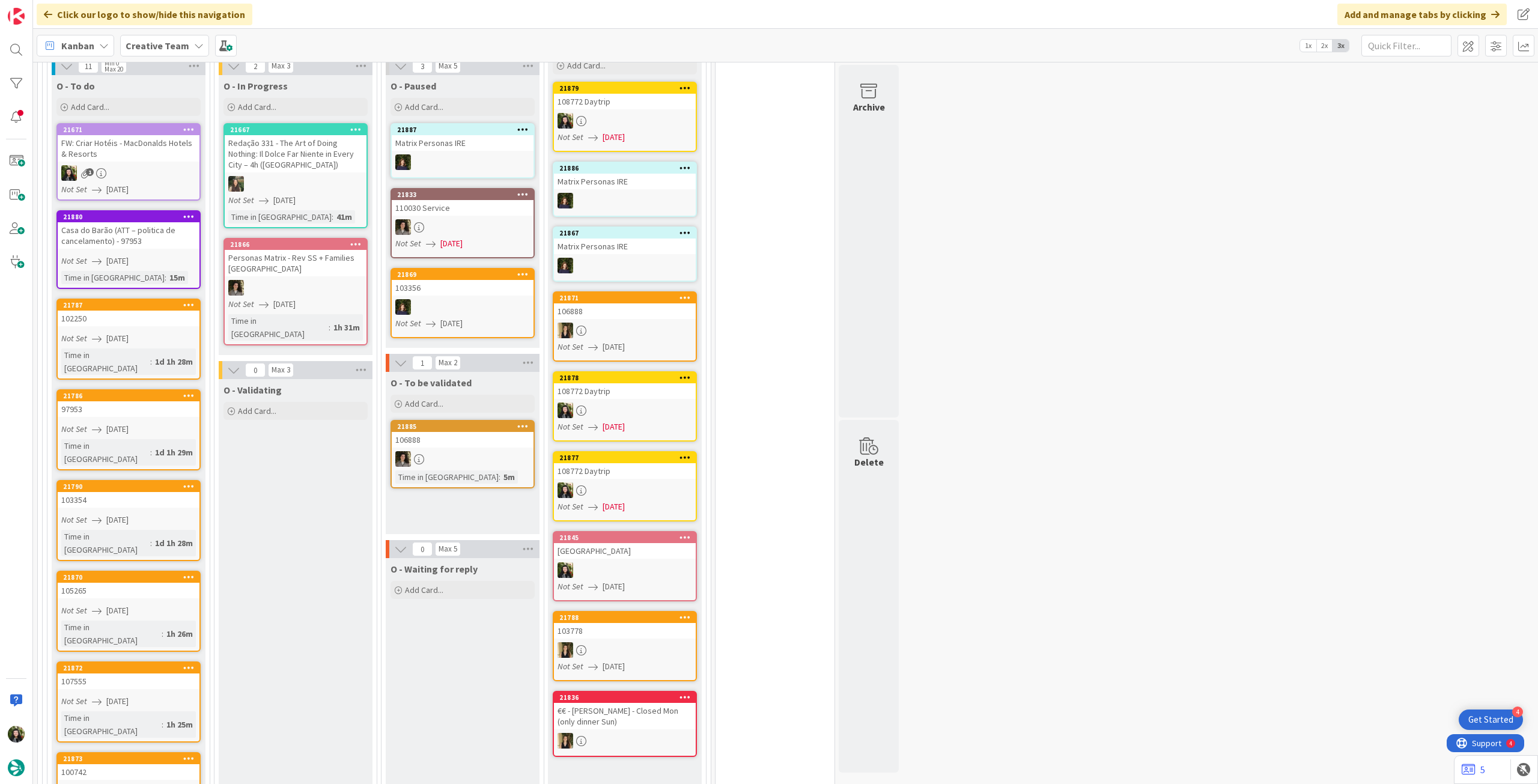
click at [156, 165] on div "1" at bounding box center [129, 172] width 142 height 15
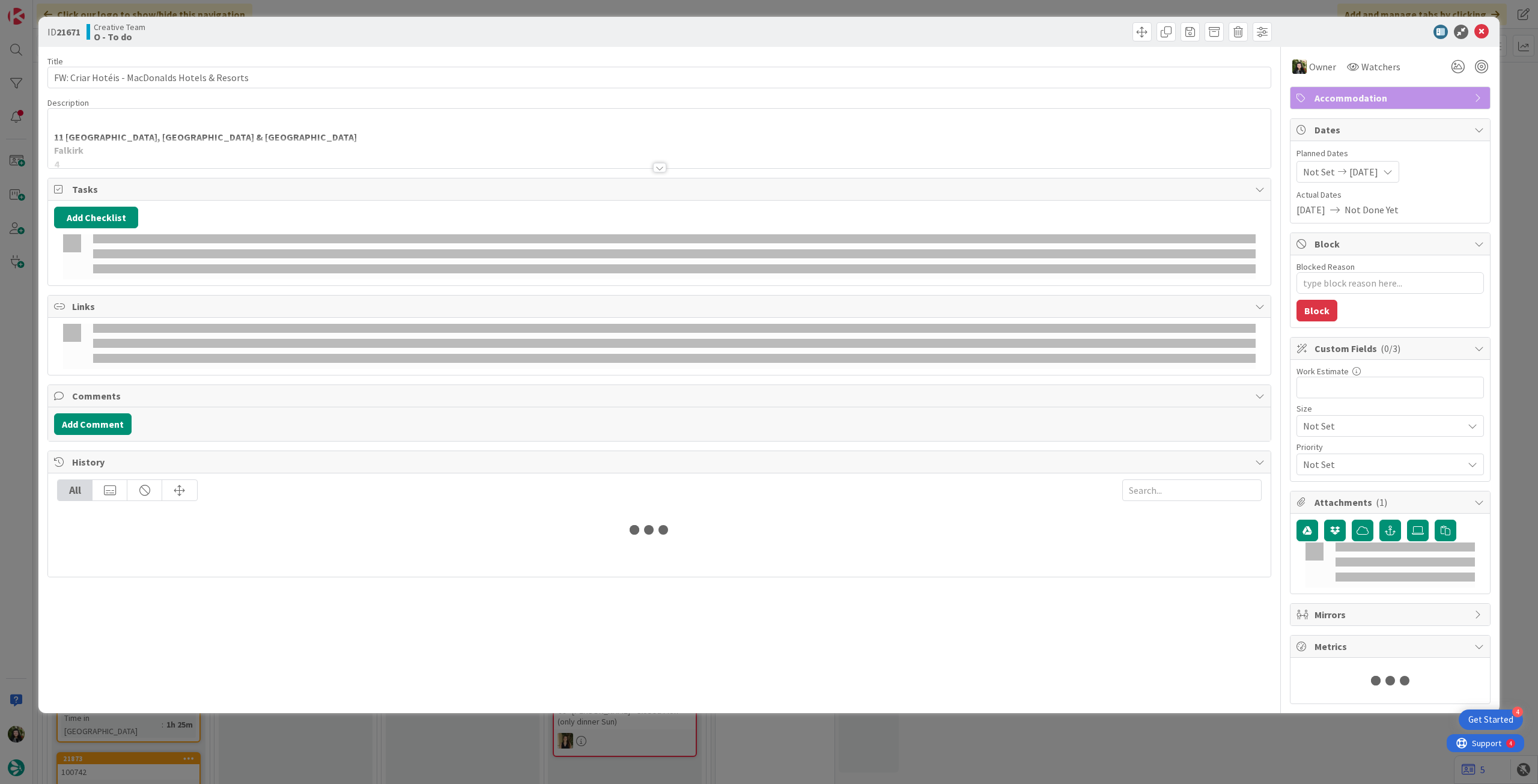
click at [157, 165] on div at bounding box center [660, 153] width 1223 height 31
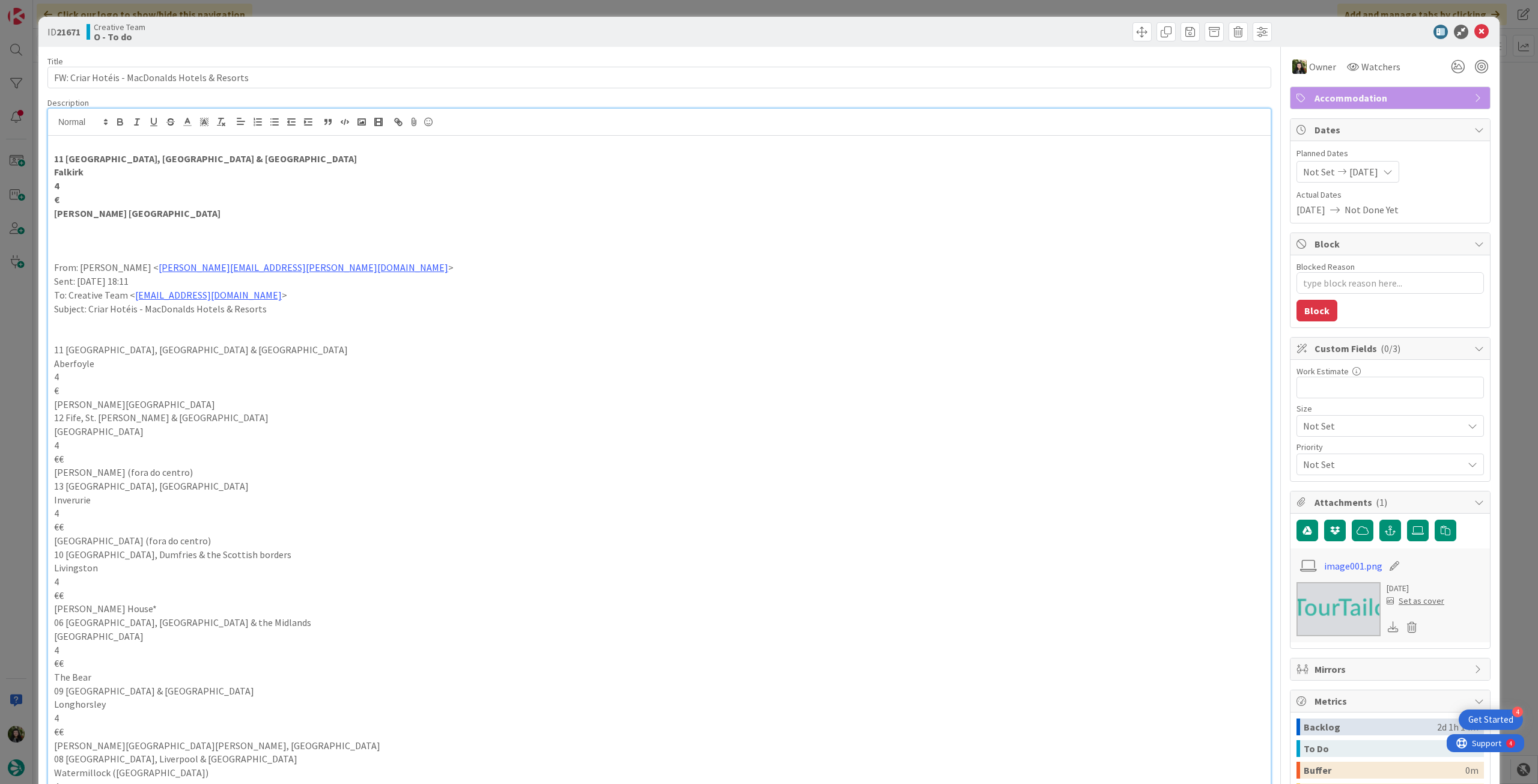
type textarea "x"
drag, startPoint x: 103, startPoint y: 175, endPoint x: 42, endPoint y: 173, distance: 61.0
copy strong "Falkirk"
click at [1474, 35] on icon at bounding box center [1482, 32] width 14 height 14
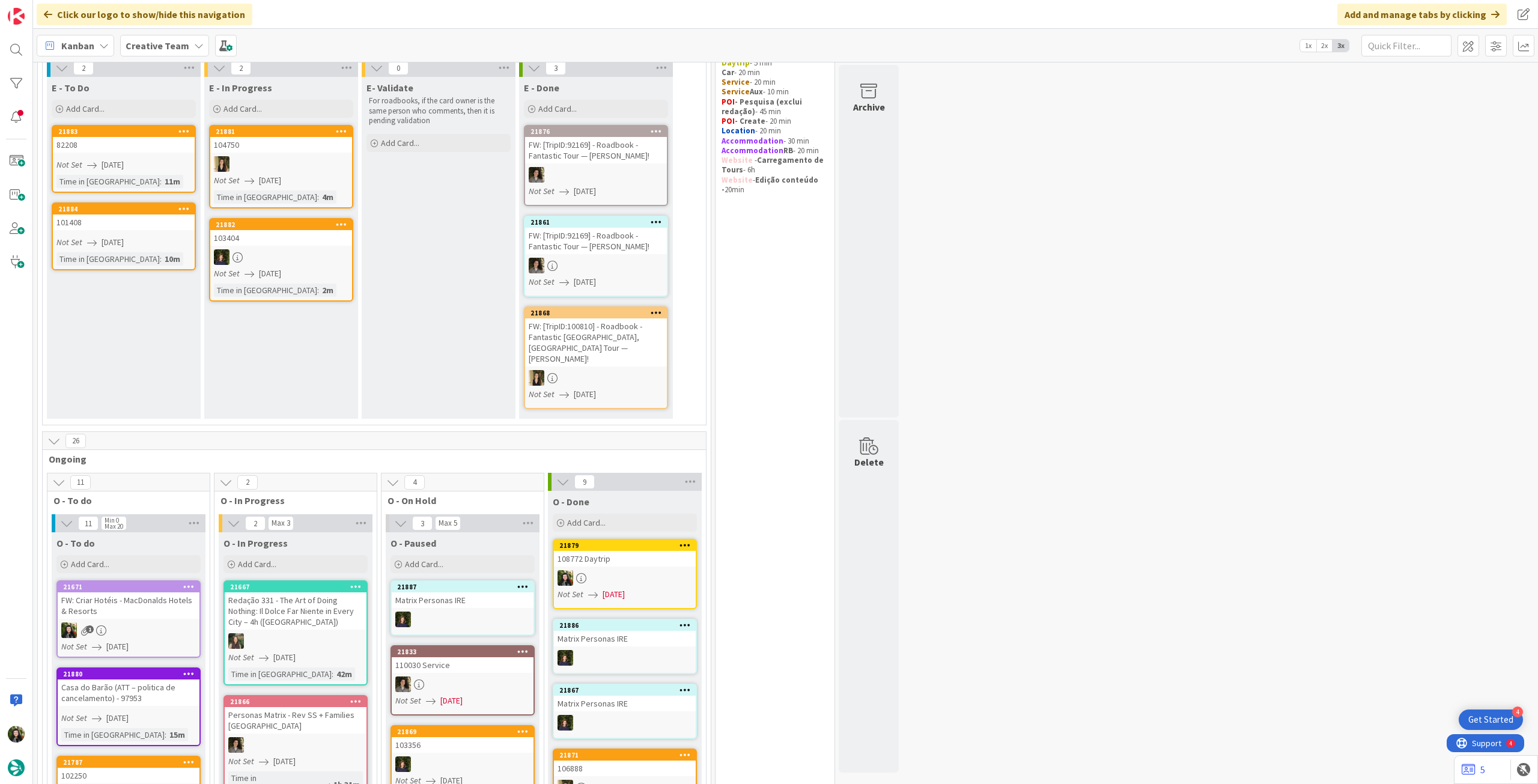
scroll to position [240, 0]
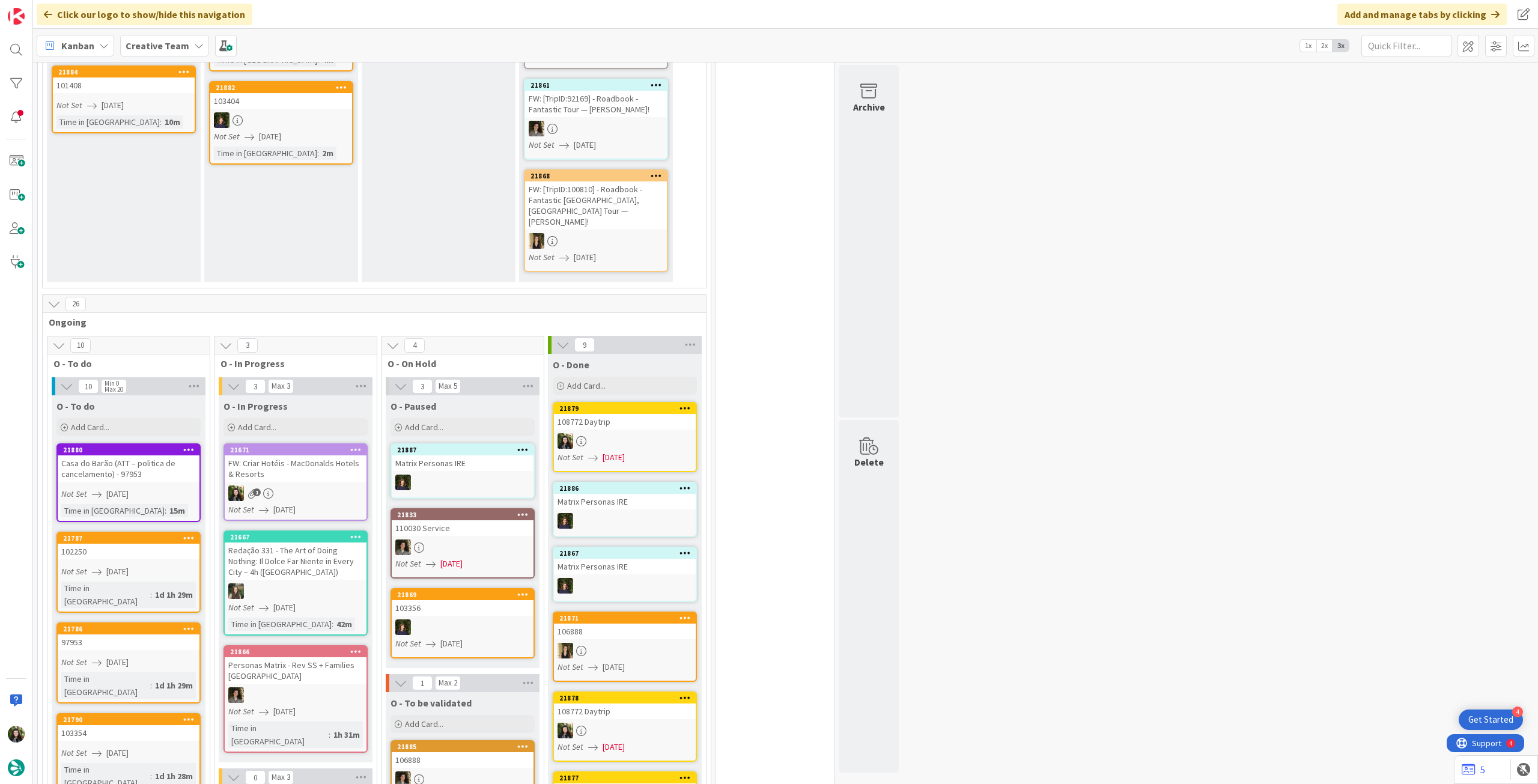
click at [327, 462] on div "FW: Criar Hotéis - MacDonalds Hotels & Resorts" at bounding box center [295, 468] width 142 height 27
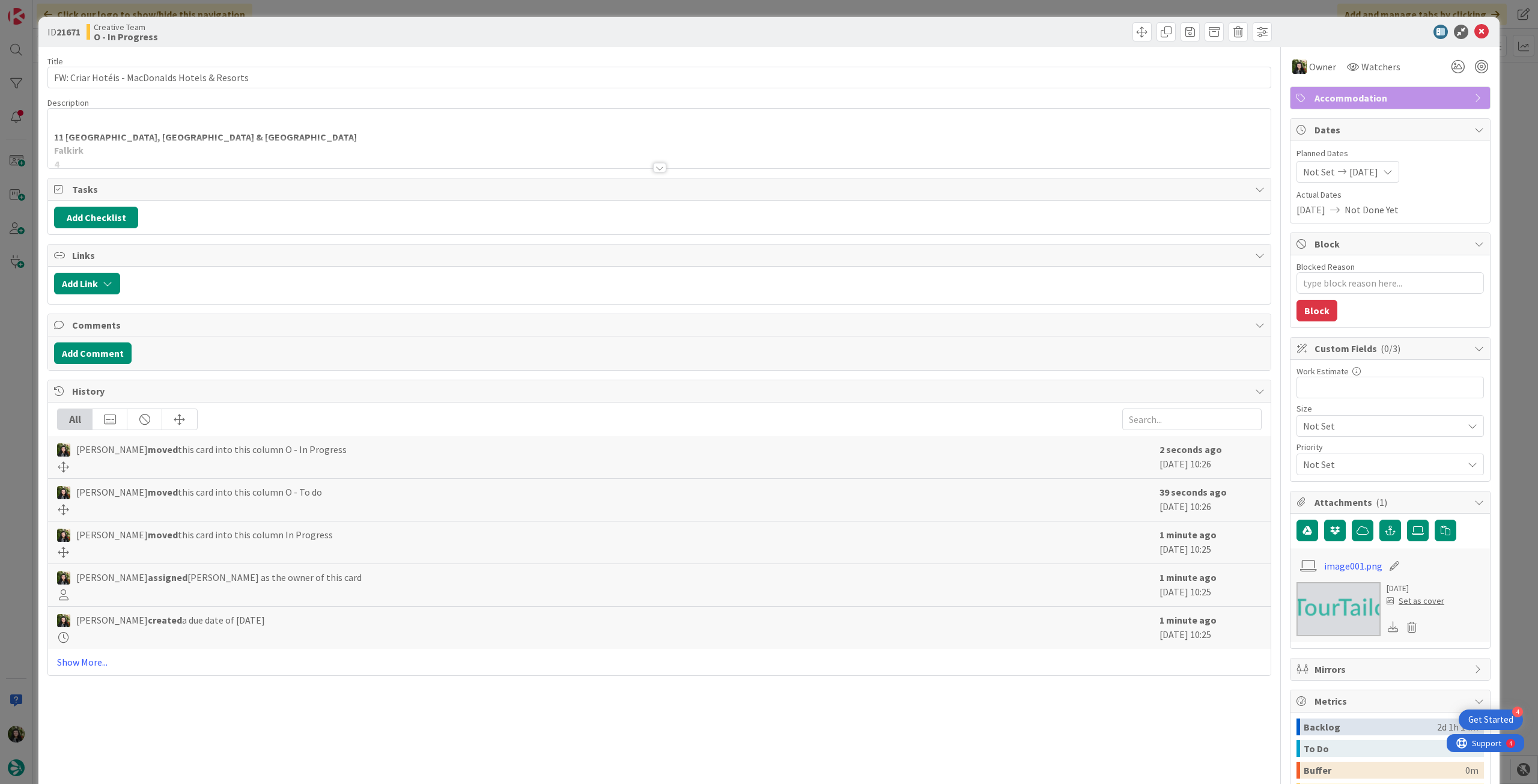
click at [242, 147] on div at bounding box center [660, 153] width 1223 height 31
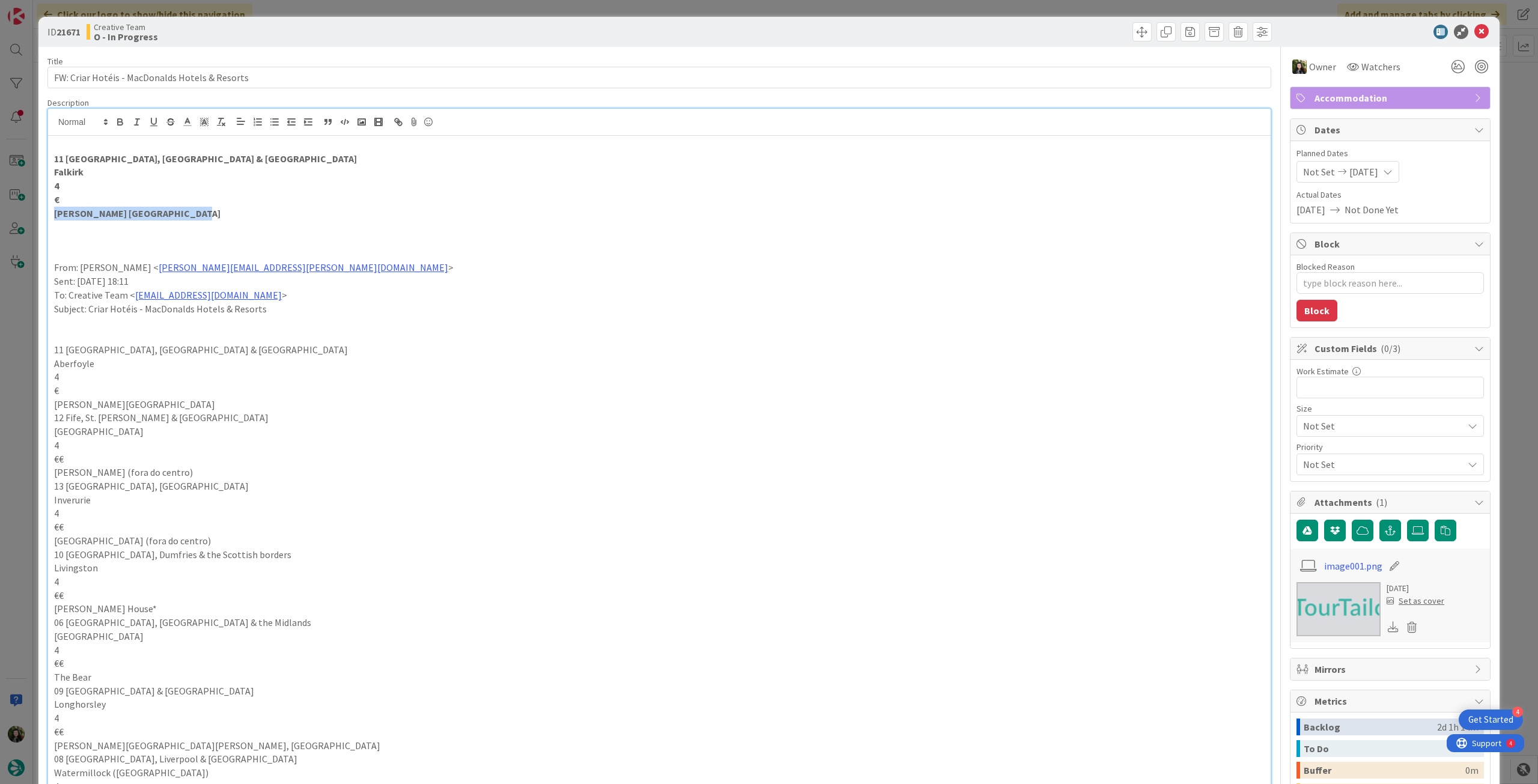
drag, startPoint x: 195, startPoint y: 212, endPoint x: 41, endPoint y: 215, distance: 154.0
copy strong "[PERSON_NAME] [GEOGRAPHIC_DATA]"
drag, startPoint x: 93, startPoint y: 172, endPoint x: 39, endPoint y: 172, distance: 54.0
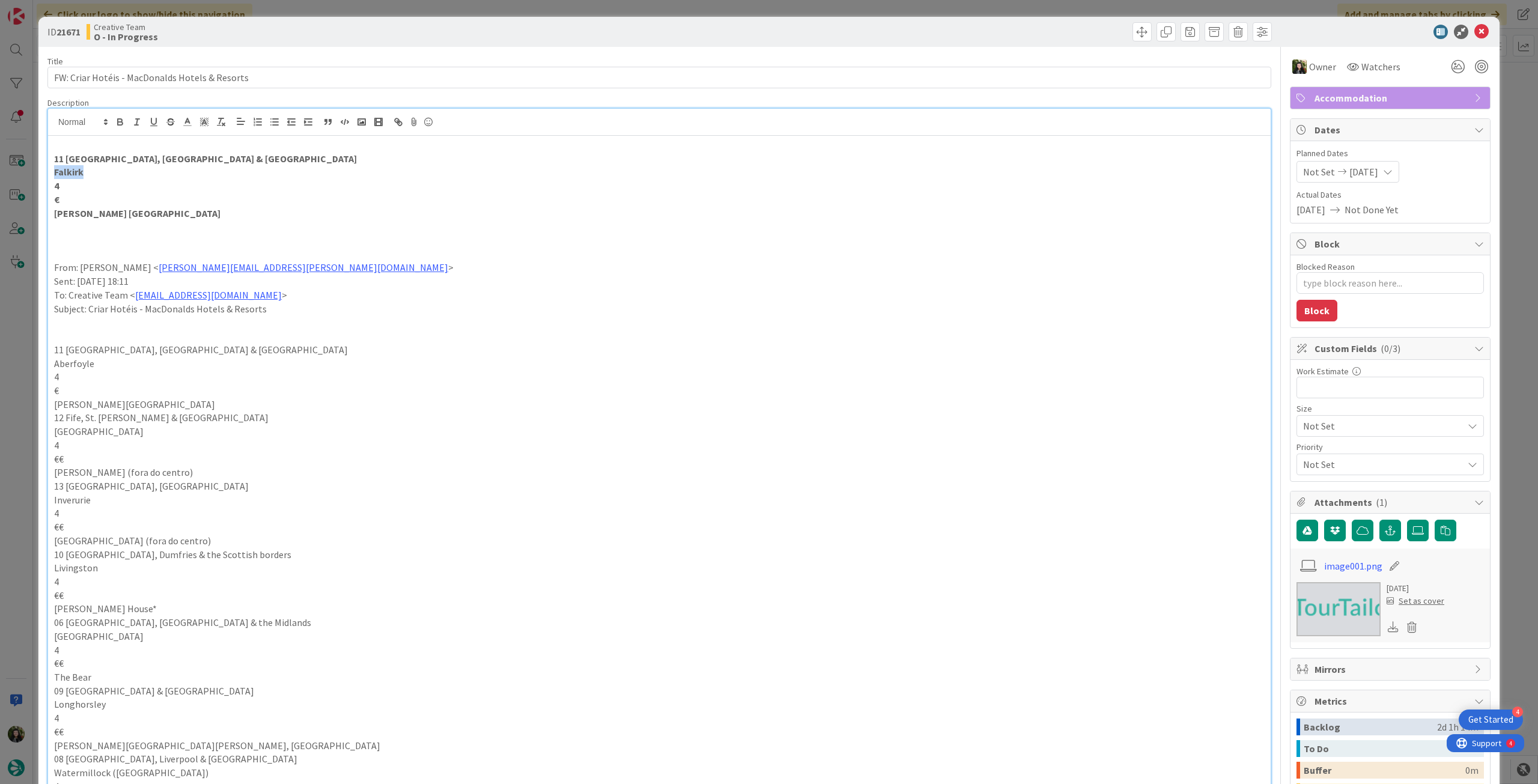
copy strong "Falkirk"
type textarea "x"
